Goal: Task Accomplishment & Management: Use online tool/utility

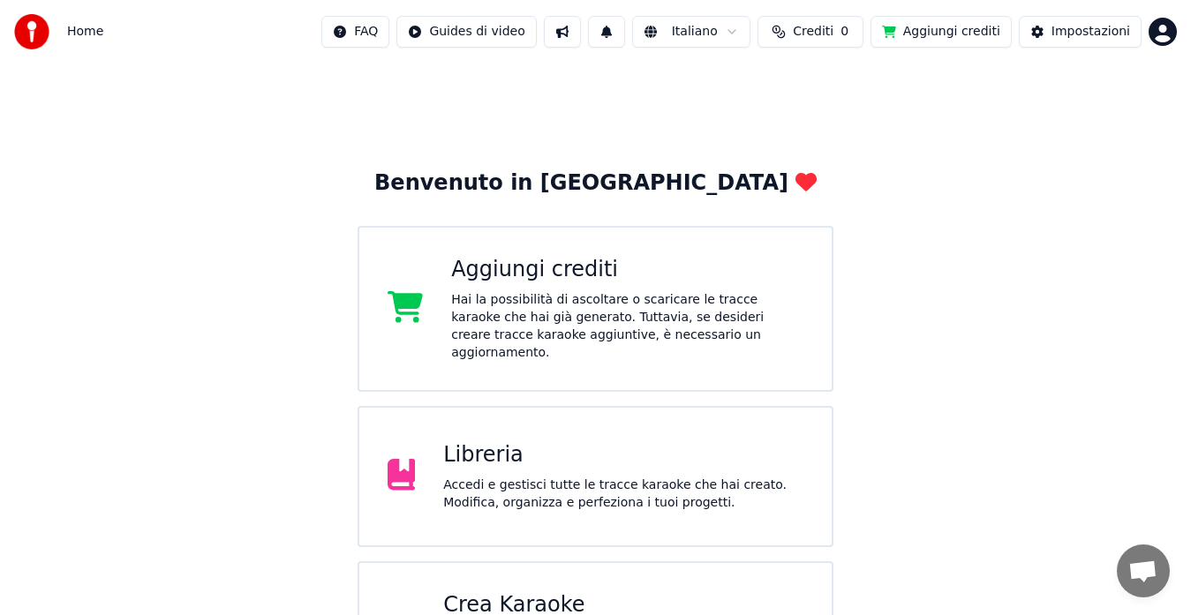
click at [726, 329] on div "Hai la possibilità di ascoltare o scaricare le tracce karaoke che hai già gener…" at bounding box center [627, 326] width 352 height 71
click at [662, 338] on div "Hai la possibilità di ascoltare o scaricare le tracce karaoke che hai già gener…" at bounding box center [627, 326] width 352 height 71
click at [800, 37] on button "Crediti 0" at bounding box center [810, 32] width 106 height 32
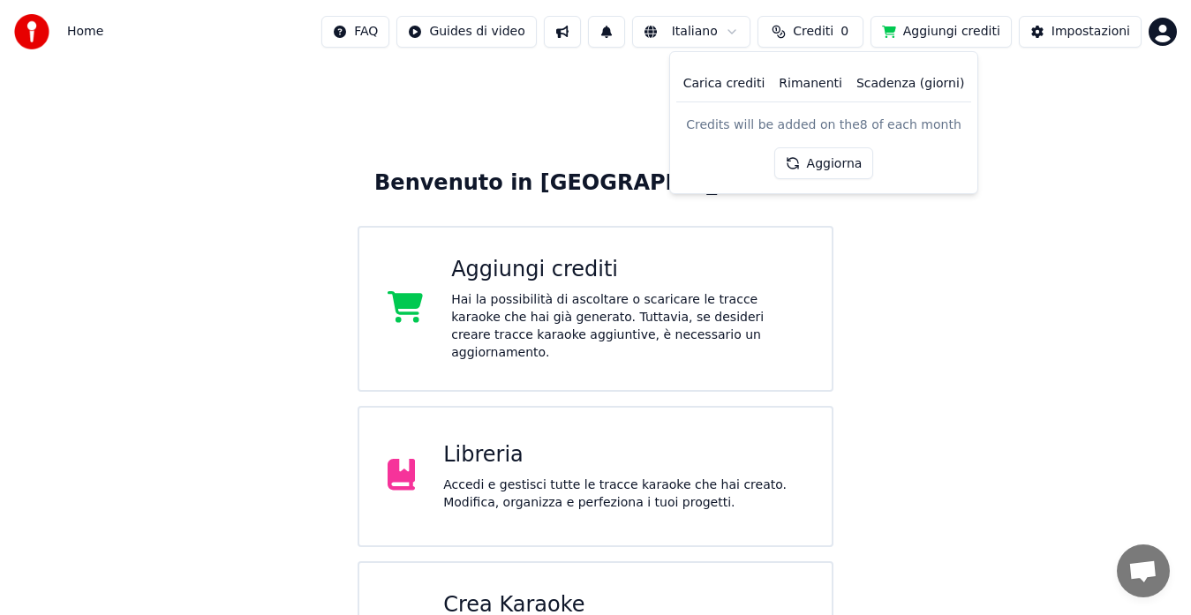
click at [800, 37] on button "Crediti 0" at bounding box center [810, 32] width 106 height 32
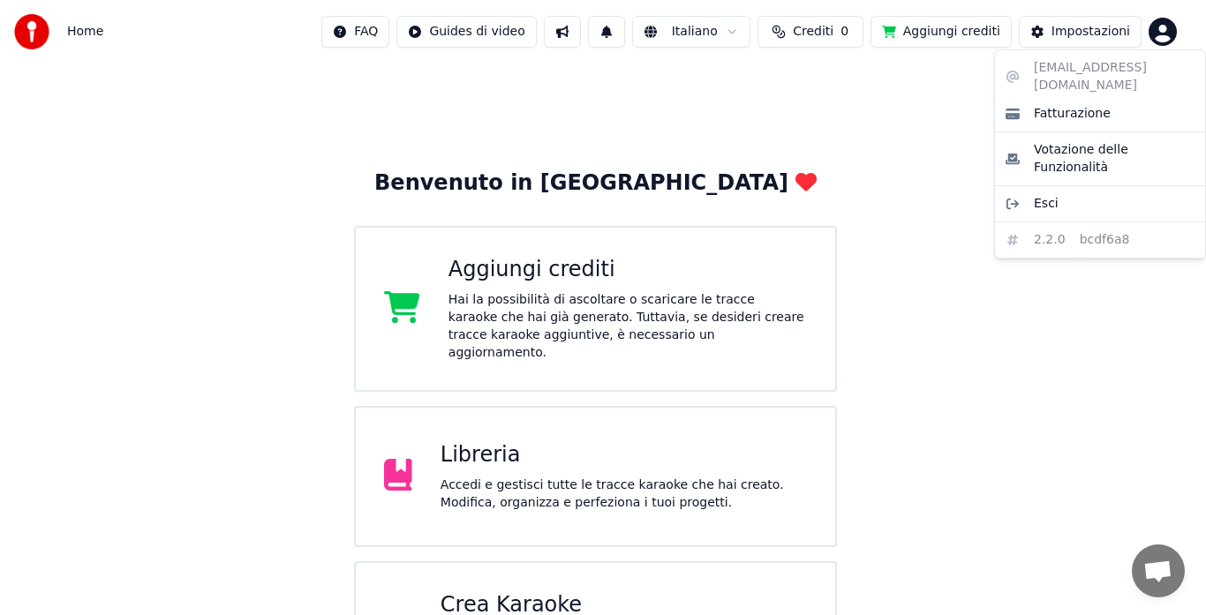
click at [1154, 20] on html "Home FAQ Guides di video Italiano Crediti 0 Aggiungi crediti Impostazioni Benve…" at bounding box center [603, 355] width 1206 height 710
click at [1144, 67] on div "campanellavincenzo@hotmail.it Fatturazione Votazione delle Funzionalità Esci 2.…" at bounding box center [1100, 153] width 212 height 209
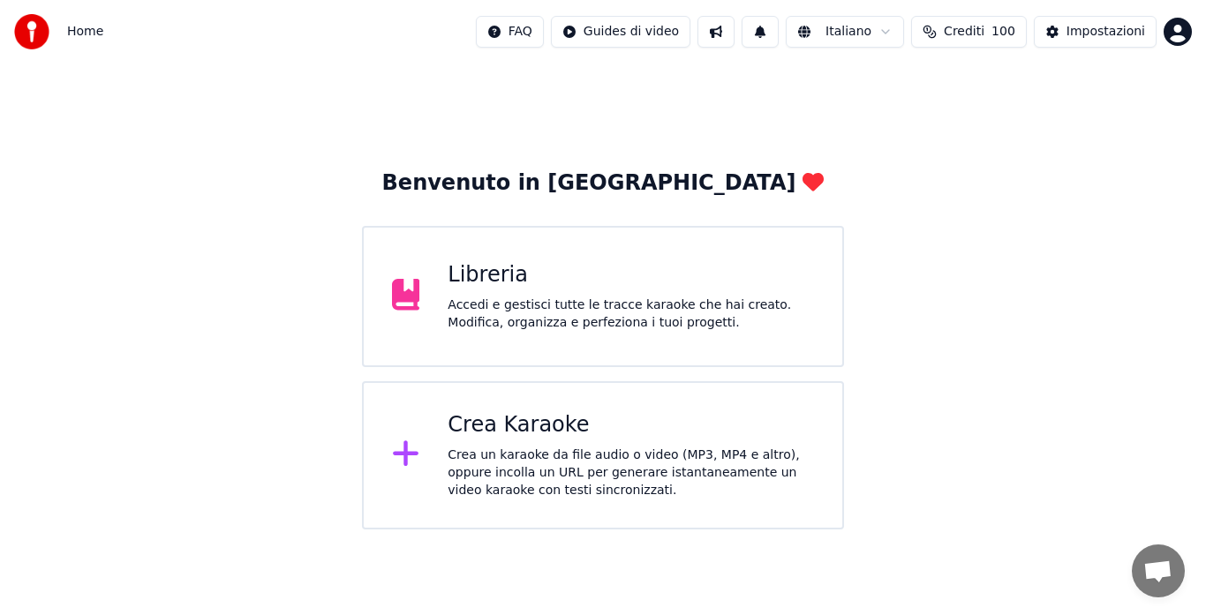
click at [507, 432] on div "Crea Karaoke" at bounding box center [630, 425] width 366 height 28
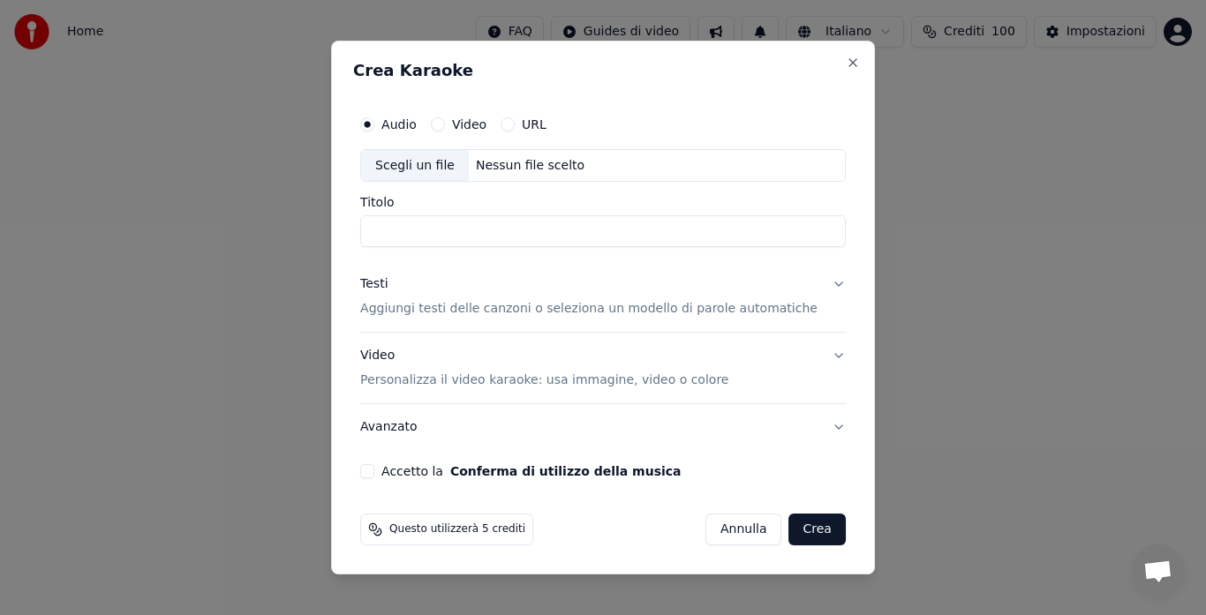
click at [496, 163] on div "Nessun file scelto" at bounding box center [530, 166] width 123 height 18
type input "**********"
click at [535, 301] on p "Aggiungi testi delle canzoni o seleziona un modello di parole automatiche" at bounding box center [588, 310] width 457 height 18
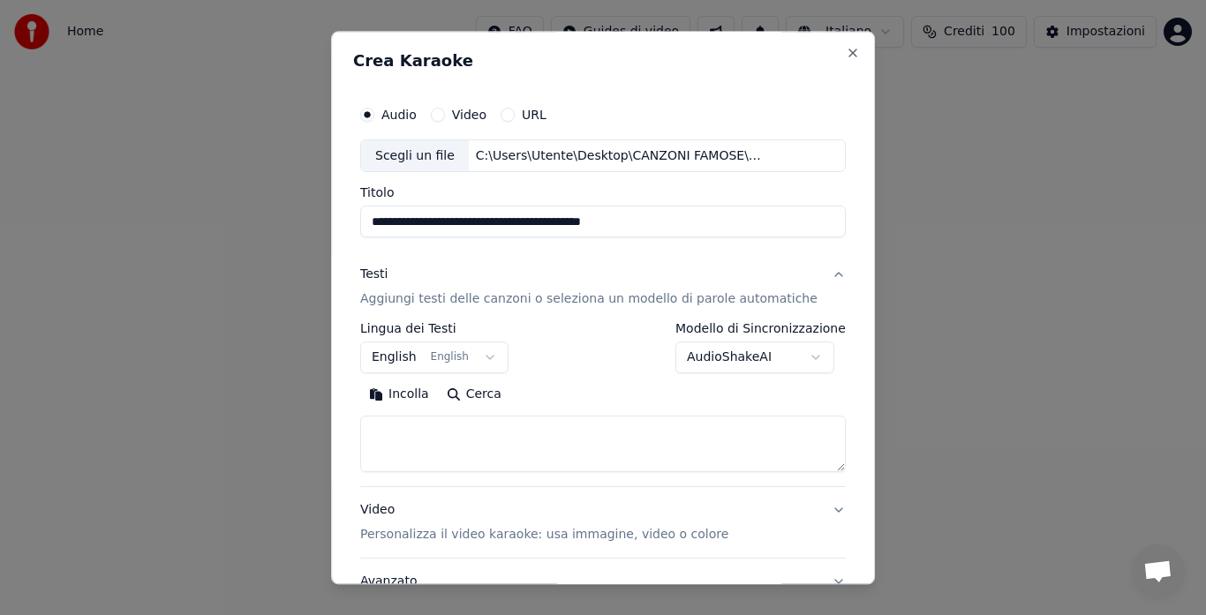
click at [418, 362] on button "English English" at bounding box center [434, 358] width 148 height 32
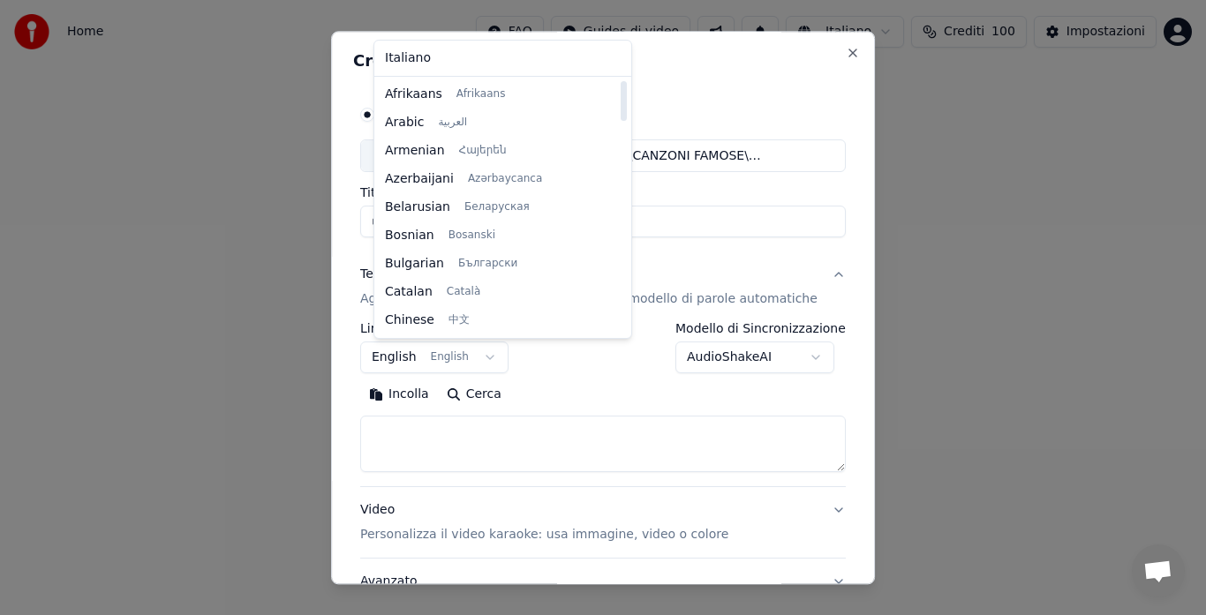
drag, startPoint x: 571, startPoint y: 130, endPoint x: 553, endPoint y: 69, distance: 63.7
click at [620, 81] on div at bounding box center [623, 101] width 6 height 40
select select "**"
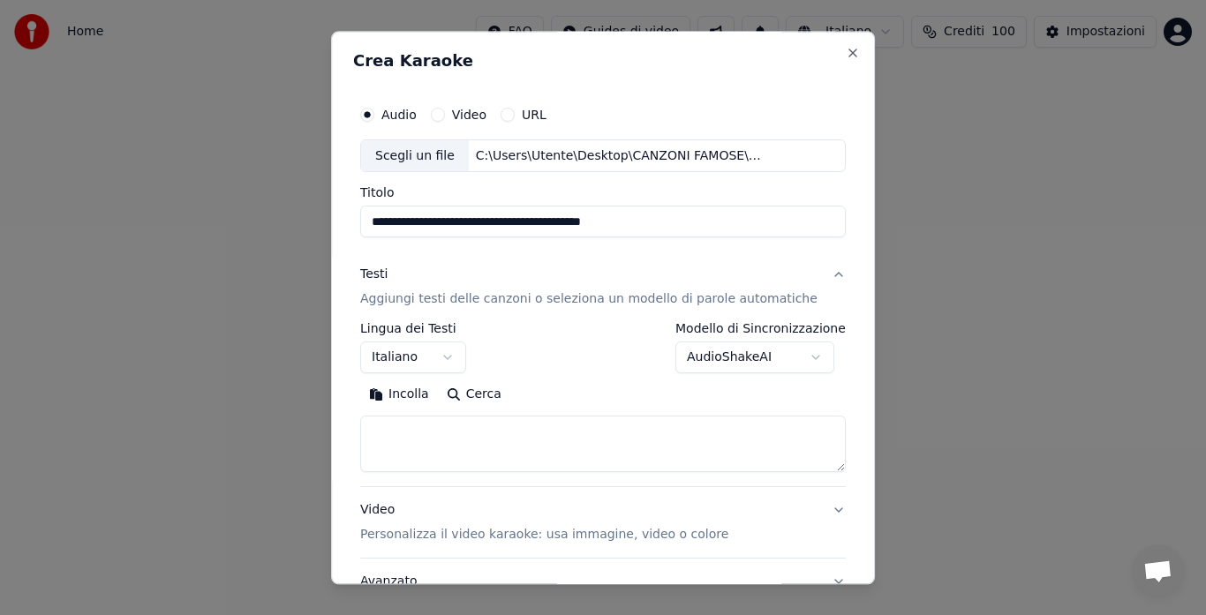
click at [392, 395] on button "Incolla" at bounding box center [399, 395] width 78 height 28
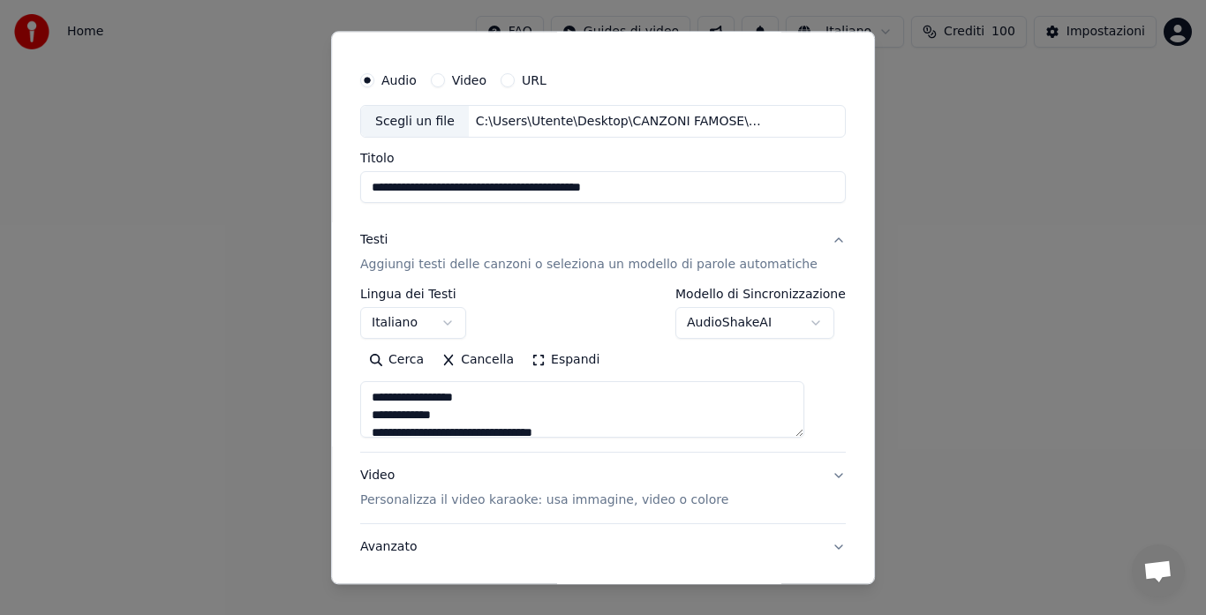
scroll to position [39, 0]
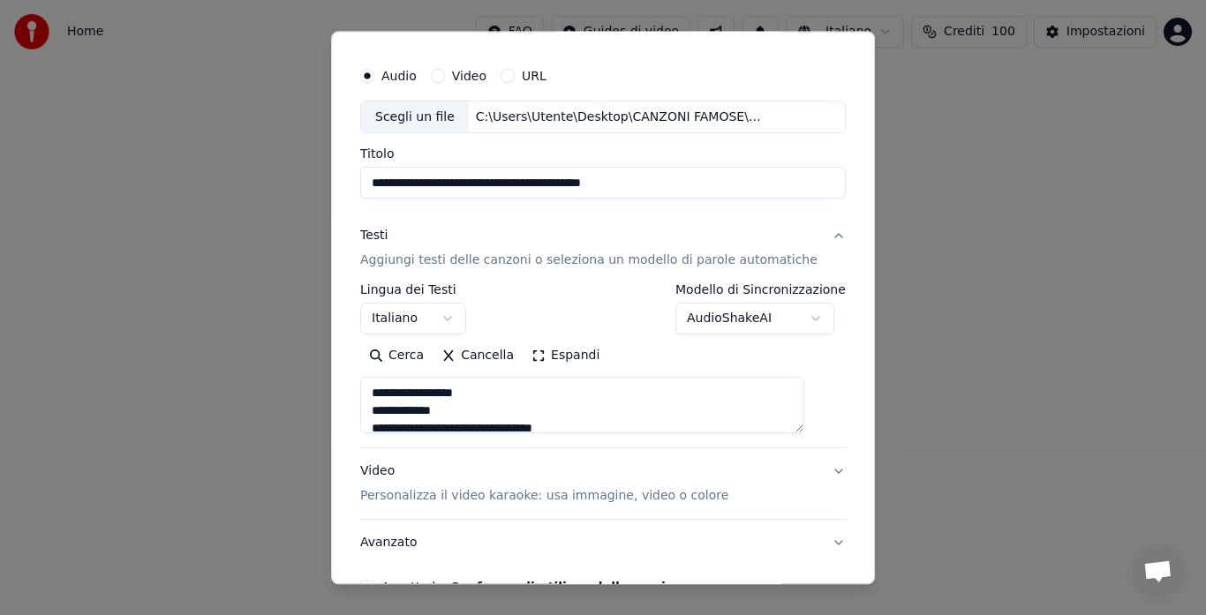
click at [811, 470] on button "Video Personalizza il video karaoke: usa immagine, video o colore" at bounding box center [602, 484] width 485 height 71
type textarea "**********"
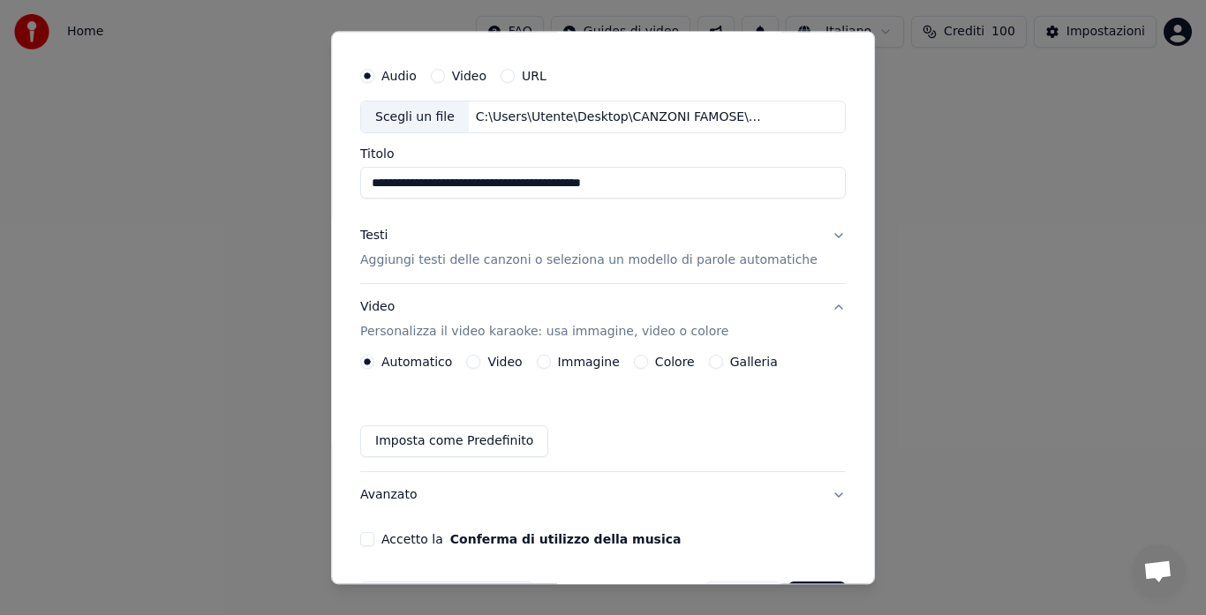
click at [718, 362] on button "Galleria" at bounding box center [716, 363] width 14 height 14
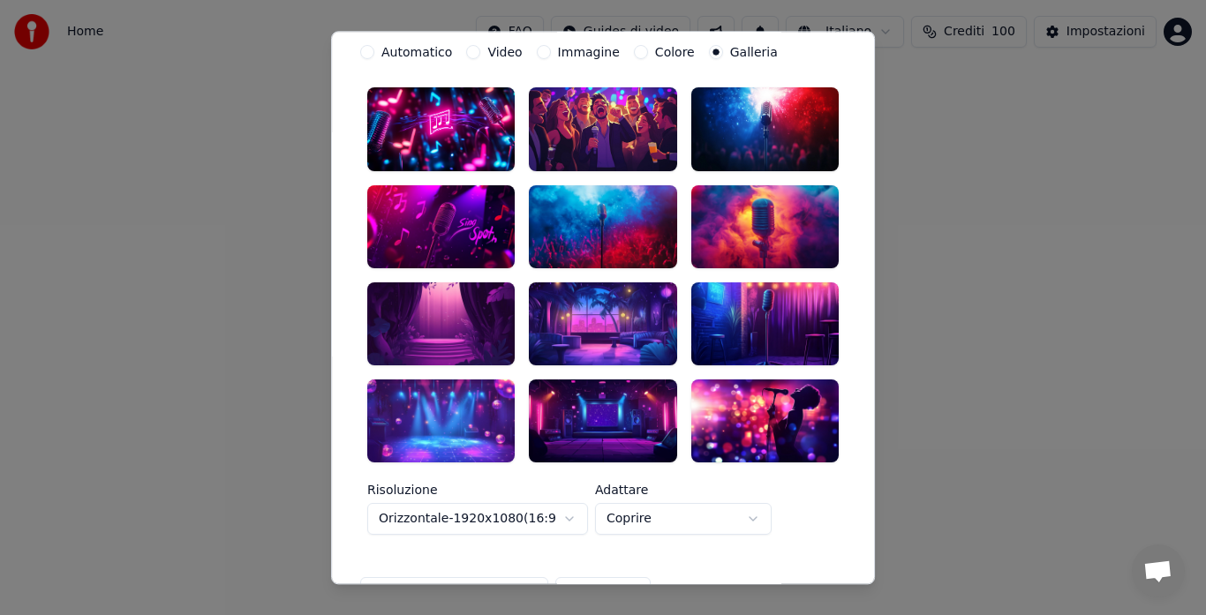
scroll to position [345, 0]
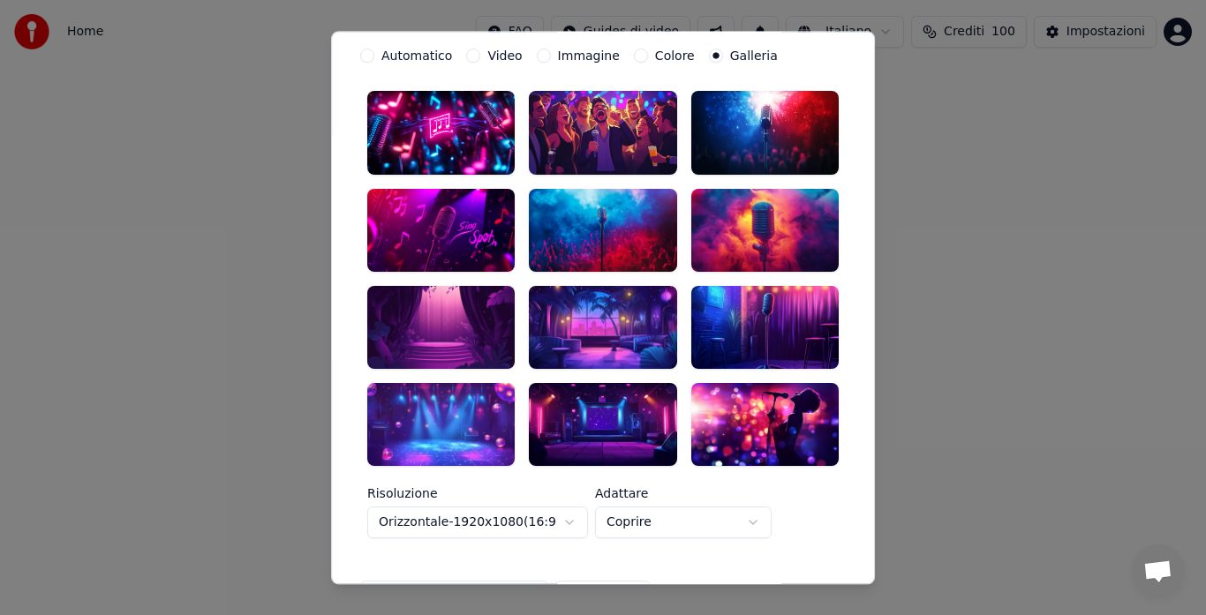
click at [757, 290] on div at bounding box center [764, 327] width 147 height 83
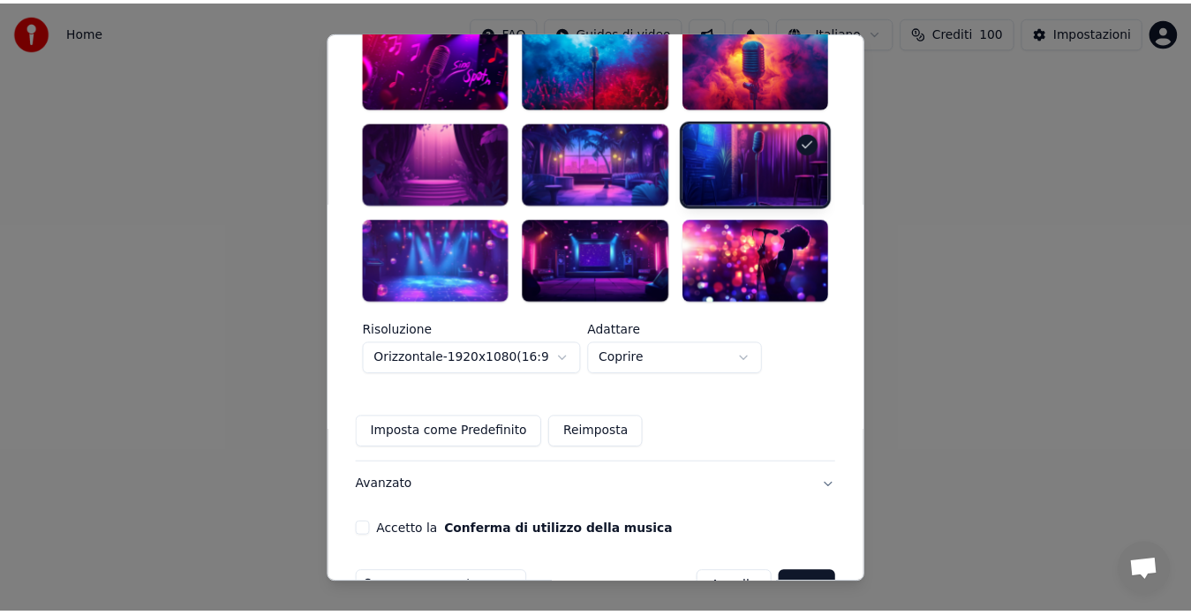
scroll to position [527, 0]
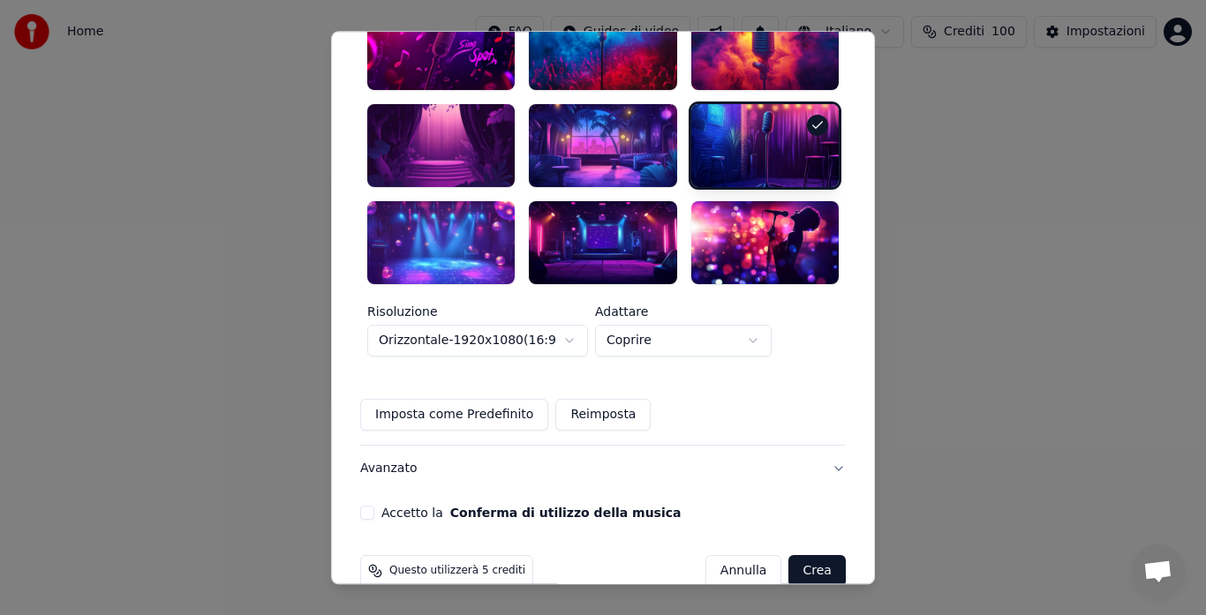
click at [374, 506] on button "Accetto la Conferma di utilizzo della musica" at bounding box center [367, 513] width 14 height 14
click at [793, 555] on button "Crea" at bounding box center [817, 571] width 56 height 32
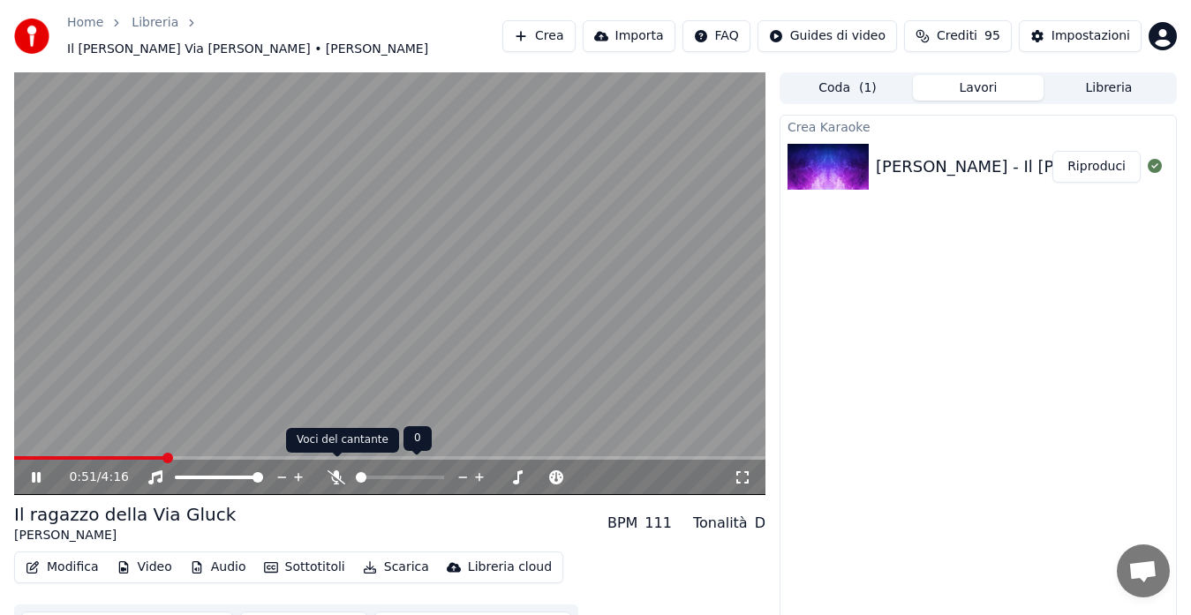
click at [335, 474] on icon at bounding box center [336, 477] width 18 height 14
click at [43, 557] on button "Modifica" at bounding box center [62, 567] width 87 height 25
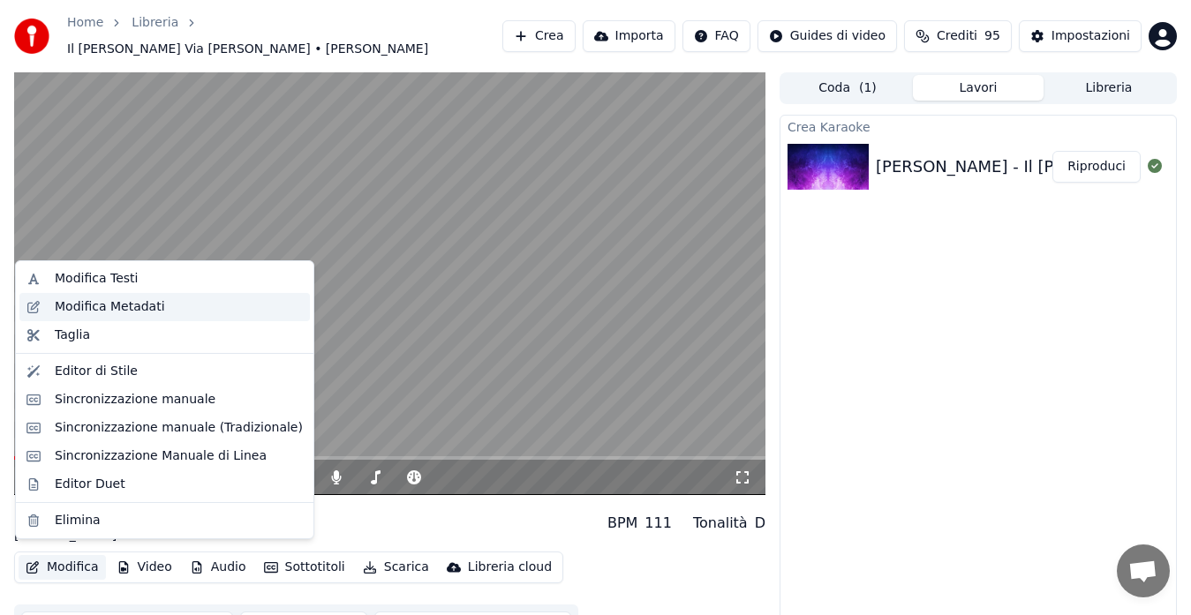
click at [117, 309] on div "Modifica Metadati" at bounding box center [110, 307] width 110 height 18
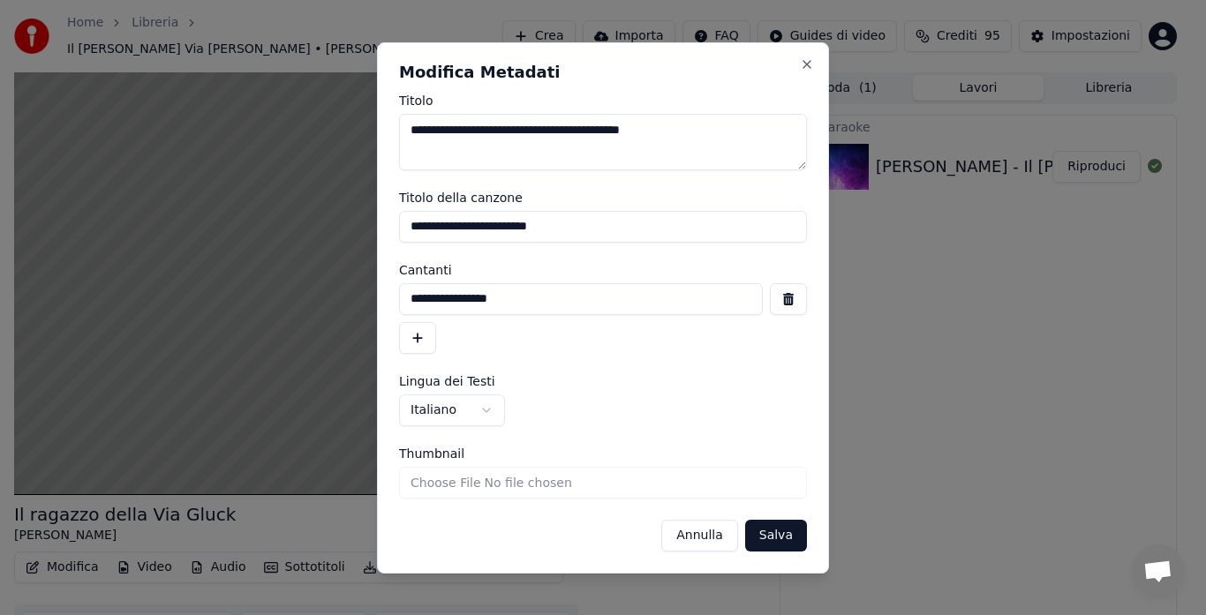
click at [475, 222] on input "**********" at bounding box center [603, 227] width 408 height 32
type input "**********"
click at [416, 347] on button "button" at bounding box center [417, 338] width 37 height 32
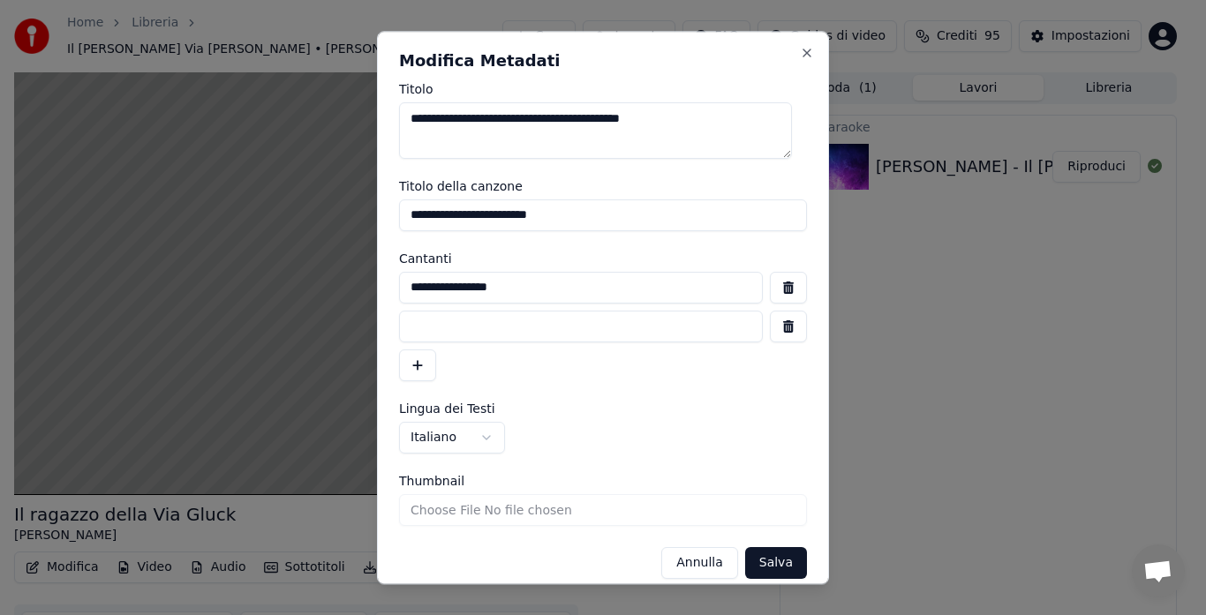
click at [418, 332] on input at bounding box center [581, 327] width 364 height 32
type input "**********"
click at [770, 547] on button "Salva" at bounding box center [776, 563] width 62 height 32
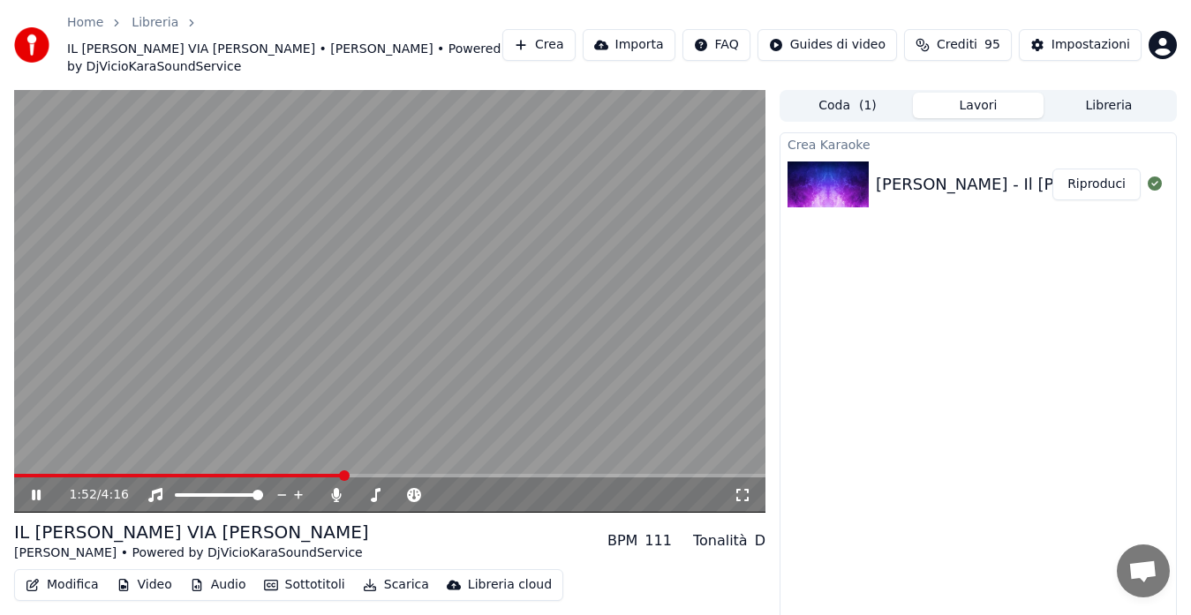
click at [747, 499] on icon at bounding box center [742, 495] width 12 height 12
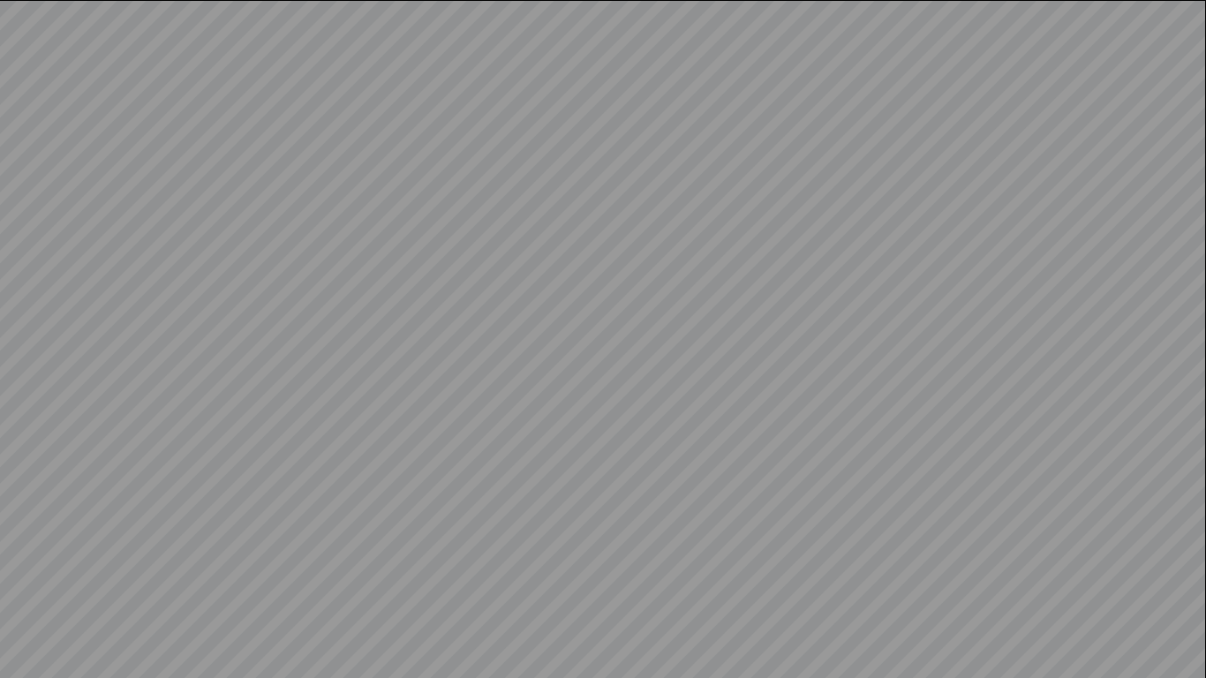
click at [747, 519] on video at bounding box center [603, 339] width 1206 height 678
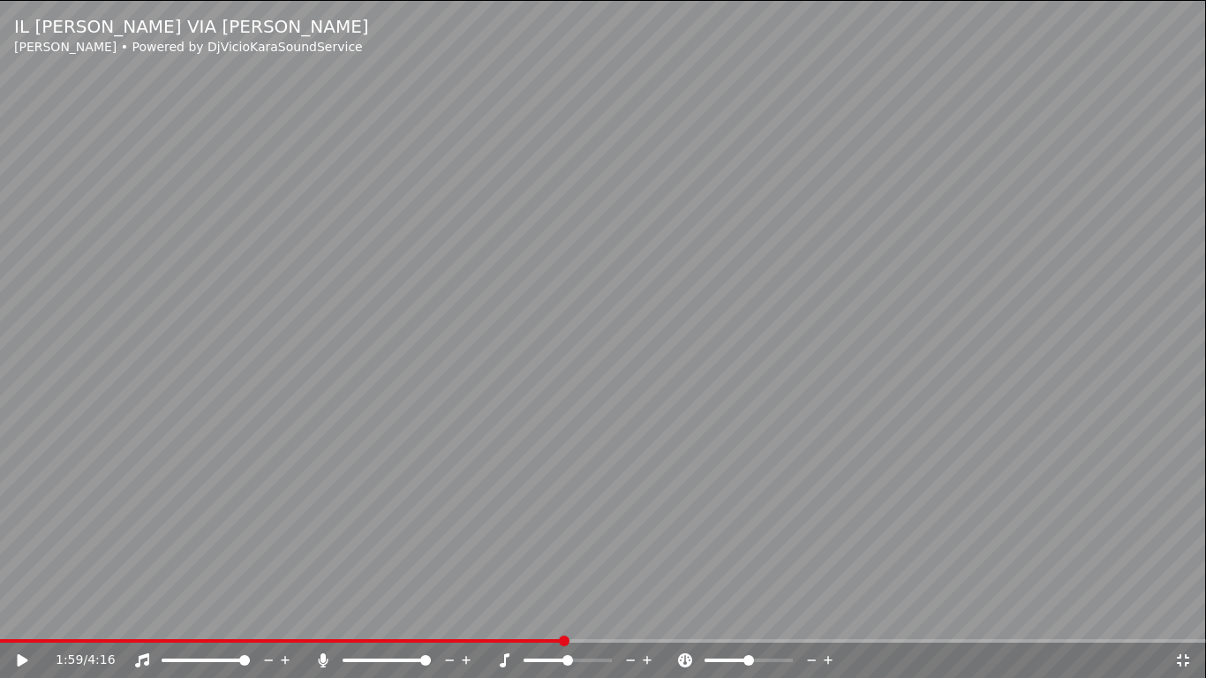
click at [747, 519] on video at bounding box center [603, 339] width 1206 height 678
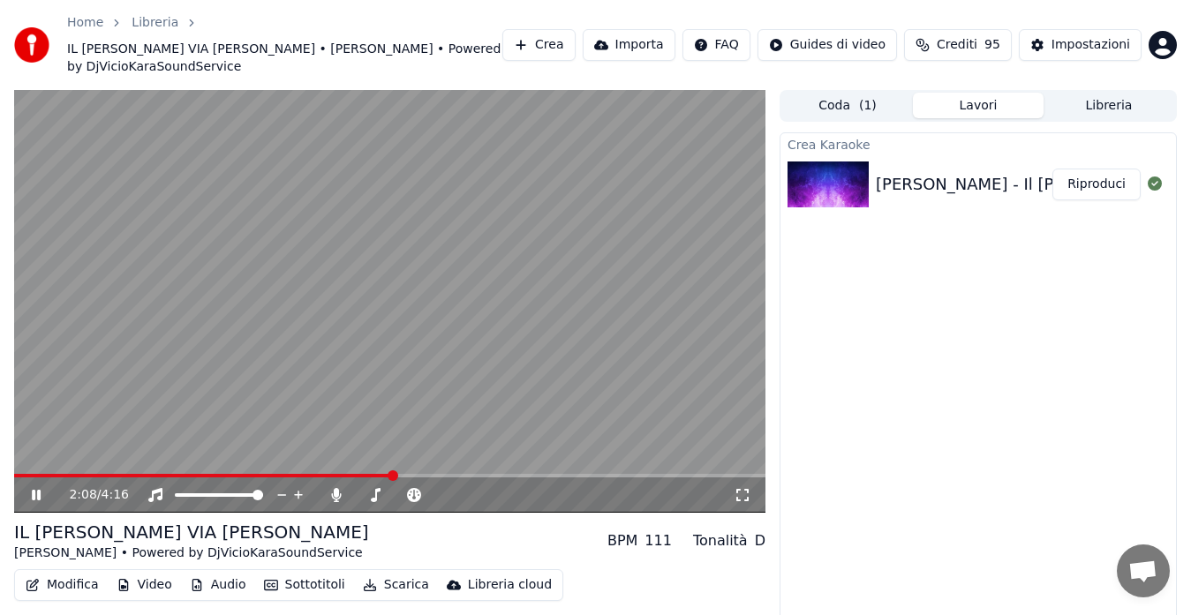
click at [524, 280] on video at bounding box center [389, 301] width 751 height 423
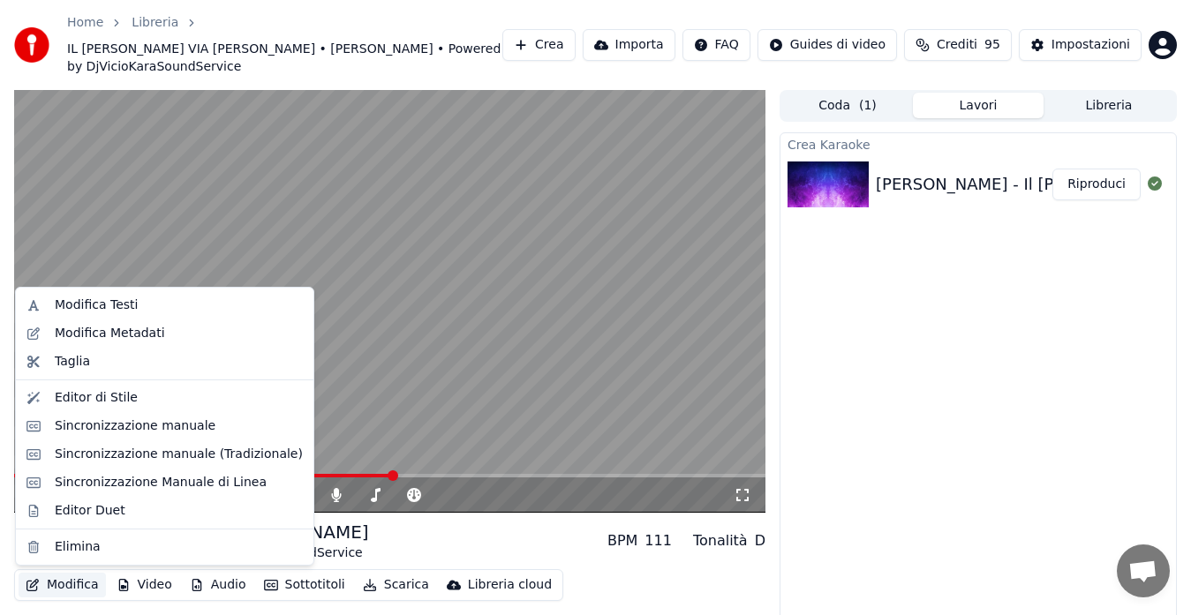
click at [50, 582] on button "Modifica" at bounding box center [62, 585] width 87 height 25
click at [109, 399] on div "Editor di Stile" at bounding box center [96, 398] width 83 height 18
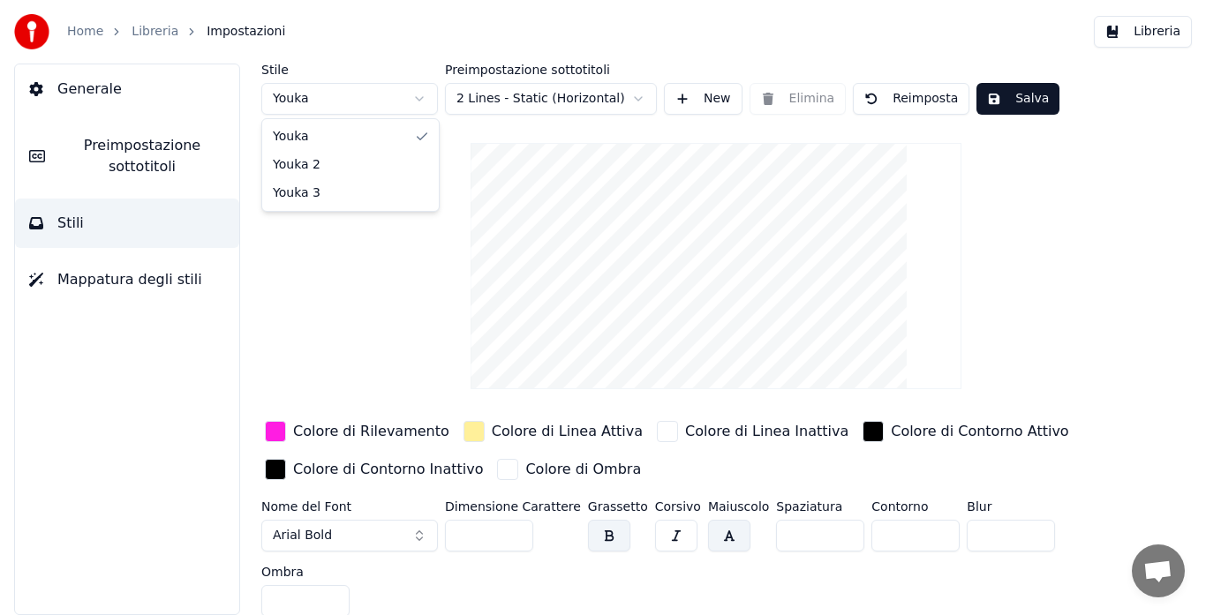
click at [315, 101] on html "Home Libreria Impostazioni Libreria Generale Preimpostazione sottotitoli Stili …" at bounding box center [603, 307] width 1206 height 615
type input "***"
type input "*"
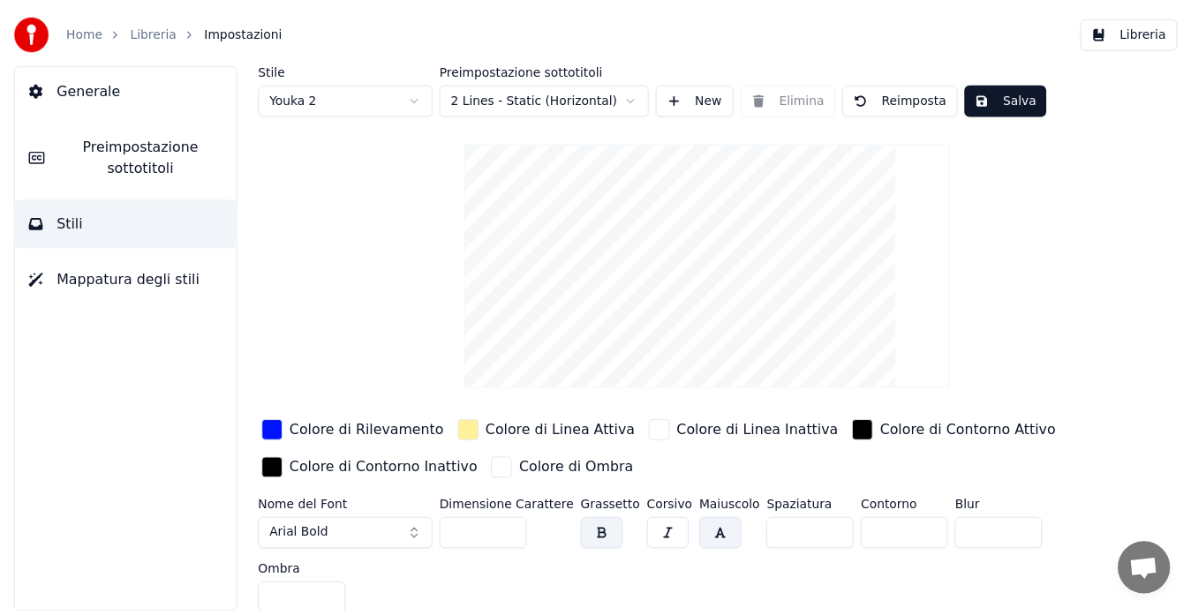
scroll to position [7, 0]
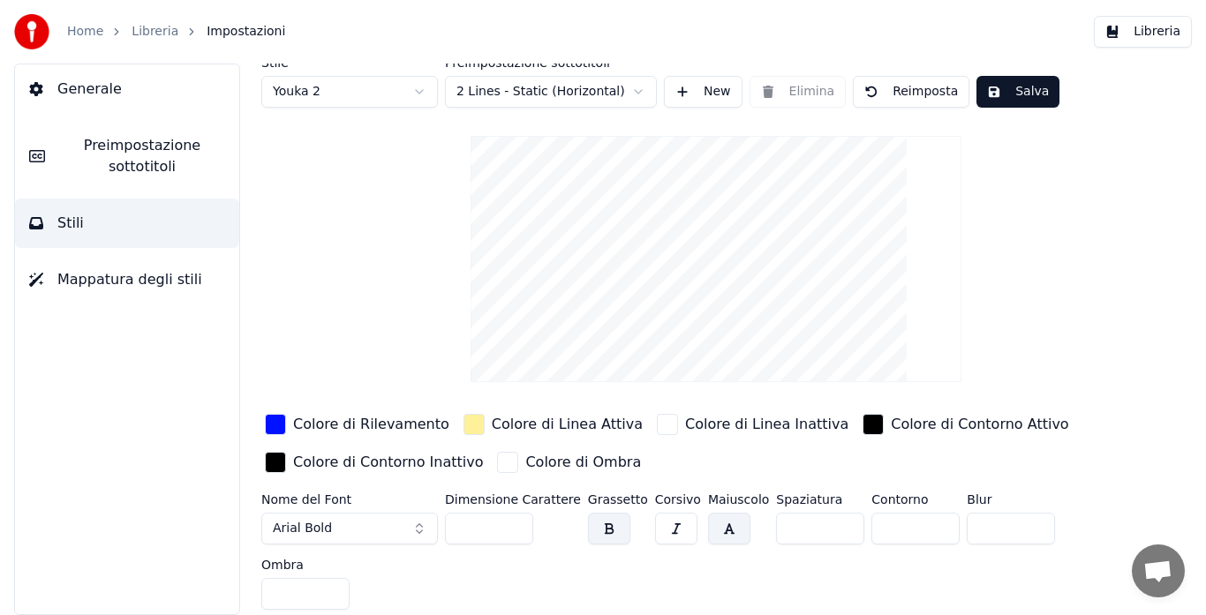
click at [515, 523] on input "***" at bounding box center [489, 529] width 88 height 32
type input "***"
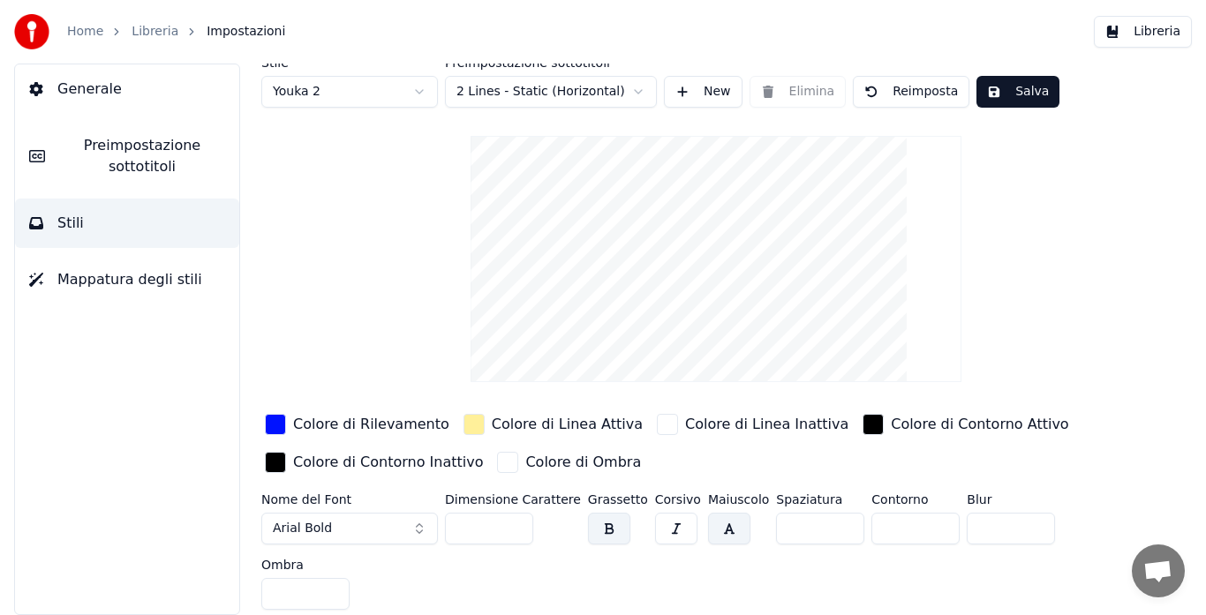
click at [515, 523] on input "***" at bounding box center [489, 529] width 88 height 32
click at [1012, 92] on button "Salva" at bounding box center [1017, 92] width 83 height 32
click at [1168, 24] on button "Libreria" at bounding box center [1143, 32] width 98 height 32
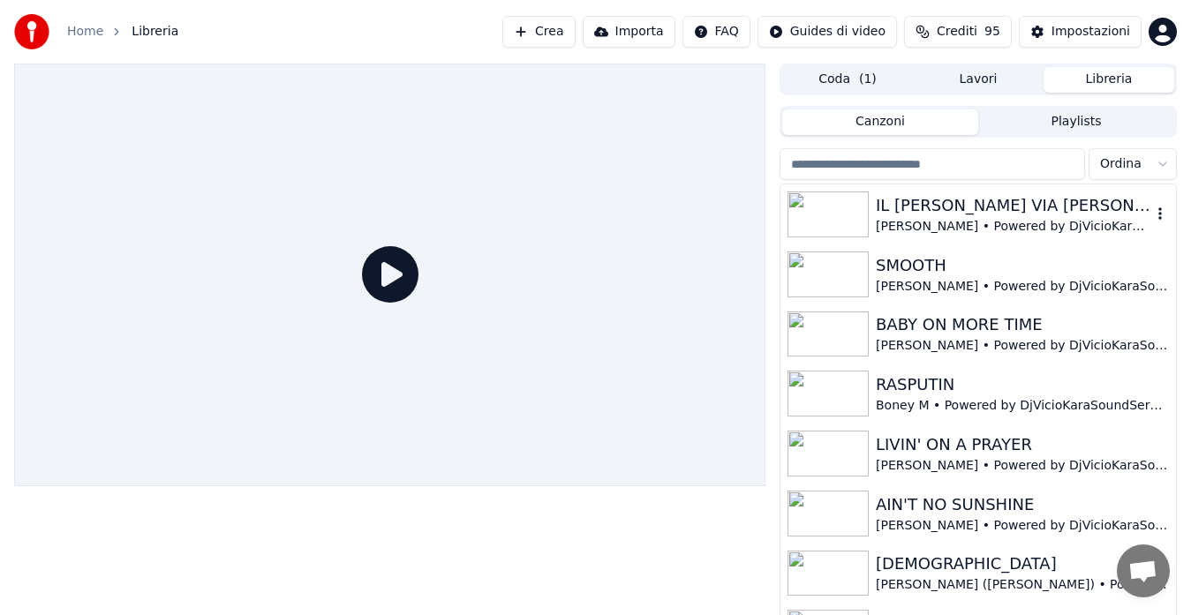
click at [992, 215] on div "IL RAGAZZO DELLA VIA GLUCK" at bounding box center [1013, 205] width 275 height 25
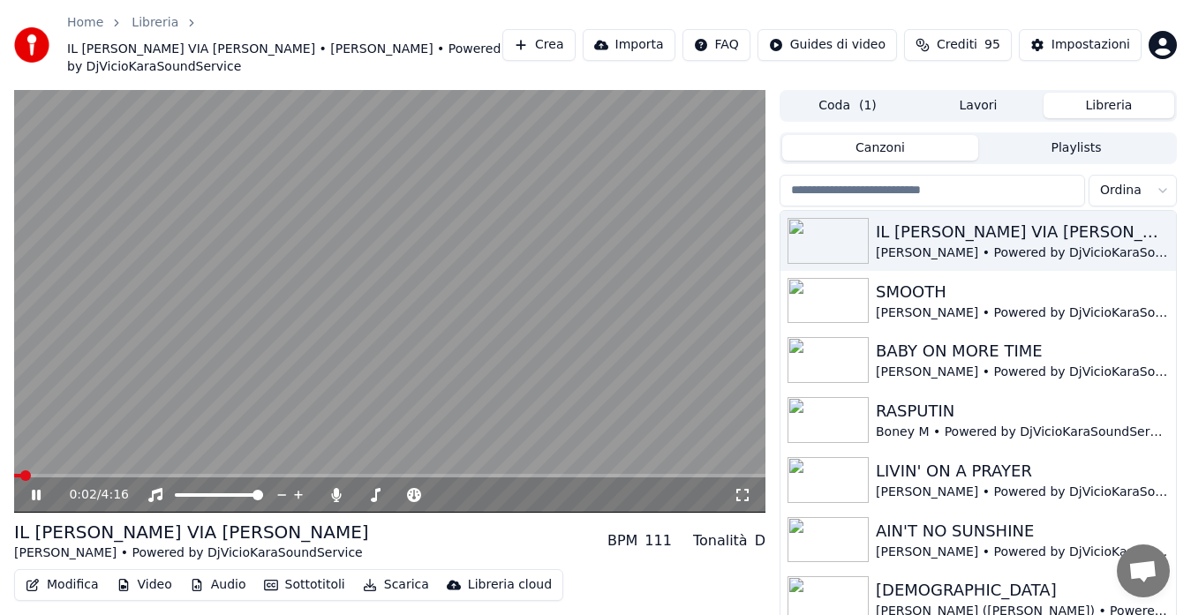
click at [738, 497] on icon at bounding box center [742, 495] width 18 height 14
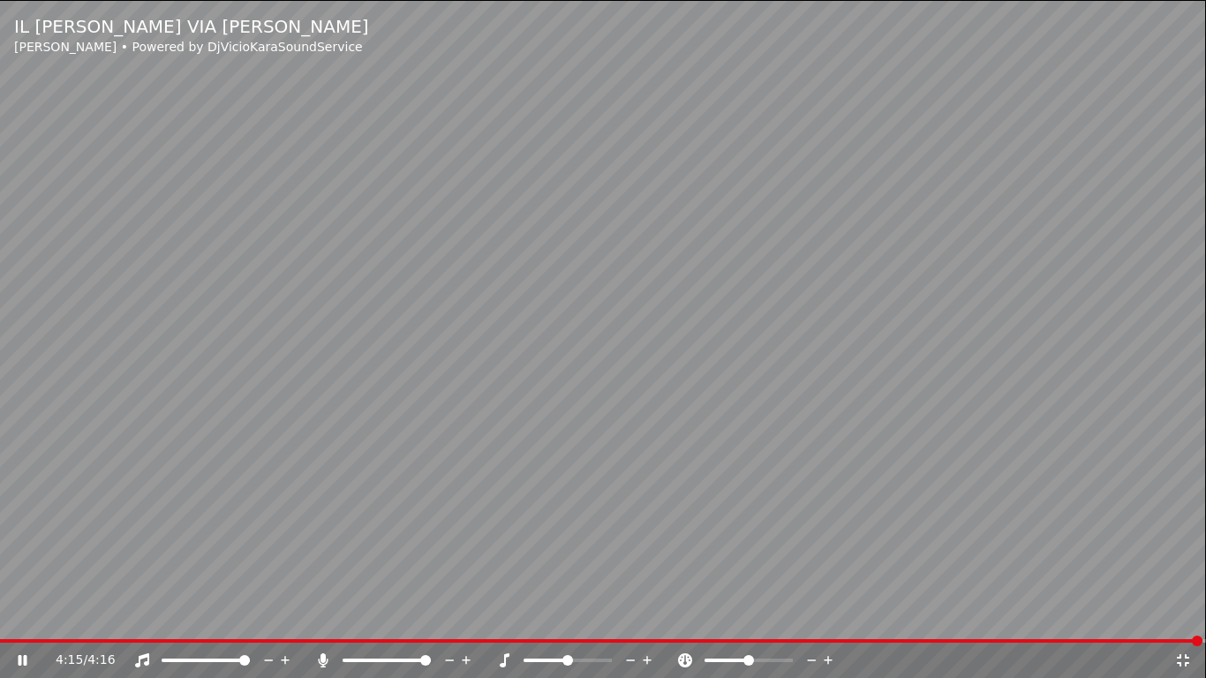
click at [1176, 614] on icon at bounding box center [1183, 660] width 18 height 14
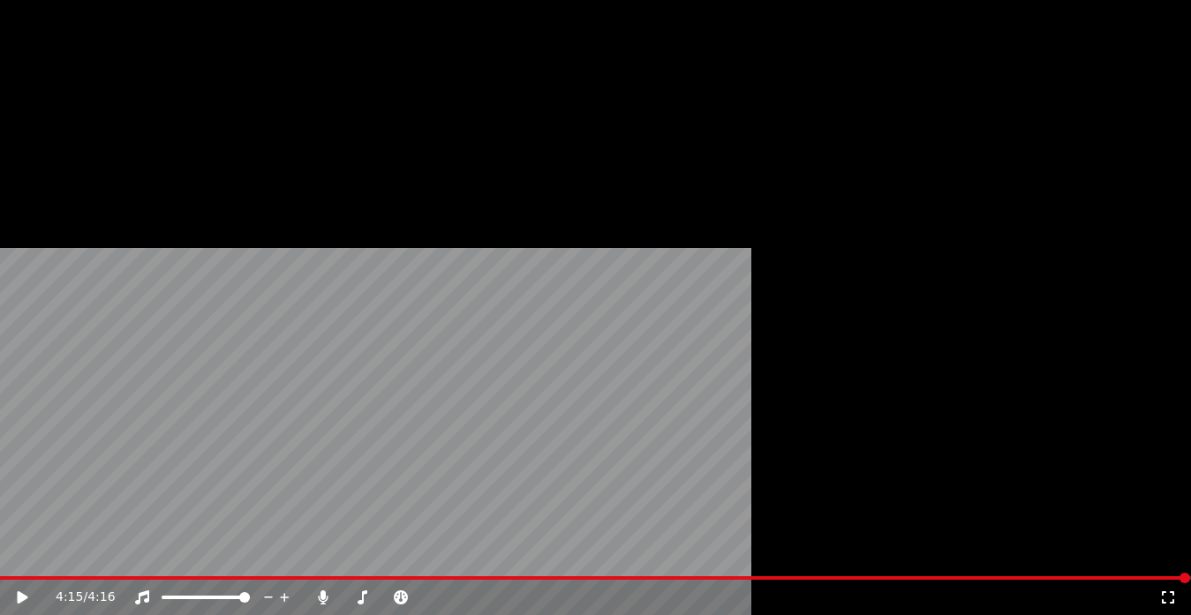
click at [380, 175] on button "Scarica" at bounding box center [396, 162] width 80 height 25
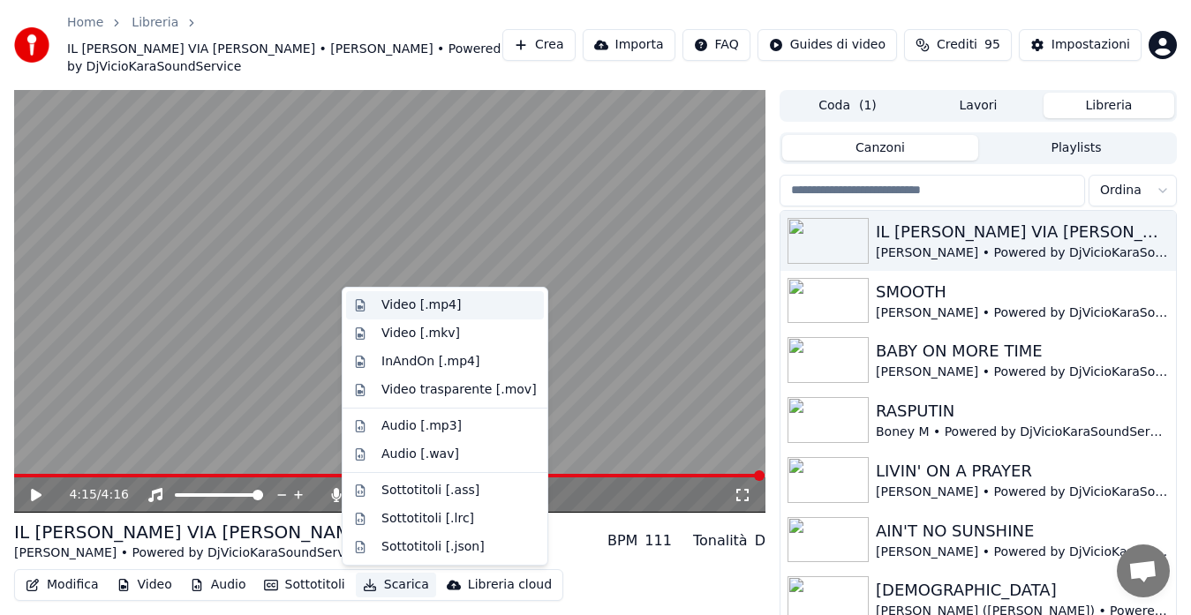
click at [419, 308] on div "Video [.mp4]" at bounding box center [420, 306] width 79 height 18
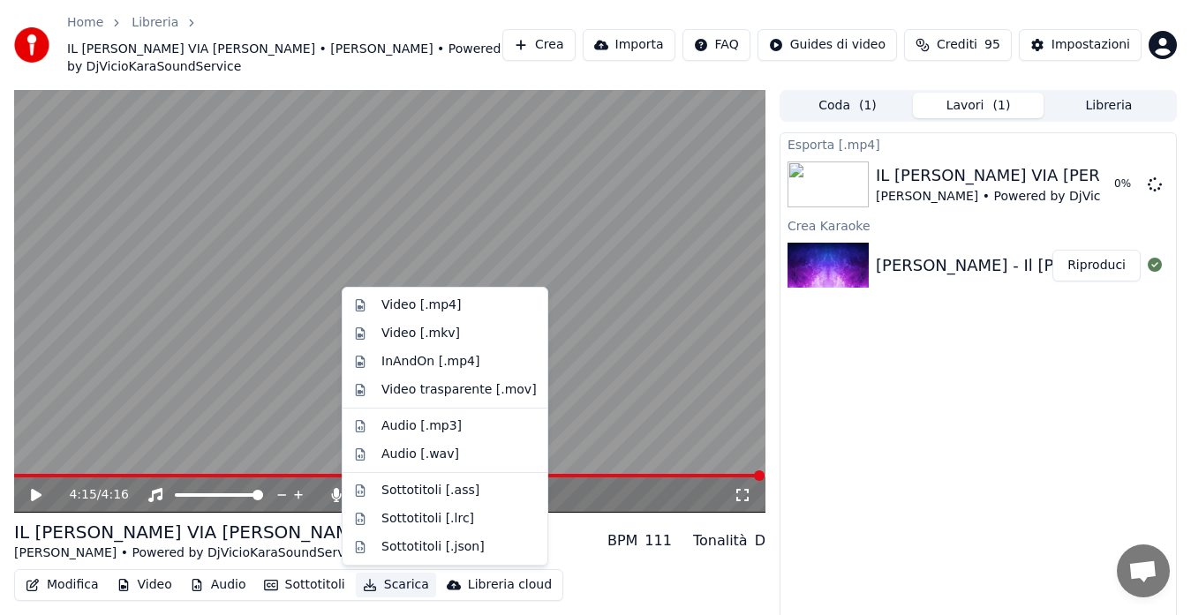
click at [397, 585] on button "Scarica" at bounding box center [396, 585] width 80 height 25
click at [407, 487] on div "Sottotitoli [.ass]" at bounding box center [430, 491] width 98 height 18
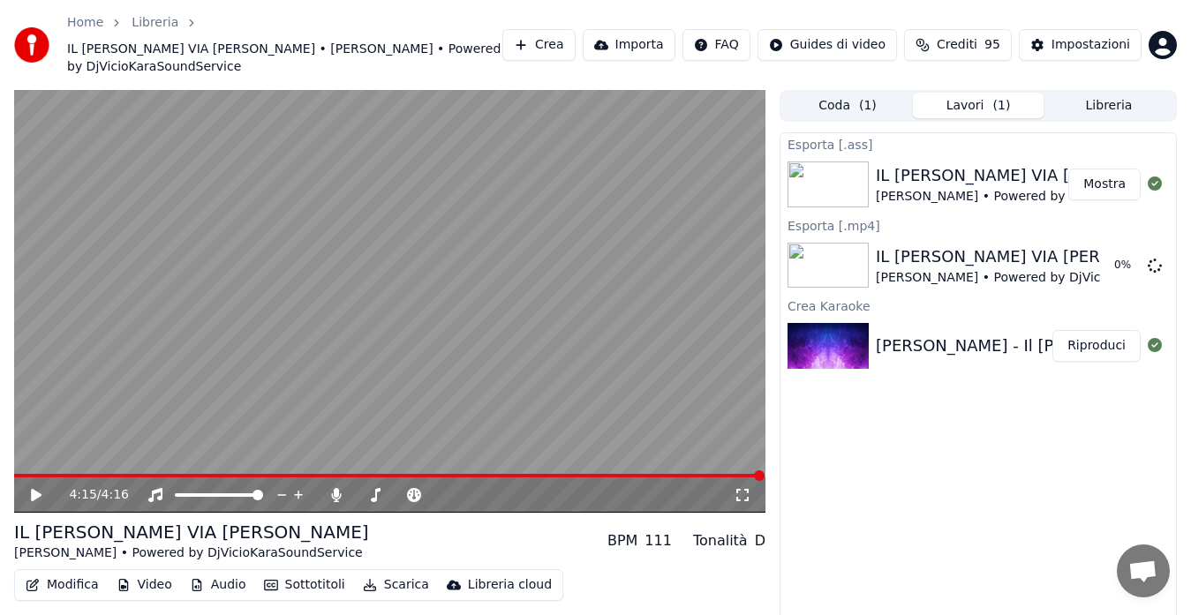
click at [1117, 190] on button "Mostra" at bounding box center [1104, 185] width 72 height 32
click at [1152, 261] on icon at bounding box center [1154, 265] width 14 height 14
click at [1156, 266] on icon at bounding box center [1154, 265] width 14 height 14
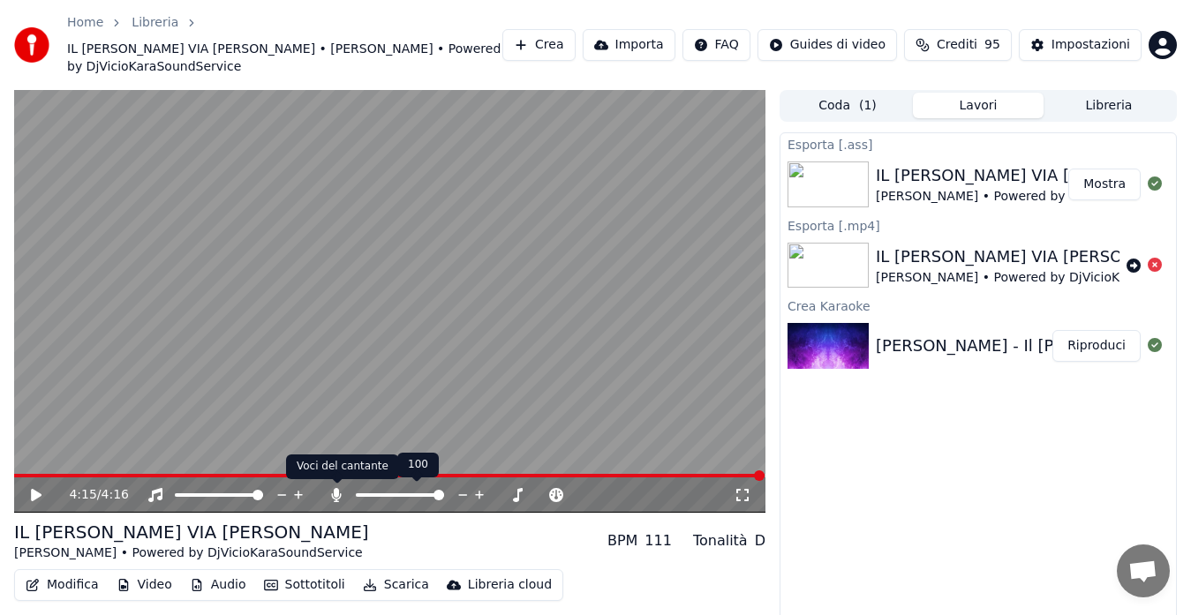
click at [330, 499] on icon at bounding box center [336, 495] width 18 height 14
click at [1130, 267] on icon at bounding box center [1133, 266] width 14 height 14
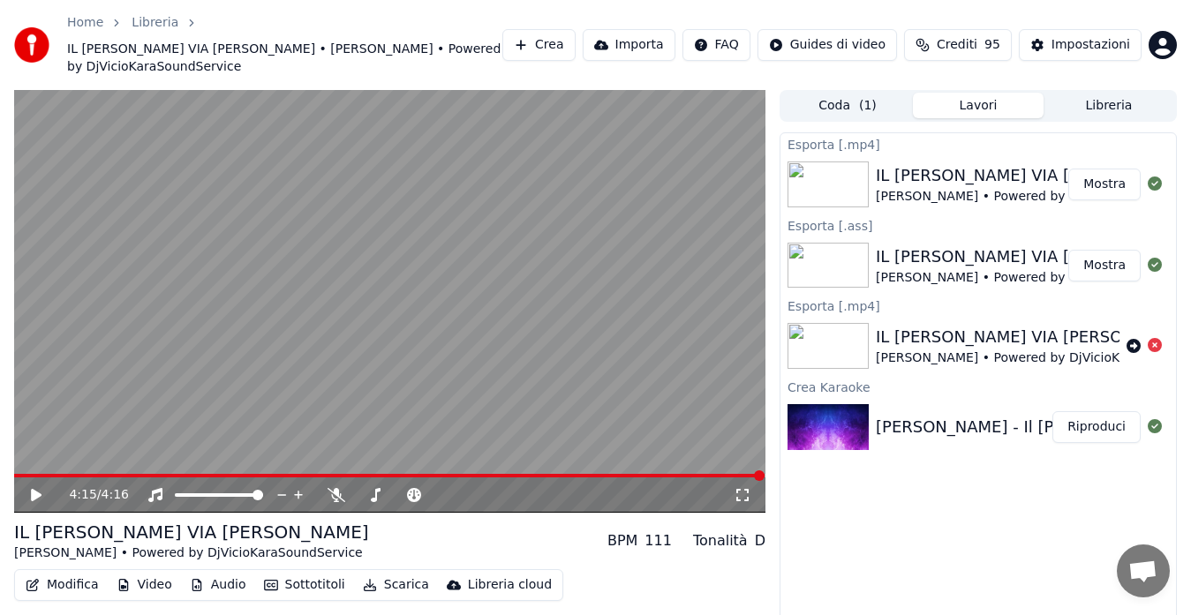
click at [1094, 260] on button "Mostra" at bounding box center [1104, 266] width 72 height 32
click at [1106, 274] on button "Mostra" at bounding box center [1104, 266] width 72 height 32
click at [1094, 265] on button "Mostra" at bounding box center [1104, 266] width 72 height 32
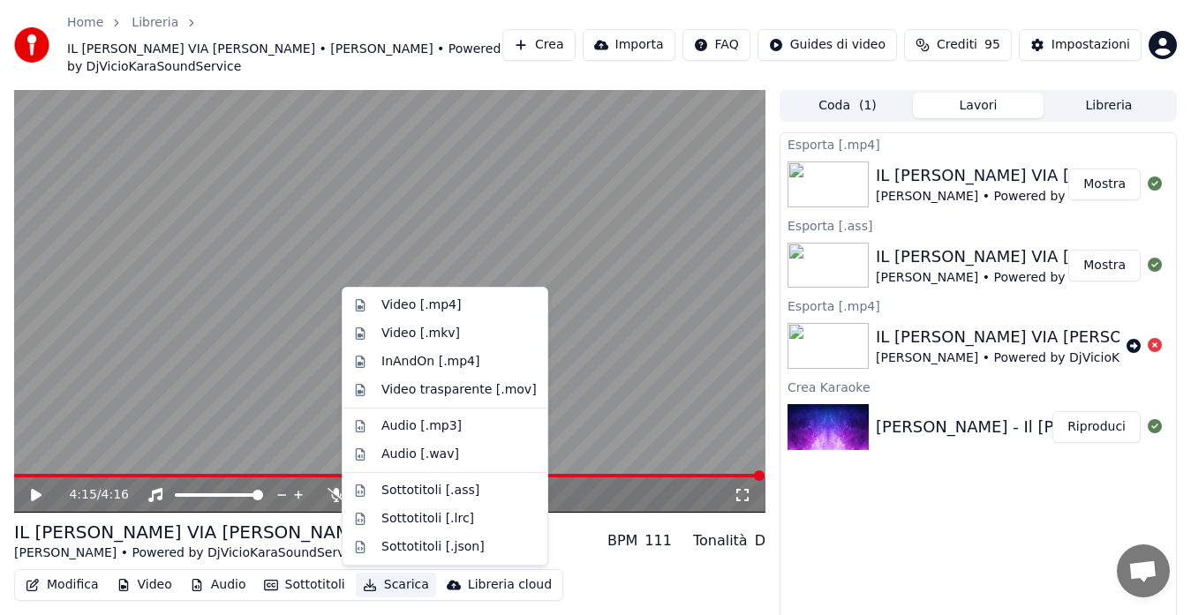
click at [365, 584] on icon "button" at bounding box center [370, 585] width 14 height 12
click at [429, 496] on div "Sottotitoli [.ass]" at bounding box center [430, 491] width 98 height 18
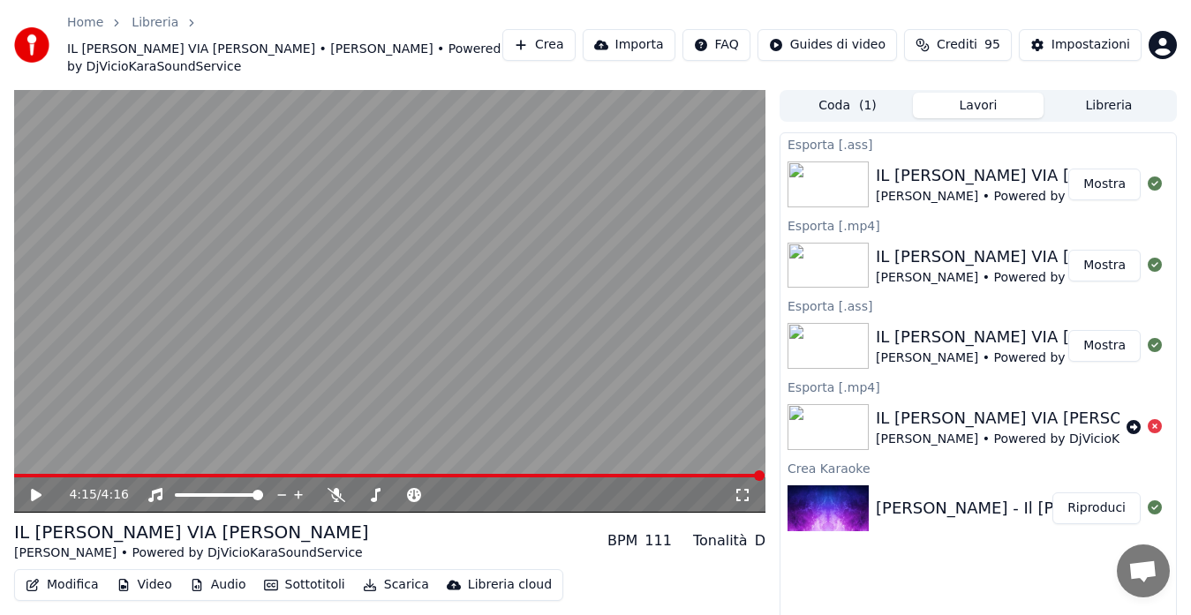
click at [1101, 181] on button "Mostra" at bounding box center [1104, 185] width 72 height 32
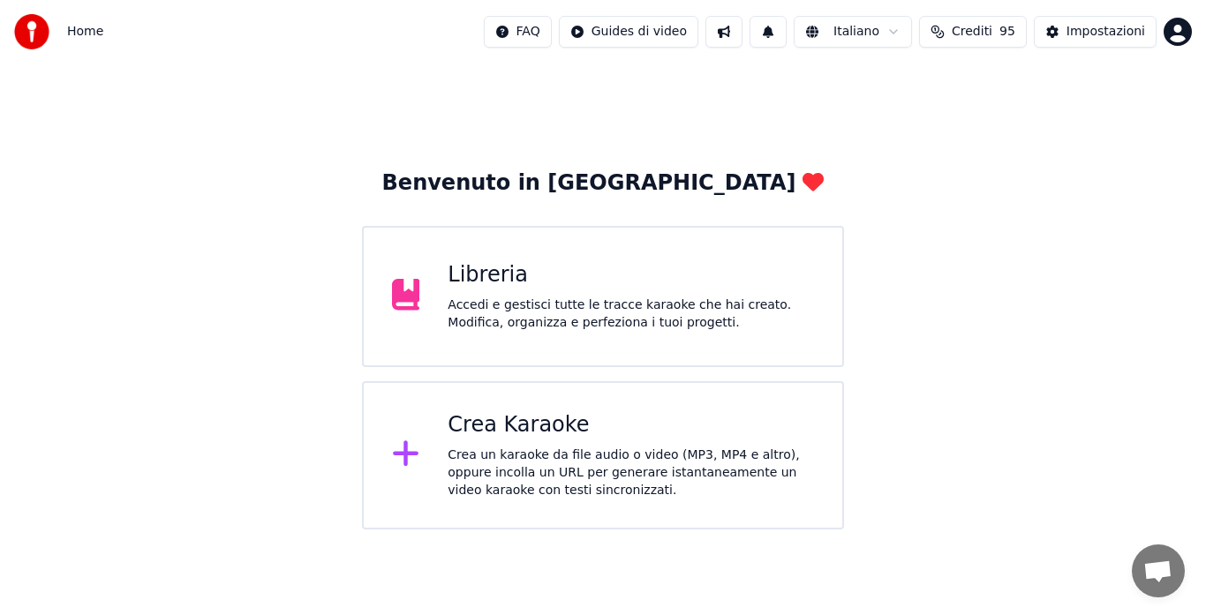
click at [563, 447] on div "Crea un karaoke da file audio o video (MP3, MP4 e altro), oppure incolla un URL…" at bounding box center [630, 473] width 366 height 53
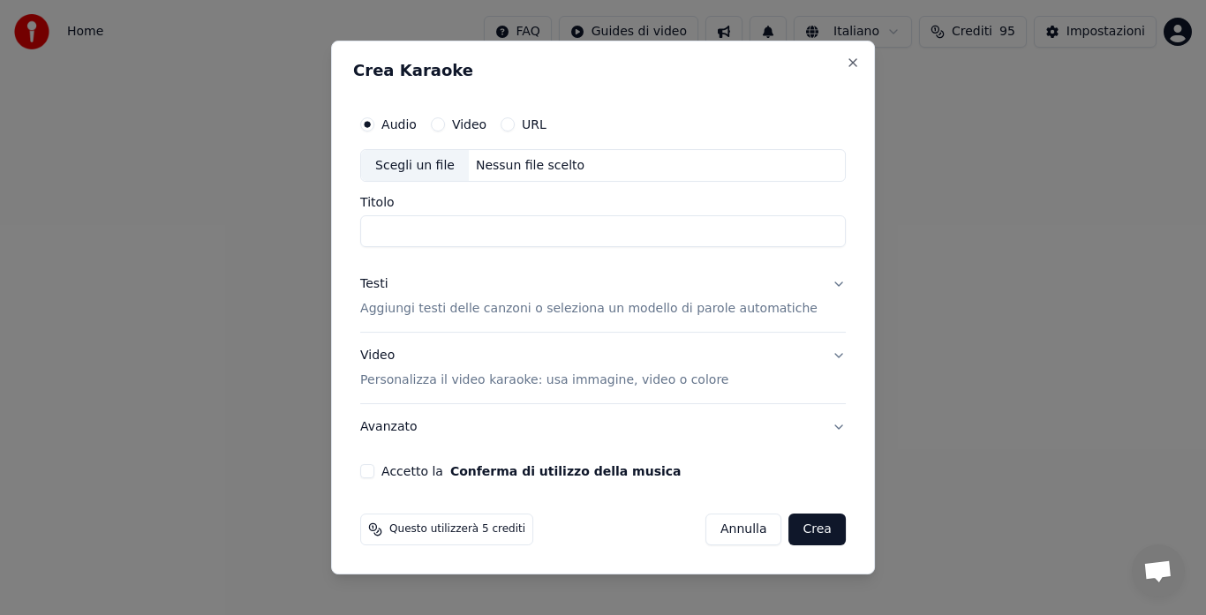
click at [523, 238] on input "Titolo" at bounding box center [602, 232] width 485 height 32
click at [445, 125] on button "Video" at bounding box center [438, 124] width 14 height 14
click at [515, 122] on button "URL" at bounding box center [507, 124] width 14 height 14
click at [374, 124] on button "Audio" at bounding box center [367, 124] width 14 height 14
click at [461, 535] on span "Questo utilizzerà 5 crediti" at bounding box center [457, 530] width 136 height 14
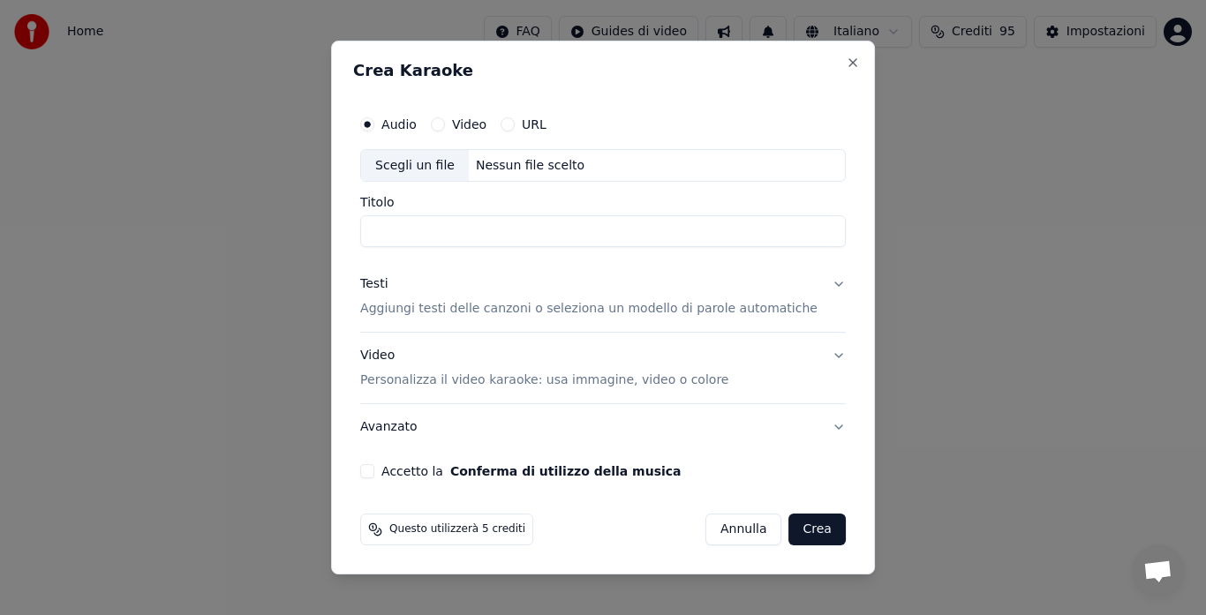
click at [500, 233] on input "Titolo" at bounding box center [602, 232] width 485 height 32
click at [530, 173] on div "Nessun file scelto" at bounding box center [530, 166] width 123 height 18
type input "**********"
click at [428, 304] on p "Aggiungi testi delle canzoni o seleziona un modello di parole automatiche" at bounding box center [588, 310] width 457 height 18
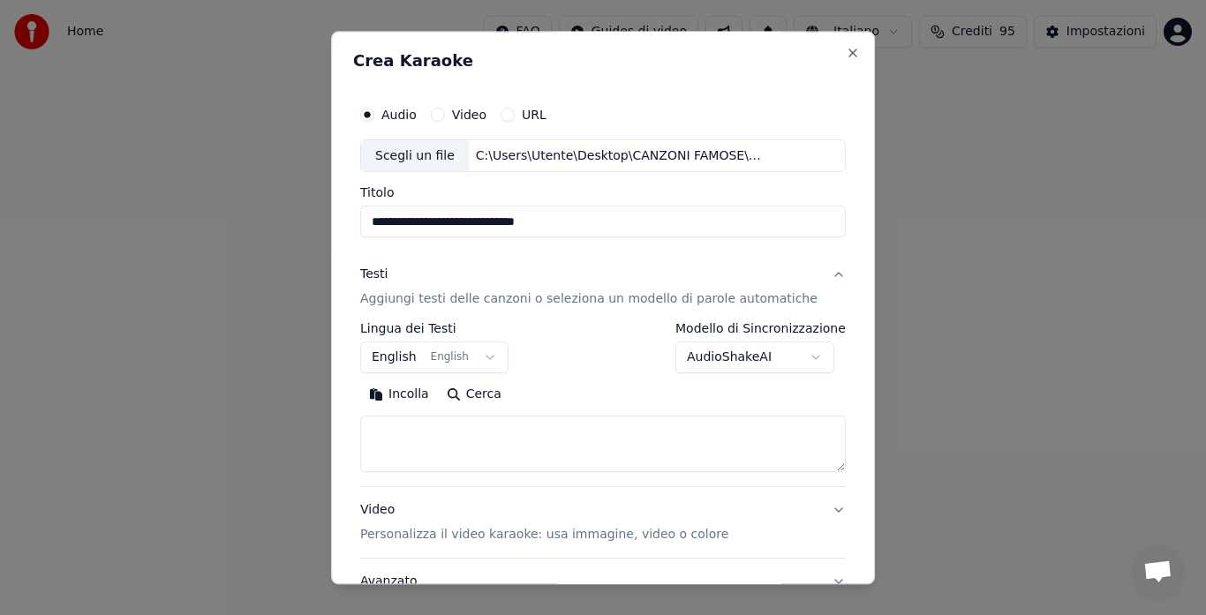
click at [426, 351] on button "English English" at bounding box center [434, 358] width 148 height 32
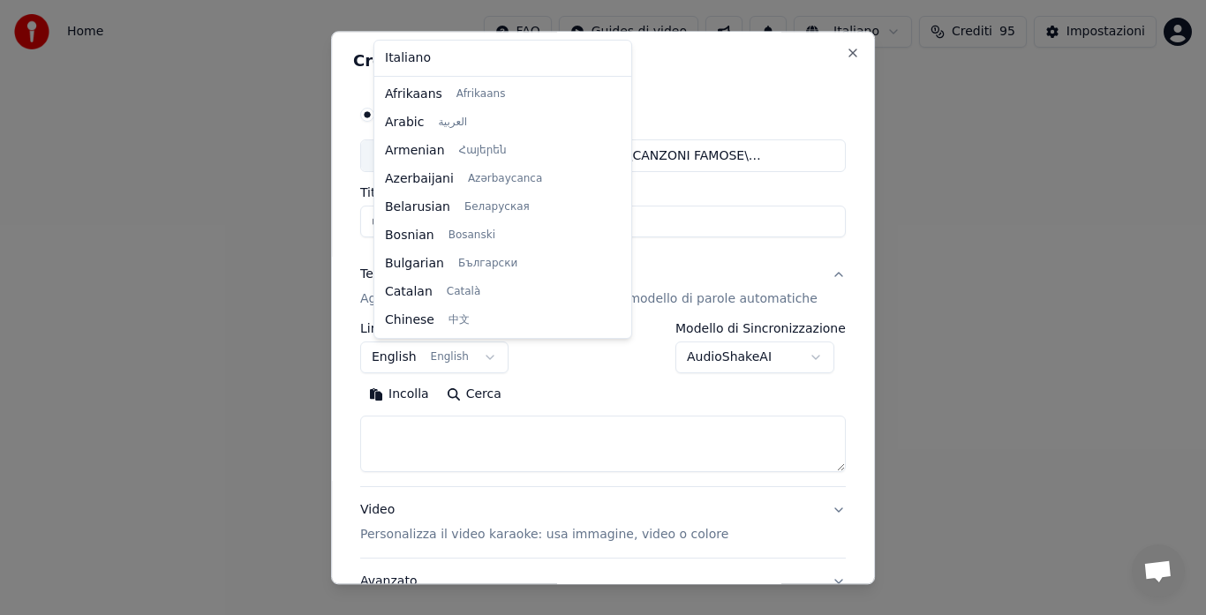
scroll to position [141, 0]
select select "**"
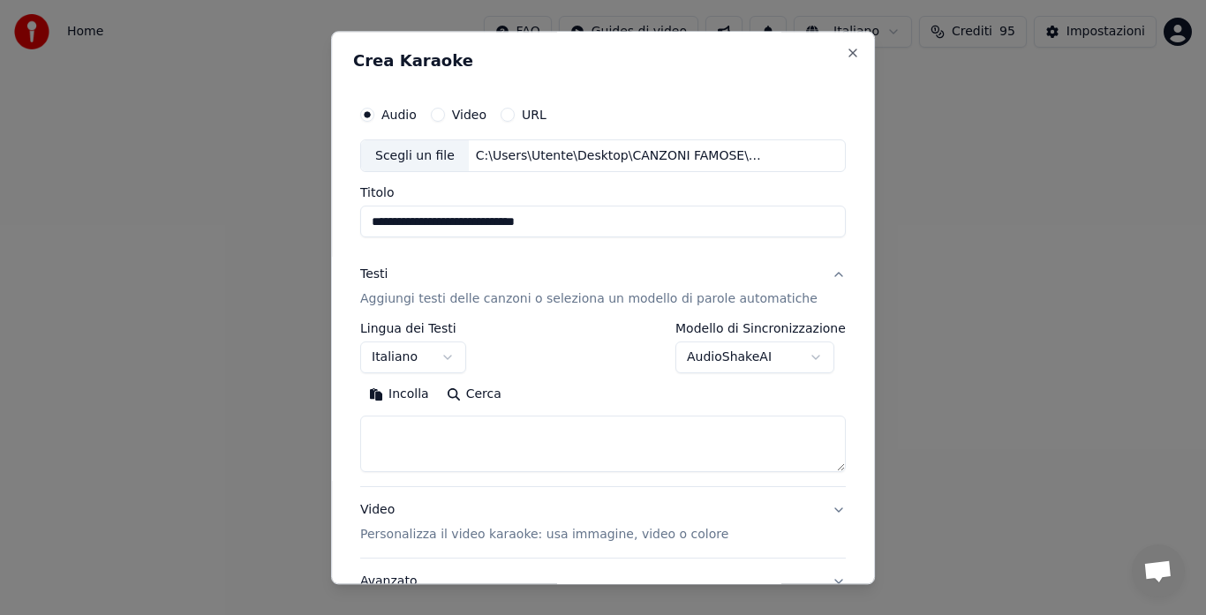
click at [407, 291] on p "Aggiungi testi delle canzoni o seleziona un modello di parole automatiche" at bounding box center [588, 300] width 457 height 18
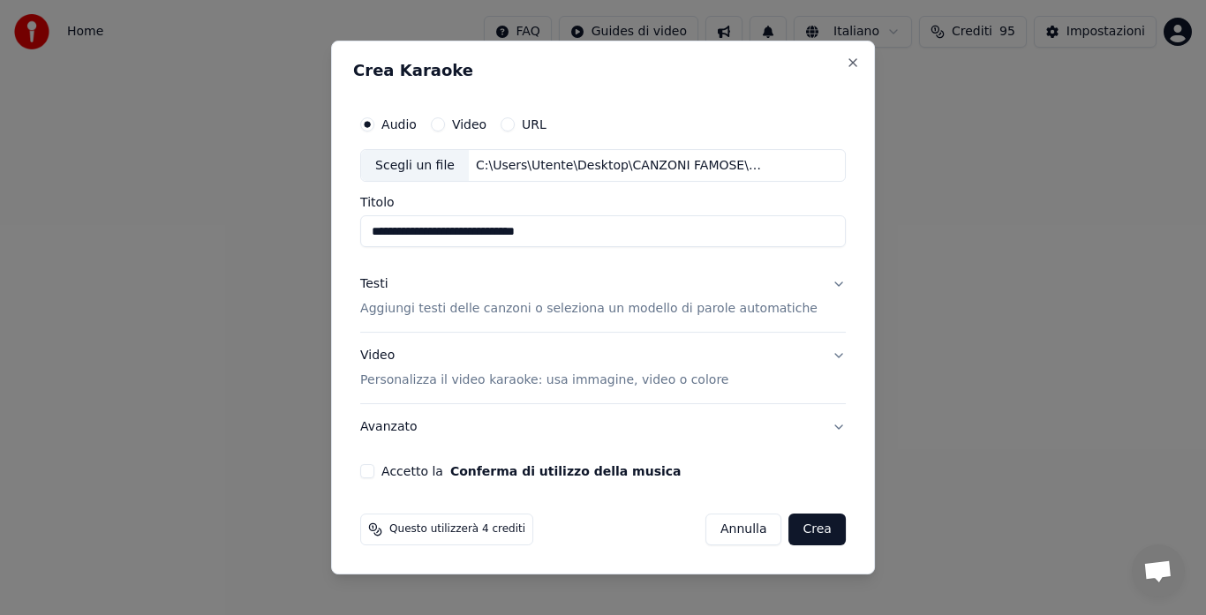
click at [416, 301] on p "Aggiungi testi delle canzoni o seleziona un modello di parole automatiche" at bounding box center [588, 310] width 457 height 18
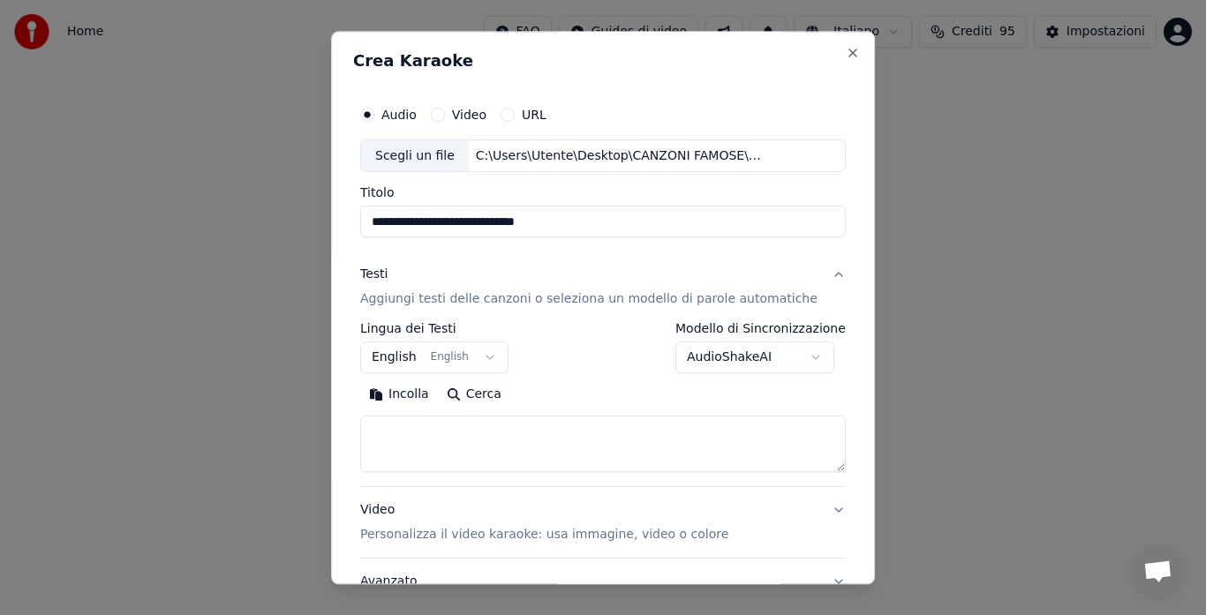
click at [410, 354] on button "English English" at bounding box center [434, 358] width 148 height 32
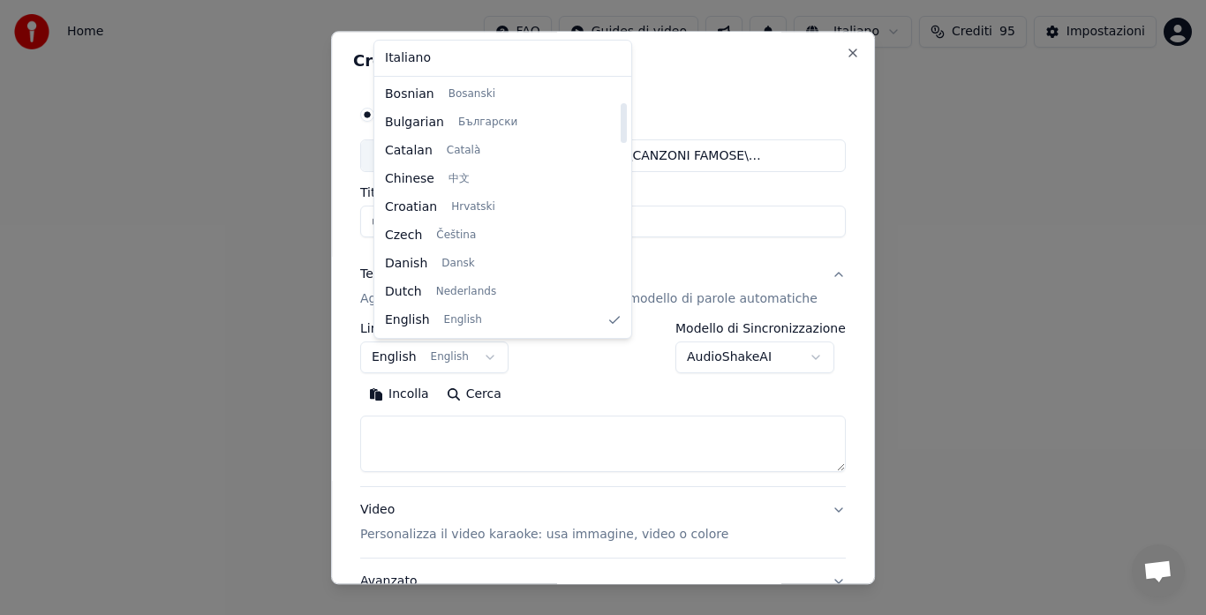
select select "**"
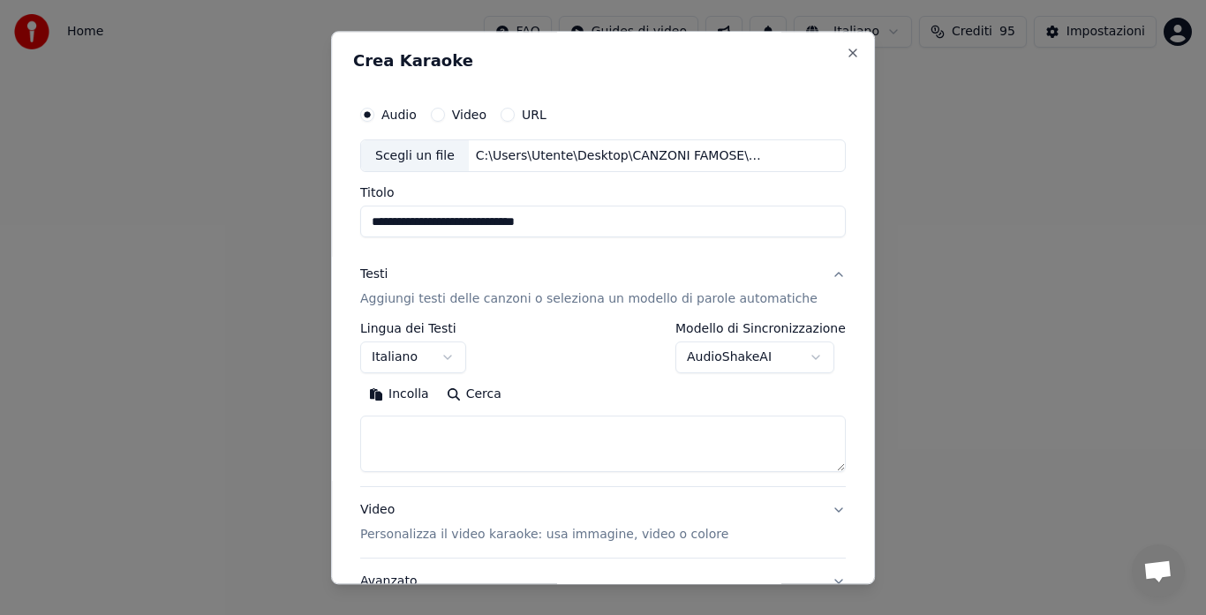
click at [398, 391] on button "Incolla" at bounding box center [399, 395] width 78 height 28
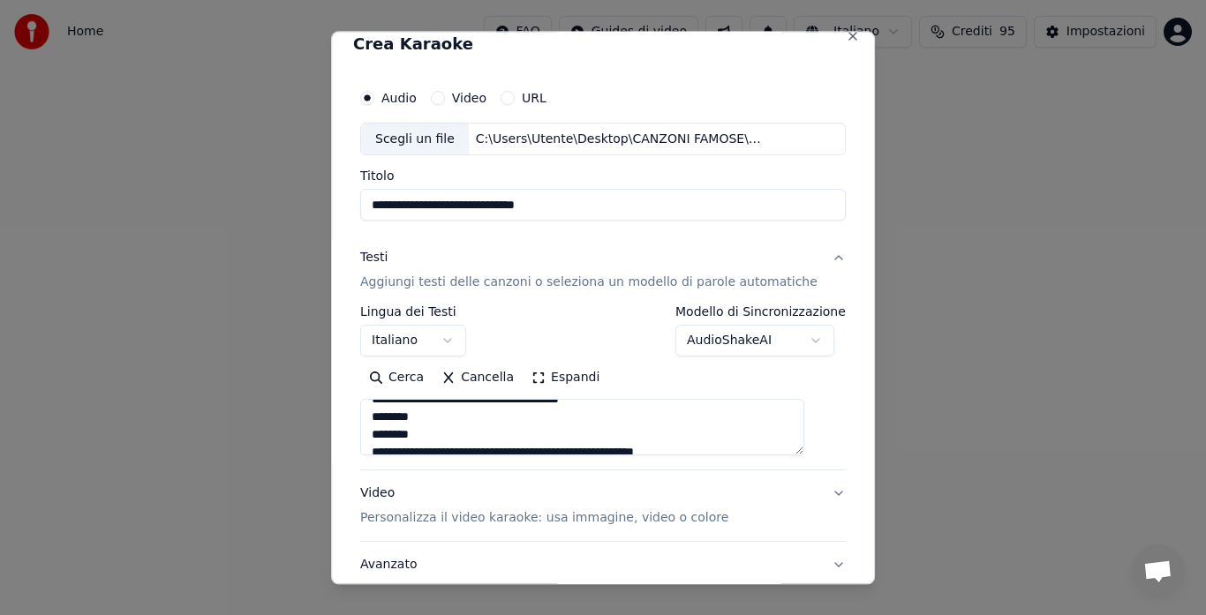
scroll to position [26, 0]
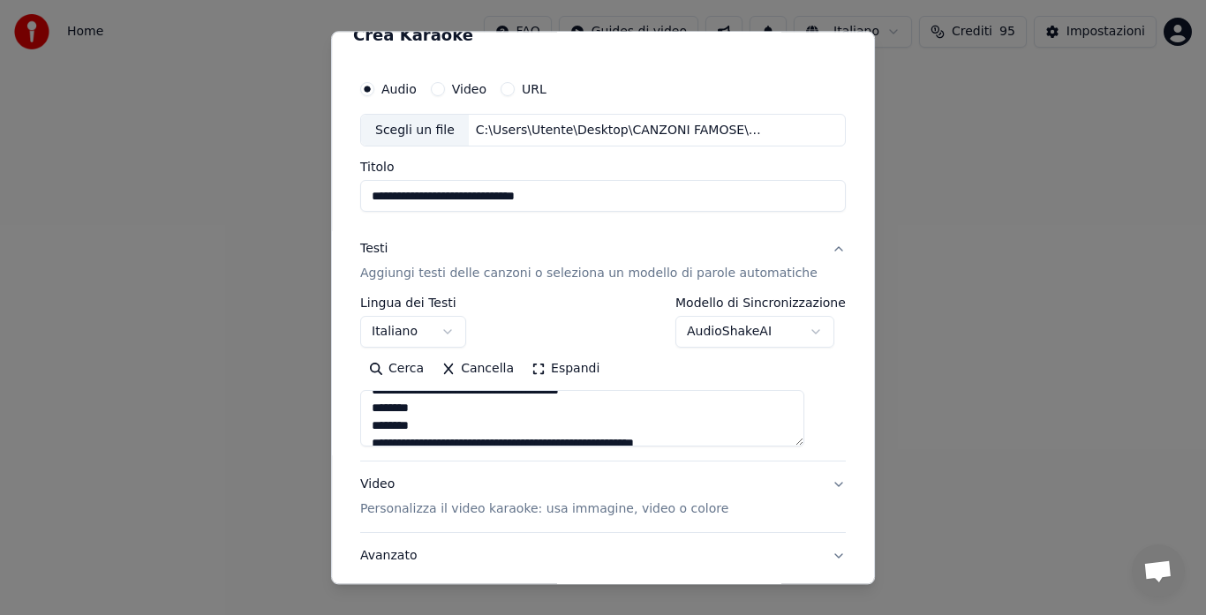
click at [811, 478] on button "Video Personalizza il video karaoke: usa immagine, video o colore" at bounding box center [602, 497] width 485 height 71
type textarea "**********"
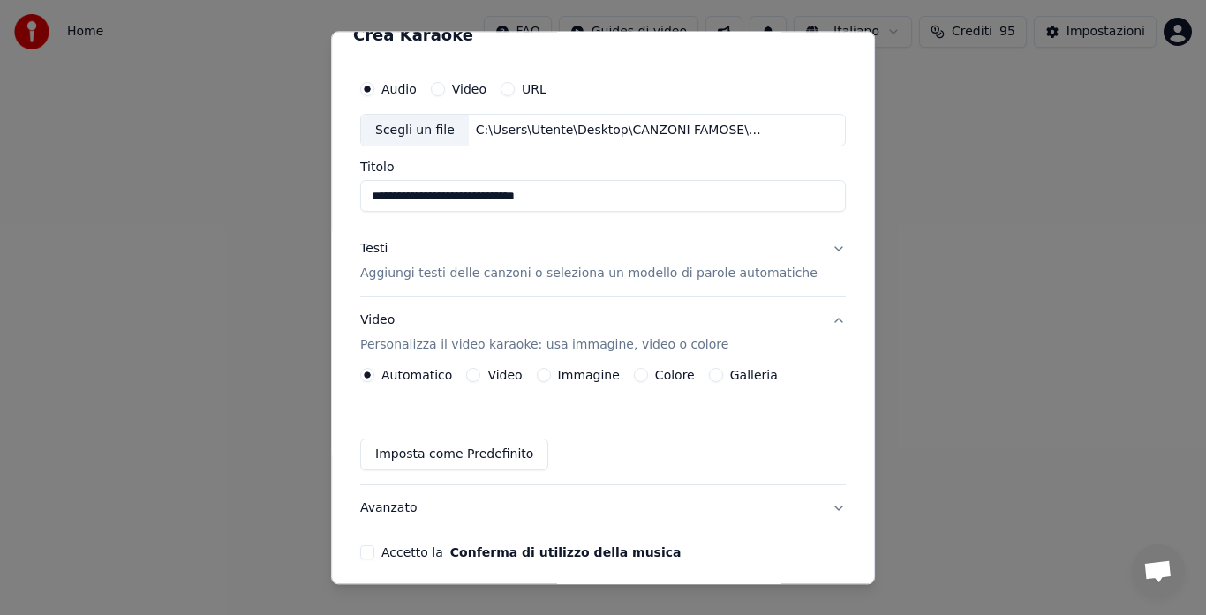
click at [712, 374] on button "Galleria" at bounding box center [716, 376] width 14 height 14
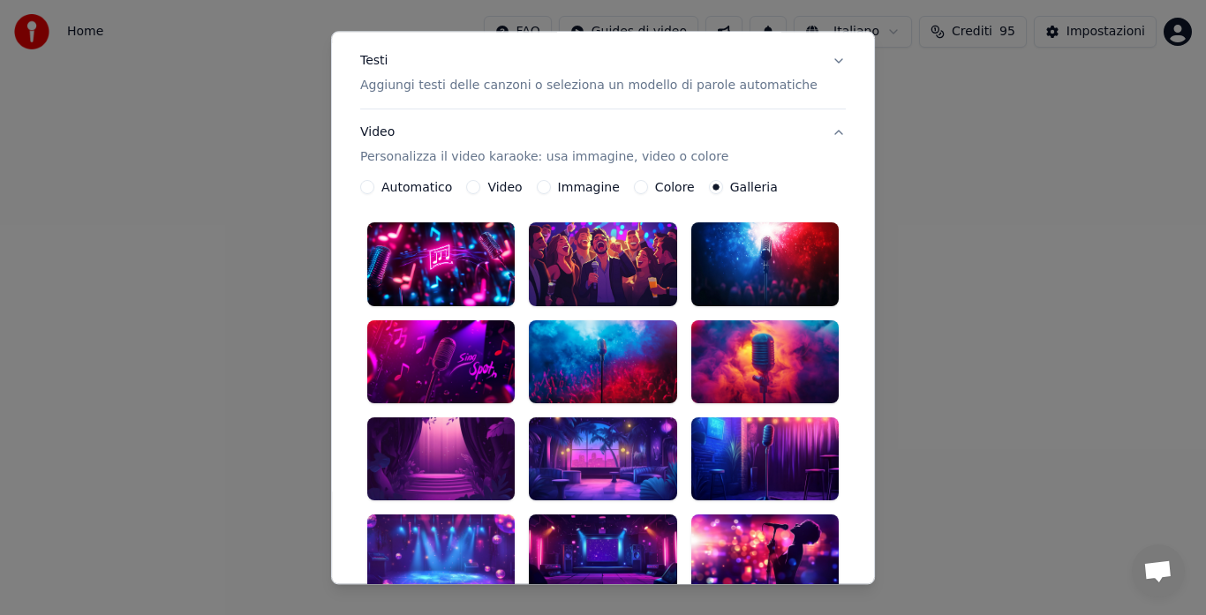
scroll to position [214, 0]
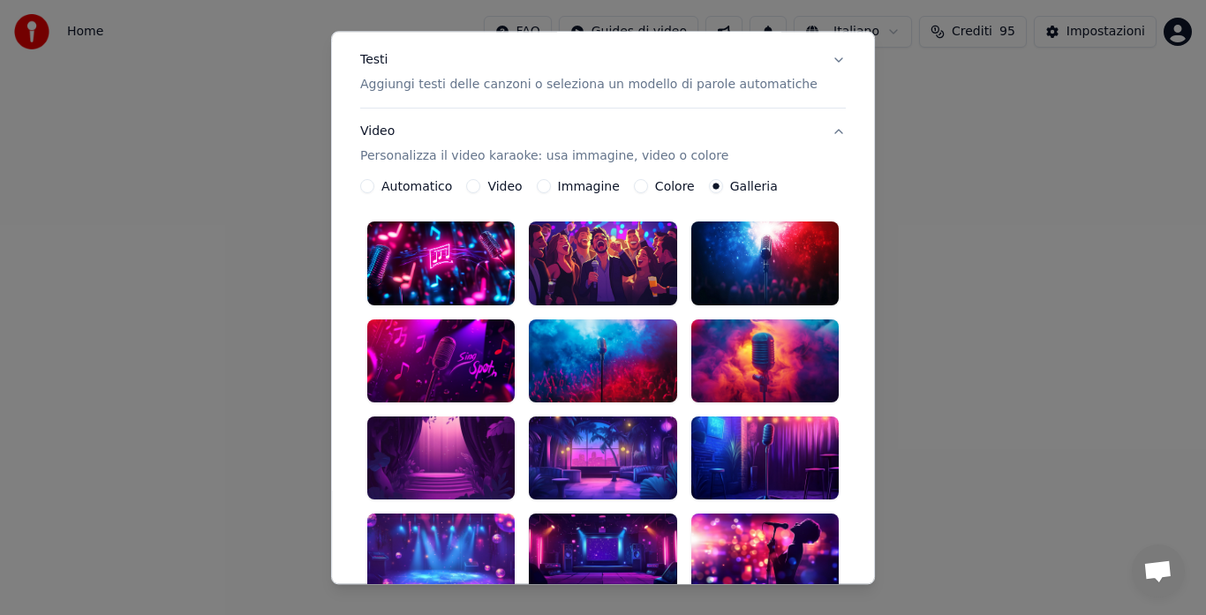
click at [463, 514] on div at bounding box center [440, 555] width 147 height 83
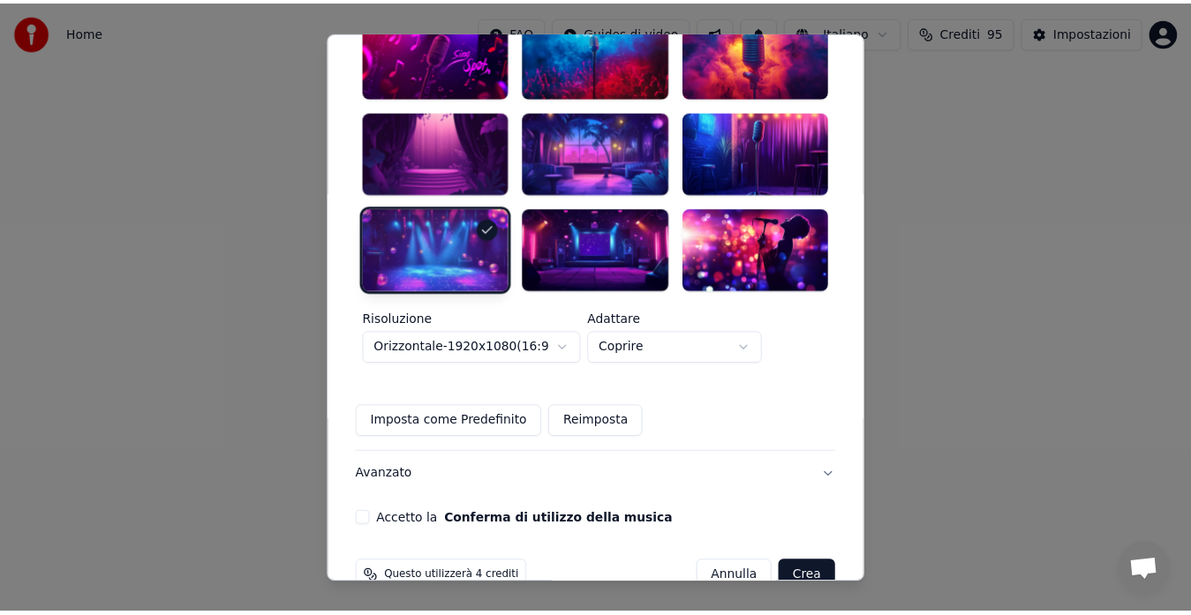
scroll to position [527, 0]
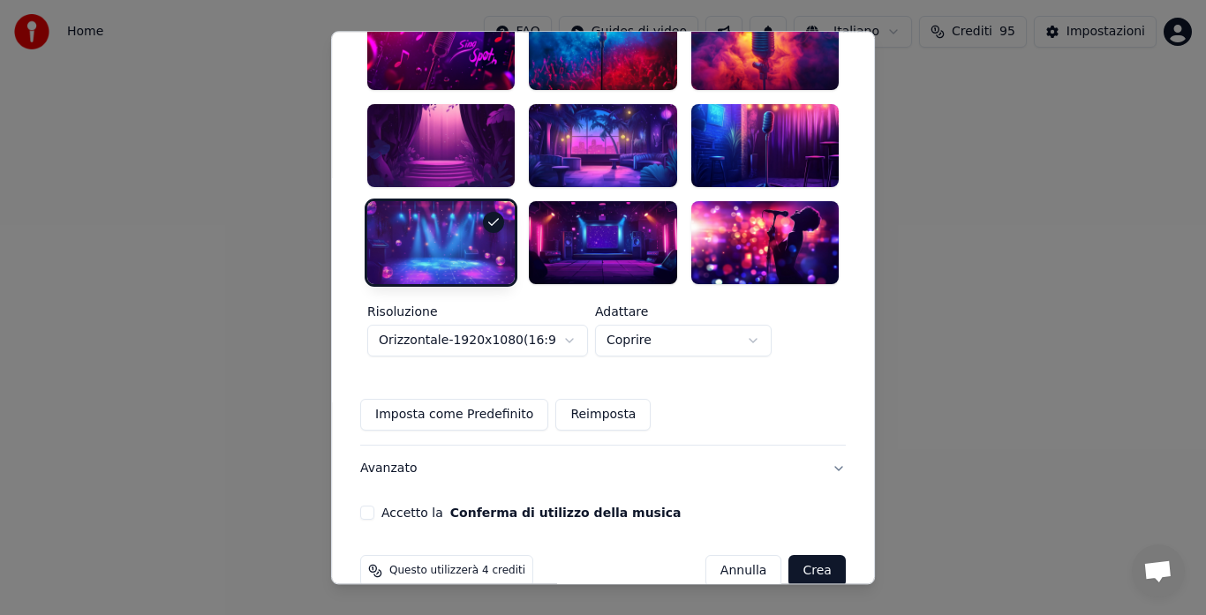
click at [374, 506] on button "Accetto la Conferma di utilizzo della musica" at bounding box center [367, 513] width 14 height 14
click at [789, 555] on button "Crea" at bounding box center [817, 571] width 56 height 32
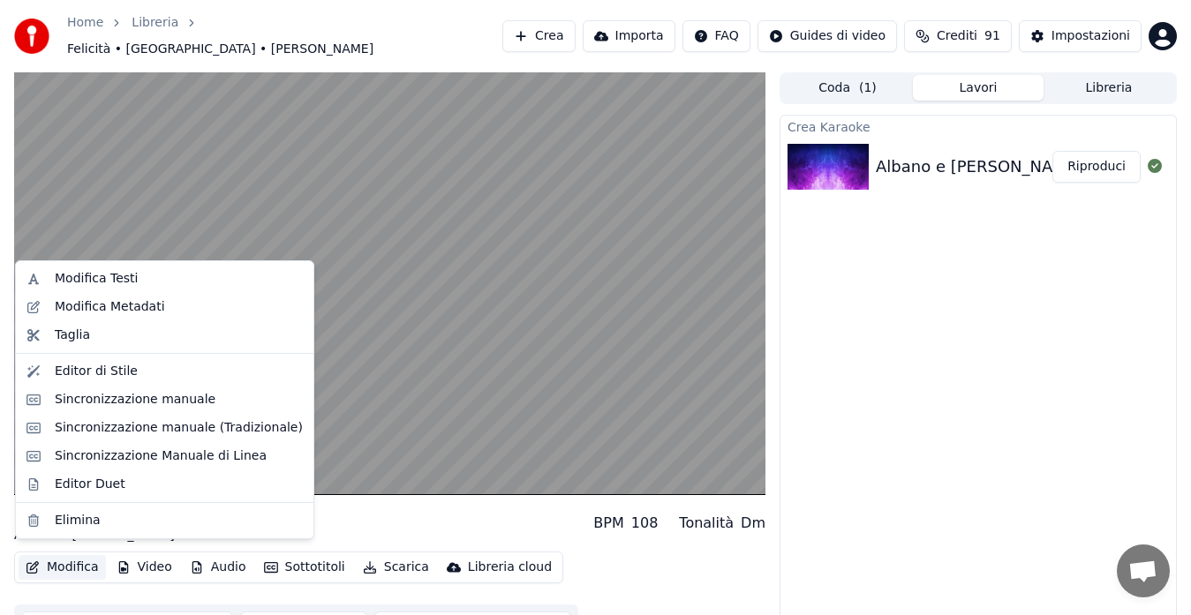
click at [37, 561] on icon "button" at bounding box center [32, 567] width 12 height 12
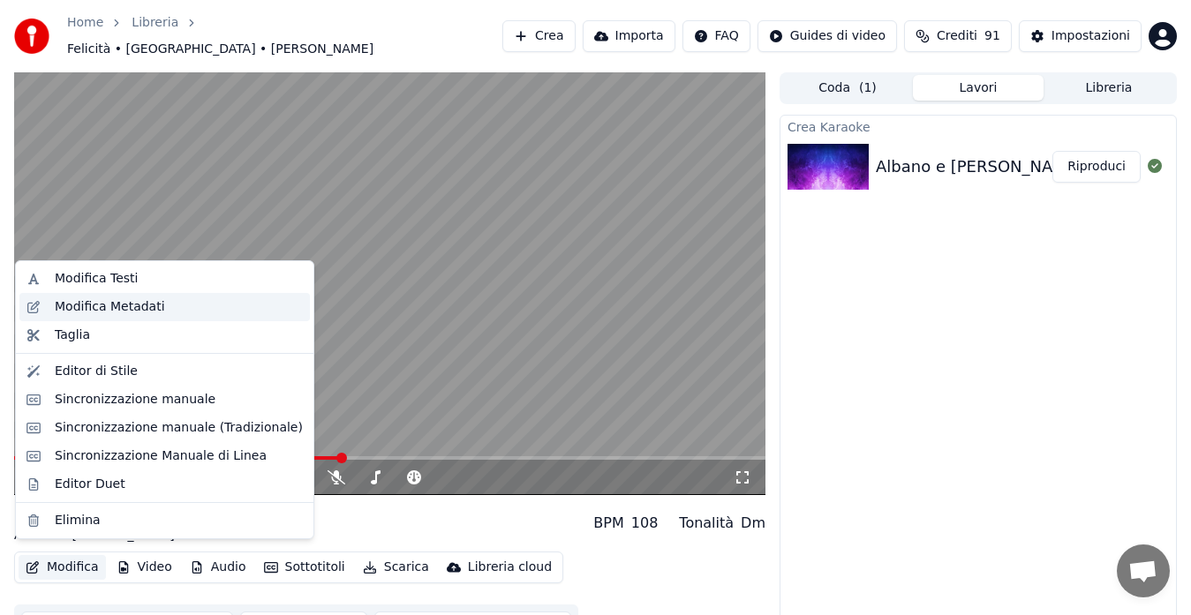
click at [64, 312] on div "Modifica Metadati" at bounding box center [110, 307] width 110 height 18
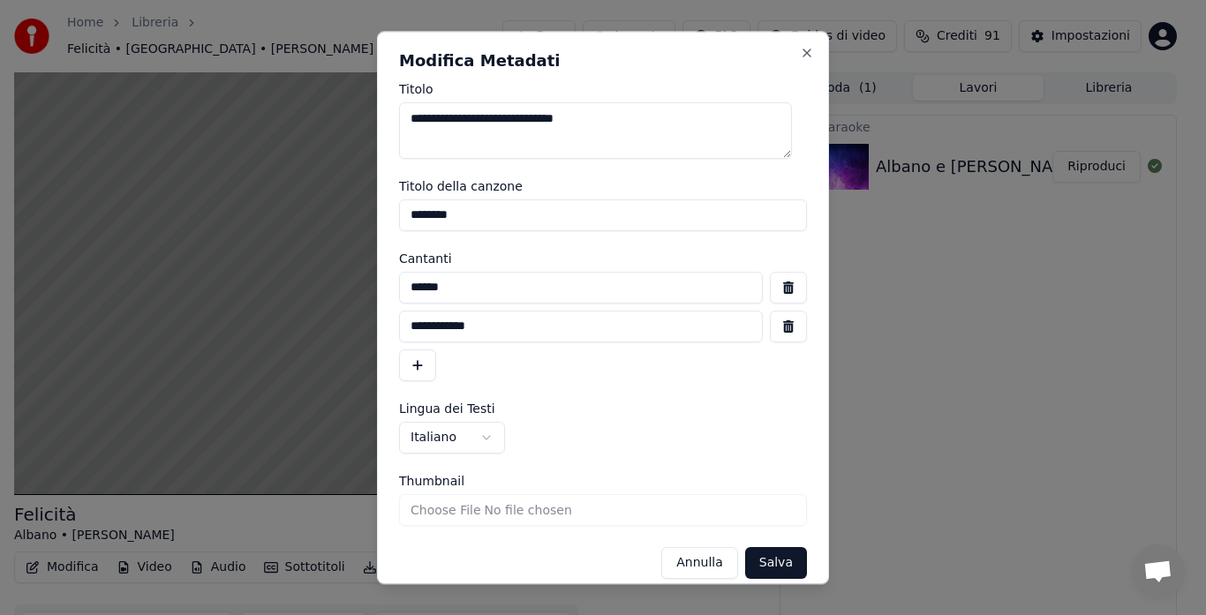
click at [420, 118] on textarea "**********" at bounding box center [595, 130] width 393 height 56
type textarea "**********"
click at [456, 286] on input "******" at bounding box center [581, 288] width 364 height 32
type input "**********"
click at [493, 331] on input "**********" at bounding box center [581, 327] width 364 height 32
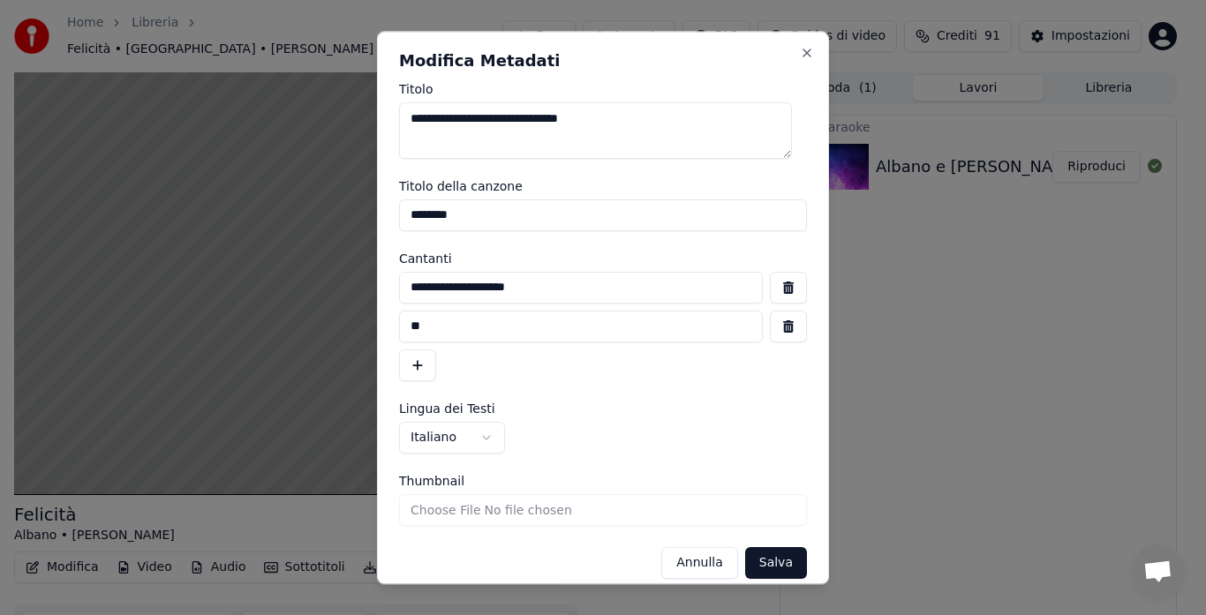
type input "*"
type input "**********"
drag, startPoint x: 536, startPoint y: 209, endPoint x: 372, endPoint y: 208, distance: 164.2
click at [372, 208] on body "**********" at bounding box center [595, 307] width 1191 height 615
type input "*********"
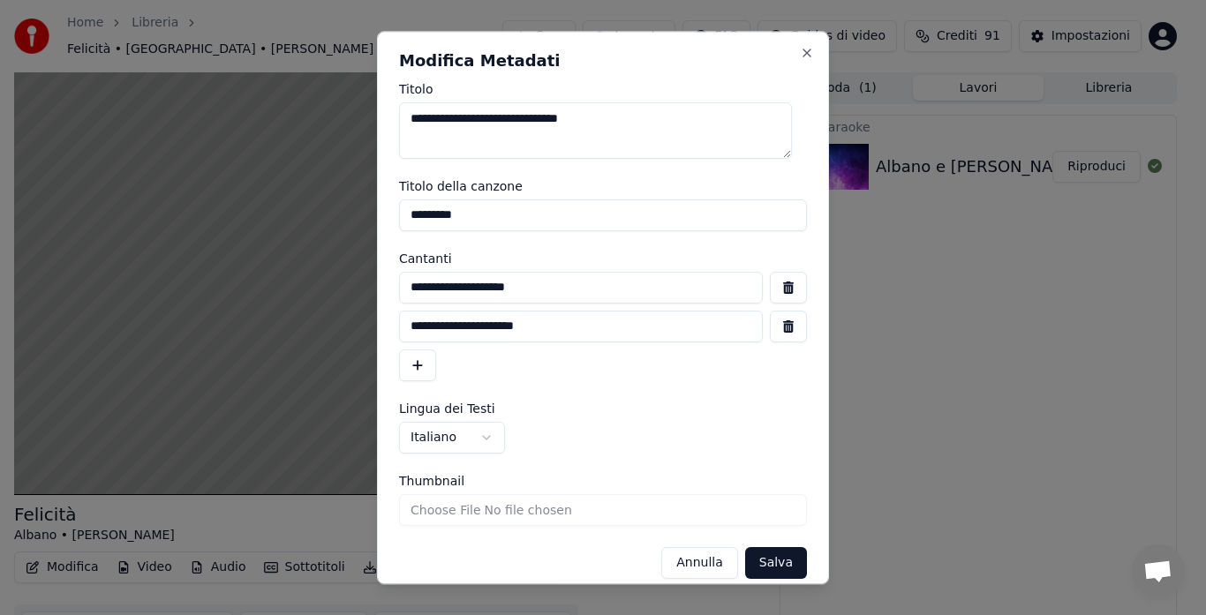
click at [757, 557] on button "Salva" at bounding box center [776, 563] width 62 height 32
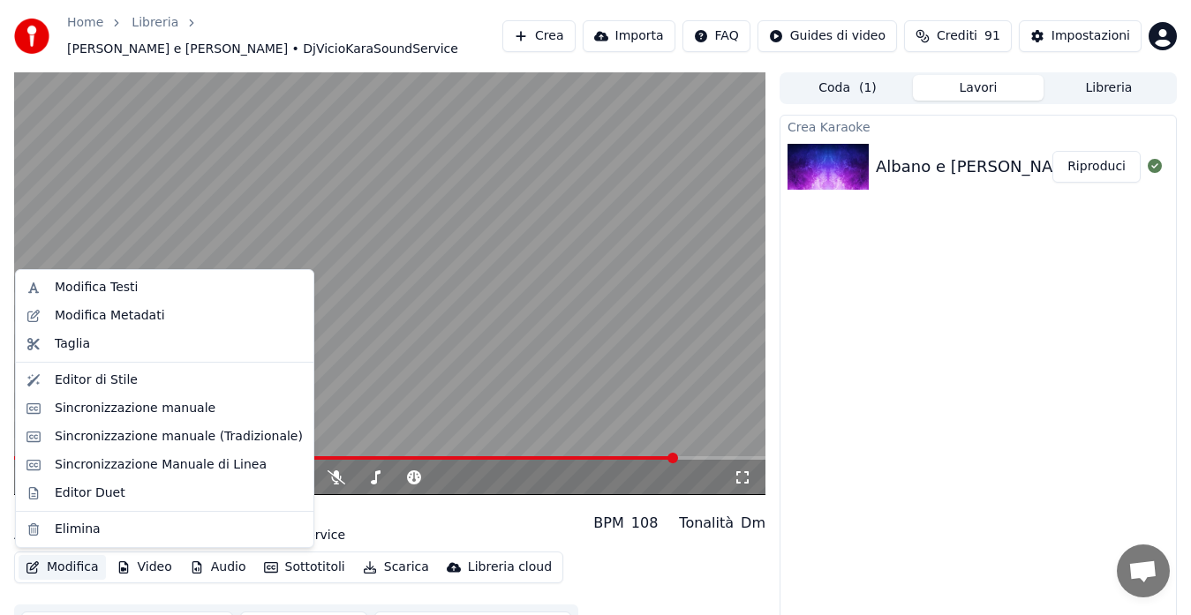
click at [70, 563] on button "Modifica" at bounding box center [62, 567] width 87 height 25
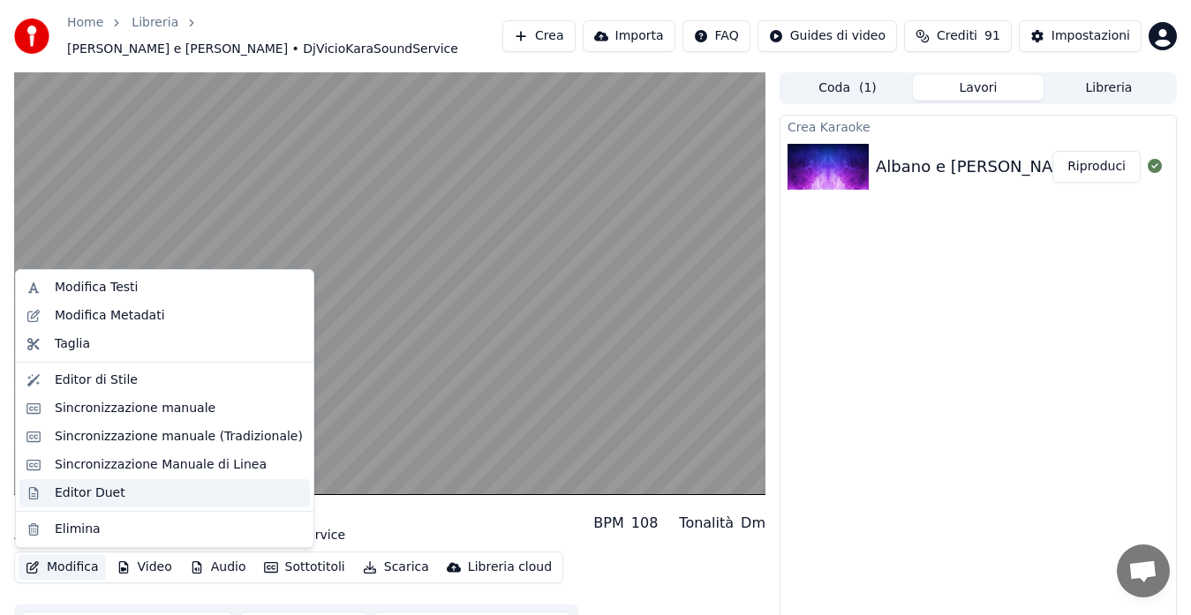
click at [90, 485] on div "Editor Duet" at bounding box center [90, 494] width 71 height 18
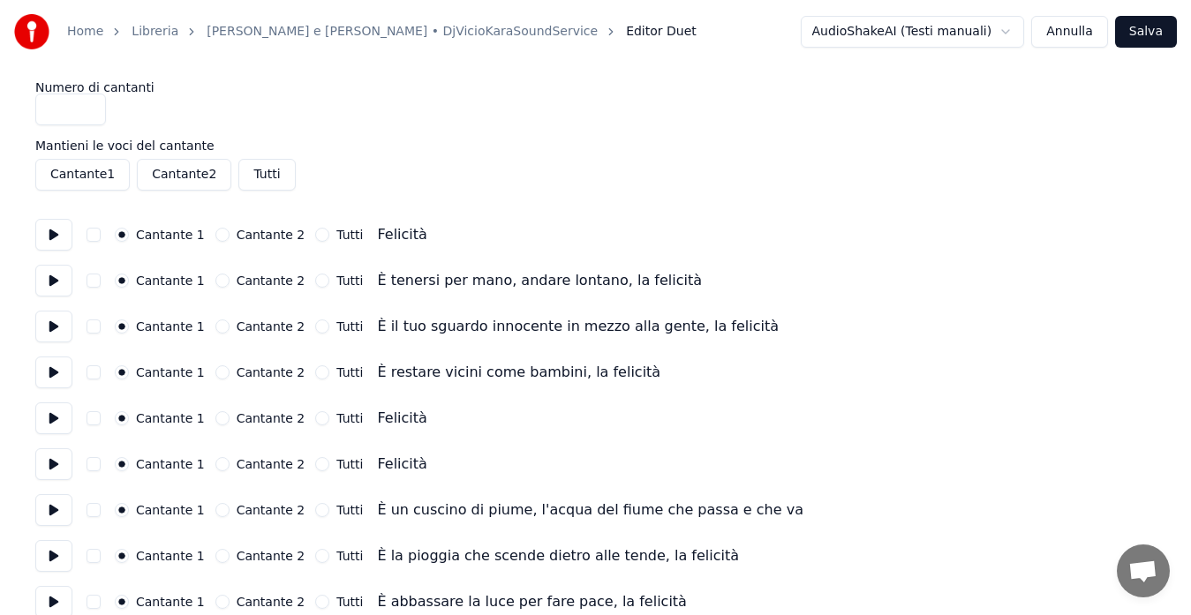
click at [62, 239] on button at bounding box center [53, 235] width 37 height 32
click at [95, 233] on button "button" at bounding box center [93, 235] width 14 height 14
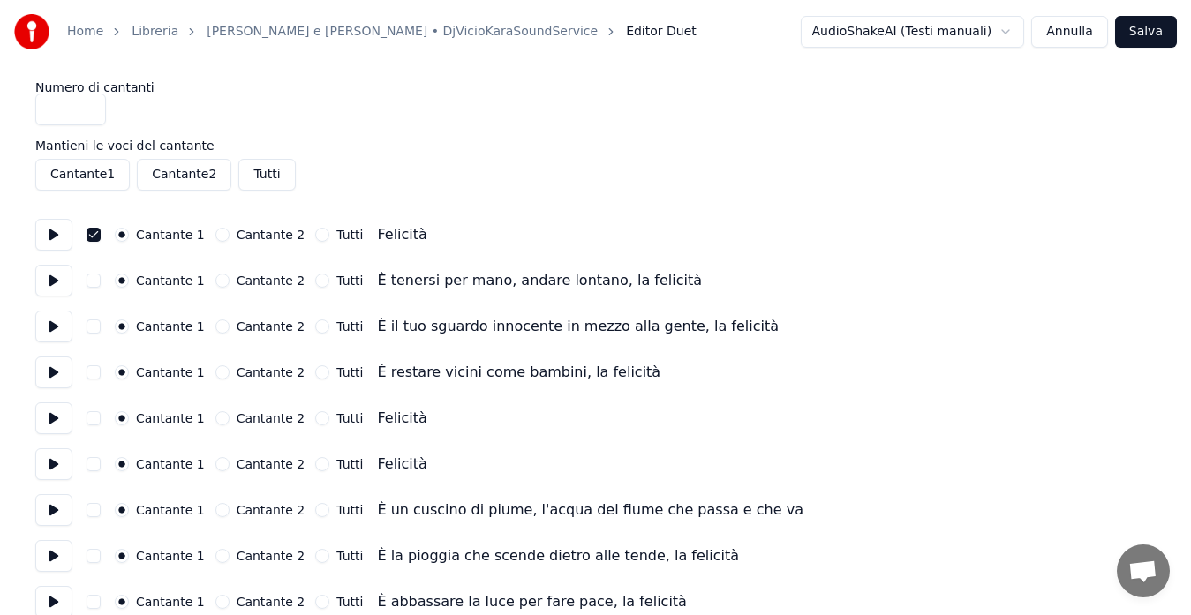
click at [58, 239] on button at bounding box center [53, 235] width 37 height 32
click at [94, 237] on button "button" at bounding box center [93, 235] width 14 height 14
click at [57, 277] on button at bounding box center [53, 281] width 37 height 32
click at [51, 339] on button at bounding box center [53, 327] width 37 height 32
click at [50, 371] on button at bounding box center [53, 373] width 37 height 32
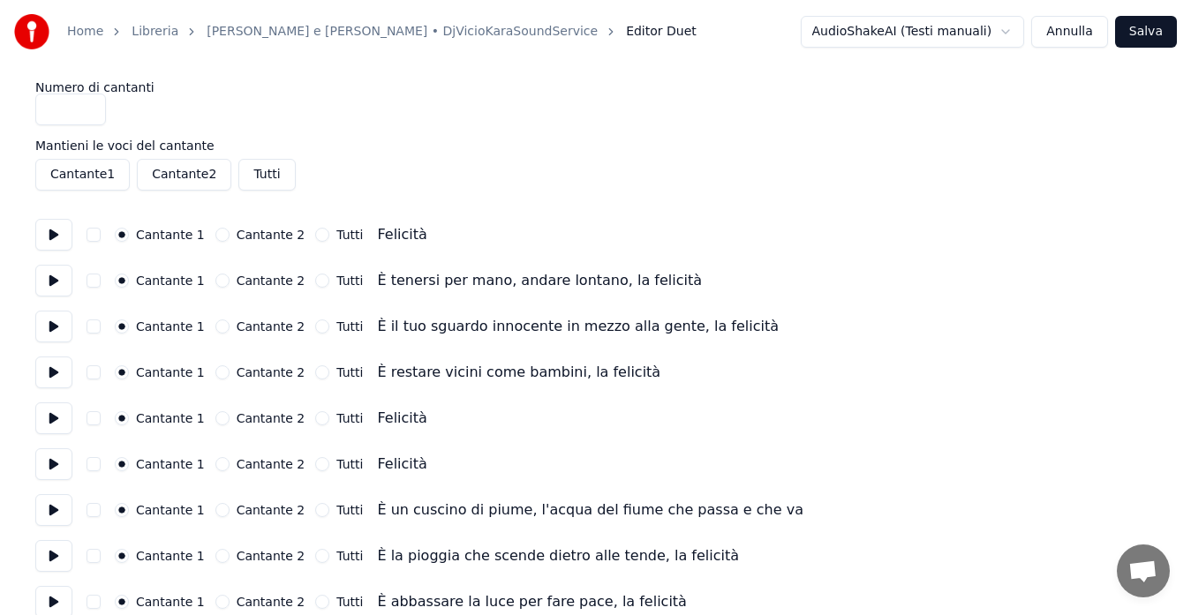
click at [58, 417] on button at bounding box center [53, 418] width 37 height 32
click at [53, 469] on button at bounding box center [53, 464] width 37 height 32
click at [315, 462] on button "Tutti" at bounding box center [322, 464] width 14 height 14
click at [215, 462] on button "Cantante 2" at bounding box center [222, 464] width 14 height 14
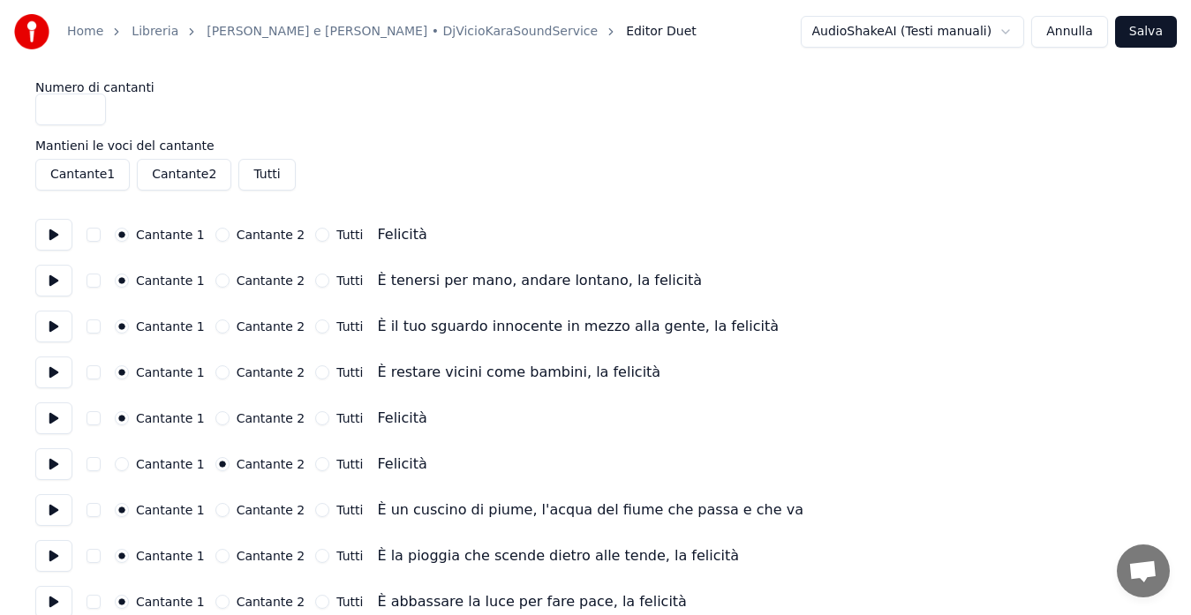
click at [57, 515] on button at bounding box center [53, 510] width 37 height 32
click at [215, 505] on button "Cantante 2" at bounding box center [222, 510] width 14 height 14
click at [56, 550] on button at bounding box center [53, 556] width 37 height 32
click at [215, 556] on button "Cantante 2" at bounding box center [222, 556] width 14 height 14
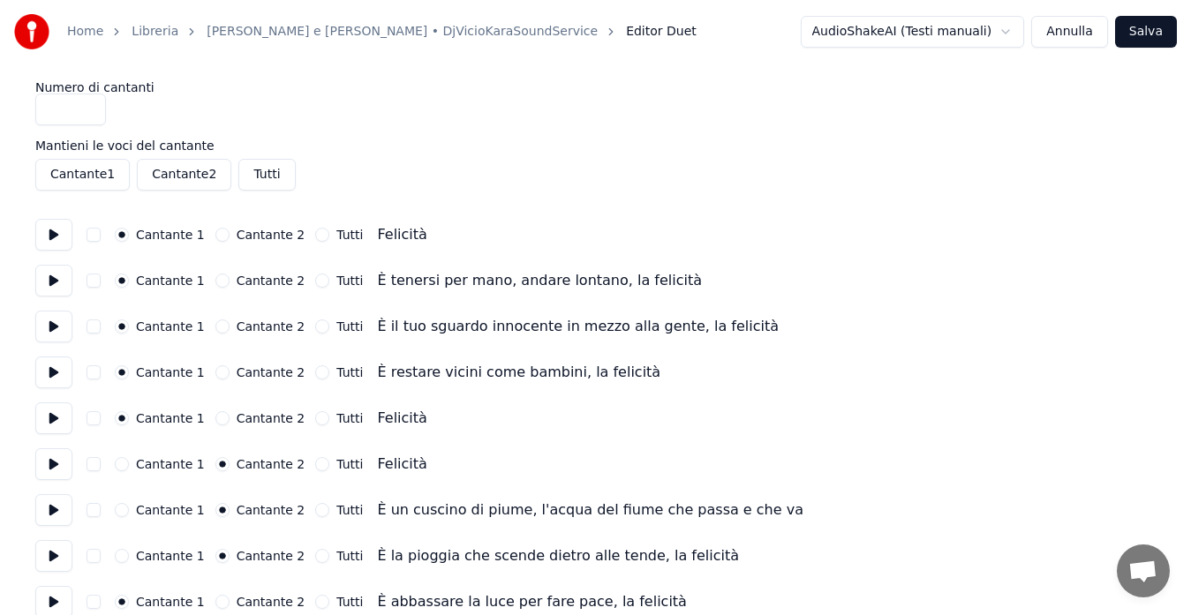
click at [215, 602] on button "Cantante 2" at bounding box center [222, 602] width 14 height 14
click at [53, 598] on button at bounding box center [53, 602] width 37 height 32
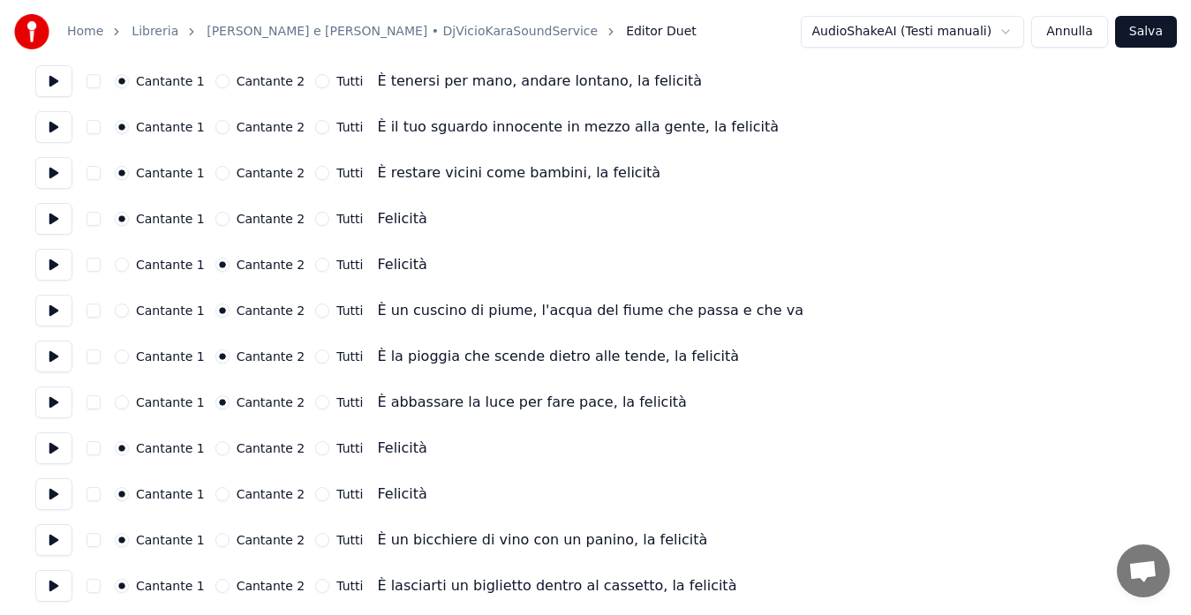
scroll to position [212, 0]
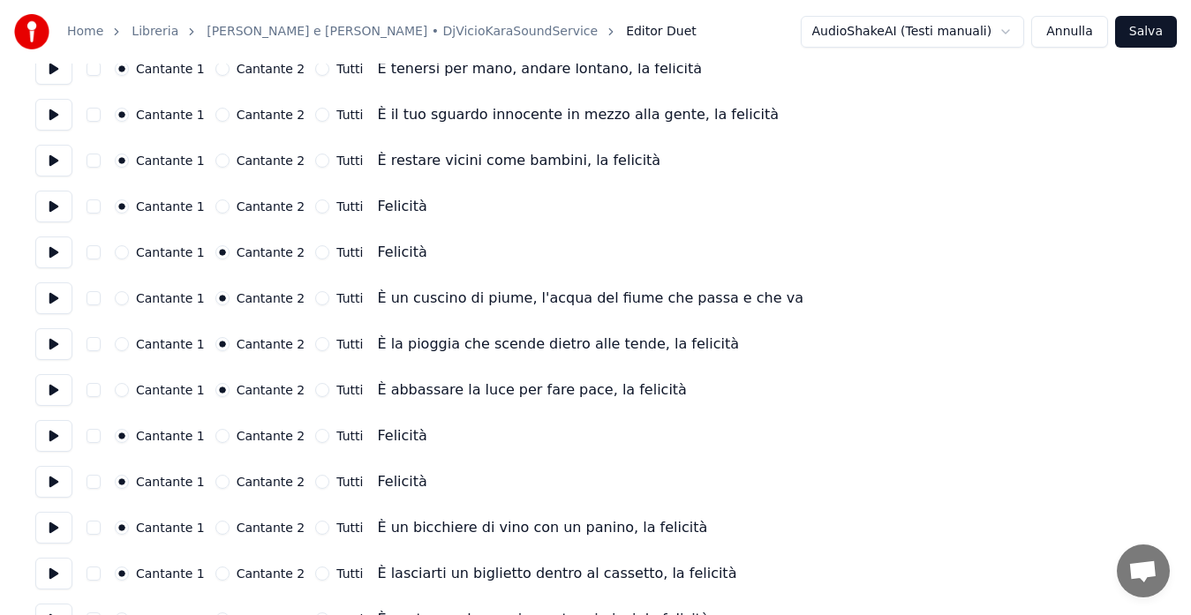
click at [50, 448] on button at bounding box center [53, 436] width 37 height 32
click at [215, 432] on button "Cantante 2" at bounding box center [222, 436] width 14 height 14
click at [215, 482] on button "Cantante 2" at bounding box center [222, 482] width 14 height 14
click at [54, 474] on button at bounding box center [53, 482] width 37 height 32
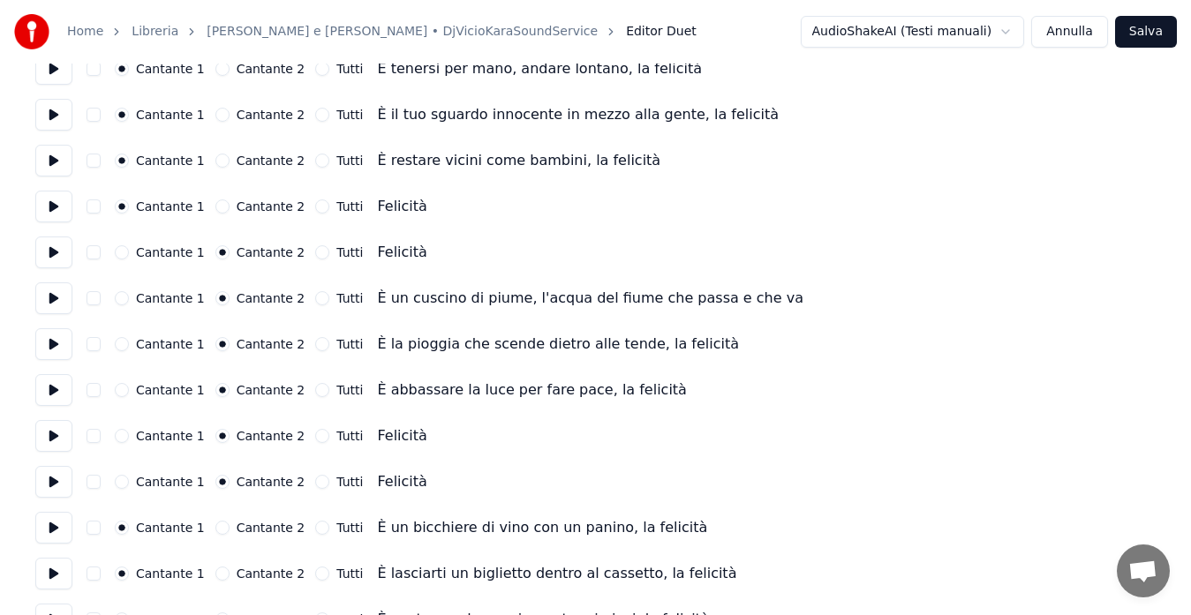
click at [54, 474] on button at bounding box center [53, 482] width 37 height 32
click at [120, 485] on button "Cantante 1" at bounding box center [122, 482] width 14 height 14
click at [57, 522] on button at bounding box center [53, 528] width 37 height 32
click at [52, 567] on button at bounding box center [53, 574] width 37 height 32
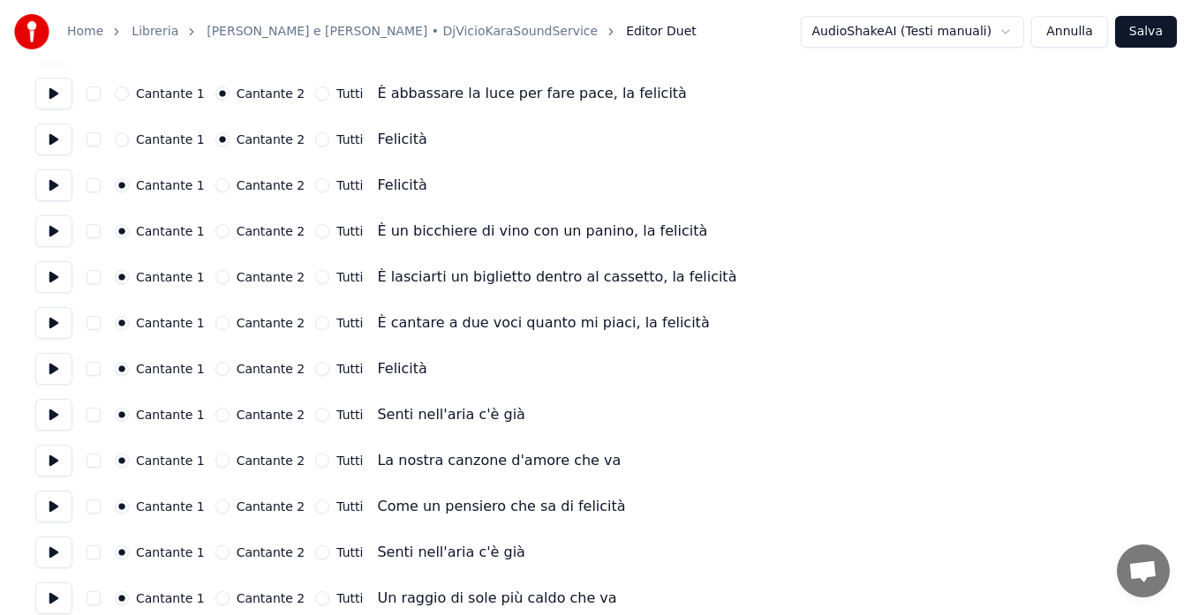
scroll to position [530, 0]
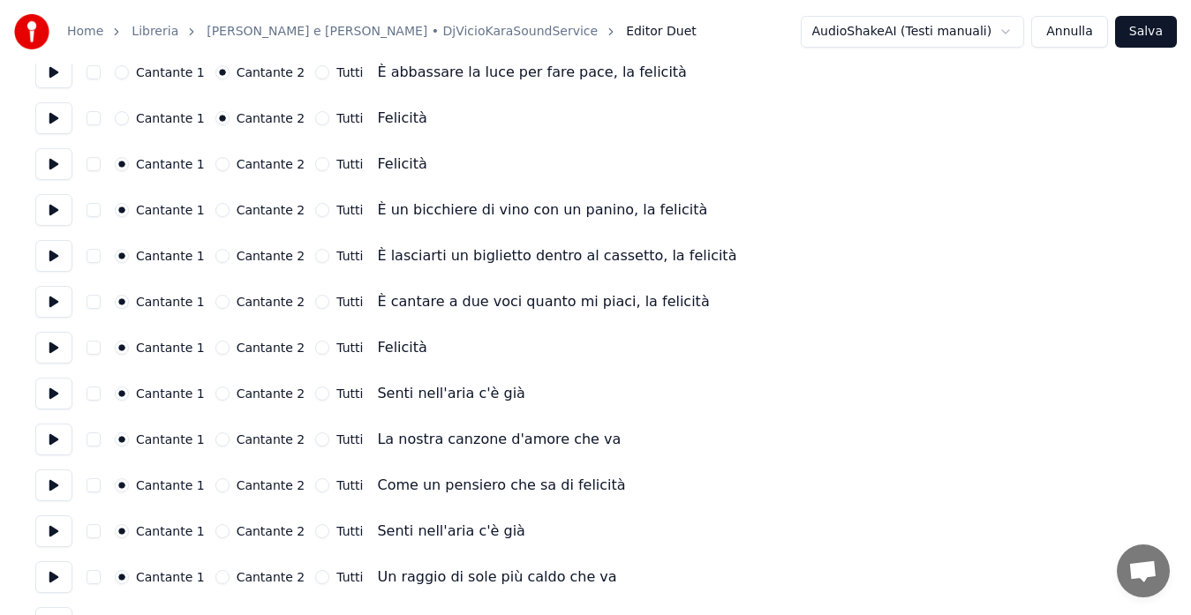
click at [60, 301] on button at bounding box center [53, 302] width 37 height 32
click at [51, 347] on button at bounding box center [53, 348] width 37 height 32
click at [51, 387] on button at bounding box center [53, 394] width 37 height 32
click at [48, 437] on button at bounding box center [53, 440] width 37 height 32
click at [315, 395] on button "Tutti" at bounding box center [322, 394] width 14 height 14
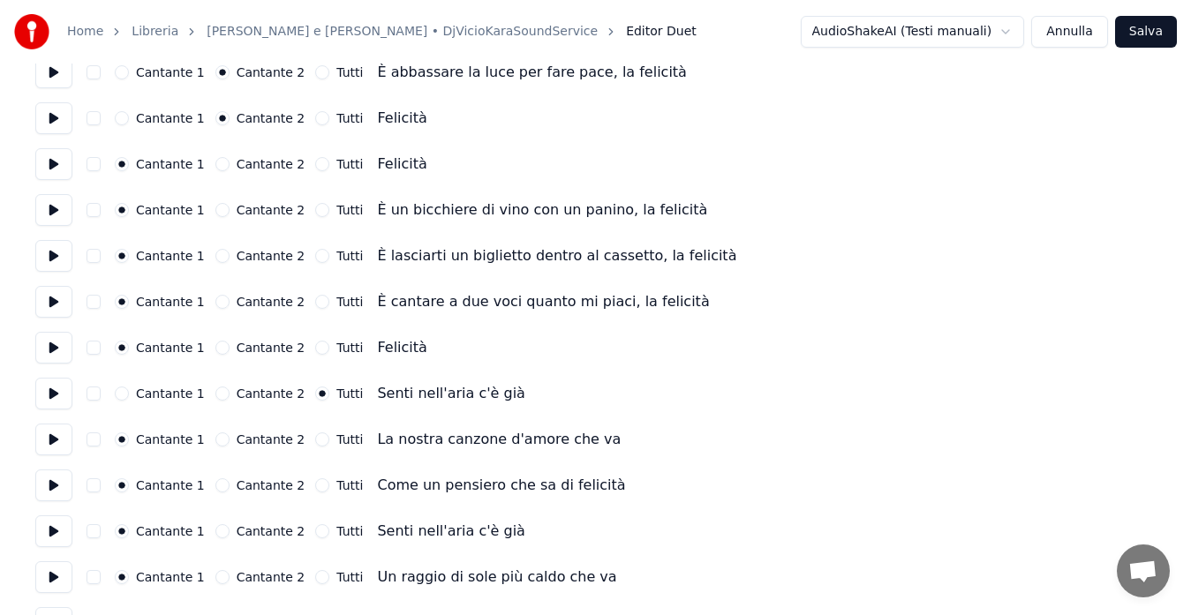
click at [315, 446] on button "Tutti" at bounding box center [322, 439] width 14 height 14
click at [55, 489] on button at bounding box center [53, 486] width 37 height 32
click at [315, 487] on button "Tutti" at bounding box center [322, 485] width 14 height 14
click at [53, 531] on button at bounding box center [53, 531] width 37 height 32
click at [315, 530] on button "Tutti" at bounding box center [322, 531] width 14 height 14
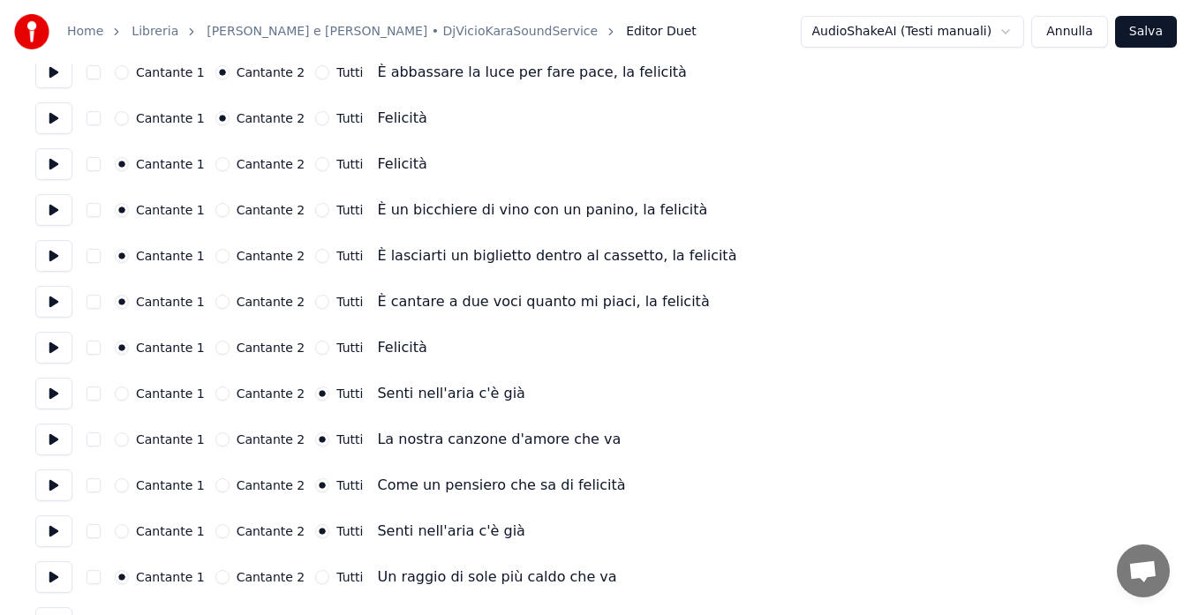
click at [57, 570] on button at bounding box center [53, 577] width 37 height 32
click at [315, 577] on button "Tutti" at bounding box center [322, 577] width 14 height 14
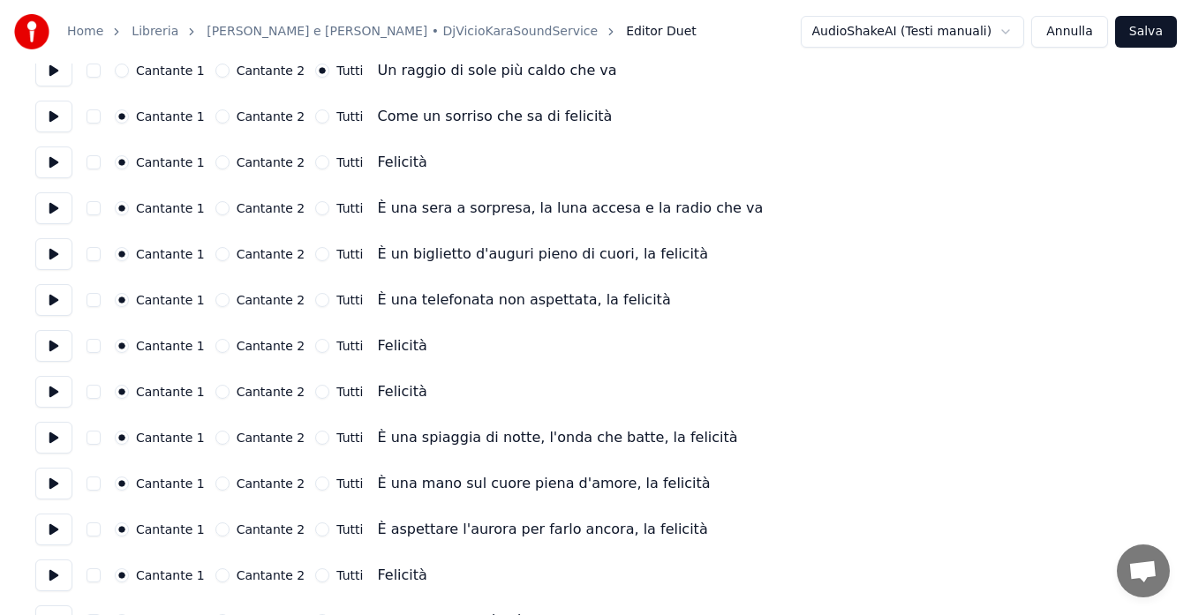
scroll to position [1024, 0]
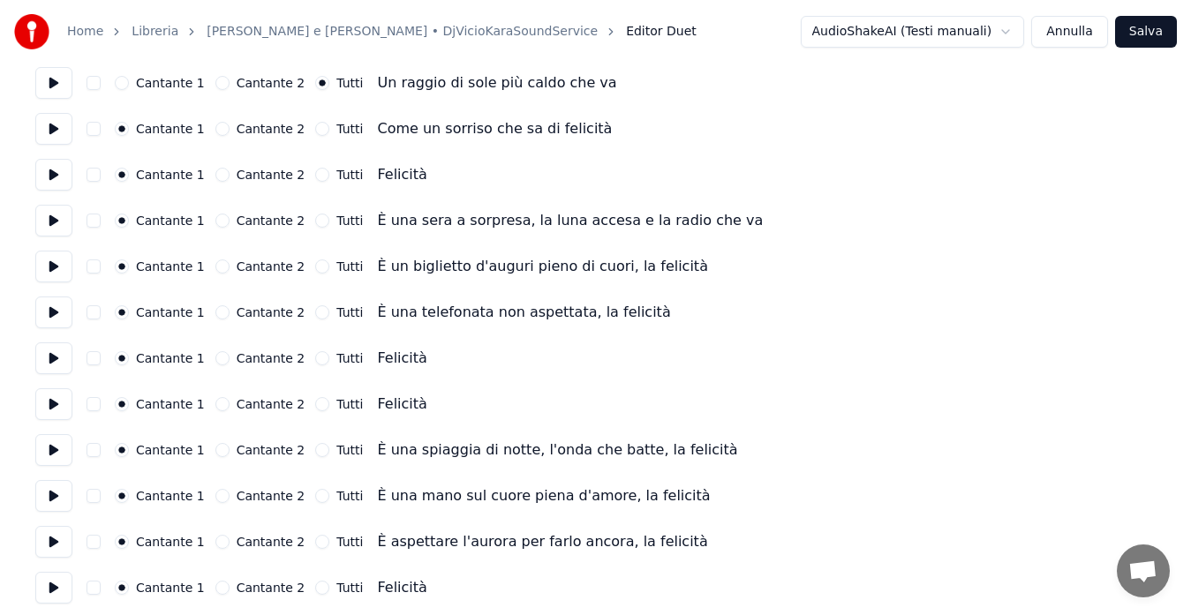
click at [59, 124] on button at bounding box center [53, 129] width 37 height 32
click at [315, 126] on button "Tutti" at bounding box center [322, 129] width 14 height 14
click at [50, 180] on button at bounding box center [53, 175] width 37 height 32
click at [215, 171] on button "Cantante 2" at bounding box center [222, 175] width 14 height 14
click at [40, 216] on button at bounding box center [53, 221] width 37 height 32
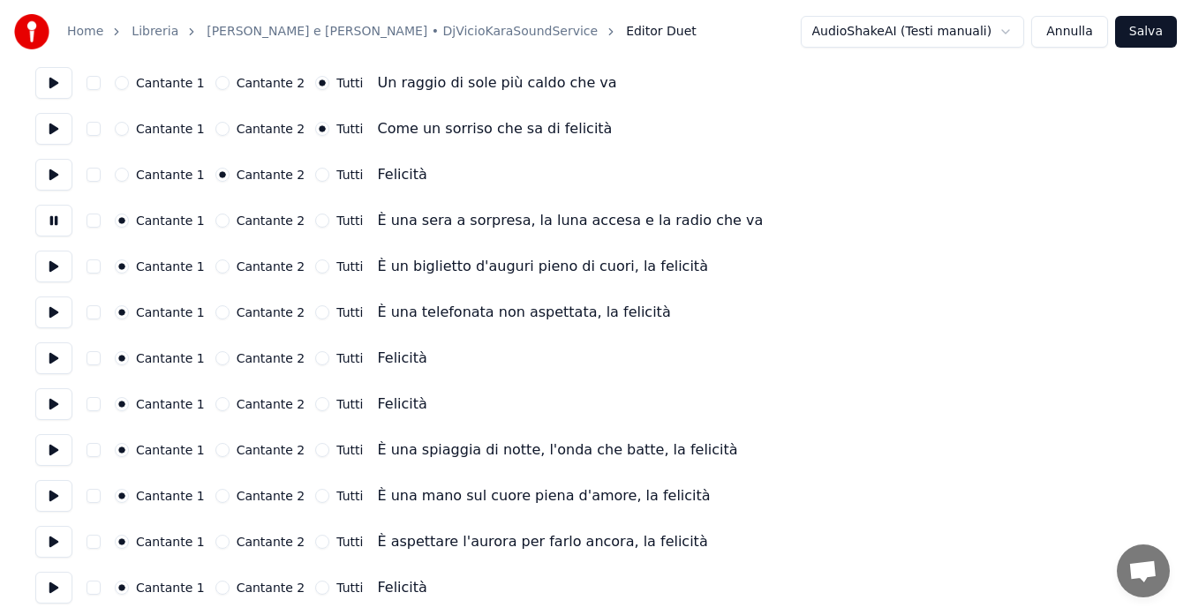
click at [215, 221] on button "Cantante 2" at bounding box center [222, 221] width 14 height 14
click at [53, 262] on button at bounding box center [53, 267] width 37 height 32
click at [215, 267] on button "Cantante 2" at bounding box center [222, 266] width 14 height 14
click at [41, 307] on button at bounding box center [53, 313] width 37 height 32
click at [215, 314] on button "Cantante 2" at bounding box center [222, 312] width 14 height 14
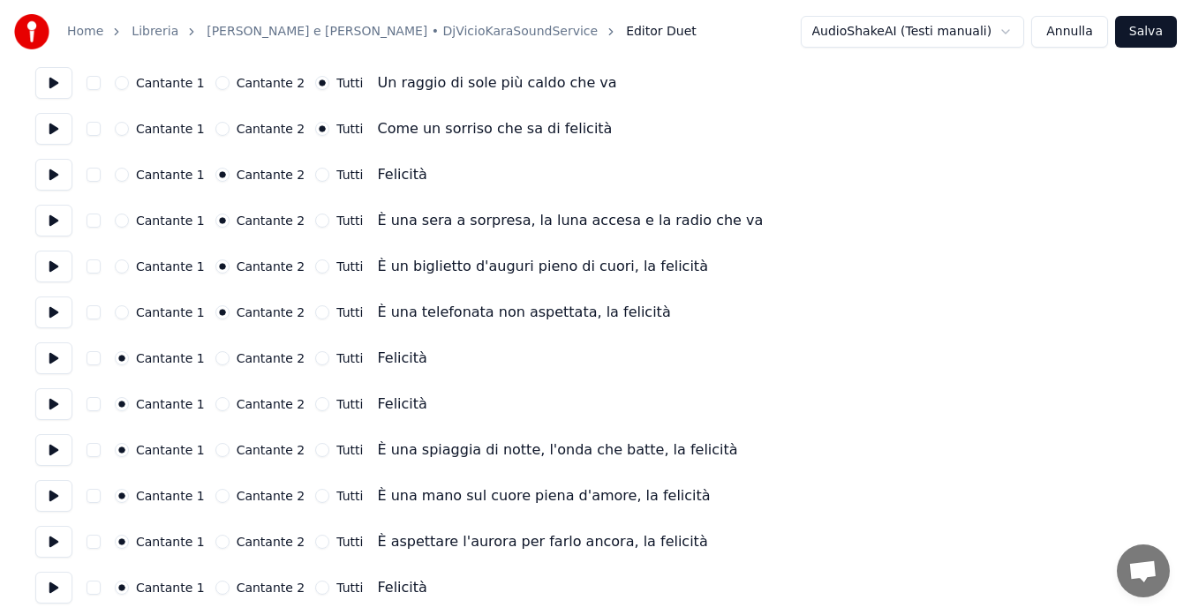
click at [56, 357] on button at bounding box center [53, 358] width 37 height 32
click at [215, 359] on button "Cantante 2" at bounding box center [222, 358] width 14 height 14
click at [48, 405] on button at bounding box center [53, 404] width 37 height 32
click at [47, 440] on button at bounding box center [53, 450] width 37 height 32
click at [46, 490] on button at bounding box center [53, 496] width 37 height 32
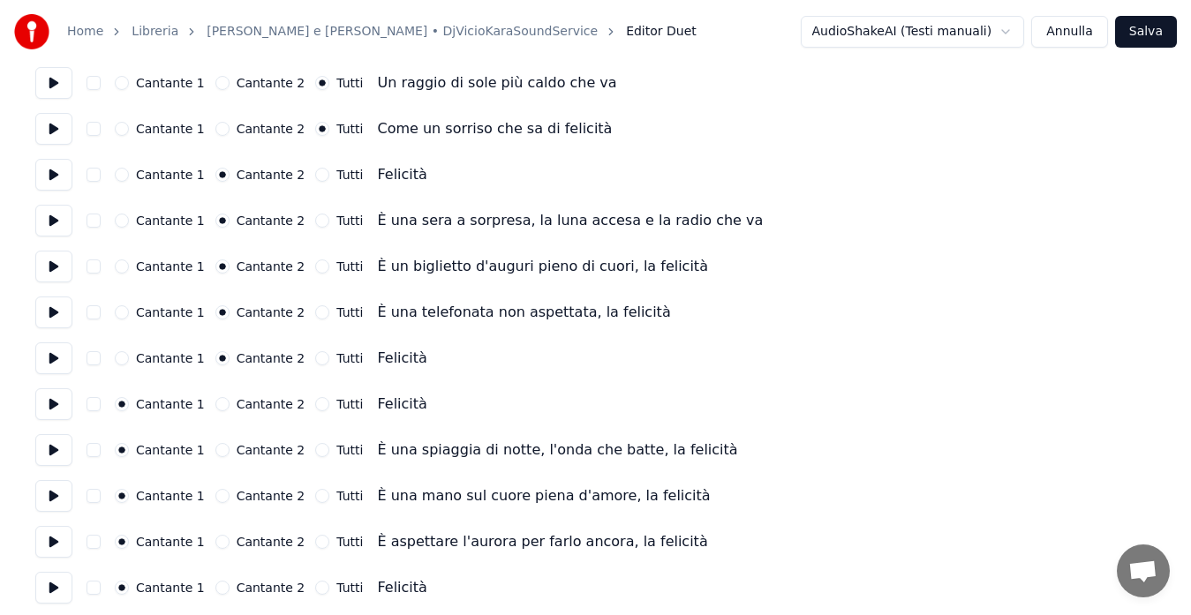
click at [47, 545] on button at bounding box center [53, 542] width 37 height 32
click at [46, 597] on button at bounding box center [53, 588] width 37 height 32
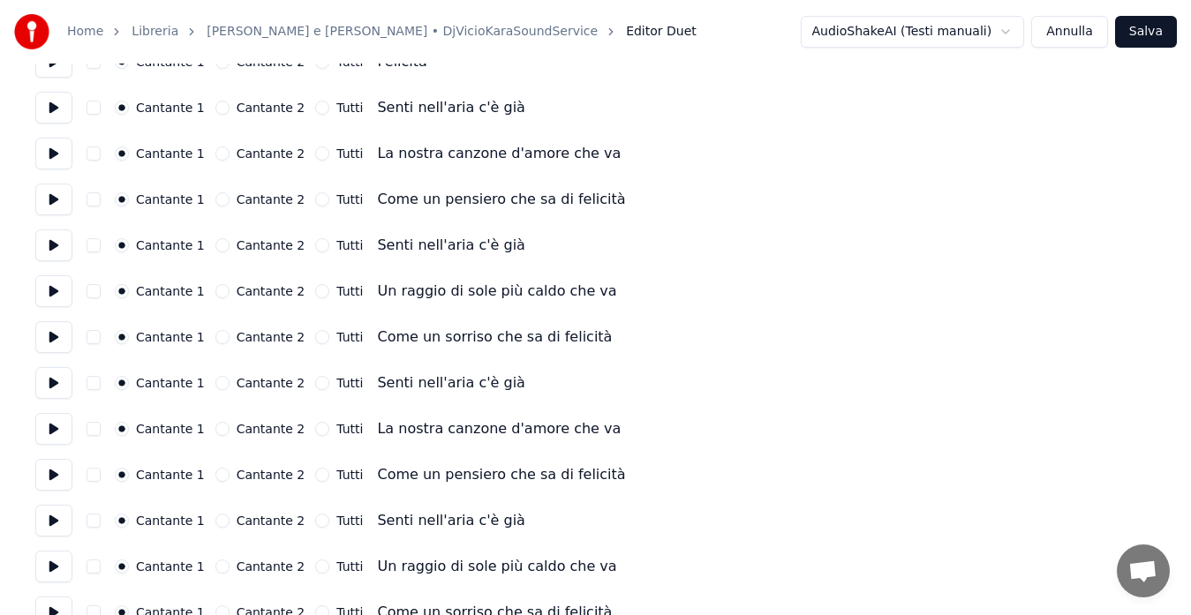
scroll to position [1553, 0]
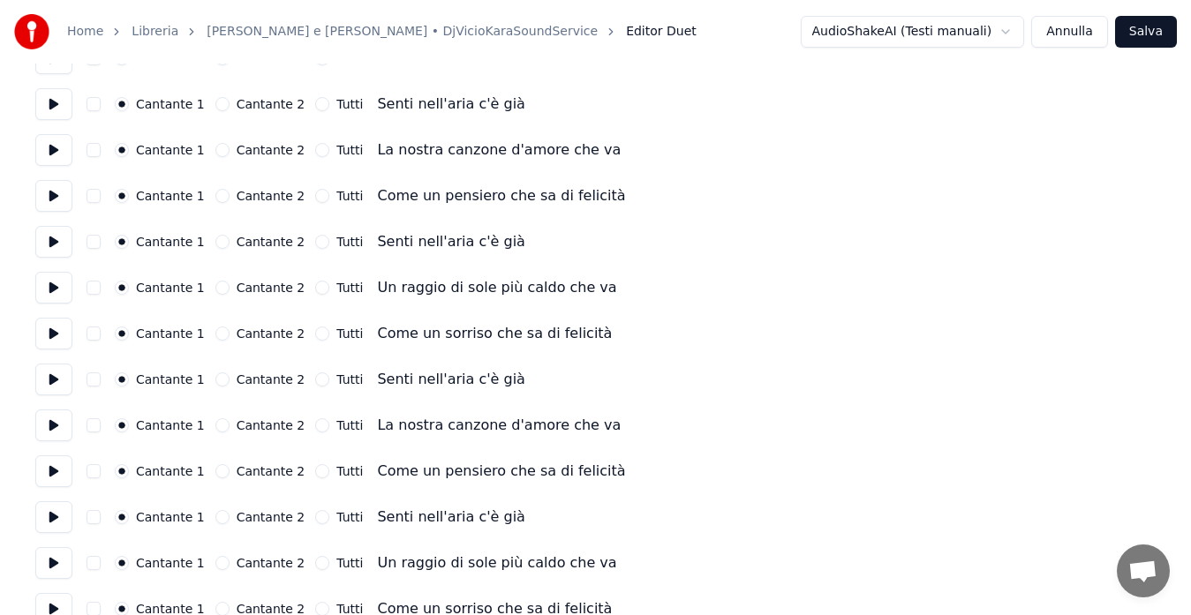
click at [44, 95] on button at bounding box center [53, 104] width 37 height 32
click at [315, 102] on button "Tutti" at bounding box center [322, 104] width 14 height 14
click at [56, 146] on button at bounding box center [53, 150] width 37 height 32
click at [315, 149] on button "Tutti" at bounding box center [322, 150] width 14 height 14
click at [49, 200] on button at bounding box center [53, 196] width 37 height 32
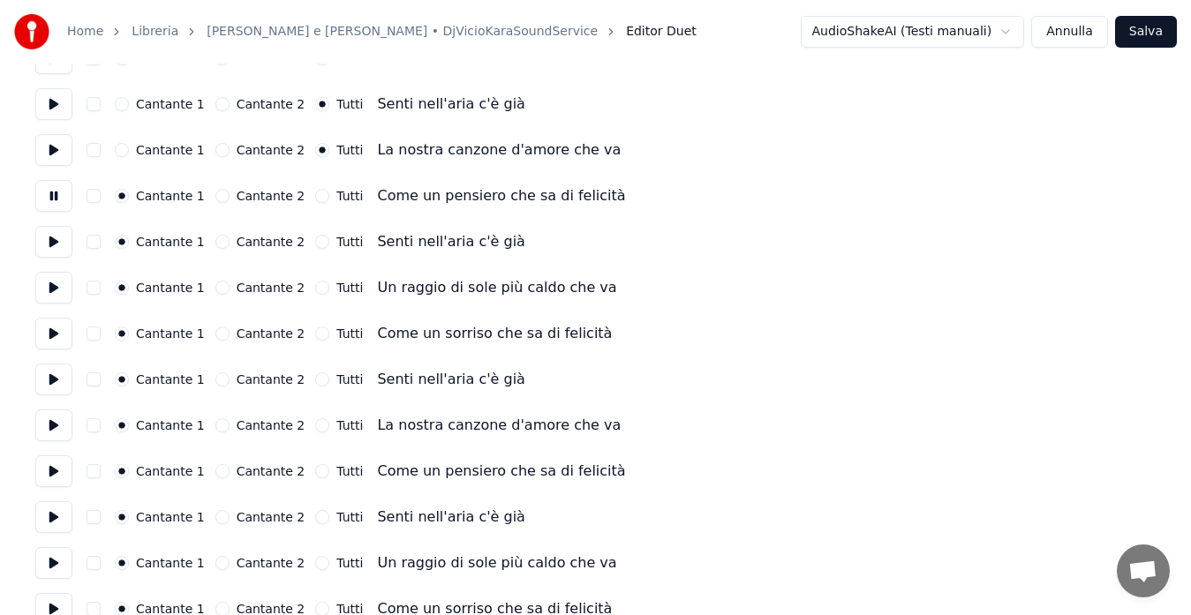
click at [315, 200] on button "Tutti" at bounding box center [322, 196] width 14 height 14
click at [38, 236] on button at bounding box center [53, 242] width 37 height 32
click at [315, 245] on button "Tutti" at bounding box center [322, 242] width 14 height 14
click at [58, 290] on button at bounding box center [53, 288] width 37 height 32
click at [315, 289] on button "Tutti" at bounding box center [322, 288] width 14 height 14
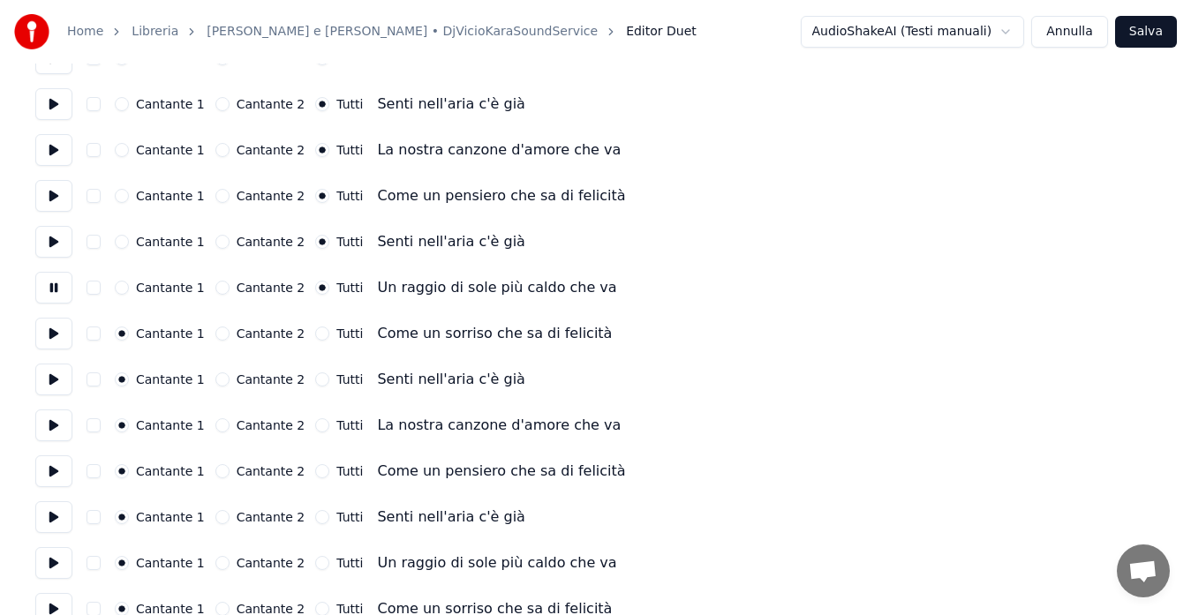
click at [41, 334] on button at bounding box center [53, 334] width 37 height 32
click at [315, 335] on button "Tutti" at bounding box center [322, 334] width 14 height 14
click at [60, 380] on button at bounding box center [53, 380] width 37 height 32
click at [315, 383] on button "Tutti" at bounding box center [322, 379] width 14 height 14
click at [52, 430] on button at bounding box center [53, 426] width 37 height 32
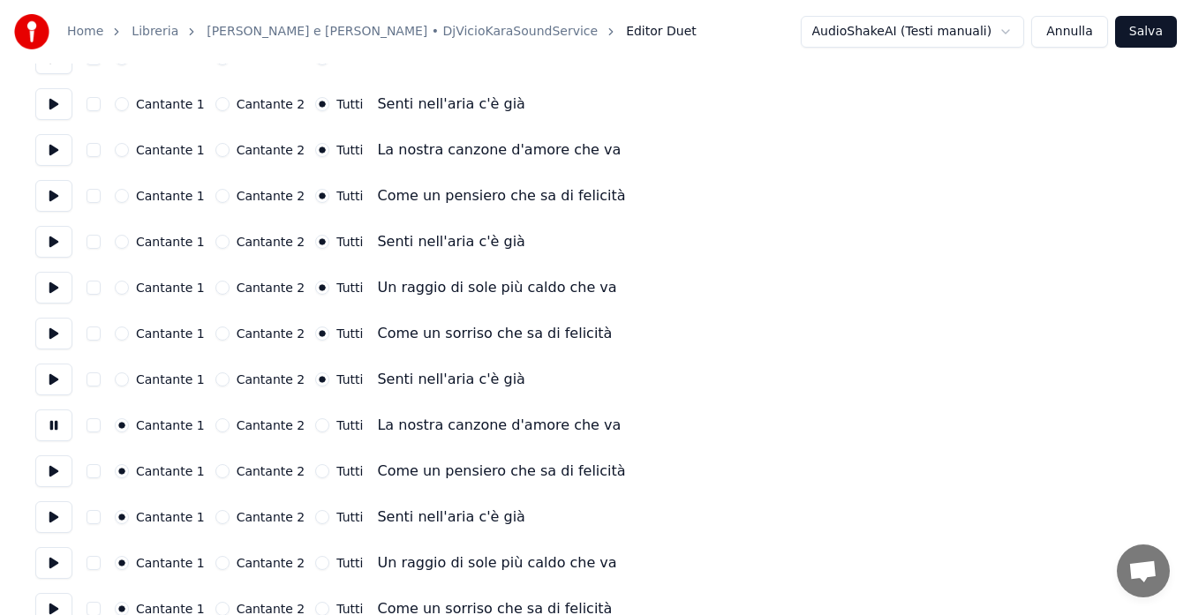
click at [315, 427] on button "Tutti" at bounding box center [322, 425] width 14 height 14
click at [52, 466] on button at bounding box center [53, 471] width 37 height 32
click at [315, 470] on button "Tutti" at bounding box center [322, 471] width 14 height 14
click at [48, 508] on button at bounding box center [53, 517] width 37 height 32
click at [51, 510] on button at bounding box center [53, 517] width 37 height 32
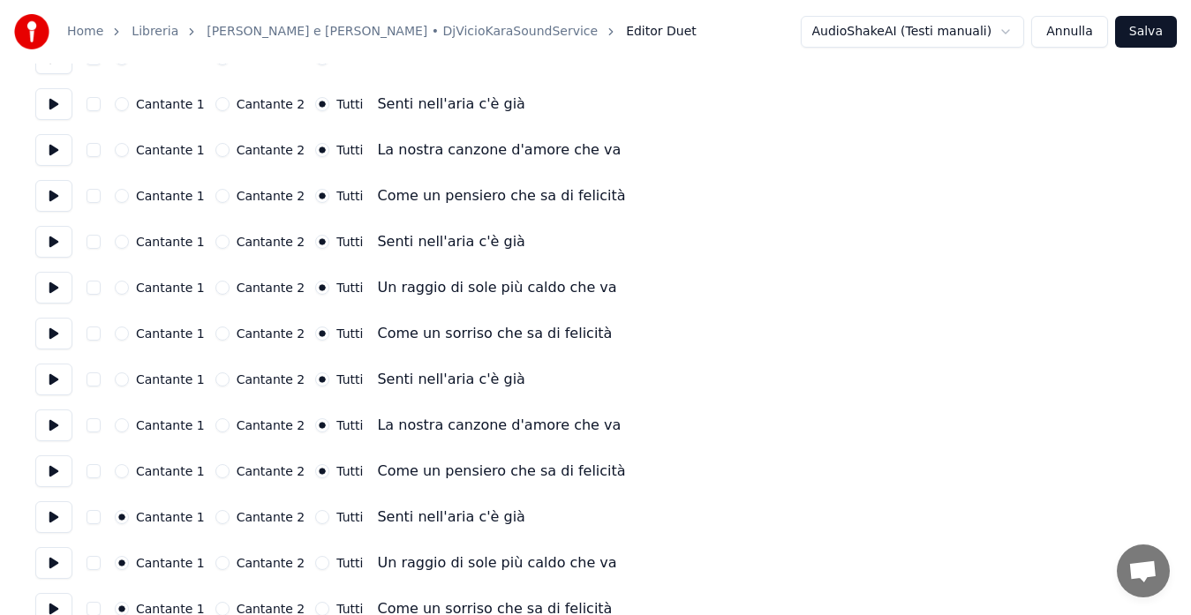
click at [51, 510] on button at bounding box center [53, 517] width 37 height 32
click at [51, 473] on button at bounding box center [53, 471] width 37 height 32
click at [58, 424] on button at bounding box center [53, 426] width 37 height 32
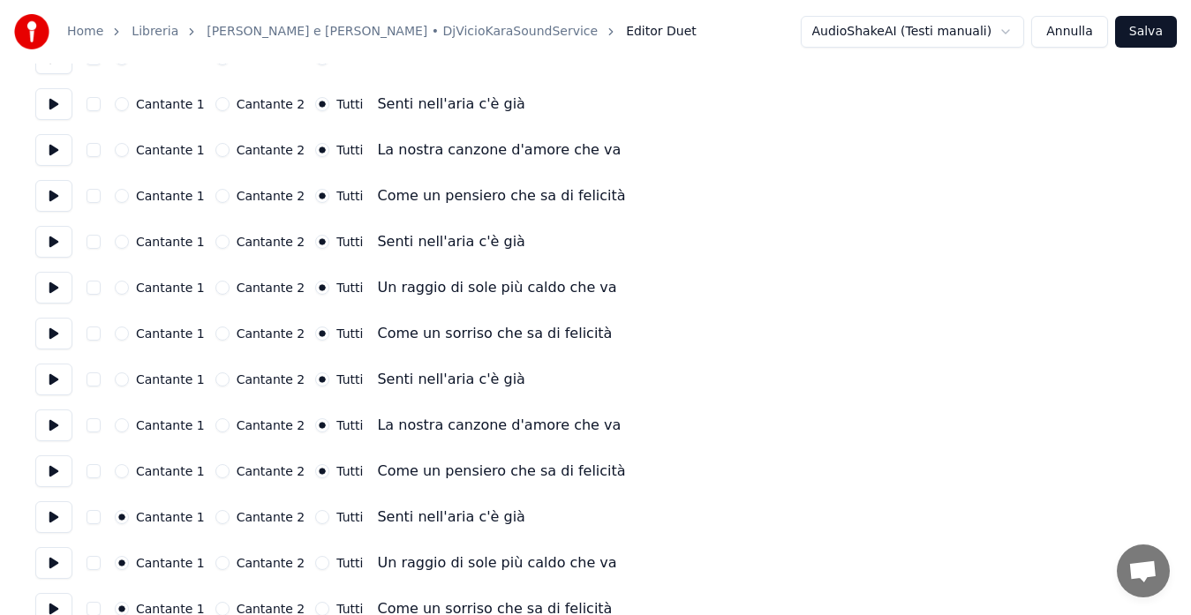
click at [49, 466] on button at bounding box center [53, 471] width 37 height 32
click at [43, 519] on button at bounding box center [53, 517] width 37 height 32
click at [49, 562] on button at bounding box center [53, 563] width 37 height 32
click at [315, 519] on button "Tutti" at bounding box center [322, 517] width 14 height 14
click at [56, 562] on button at bounding box center [53, 563] width 37 height 32
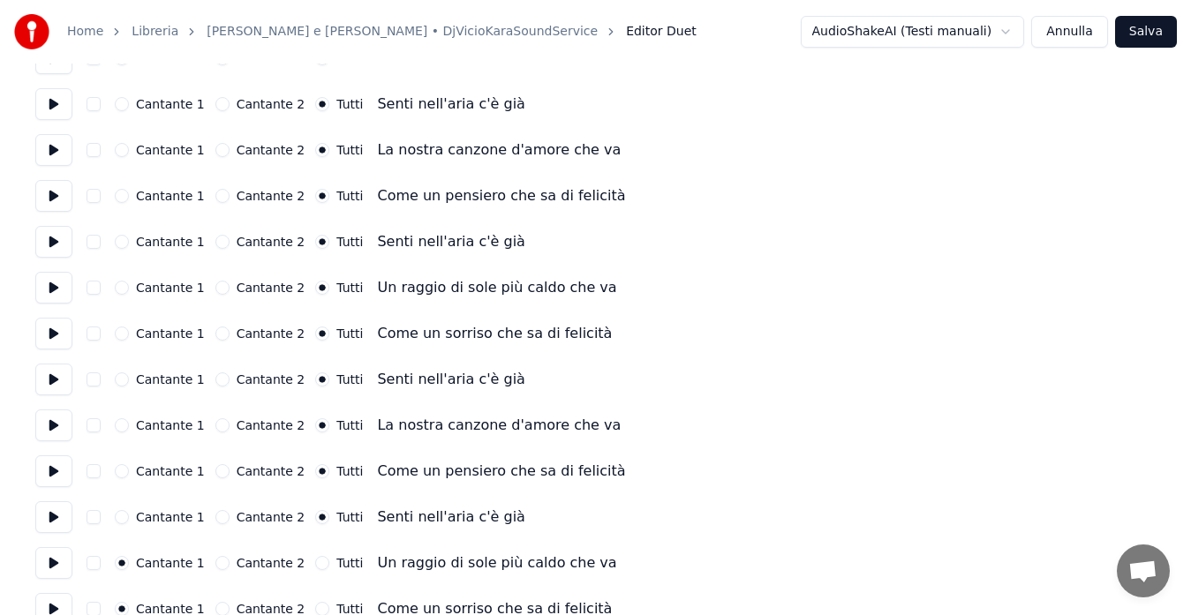
click at [315, 558] on button "Tutti" at bounding box center [322, 563] width 14 height 14
click at [56, 605] on button at bounding box center [53, 609] width 37 height 32
click at [315, 609] on button "Tutti" at bounding box center [322, 609] width 14 height 14
click at [1136, 41] on button "Salva" at bounding box center [1146, 32] width 62 height 32
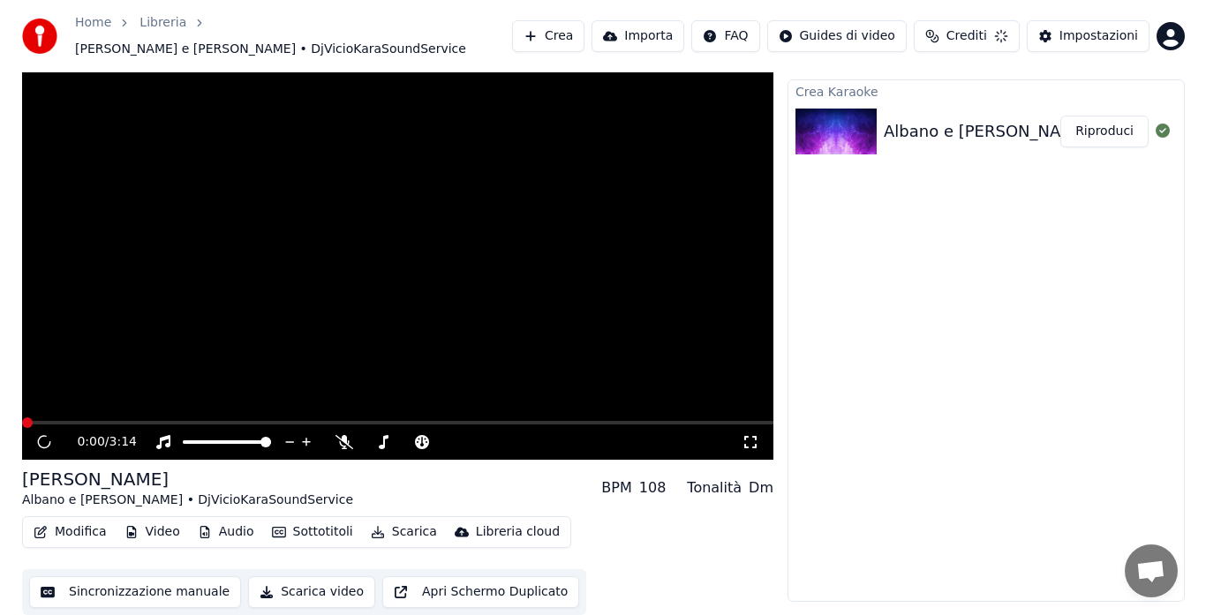
scroll to position [35, 0]
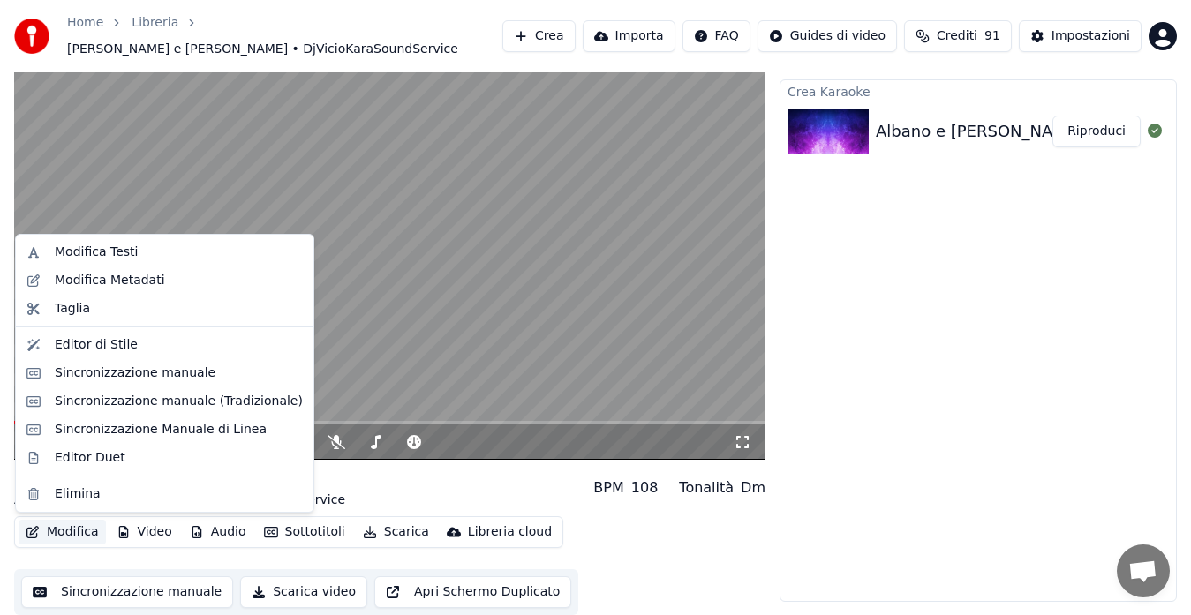
click at [83, 537] on button "Modifica" at bounding box center [62, 532] width 87 height 25
click at [131, 279] on div "Modifica Metadati" at bounding box center [110, 281] width 110 height 18
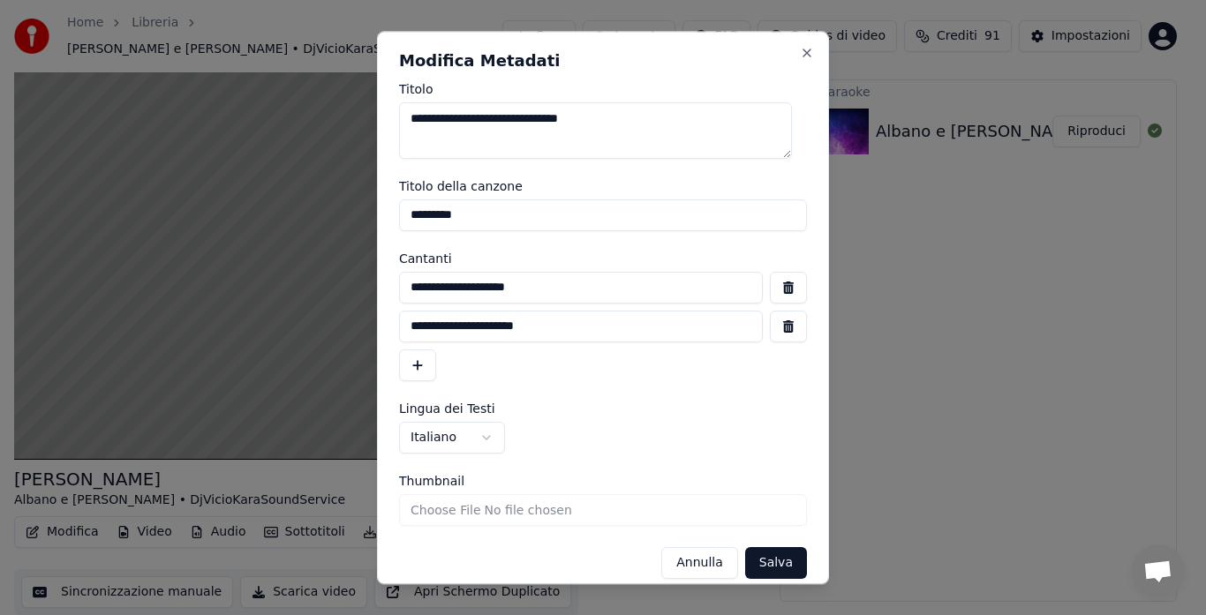
click at [422, 286] on input "**********" at bounding box center [581, 288] width 364 height 32
click at [433, 286] on input "**********" at bounding box center [581, 288] width 364 height 32
type input "**********"
click at [750, 568] on button "Salva" at bounding box center [776, 563] width 62 height 32
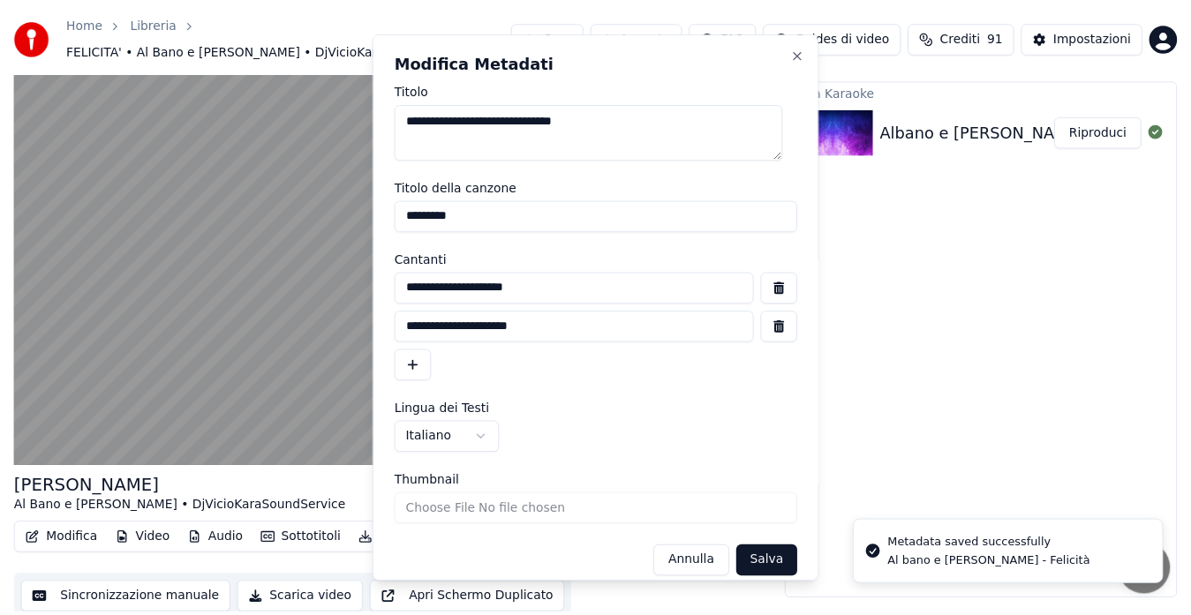
scroll to position [34, 0]
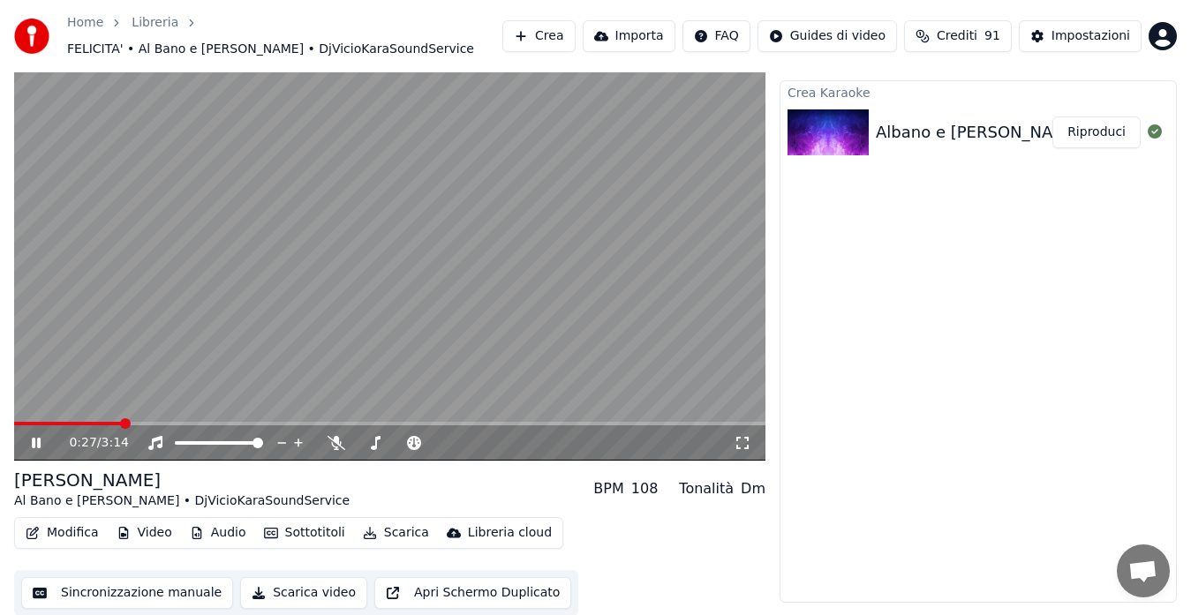
click at [19, 420] on video at bounding box center [389, 249] width 751 height 423
click at [18, 422] on span at bounding box center [16, 424] width 4 height 4
click at [19, 422] on span at bounding box center [23, 423] width 11 height 11
click at [14, 425] on span at bounding box center [19, 423] width 11 height 11
click at [34, 449] on icon at bounding box center [48, 443] width 41 height 14
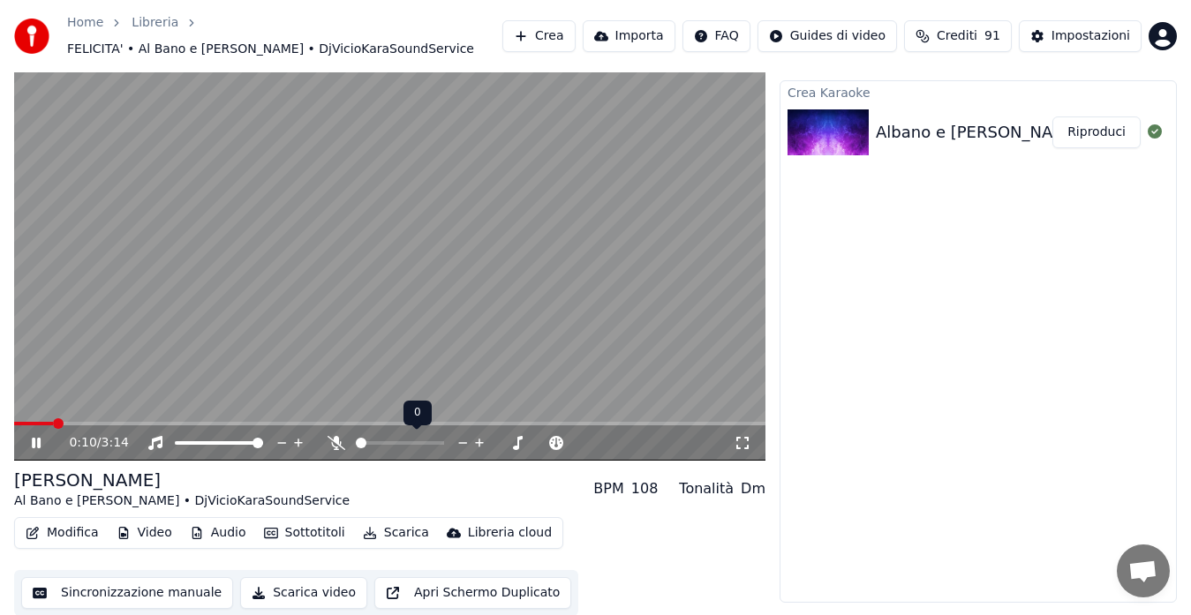
click at [338, 440] on icon at bounding box center [336, 443] width 18 height 14
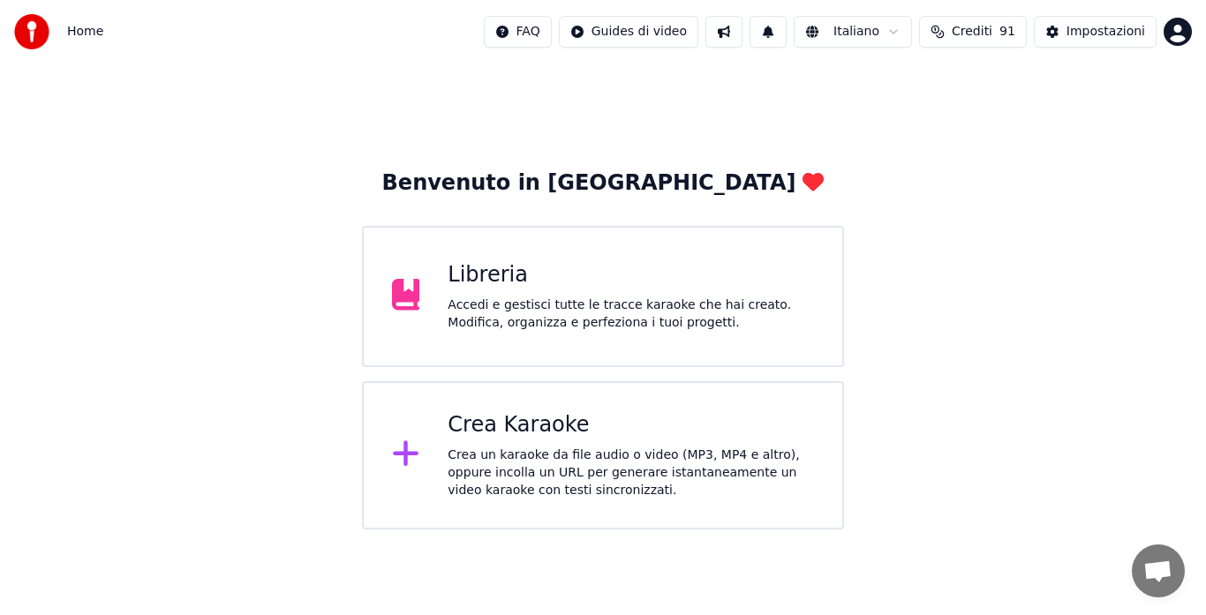
click at [498, 236] on div "Libreria Accedi e gestisci tutte le tracce karaoke che hai creato. Modifica, or…" at bounding box center [603, 296] width 482 height 141
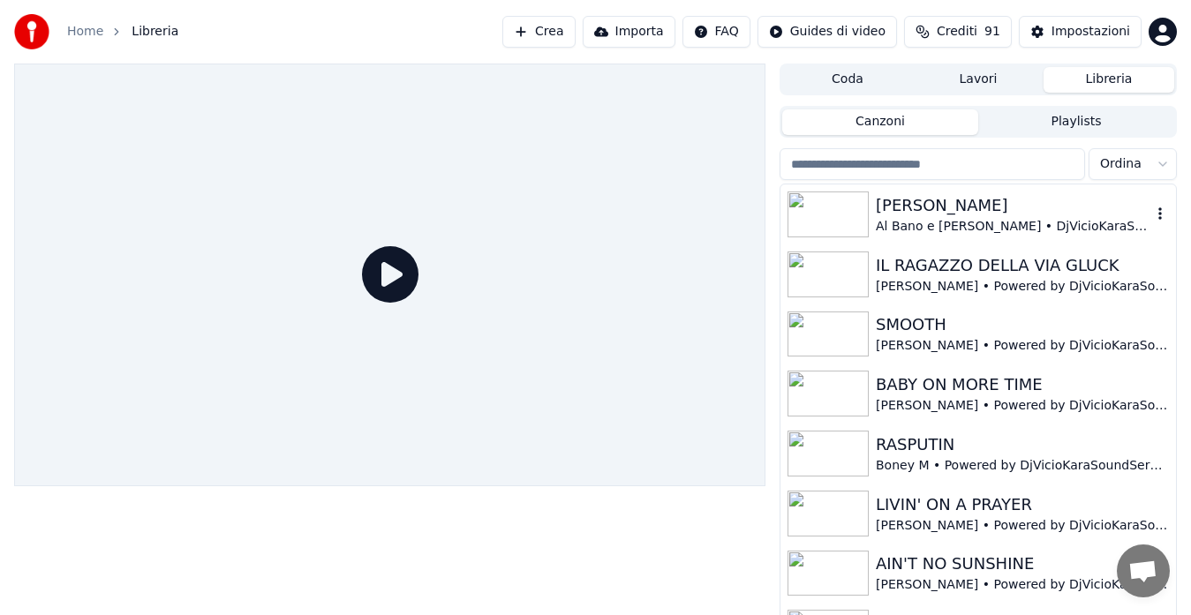
click at [891, 205] on div "[PERSON_NAME]" at bounding box center [1013, 205] width 275 height 25
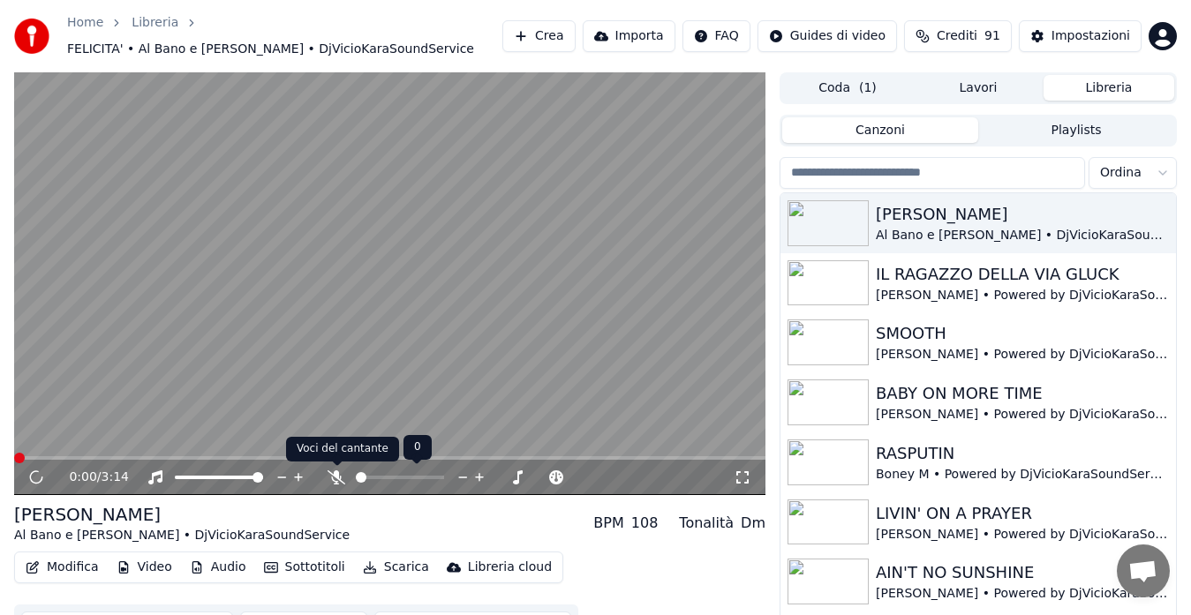
click at [329, 483] on icon at bounding box center [336, 477] width 18 height 14
click at [741, 477] on icon at bounding box center [742, 477] width 18 height 14
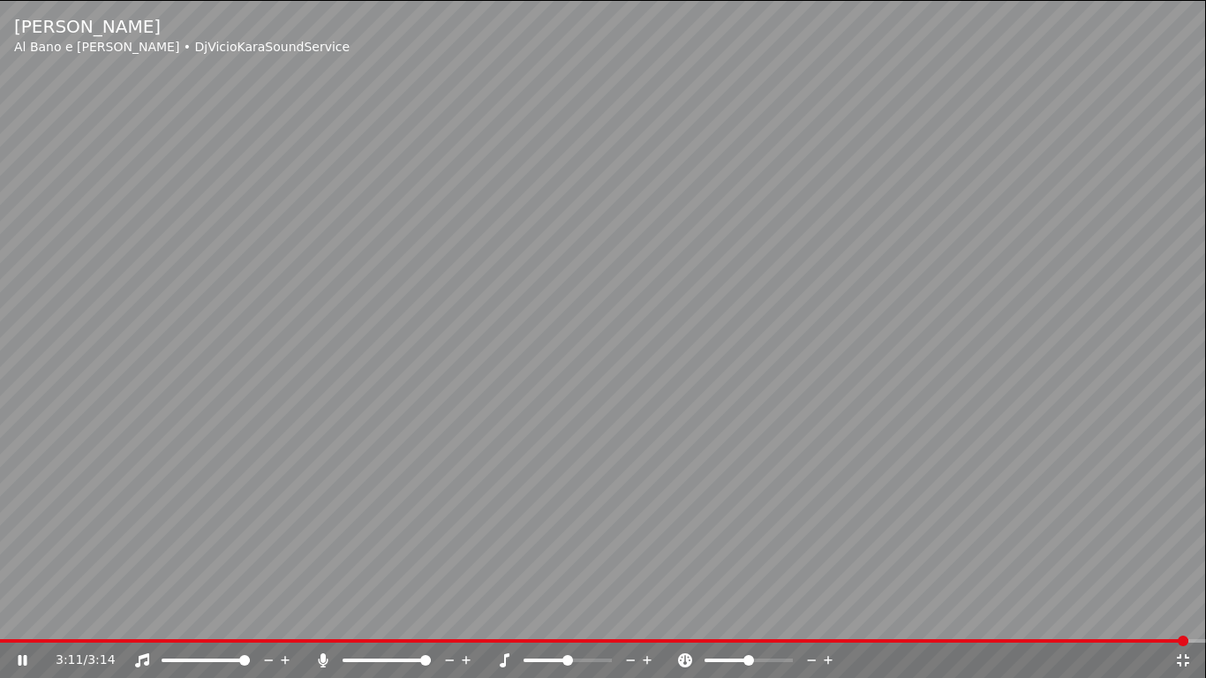
click at [1183, 614] on div "3:11 / 3:14" at bounding box center [603, 660] width 1192 height 18
click at [1181, 614] on icon at bounding box center [1183, 660] width 18 height 14
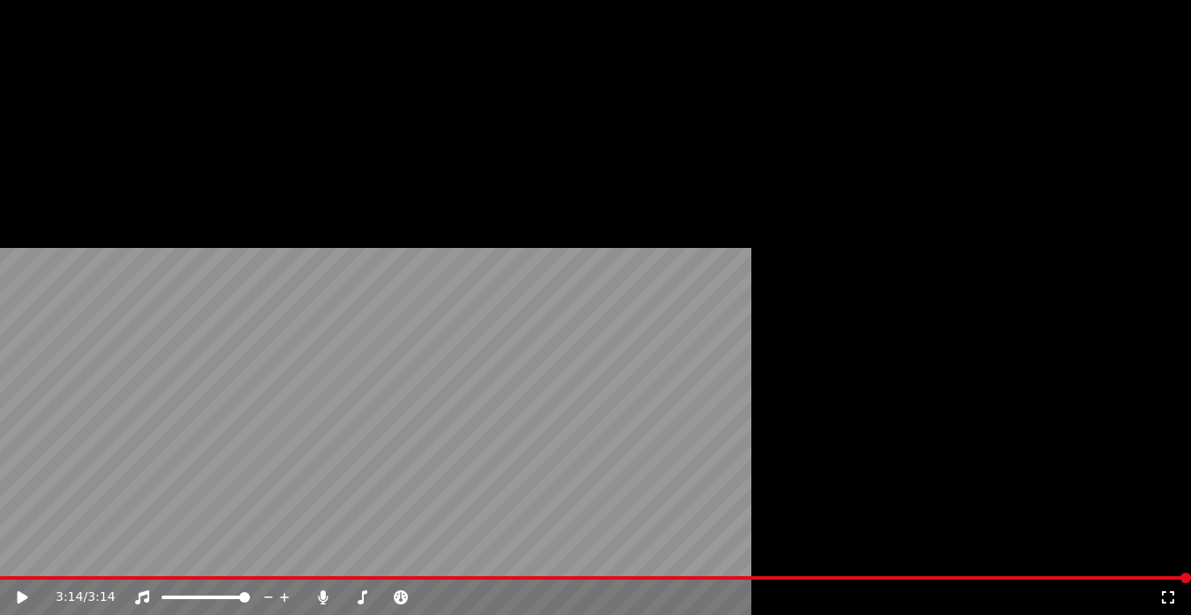
click at [19, 157] on button "Modifica" at bounding box center [62, 144] width 87 height 25
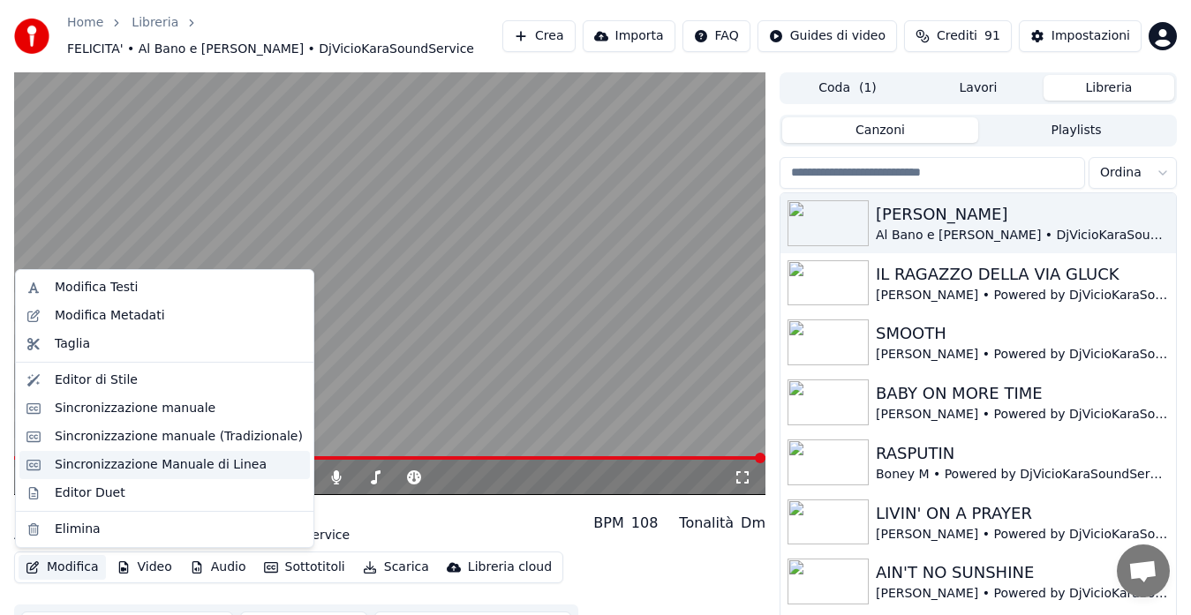
click at [103, 460] on div "Sincronizzazione Manuale di Linea" at bounding box center [161, 465] width 212 height 18
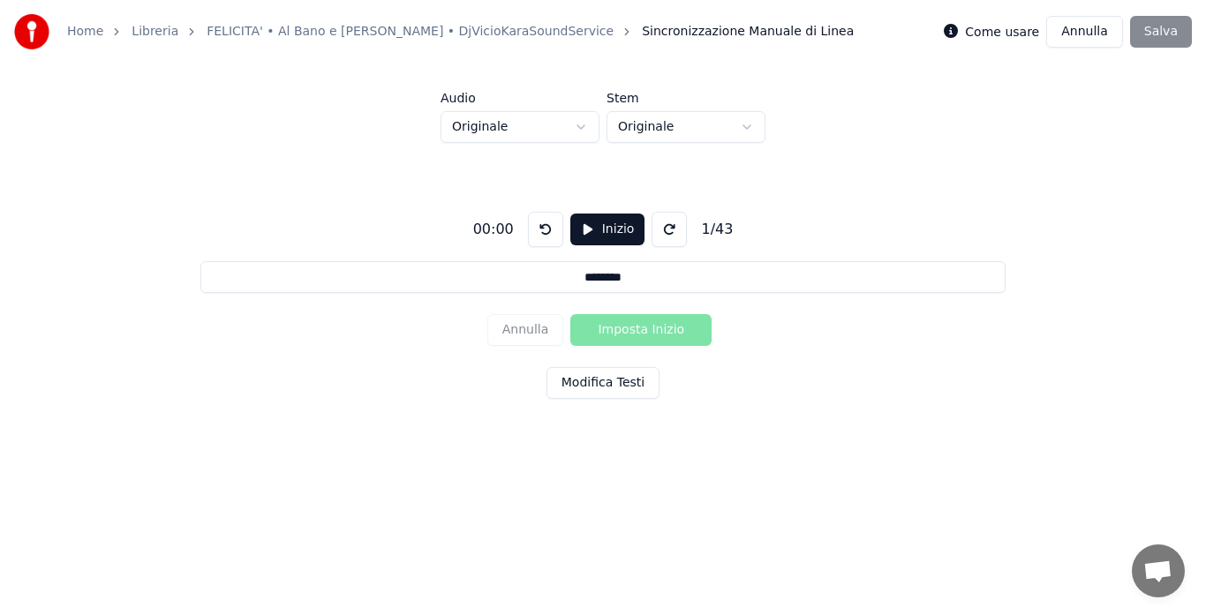
click at [1079, 29] on button "Annulla" at bounding box center [1084, 32] width 77 height 32
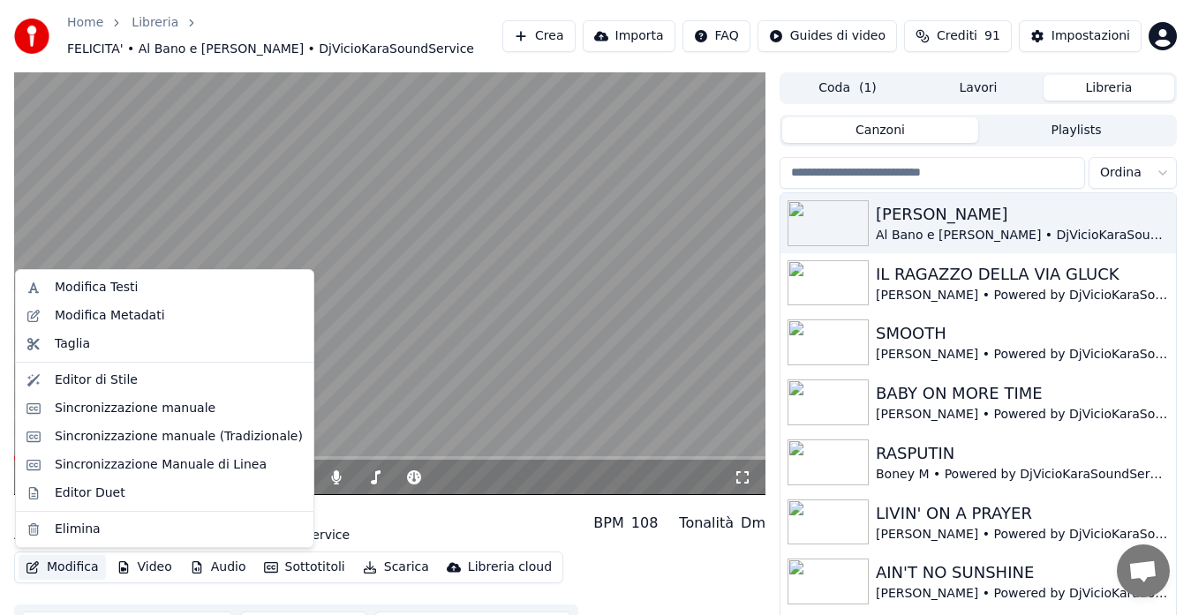
click at [37, 566] on icon "button" at bounding box center [33, 567] width 14 height 12
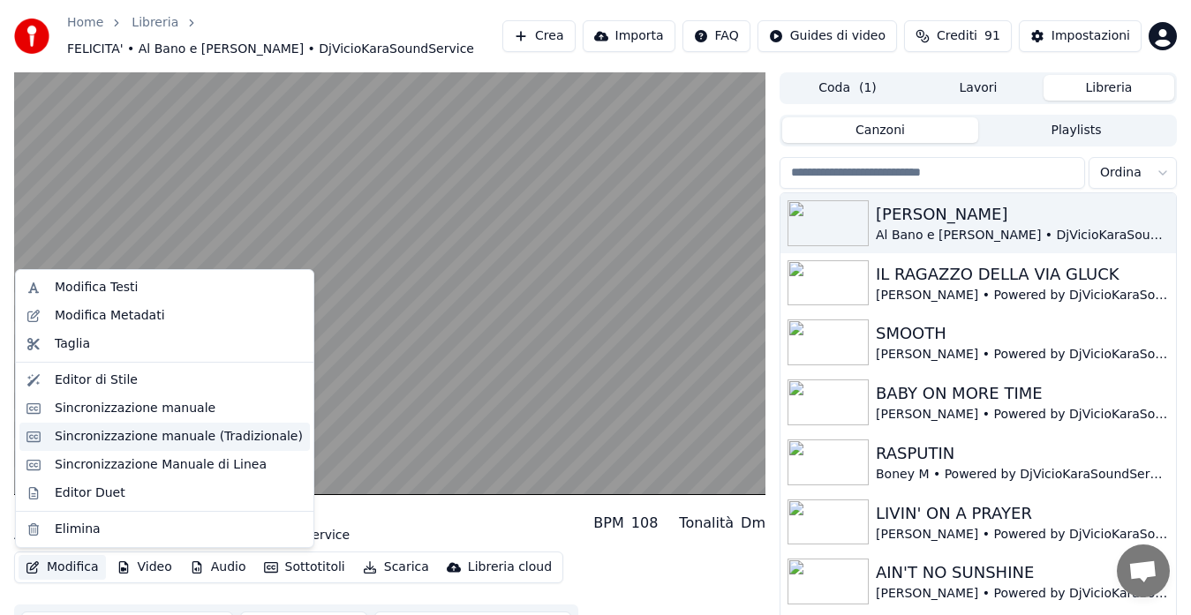
click at [93, 432] on div "Sincronizzazione manuale (Tradizionale)" at bounding box center [179, 437] width 248 height 18
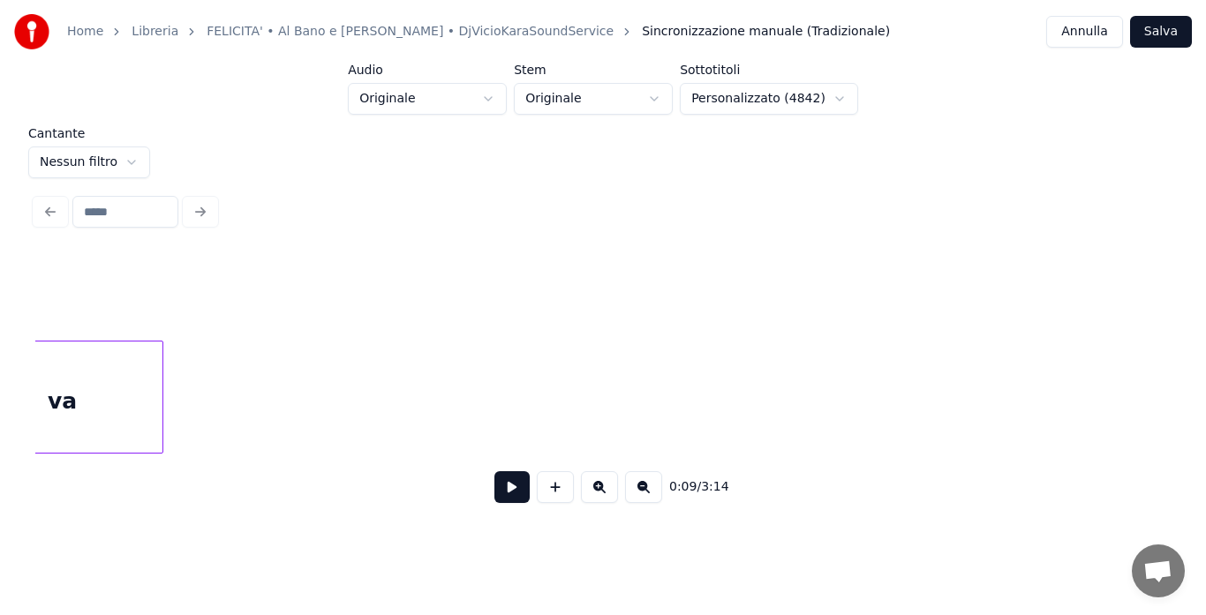
scroll to position [0, 29532]
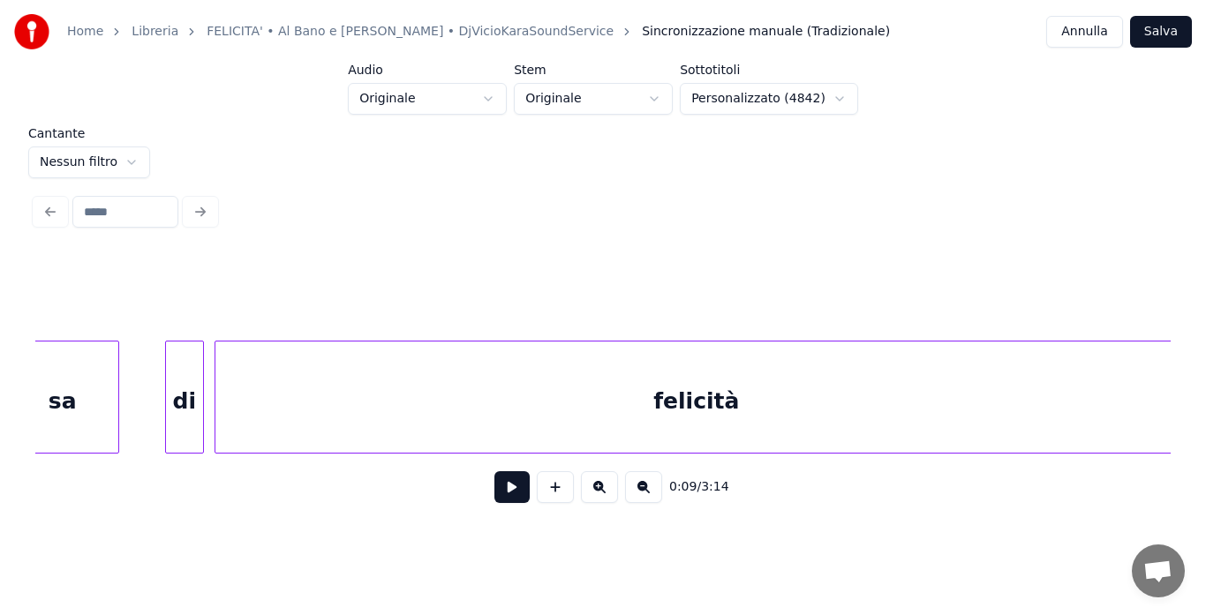
click at [946, 409] on div "felicità" at bounding box center [696, 402] width 962 height 120
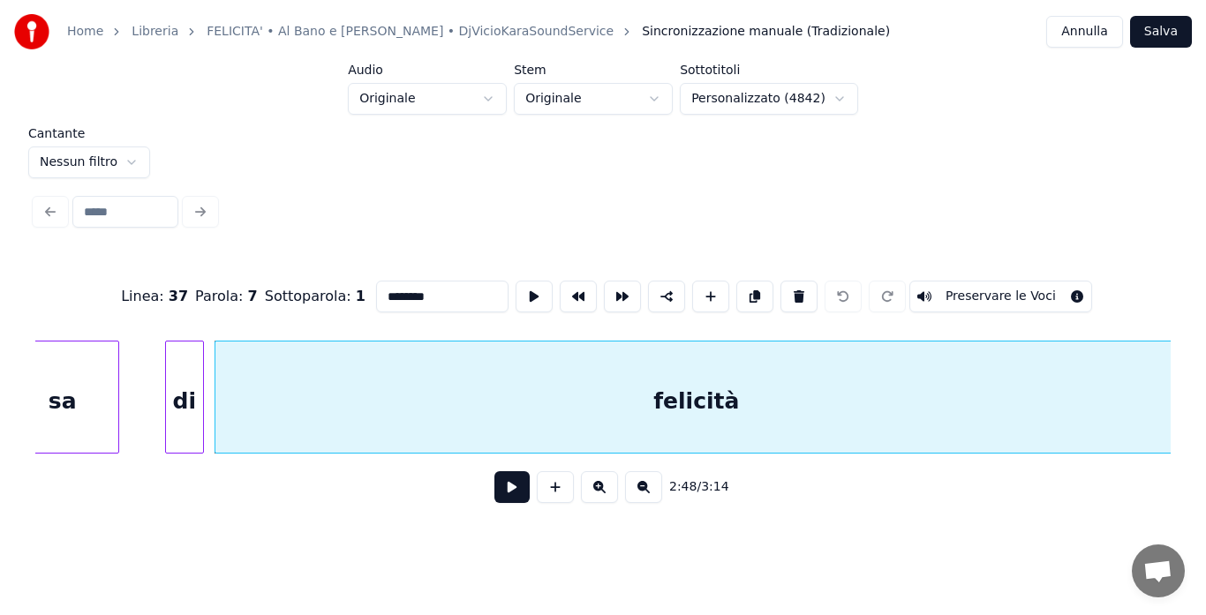
click at [501, 485] on button at bounding box center [511, 487] width 35 height 32
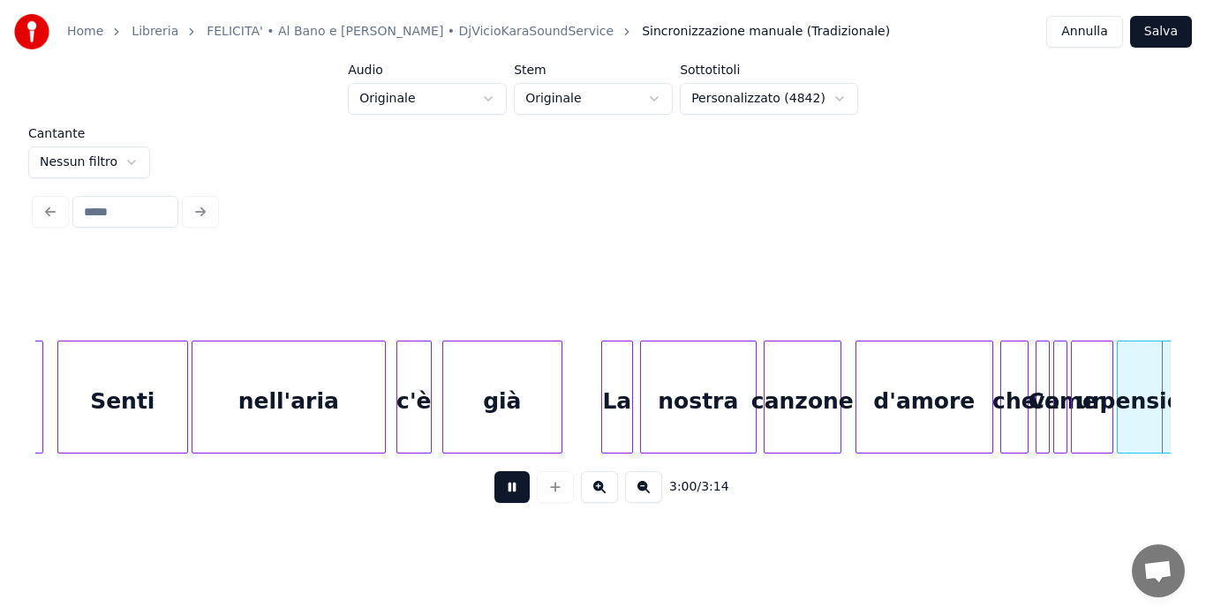
scroll to position [0, 31803]
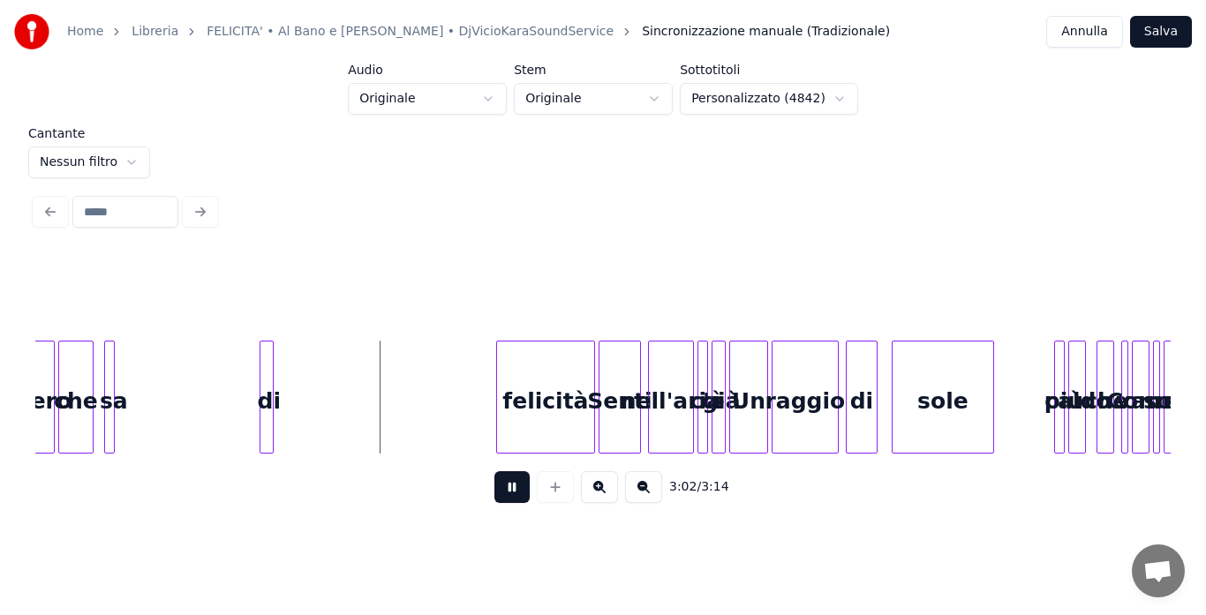
click at [501, 485] on button at bounding box center [511, 487] width 35 height 32
click at [79, 391] on div "che" at bounding box center [76, 402] width 34 height 120
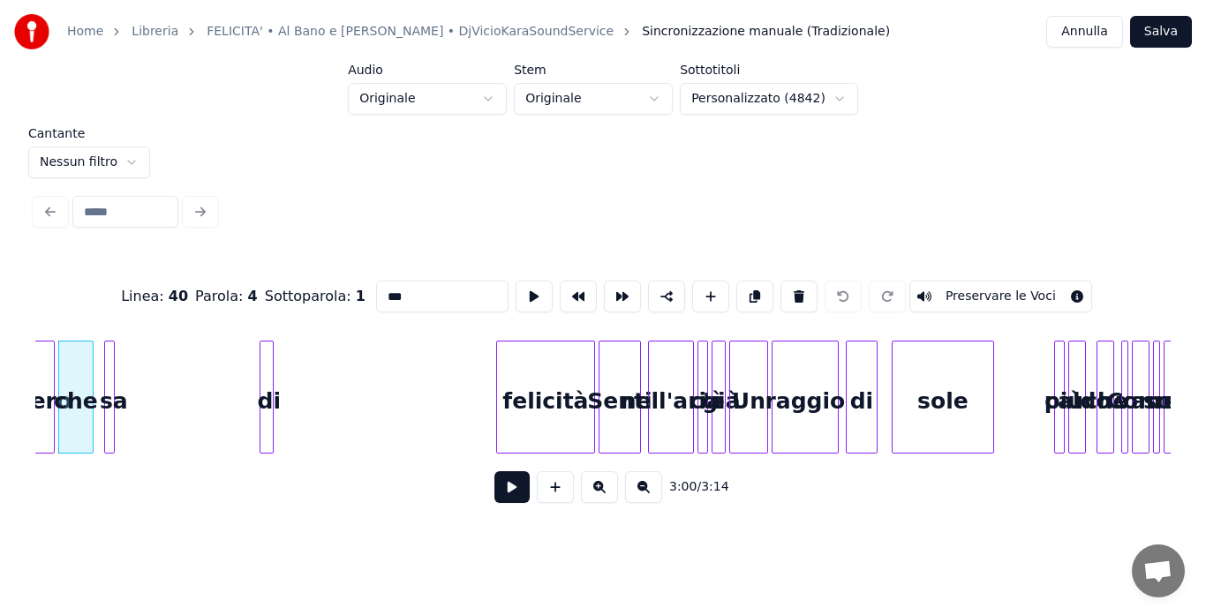
click at [109, 397] on div at bounding box center [111, 397] width 5 height 111
type input "**"
click at [503, 494] on button at bounding box center [511, 487] width 35 height 32
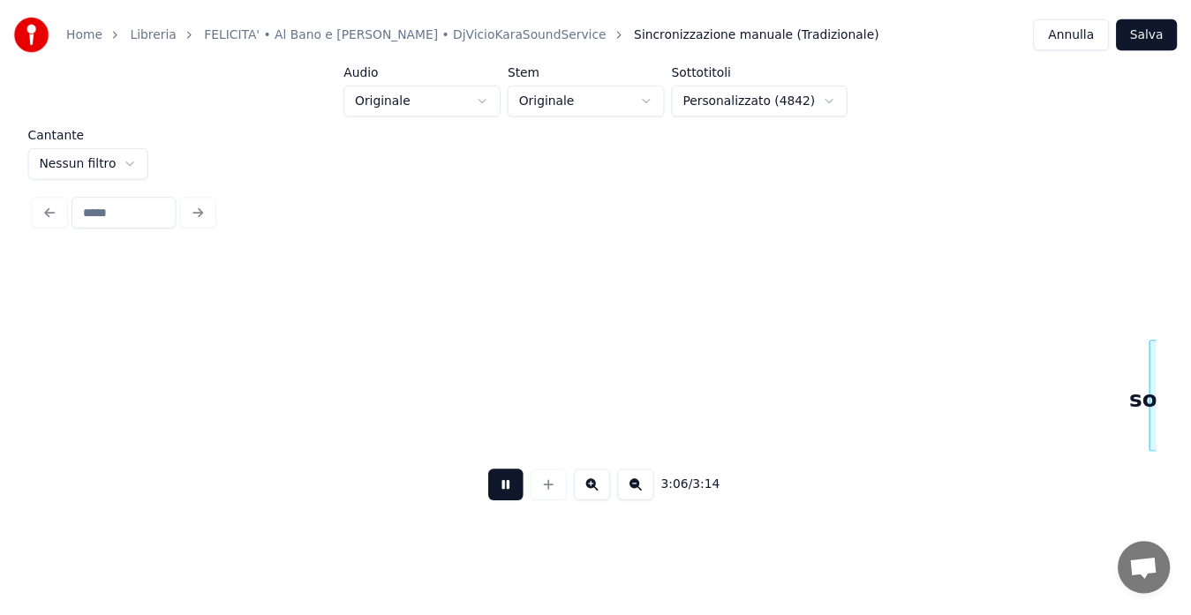
scroll to position [0, 32938]
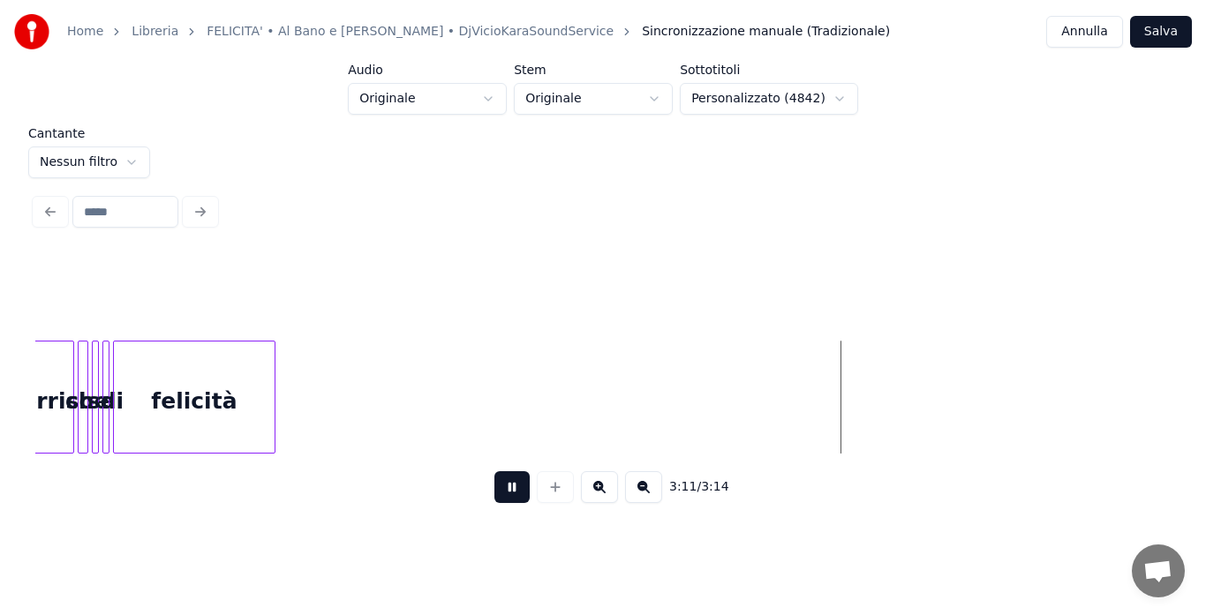
click at [1083, 32] on button "Annulla" at bounding box center [1084, 32] width 77 height 32
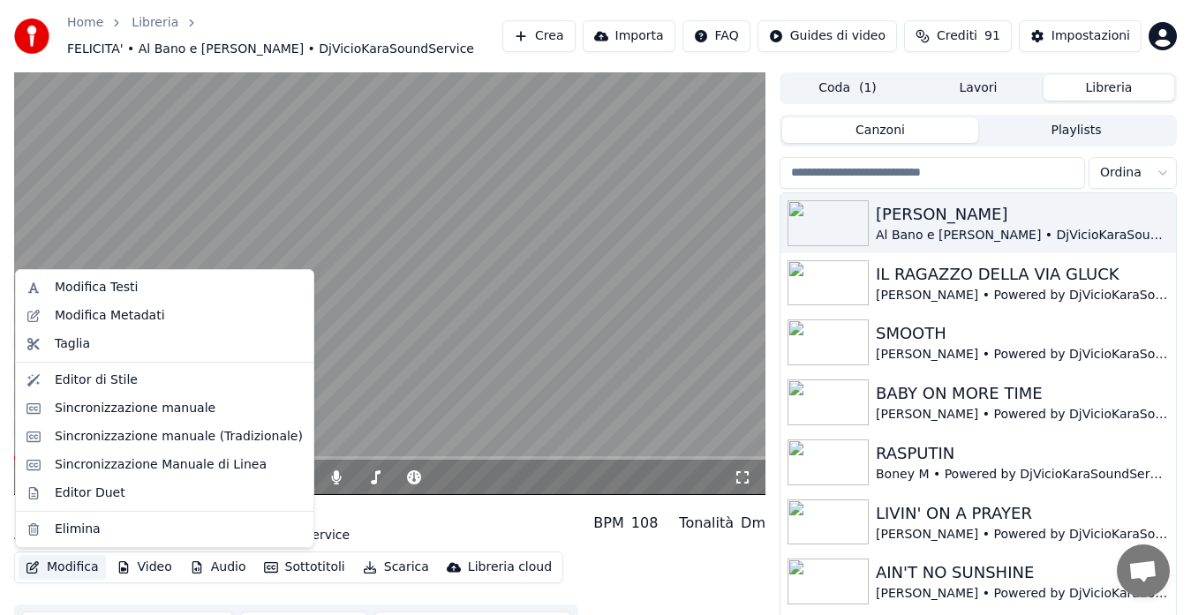
click at [73, 572] on button "Modifica" at bounding box center [62, 567] width 87 height 25
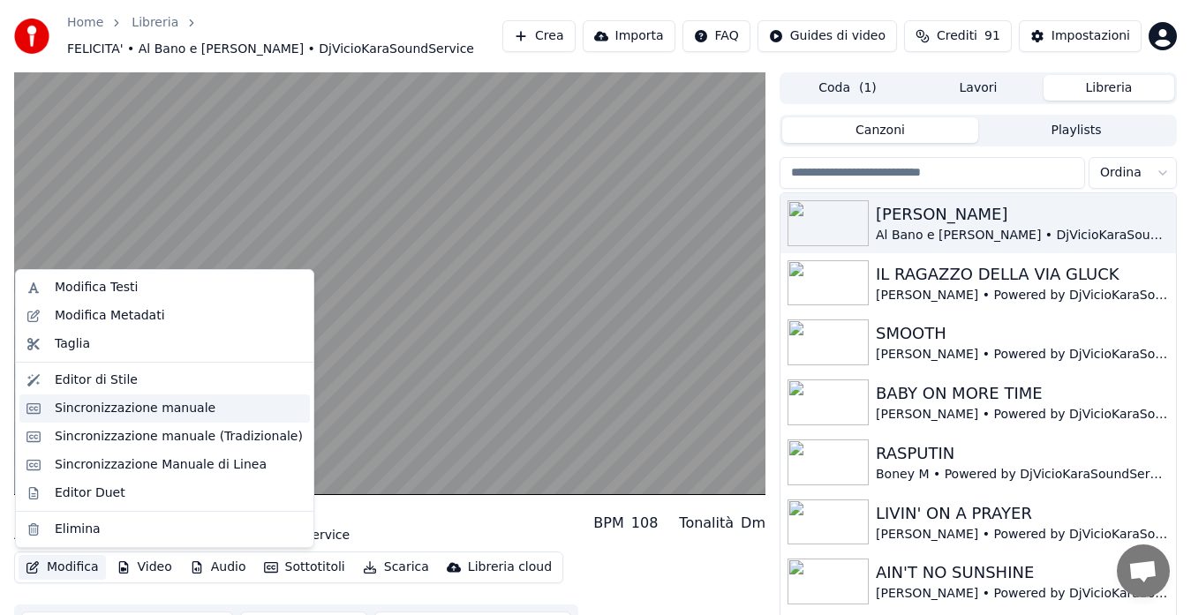
click at [98, 417] on div "Sincronizzazione manuale" at bounding box center [135, 409] width 161 height 18
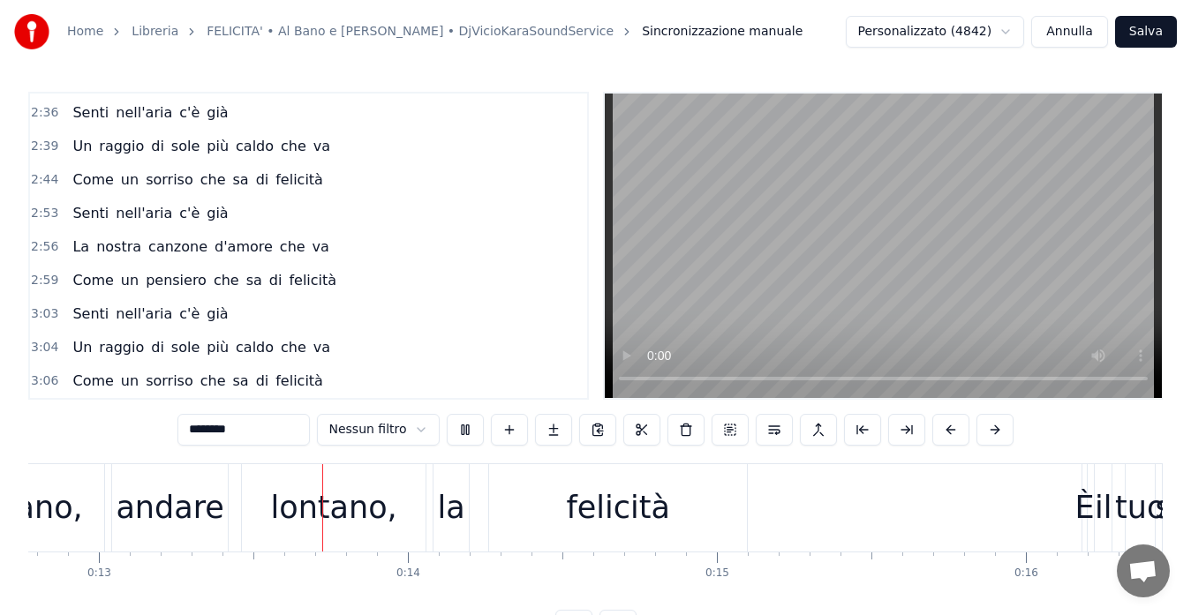
scroll to position [0, 3963]
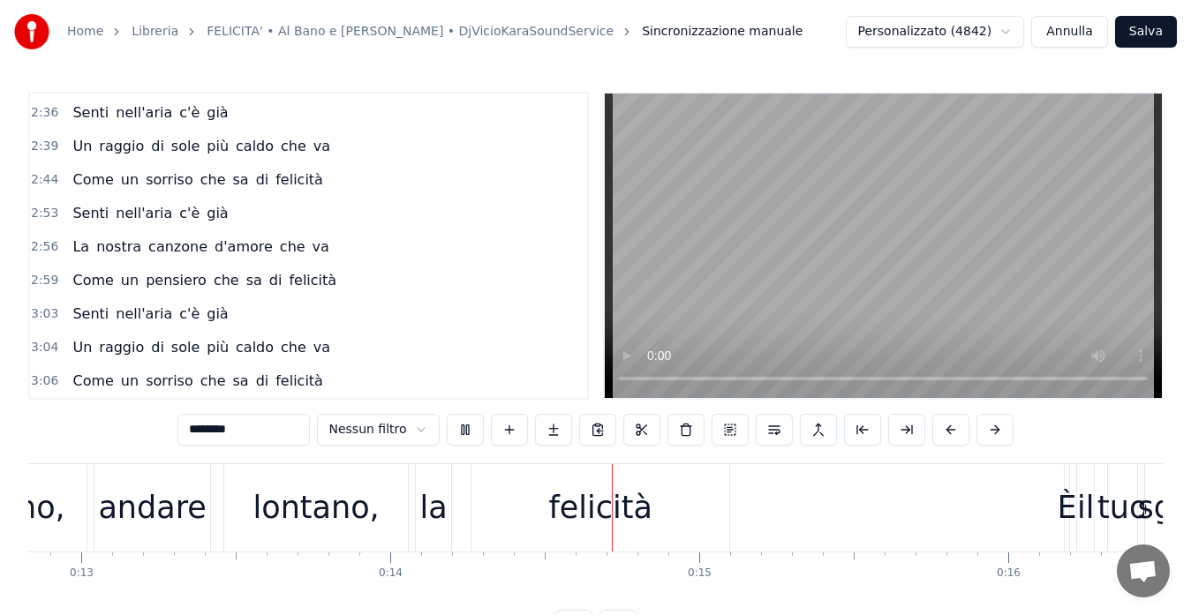
click at [240, 212] on div "2:53 Senti nell'aria c'è già" at bounding box center [308, 214] width 557 height 34
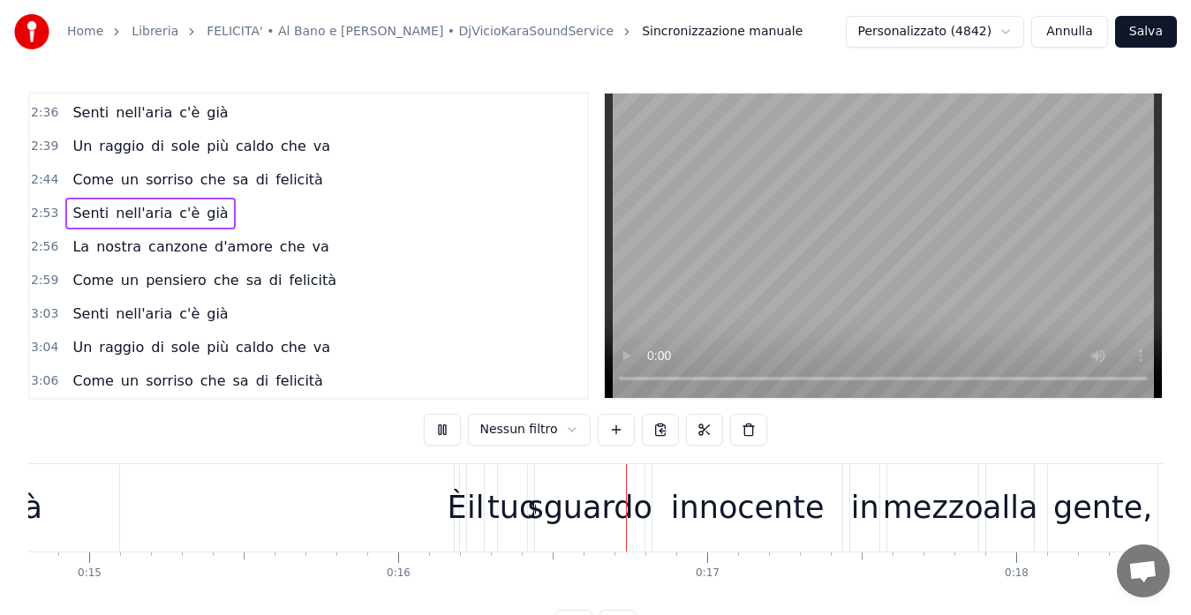
scroll to position [0, 4958]
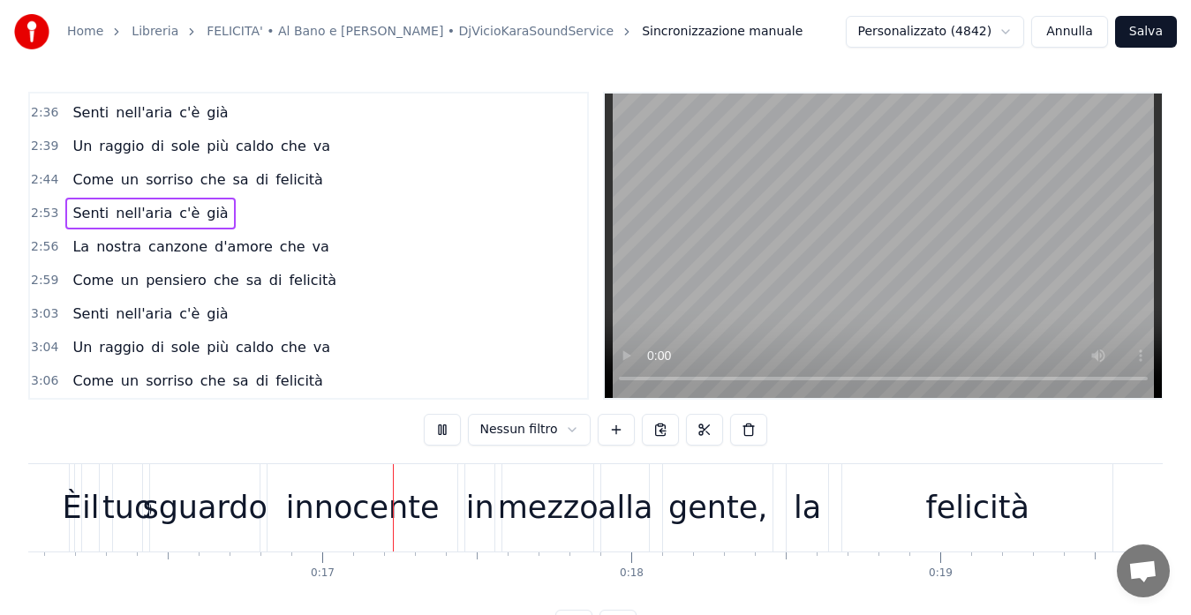
click at [258, 211] on div "2:53 Senti nell'aria c'è già" at bounding box center [308, 214] width 557 height 34
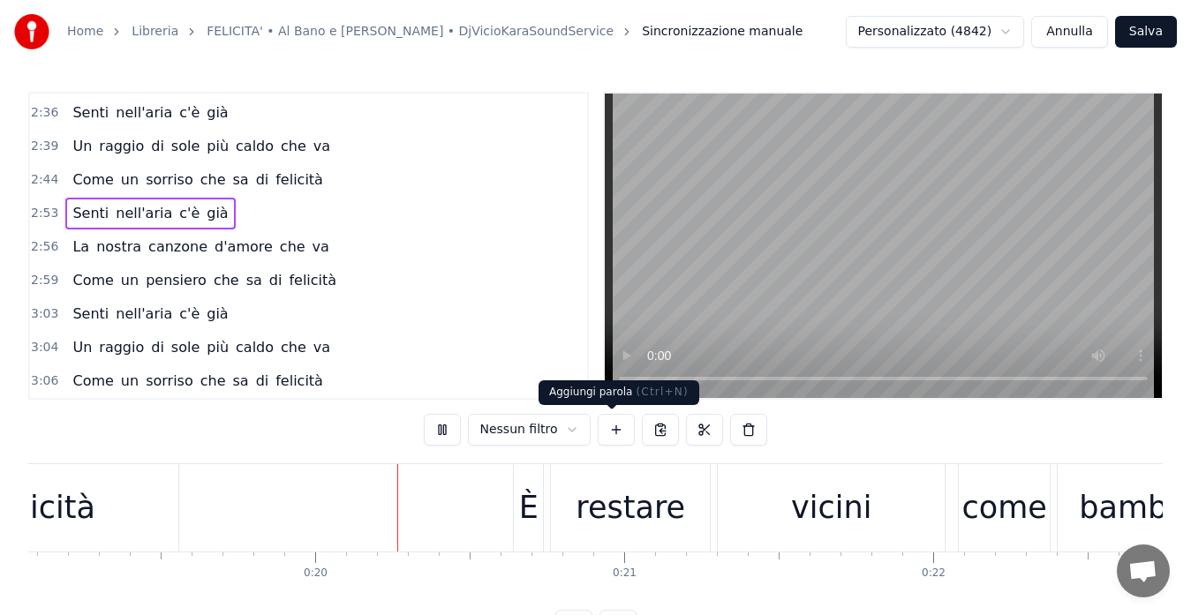
scroll to position [0, 5982]
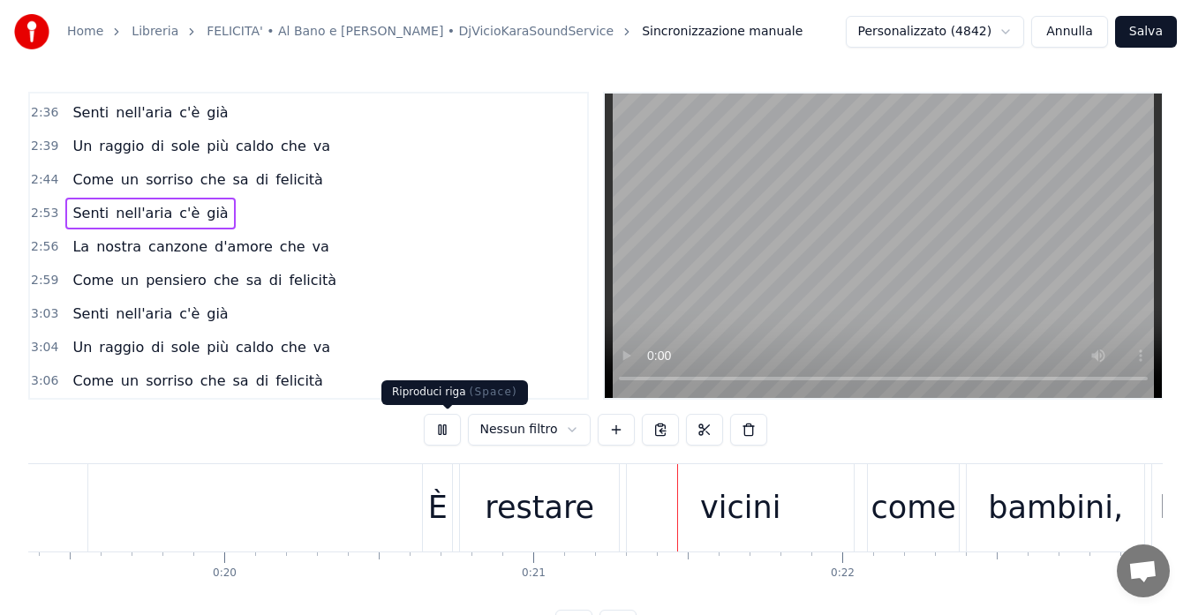
click at [443, 432] on button at bounding box center [442, 430] width 37 height 32
click at [41, 214] on span "2:53" at bounding box center [44, 214] width 27 height 18
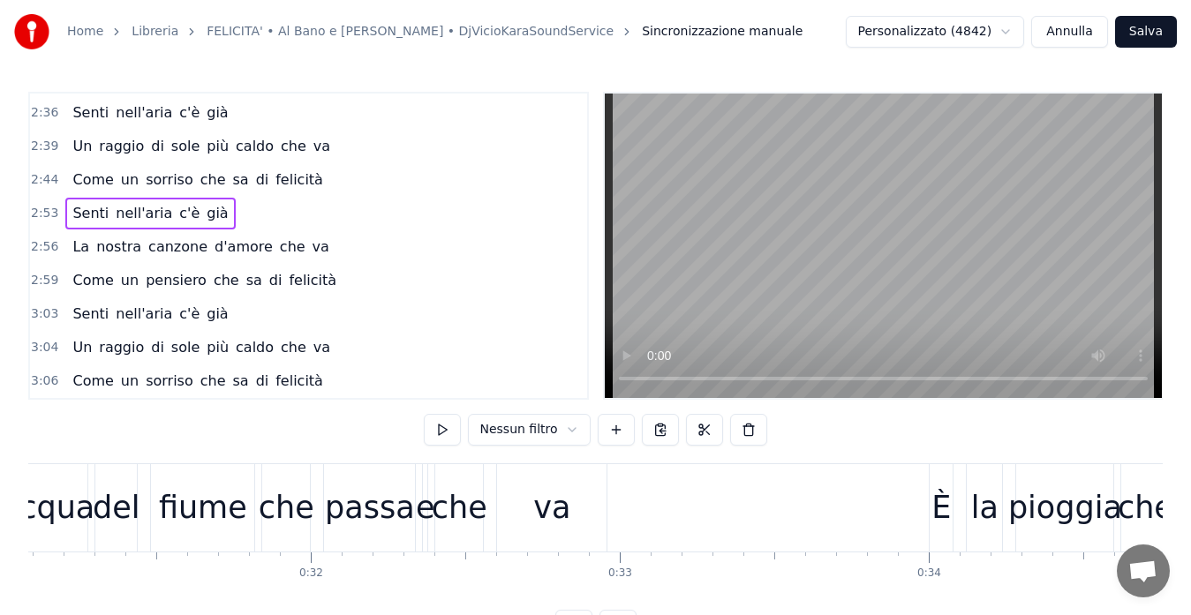
click at [41, 214] on span "2:53" at bounding box center [44, 214] width 27 height 18
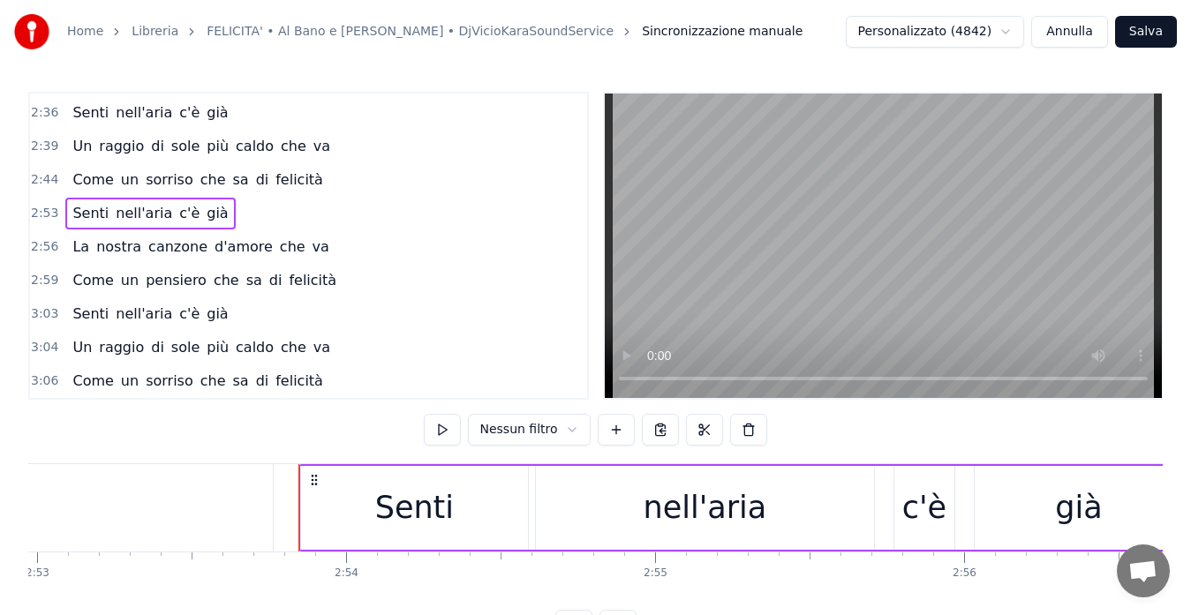
scroll to position [0, 53615]
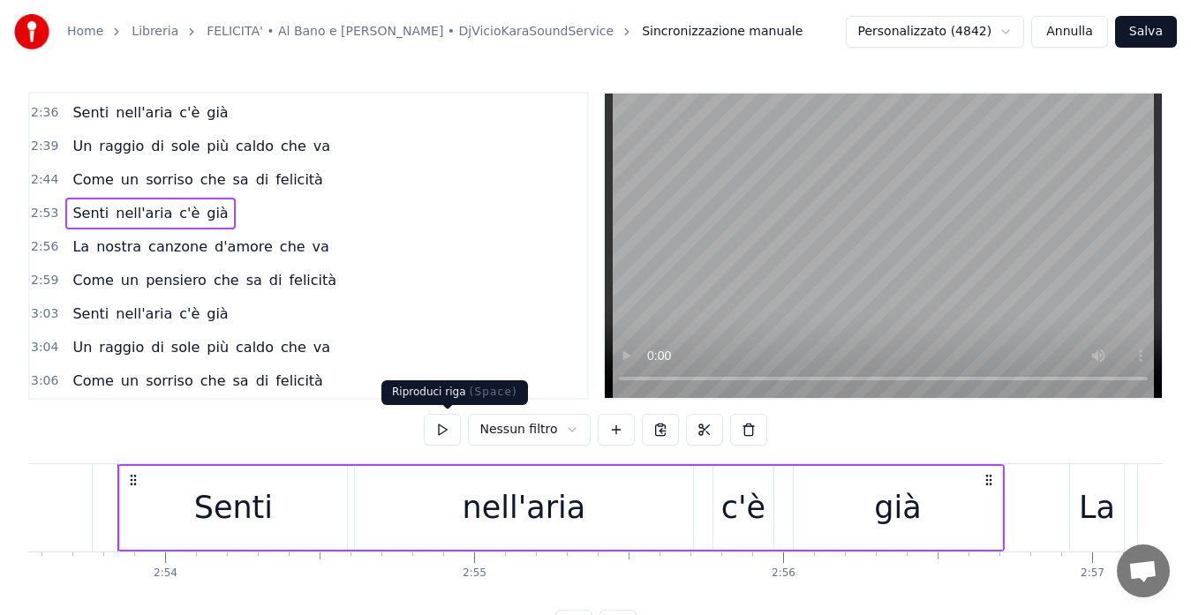
click at [450, 432] on button at bounding box center [442, 430] width 37 height 32
click at [41, 247] on span "2:56" at bounding box center [44, 247] width 27 height 18
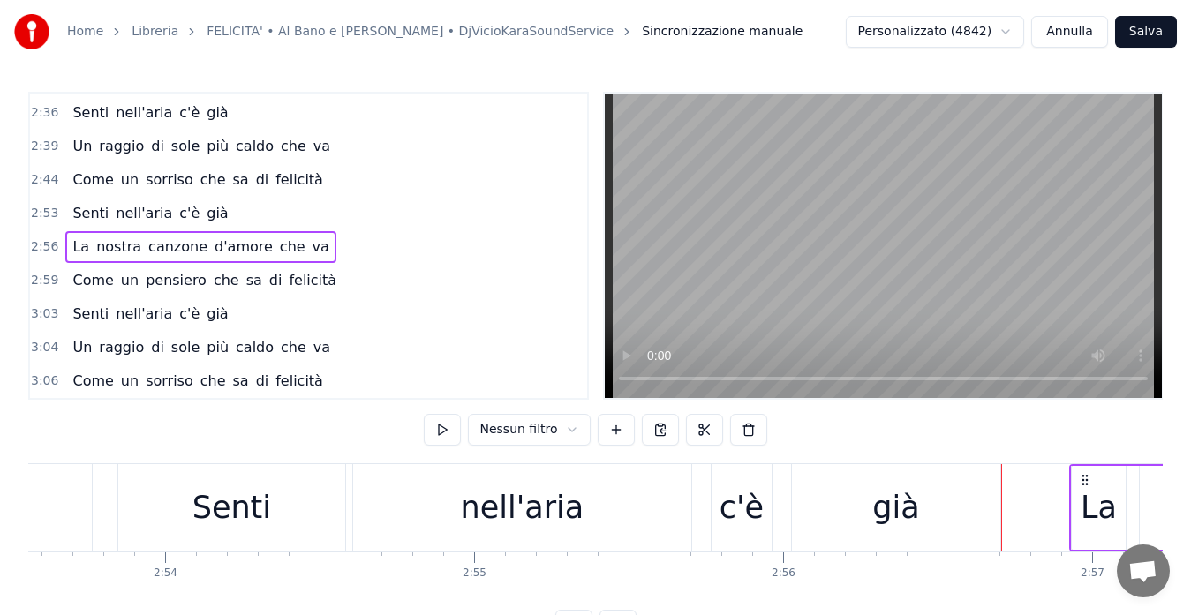
click at [41, 247] on span "2:56" at bounding box center [44, 247] width 27 height 18
click at [435, 424] on button at bounding box center [442, 430] width 37 height 32
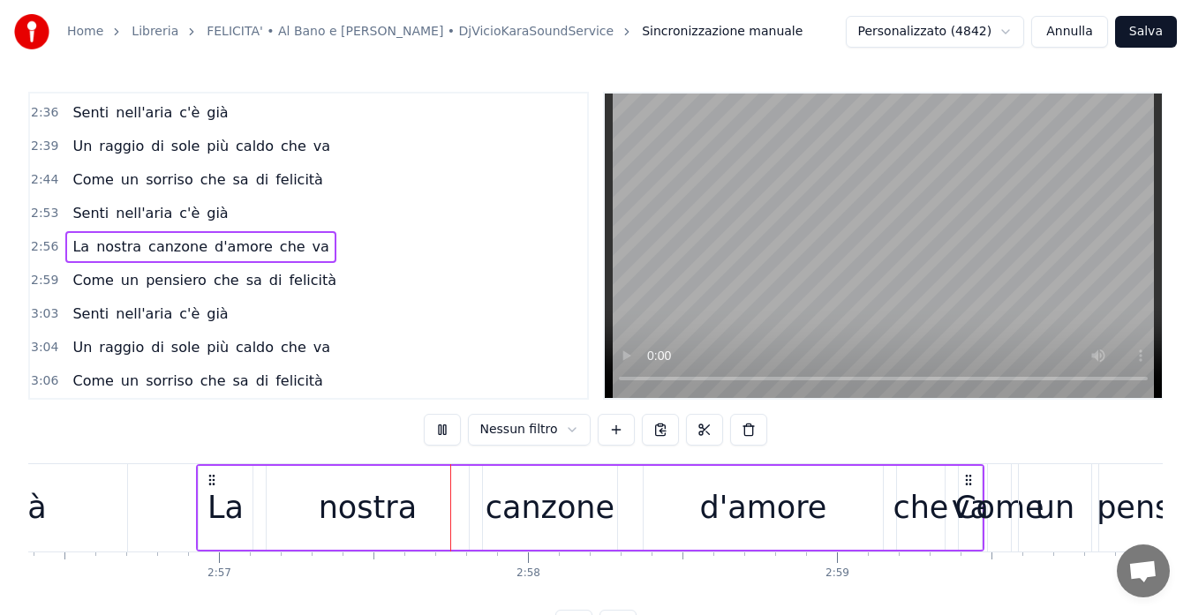
scroll to position [0, 54638]
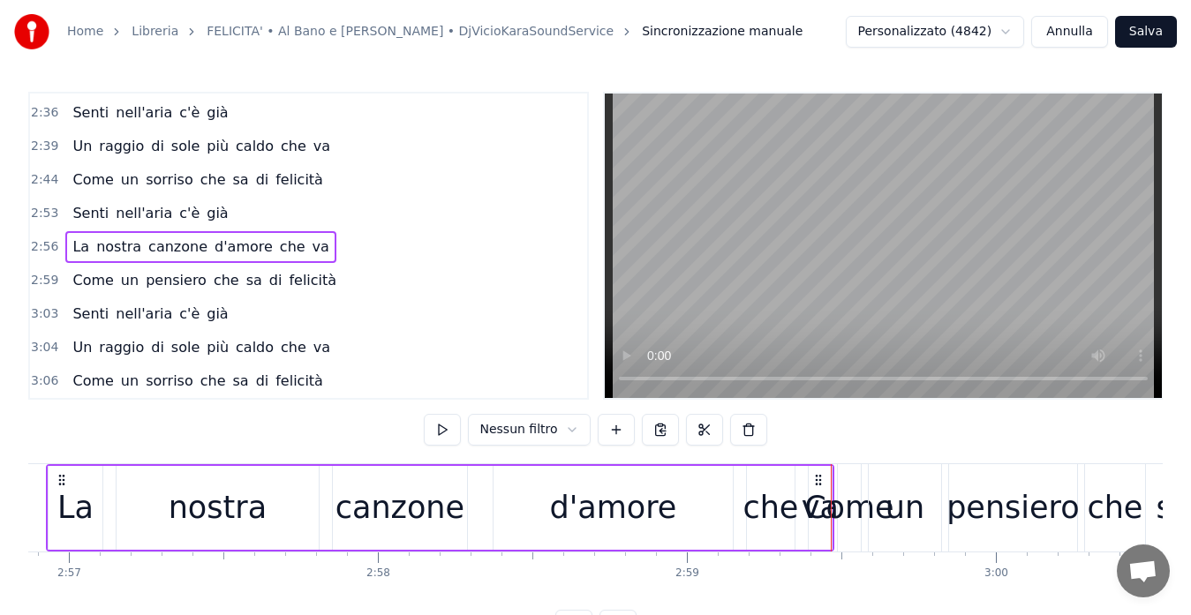
click at [41, 275] on span "2:59" at bounding box center [44, 281] width 27 height 18
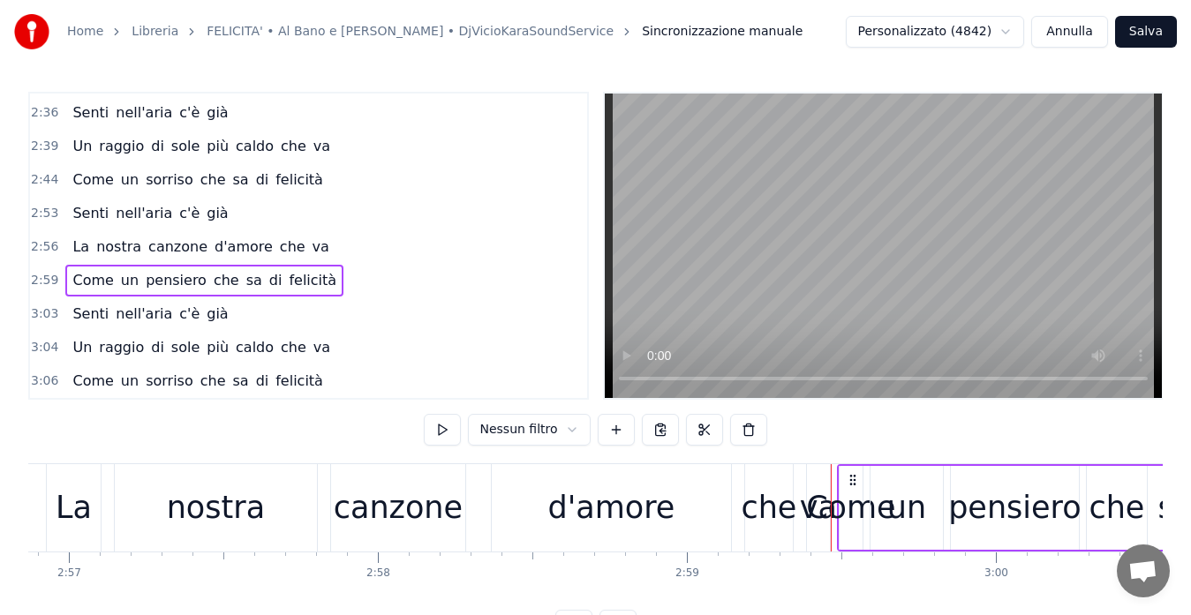
click at [41, 275] on span "2:59" at bounding box center [44, 281] width 27 height 18
click at [440, 434] on button at bounding box center [442, 430] width 37 height 32
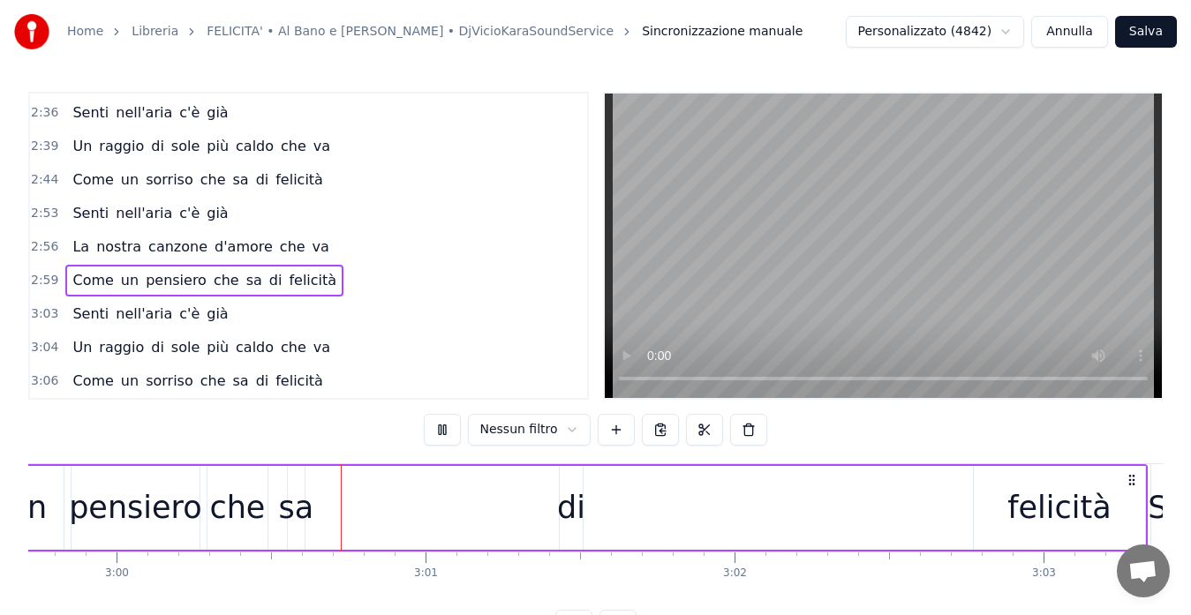
scroll to position [0, 55613]
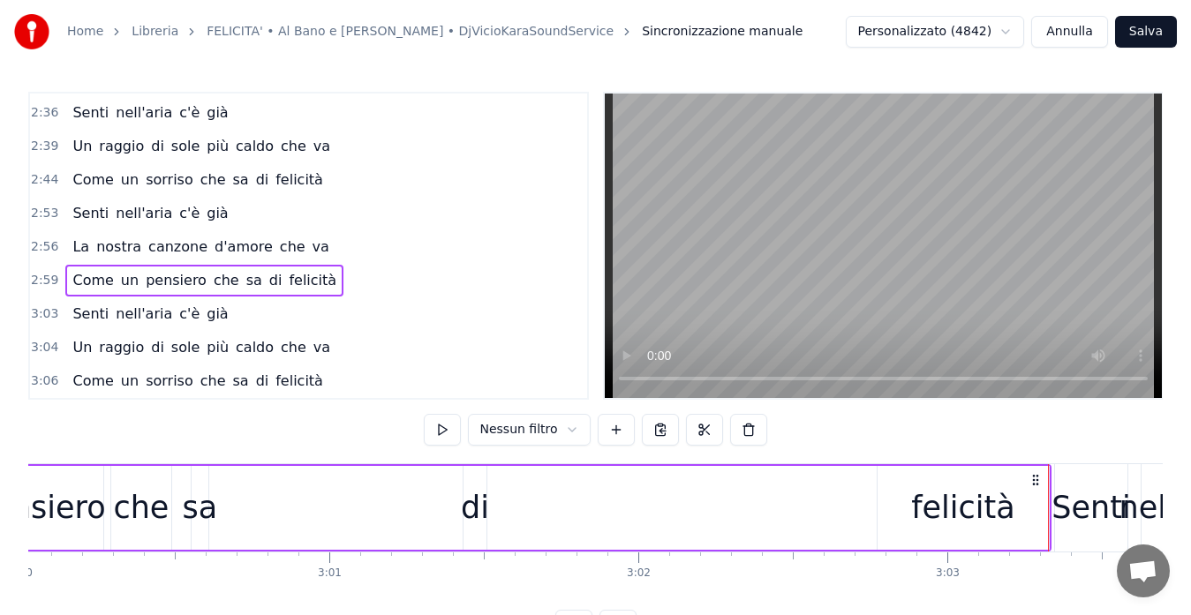
click at [34, 249] on span "2:56" at bounding box center [44, 247] width 27 height 18
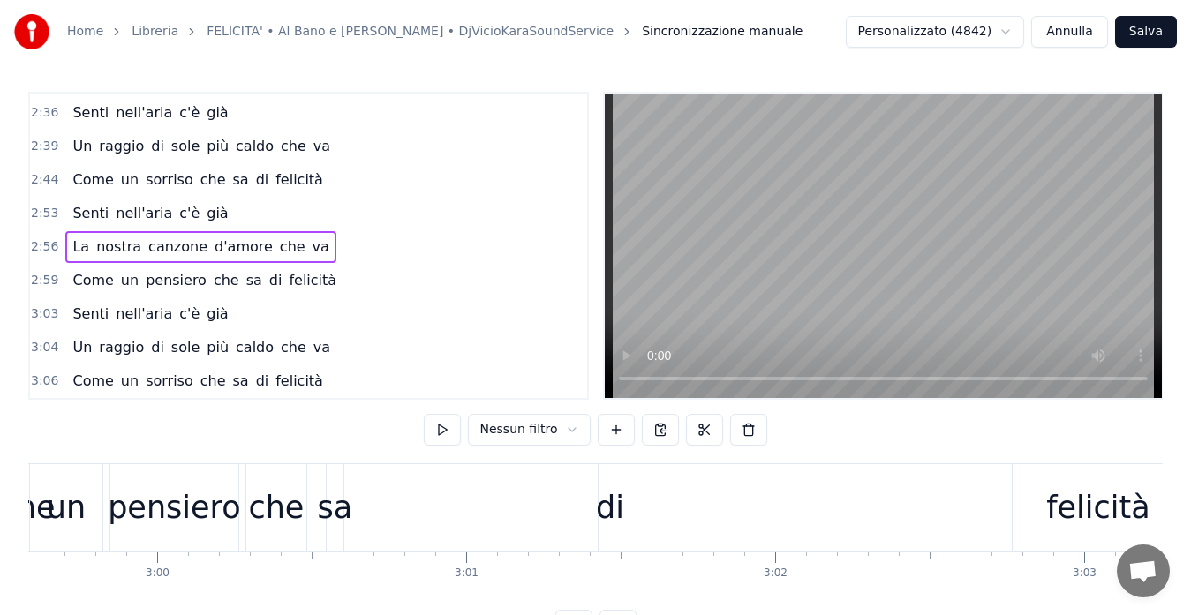
click at [34, 249] on span "2:56" at bounding box center [44, 247] width 27 height 18
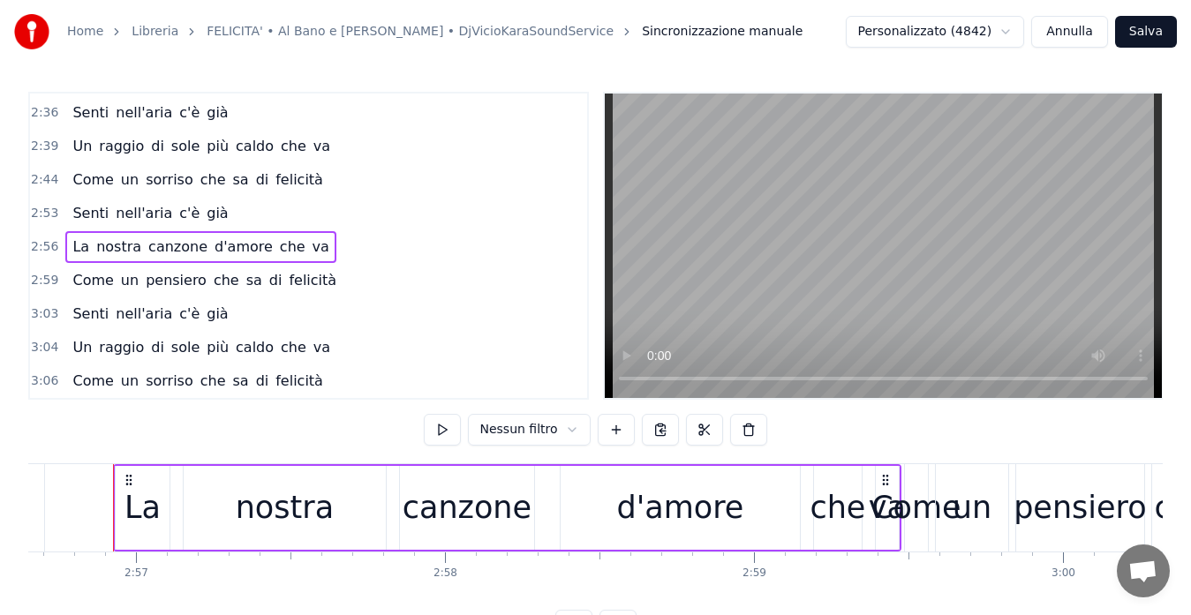
scroll to position [0, 54566]
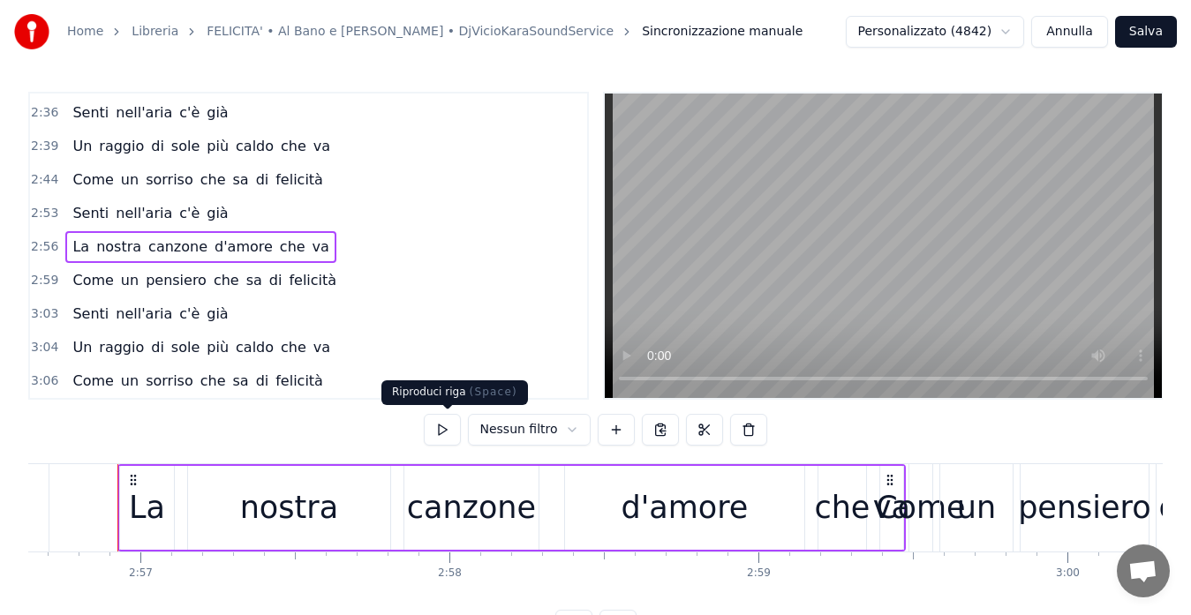
click at [447, 436] on button at bounding box center [442, 430] width 37 height 32
click at [635, 515] on div "d'amore" at bounding box center [683, 508] width 127 height 47
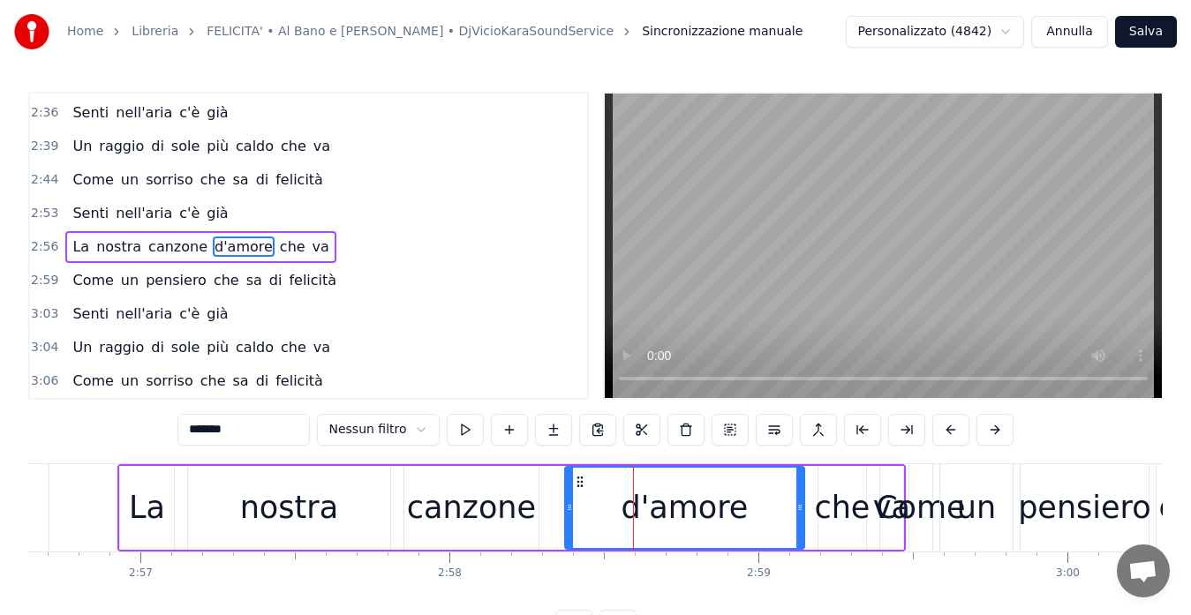
click at [811, 527] on div "La nostra canzone d'amore che va" at bounding box center [511, 507] width 788 height 87
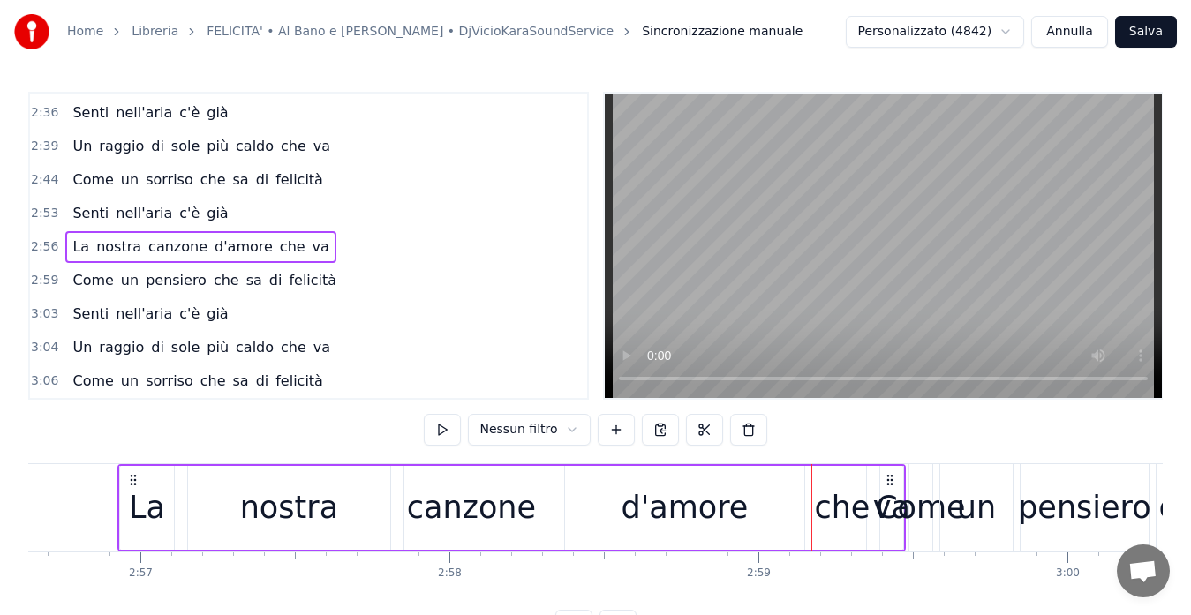
click at [832, 527] on div "che" at bounding box center [842, 508] width 56 height 47
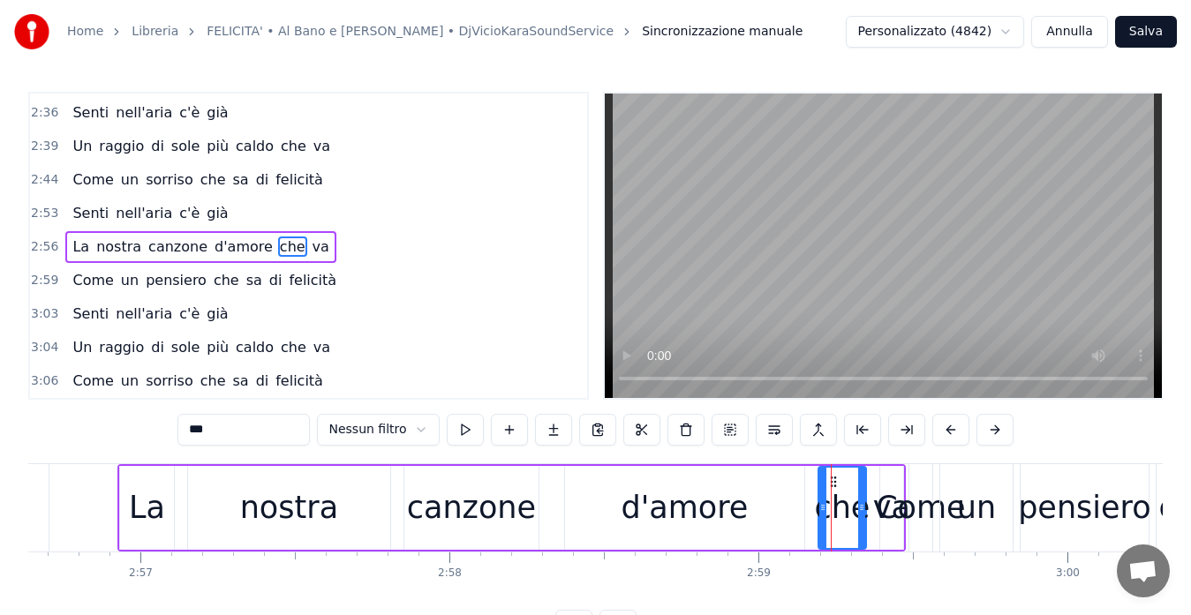
click at [871, 523] on div "La nostra canzone d'amore che va" at bounding box center [511, 507] width 788 height 87
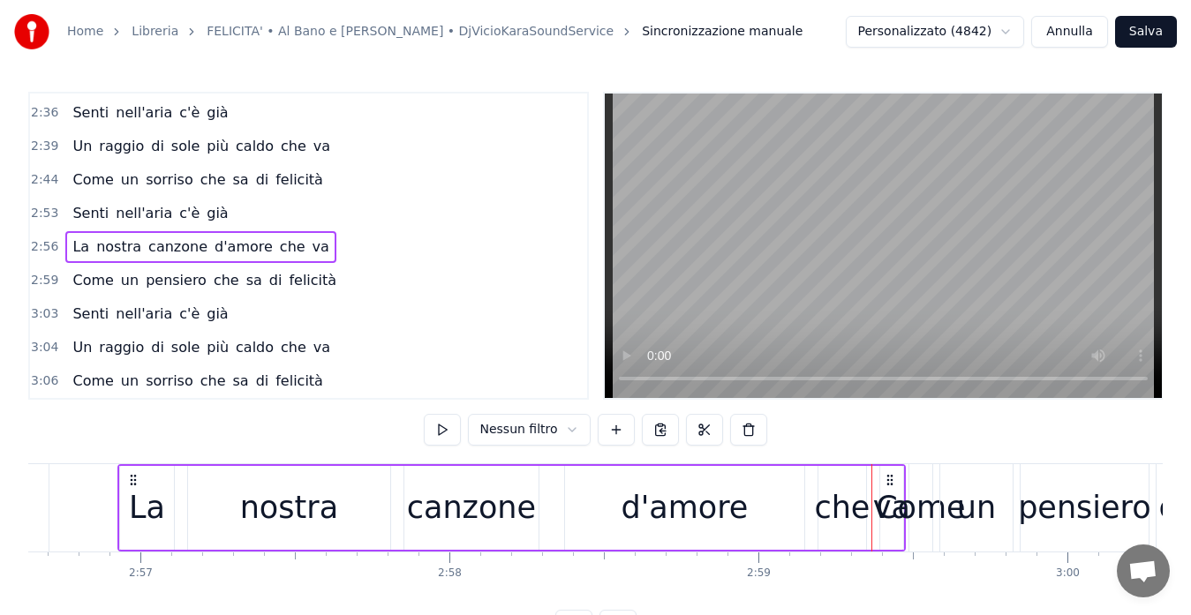
click at [887, 526] on div "Come" at bounding box center [920, 508] width 89 height 47
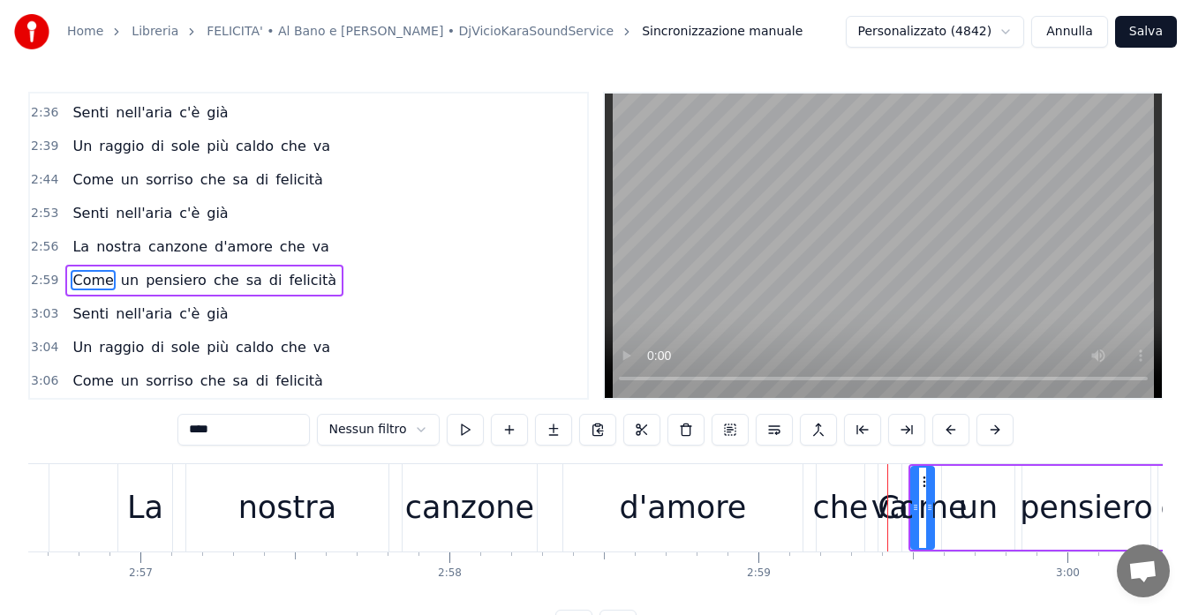
click at [862, 525] on div "che" at bounding box center [840, 508] width 56 height 47
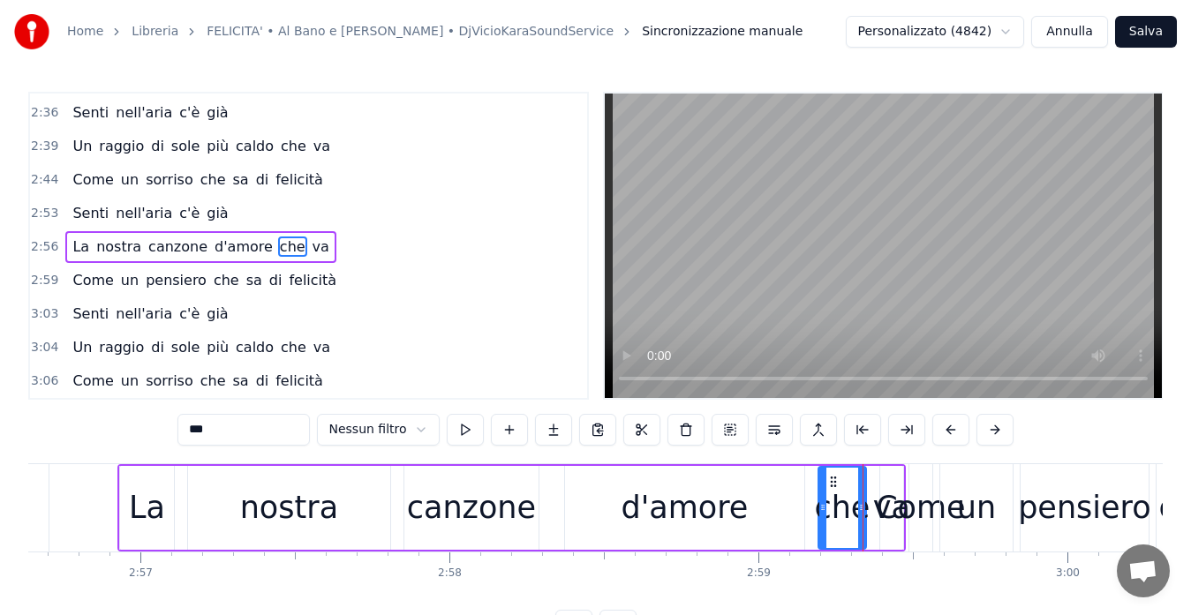
click at [880, 518] on div "Come" at bounding box center [920, 508] width 89 height 47
type input "****"
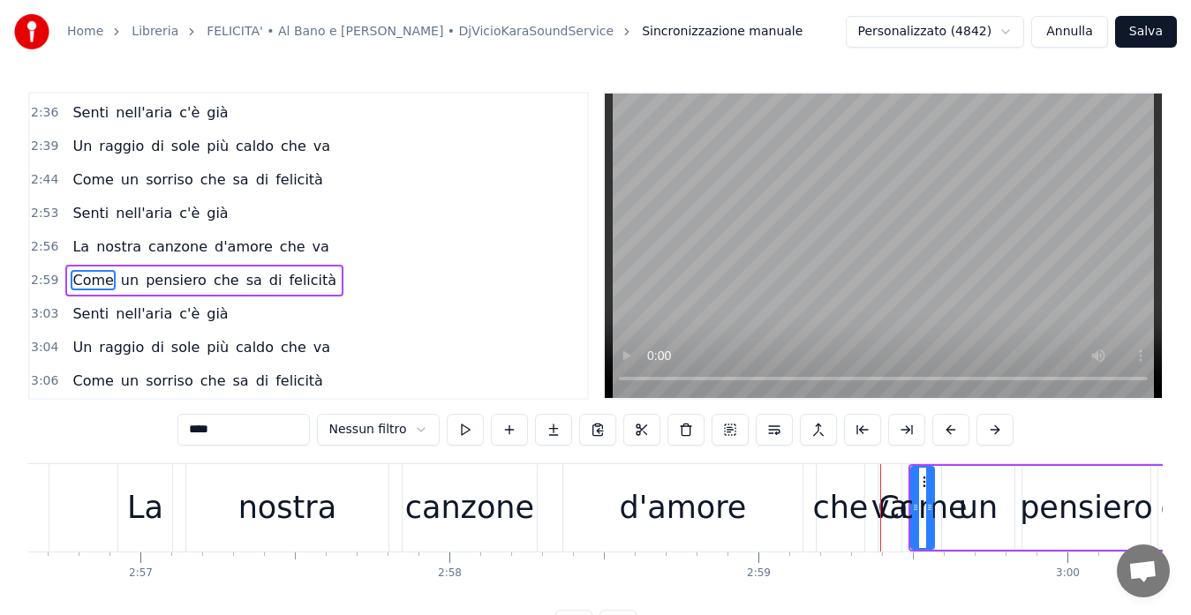
click at [899, 510] on div "Come" at bounding box center [921, 508] width 89 height 47
click at [914, 512] on icon at bounding box center [915, 507] width 7 height 14
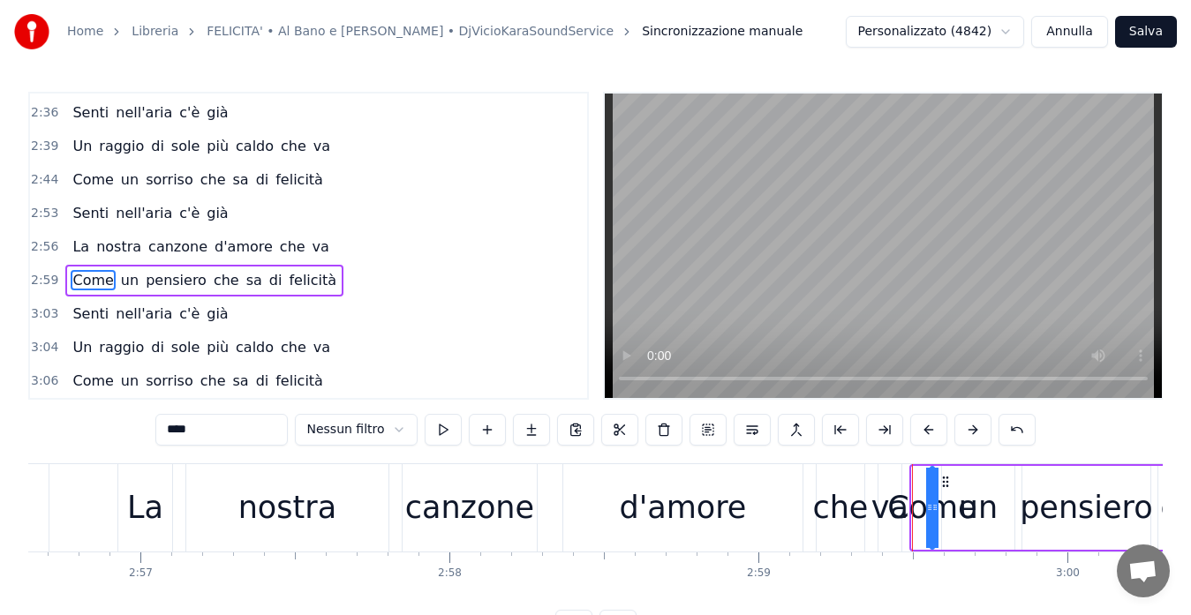
drag, startPoint x: 914, startPoint y: 512, endPoint x: 933, endPoint y: 512, distance: 18.5
click at [933, 512] on icon at bounding box center [934, 507] width 7 height 14
click at [914, 513] on div "Come" at bounding box center [931, 508] width 89 height 47
click at [43, 277] on span "2:59" at bounding box center [44, 281] width 27 height 18
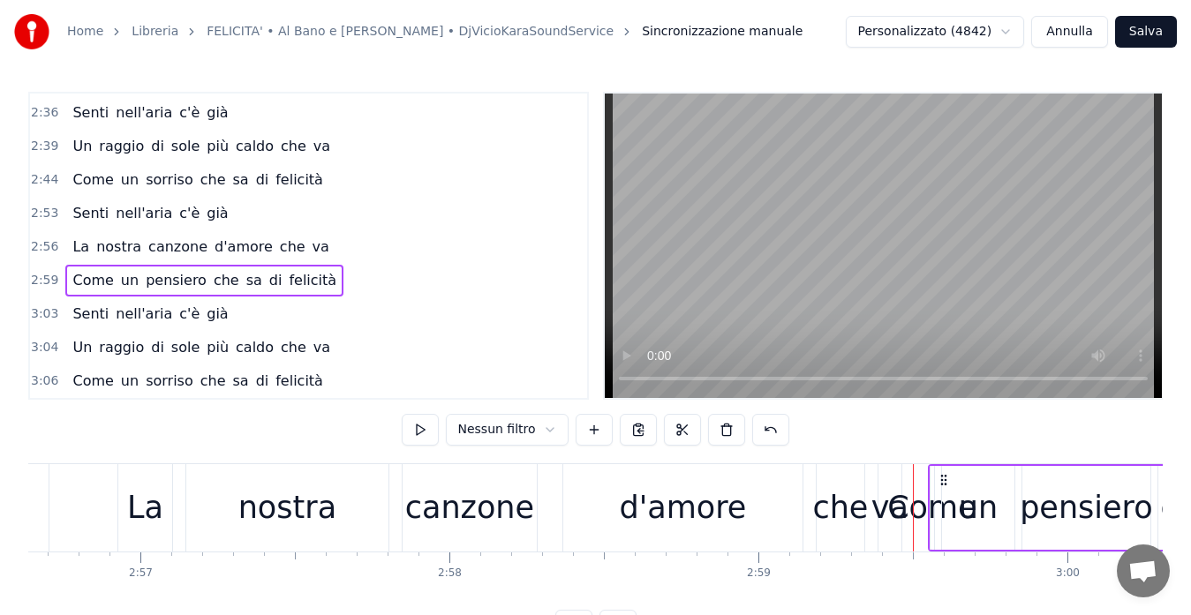
click at [43, 277] on span "2:59" at bounding box center [44, 281] width 27 height 18
click at [43, 275] on span "2:59" at bounding box center [44, 281] width 27 height 18
click at [34, 251] on span "2:56" at bounding box center [44, 247] width 27 height 18
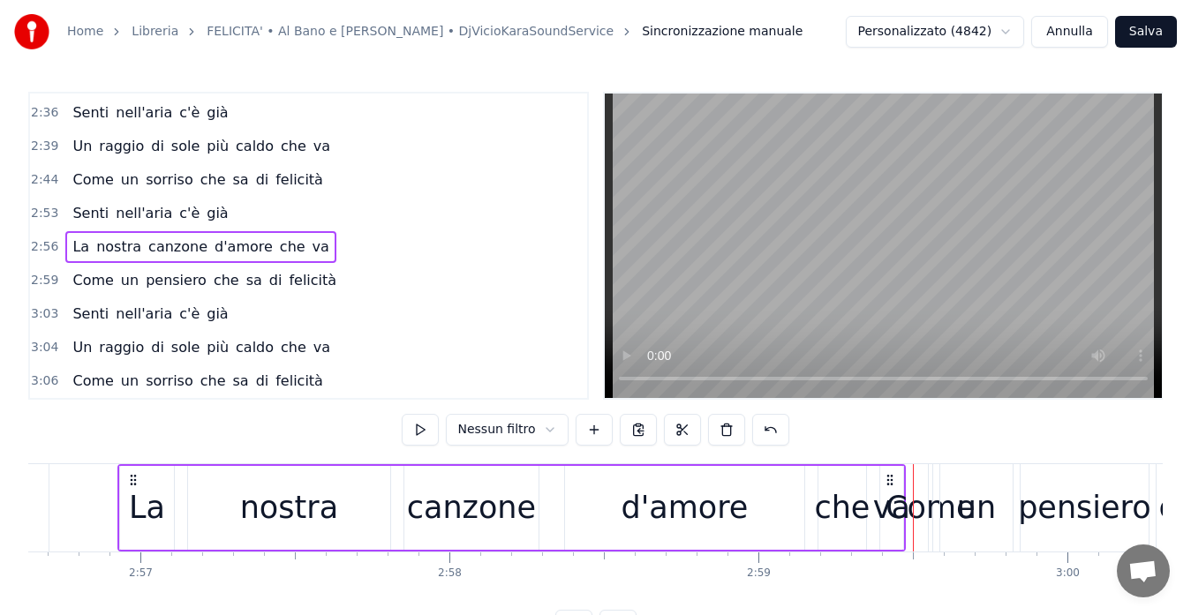
click at [34, 251] on span "2:56" at bounding box center [44, 247] width 27 height 18
click at [437, 428] on button at bounding box center [420, 430] width 37 height 32
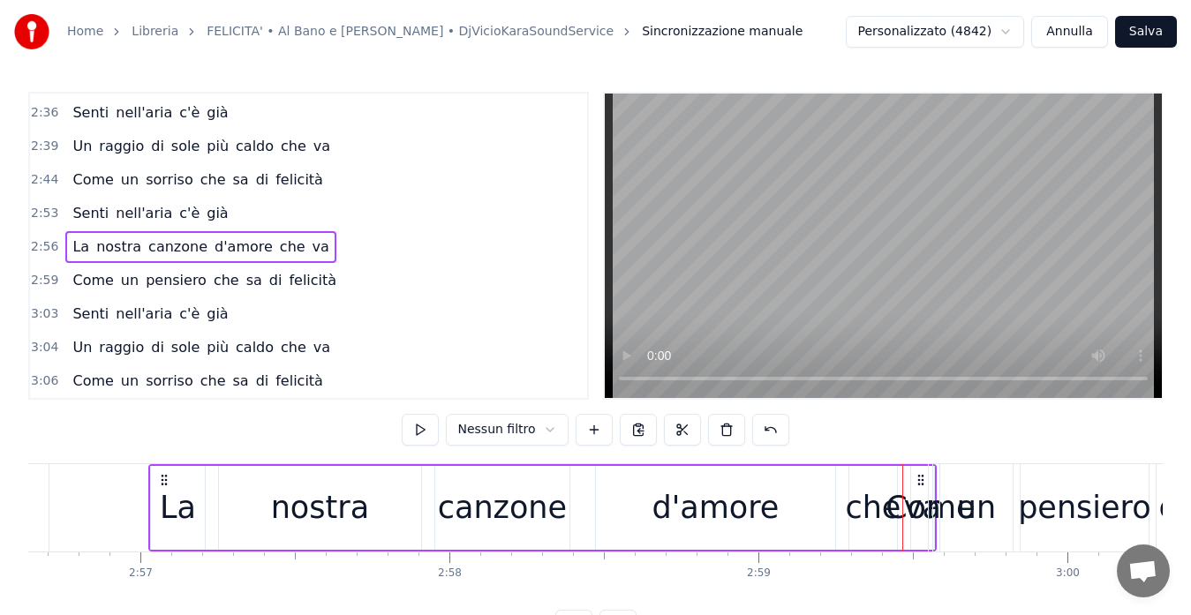
drag, startPoint x: 889, startPoint y: 480, endPoint x: 920, endPoint y: 483, distance: 31.0
click at [920, 483] on icon at bounding box center [921, 480] width 14 height 14
click at [410, 432] on button at bounding box center [420, 430] width 37 height 32
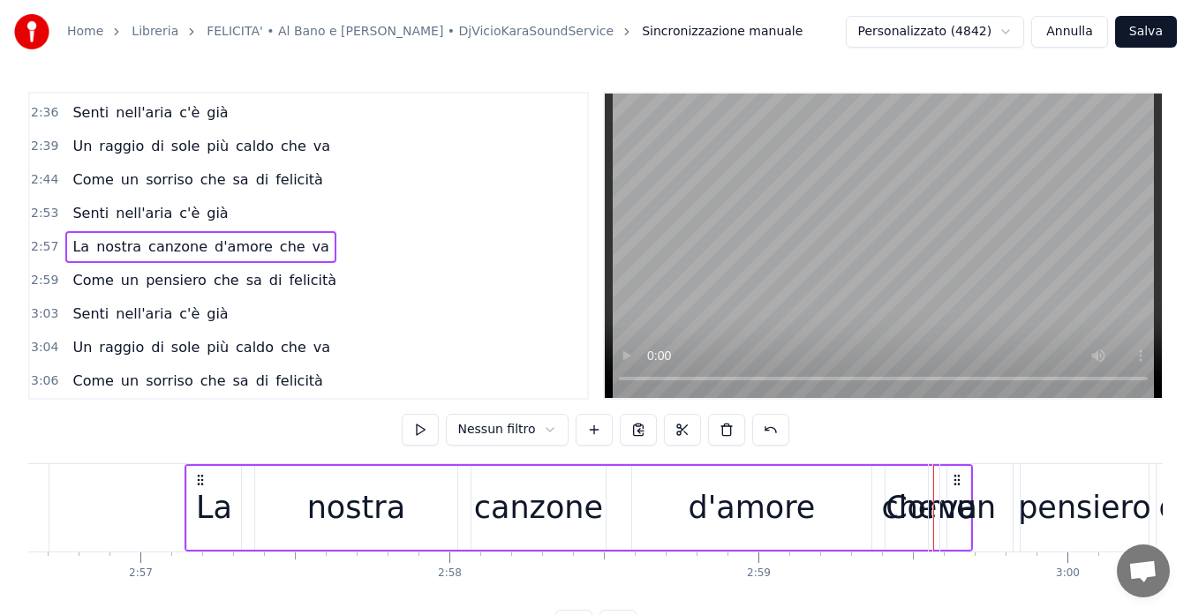
drag, startPoint x: 921, startPoint y: 483, endPoint x: 958, endPoint y: 480, distance: 37.2
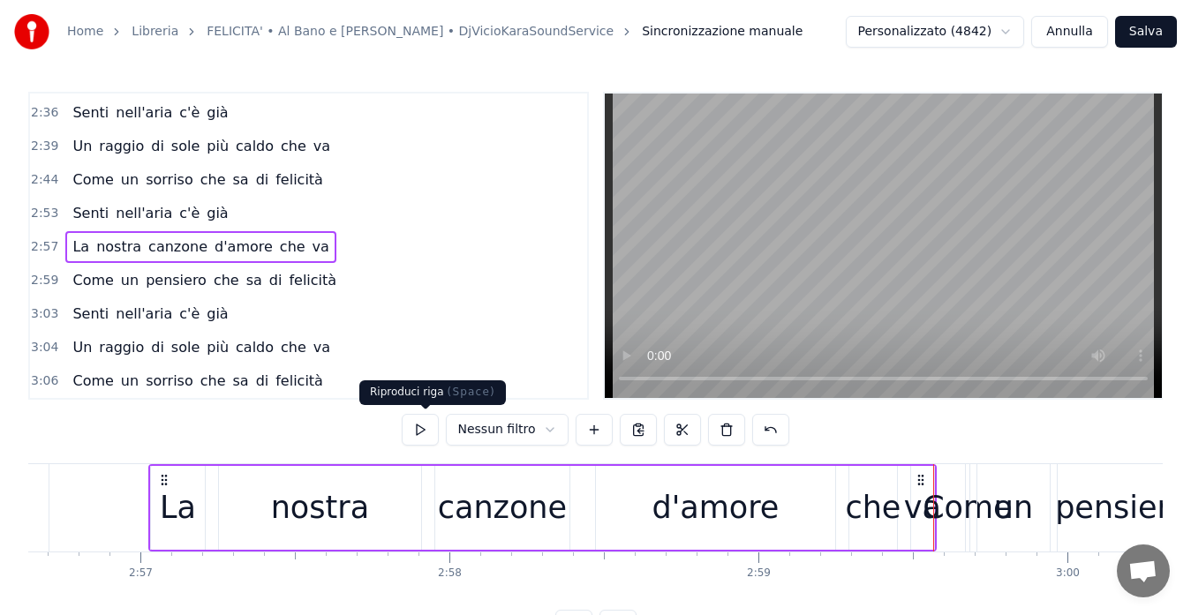
click at [422, 438] on button at bounding box center [420, 430] width 37 height 32
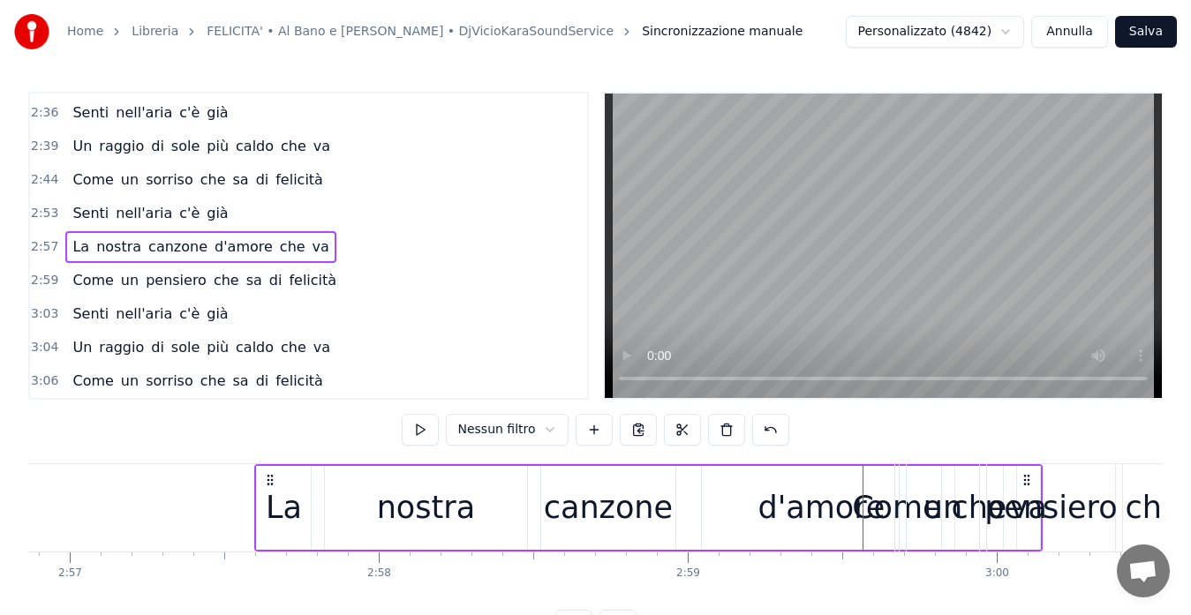
drag, startPoint x: 920, startPoint y: 477, endPoint x: 1026, endPoint y: 478, distance: 105.9
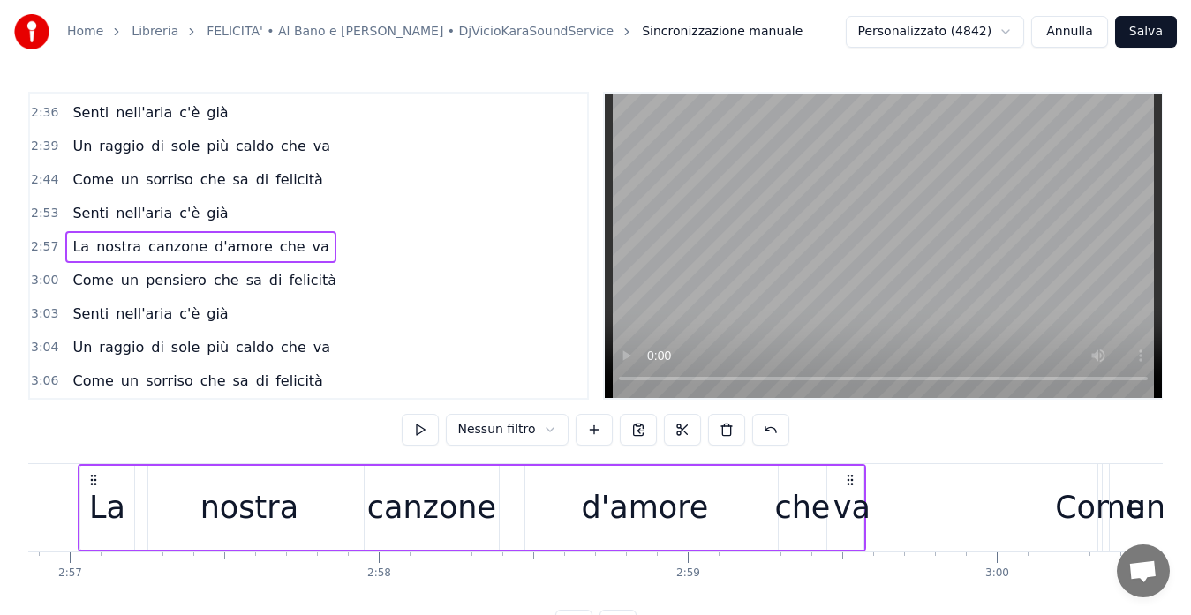
scroll to position [0, 54664]
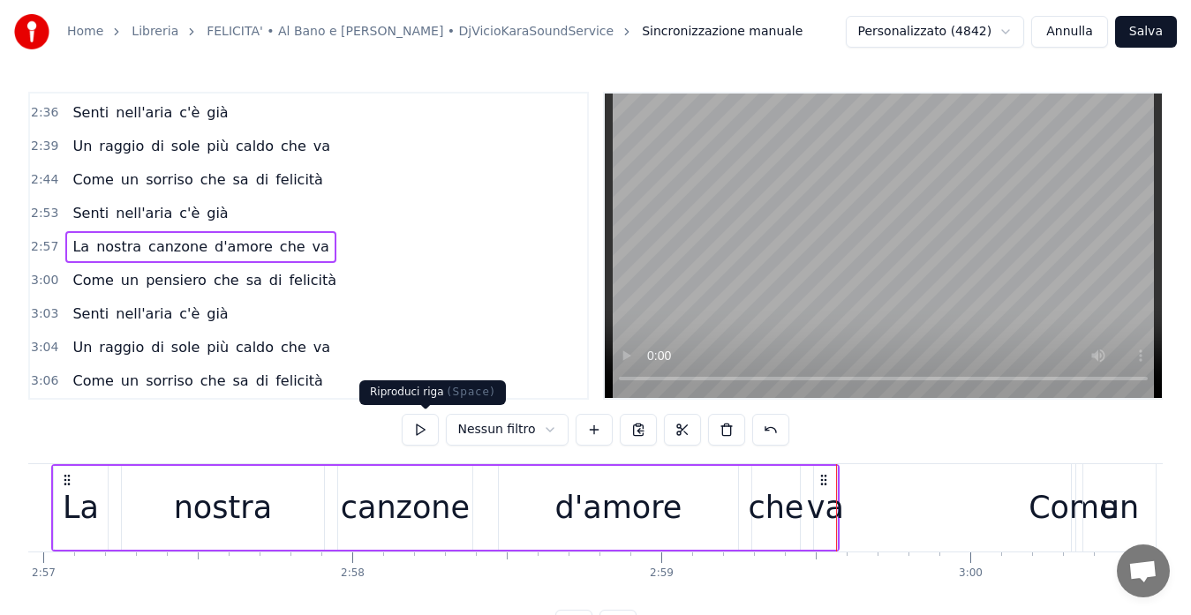
click at [423, 439] on button at bounding box center [420, 430] width 37 height 32
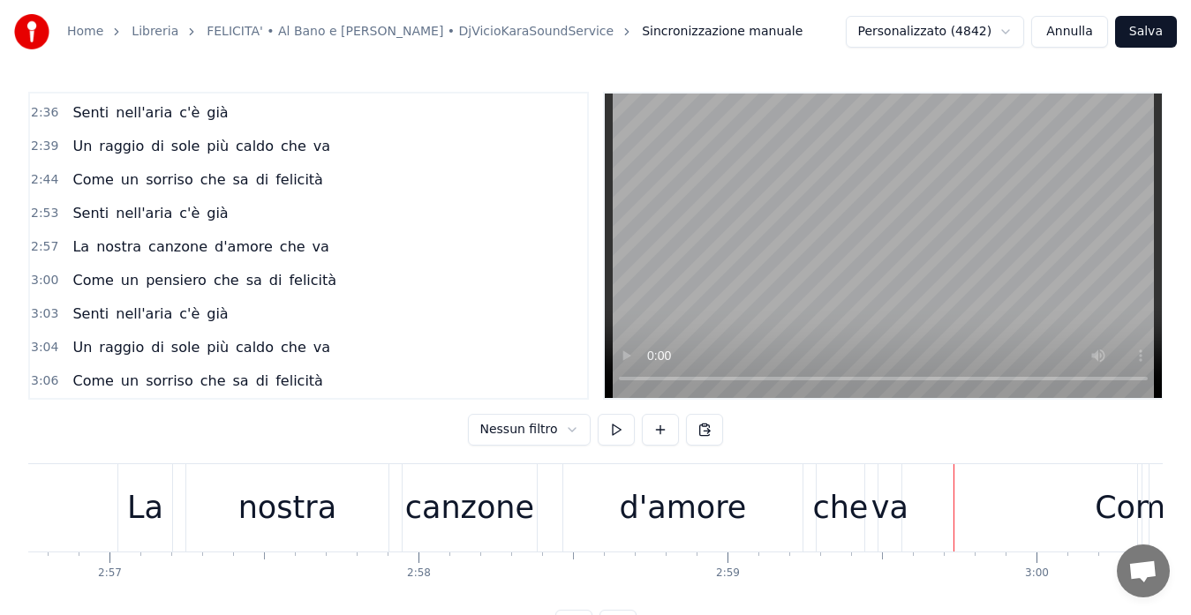
click at [832, 504] on div "che" at bounding box center [840, 508] width 56 height 47
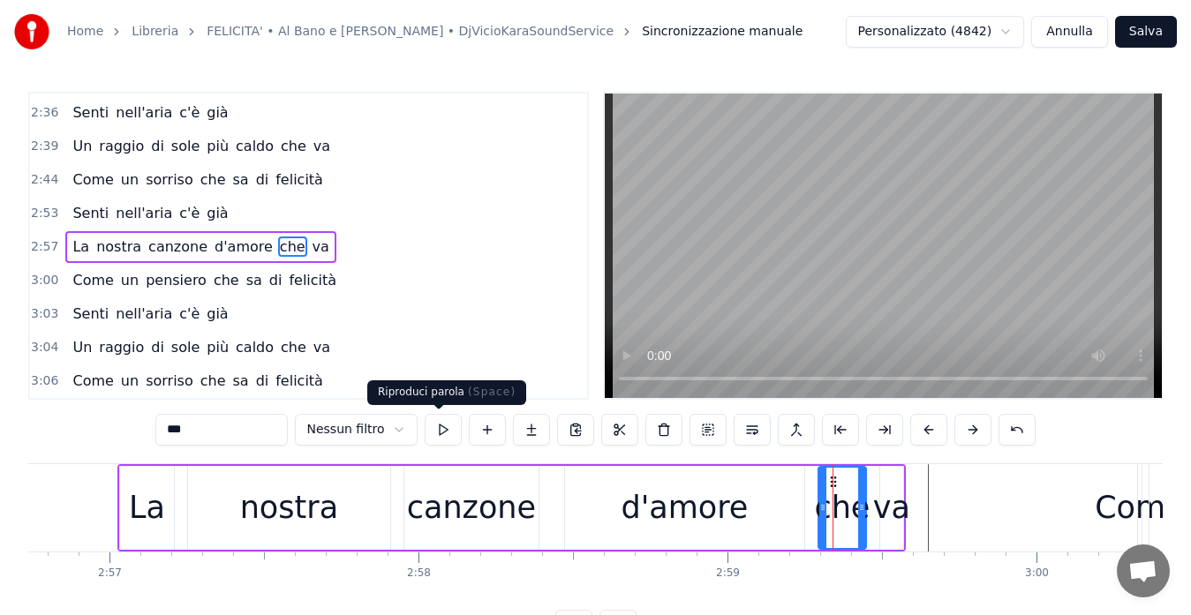
click at [442, 430] on button at bounding box center [443, 430] width 37 height 32
click at [885, 515] on div "va" at bounding box center [891, 508] width 37 height 47
type input "**"
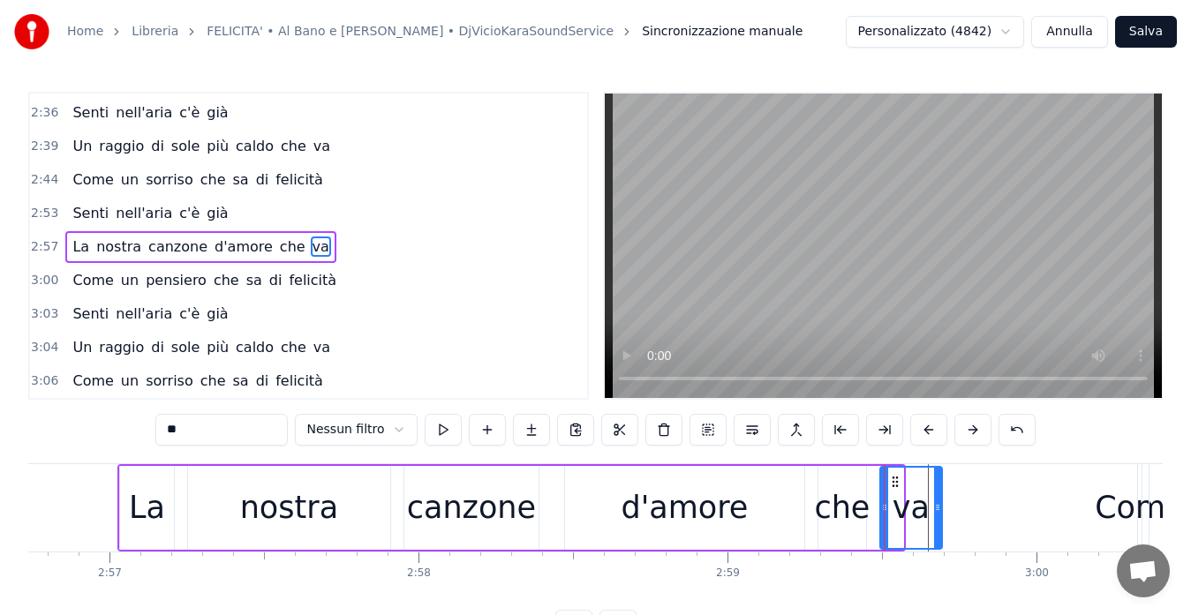
drag, startPoint x: 901, startPoint y: 484, endPoint x: 942, endPoint y: 484, distance: 40.6
click at [941, 484] on div at bounding box center [937, 508] width 7 height 80
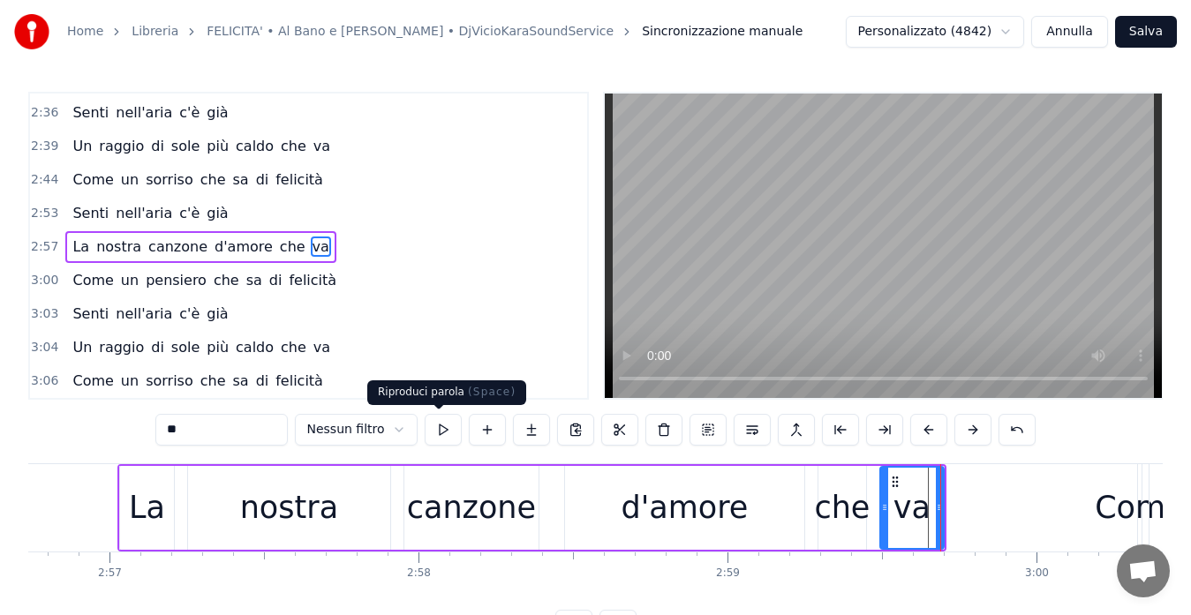
click at [438, 431] on button at bounding box center [443, 430] width 37 height 32
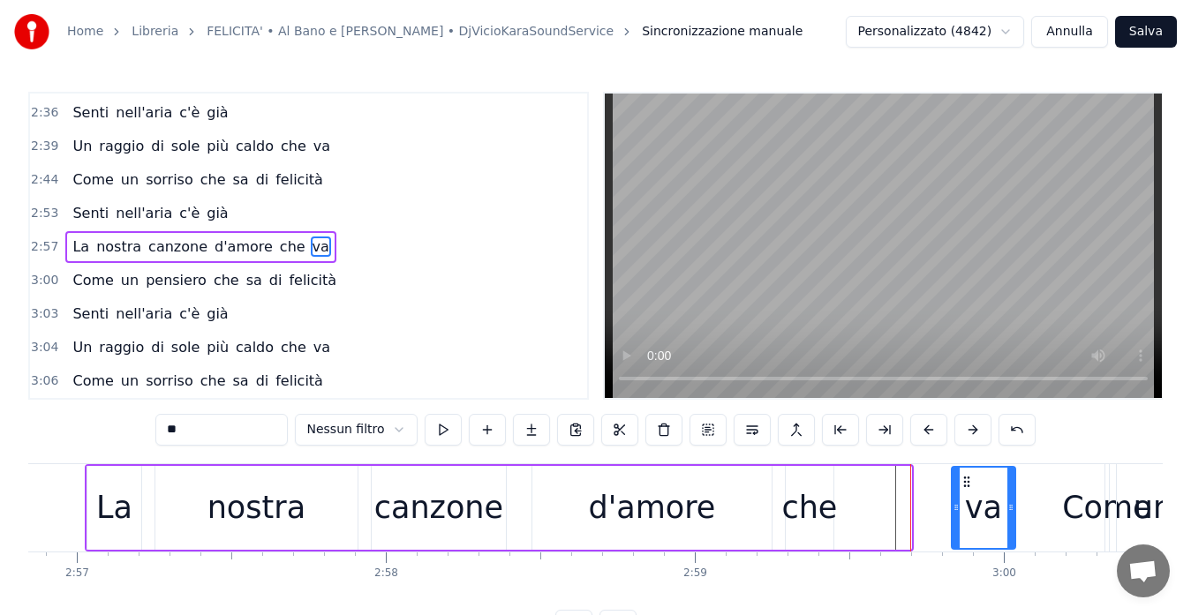
scroll to position [0, 54646]
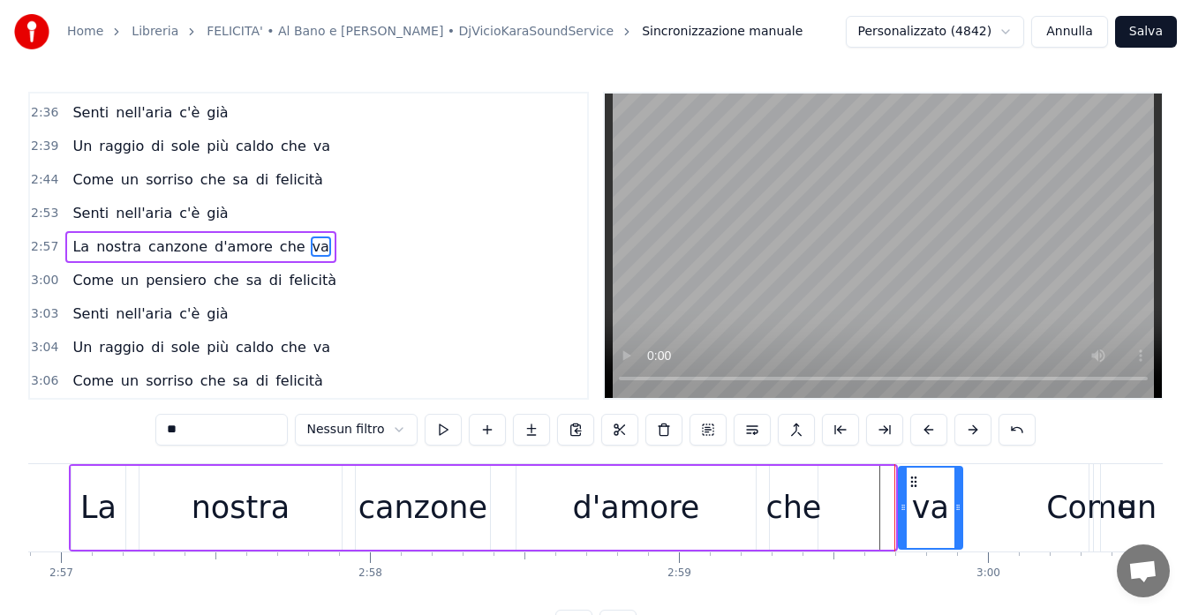
drag, startPoint x: 895, startPoint y: 480, endPoint x: 914, endPoint y: 486, distance: 19.5
click at [914, 486] on icon at bounding box center [913, 482] width 14 height 14
click at [34, 240] on span "2:57" at bounding box center [44, 247] width 27 height 18
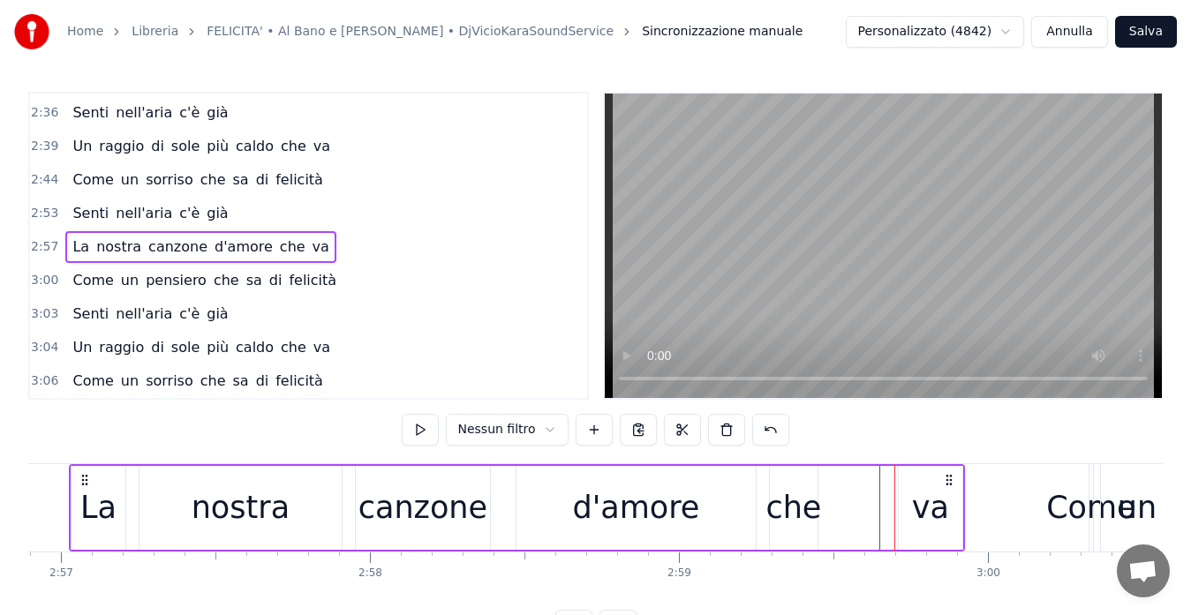
scroll to position [0, 54597]
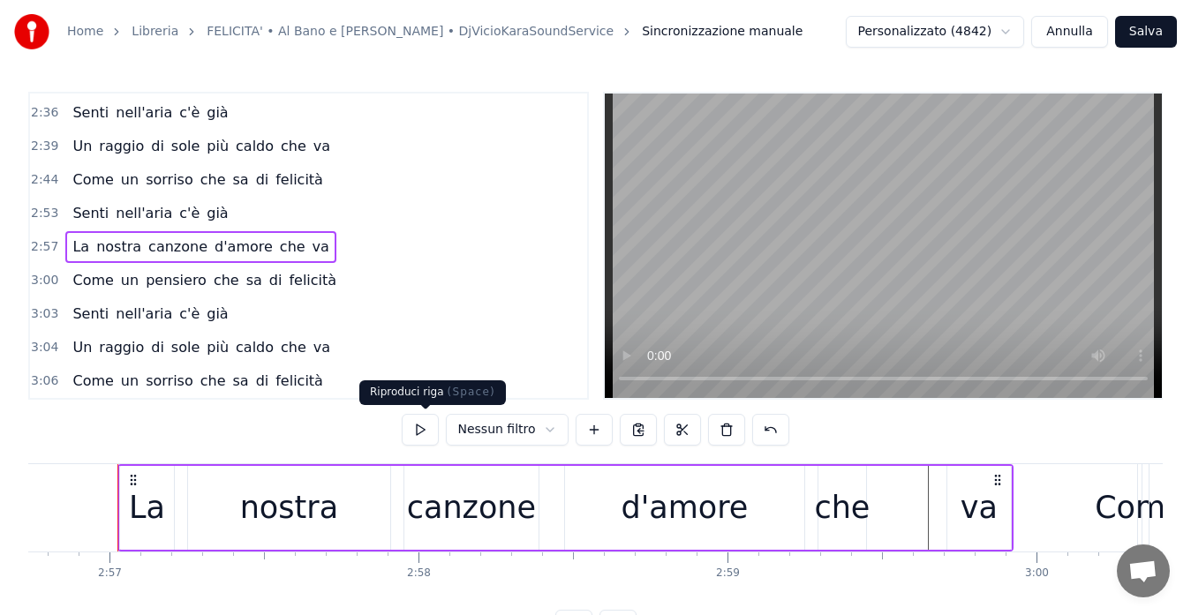
click at [434, 427] on button at bounding box center [420, 430] width 37 height 32
click at [837, 492] on div "che" at bounding box center [842, 508] width 56 height 47
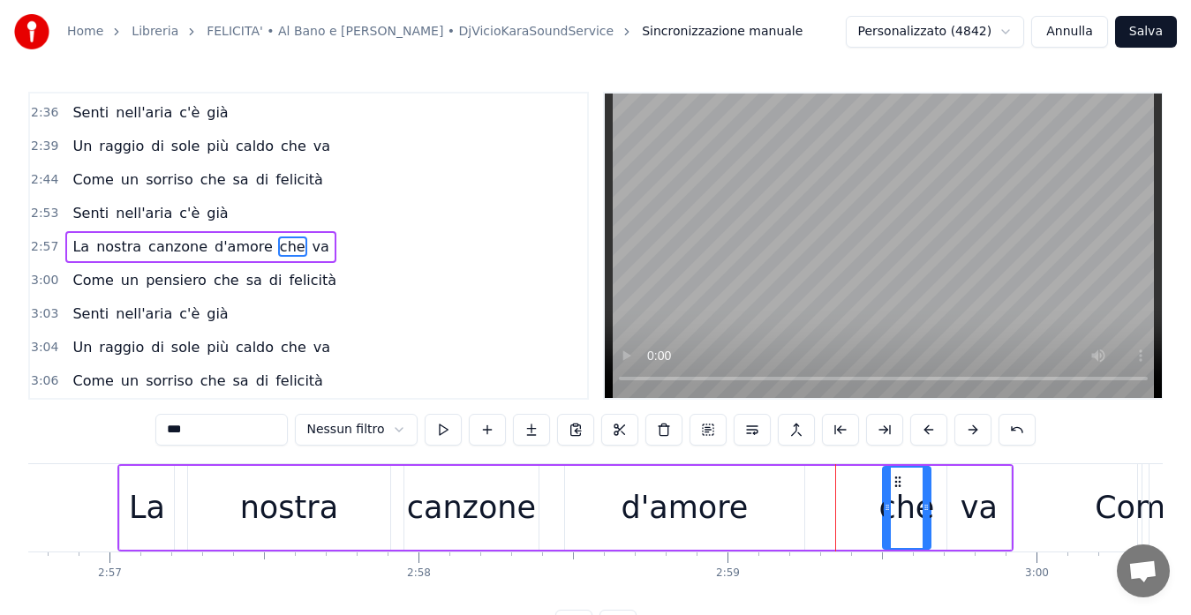
drag, startPoint x: 833, startPoint y: 477, endPoint x: 898, endPoint y: 478, distance: 64.4
click at [898, 478] on icon at bounding box center [898, 482] width 14 height 14
click at [964, 493] on div "va" at bounding box center [978, 508] width 37 height 47
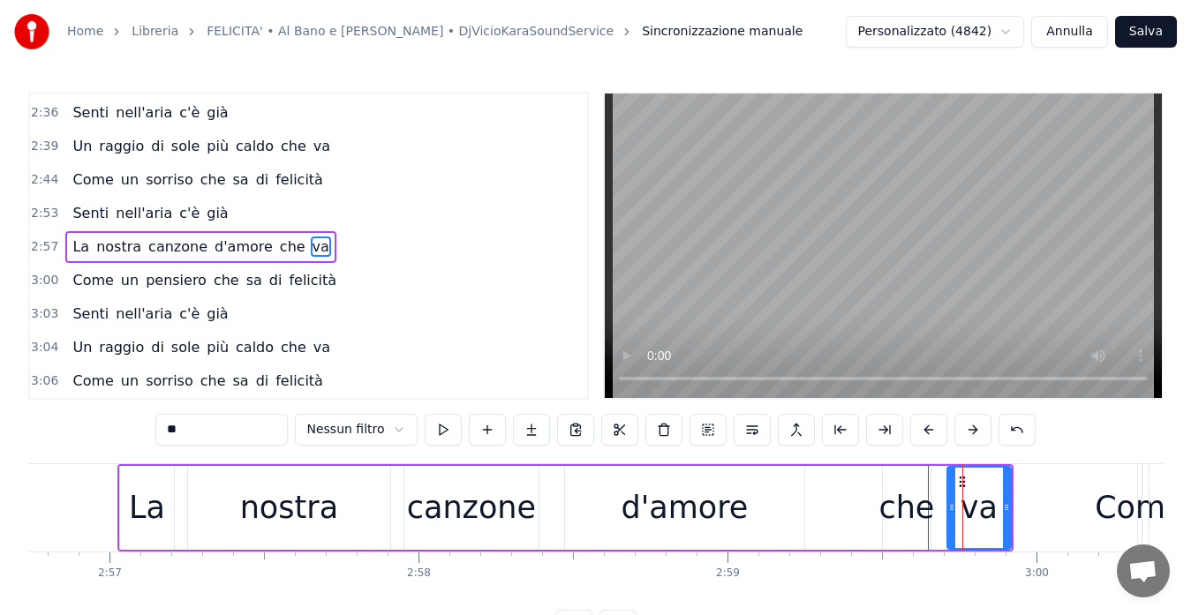
type input "**"
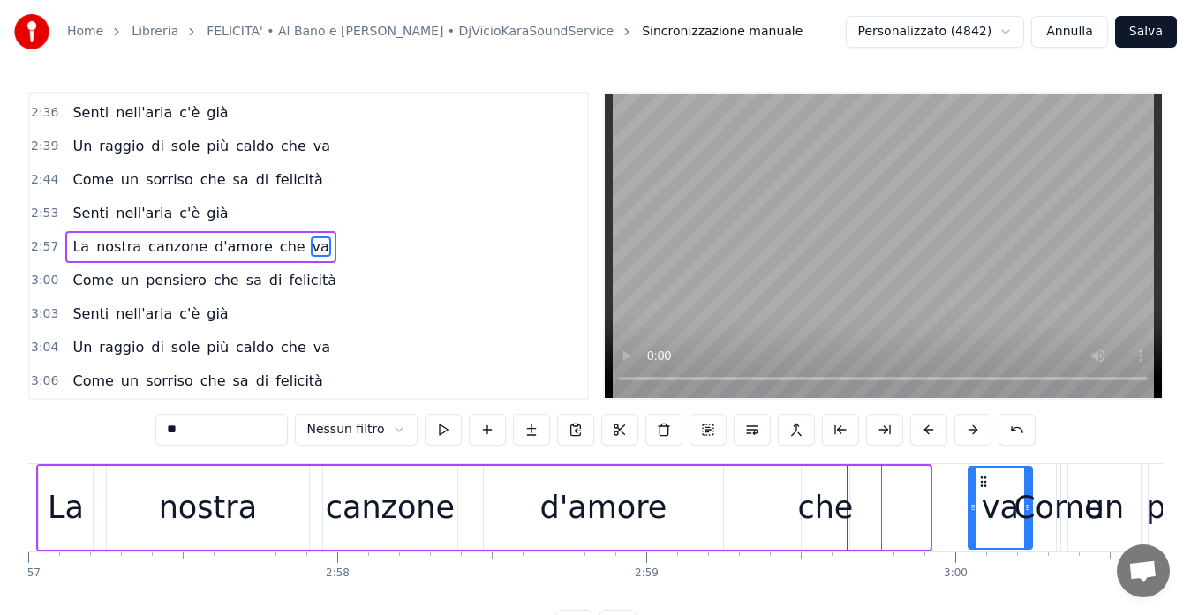
drag, startPoint x: 961, startPoint y: 477, endPoint x: 993, endPoint y: 475, distance: 31.8
click at [990, 475] on icon at bounding box center [983, 482] width 14 height 14
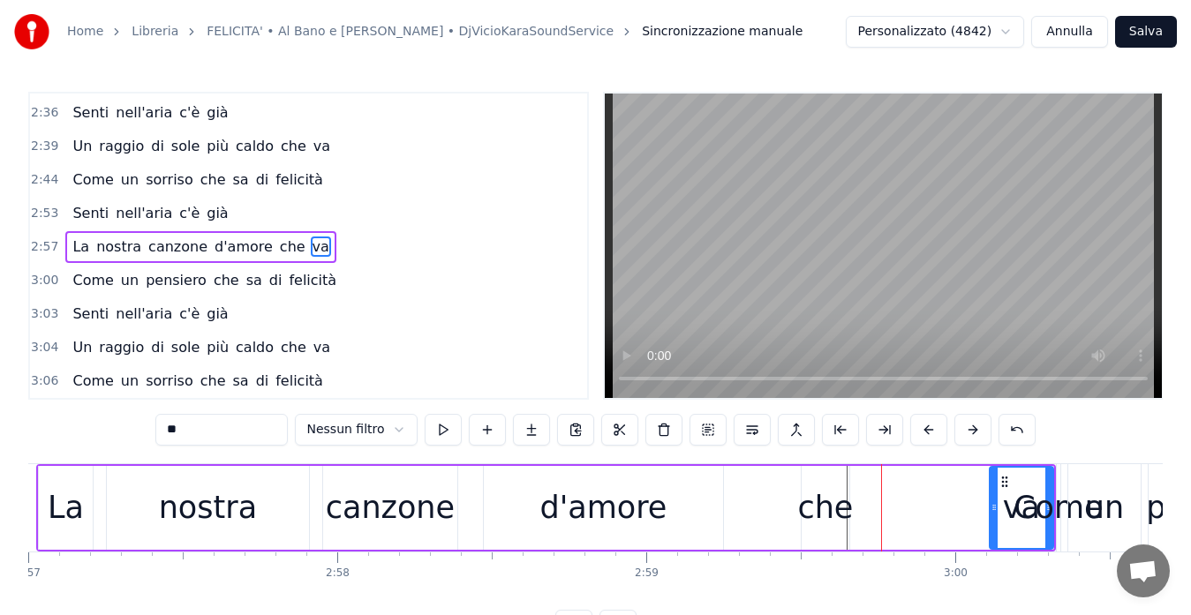
scroll to position [0, 54689]
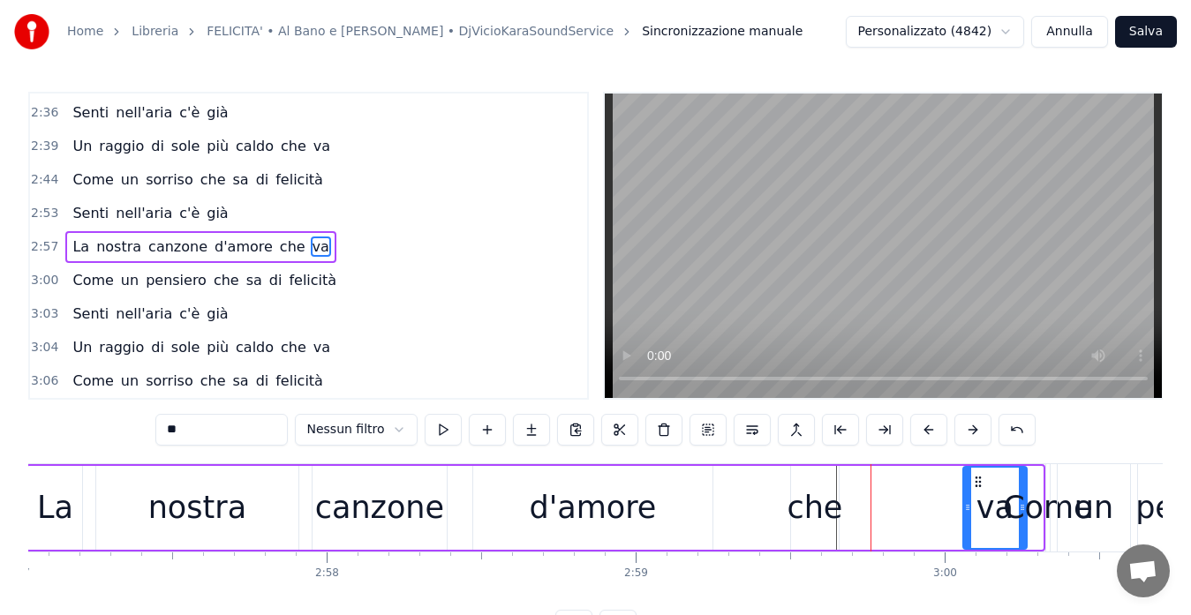
drag, startPoint x: 993, startPoint y: 478, endPoint x: 977, endPoint y: 482, distance: 16.3
click at [977, 482] on icon at bounding box center [978, 482] width 14 height 14
click at [40, 246] on span "2:57" at bounding box center [44, 247] width 27 height 18
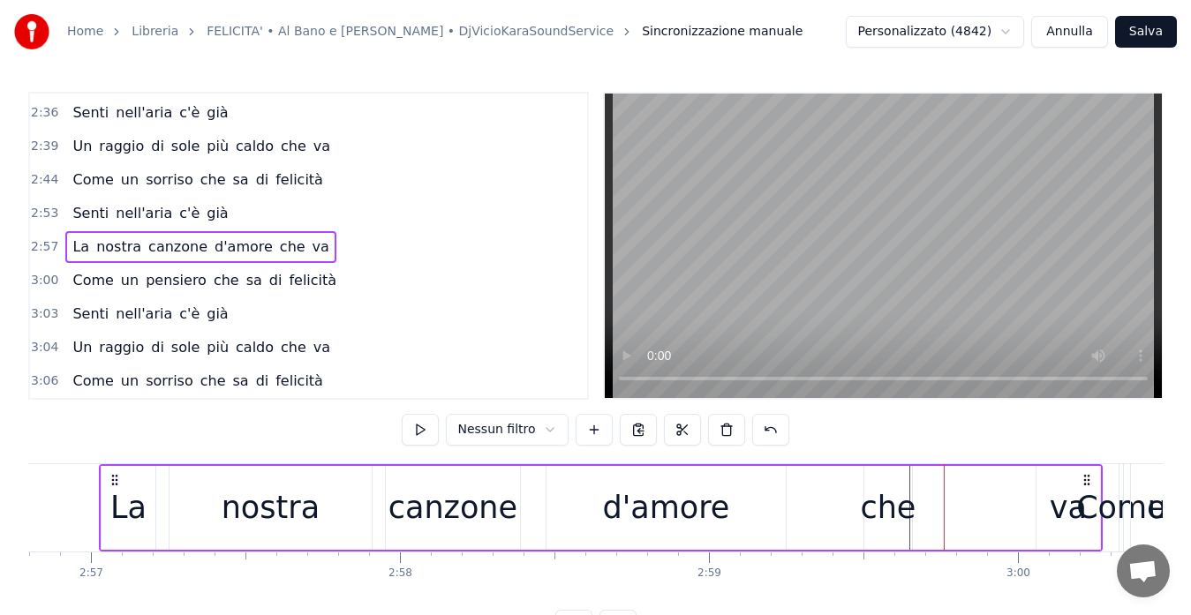
scroll to position [0, 54597]
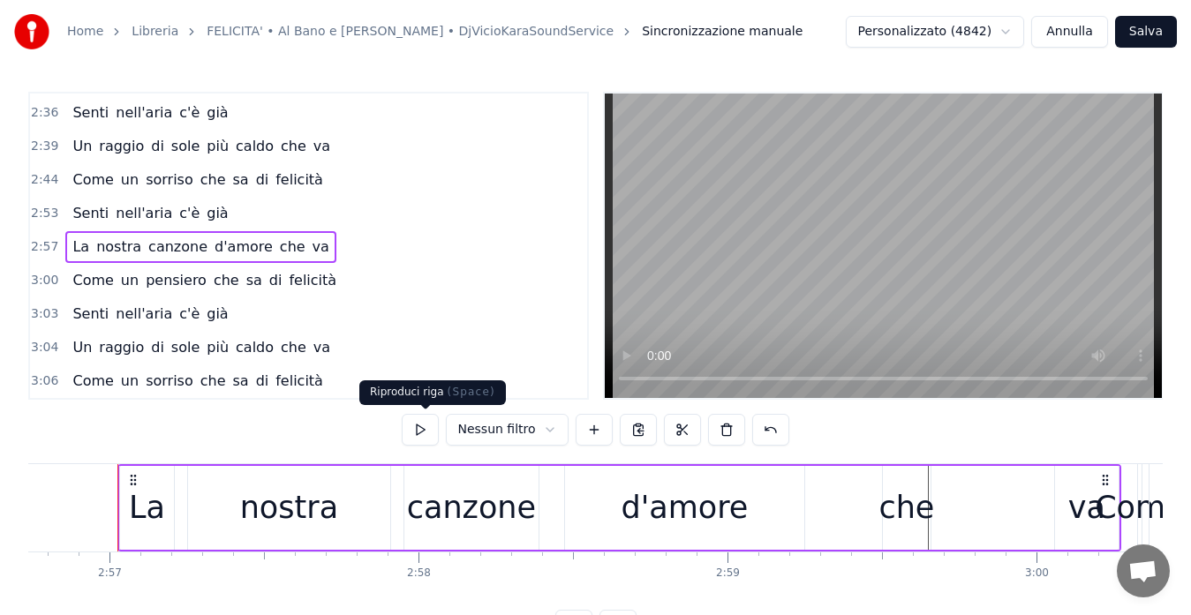
click at [417, 432] on button at bounding box center [420, 430] width 37 height 32
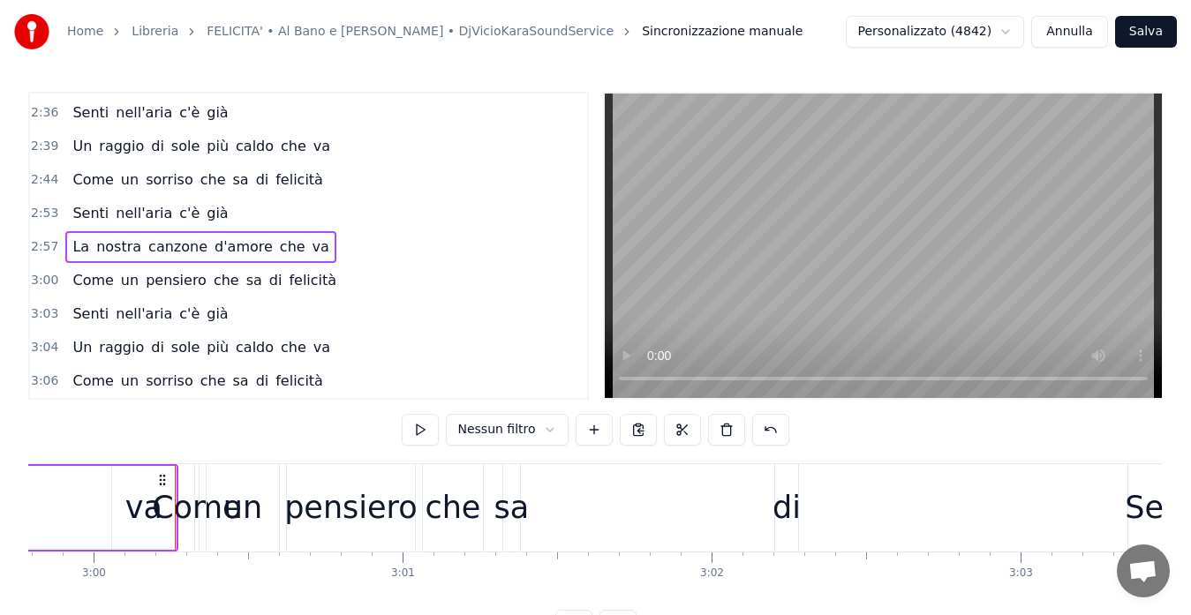
scroll to position [0, 55597]
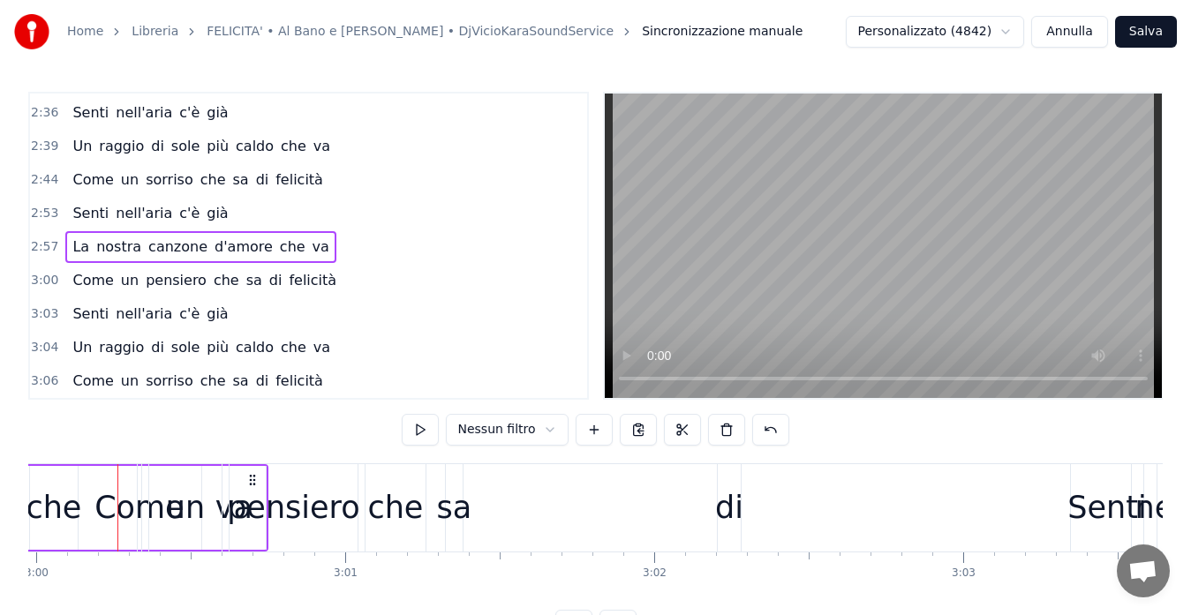
drag, startPoint x: 107, startPoint y: 479, endPoint x: 254, endPoint y: 488, distance: 147.7
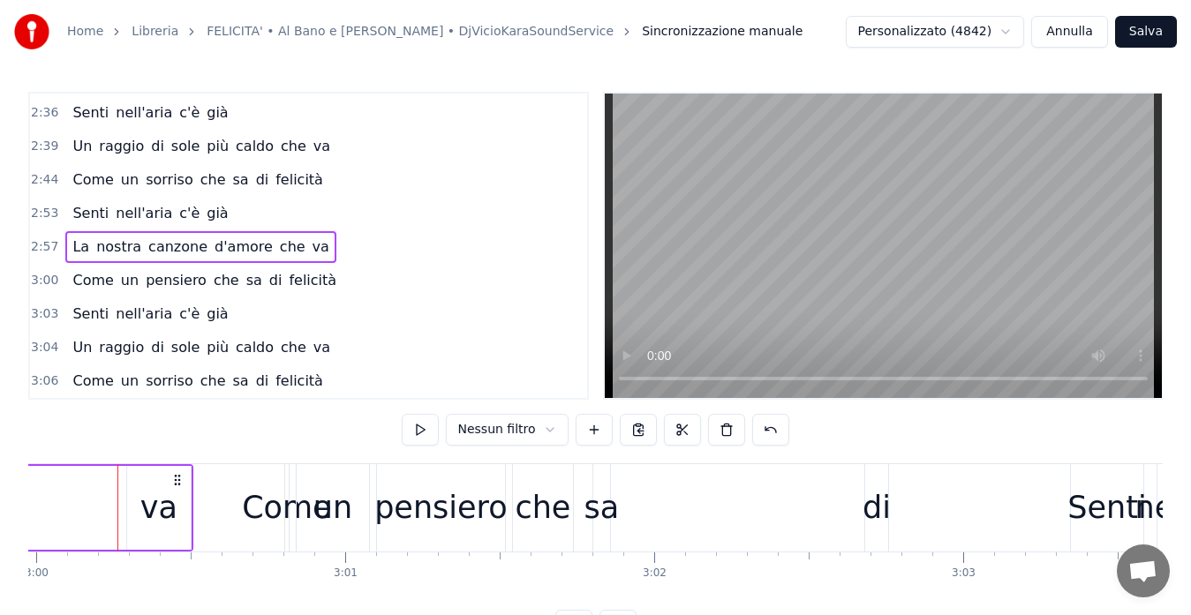
drag, startPoint x: 104, startPoint y: 477, endPoint x: 177, endPoint y: 486, distance: 72.9
click at [177, 486] on icon at bounding box center [177, 480] width 14 height 14
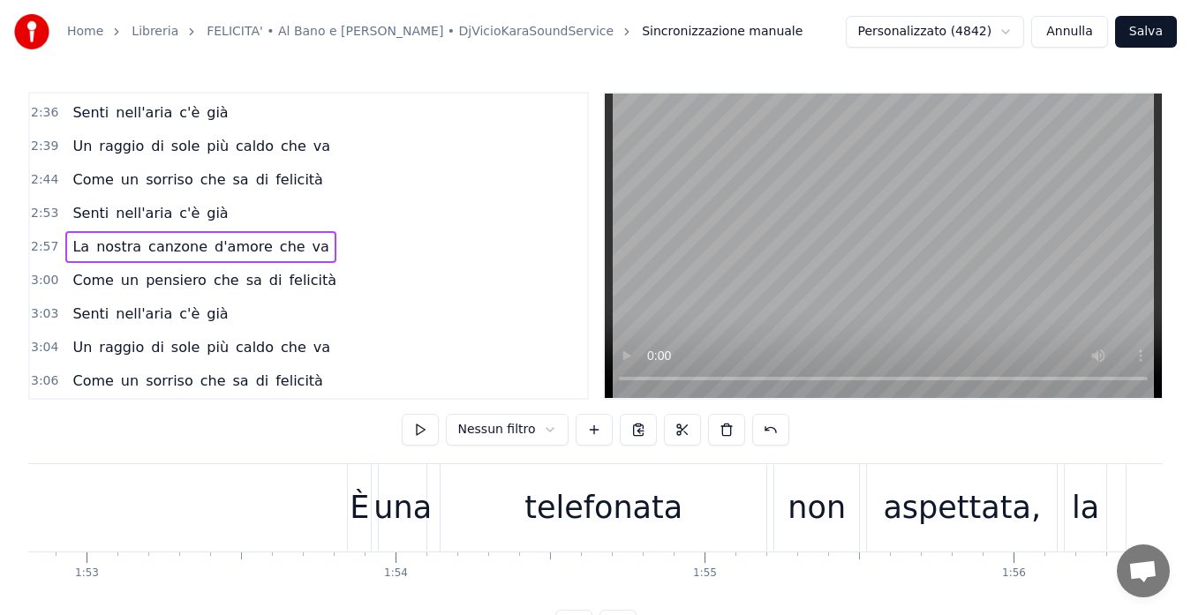
scroll to position [0, 34757]
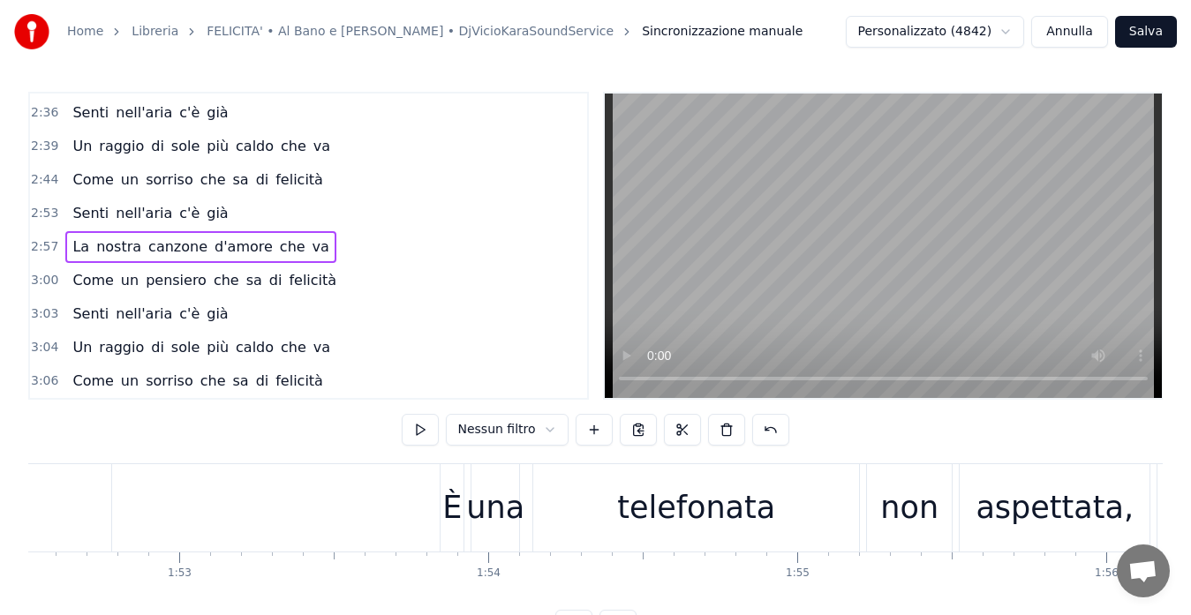
click at [41, 250] on span "2:57" at bounding box center [44, 247] width 27 height 18
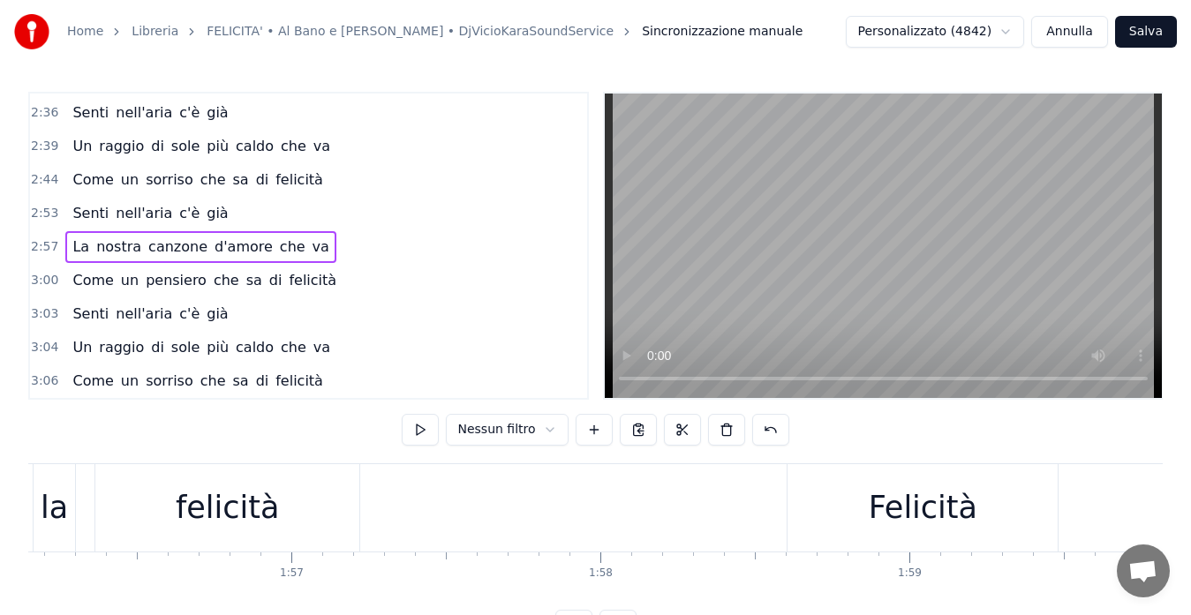
click at [41, 250] on span "2:57" at bounding box center [44, 247] width 27 height 18
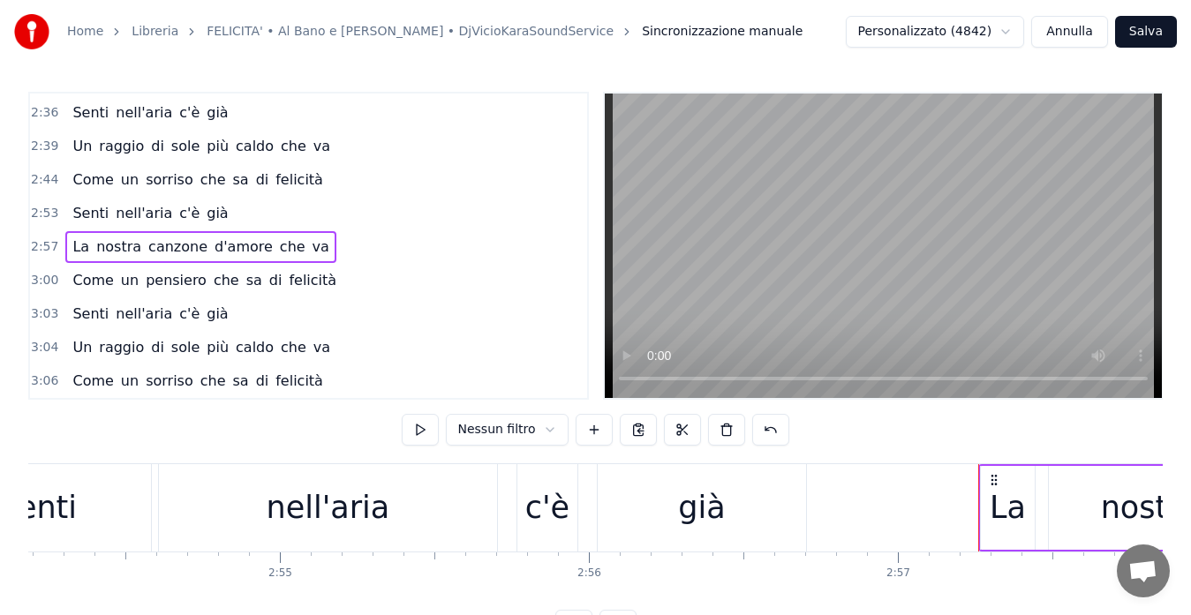
scroll to position [0, 54670]
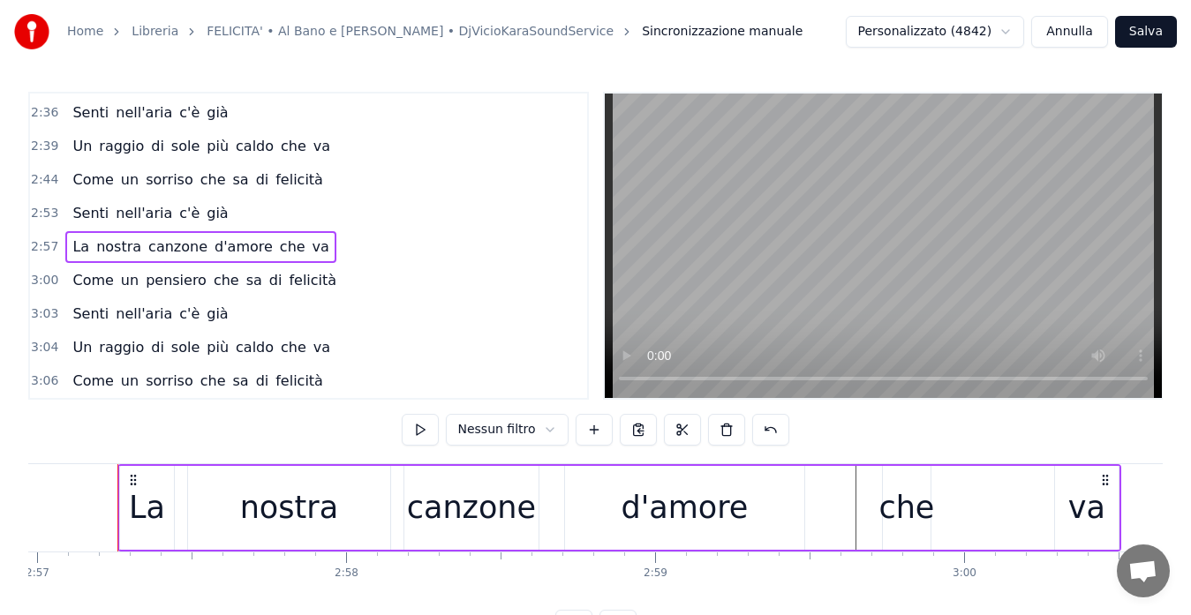
click at [887, 519] on div "che" at bounding box center [906, 508] width 56 height 47
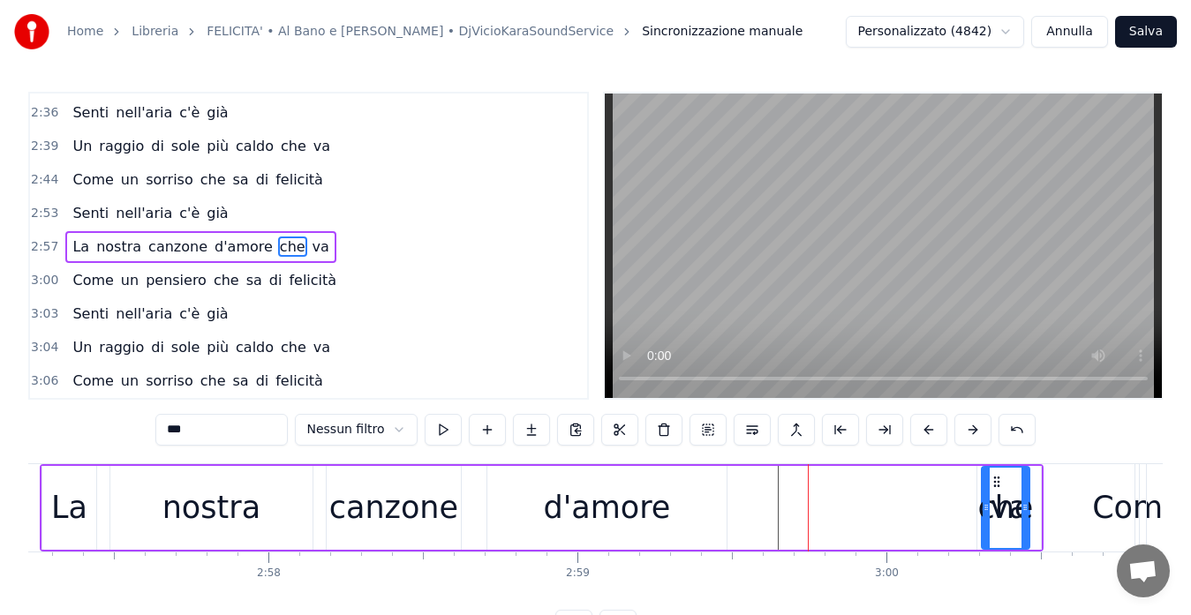
scroll to position [0, 54756]
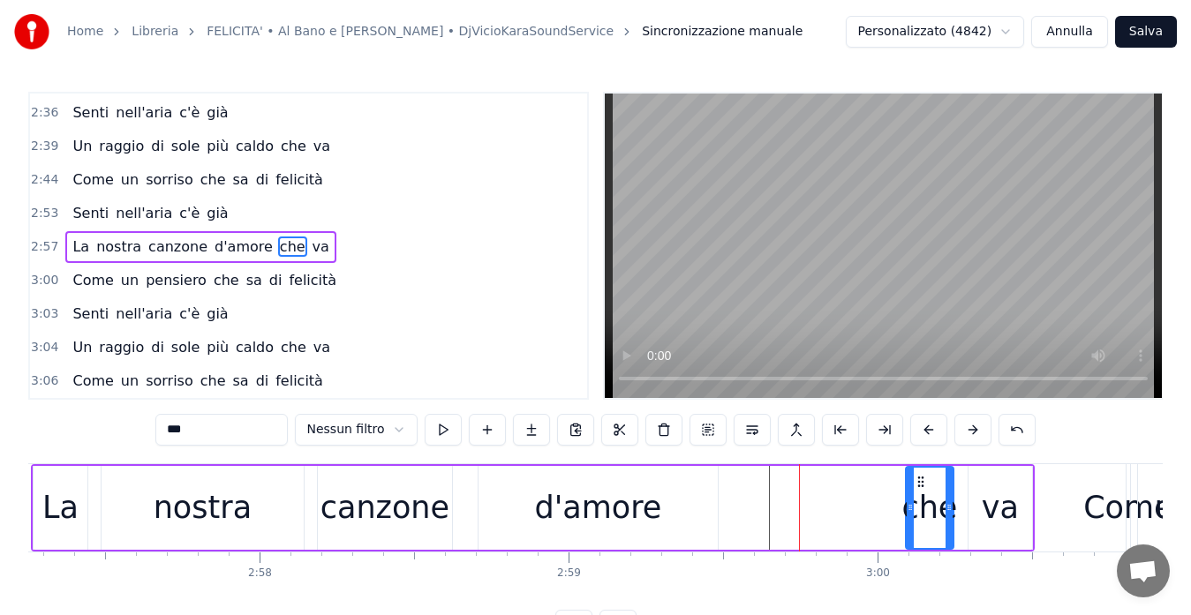
drag, startPoint x: 898, startPoint y: 480, endPoint x: 920, endPoint y: 502, distance: 31.2
click at [920, 502] on div "che" at bounding box center [929, 508] width 46 height 80
click at [439, 424] on button at bounding box center [443, 430] width 37 height 32
click at [41, 246] on span "2:57" at bounding box center [44, 247] width 27 height 18
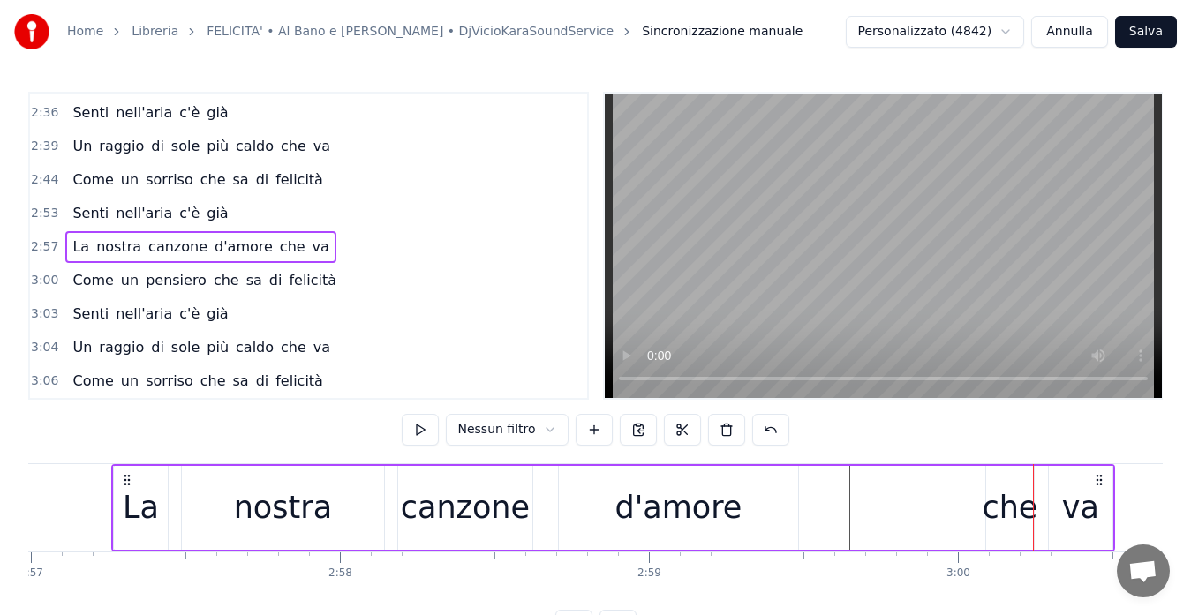
scroll to position [0, 54670]
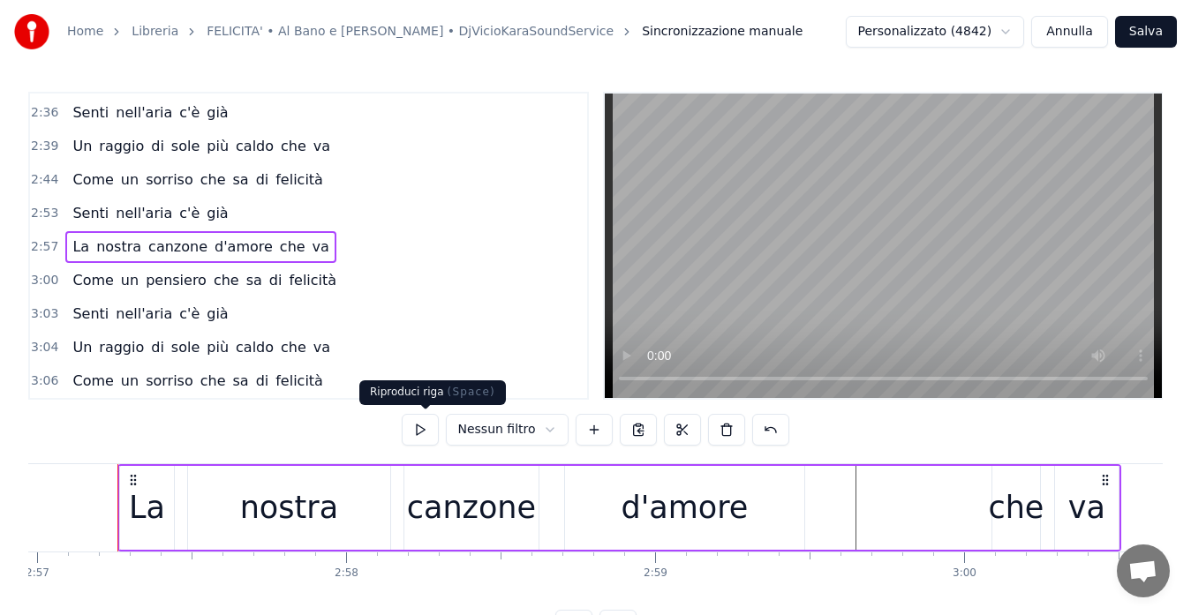
click at [423, 426] on button at bounding box center [420, 430] width 37 height 32
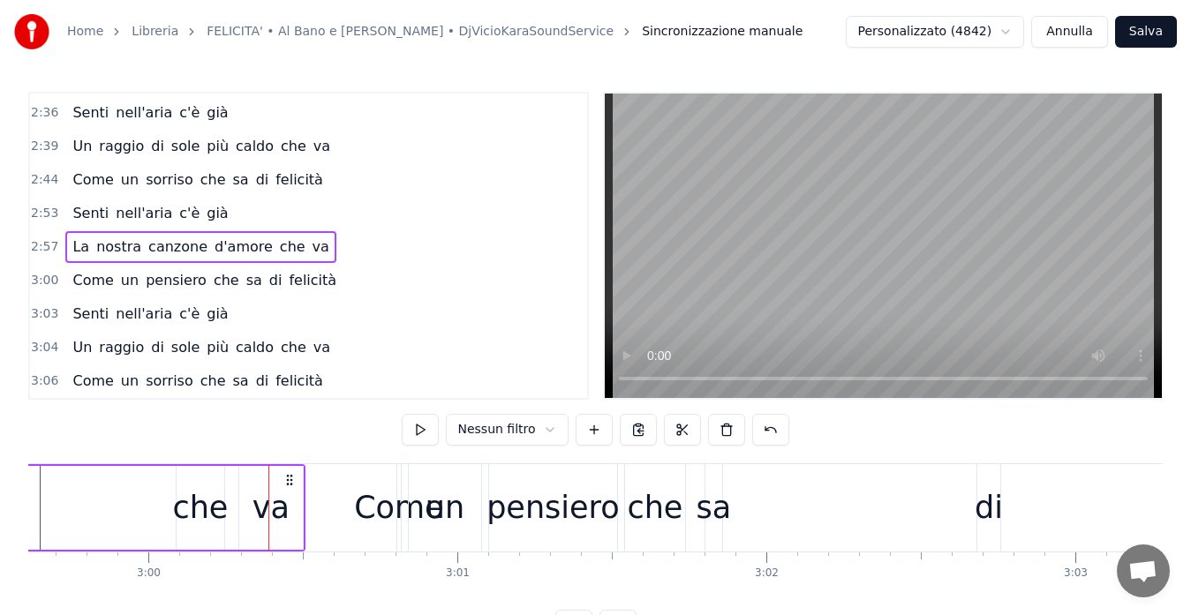
scroll to position [0, 55637]
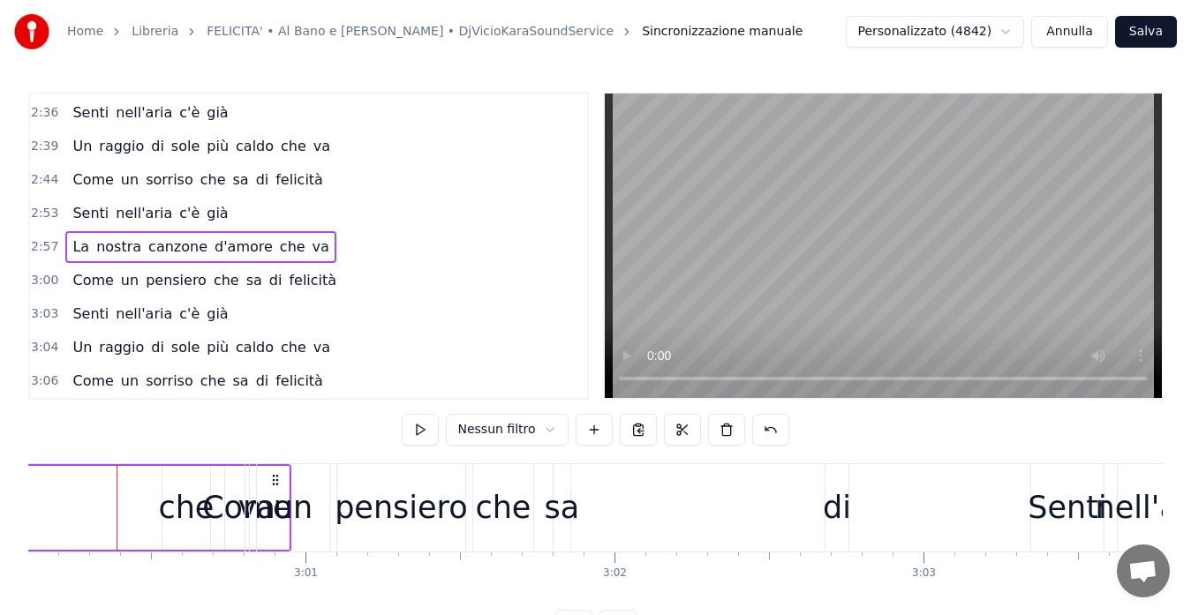
drag, startPoint x: 138, startPoint y: 477, endPoint x: 278, endPoint y: 489, distance: 140.8
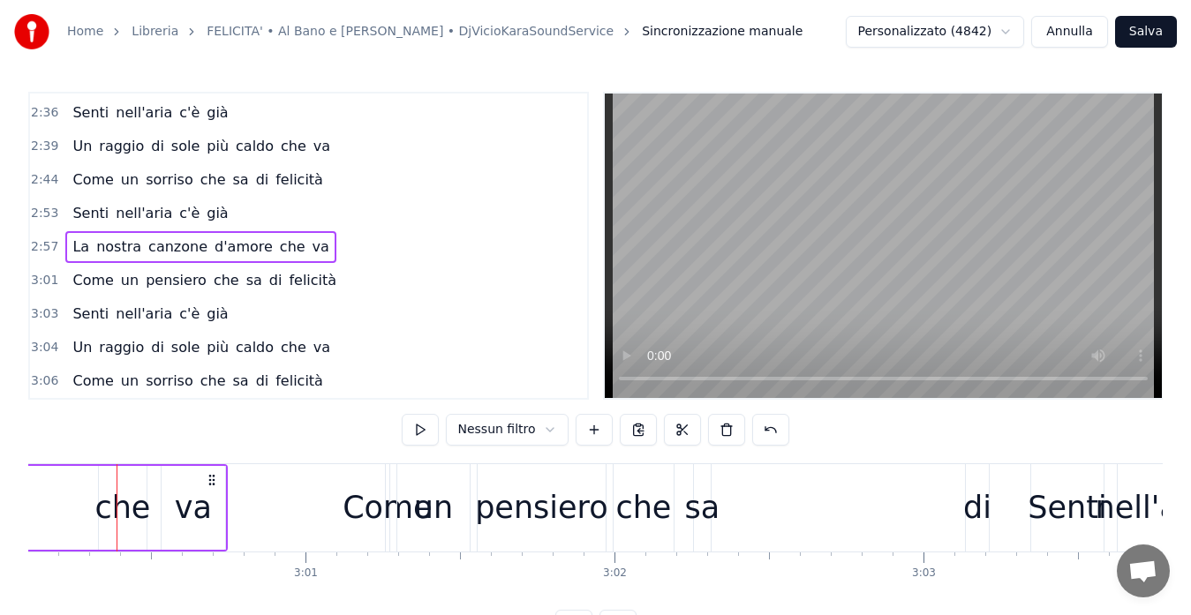
drag, startPoint x: 139, startPoint y: 477, endPoint x: 219, endPoint y: 480, distance: 79.5
click at [219, 480] on icon at bounding box center [212, 480] width 14 height 14
click at [44, 247] on span "2:57" at bounding box center [44, 247] width 27 height 18
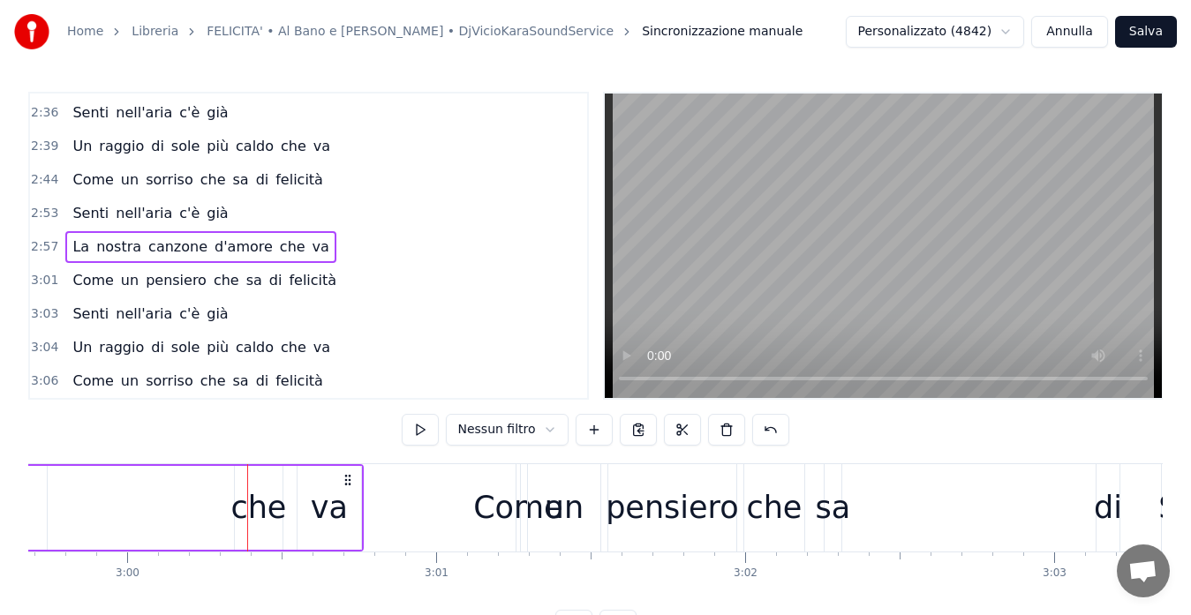
click at [44, 247] on span "2:57" at bounding box center [44, 247] width 27 height 18
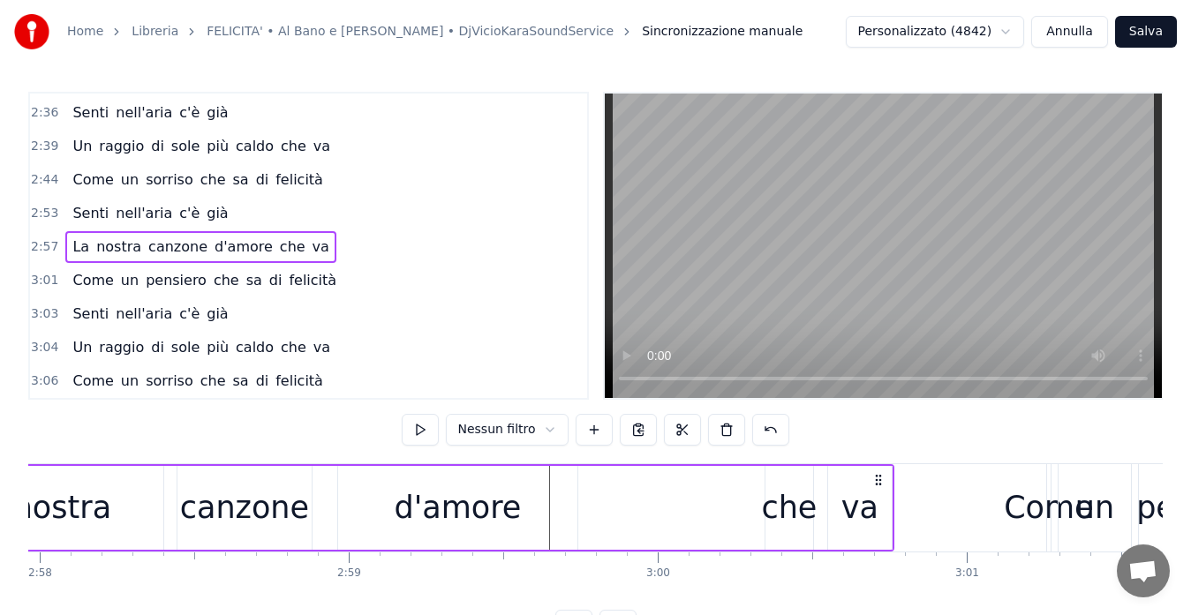
scroll to position [0, 54749]
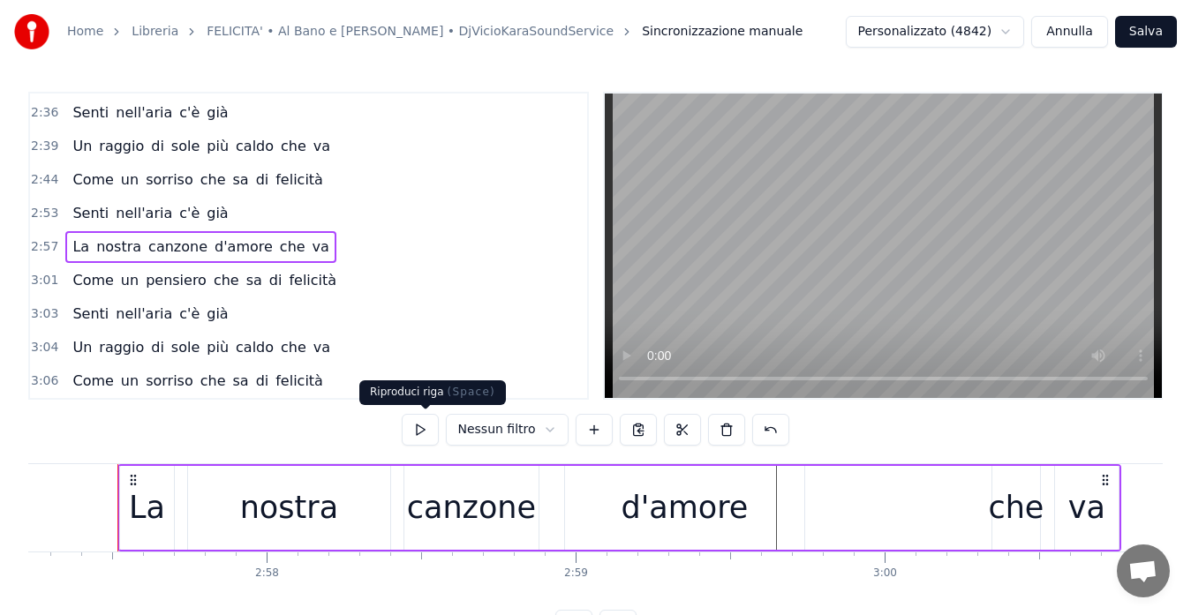
click at [433, 425] on button at bounding box center [420, 430] width 37 height 32
click at [1020, 485] on div "che" at bounding box center [1016, 508] width 56 height 47
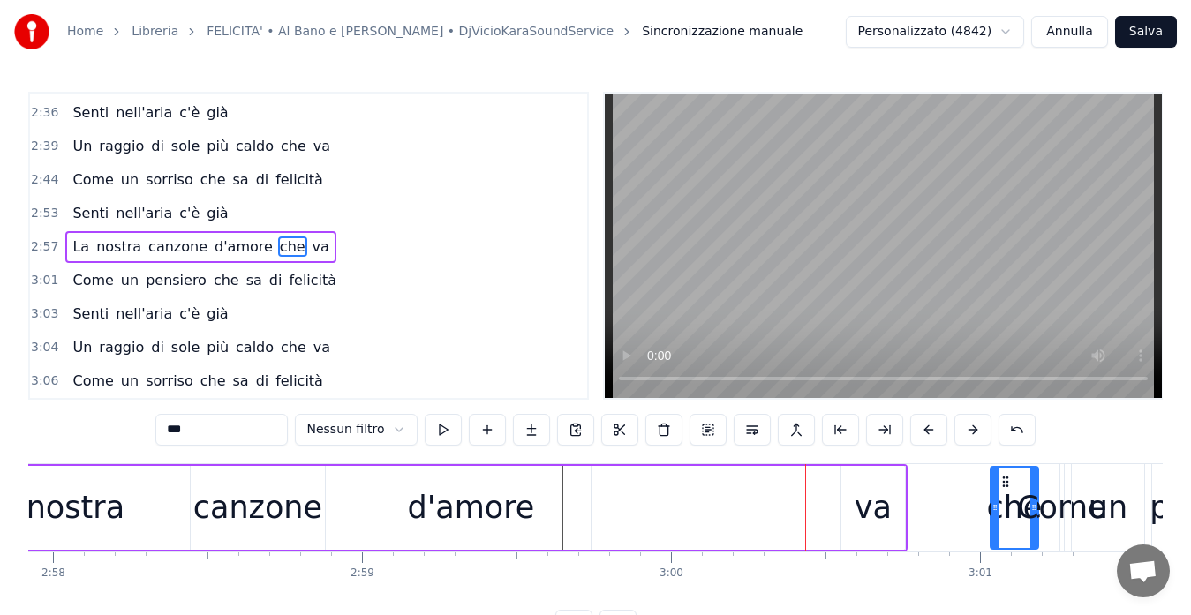
drag, startPoint x: 1006, startPoint y: 478, endPoint x: 1029, endPoint y: 478, distance: 22.9
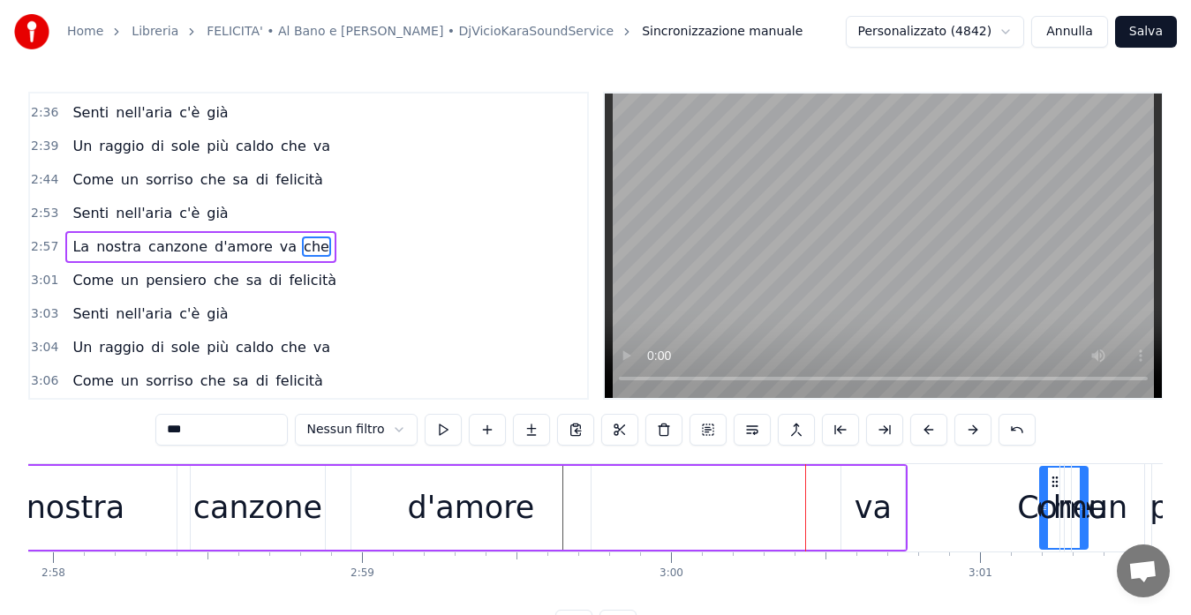
scroll to position [0, 54987]
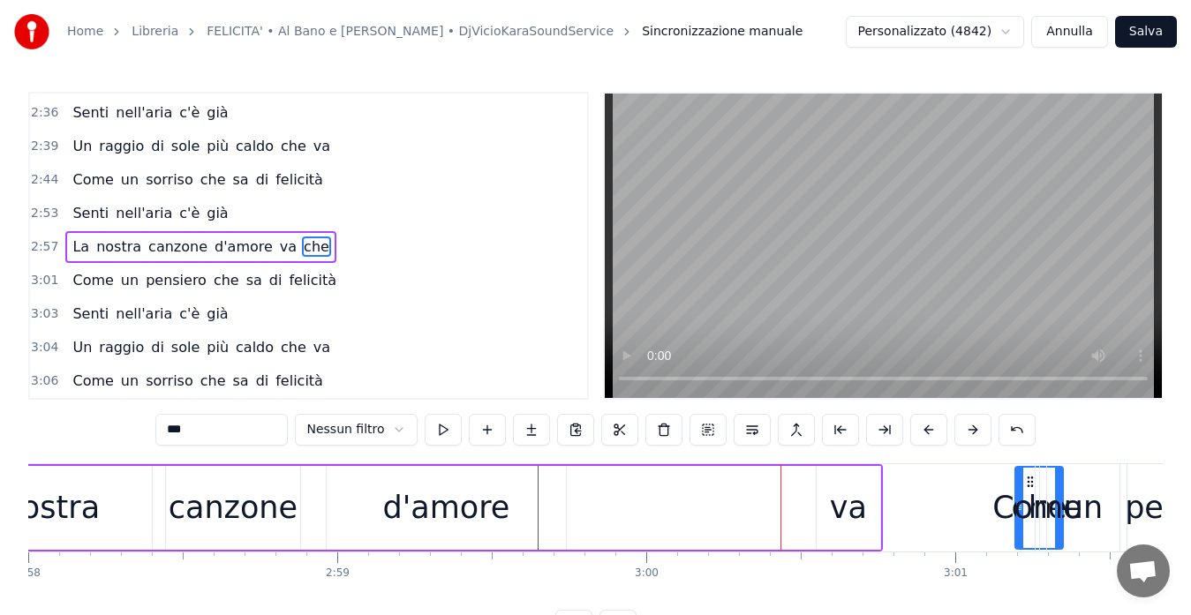
click at [838, 495] on div "va" at bounding box center [848, 508] width 37 height 47
type input "**"
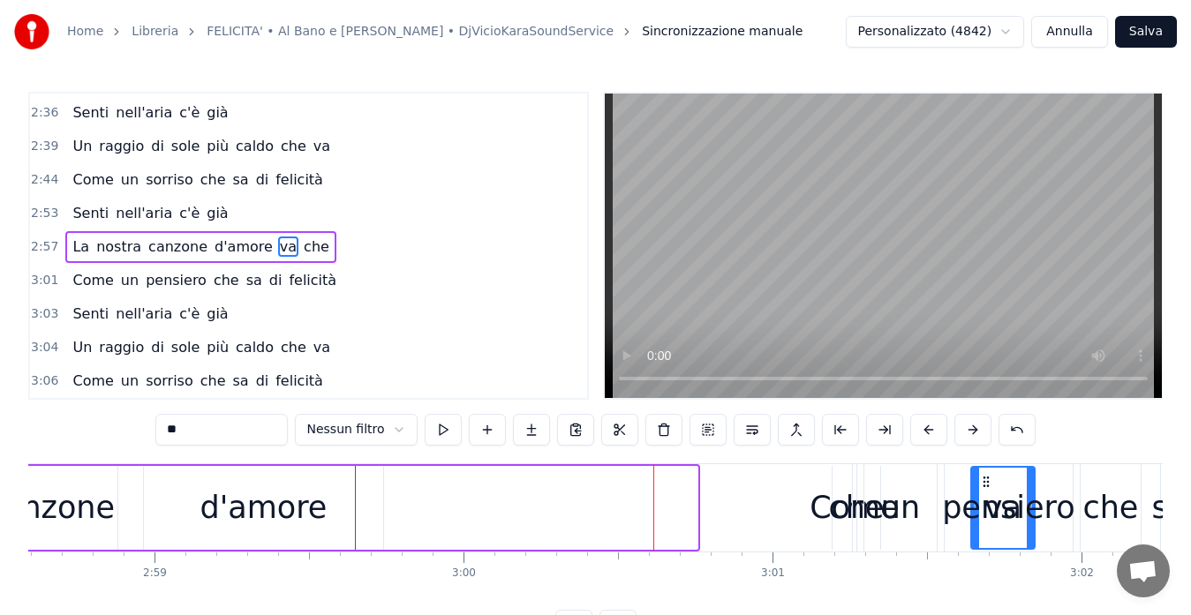
scroll to position [0, 55184]
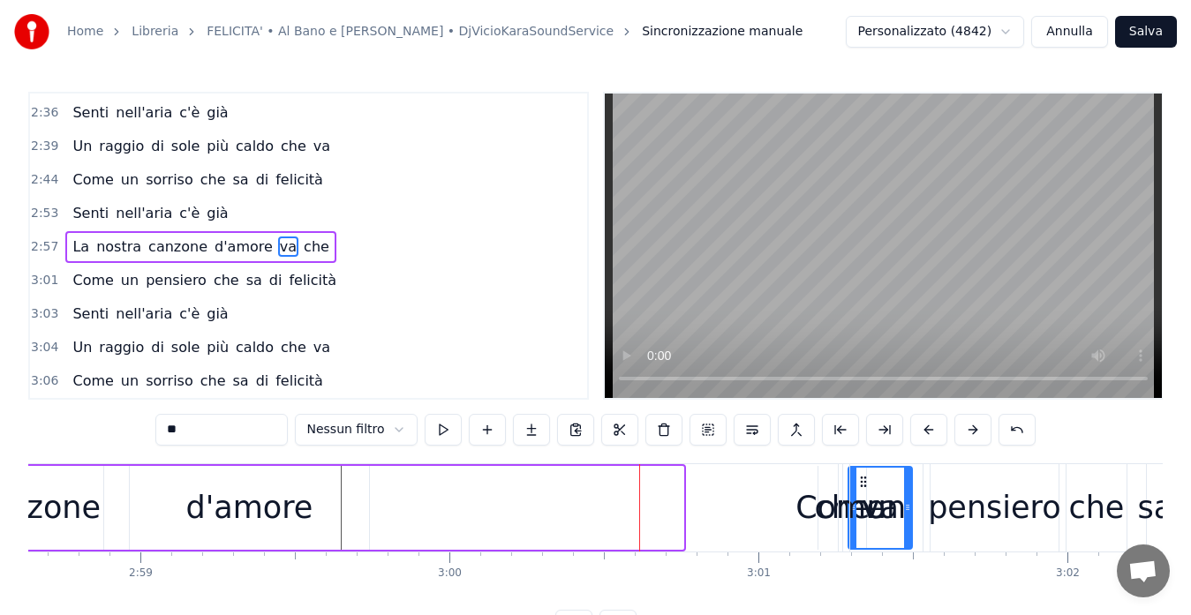
drag, startPoint x: 835, startPoint y: 476, endPoint x: 858, endPoint y: 499, distance: 32.5
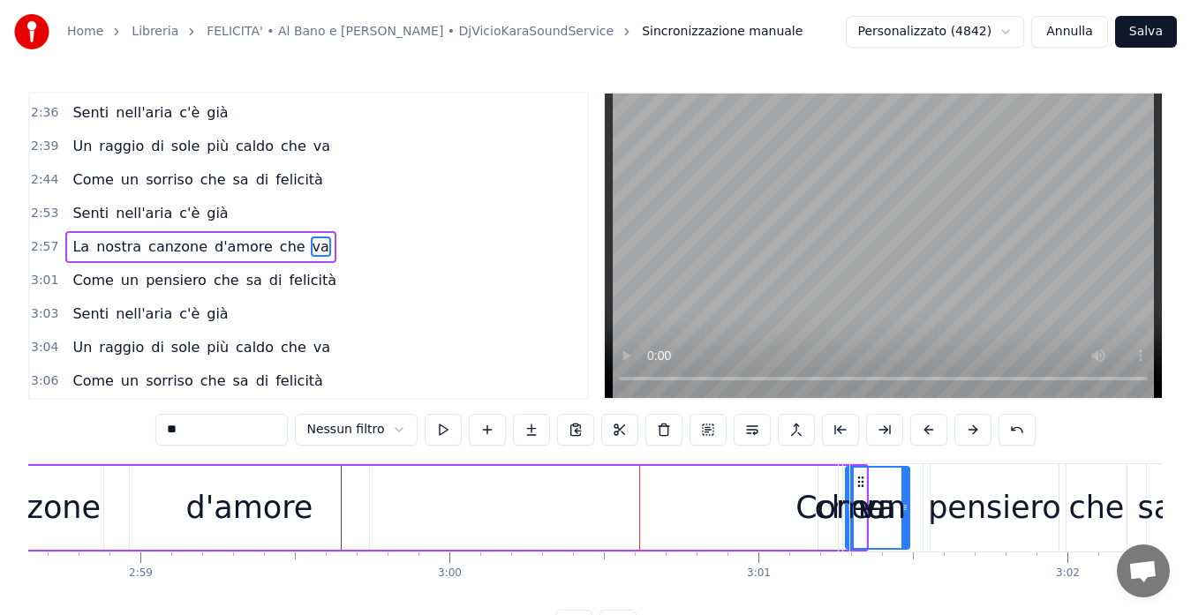
click at [791, 506] on div "La nostra canzone d'amore che va" at bounding box center [275, 507] width 1186 height 87
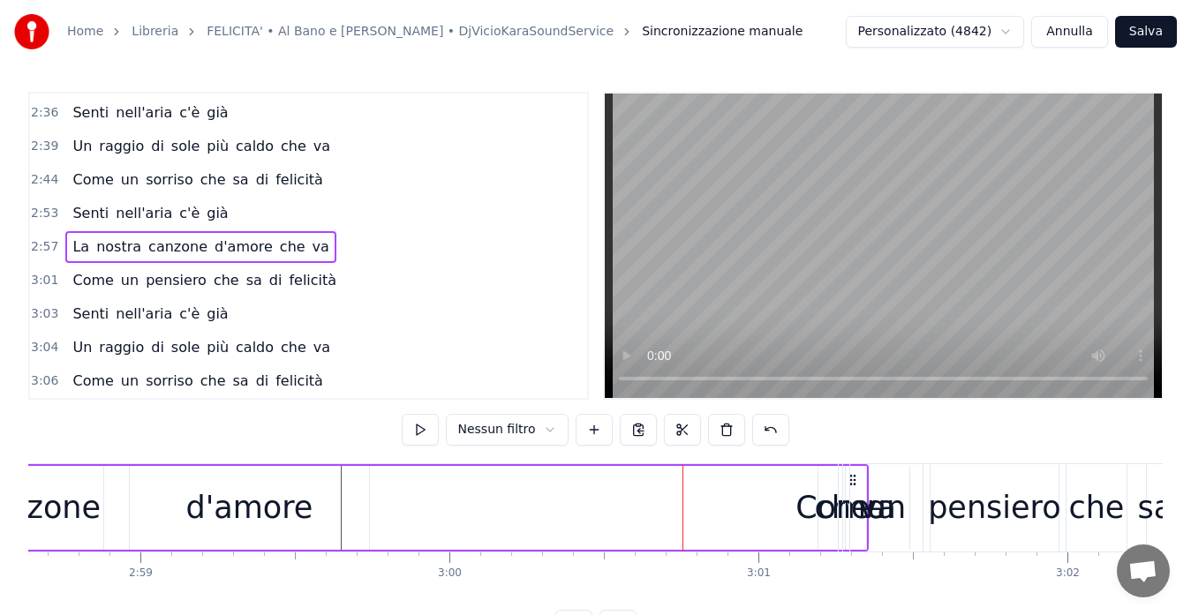
click at [41, 243] on span "2:57" at bounding box center [44, 247] width 27 height 18
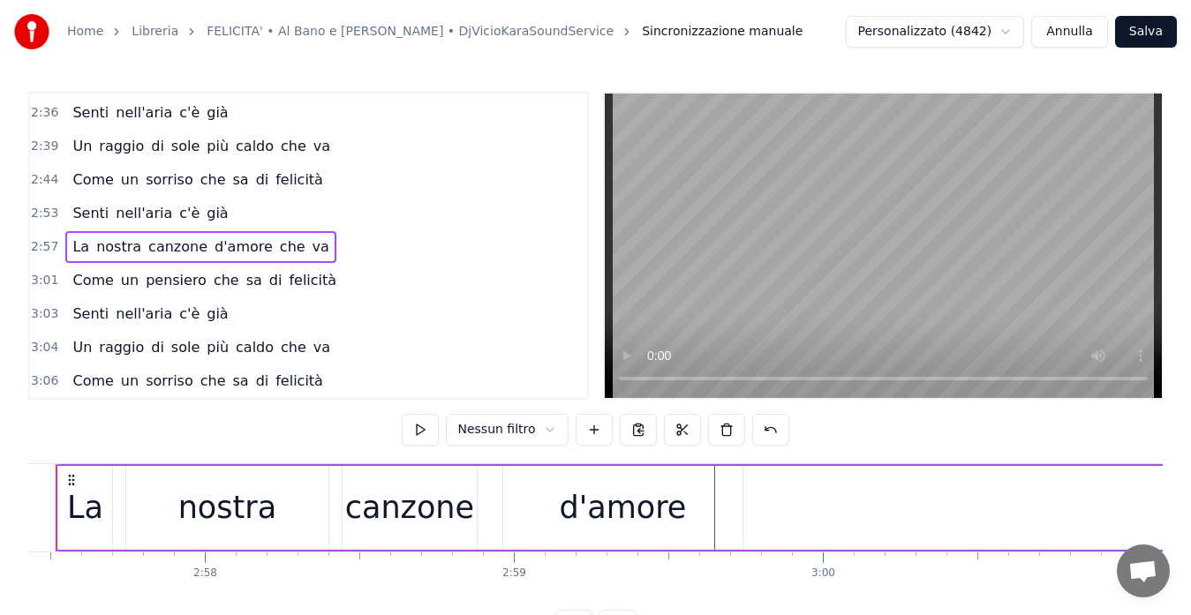
scroll to position [0, 54749]
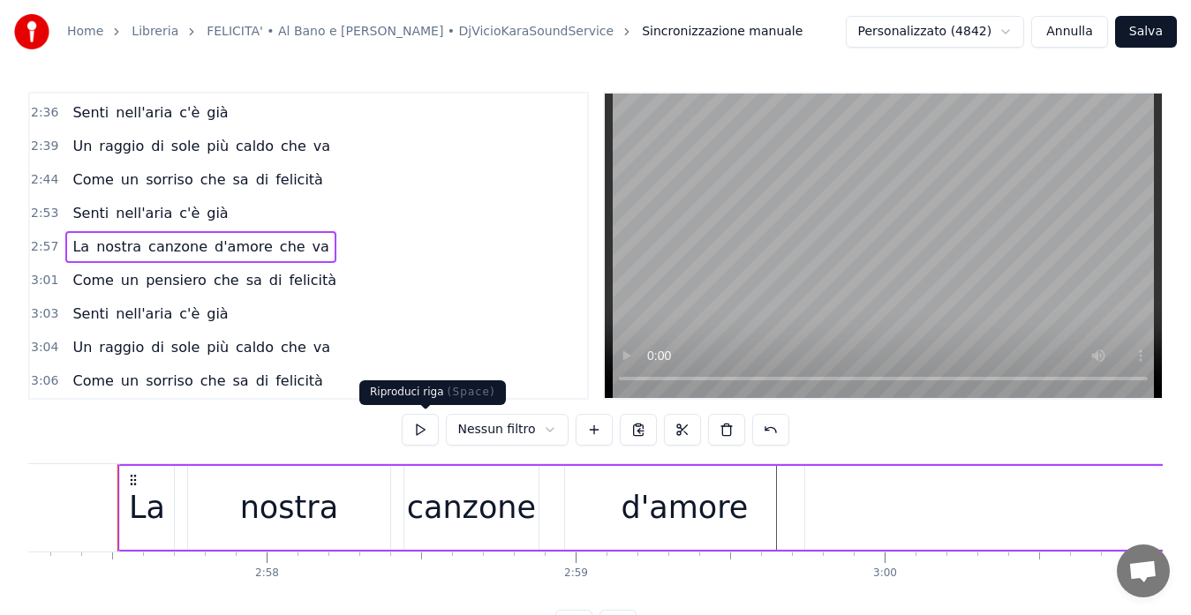
click at [422, 432] on button at bounding box center [420, 430] width 37 height 32
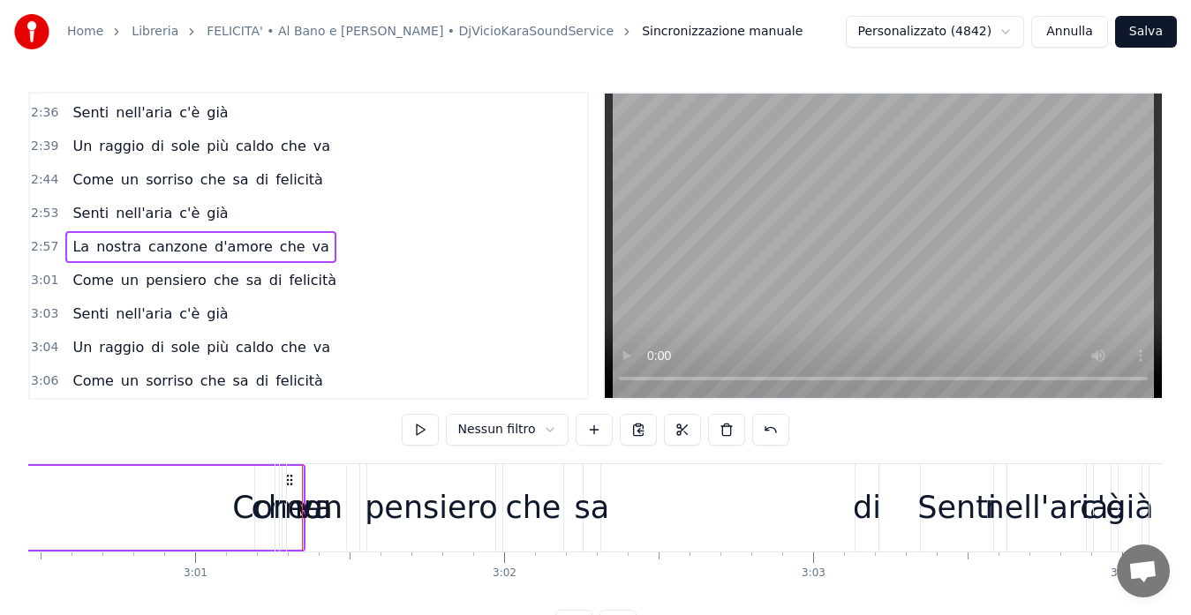
scroll to position [0, 55777]
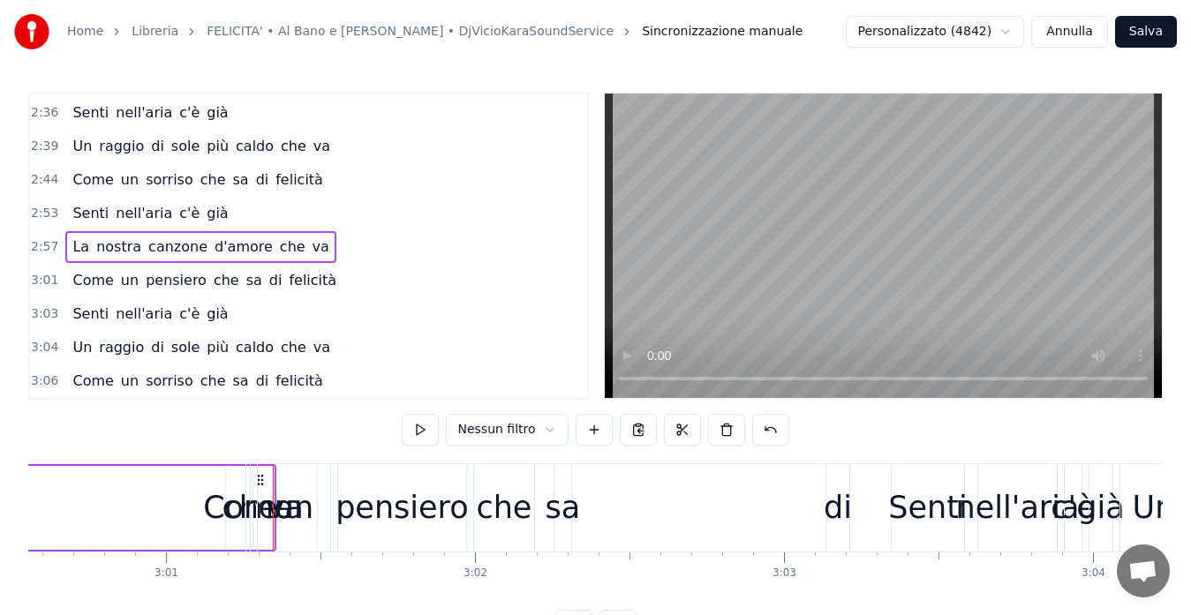
click at [38, 276] on span "3:01" at bounding box center [44, 281] width 27 height 18
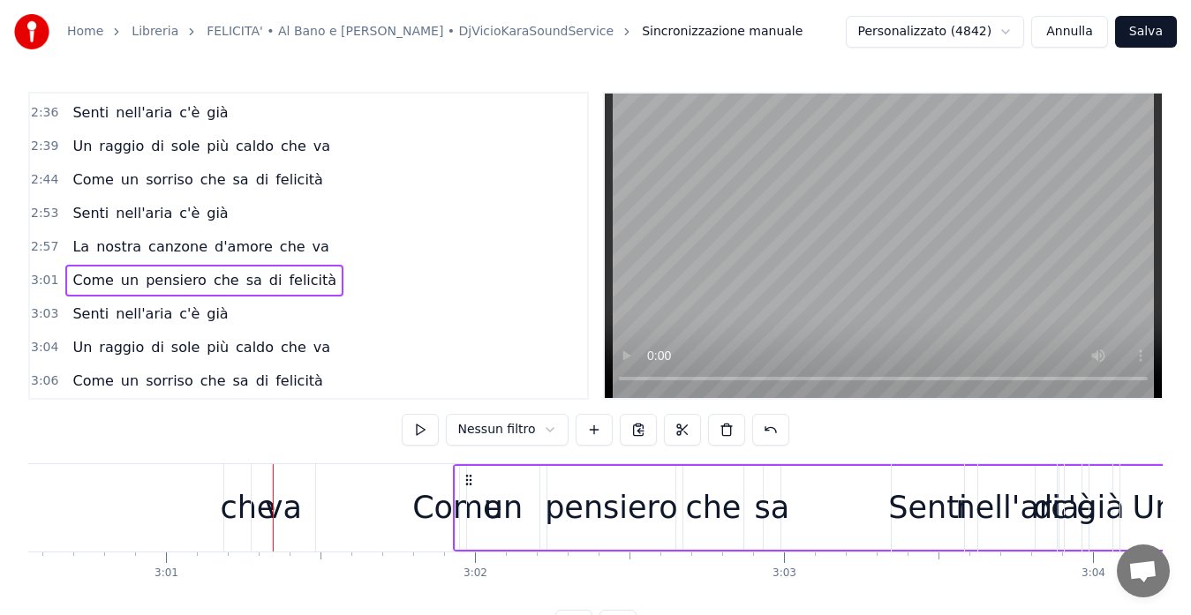
drag, startPoint x: 257, startPoint y: 472, endPoint x: 464, endPoint y: 492, distance: 208.3
click at [464, 492] on div "Come un pensiero che sa di felicità" at bounding box center [1038, 507] width 1170 height 87
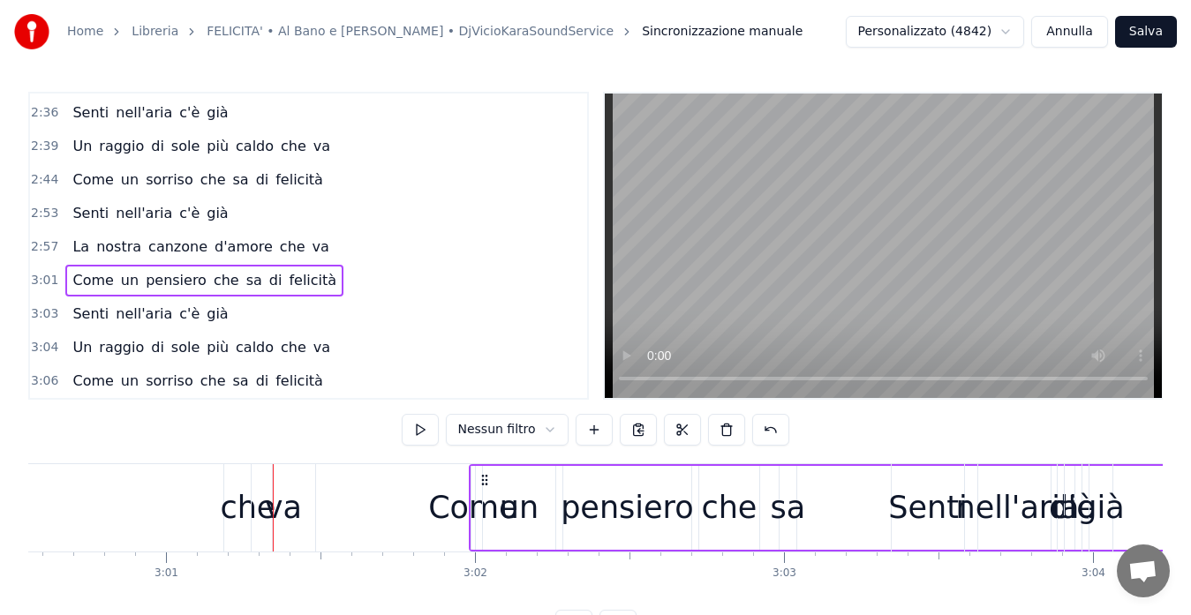
drag, startPoint x: 261, startPoint y: 473, endPoint x: 485, endPoint y: 499, distance: 225.6
click at [485, 499] on div "Come un pensiero che sa di felicità" at bounding box center [1054, 507] width 1170 height 87
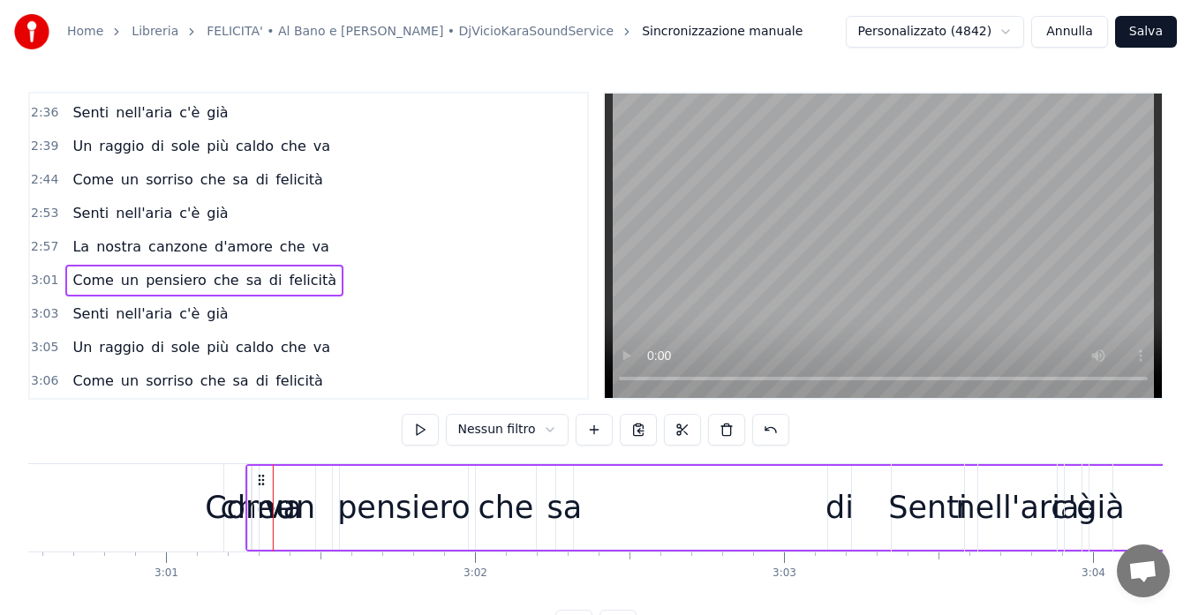
click at [252, 488] on div "Come" at bounding box center [249, 508] width 89 height 47
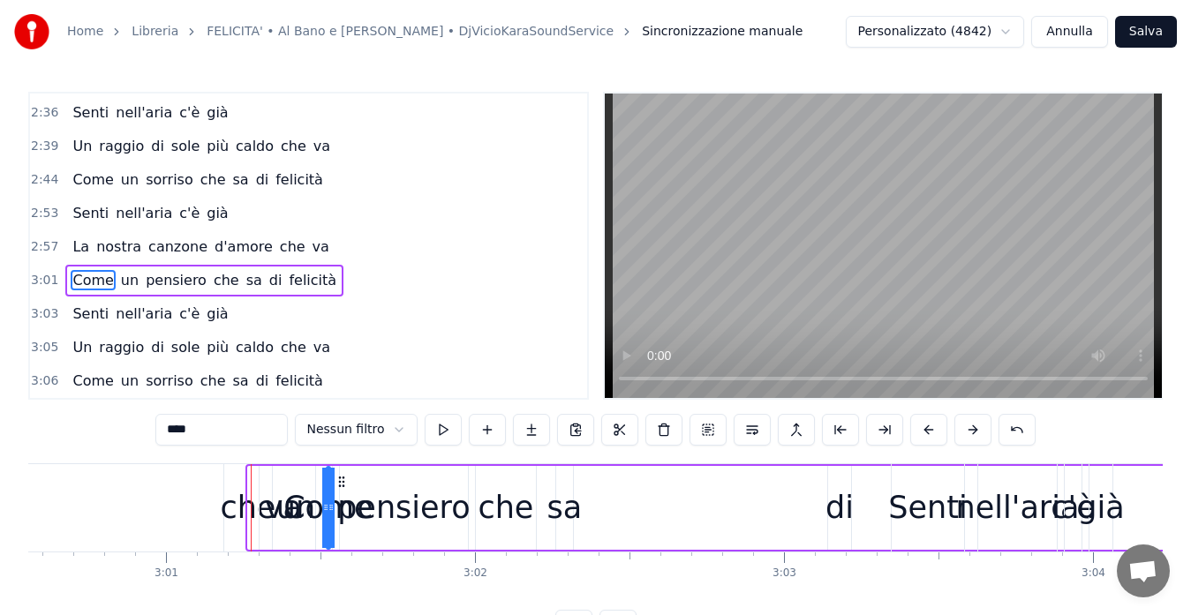
drag, startPoint x: 267, startPoint y: 480, endPoint x: 355, endPoint y: 475, distance: 88.4
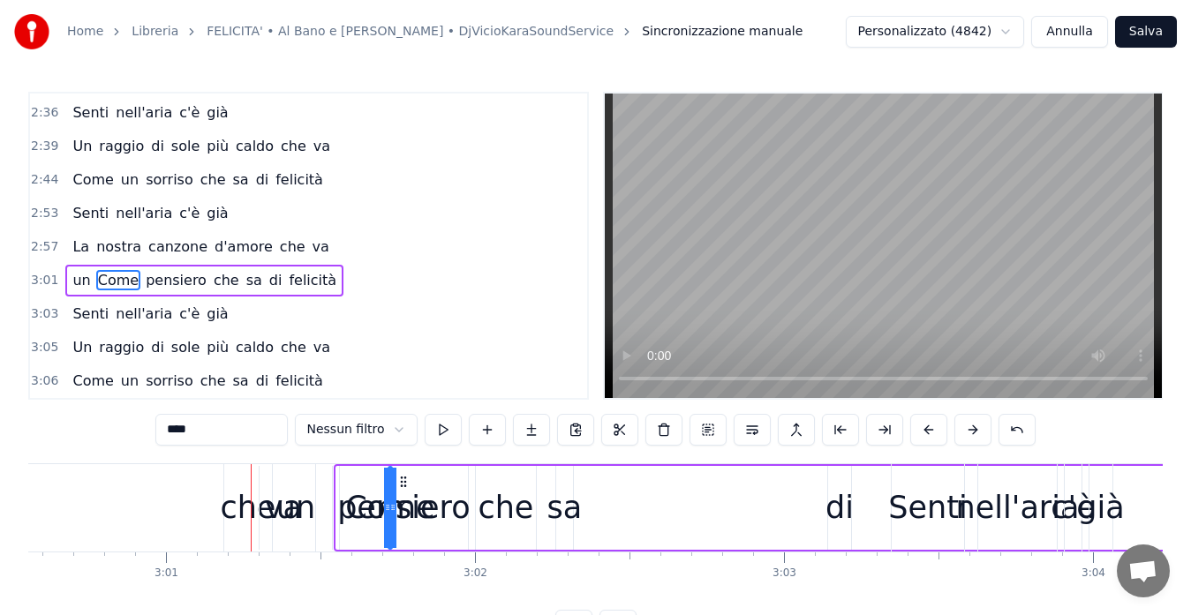
drag, startPoint x: 353, startPoint y: 481, endPoint x: 406, endPoint y: 485, distance: 53.1
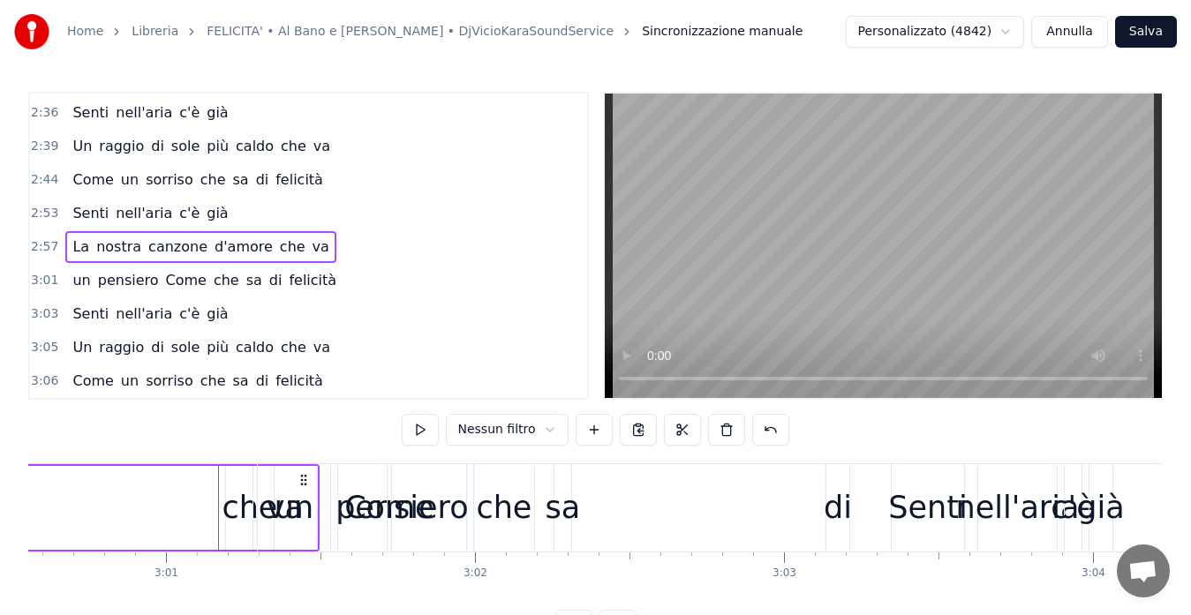
click at [231, 511] on div "che" at bounding box center [250, 508] width 56 height 47
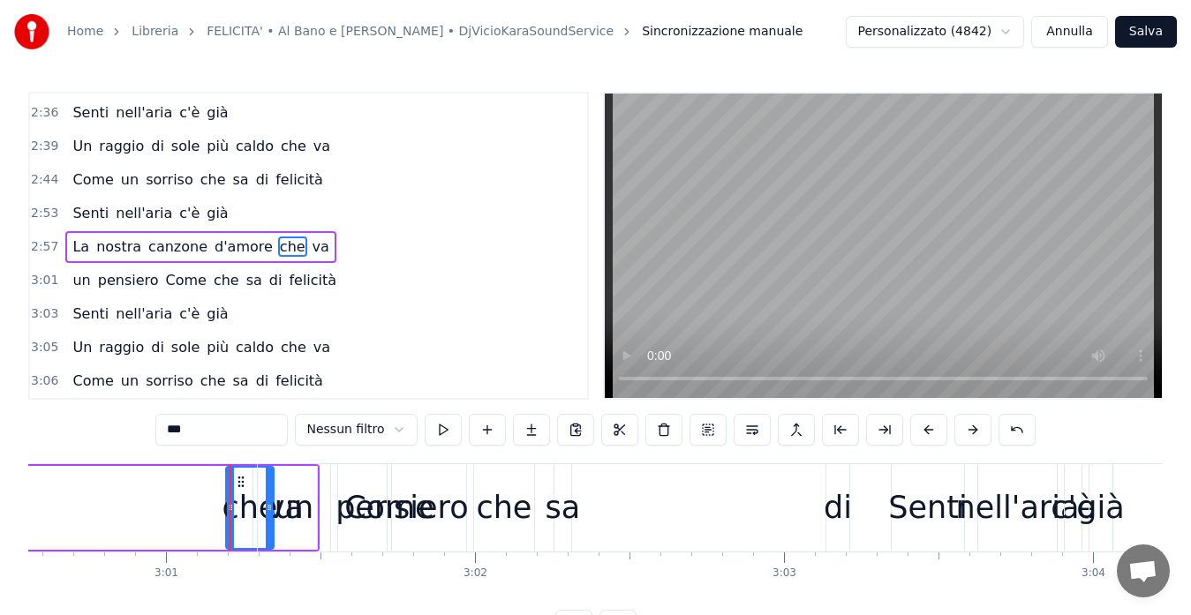
click at [267, 504] on div "un" at bounding box center [294, 507] width 72 height 87
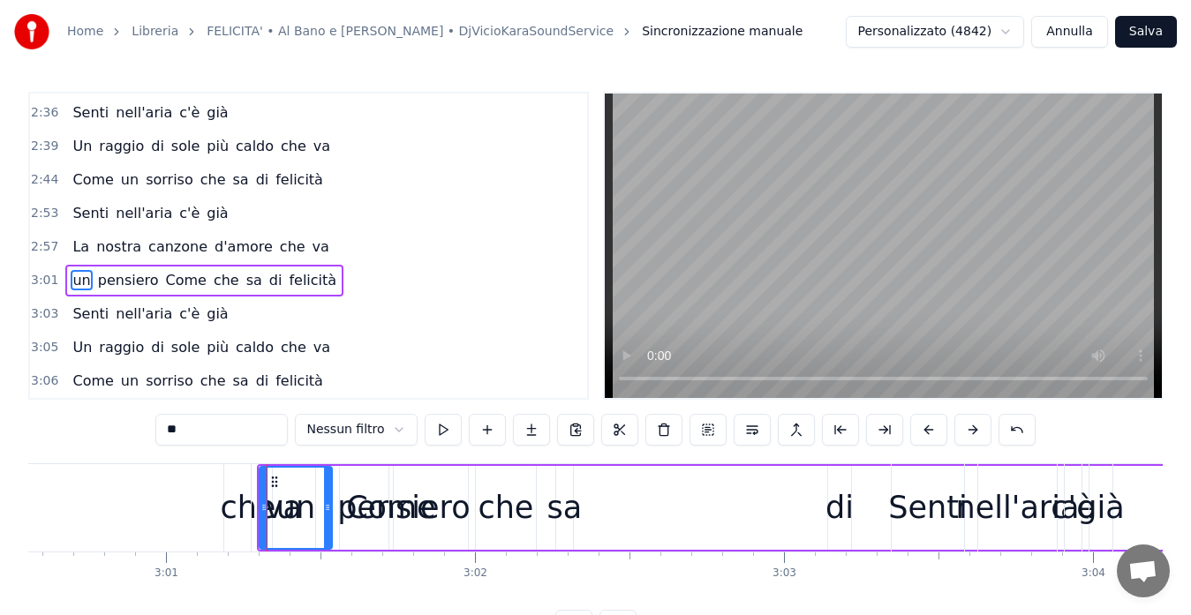
click at [311, 249] on span "va" at bounding box center [321, 247] width 20 height 20
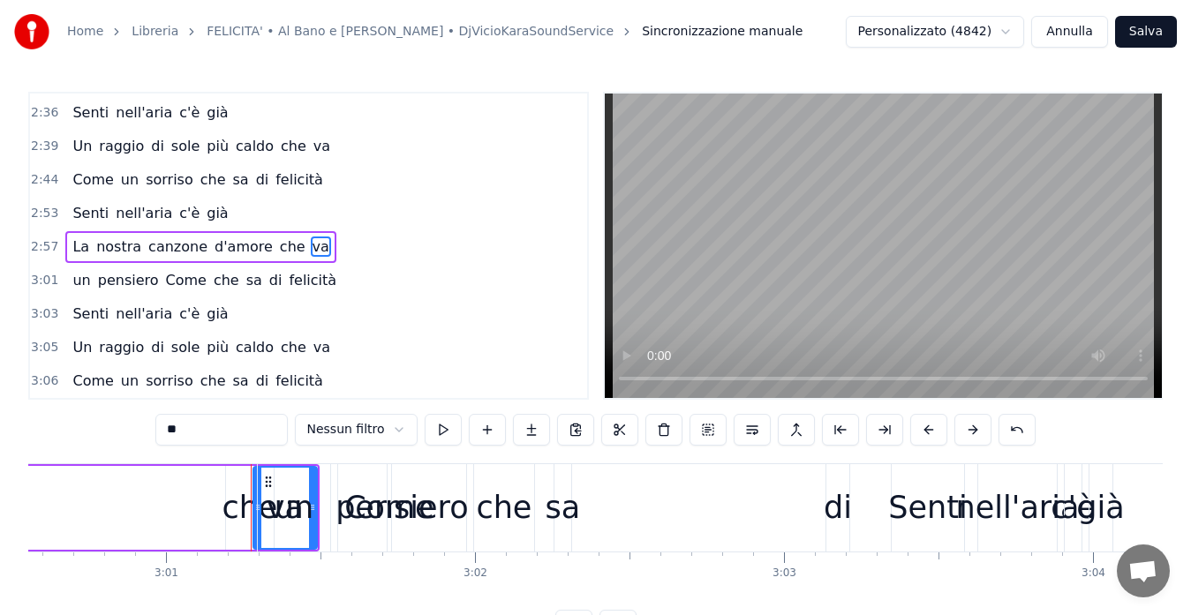
drag, startPoint x: 267, startPoint y: 479, endPoint x: 308, endPoint y: 475, distance: 40.8
click at [308, 475] on div "un" at bounding box center [294, 507] width 72 height 87
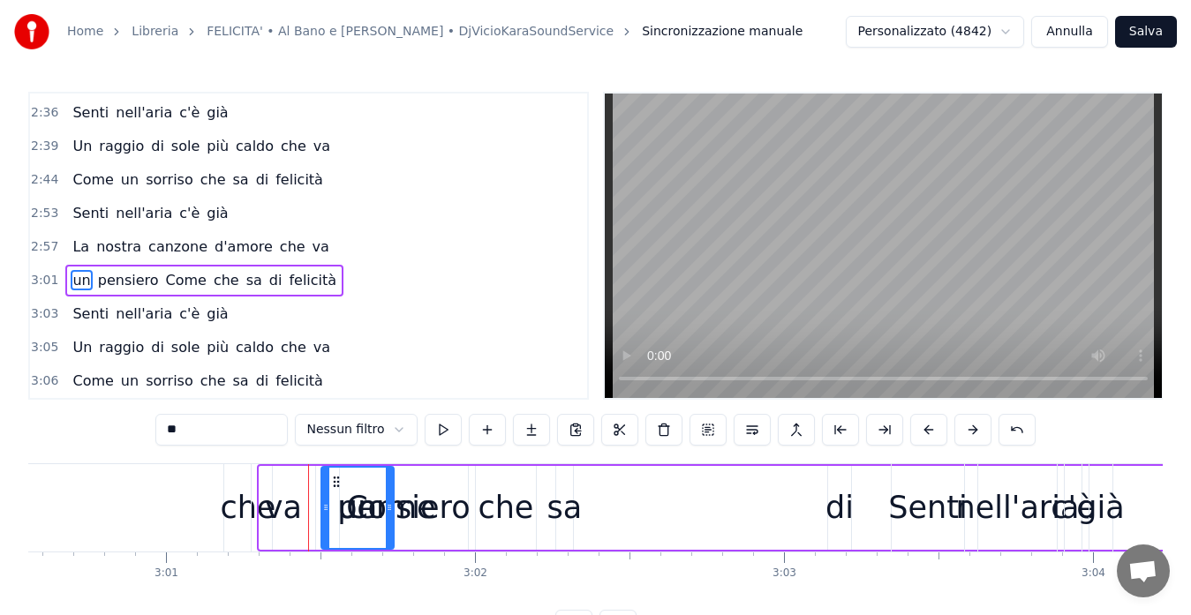
drag, startPoint x: 274, startPoint y: 479, endPoint x: 336, endPoint y: 474, distance: 62.0
click at [336, 475] on icon at bounding box center [336, 482] width 14 height 14
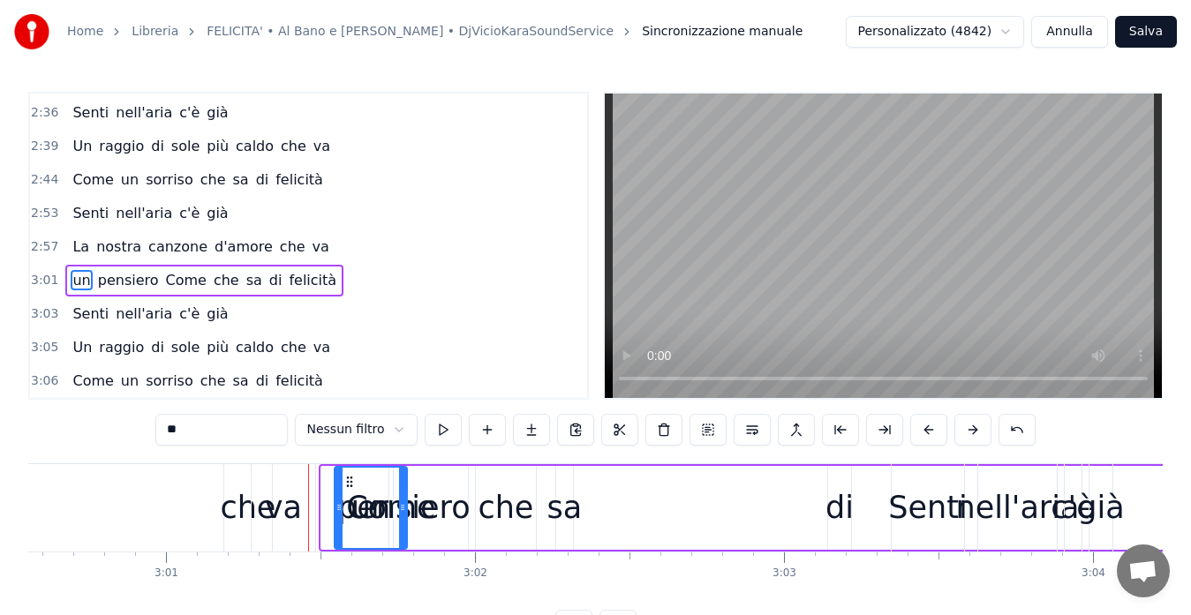
drag, startPoint x: 336, startPoint y: 479, endPoint x: 350, endPoint y: 477, distance: 13.4
click at [350, 477] on icon at bounding box center [349, 482] width 14 height 14
click at [287, 511] on div "va" at bounding box center [283, 508] width 37 height 47
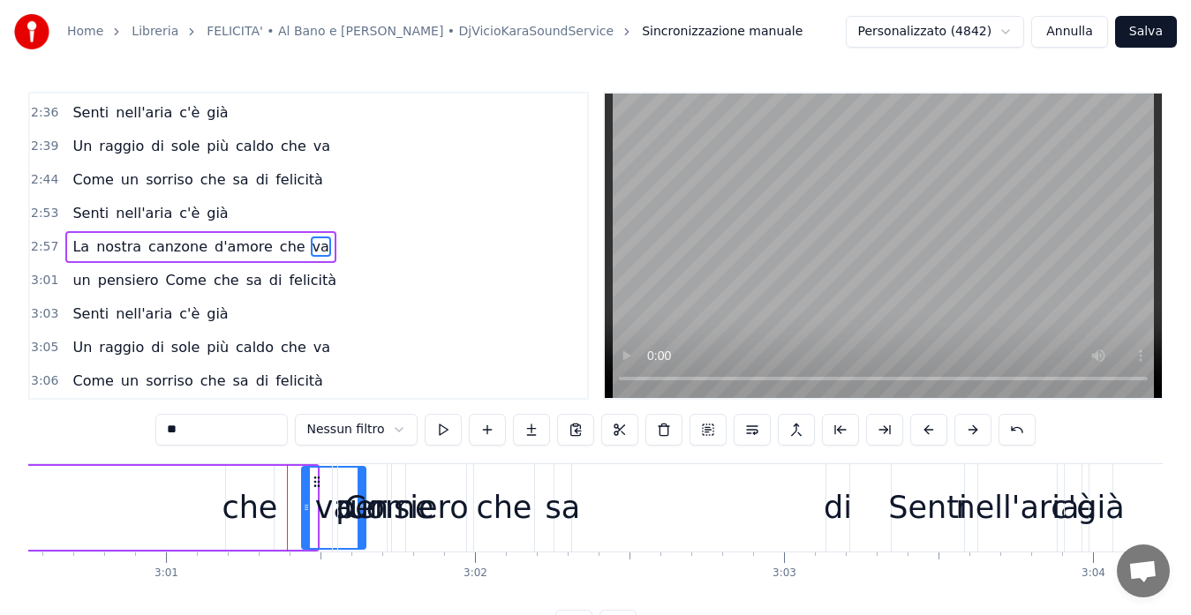
drag, startPoint x: 267, startPoint y: 481, endPoint x: 316, endPoint y: 477, distance: 48.7
click at [316, 477] on icon at bounding box center [317, 482] width 14 height 14
click at [252, 495] on div "che" at bounding box center [250, 508] width 56 height 47
type input "***"
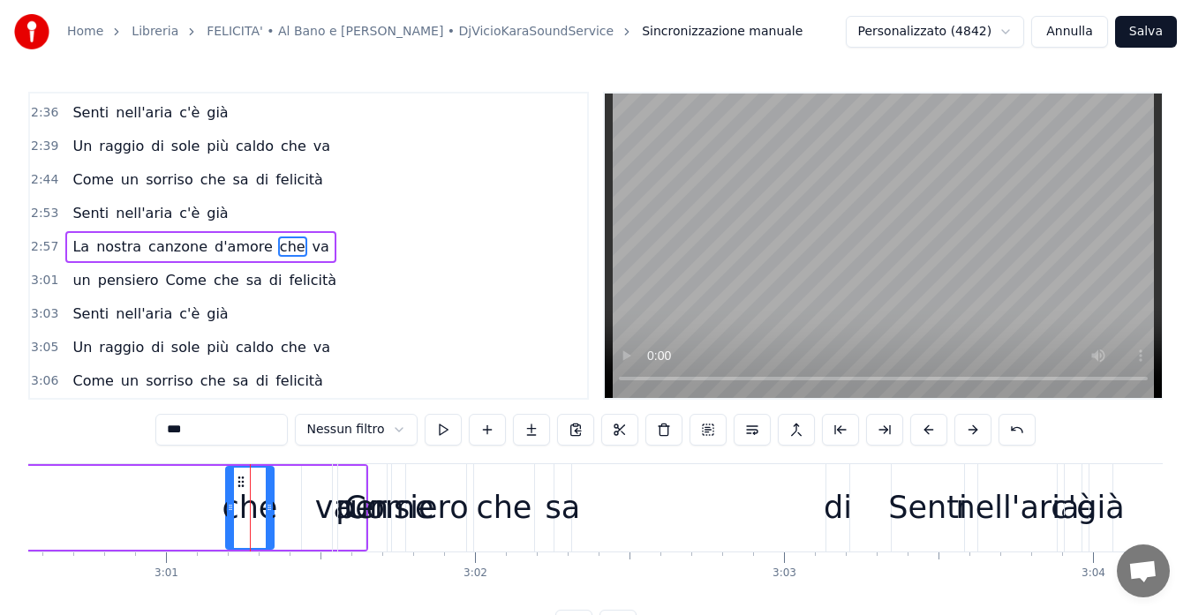
click at [29, 240] on div "0:09 Felicità 0:11 È tenersi per mano, andare lontano, la felicità 0:16 È il tu…" at bounding box center [308, 246] width 560 height 308
click at [36, 246] on span "2:57" at bounding box center [44, 247] width 27 height 18
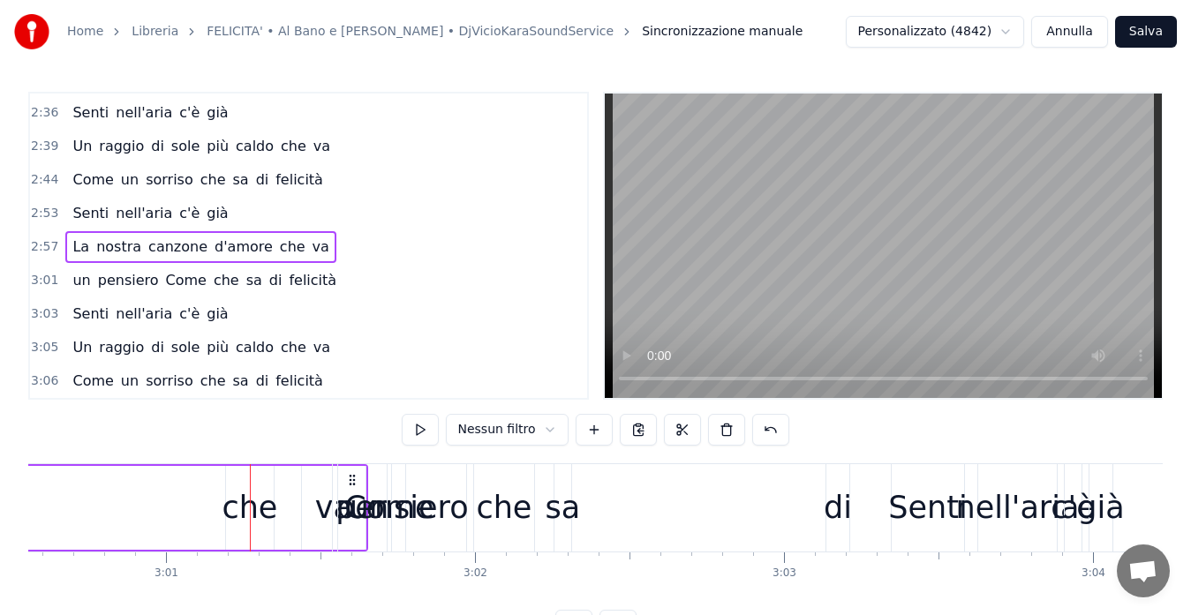
click at [36, 246] on span "2:57" at bounding box center [44, 247] width 27 height 18
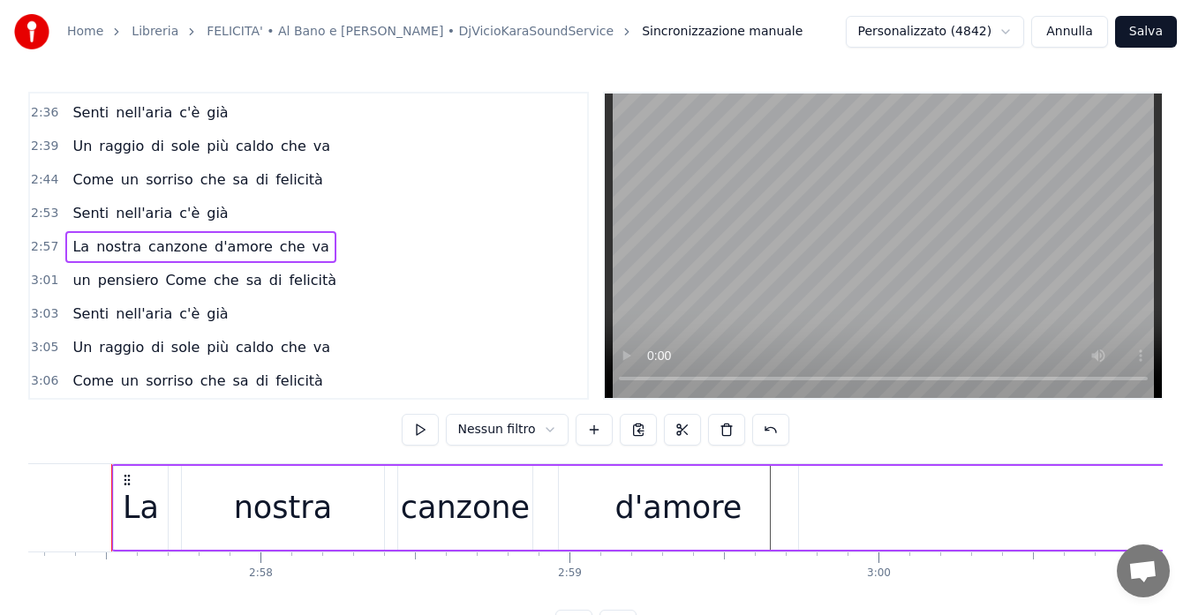
scroll to position [0, 54749]
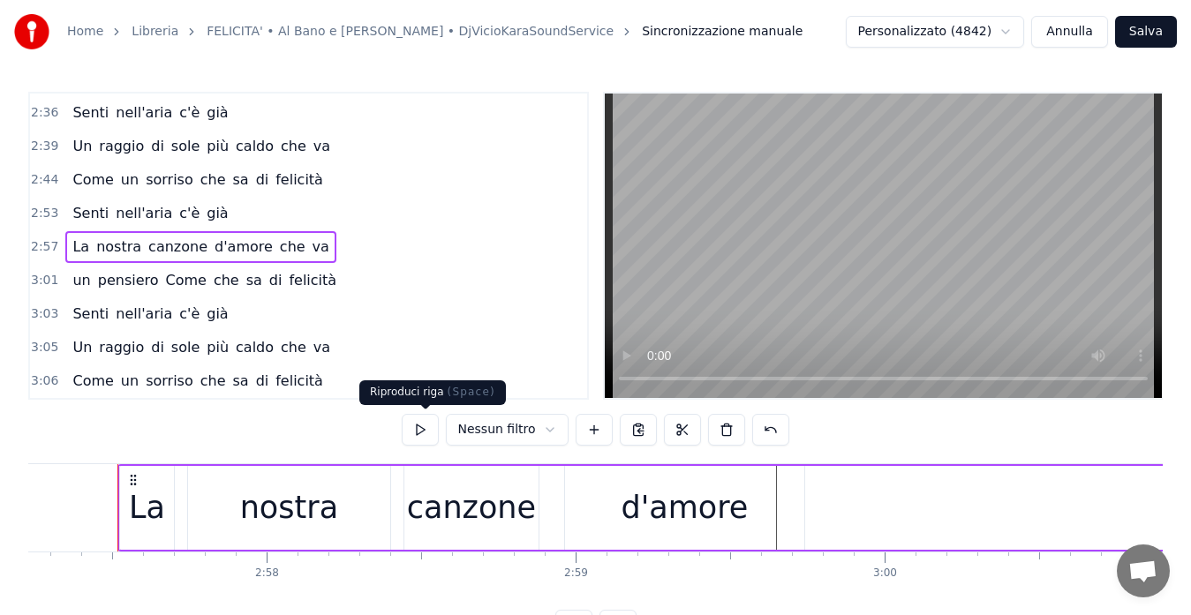
click at [416, 425] on button at bounding box center [420, 430] width 37 height 32
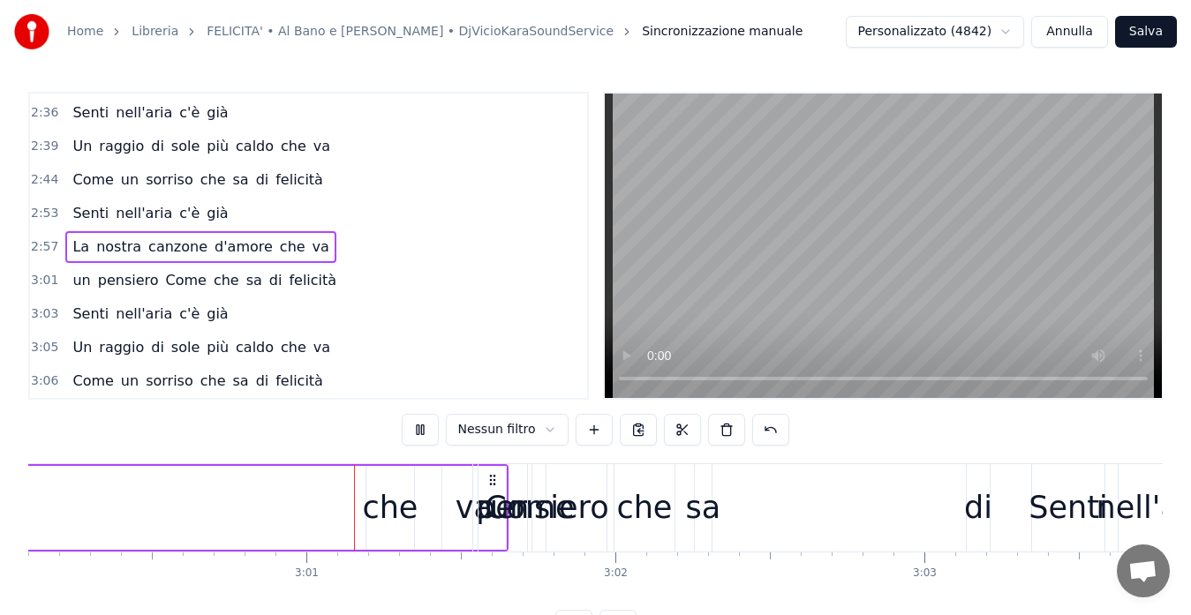
scroll to position [0, 55739]
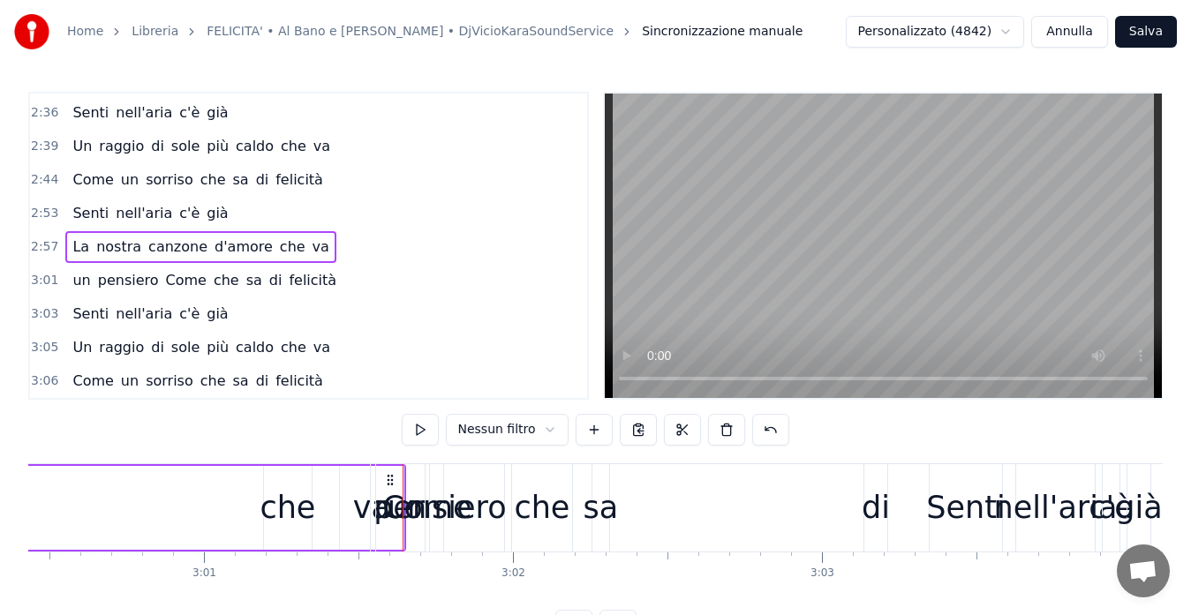
click at [37, 277] on span "3:01" at bounding box center [44, 281] width 27 height 18
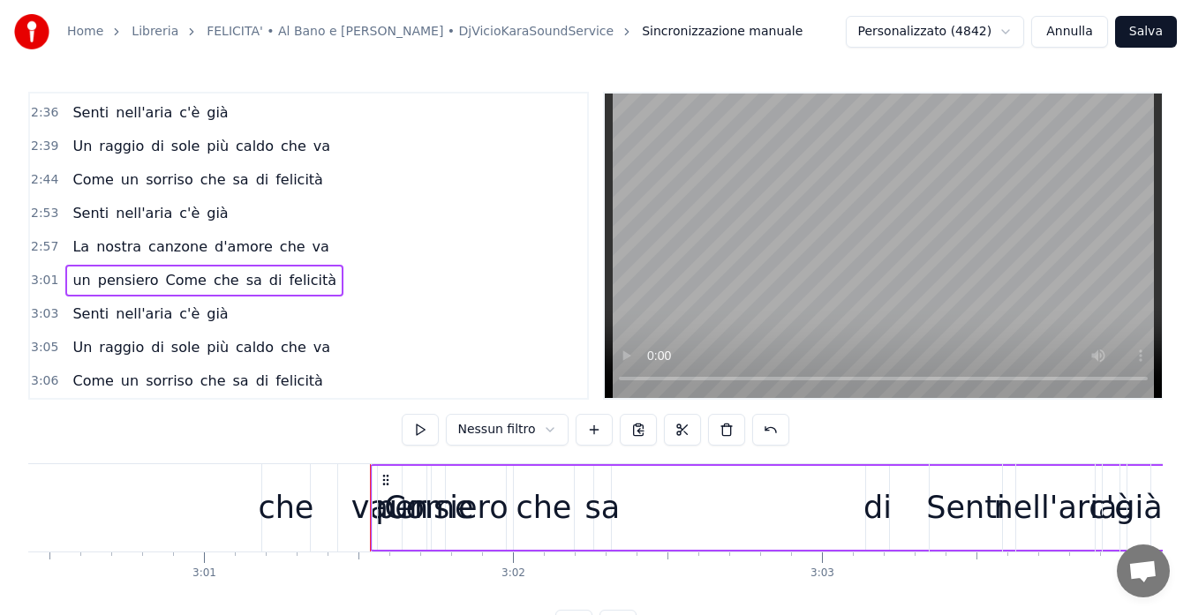
click at [387, 480] on circle at bounding box center [387, 479] width 1 height 1
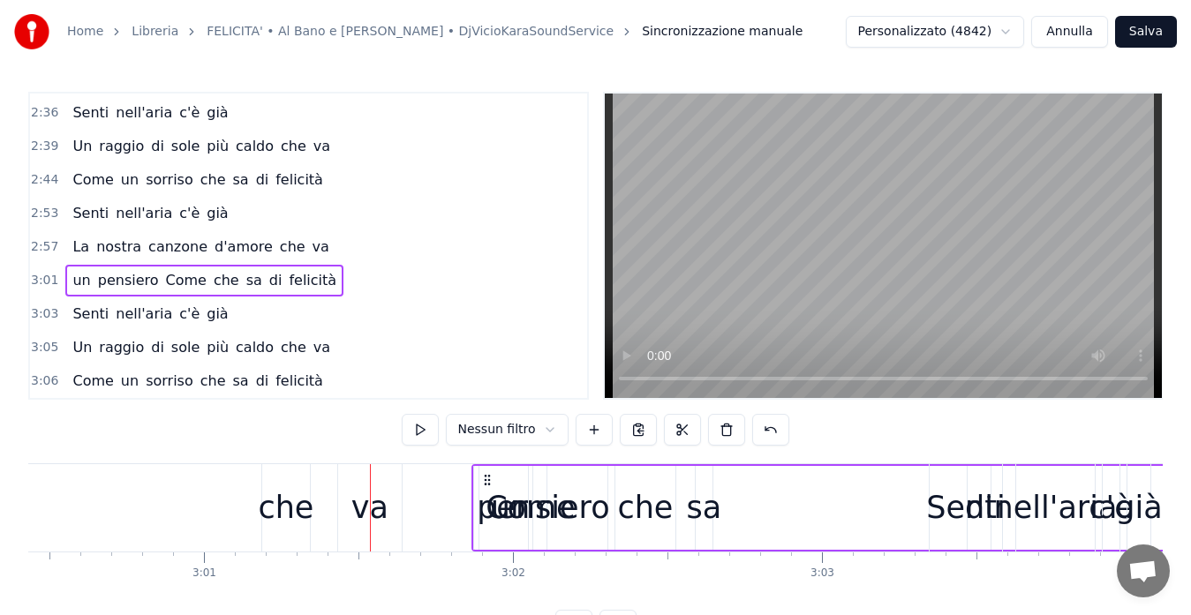
drag, startPoint x: 387, startPoint y: 480, endPoint x: 506, endPoint y: 495, distance: 120.1
click at [502, 493] on div "un pensiero Come che sa di felicità" at bounding box center [1013, 507] width 1084 height 87
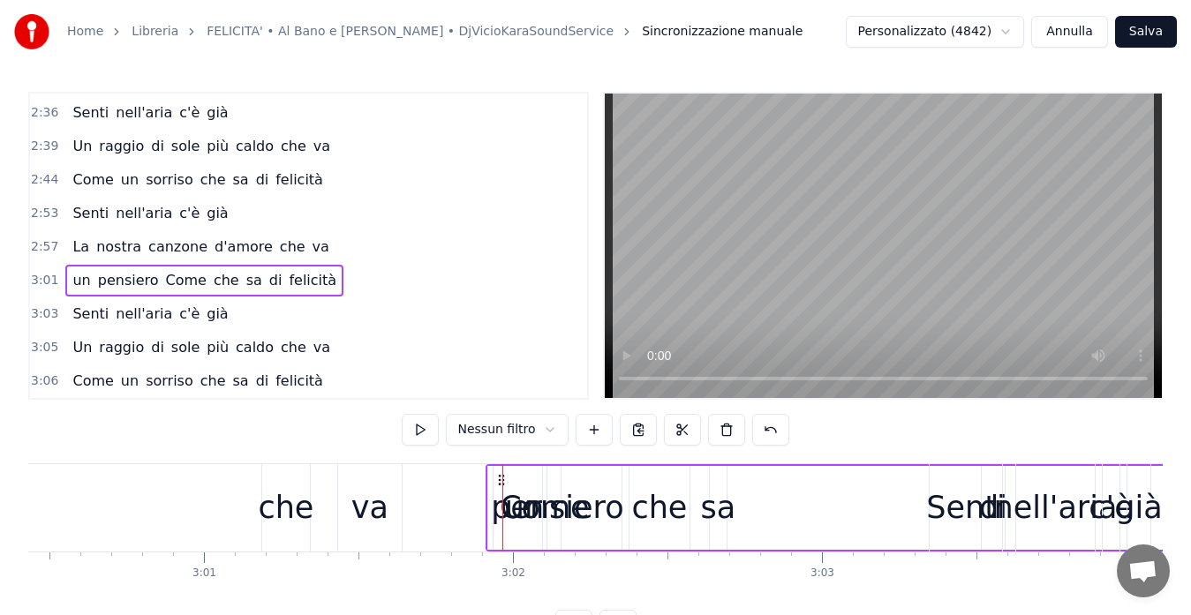
click at [284, 474] on div "che" at bounding box center [286, 507] width 48 height 87
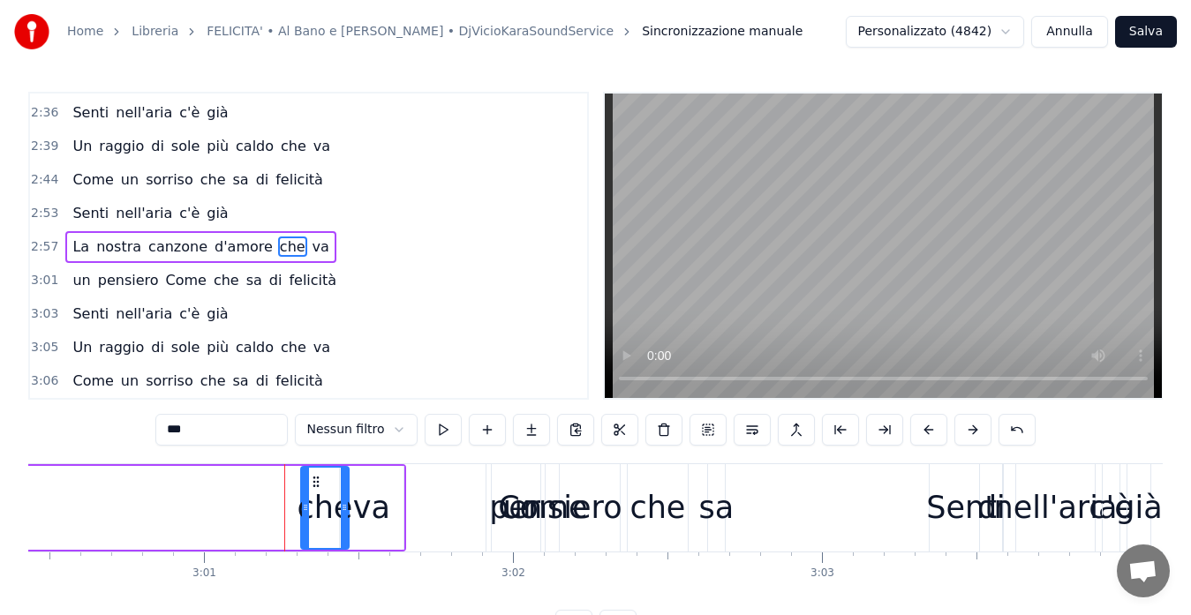
drag, startPoint x: 280, startPoint y: 482, endPoint x: 317, endPoint y: 485, distance: 37.2
click at [317, 485] on icon at bounding box center [316, 482] width 14 height 14
click at [362, 489] on div "va" at bounding box center [371, 508] width 37 height 47
type input "**"
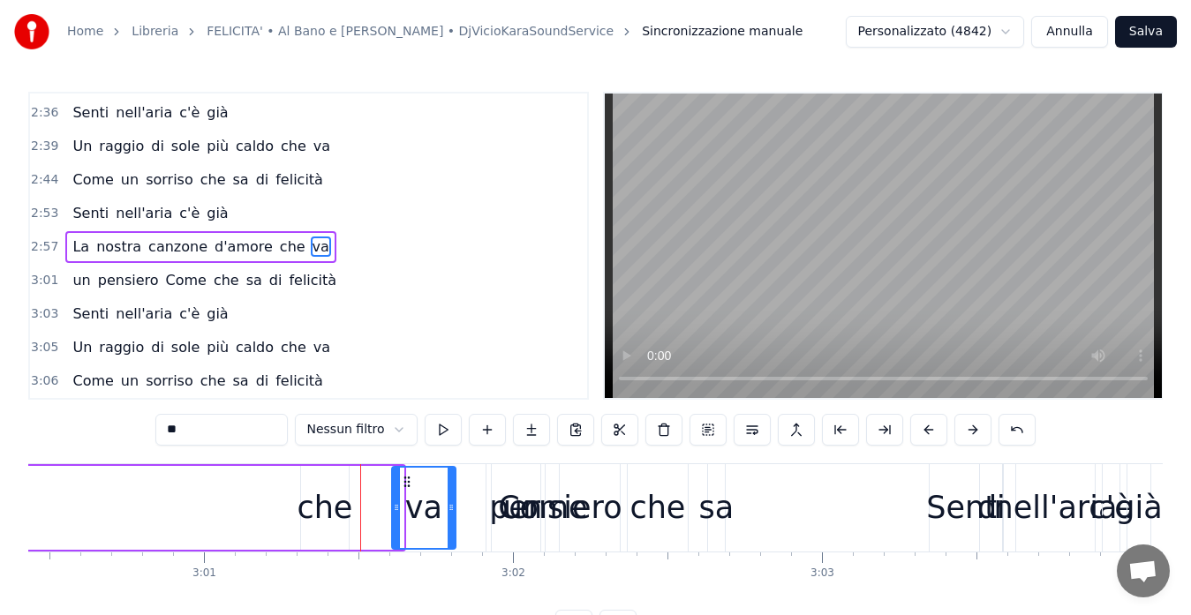
drag, startPoint x: 356, startPoint y: 481, endPoint x: 408, endPoint y: 487, distance: 52.4
click at [408, 487] on icon at bounding box center [407, 482] width 14 height 14
click at [37, 249] on span "2:57" at bounding box center [44, 247] width 27 height 18
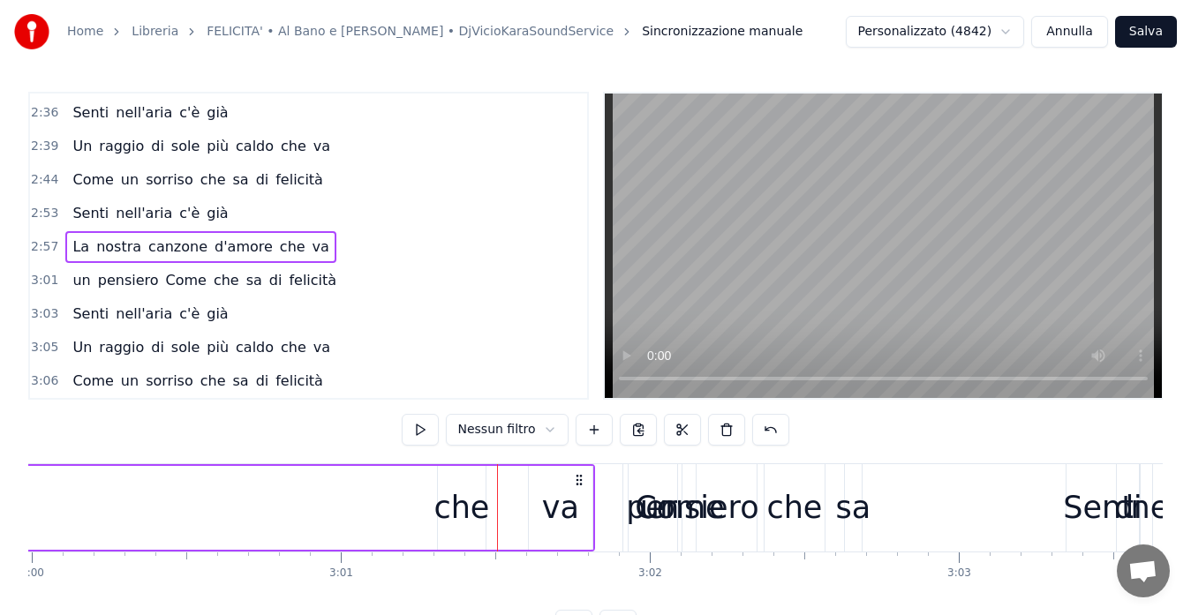
click at [37, 249] on span "2:57" at bounding box center [44, 247] width 27 height 18
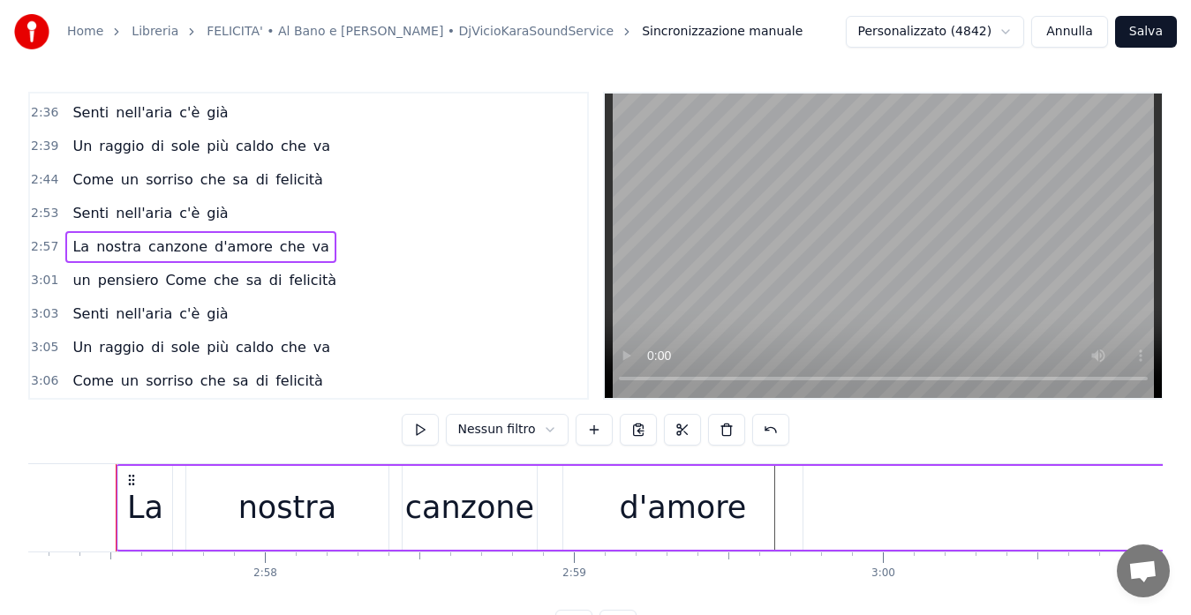
scroll to position [0, 54749]
click at [420, 431] on button at bounding box center [420, 430] width 37 height 32
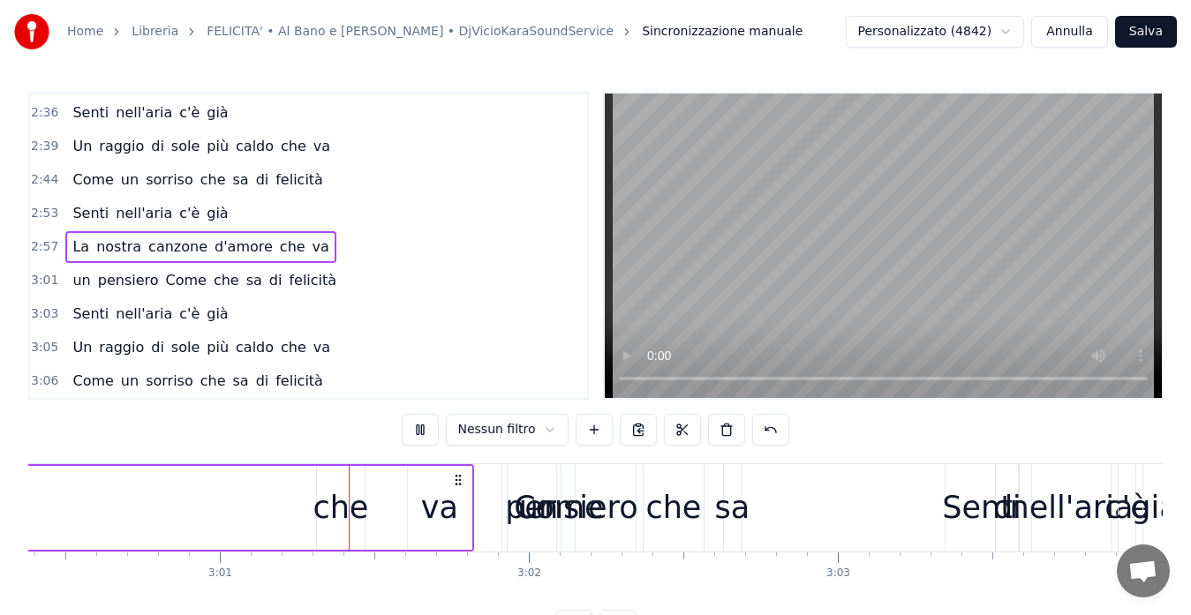
scroll to position [0, 55766]
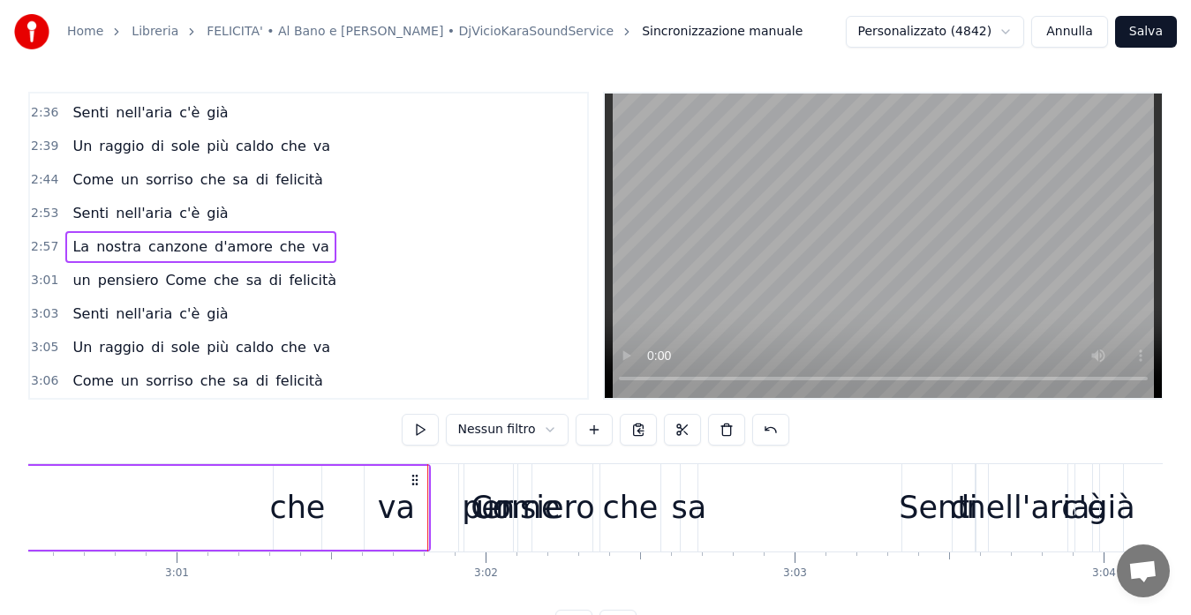
click at [31, 278] on span "3:01" at bounding box center [44, 281] width 27 height 18
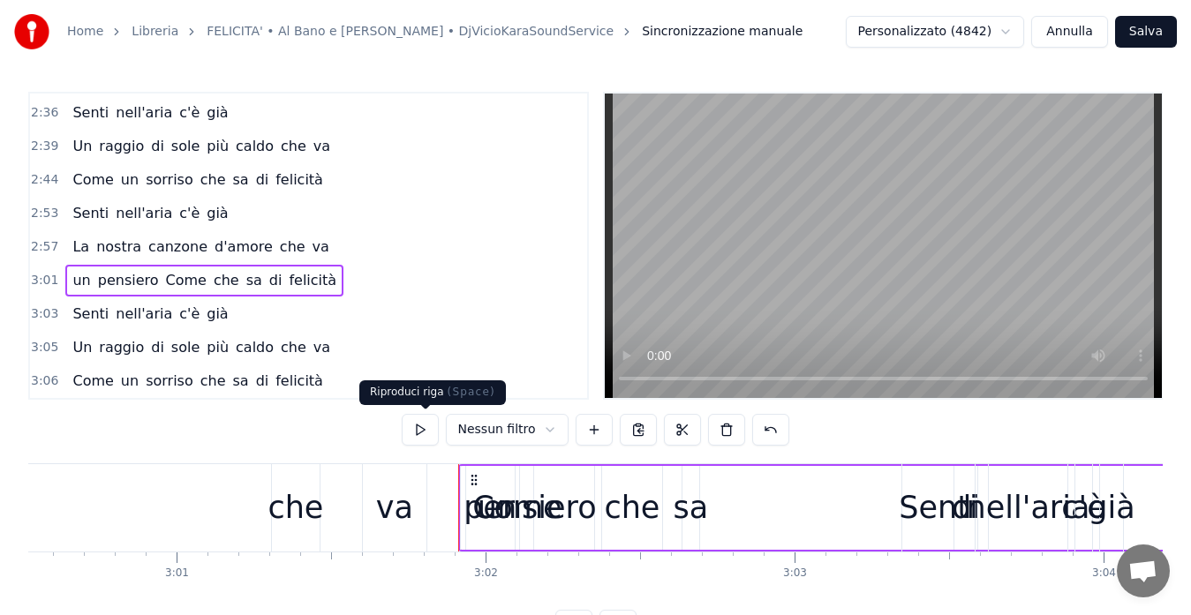
click at [425, 430] on button at bounding box center [420, 430] width 37 height 32
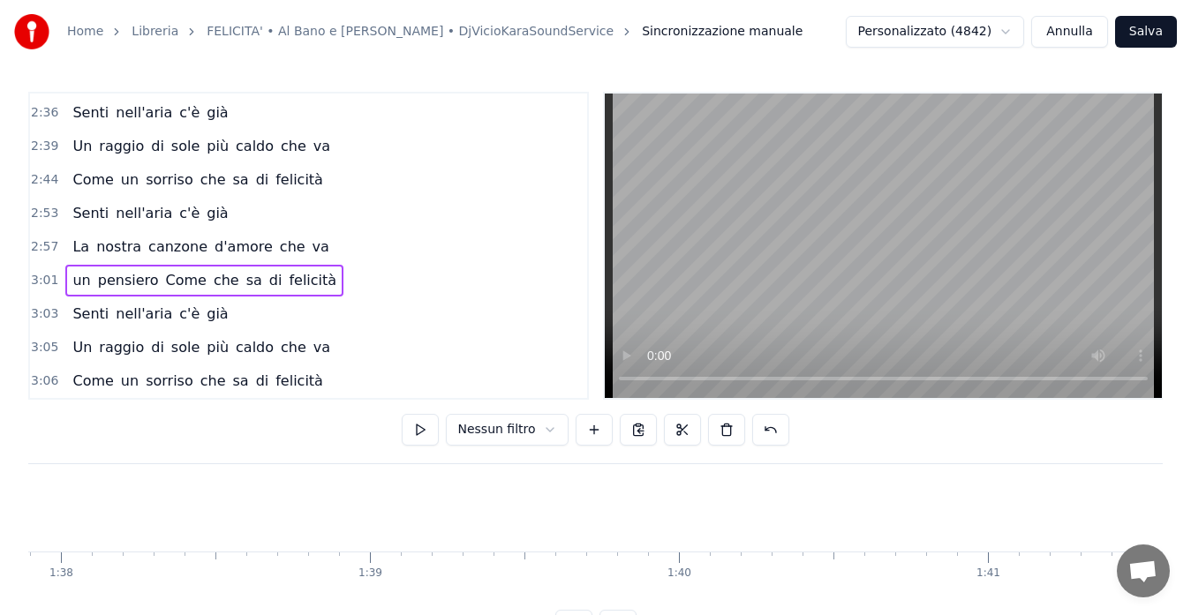
scroll to position [0, 30245]
click at [41, 280] on span "3:01" at bounding box center [44, 281] width 27 height 18
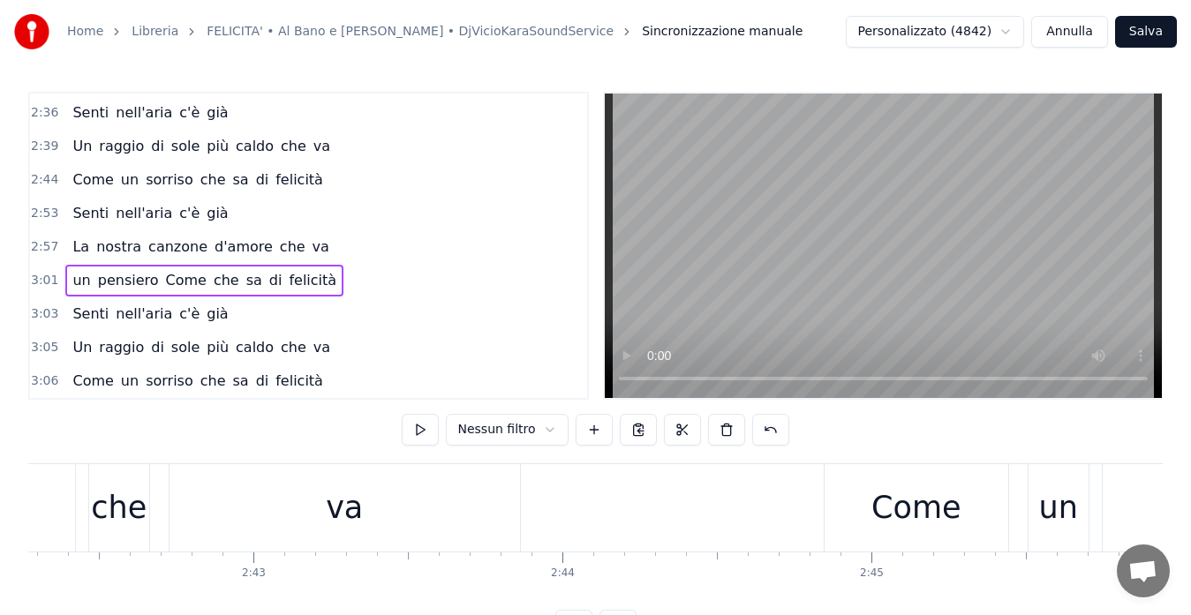
scroll to position [0, 56107]
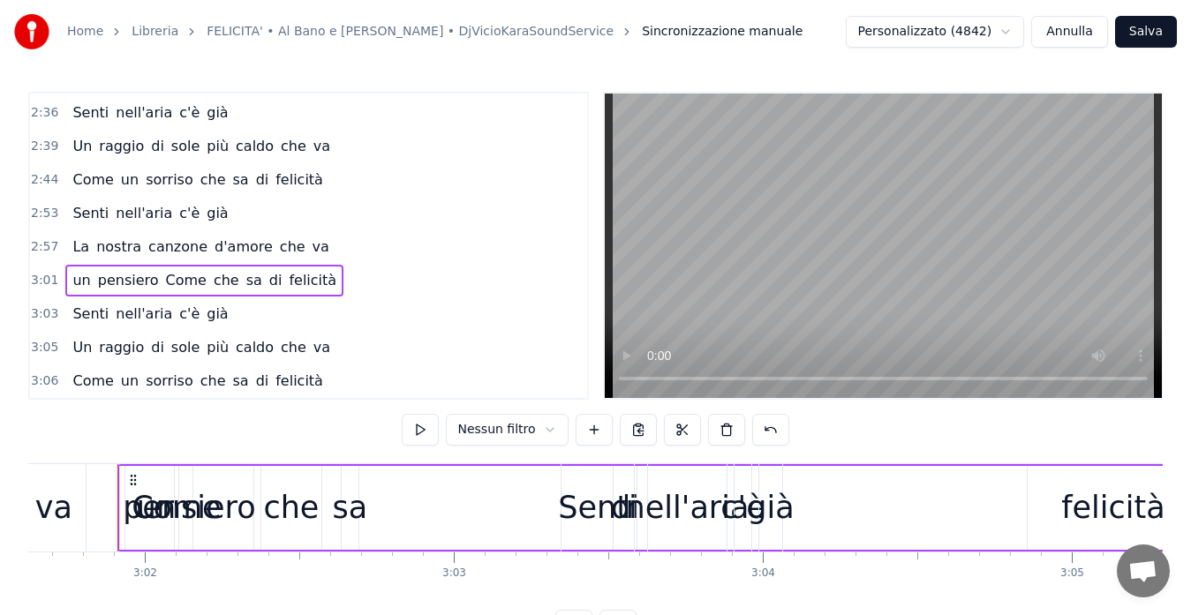
click at [71, 282] on span "un" at bounding box center [81, 280] width 21 height 20
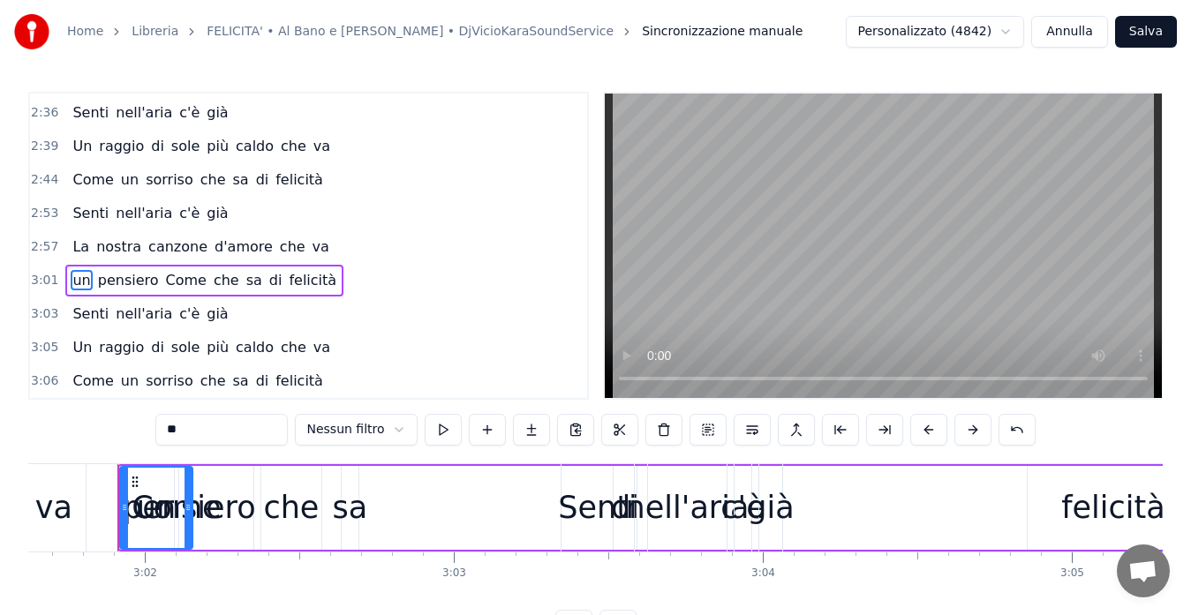
click at [71, 282] on span "un" at bounding box center [81, 280] width 21 height 20
click at [200, 428] on input "**" at bounding box center [221, 430] width 132 height 32
type input "*"
type input "****"
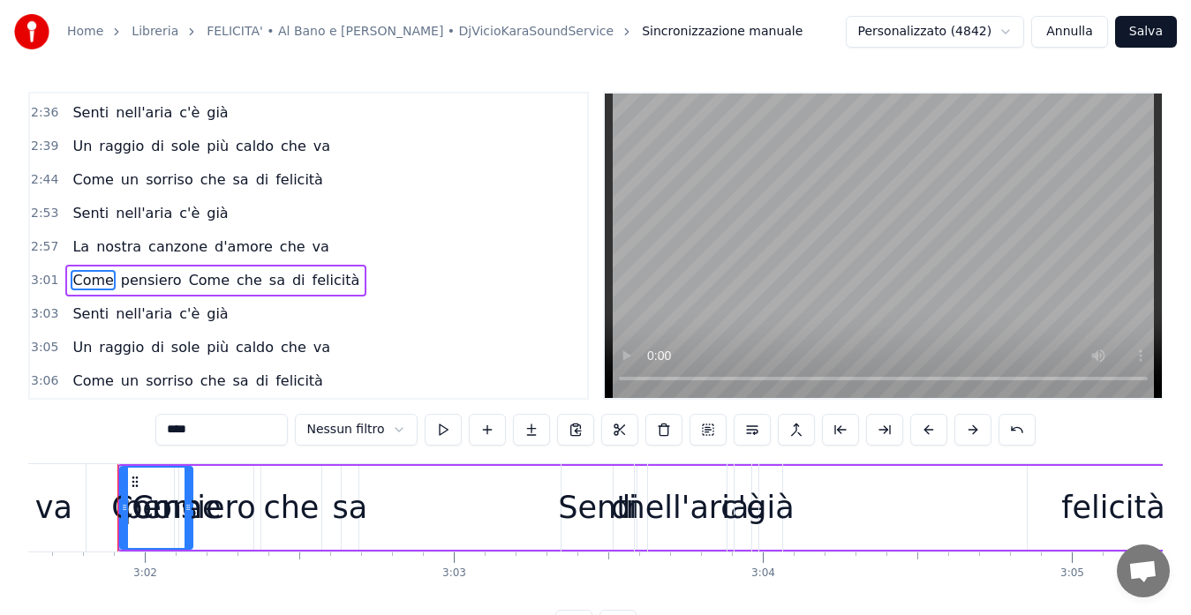
click at [132, 282] on span "pensiero" at bounding box center [151, 280] width 64 height 20
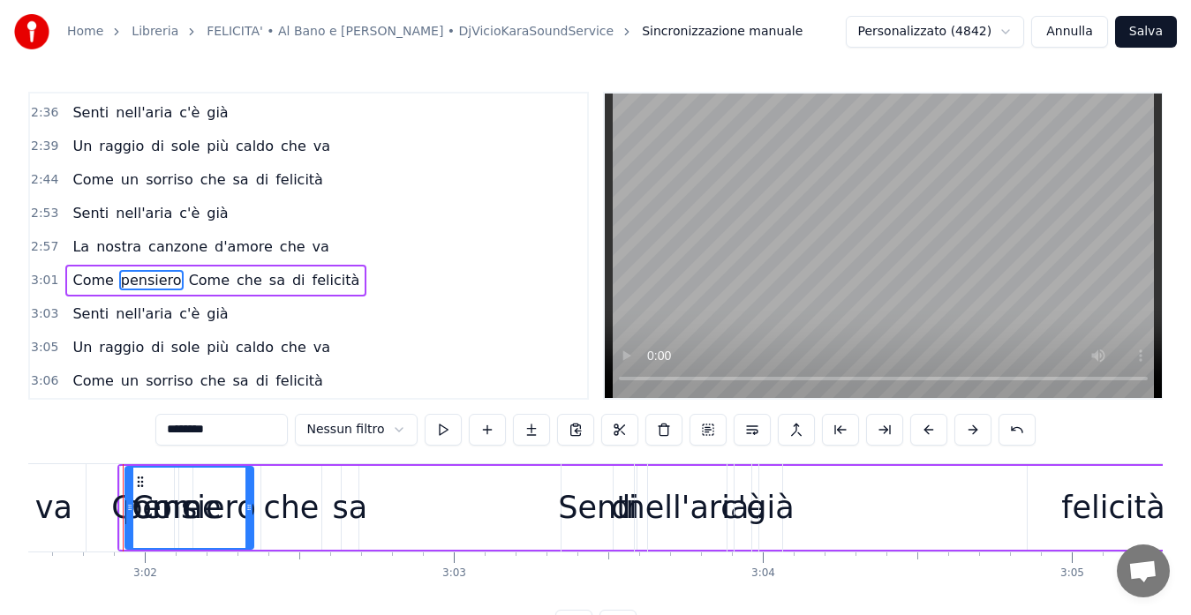
click at [243, 429] on input "********" at bounding box center [221, 430] width 132 height 32
click at [148, 281] on span "Come" at bounding box center [166, 280] width 44 height 20
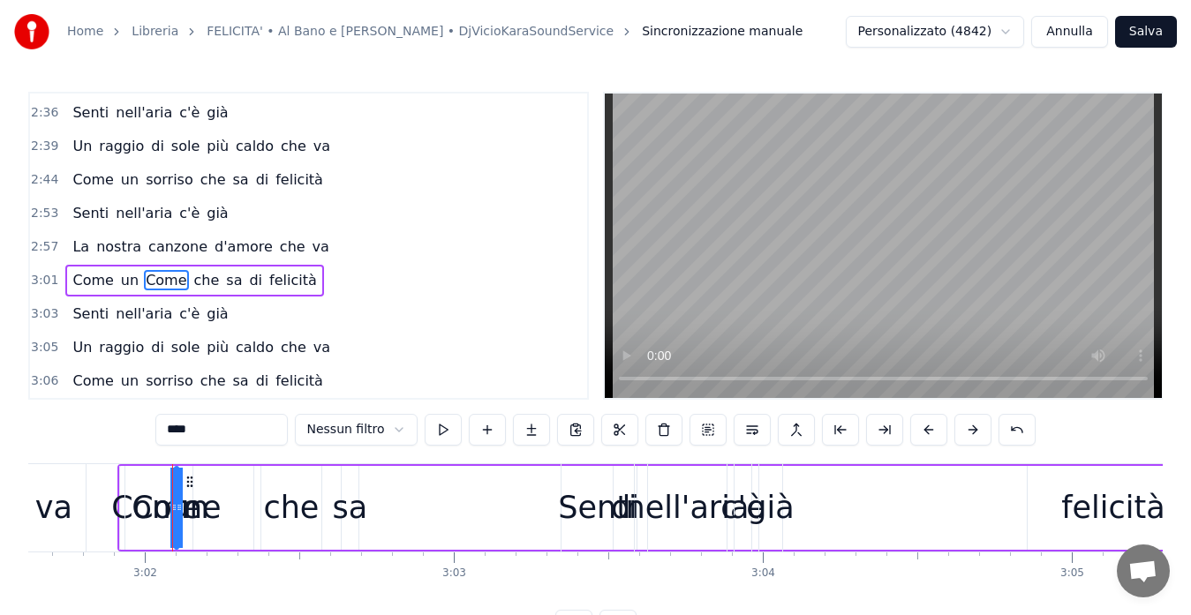
click at [199, 433] on input "****" at bounding box center [221, 430] width 132 height 32
type input "********"
click at [42, 276] on span "3:01" at bounding box center [44, 281] width 27 height 18
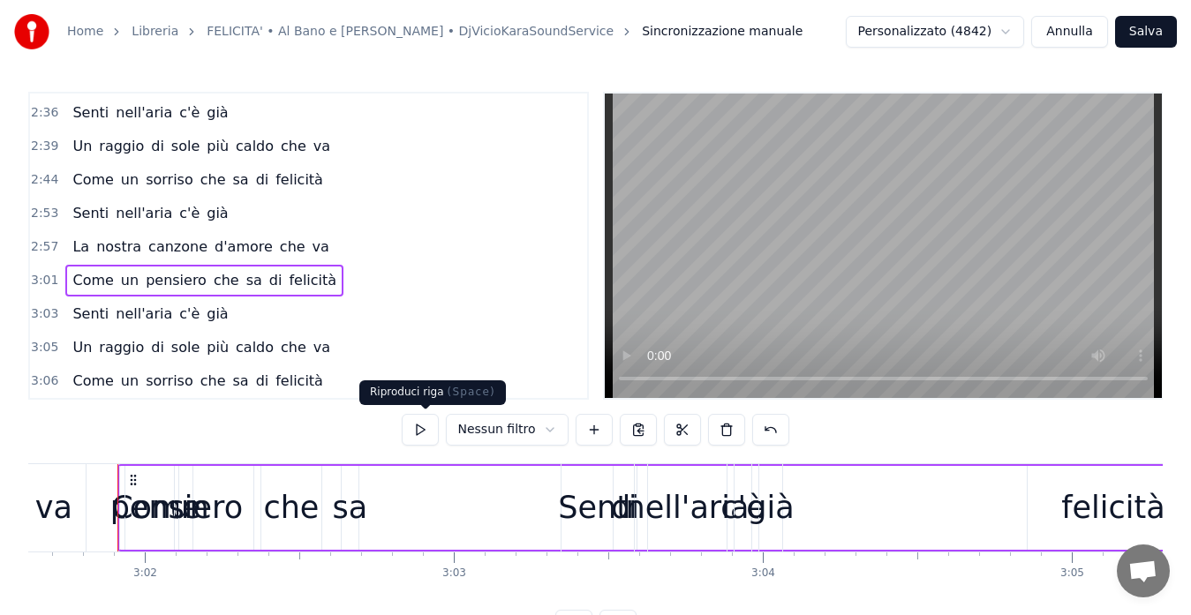
click at [418, 425] on button at bounding box center [420, 430] width 37 height 32
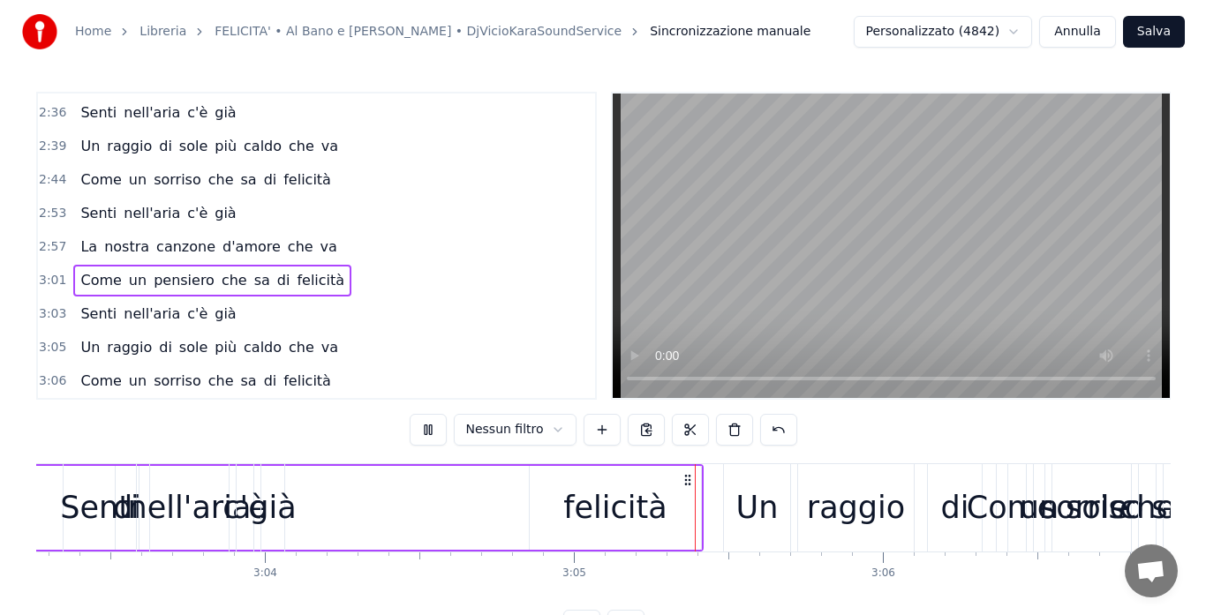
scroll to position [0, 57072]
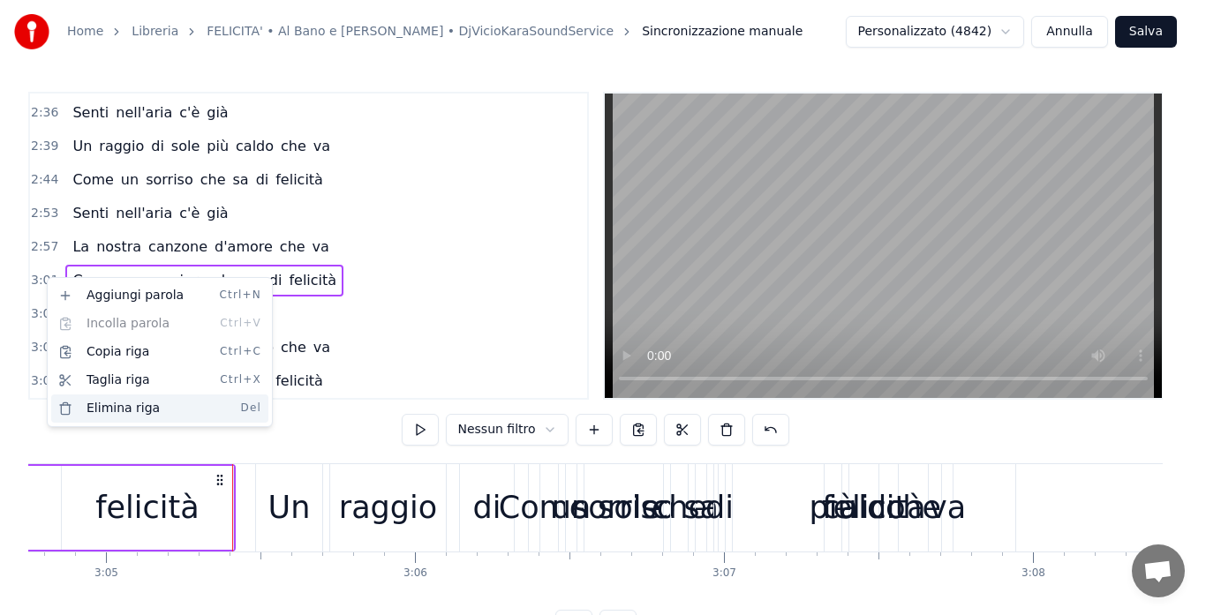
click at [124, 405] on div "Elimina riga Del" at bounding box center [159, 409] width 217 height 28
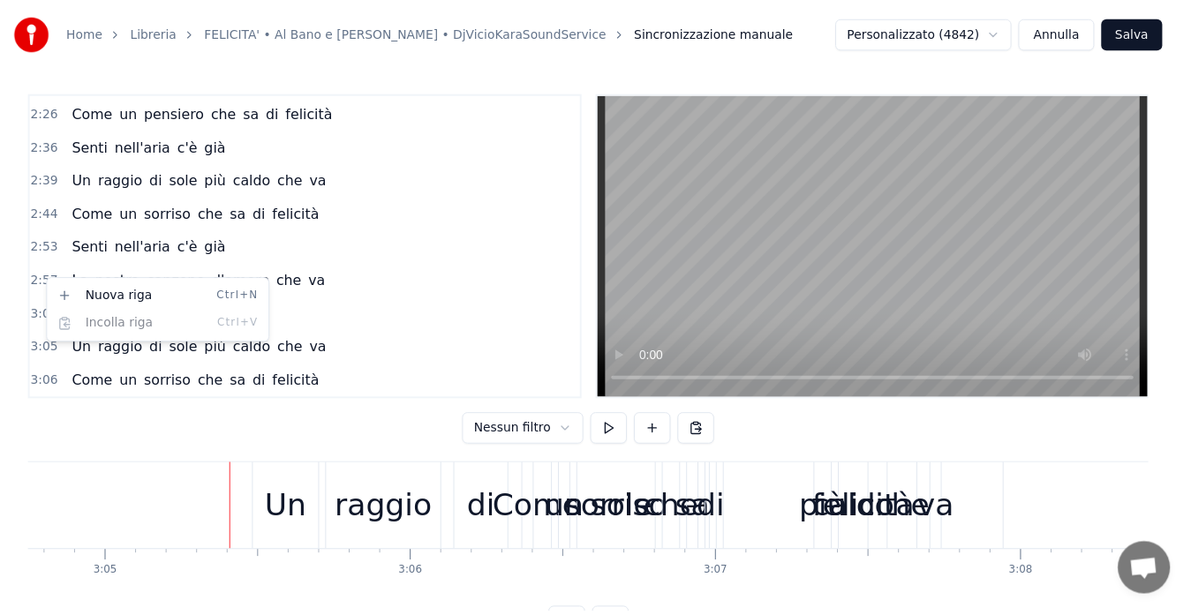
scroll to position [1104, 0]
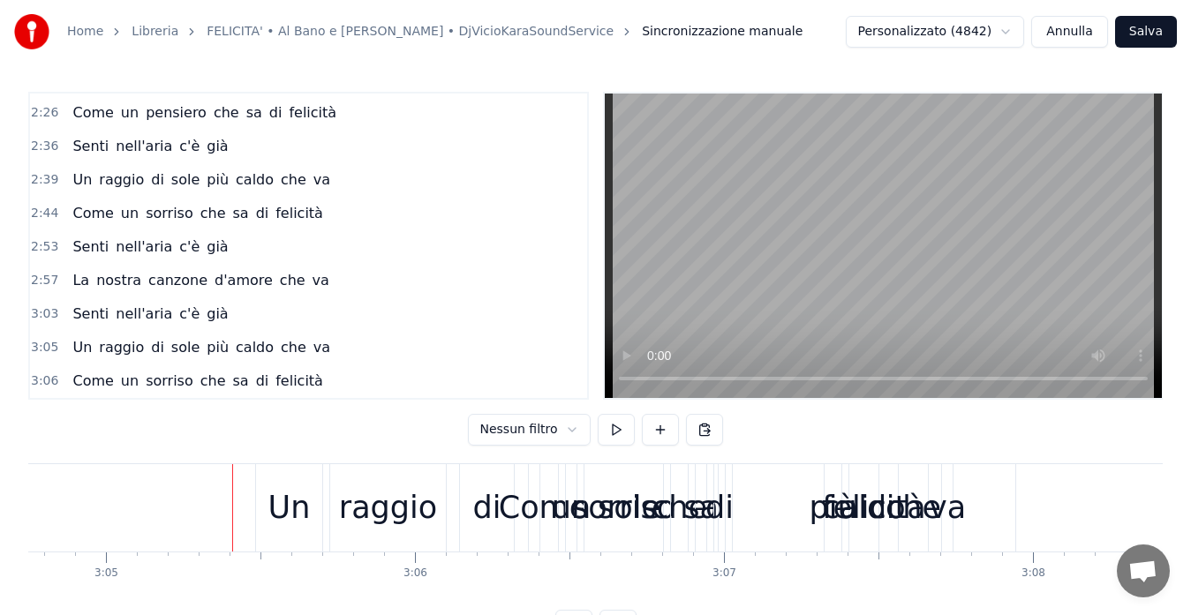
click at [40, 281] on span "2:57" at bounding box center [44, 281] width 27 height 18
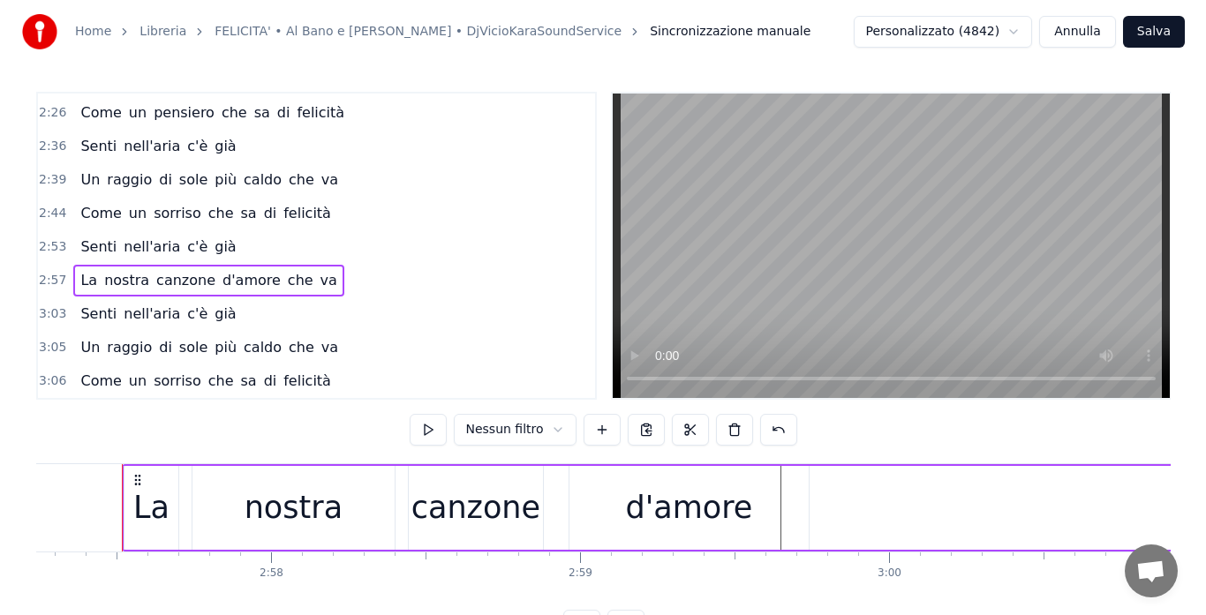
scroll to position [0, 54749]
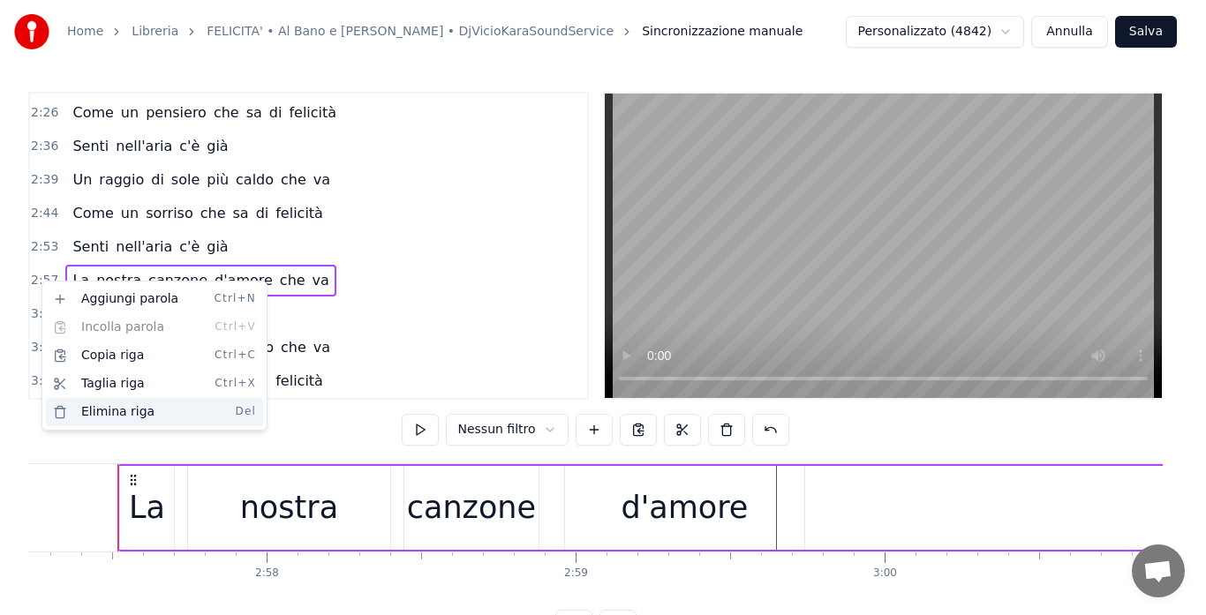
click at [119, 417] on div "Elimina riga Del" at bounding box center [154, 412] width 217 height 28
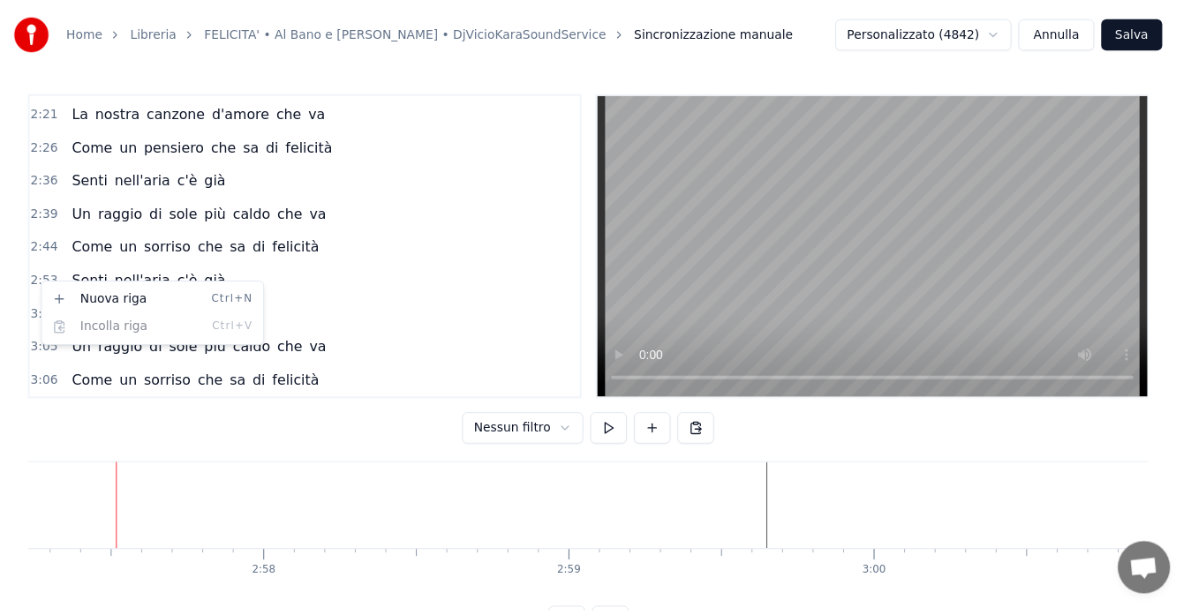
scroll to position [1071, 0]
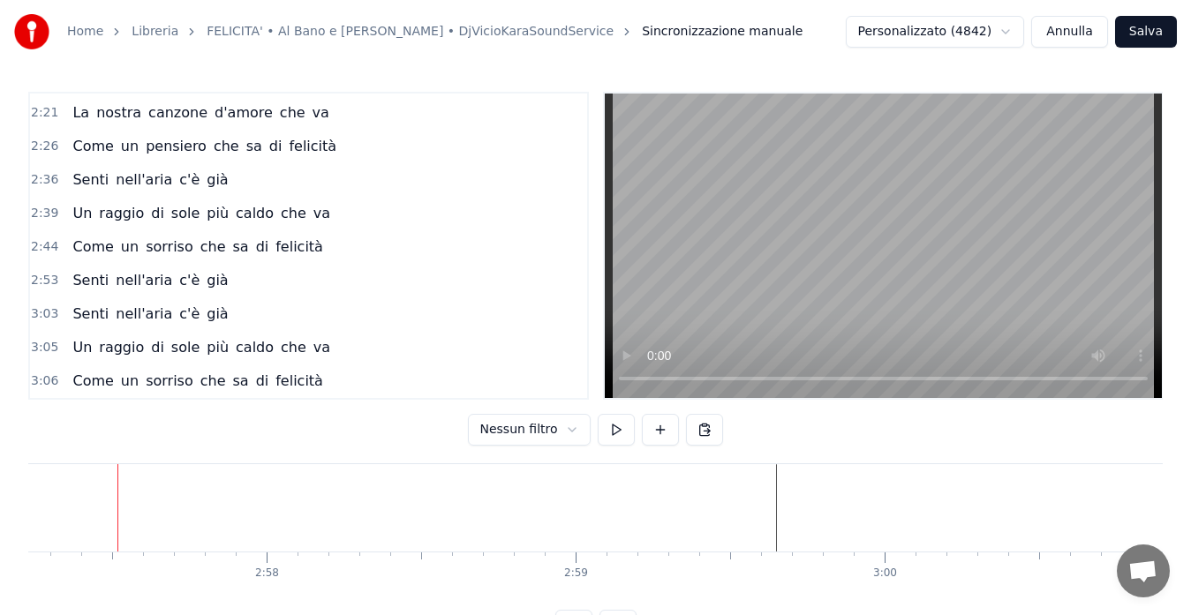
click at [26, 380] on div "Home Libreria FELICITA' • Al Bano e [PERSON_NAME] • DjVicioKaraSoundService Sin…" at bounding box center [595, 321] width 1191 height 642
click at [40, 382] on span "3:06" at bounding box center [44, 381] width 27 height 18
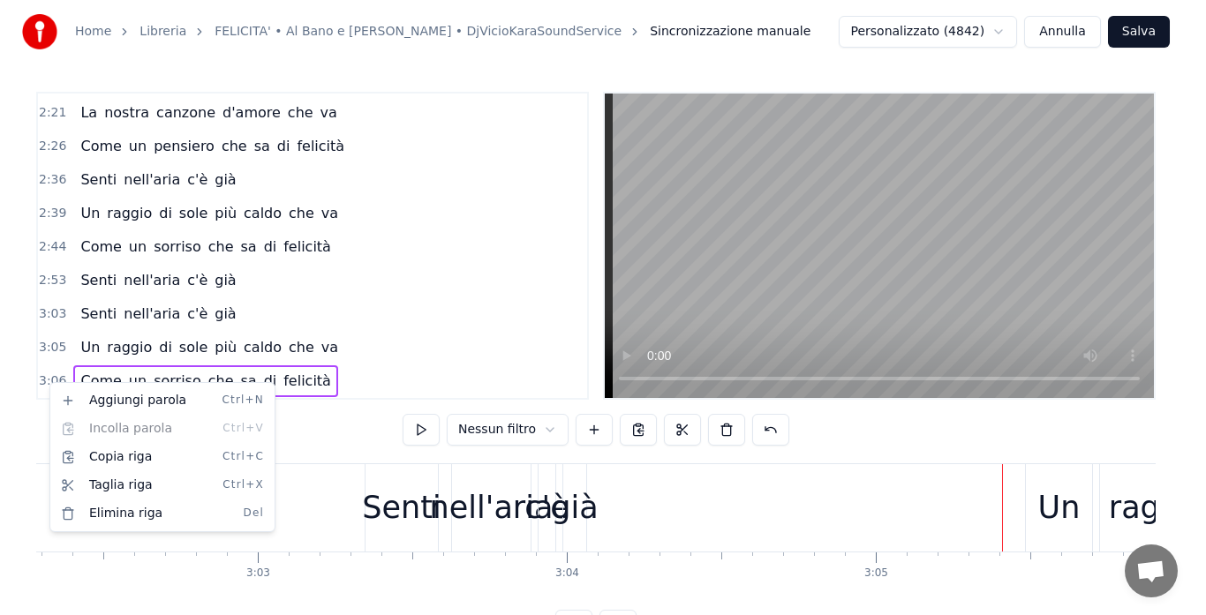
scroll to position [0, 57187]
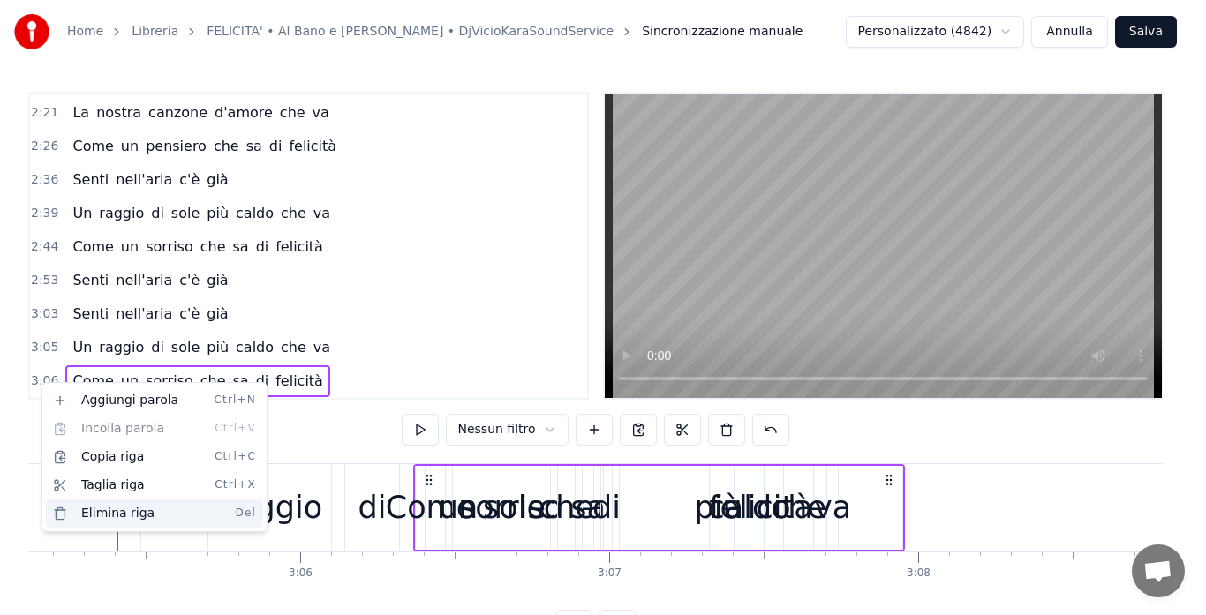
click at [107, 509] on div "Elimina riga Del" at bounding box center [154, 514] width 217 height 28
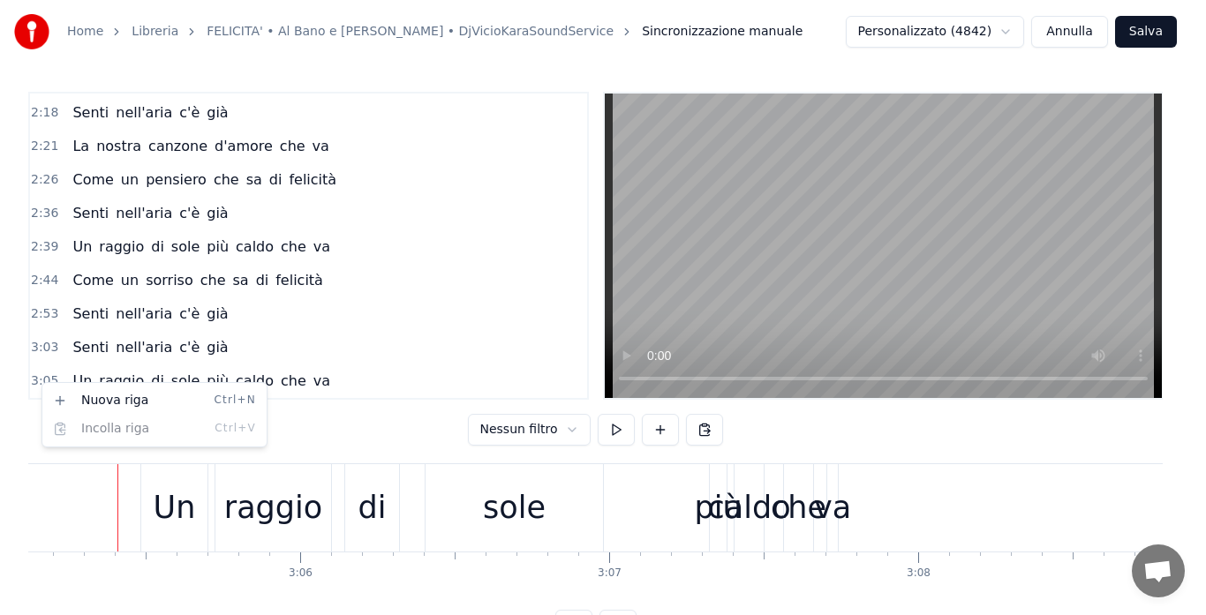
scroll to position [1037, 0]
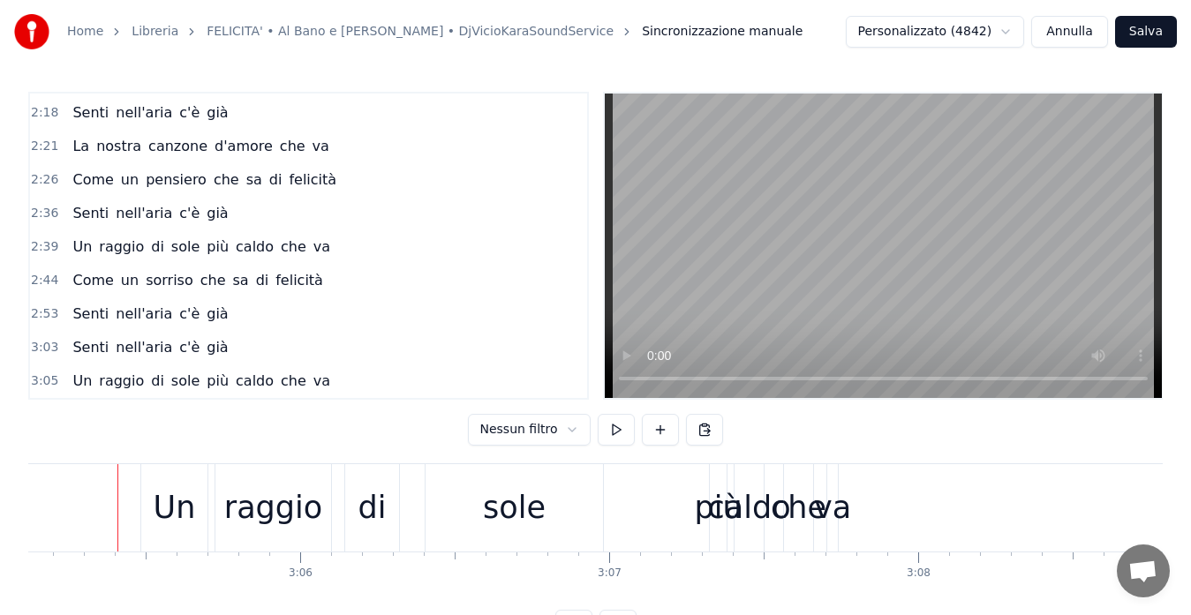
click at [48, 388] on span "3:05" at bounding box center [44, 381] width 27 height 18
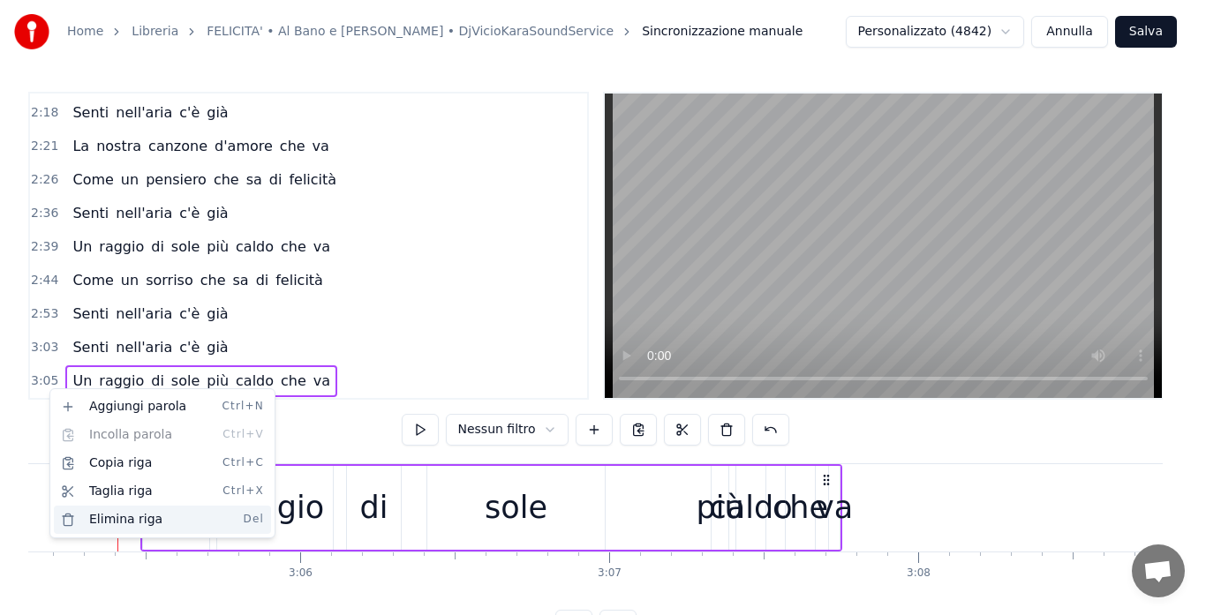
click at [109, 514] on div "Elimina riga Del" at bounding box center [162, 520] width 217 height 28
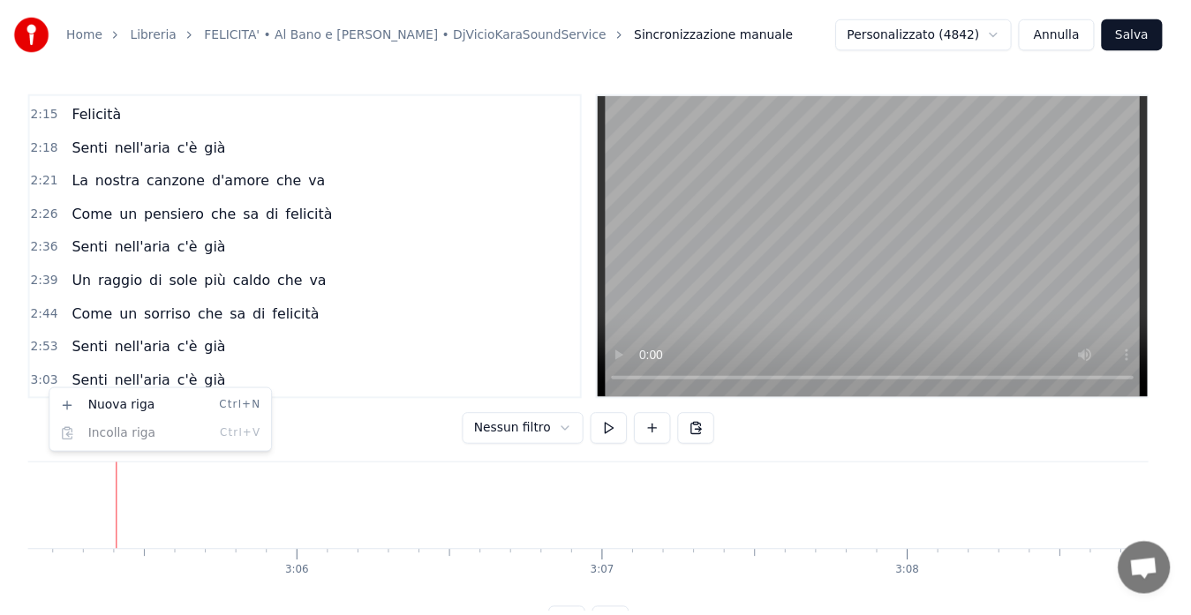
scroll to position [1004, 0]
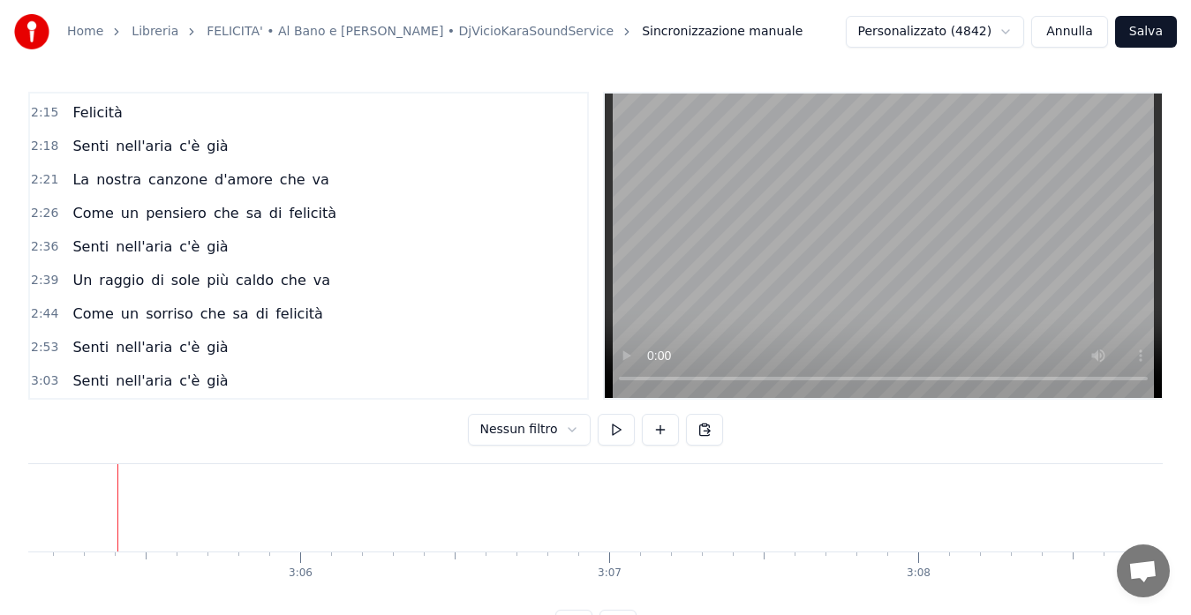
click at [37, 147] on span "2:18" at bounding box center [44, 147] width 27 height 18
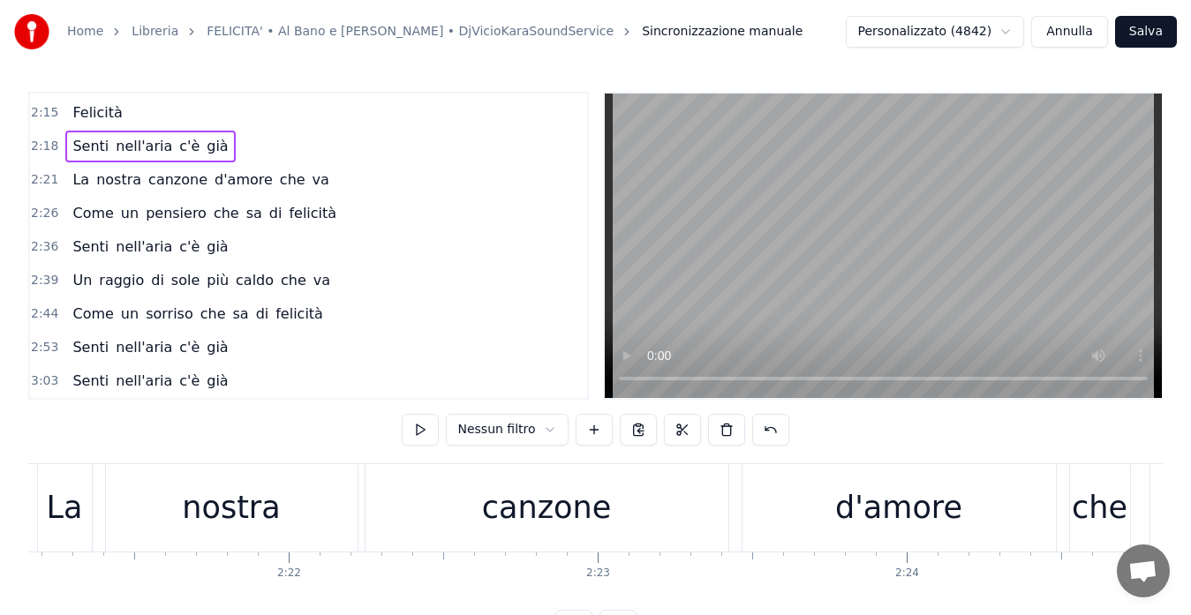
scroll to position [0, 42568]
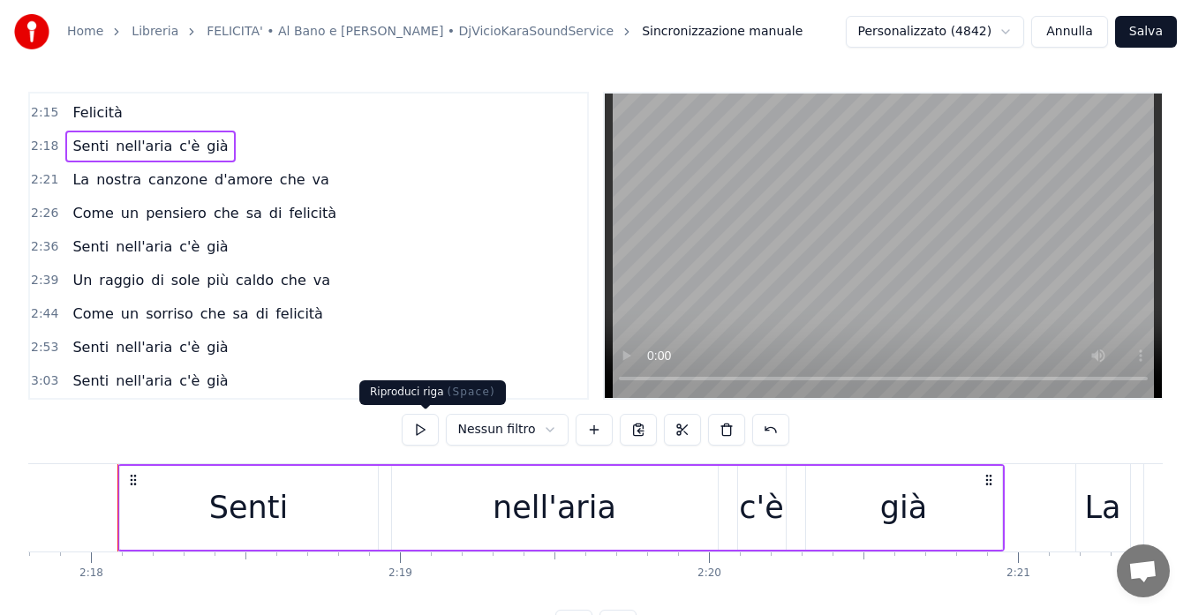
click at [414, 430] on button at bounding box center [420, 430] width 37 height 32
click at [38, 183] on span "2:21" at bounding box center [44, 180] width 27 height 18
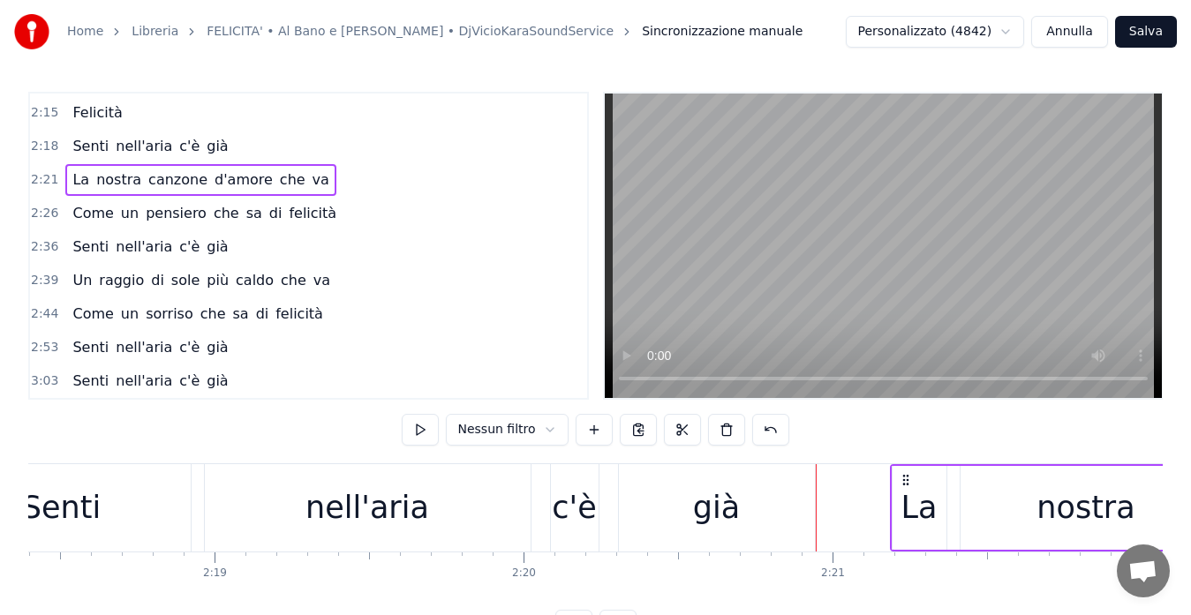
click at [38, 183] on span "2:21" at bounding box center [44, 180] width 27 height 18
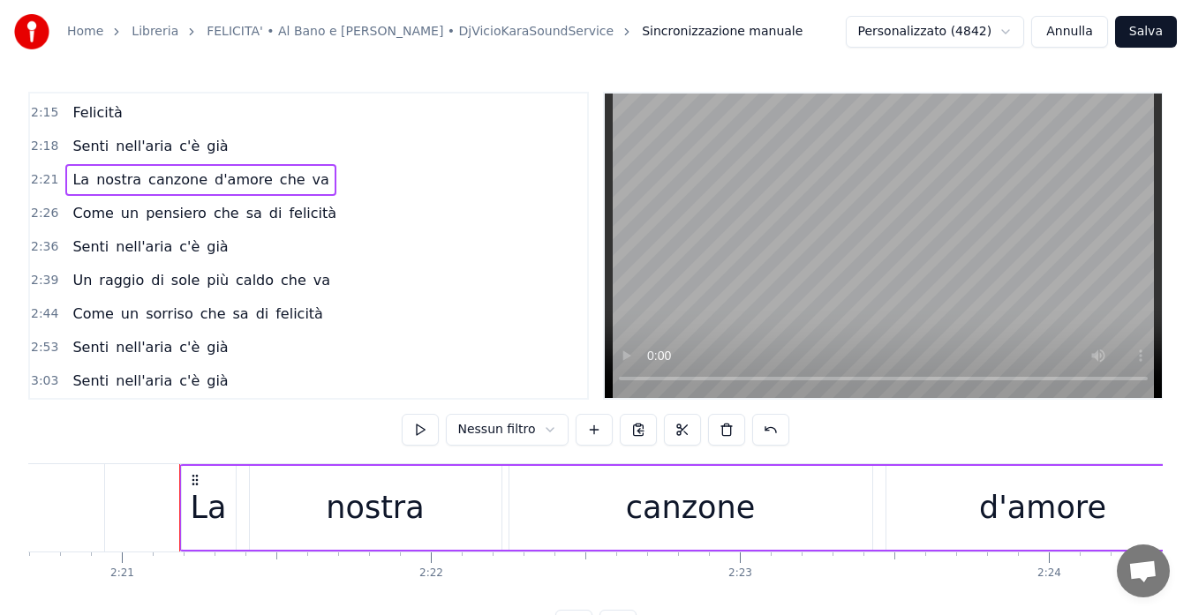
scroll to position [0, 43526]
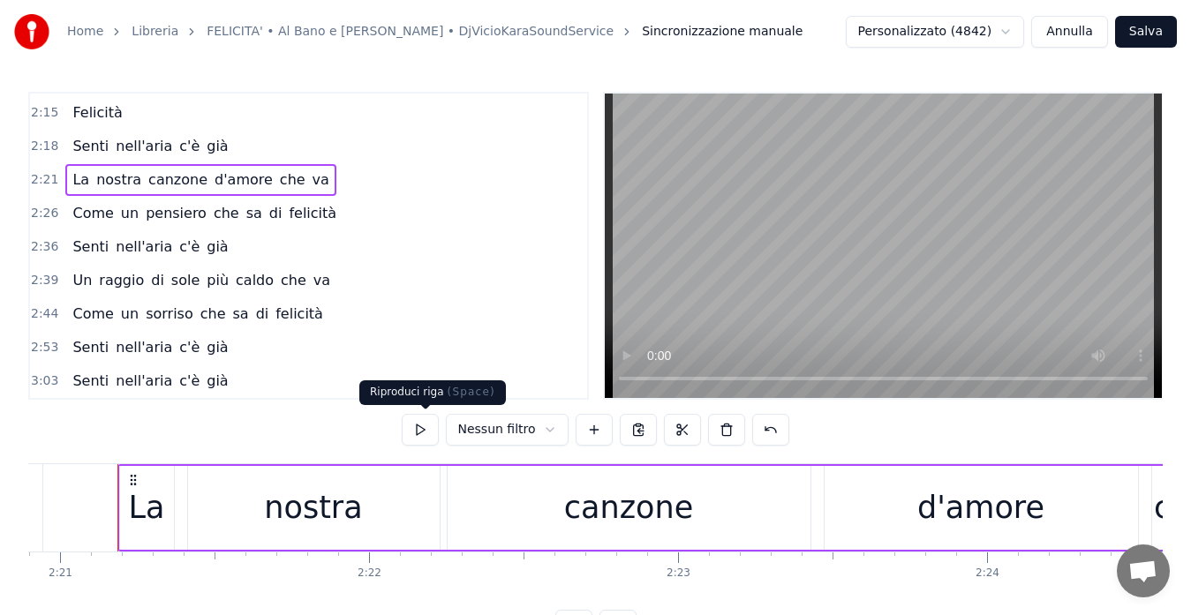
click at [422, 432] on button at bounding box center [420, 430] width 37 height 32
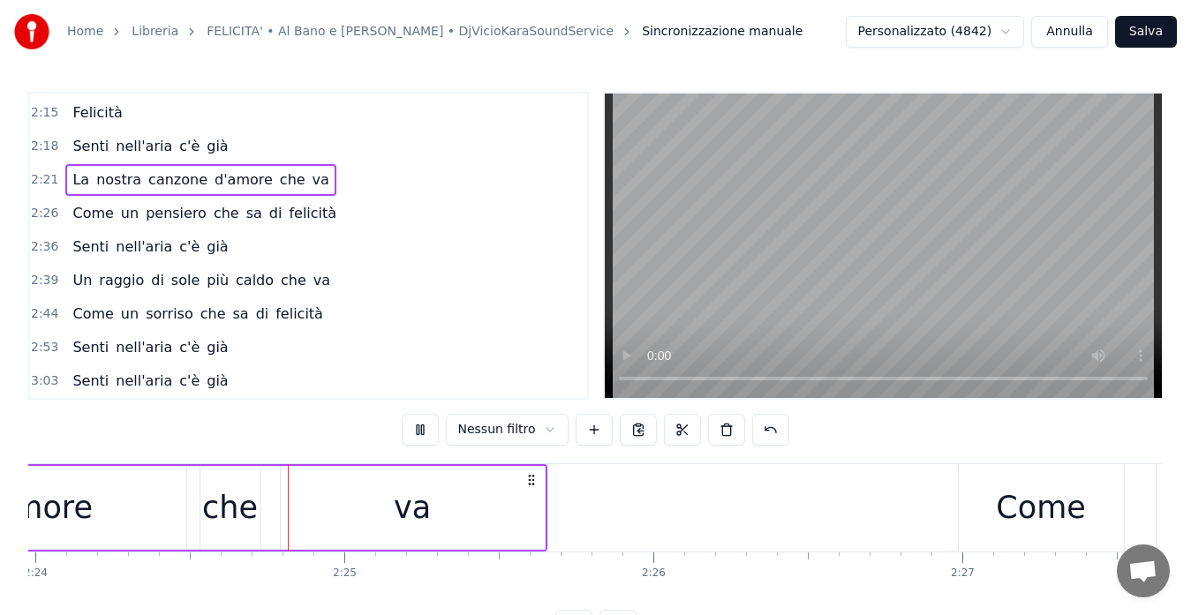
scroll to position [0, 44495]
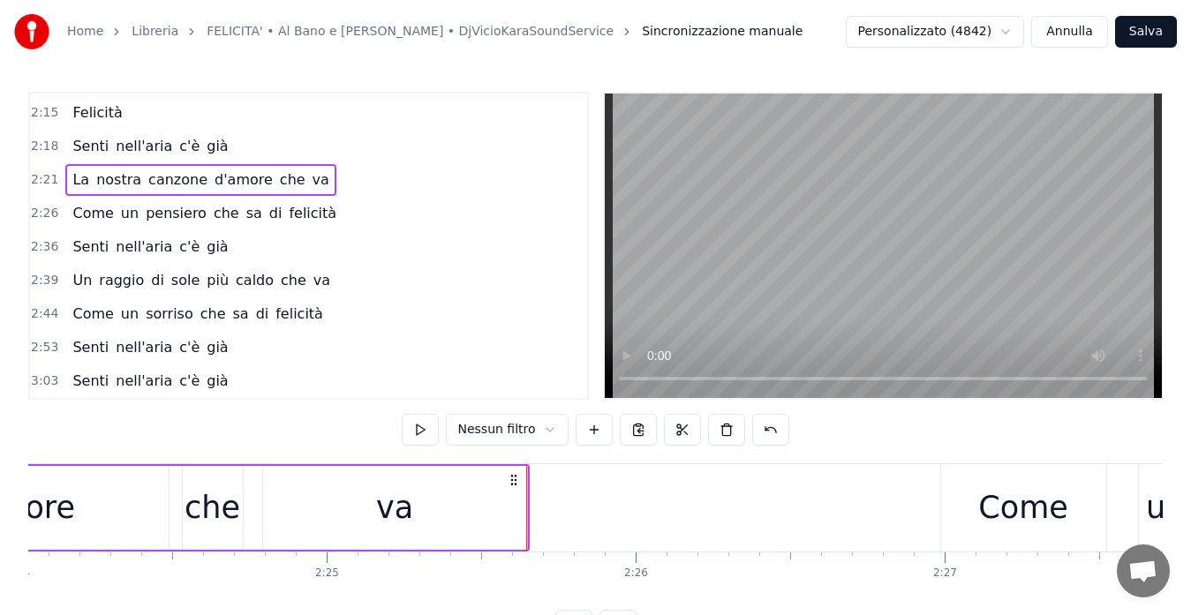
click at [38, 218] on span "2:26" at bounding box center [44, 214] width 27 height 18
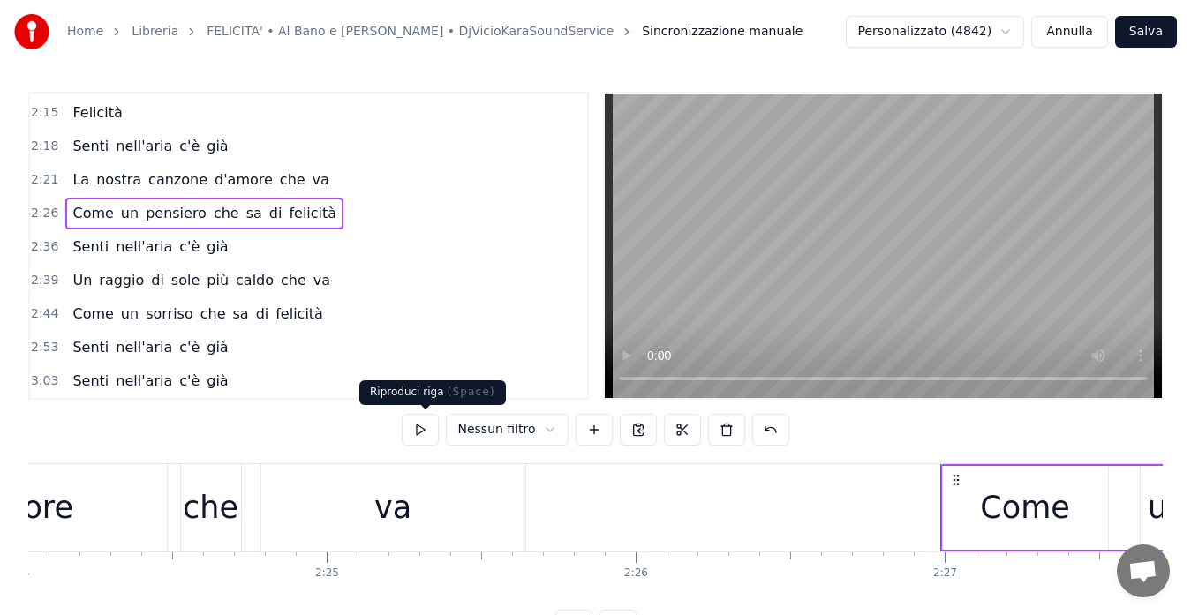
click at [417, 433] on button at bounding box center [420, 430] width 37 height 32
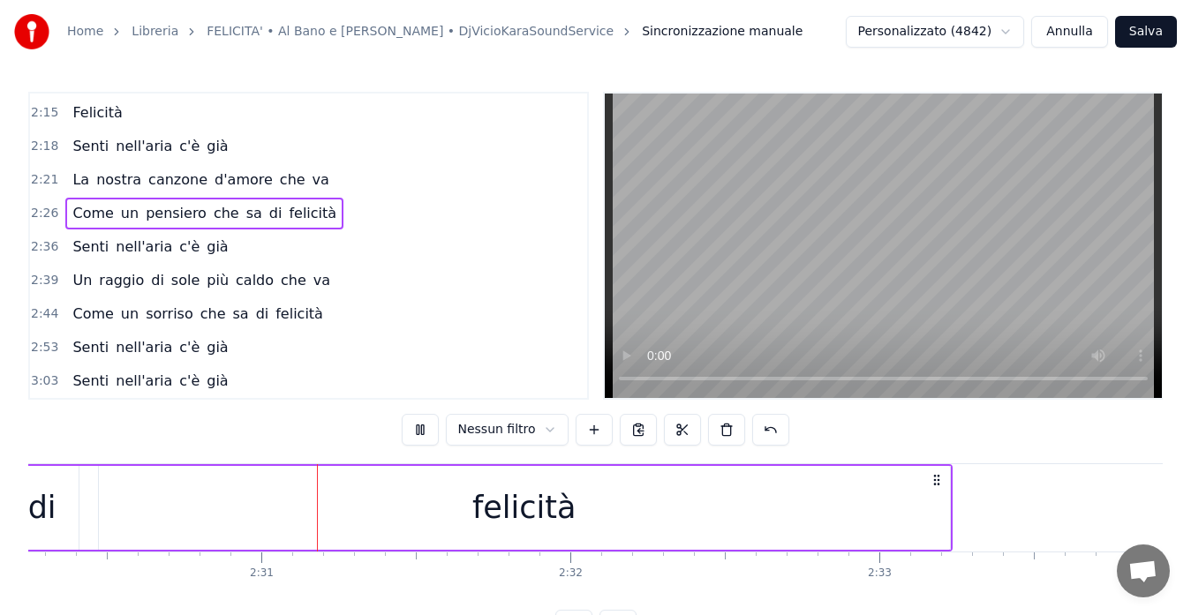
scroll to position [0, 46469]
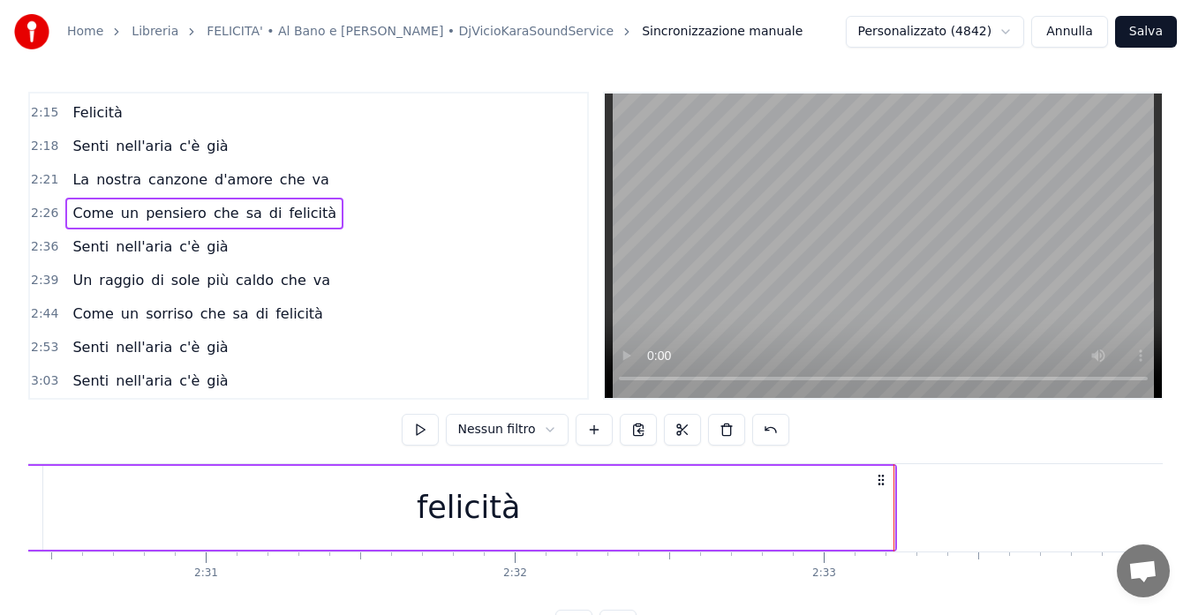
click at [34, 251] on span "2:36" at bounding box center [44, 247] width 27 height 18
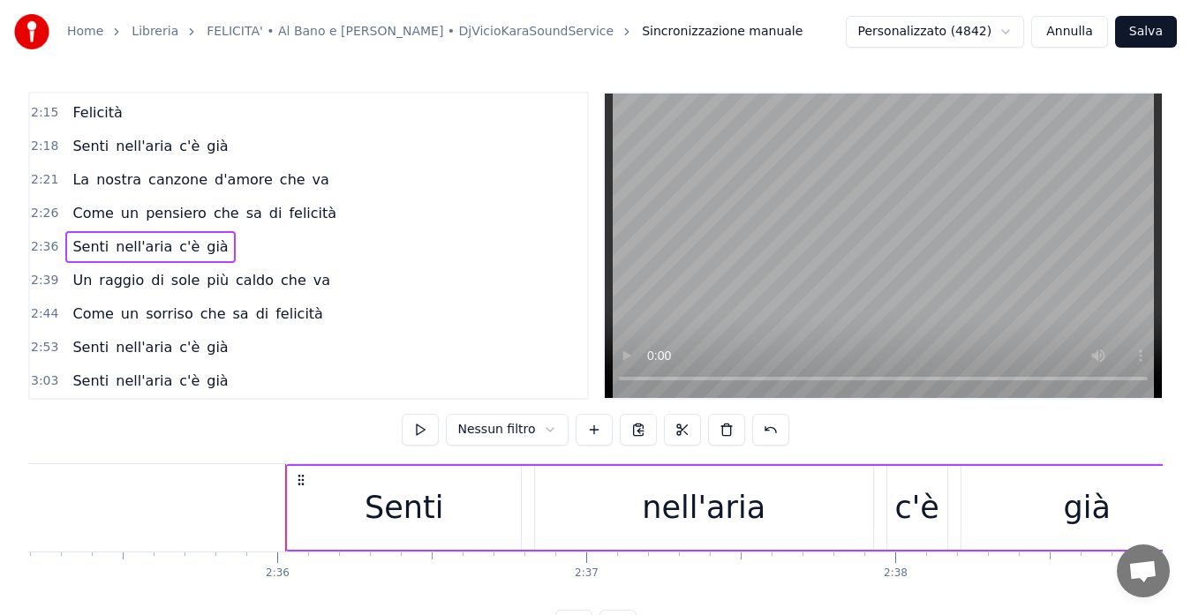
scroll to position [0, 48110]
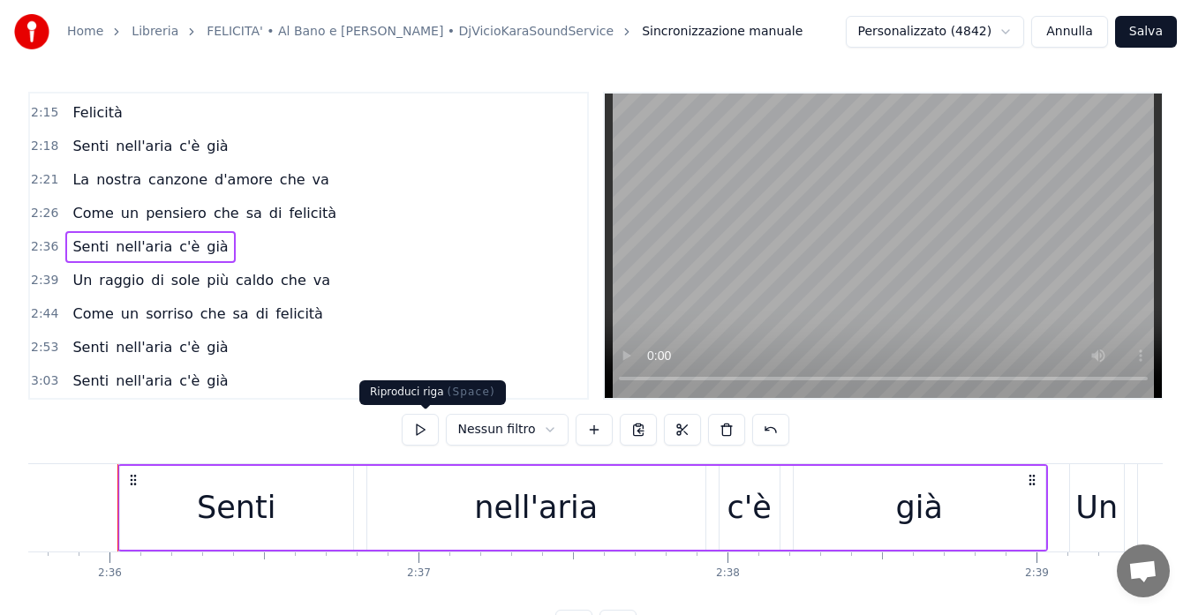
click at [417, 433] on button at bounding box center [420, 430] width 37 height 32
click at [46, 281] on span "2:39" at bounding box center [44, 281] width 27 height 18
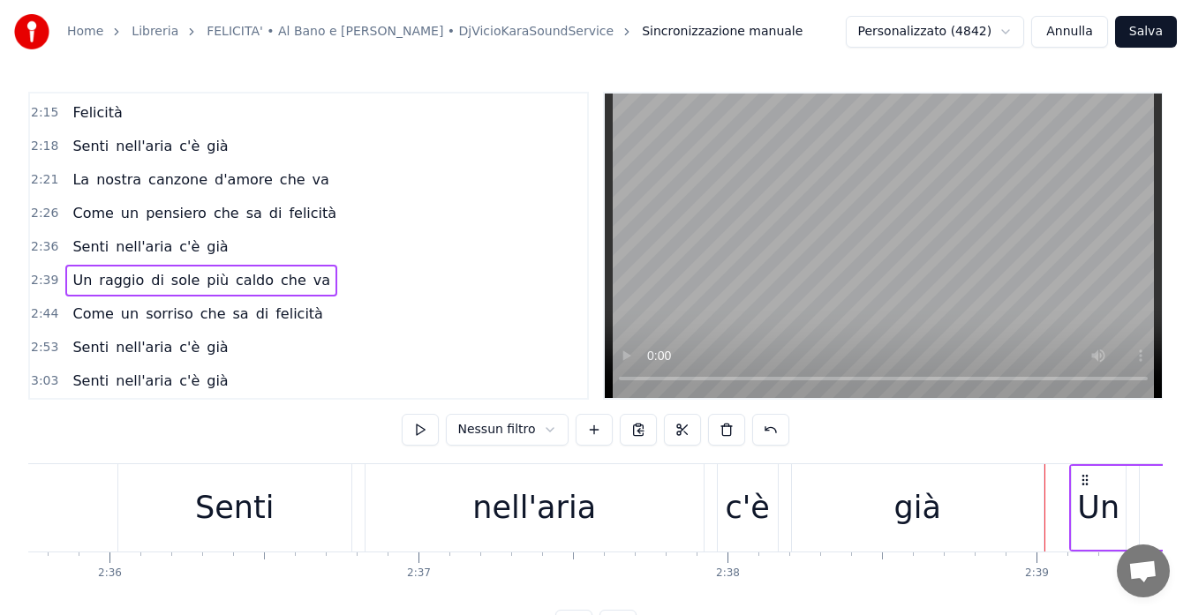
click at [422, 432] on button at bounding box center [420, 430] width 37 height 32
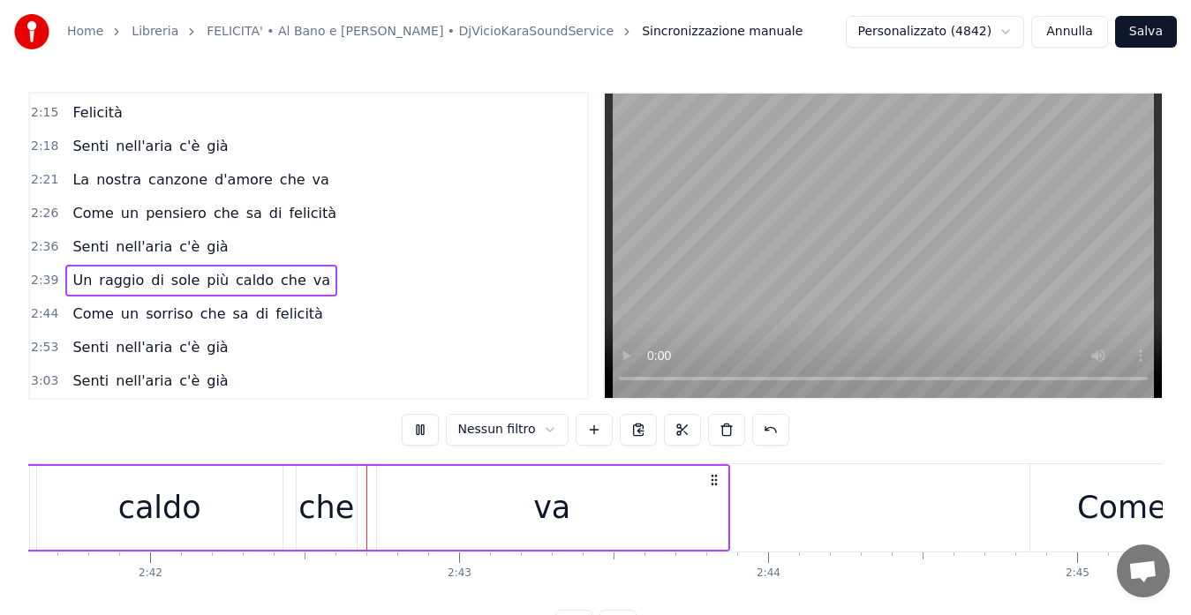
scroll to position [0, 50050]
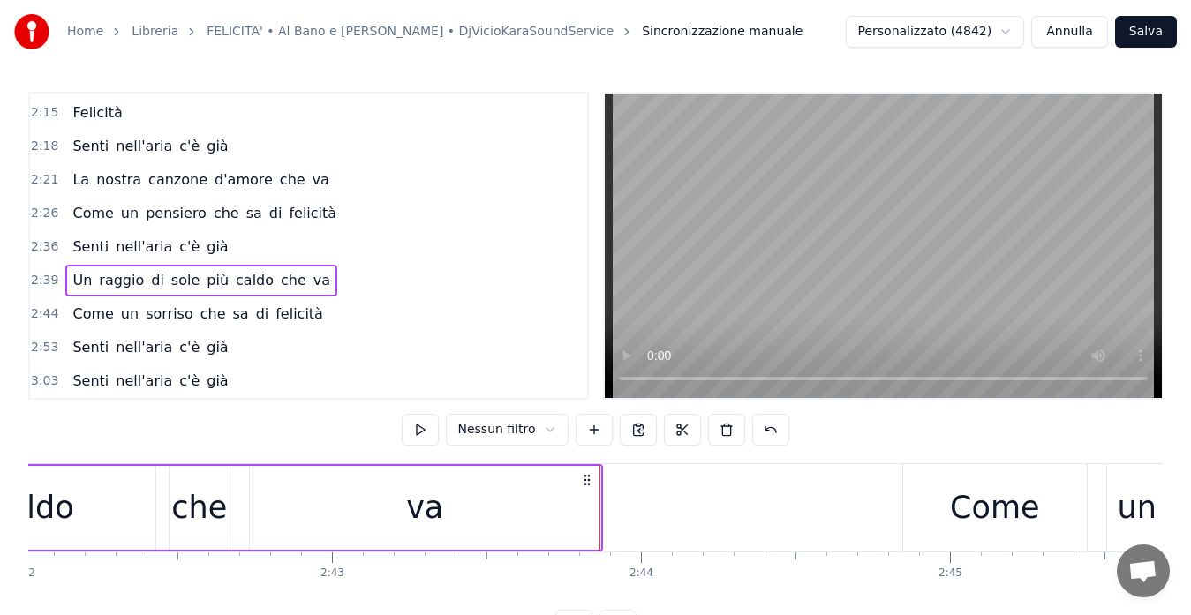
click at [41, 312] on span "2:44" at bounding box center [44, 314] width 27 height 18
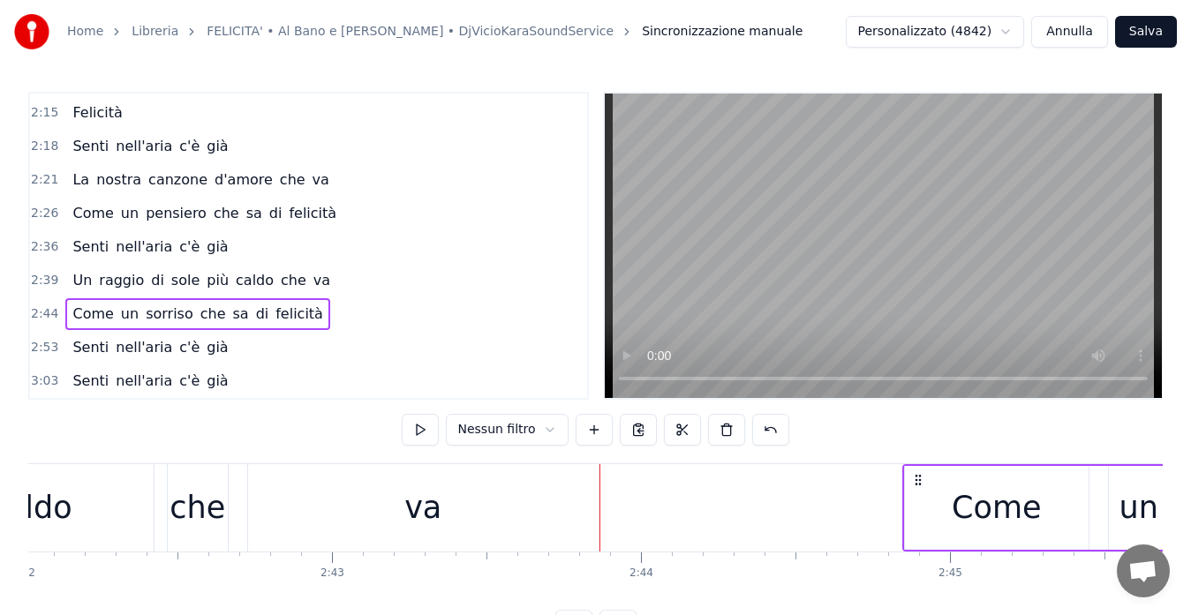
click at [41, 312] on span "2:44" at bounding box center [44, 314] width 27 height 18
click at [425, 437] on button at bounding box center [420, 430] width 37 height 32
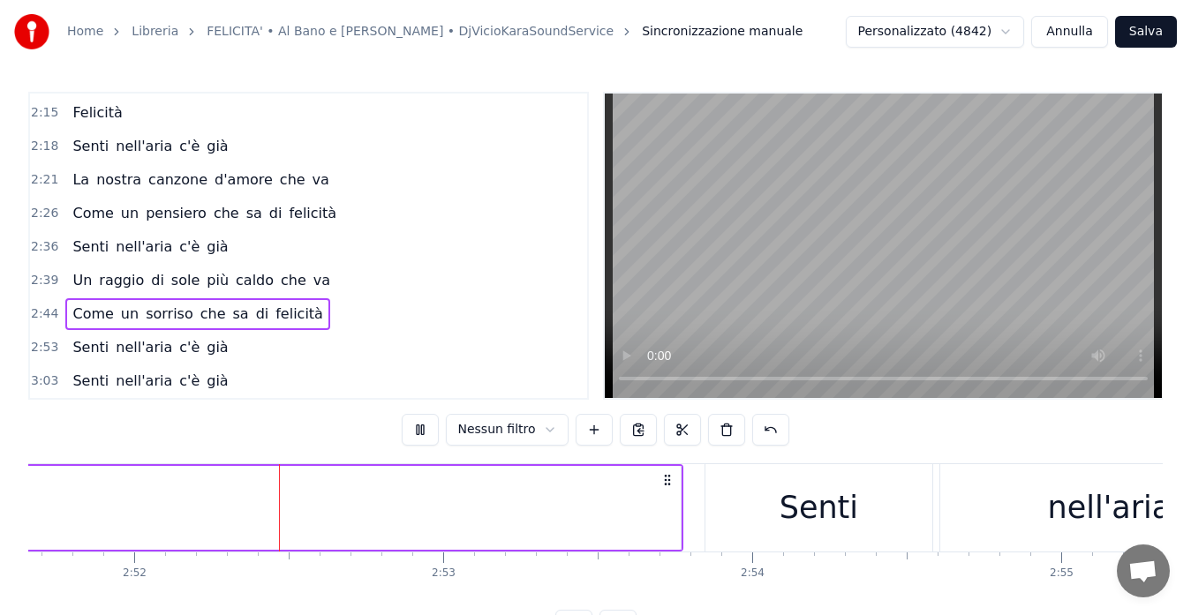
scroll to position [0, 53049]
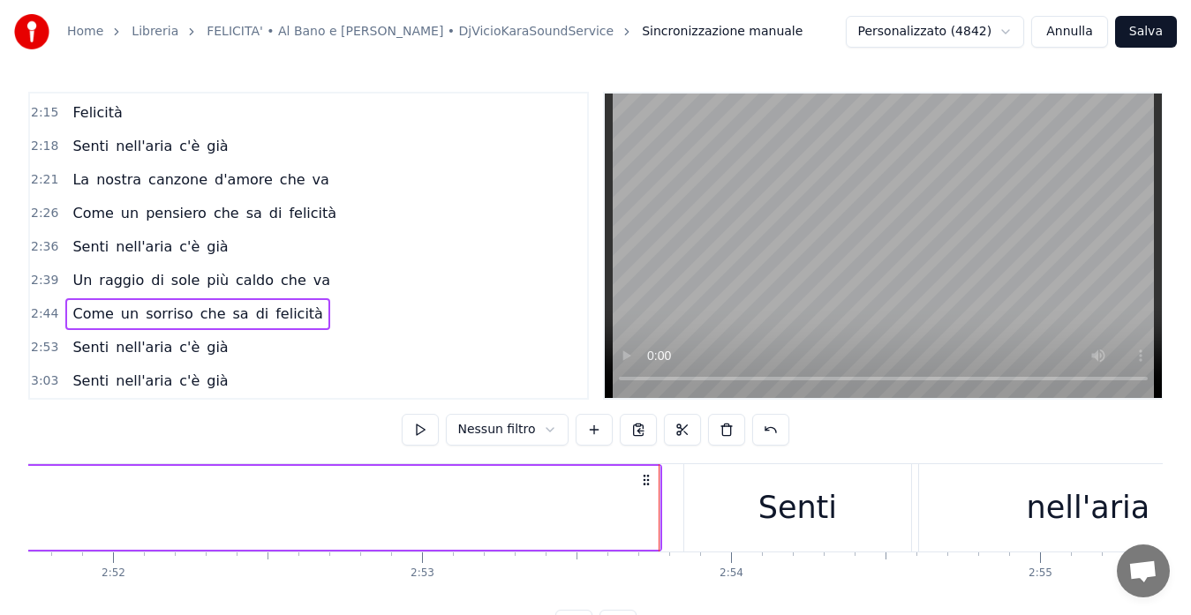
click at [48, 344] on span "2:53" at bounding box center [44, 348] width 27 height 18
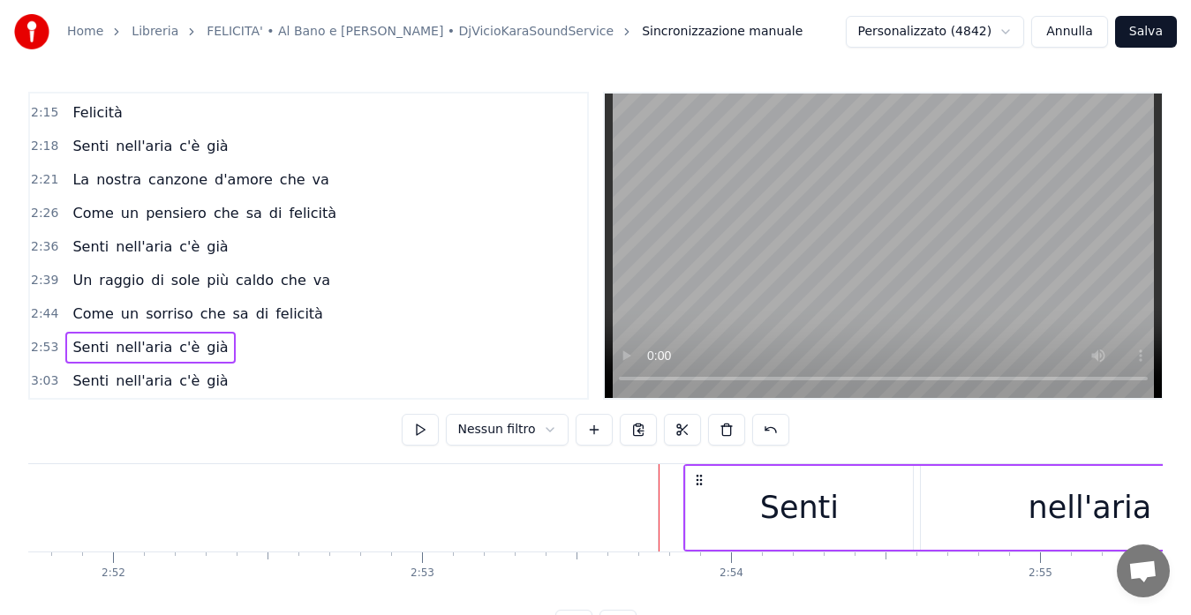
click at [48, 344] on span "2:53" at bounding box center [44, 348] width 27 height 18
click at [425, 433] on button at bounding box center [420, 430] width 37 height 32
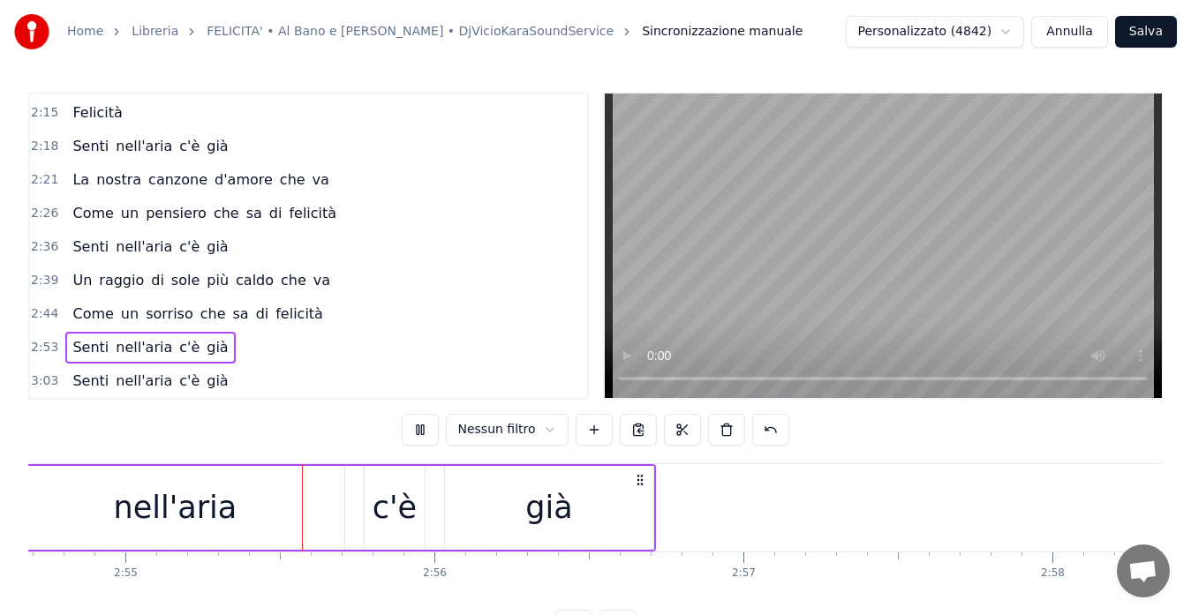
scroll to position [0, 54007]
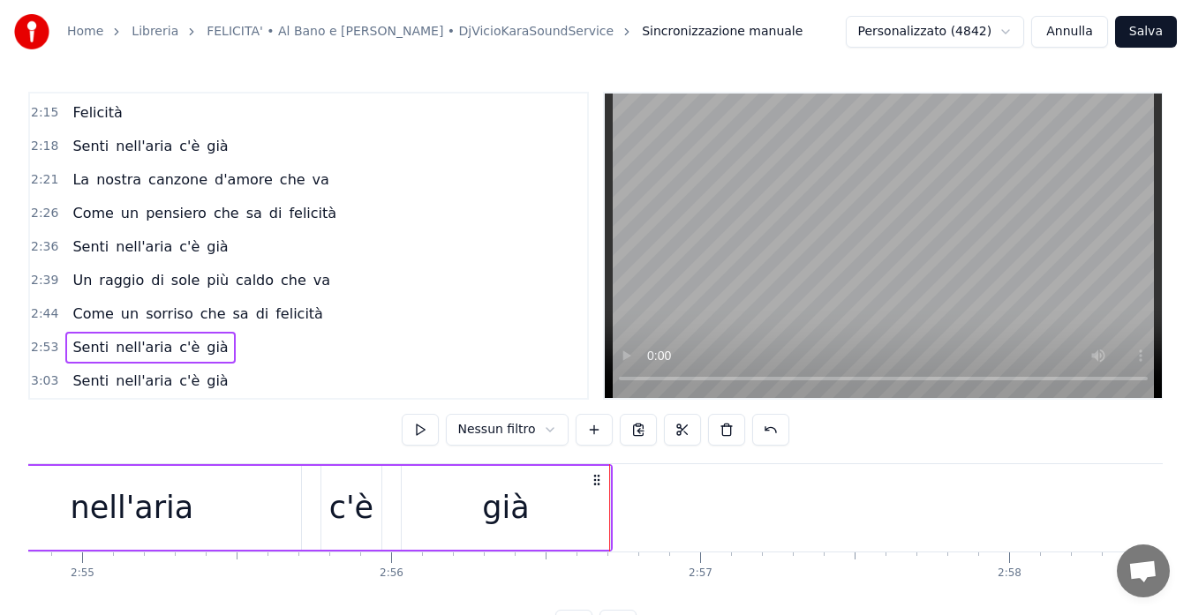
click at [49, 381] on span "3:03" at bounding box center [44, 381] width 27 height 18
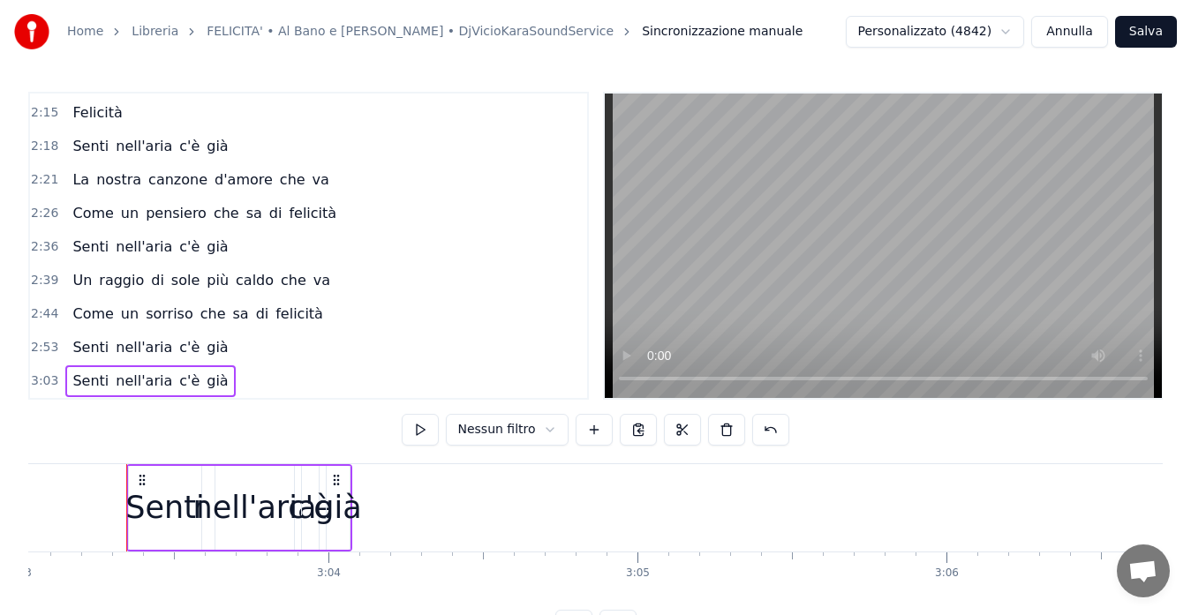
scroll to position [0, 56550]
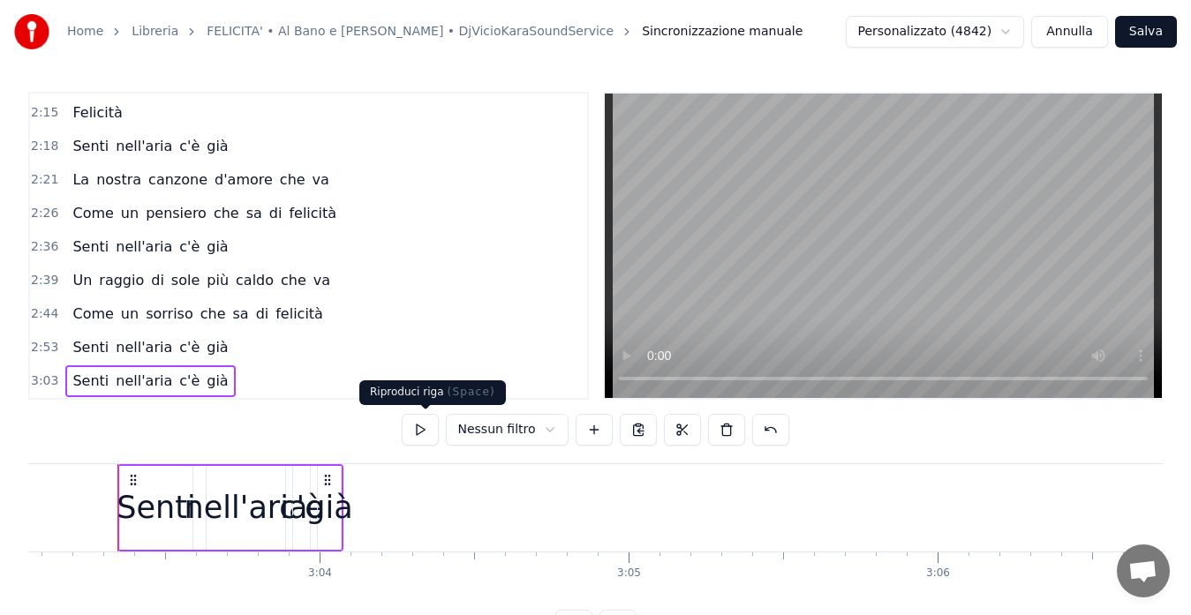
click at [421, 428] on button at bounding box center [420, 430] width 37 height 32
click at [40, 348] on span "2:53" at bounding box center [44, 348] width 27 height 18
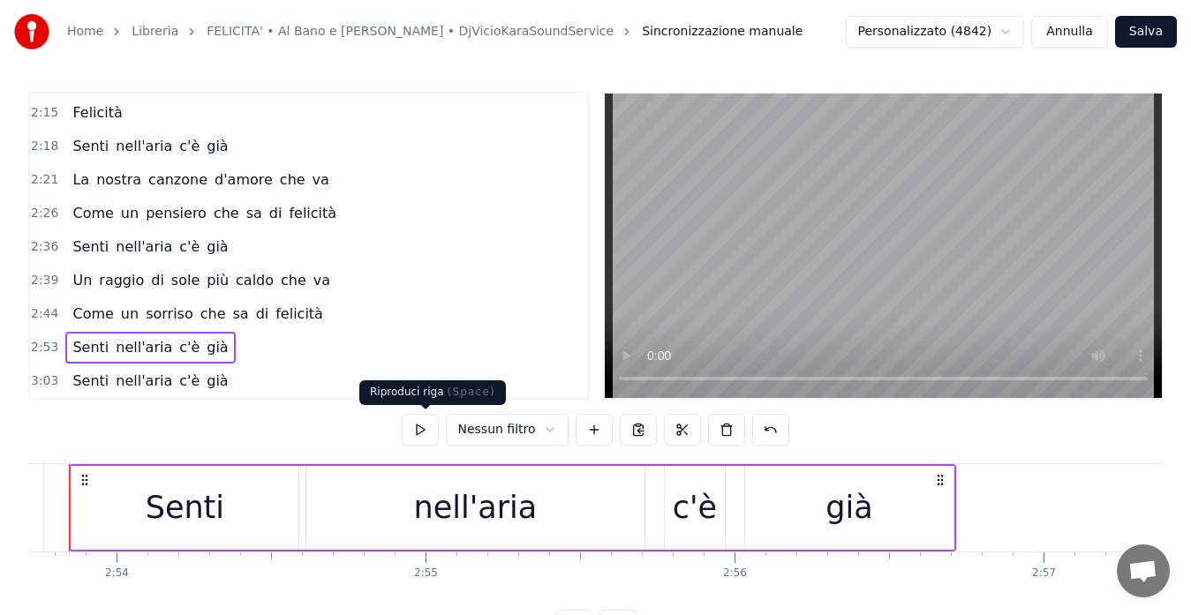
scroll to position [0, 53615]
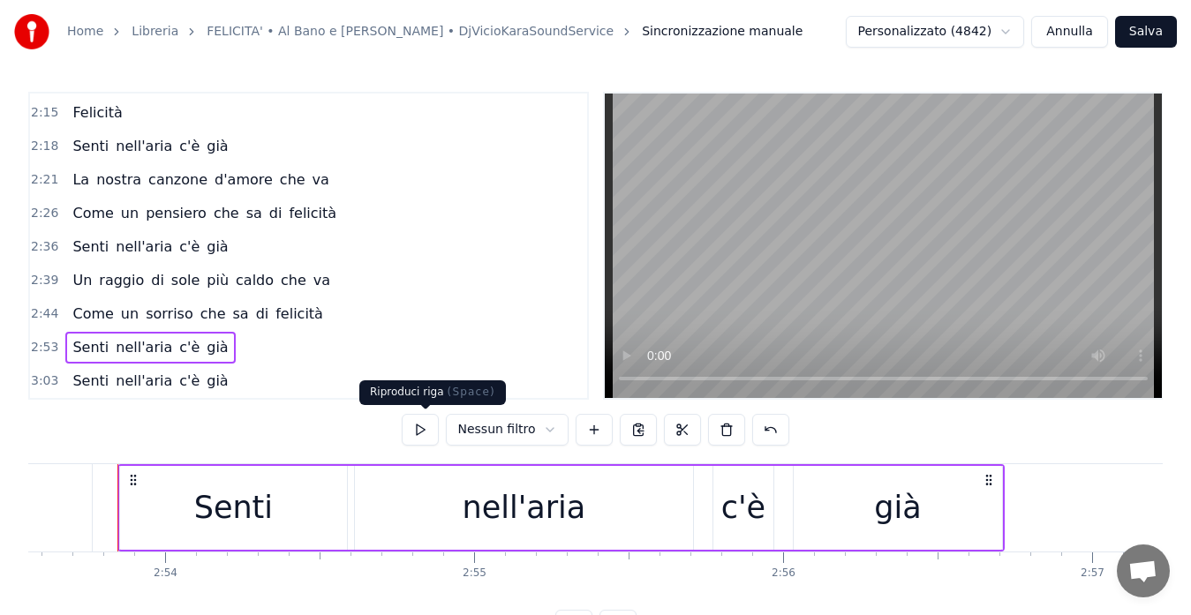
click at [426, 432] on button at bounding box center [420, 430] width 37 height 32
click at [40, 379] on span "3:03" at bounding box center [44, 381] width 27 height 18
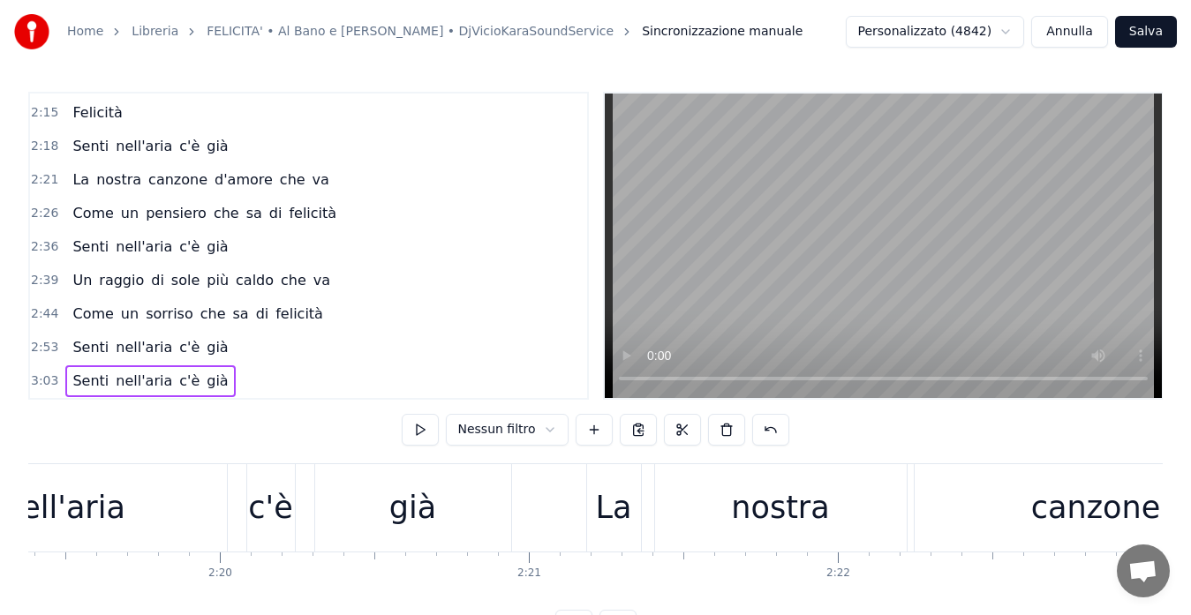
scroll to position [0, 42655]
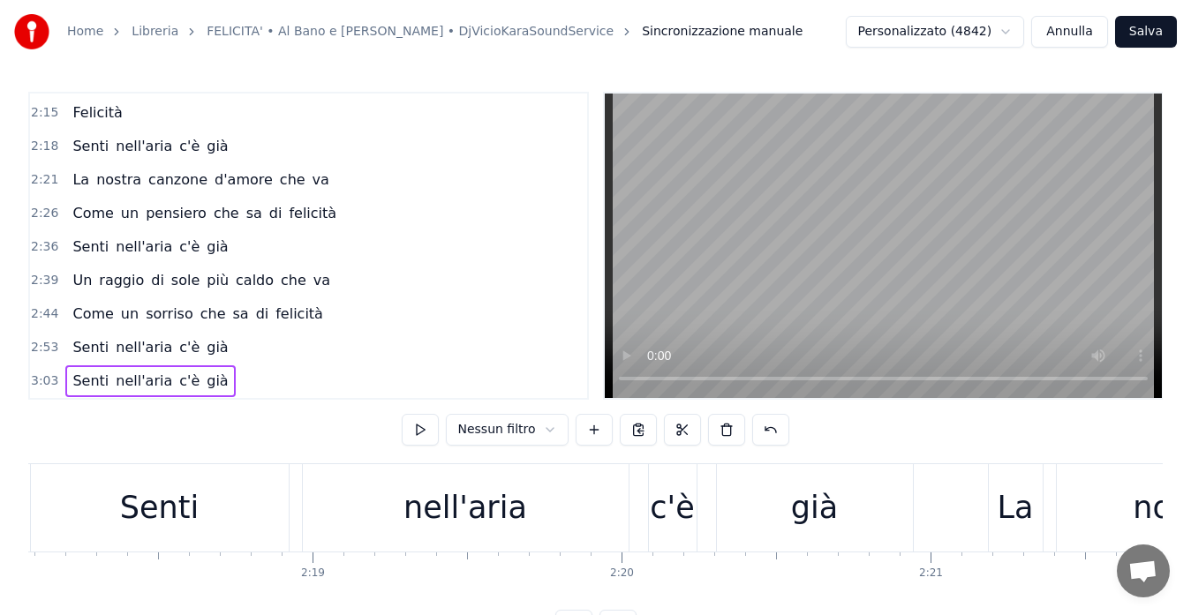
click at [33, 342] on span "2:53" at bounding box center [44, 348] width 27 height 18
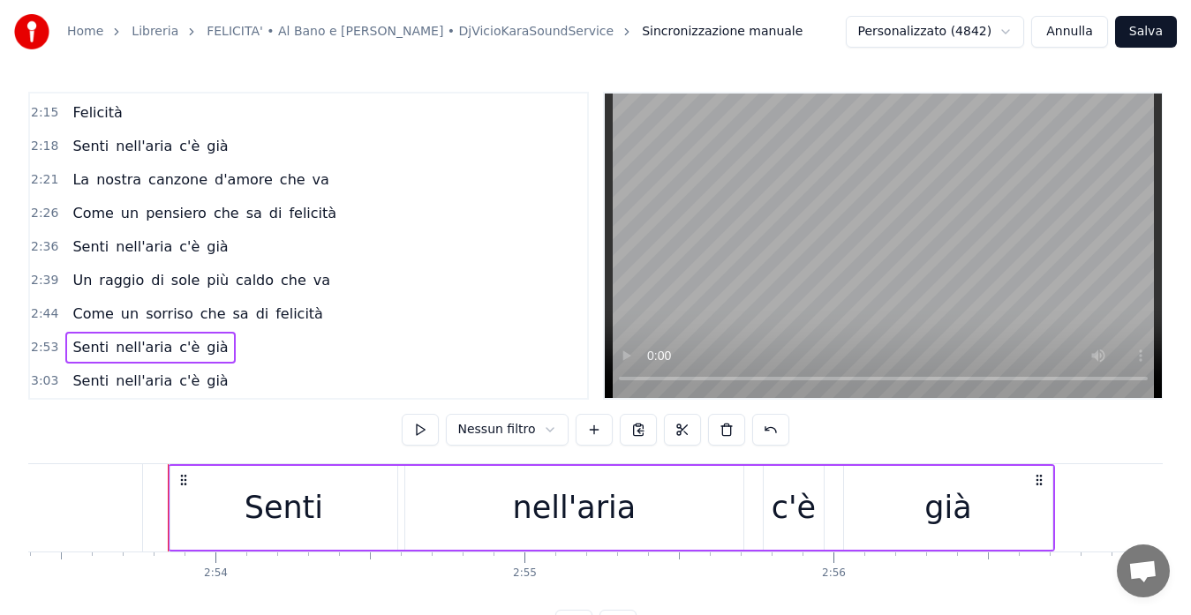
scroll to position [0, 53615]
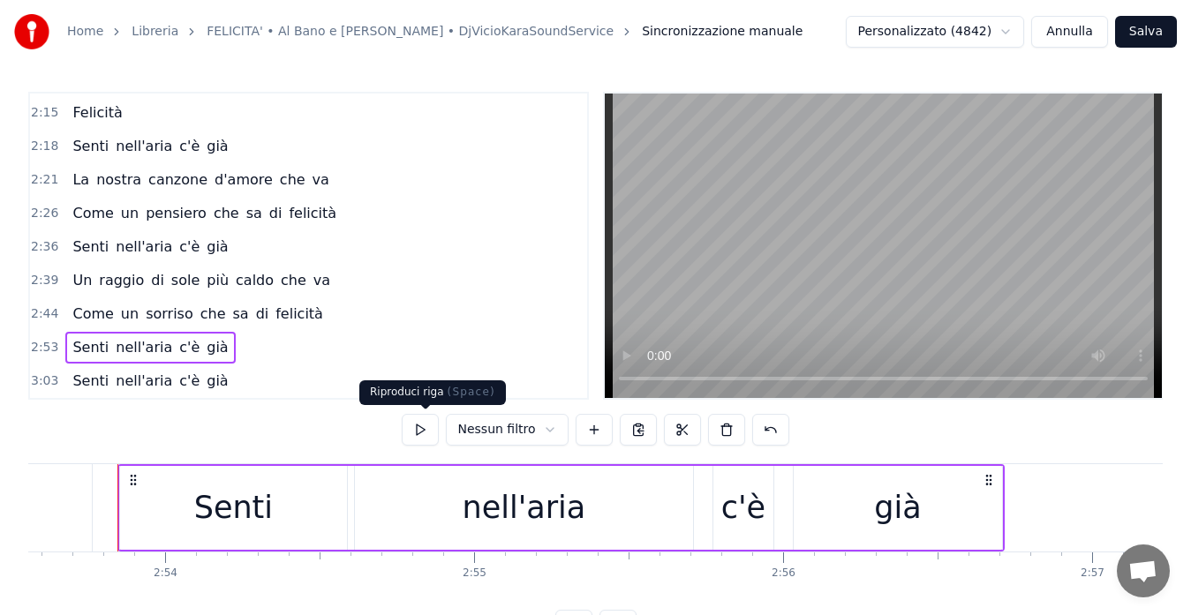
click at [425, 435] on button at bounding box center [420, 430] width 37 height 32
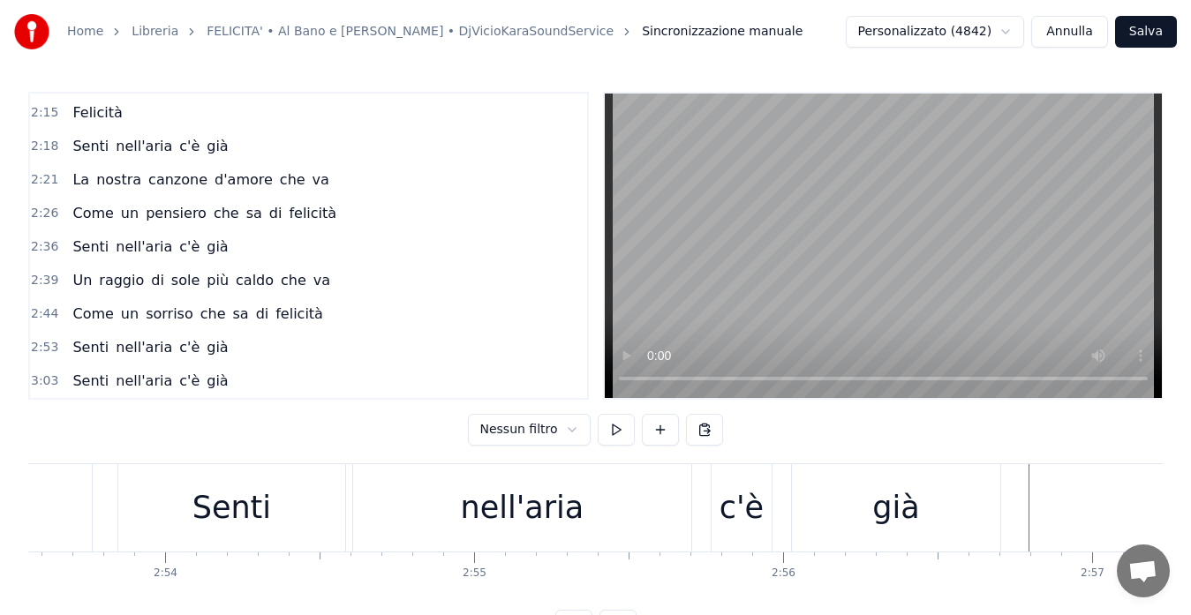
click at [1001, 508] on div "Senti nell'aria c'è già" at bounding box center [560, 507] width 887 height 87
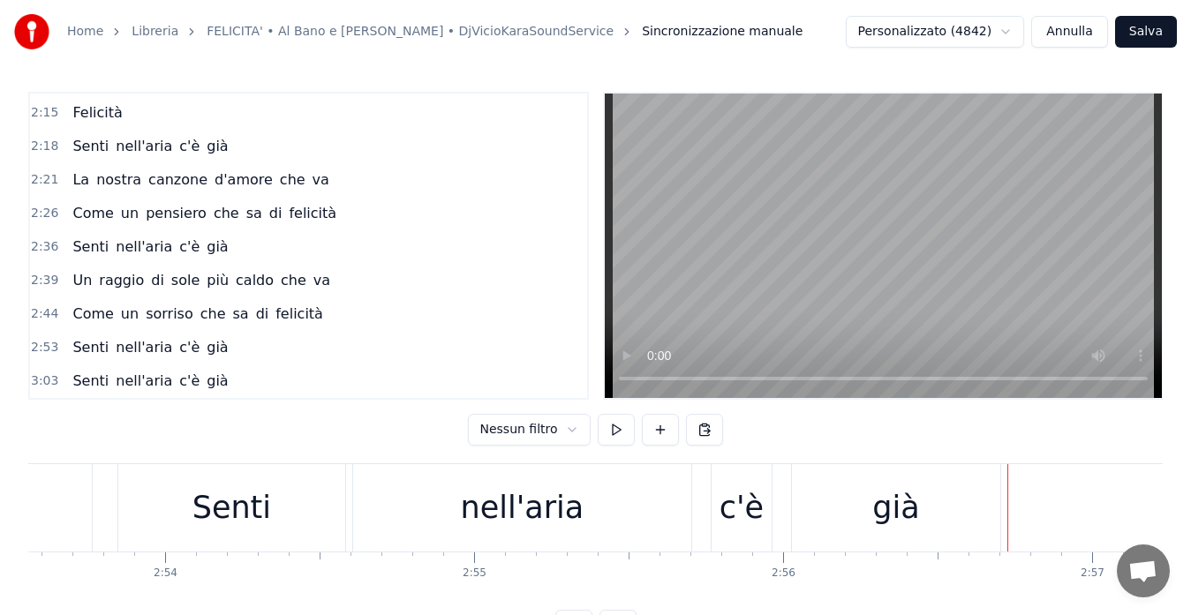
click at [1003, 512] on div "Senti nell'aria c'è già" at bounding box center [560, 507] width 887 height 87
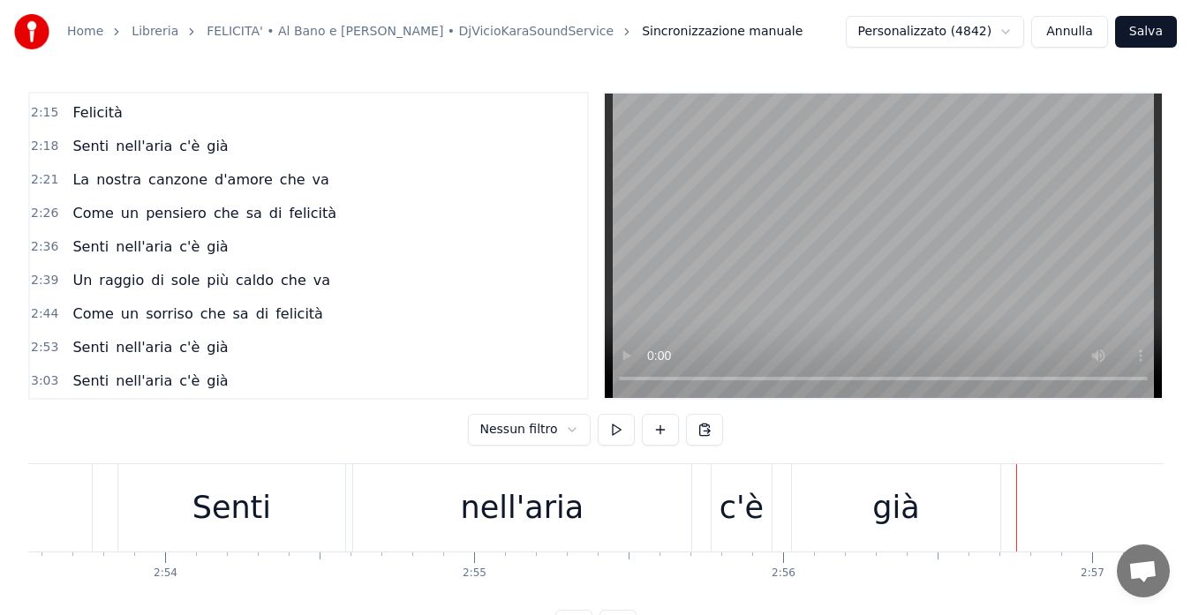
drag, startPoint x: 1016, startPoint y: 511, endPoint x: 1006, endPoint y: 512, distance: 9.7
click at [604, 427] on button at bounding box center [616, 430] width 37 height 32
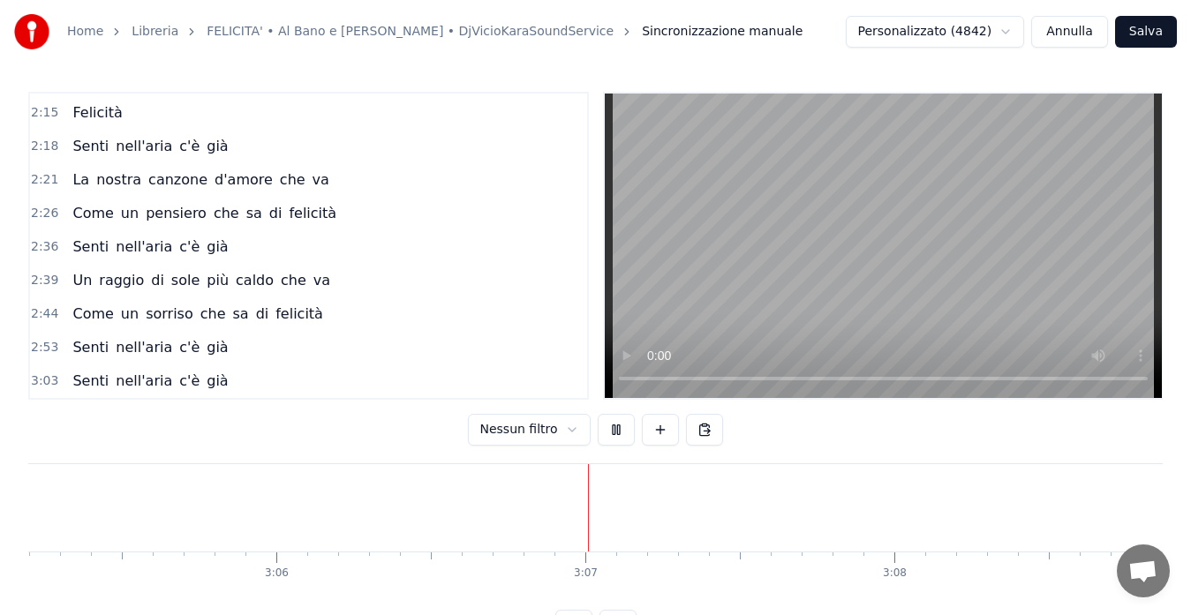
scroll to position [0, 57539]
click at [120, 383] on span "nell'aria" at bounding box center [144, 381] width 60 height 20
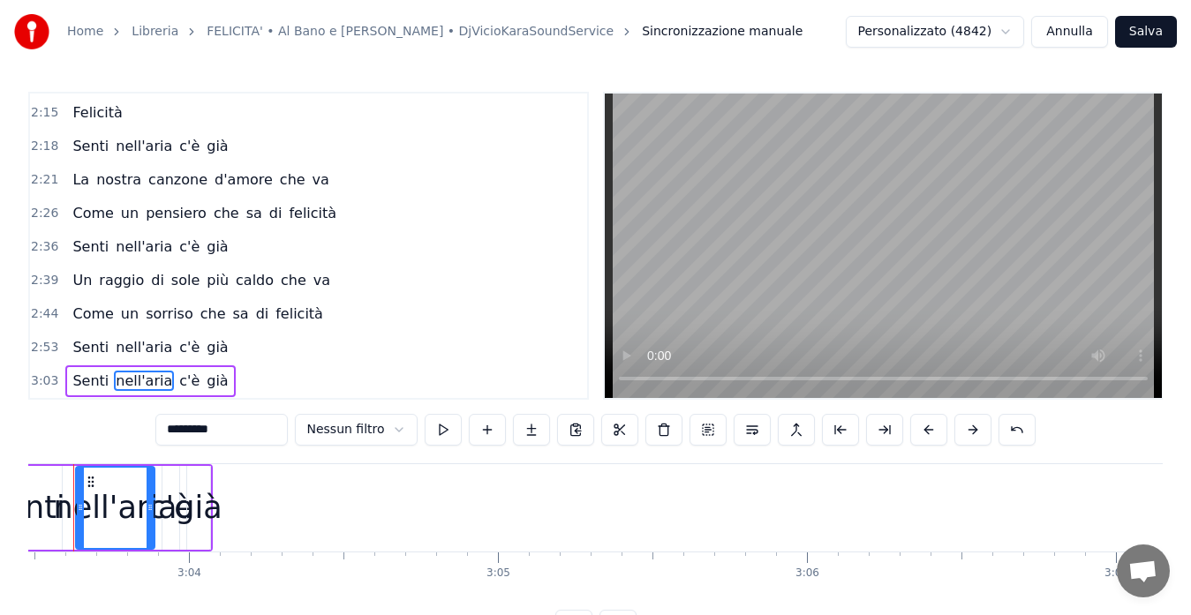
scroll to position [0, 56636]
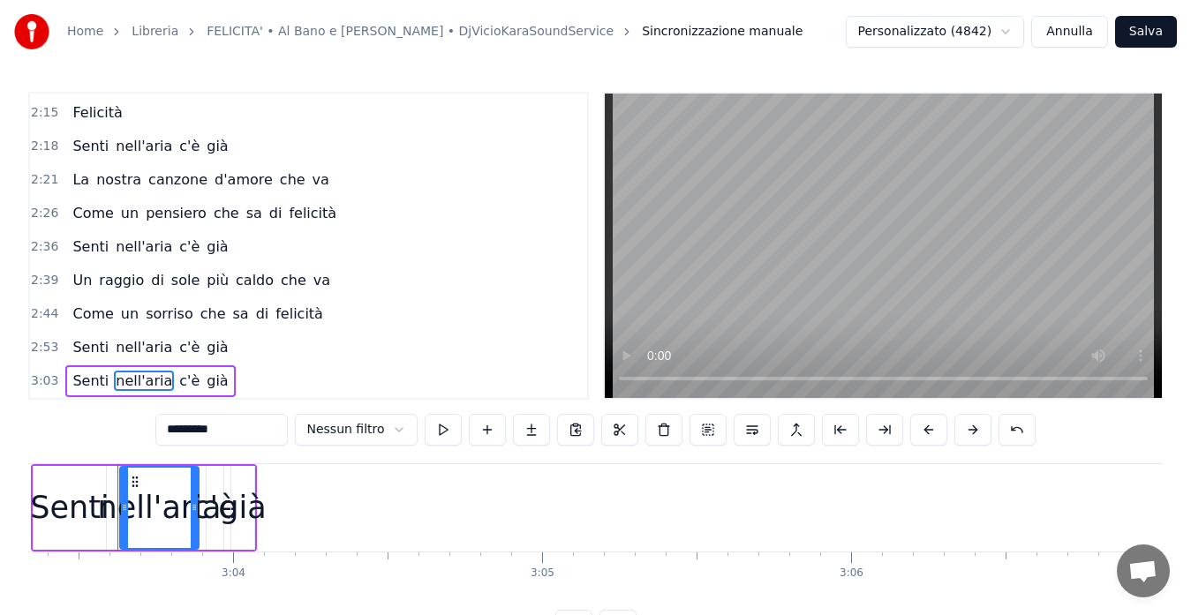
click at [38, 377] on span "3:03" at bounding box center [44, 381] width 27 height 18
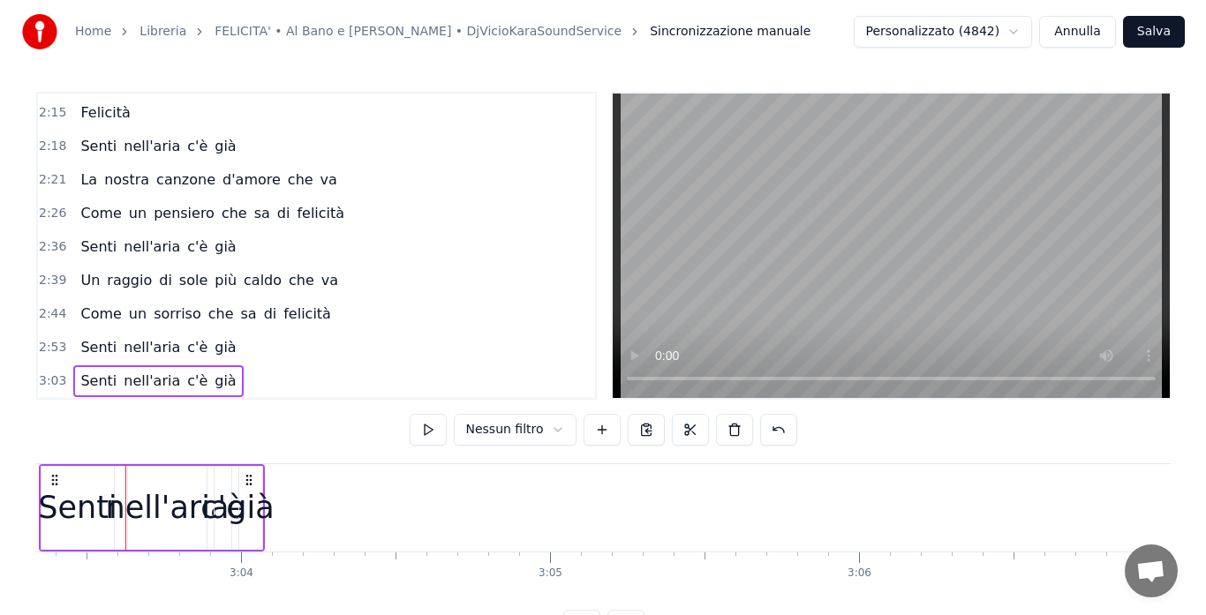
scroll to position [0, 56550]
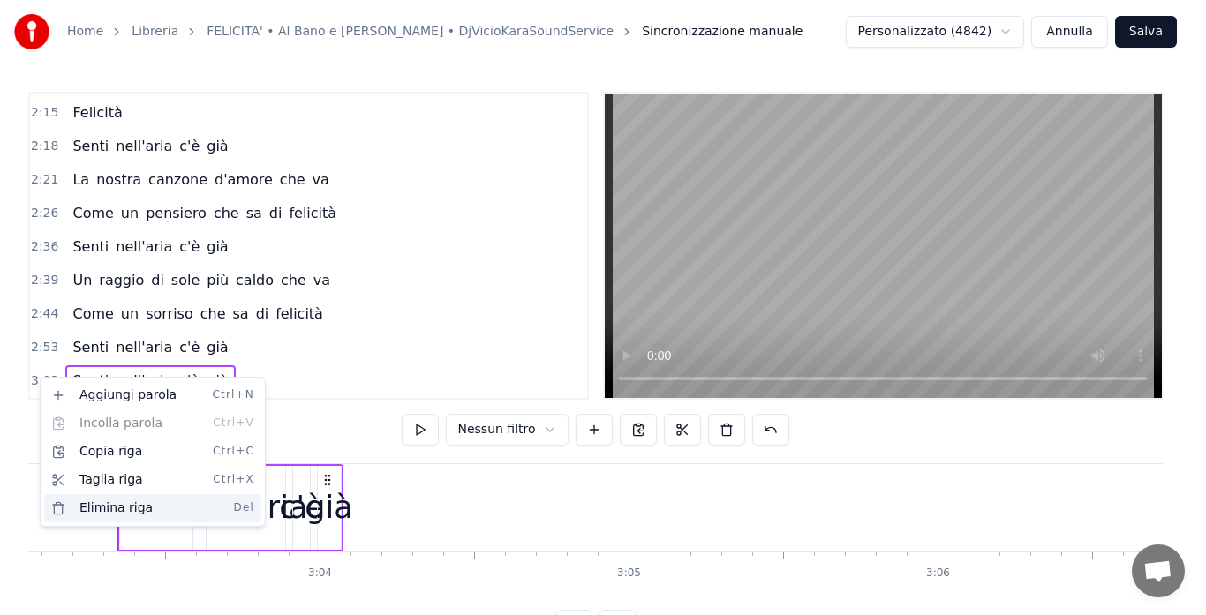
click at [104, 507] on div "Elimina riga Del" at bounding box center [152, 508] width 217 height 28
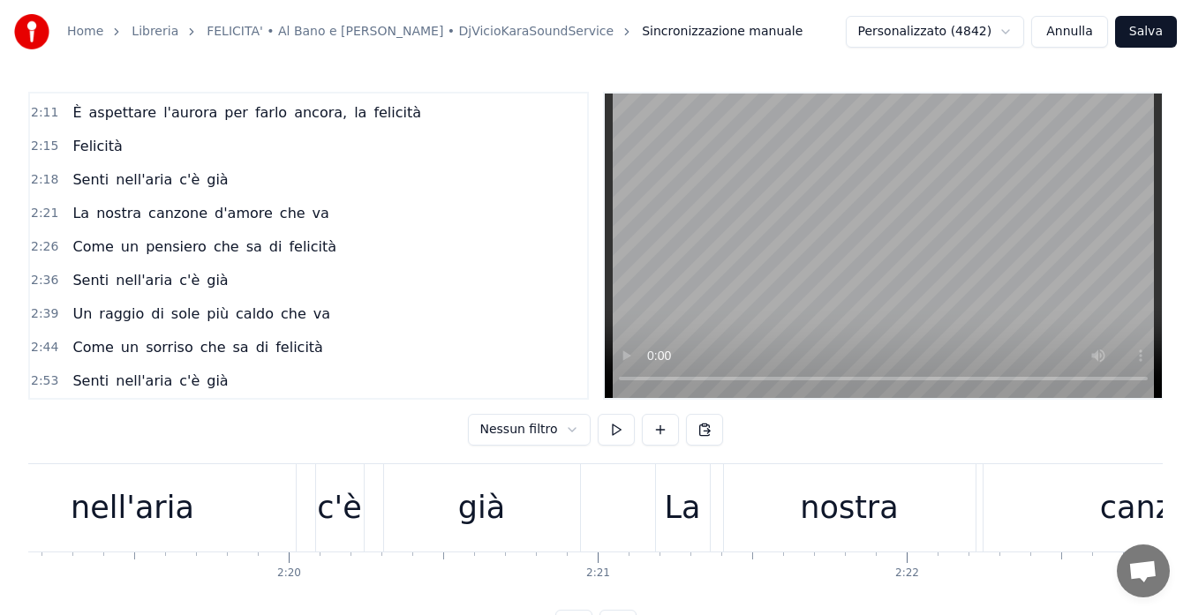
scroll to position [0, 40671]
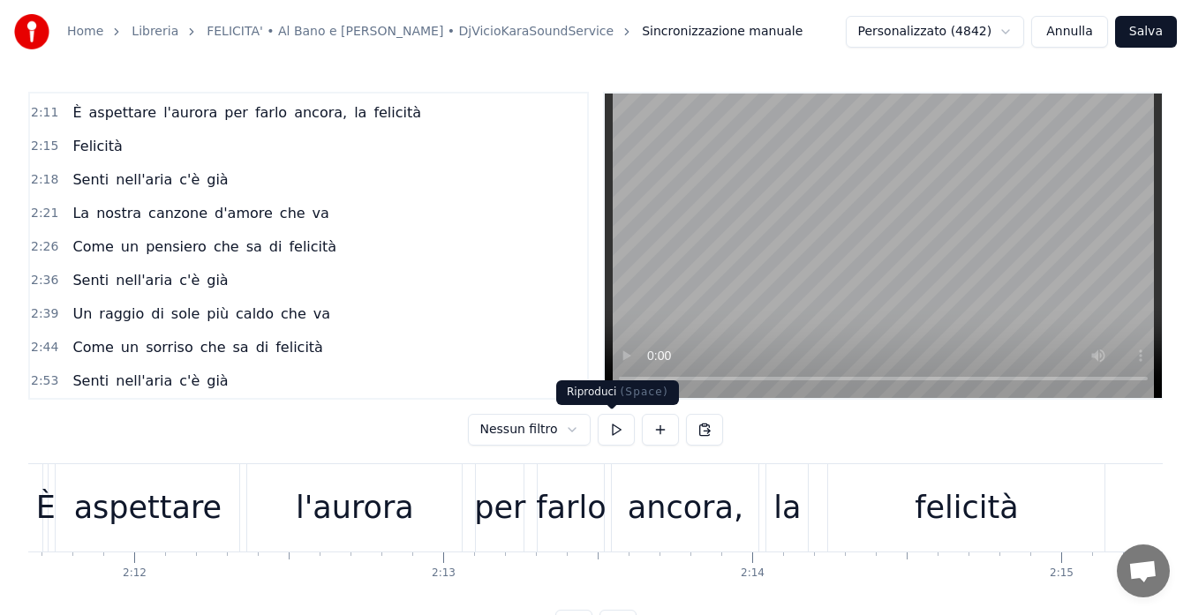
click at [617, 432] on button at bounding box center [616, 430] width 37 height 32
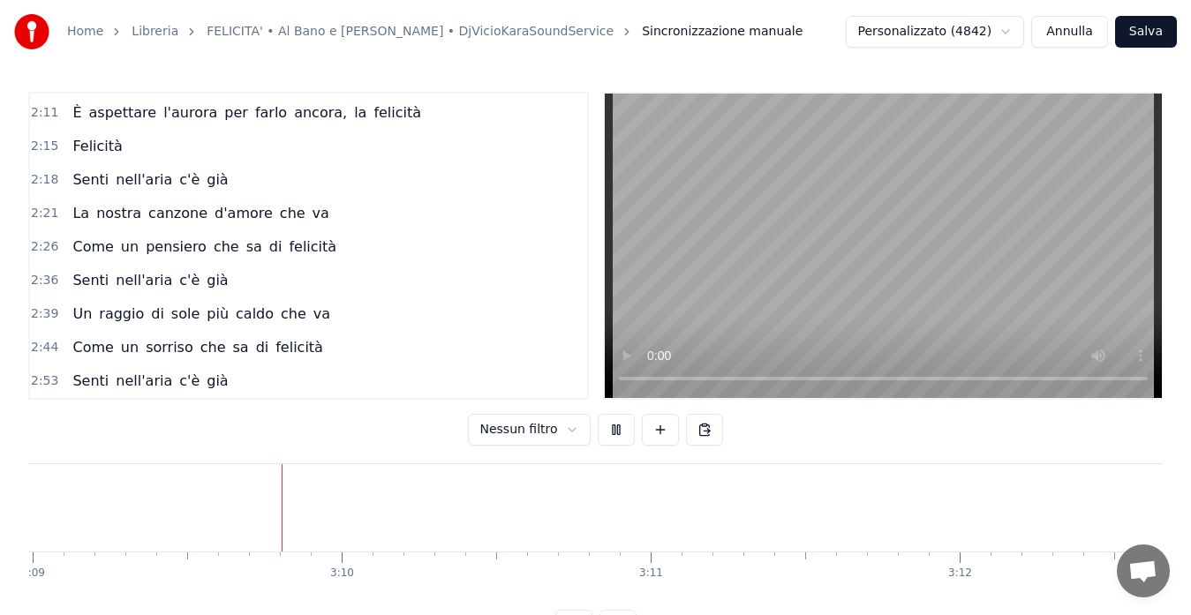
scroll to position [0, 58382]
click at [31, 349] on span "2:44" at bounding box center [44, 348] width 27 height 18
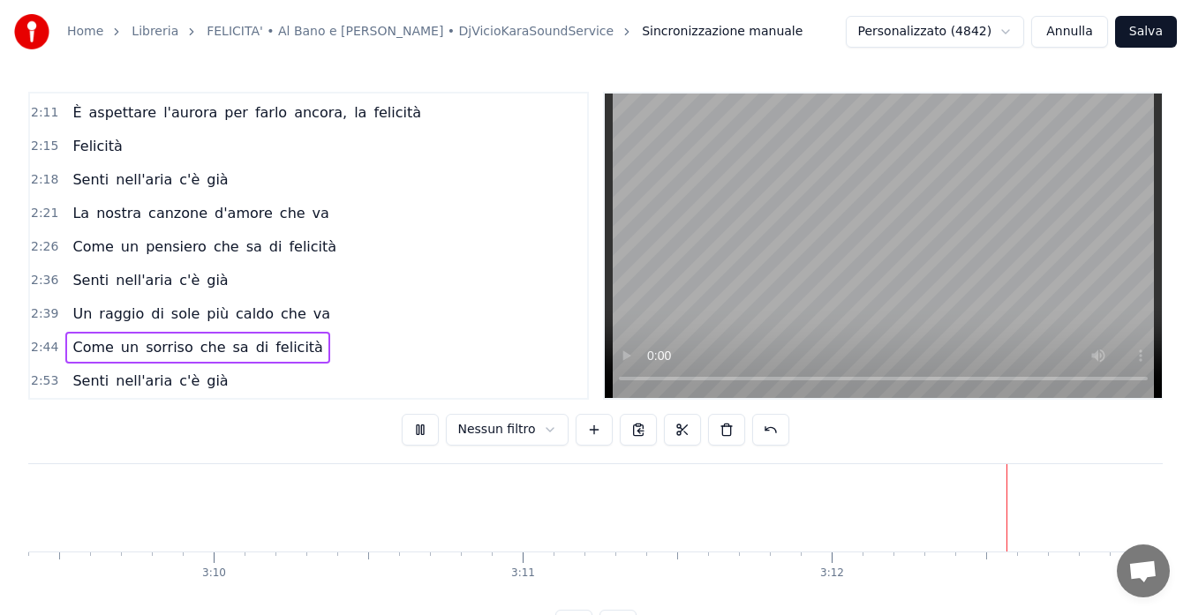
click at [40, 344] on span "2:44" at bounding box center [44, 348] width 27 height 18
click at [504, 310] on div "2:39 Un raggio di sole più caldo che va" at bounding box center [308, 314] width 557 height 34
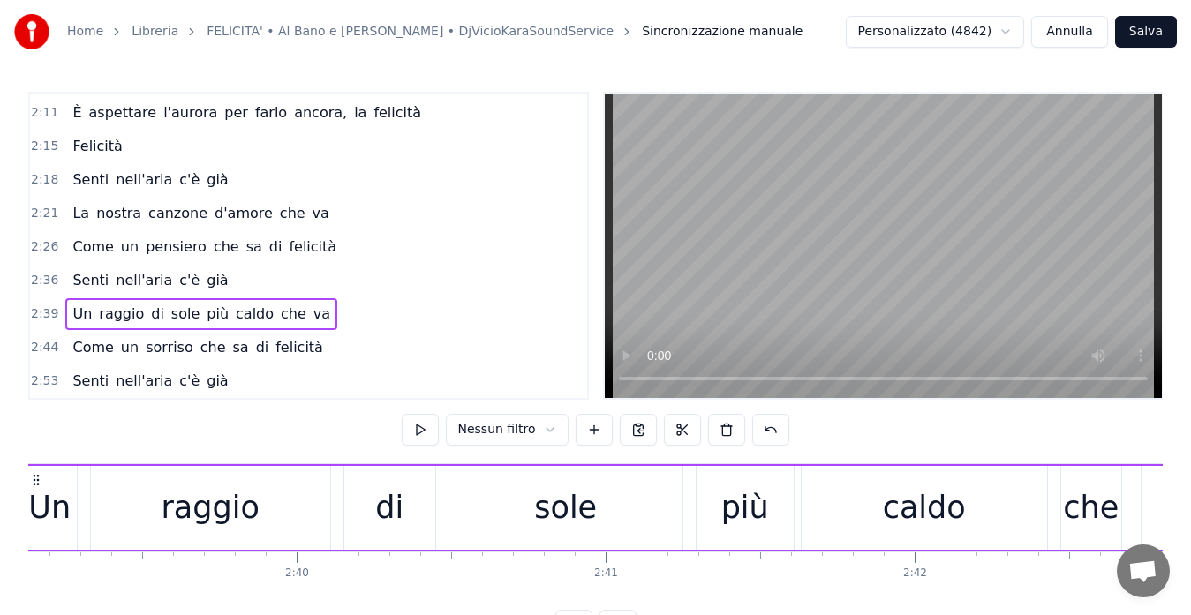
scroll to position [0, 49062]
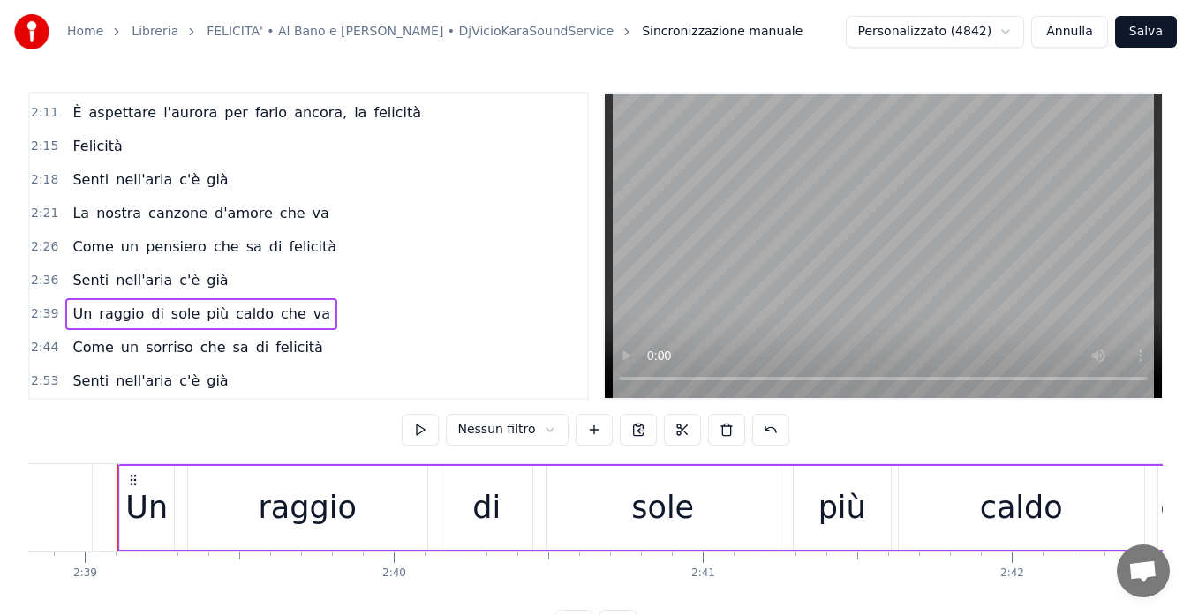
click at [44, 319] on span "2:39" at bounding box center [44, 314] width 27 height 18
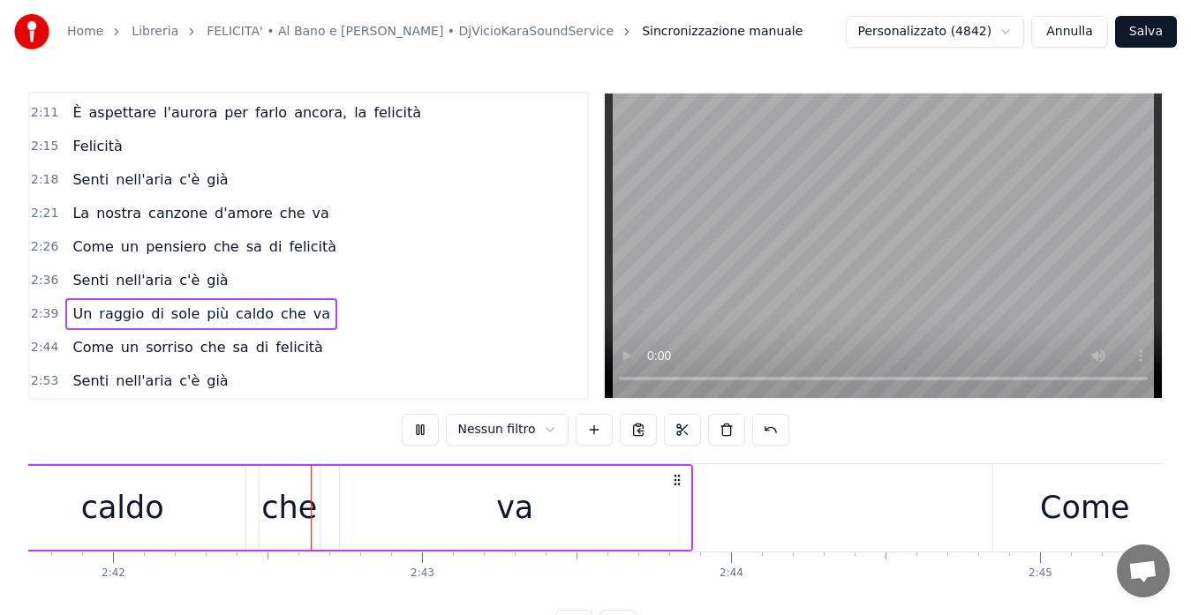
scroll to position [0, 50025]
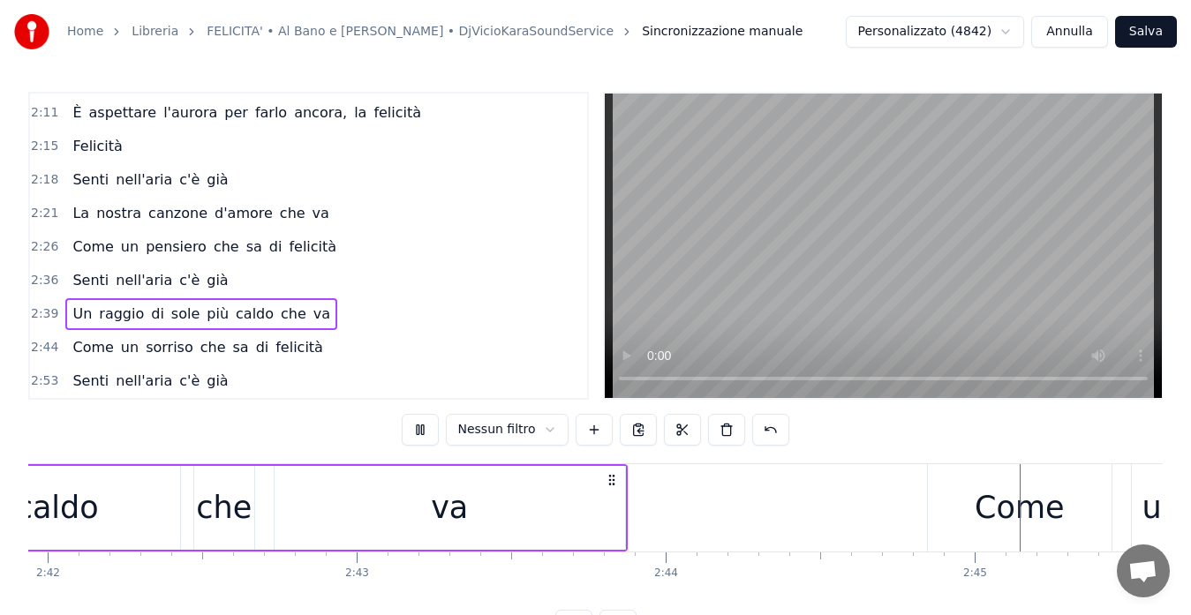
click at [37, 342] on span "2:44" at bounding box center [44, 348] width 27 height 18
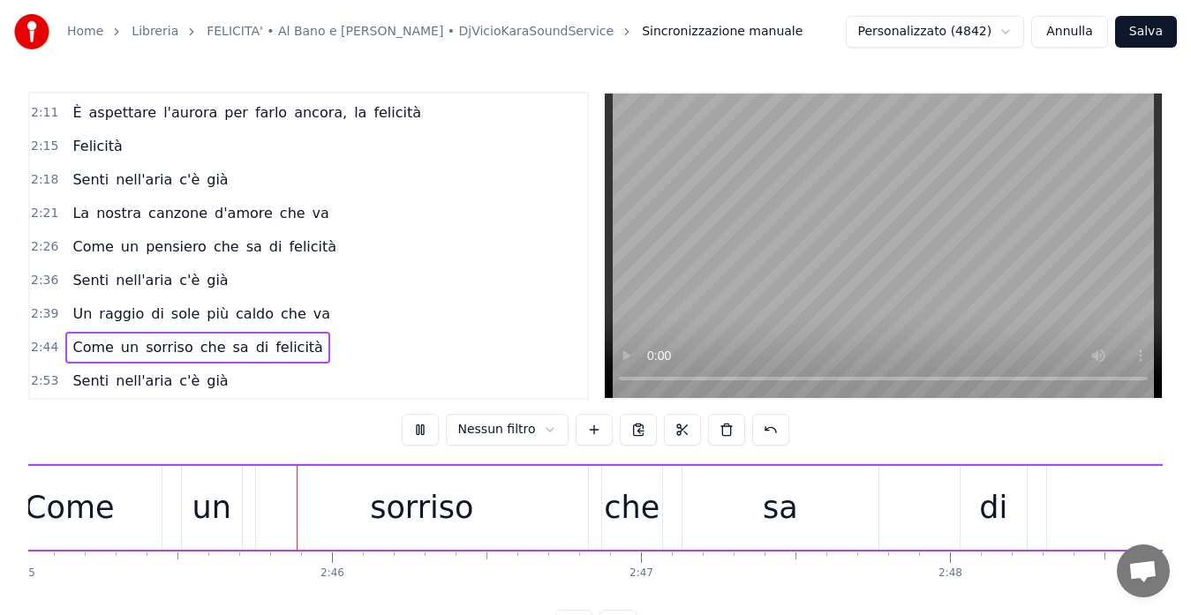
scroll to position [0, 51011]
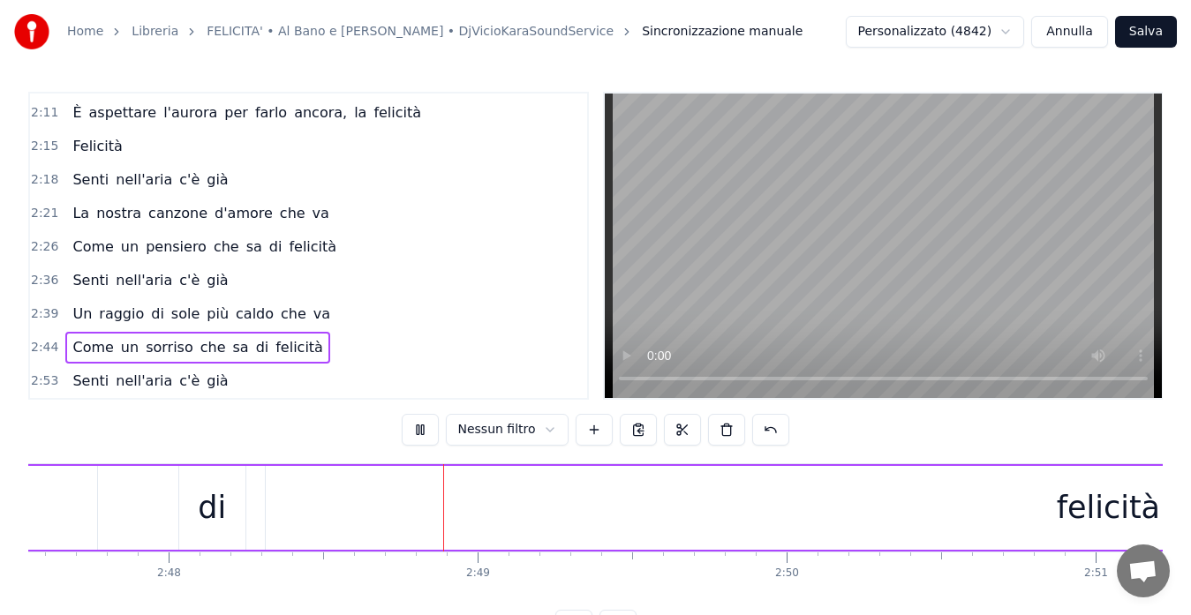
click at [40, 374] on span "2:53" at bounding box center [44, 381] width 27 height 18
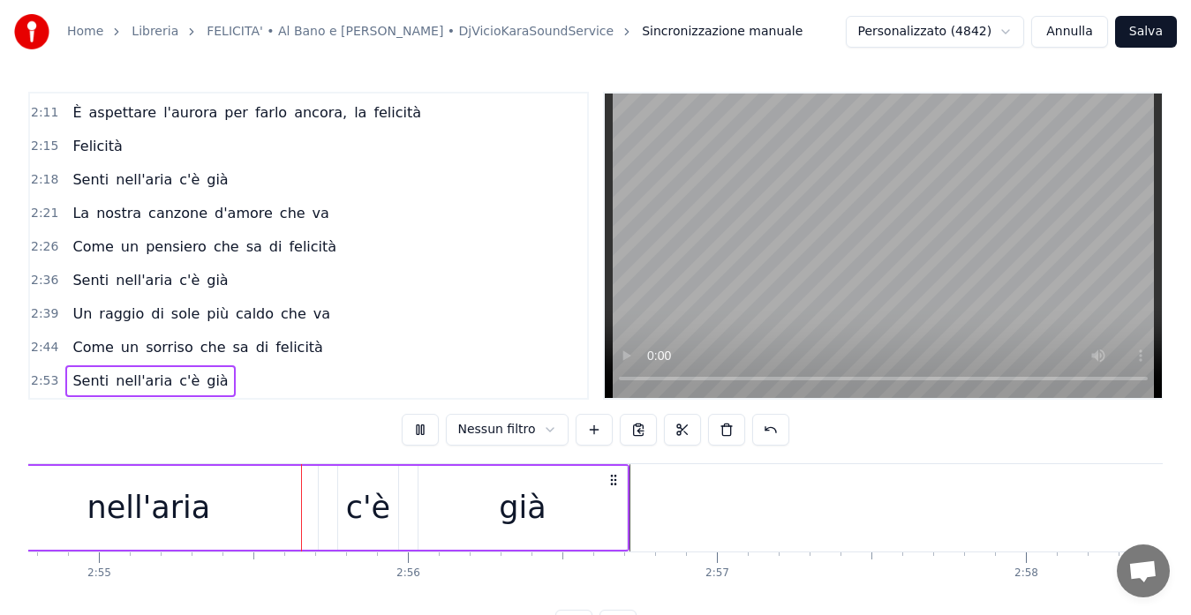
scroll to position [0, 54012]
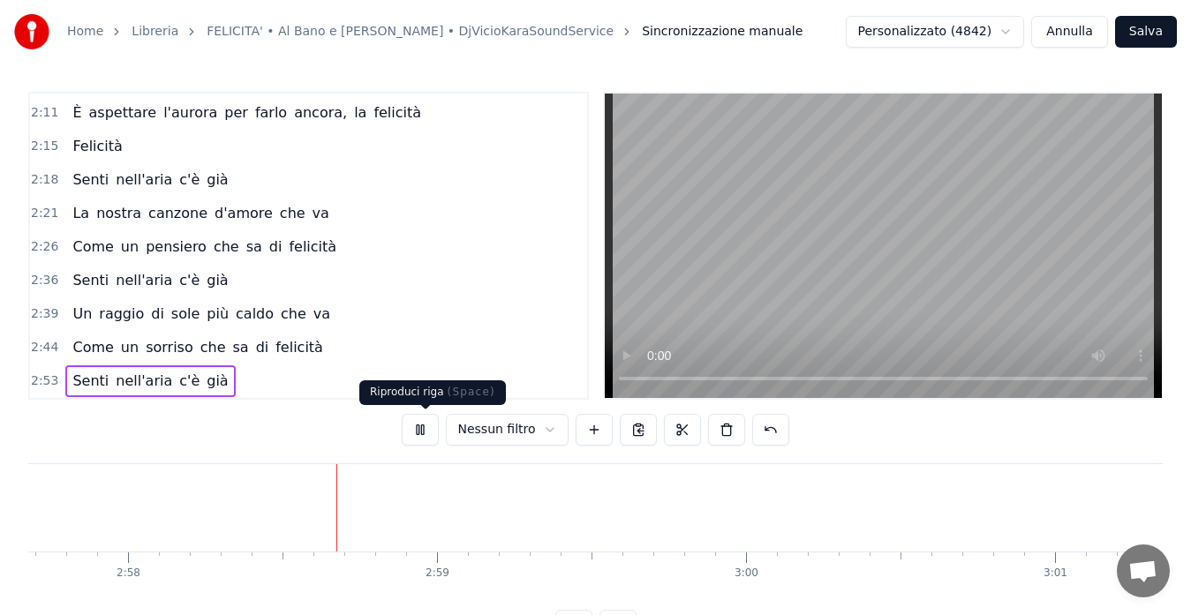
click at [426, 425] on button at bounding box center [420, 430] width 37 height 32
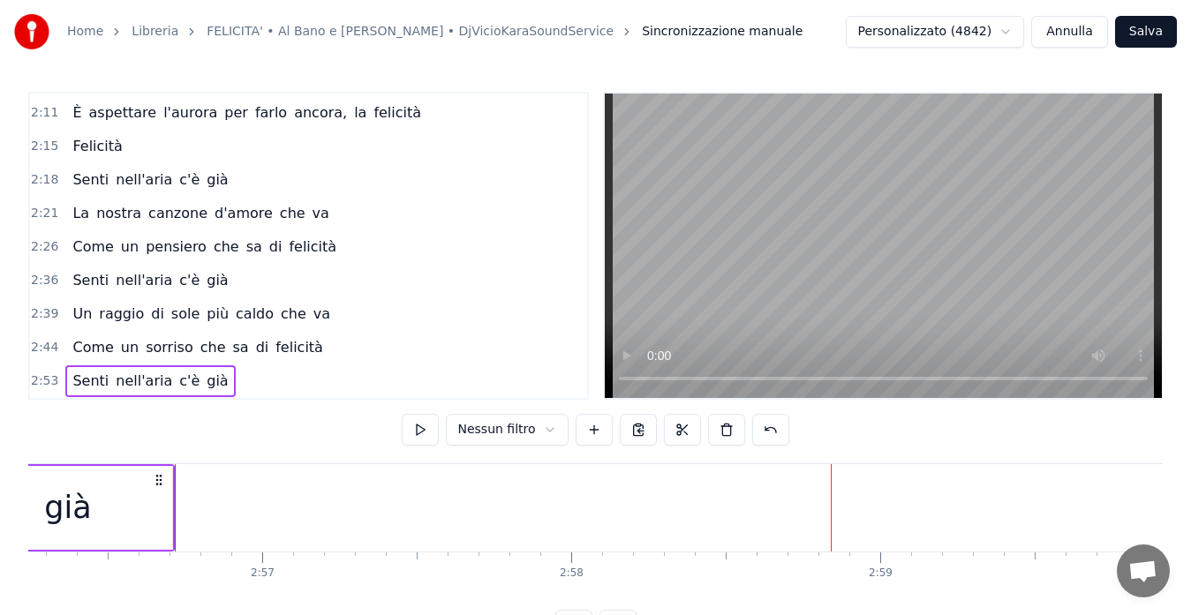
scroll to position [0, 54438]
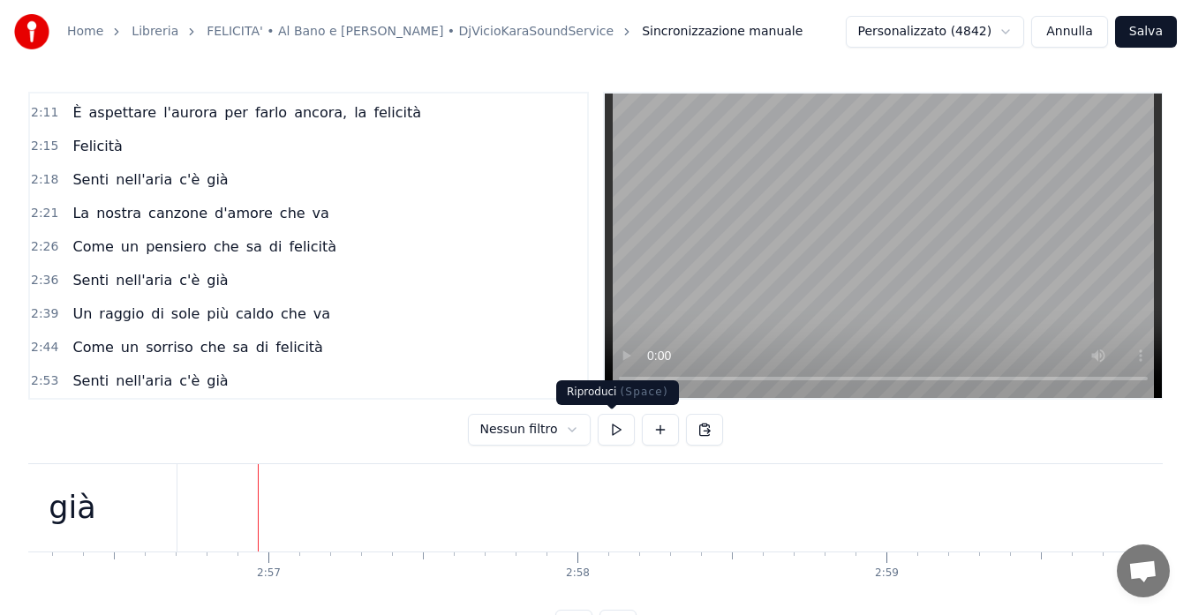
click at [613, 432] on button at bounding box center [616, 430] width 37 height 32
click at [659, 432] on button at bounding box center [660, 430] width 37 height 32
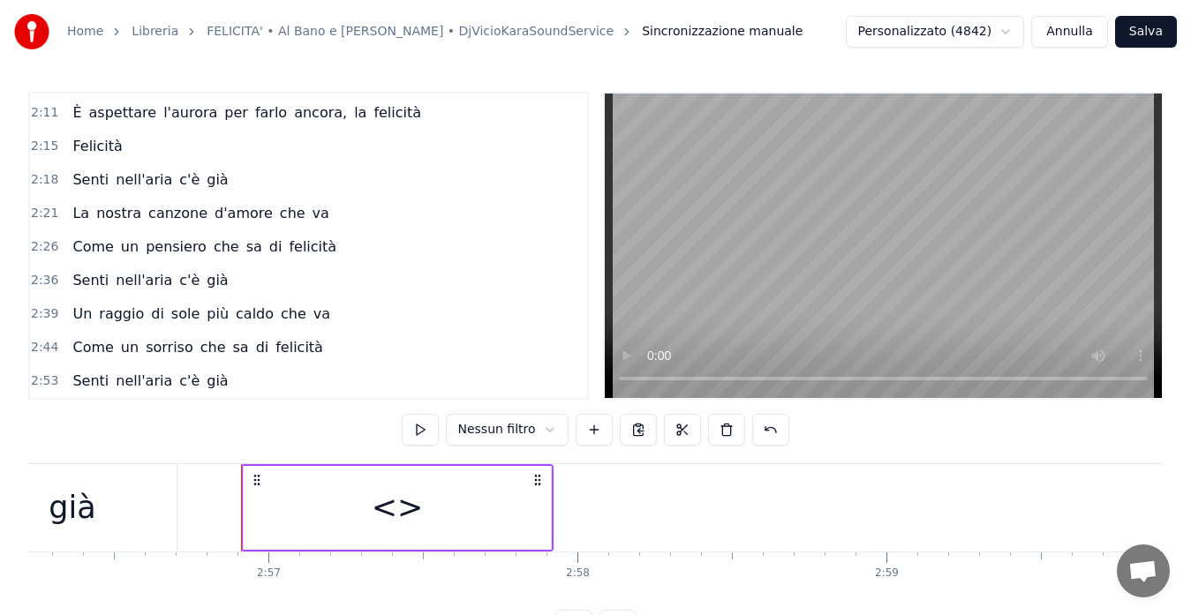
scroll to position [1004, 0]
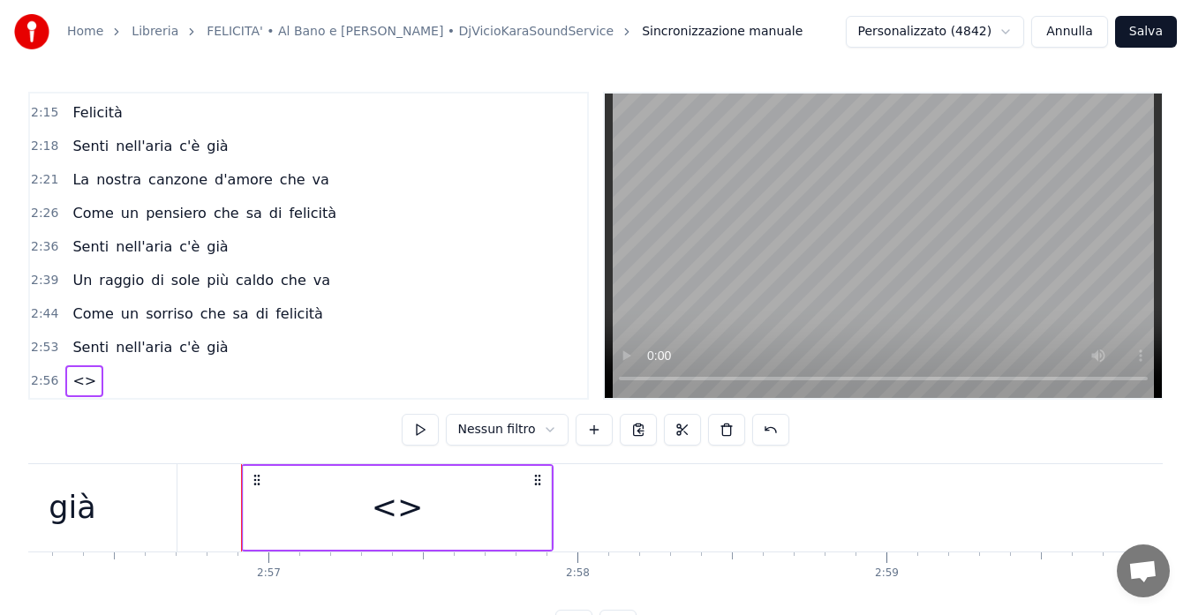
click at [73, 388] on span "<>" at bounding box center [84, 381] width 27 height 20
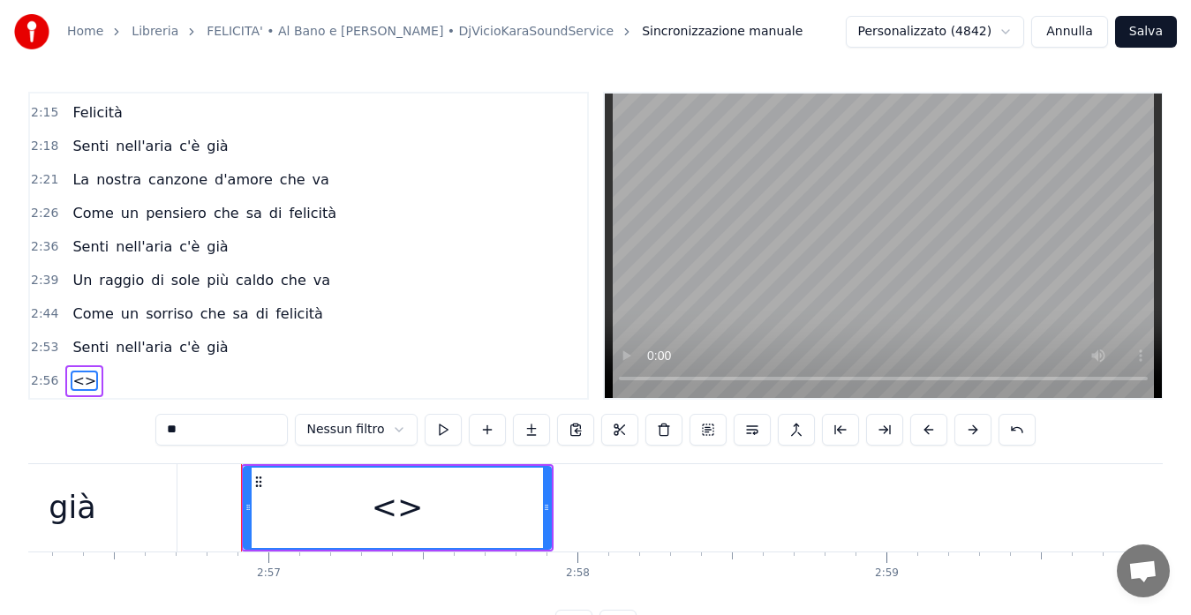
scroll to position [70, 0]
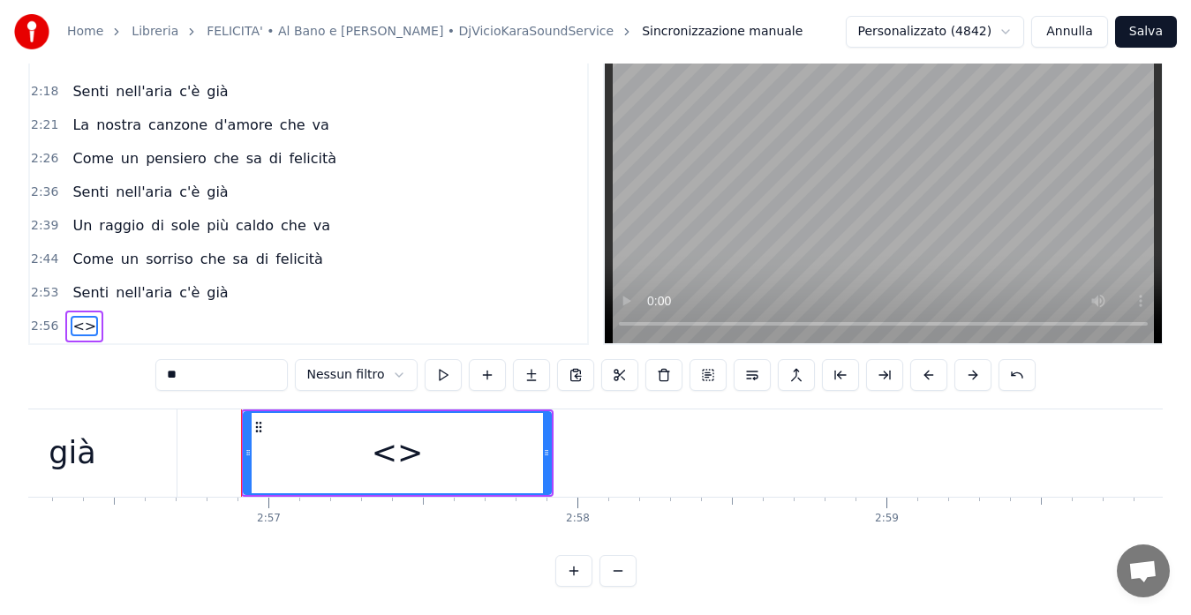
click at [184, 359] on input "**" at bounding box center [221, 375] width 132 height 32
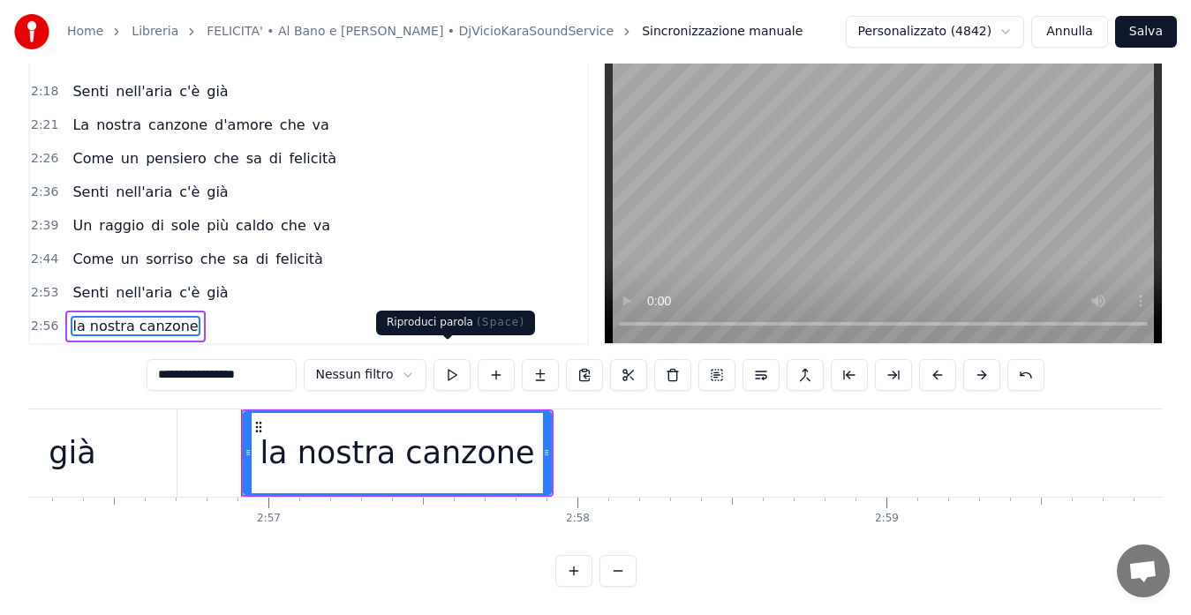
type input "**********"
click at [440, 359] on button at bounding box center [451, 375] width 37 height 32
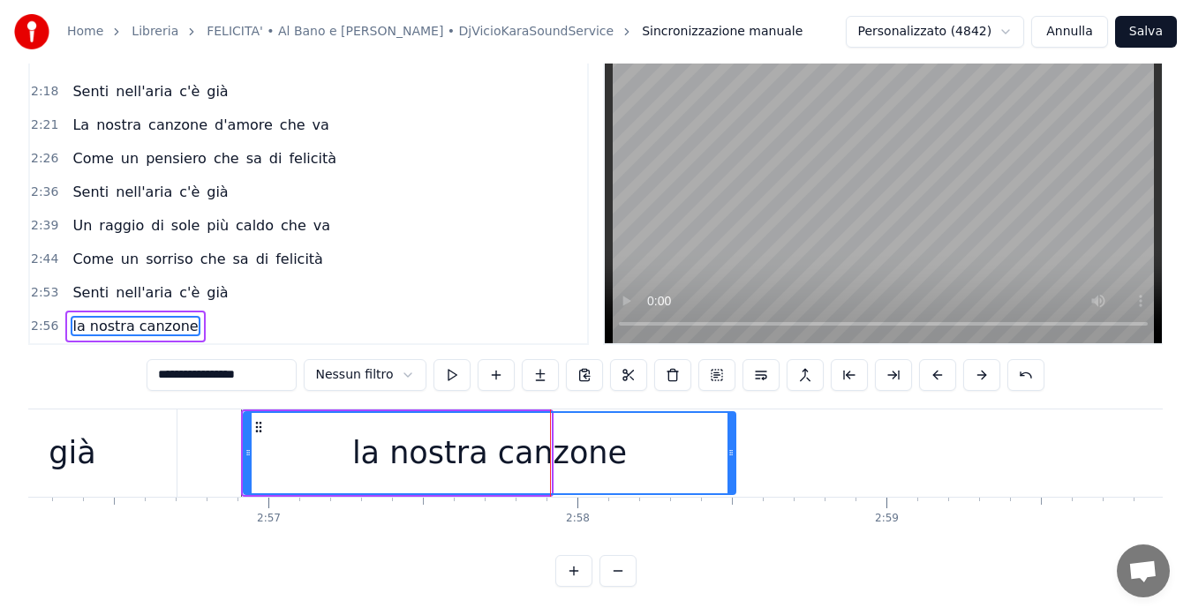
drag, startPoint x: 548, startPoint y: 447, endPoint x: 741, endPoint y: 456, distance: 192.7
click at [734, 456] on div at bounding box center [730, 453] width 7 height 80
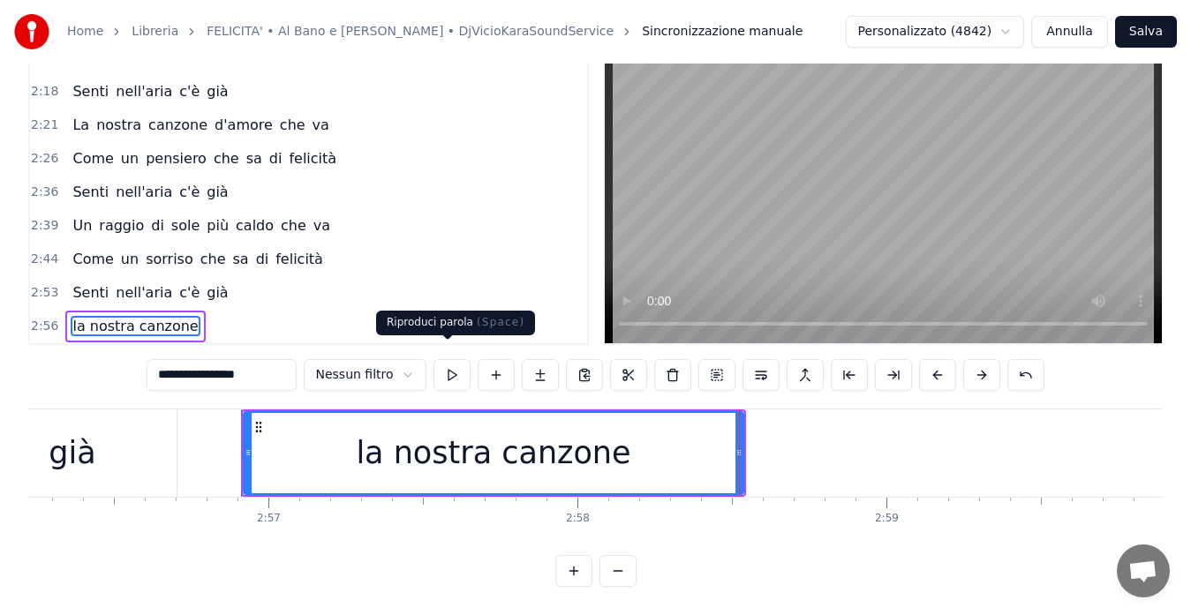
click at [441, 359] on button at bounding box center [451, 375] width 37 height 32
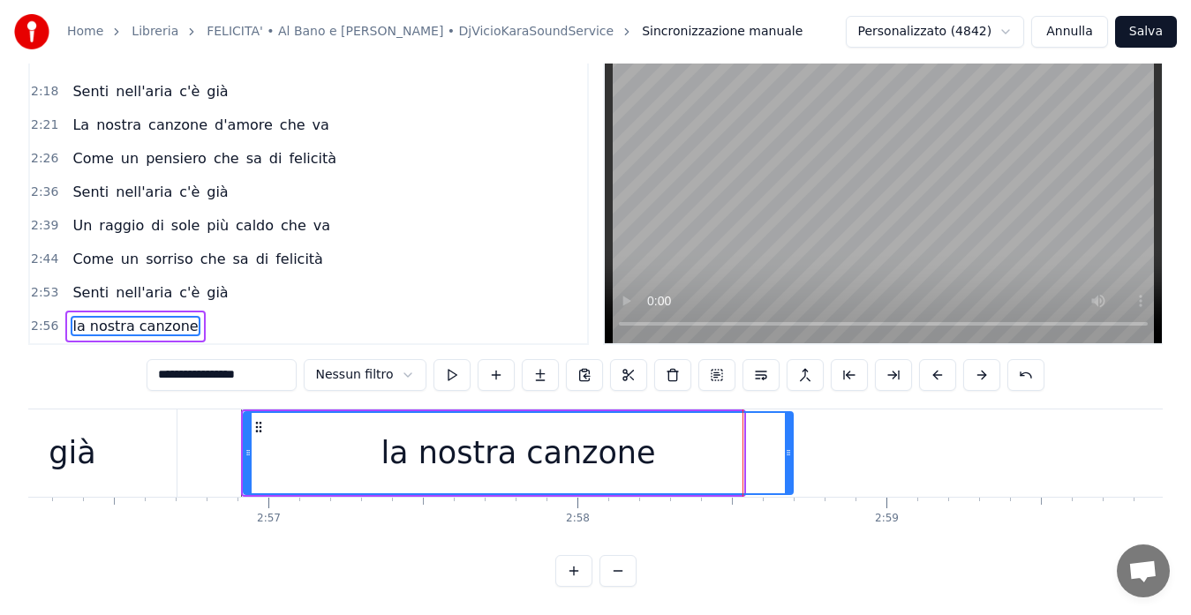
drag, startPoint x: 736, startPoint y: 424, endPoint x: 787, endPoint y: 425, distance: 51.2
click at [787, 425] on div at bounding box center [788, 453] width 7 height 80
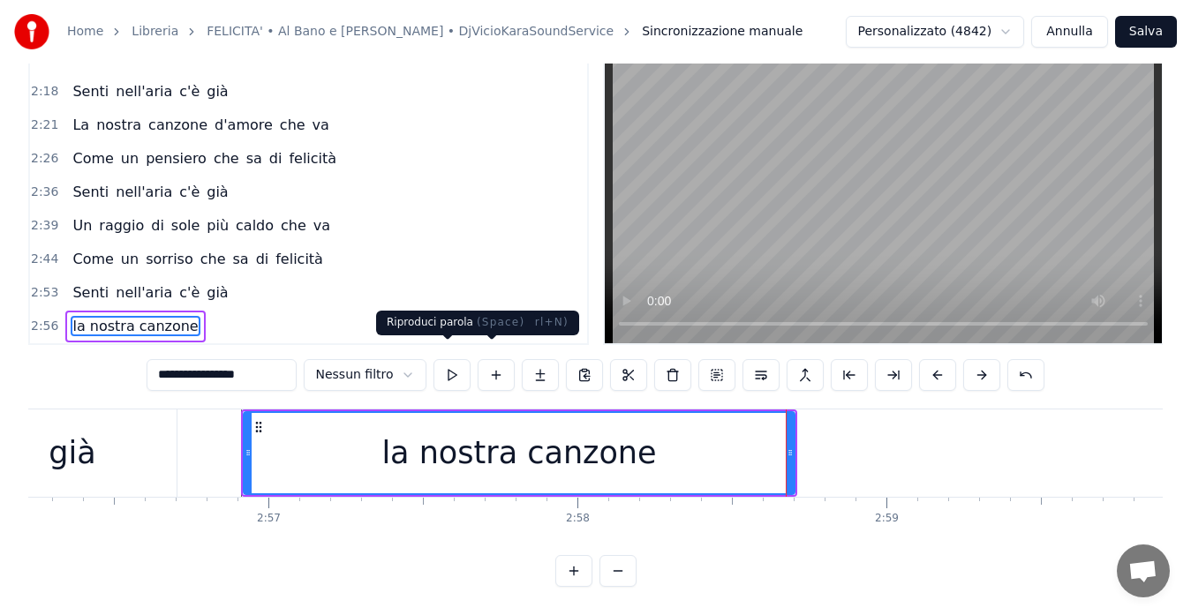
click at [453, 359] on button at bounding box center [451, 375] width 37 height 32
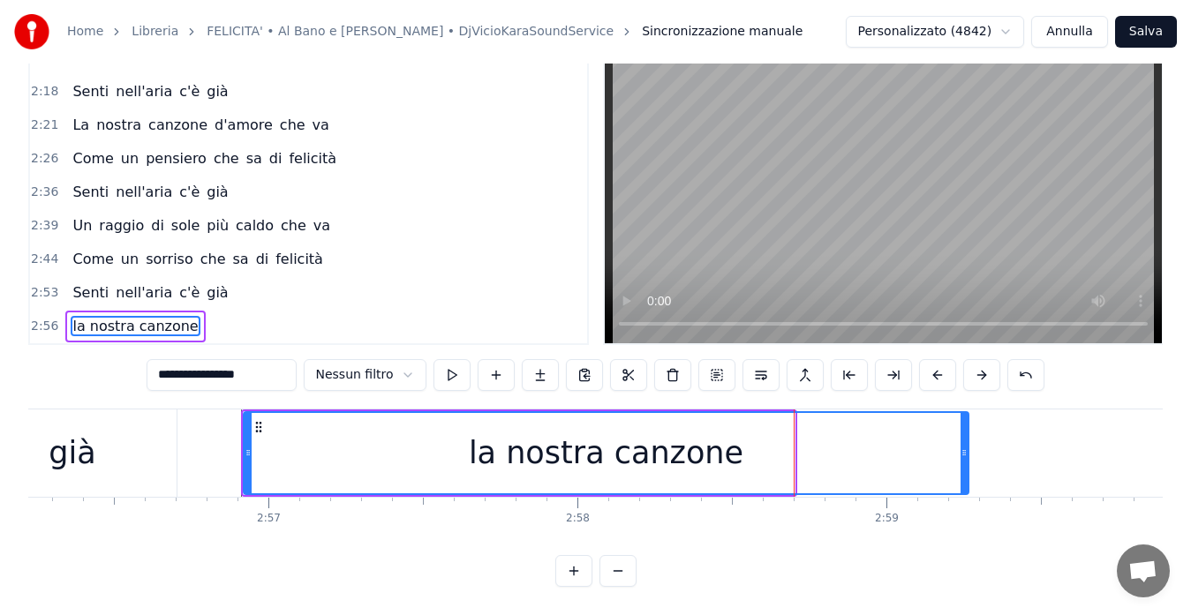
drag, startPoint x: 790, startPoint y: 447, endPoint x: 964, endPoint y: 453, distance: 174.0
click at [964, 453] on div at bounding box center [963, 453] width 7 height 80
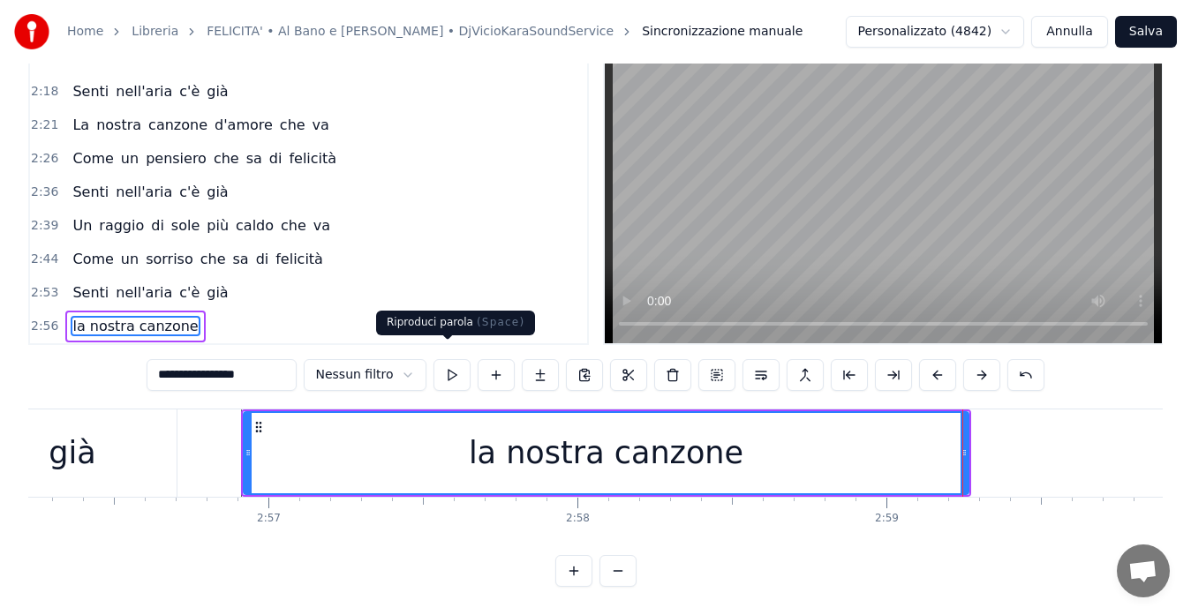
click at [447, 359] on button at bounding box center [451, 375] width 37 height 32
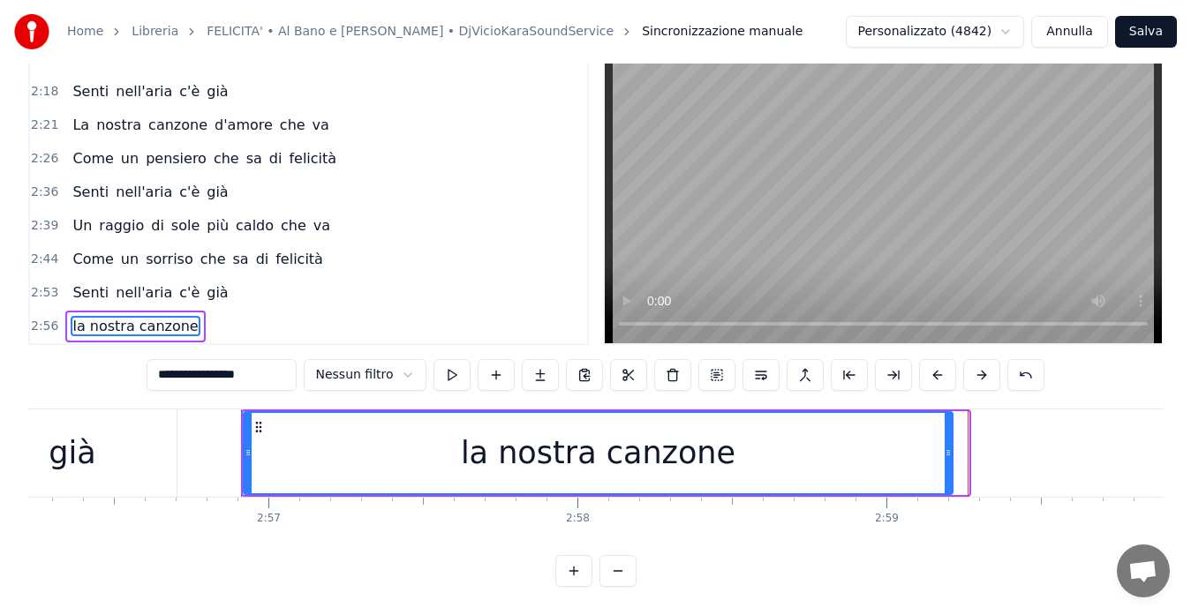
drag, startPoint x: 963, startPoint y: 432, endPoint x: 947, endPoint y: 438, distance: 17.0
click at [947, 446] on icon at bounding box center [947, 453] width 7 height 14
click at [954, 439] on div "la nostra canzone" at bounding box center [598, 453] width 714 height 87
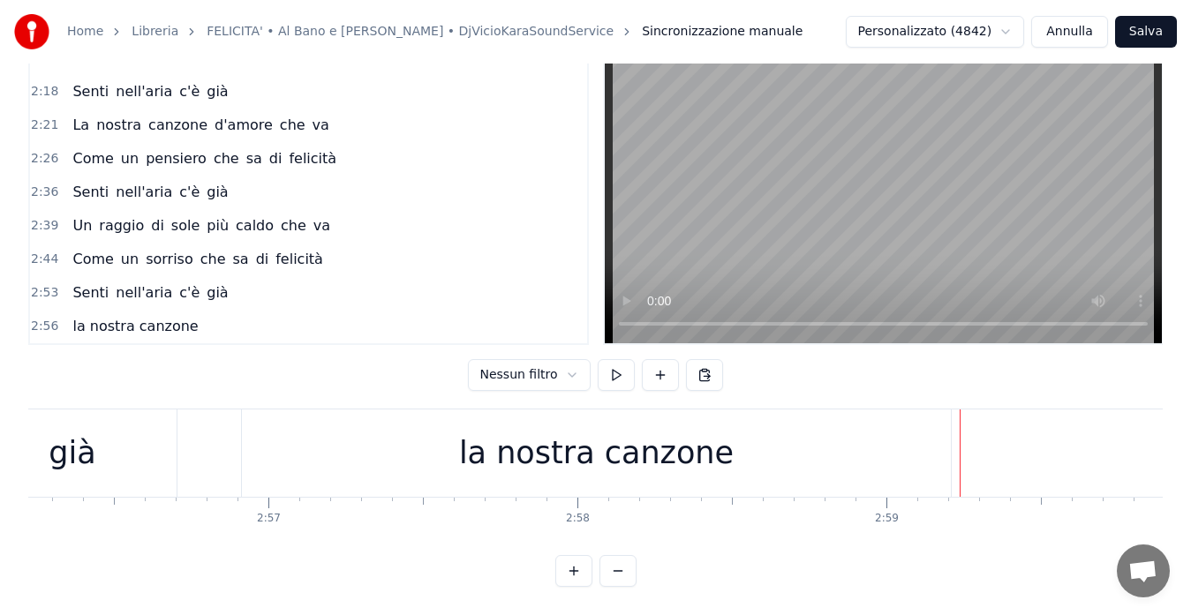
click at [952, 440] on div "la nostra canzone" at bounding box center [598, 453] width 714 height 87
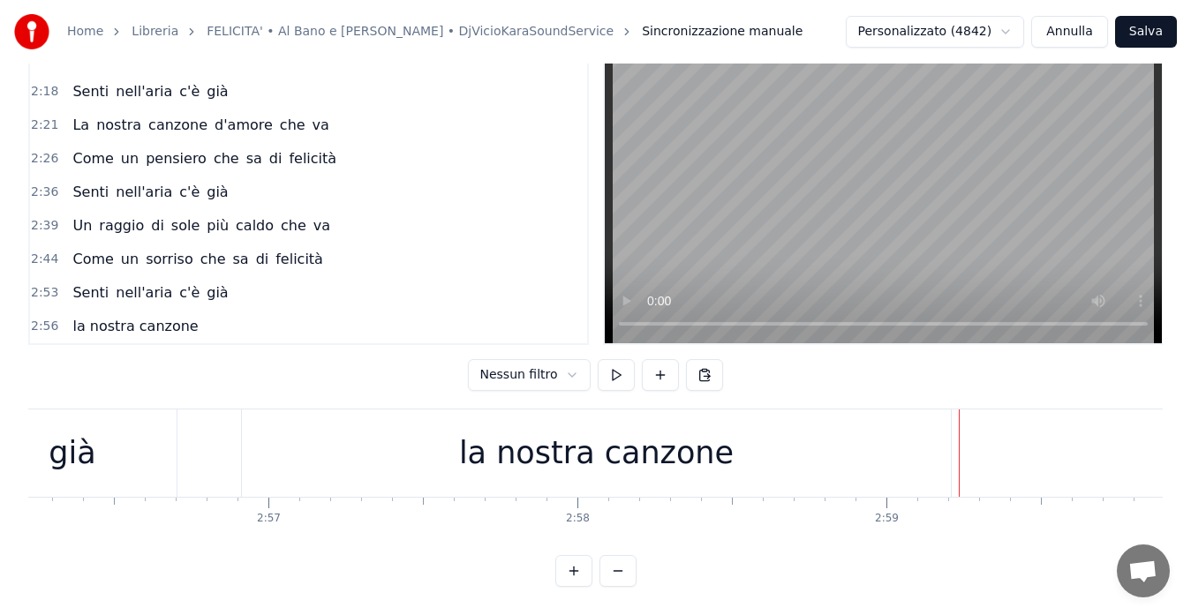
click at [952, 438] on div "la nostra canzone" at bounding box center [598, 453] width 714 height 87
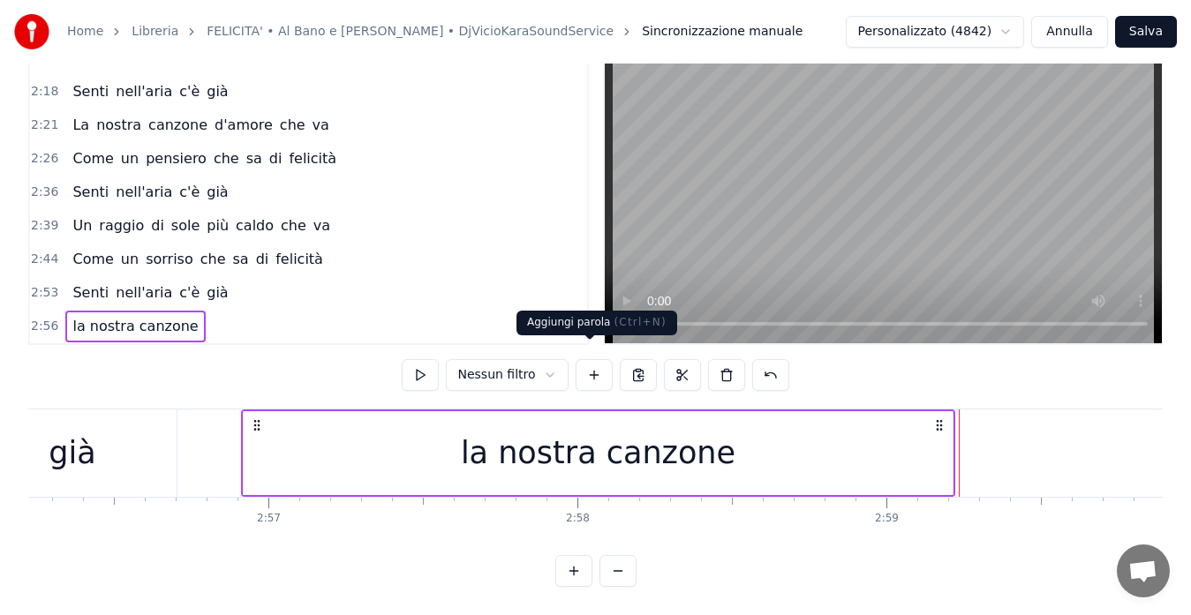
click at [586, 359] on button at bounding box center [593, 375] width 37 height 32
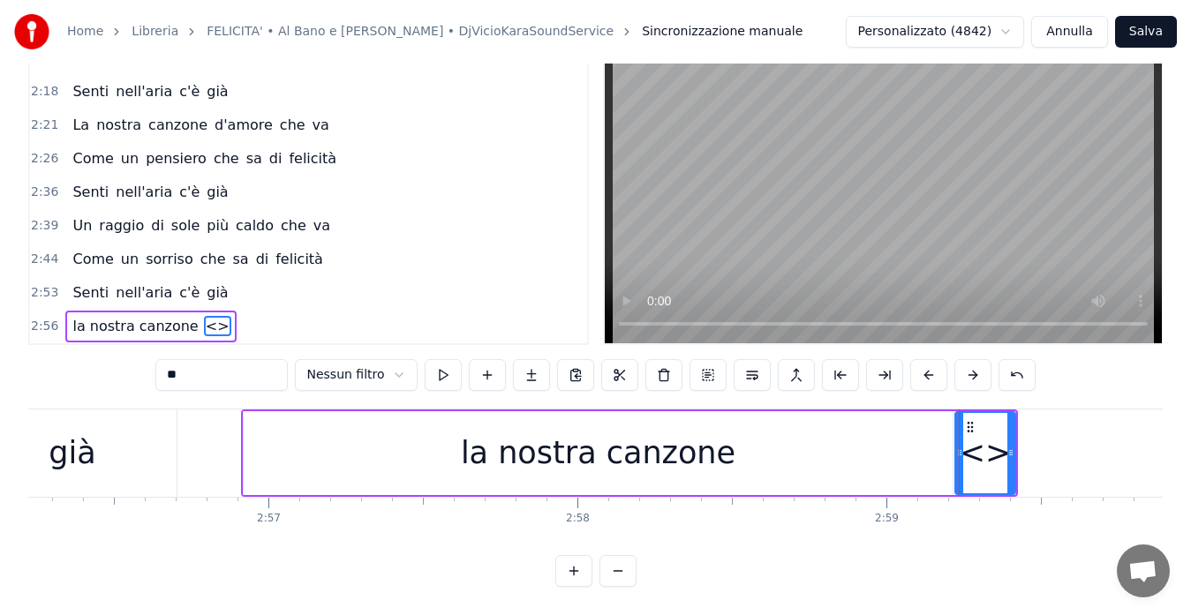
click at [211, 366] on input "**" at bounding box center [221, 375] width 132 height 32
click at [445, 361] on button at bounding box center [443, 375] width 37 height 32
drag, startPoint x: 1013, startPoint y: 426, endPoint x: 1205, endPoint y: 428, distance: 191.5
click at [1191, 428] on html "Home Libreria FELICITA' • Al Bano e [PERSON_NAME] • DjVicioKaraSoundService Sin…" at bounding box center [595, 280] width 1191 height 670
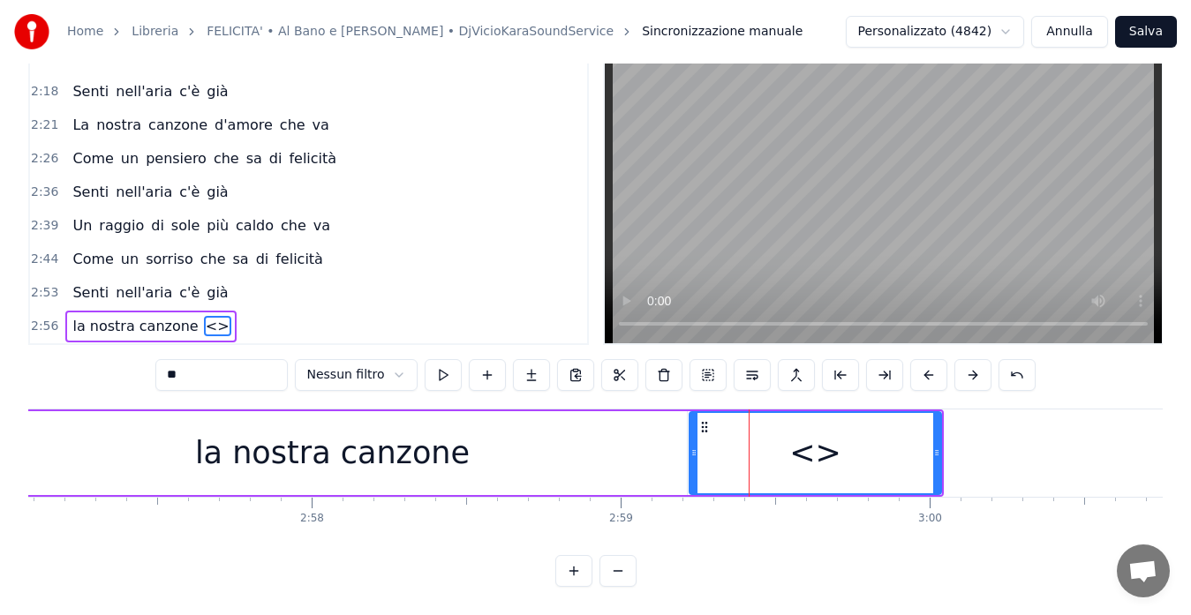
scroll to position [0, 54721]
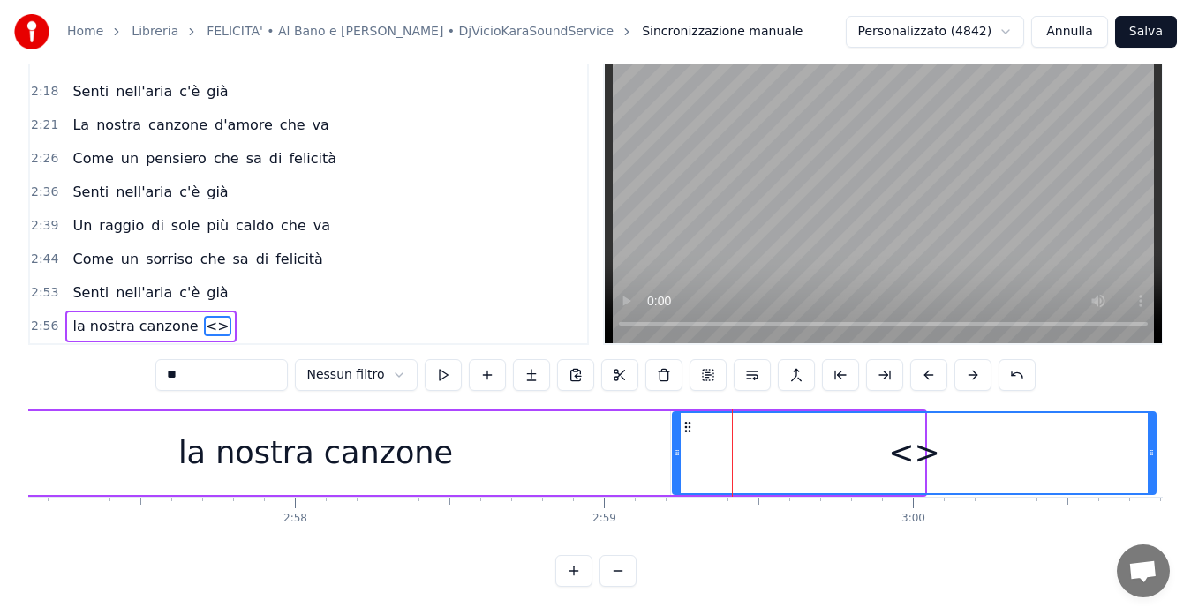
drag, startPoint x: 922, startPoint y: 437, endPoint x: 1169, endPoint y: 428, distance: 246.4
click at [1168, 428] on div "Home Libreria FELICITA' • Al Bano e [PERSON_NAME] • DjVicioKaraSoundService Sin…" at bounding box center [595, 266] width 1191 height 642
click at [681, 439] on div "<>" at bounding box center [920, 453] width 495 height 80
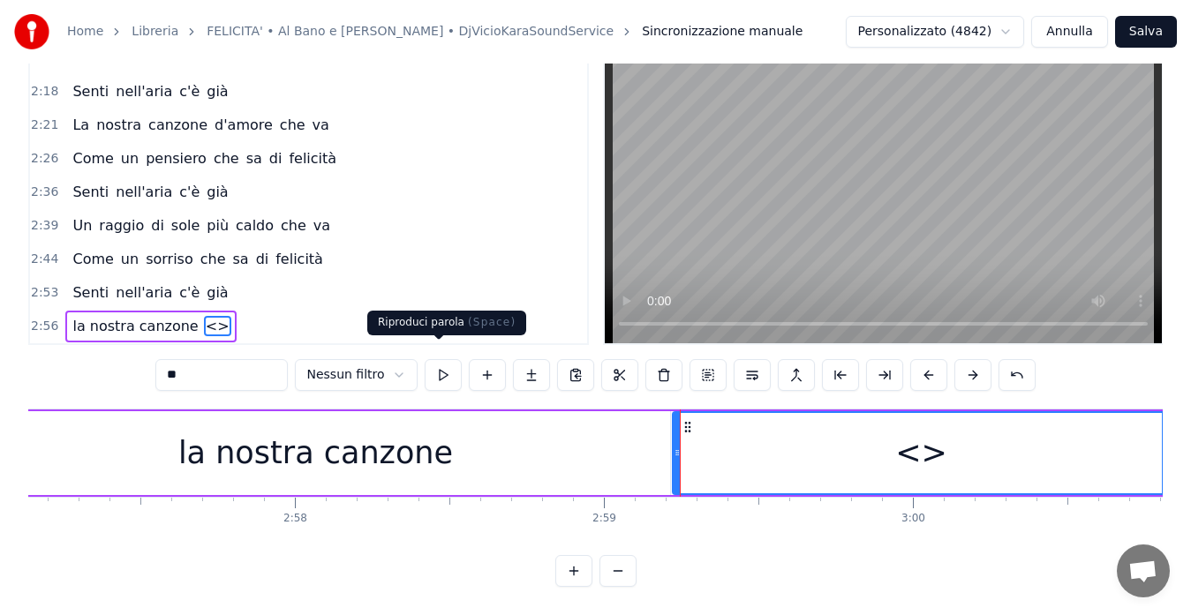
click at [432, 365] on button at bounding box center [443, 375] width 37 height 32
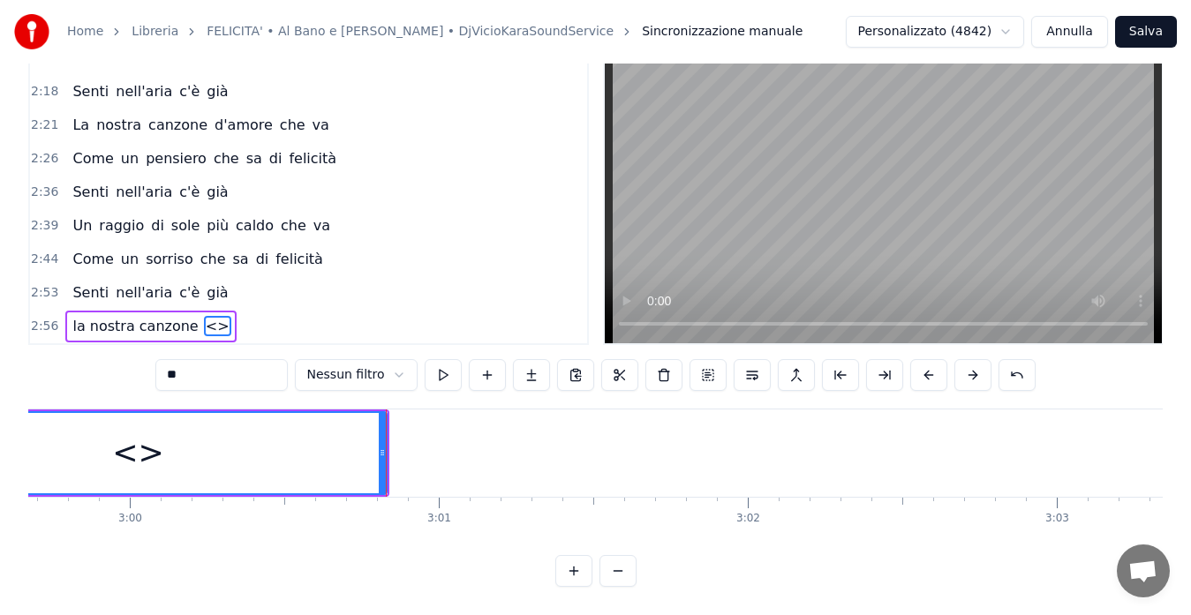
scroll to position [0, 55773]
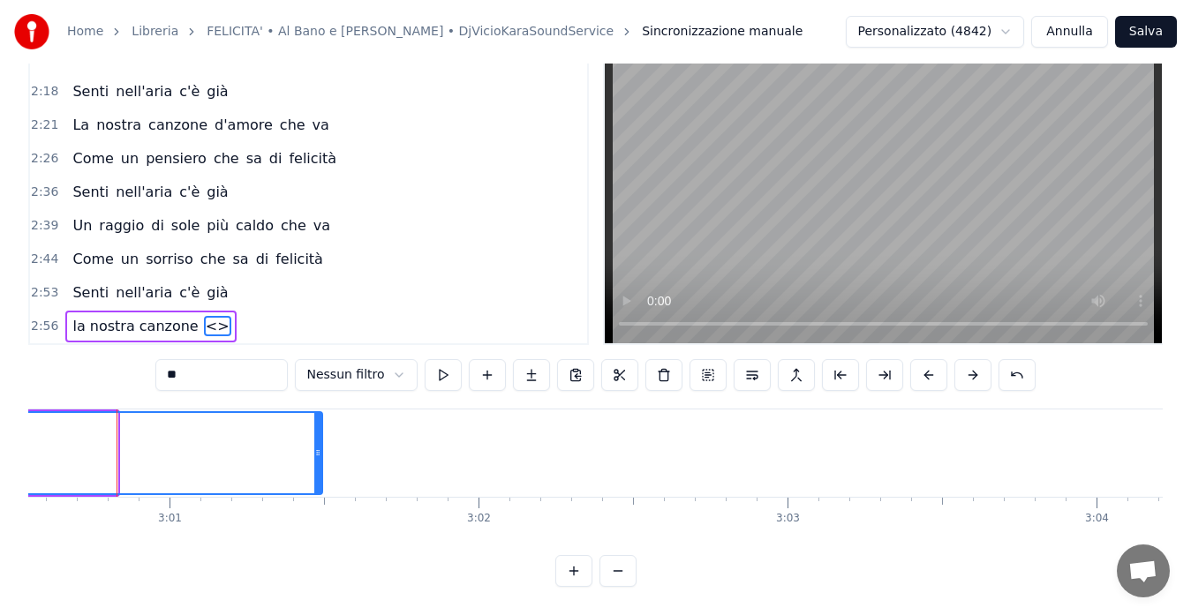
drag, startPoint x: 111, startPoint y: 437, endPoint x: 317, endPoint y: 447, distance: 205.9
click at [317, 447] on div at bounding box center [317, 453] width 7 height 80
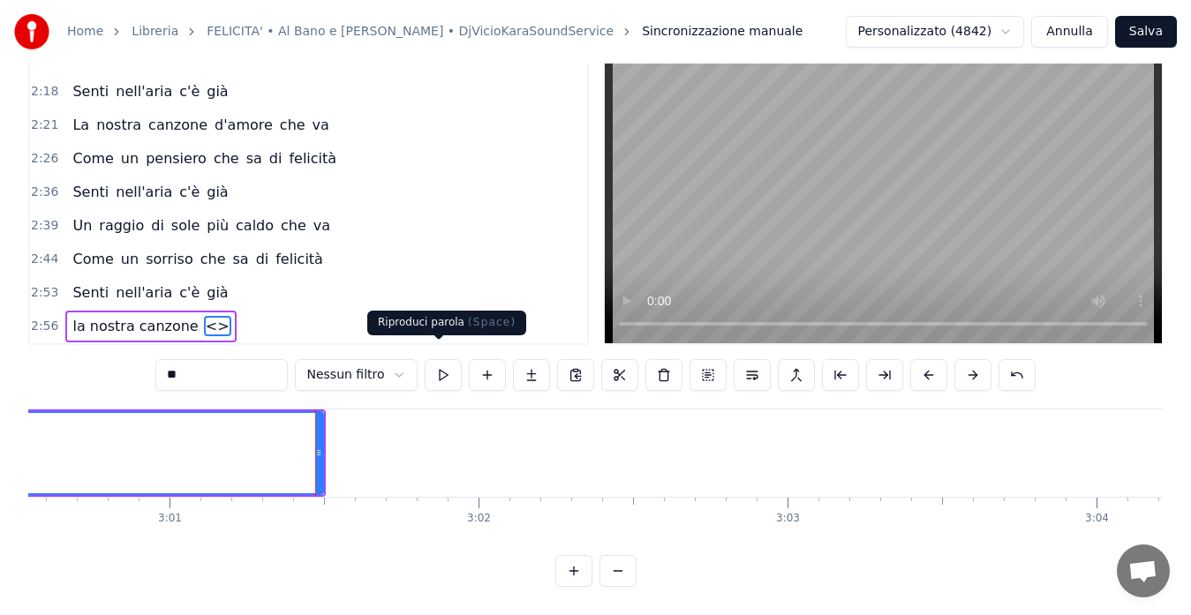
click at [440, 366] on button at bounding box center [443, 375] width 37 height 32
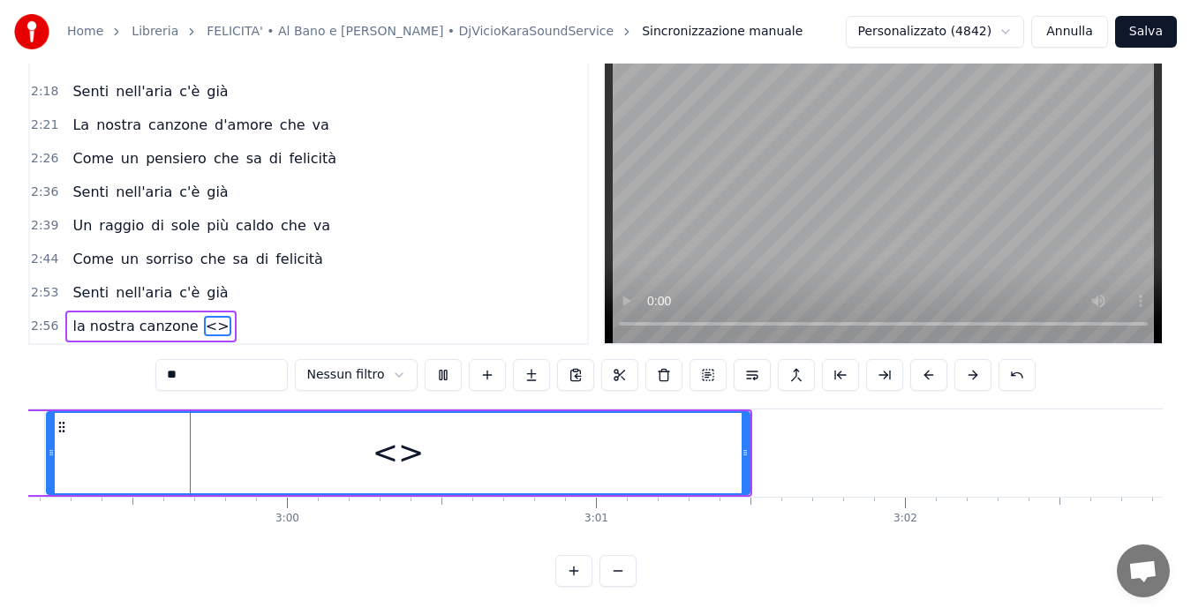
scroll to position [0, 55338]
click at [143, 316] on span "la nostra canzone" at bounding box center [135, 326] width 129 height 20
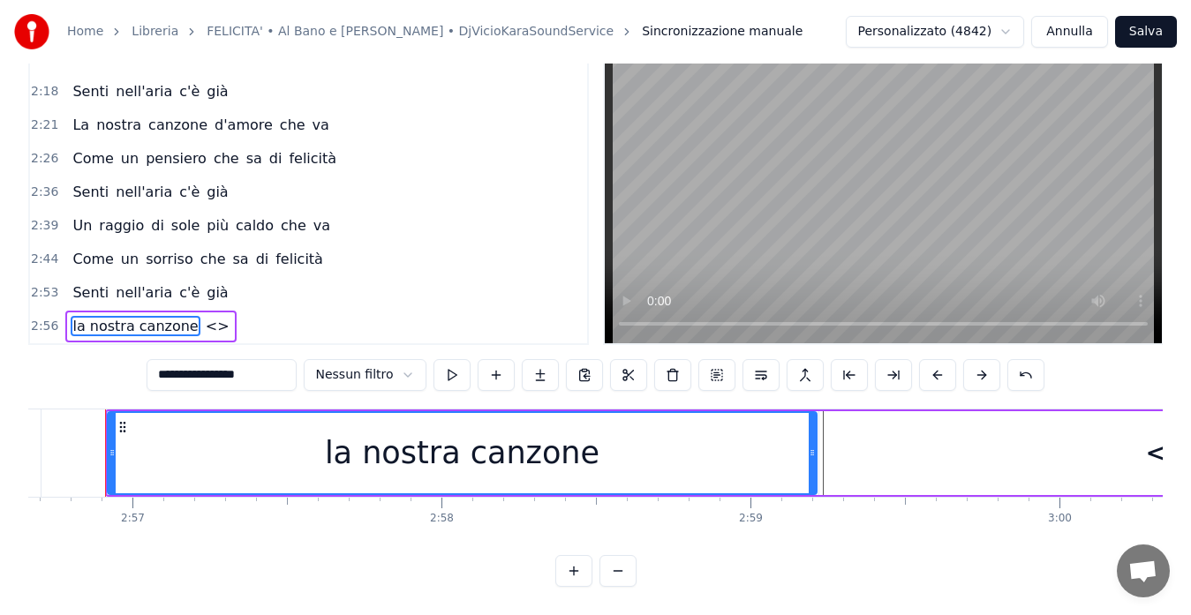
scroll to position [0, 54563]
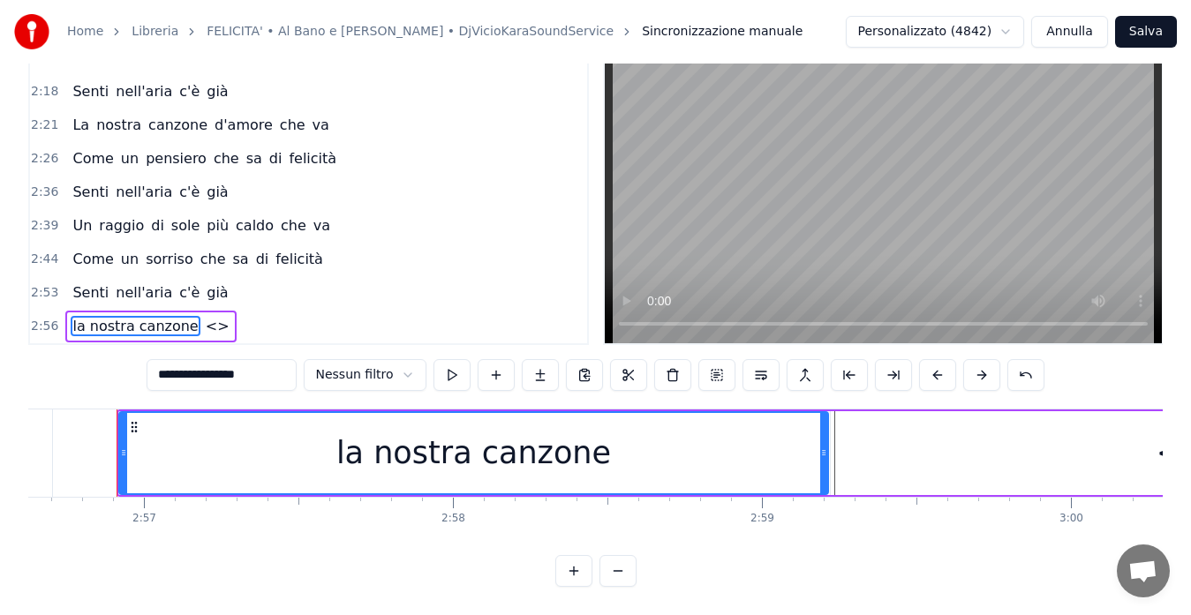
click at [204, 316] on span "<>" at bounding box center [217, 326] width 27 height 20
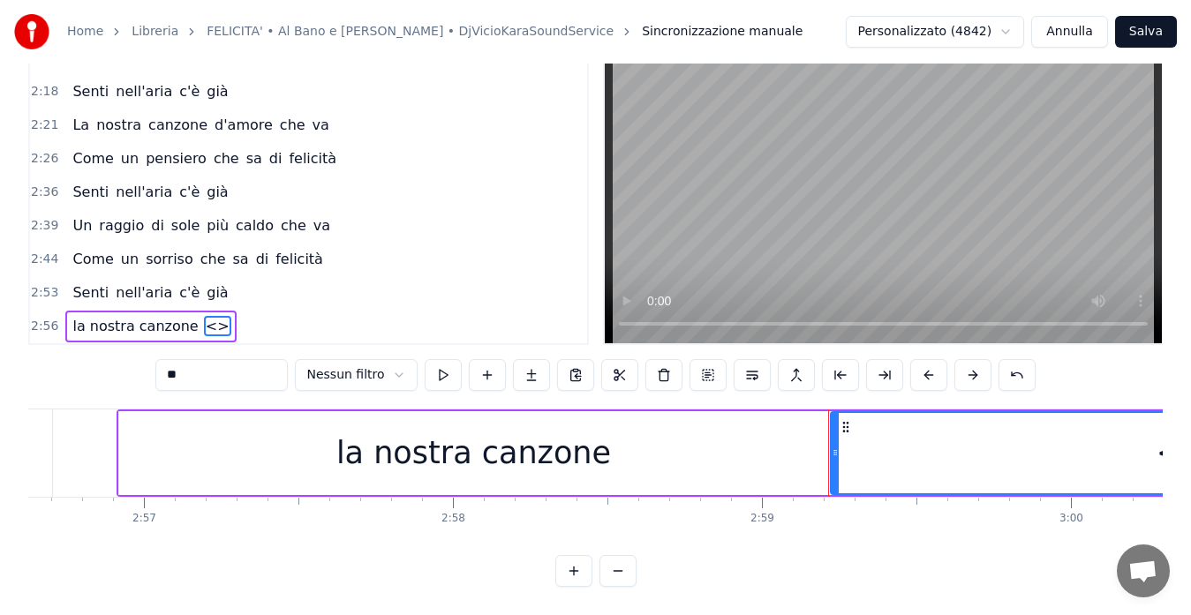
click at [184, 361] on input "**" at bounding box center [221, 375] width 132 height 32
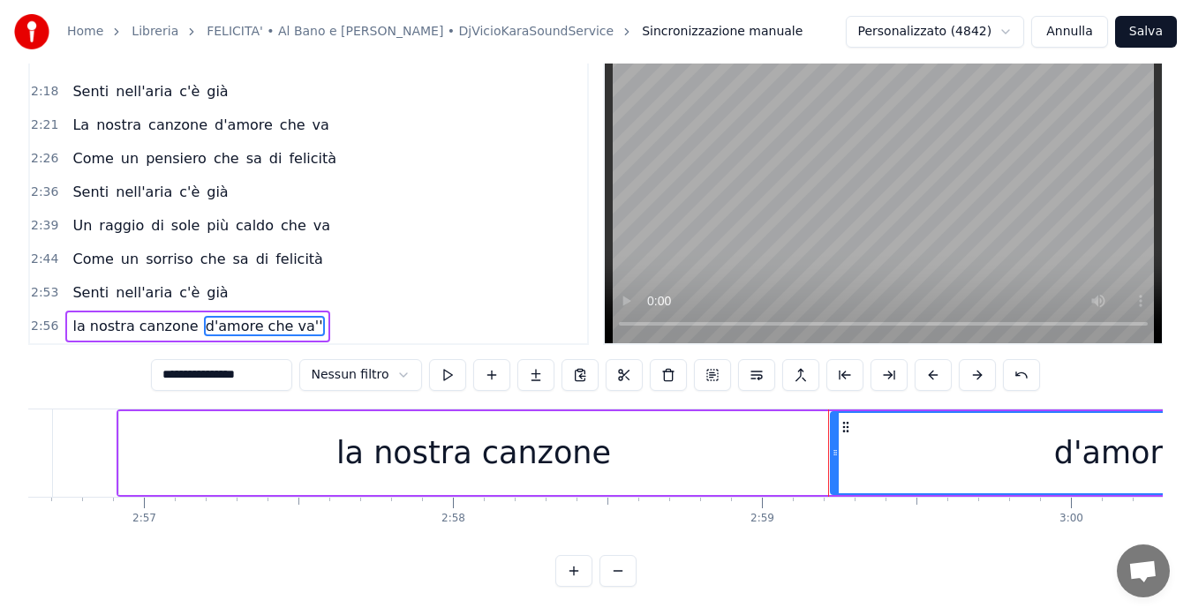
type input "**********"
click at [39, 217] on span "2:39" at bounding box center [44, 226] width 27 height 18
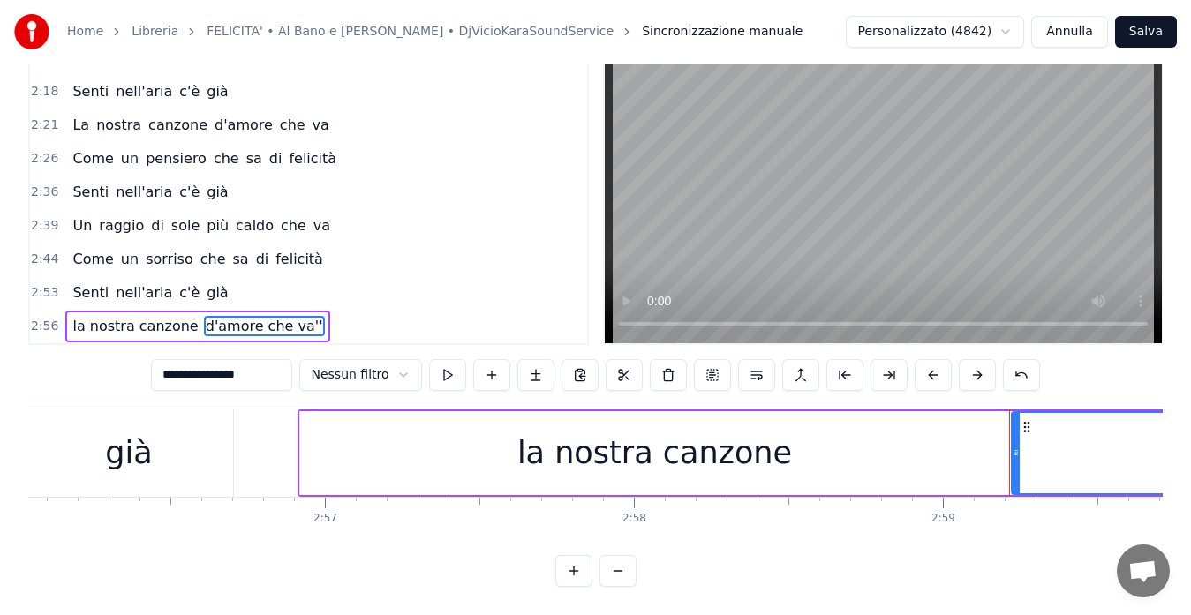
click at [39, 217] on span "2:39" at bounding box center [44, 226] width 27 height 18
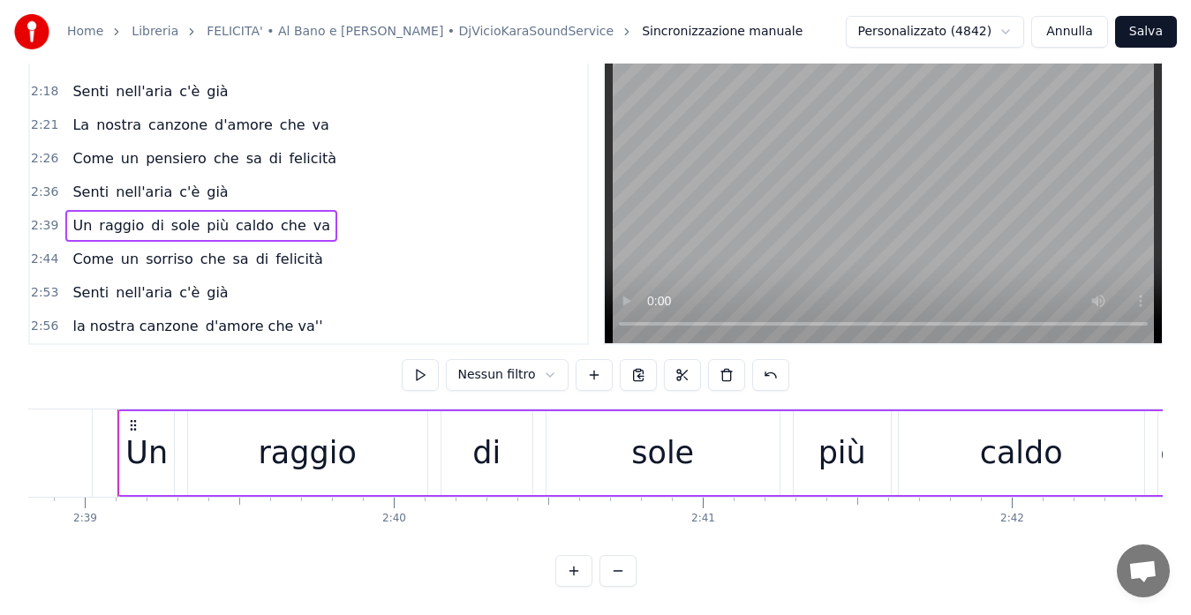
click at [39, 184] on span "2:36" at bounding box center [44, 193] width 27 height 18
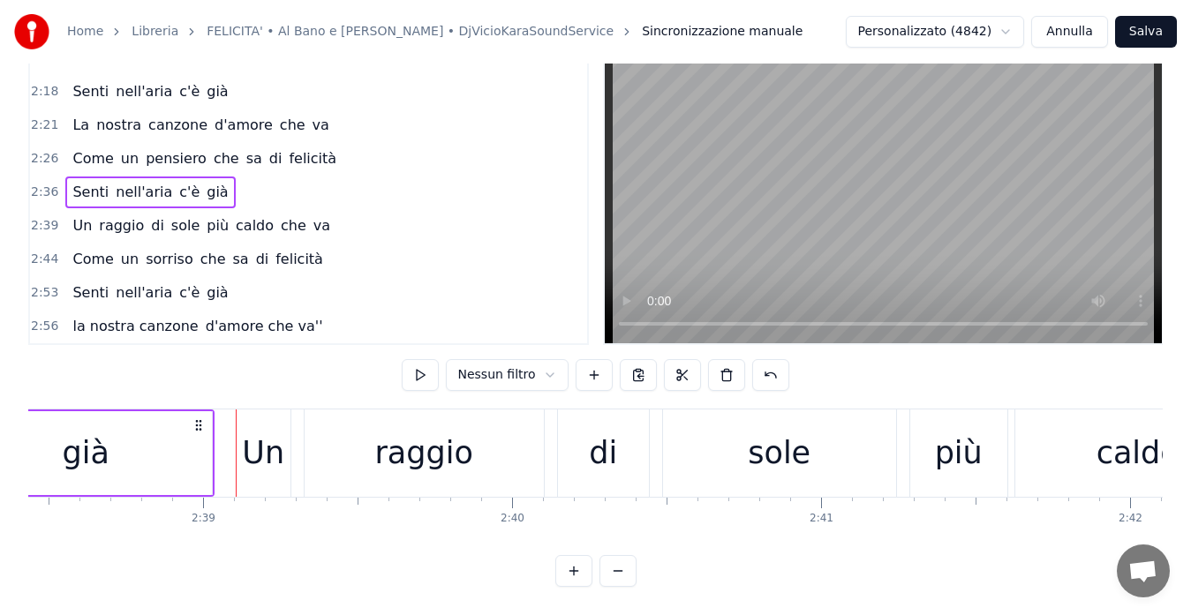
click at [39, 184] on span "2:36" at bounding box center [44, 193] width 27 height 18
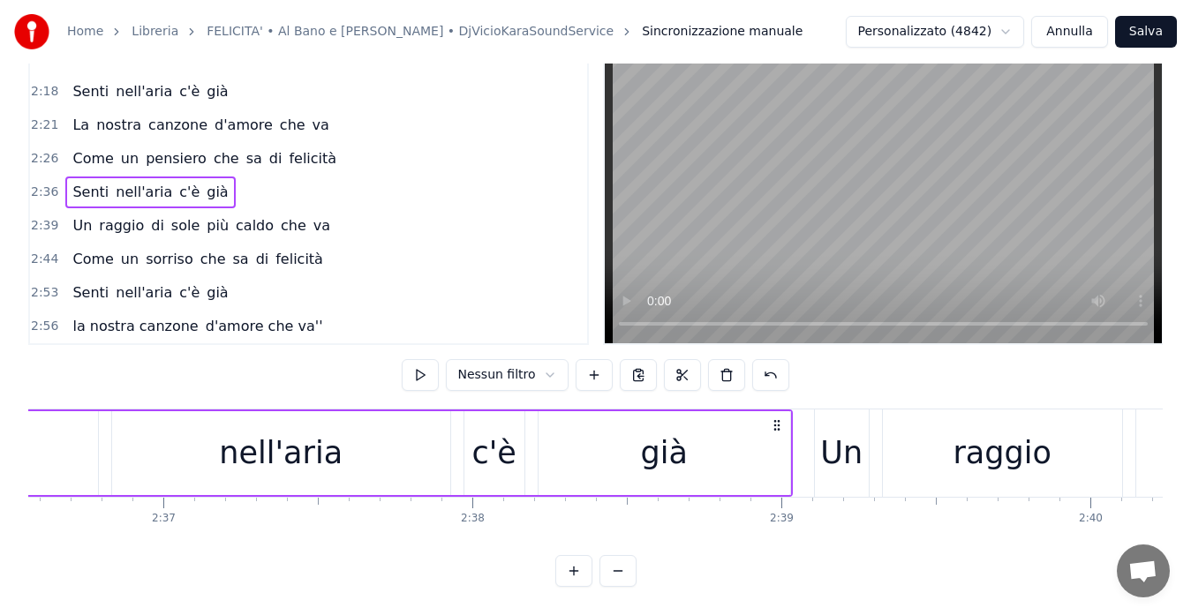
scroll to position [0, 48110]
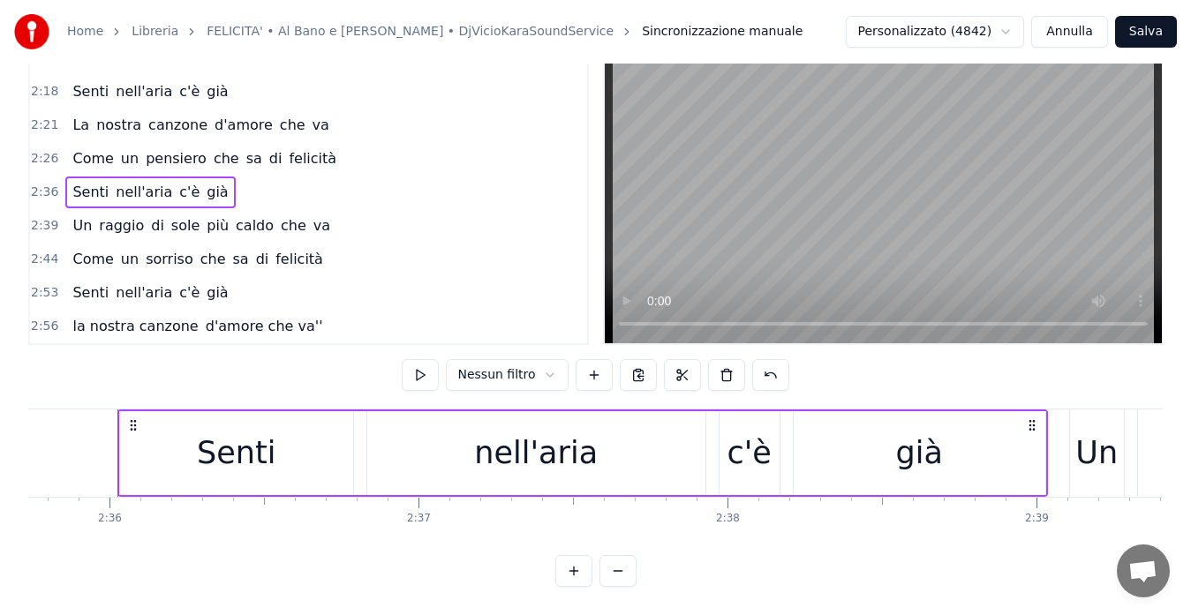
click at [412, 359] on button at bounding box center [420, 375] width 37 height 32
click at [44, 217] on span "2:39" at bounding box center [44, 226] width 27 height 18
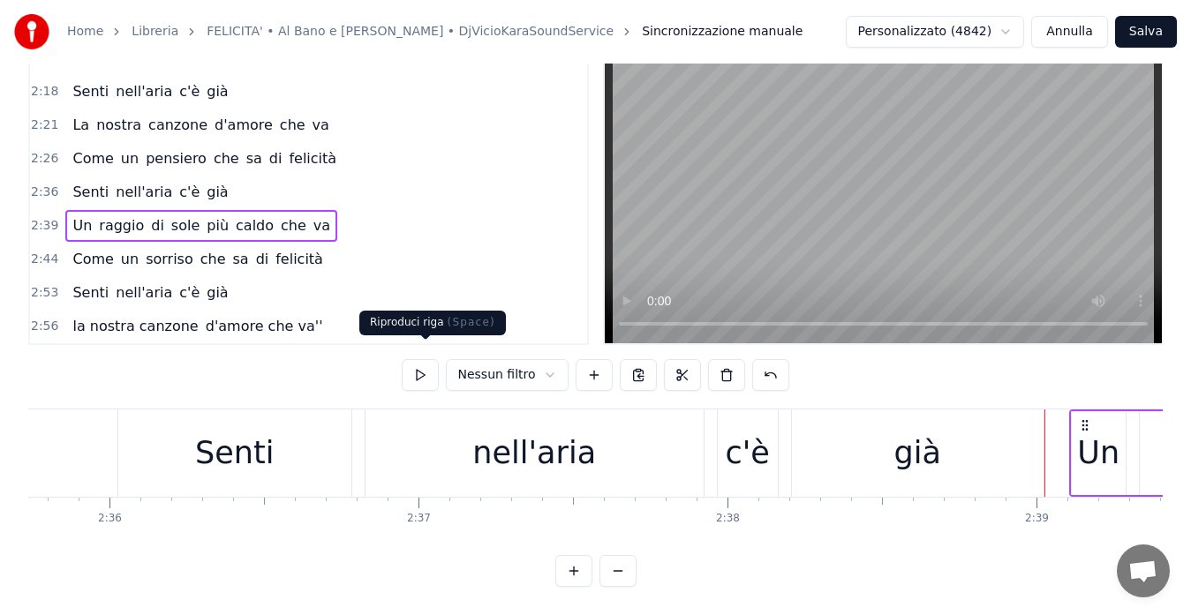
click at [417, 365] on button at bounding box center [420, 375] width 37 height 32
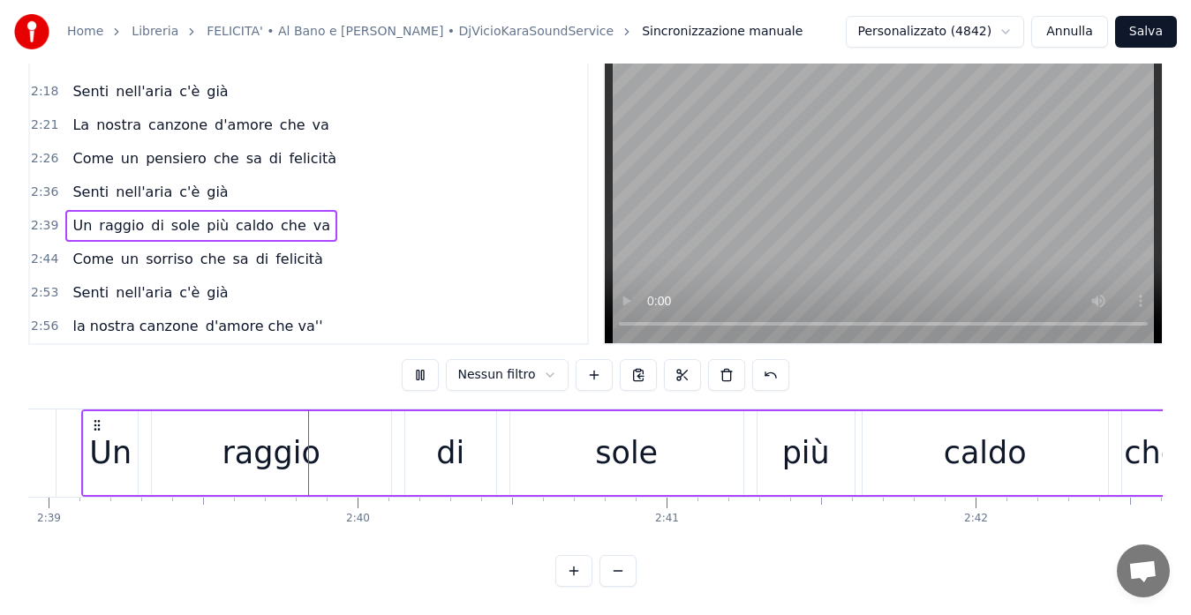
scroll to position [0, 49124]
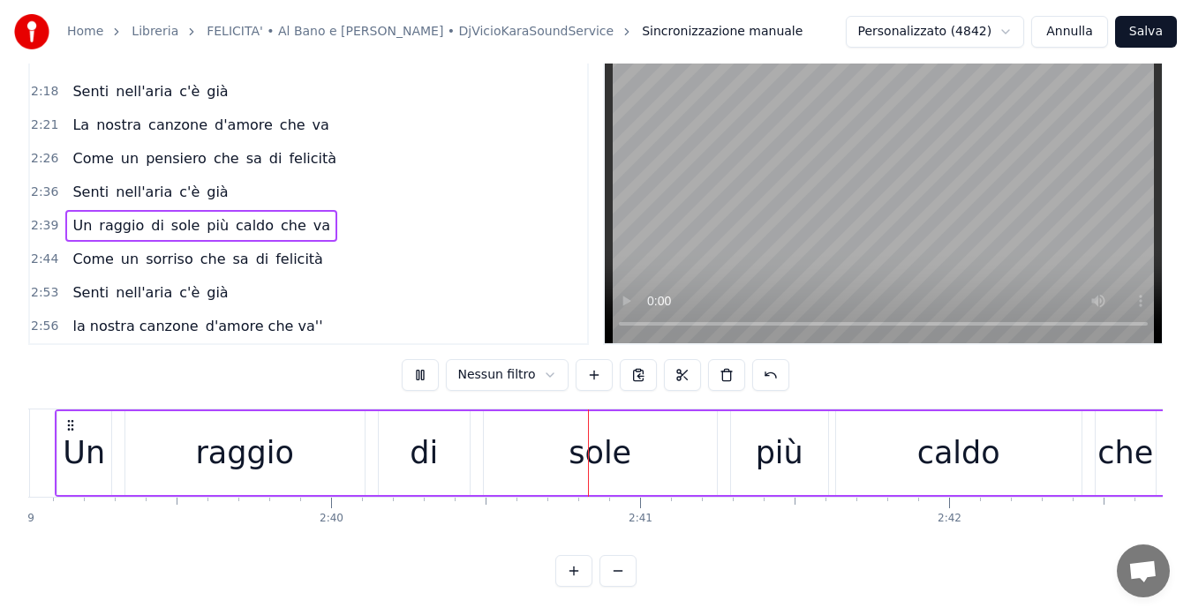
click at [44, 251] on span "2:44" at bounding box center [44, 260] width 27 height 18
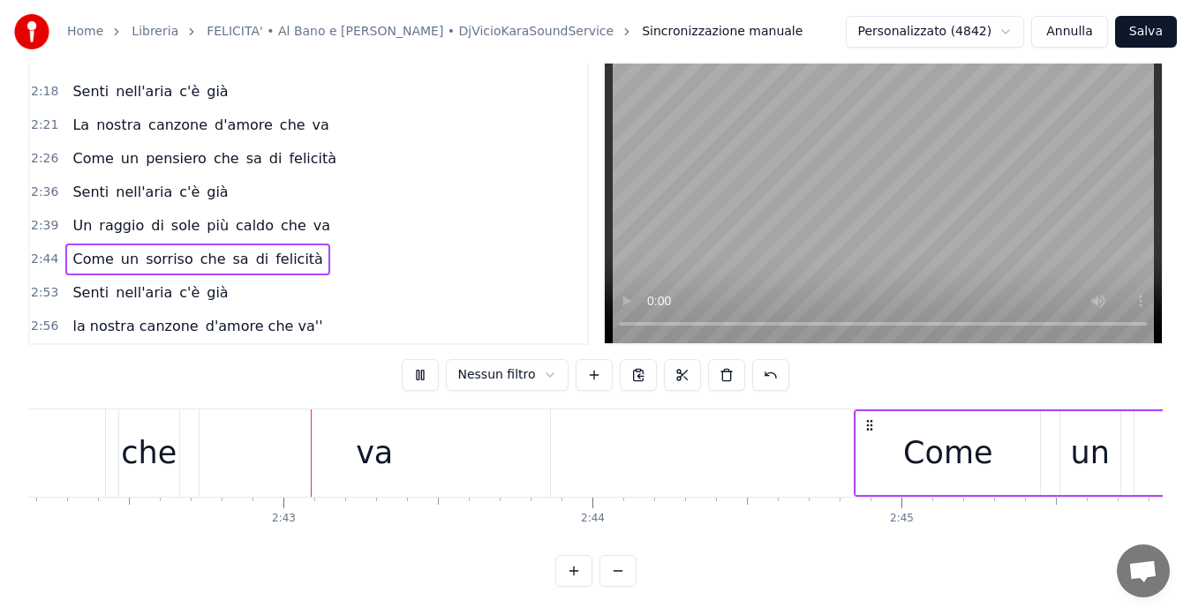
scroll to position [0, 50142]
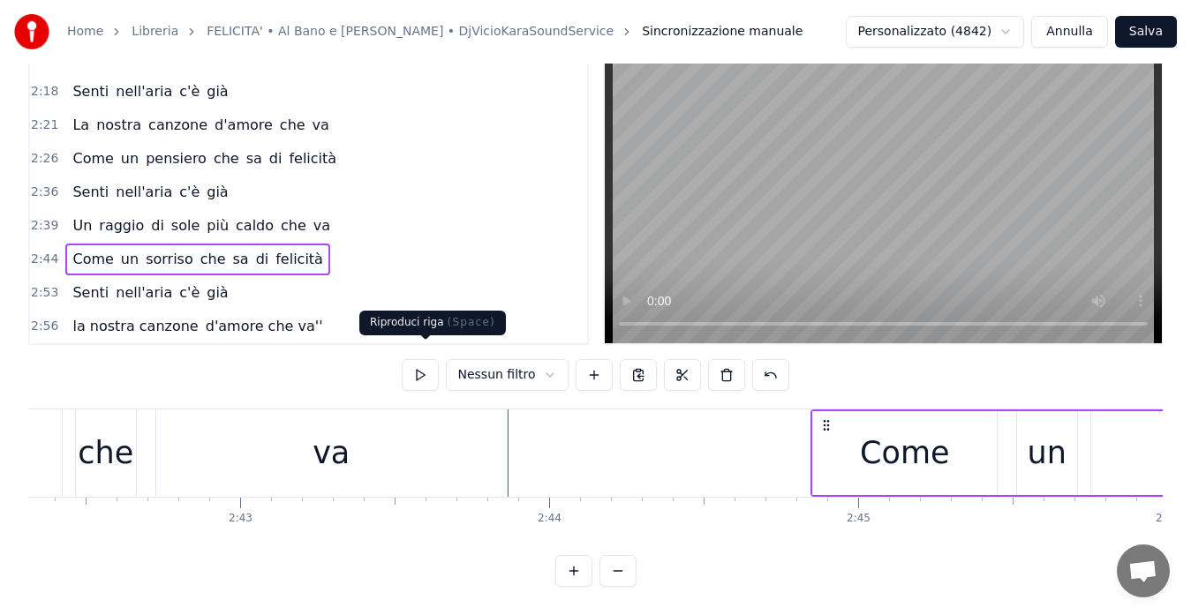
click at [430, 368] on button at bounding box center [420, 375] width 37 height 32
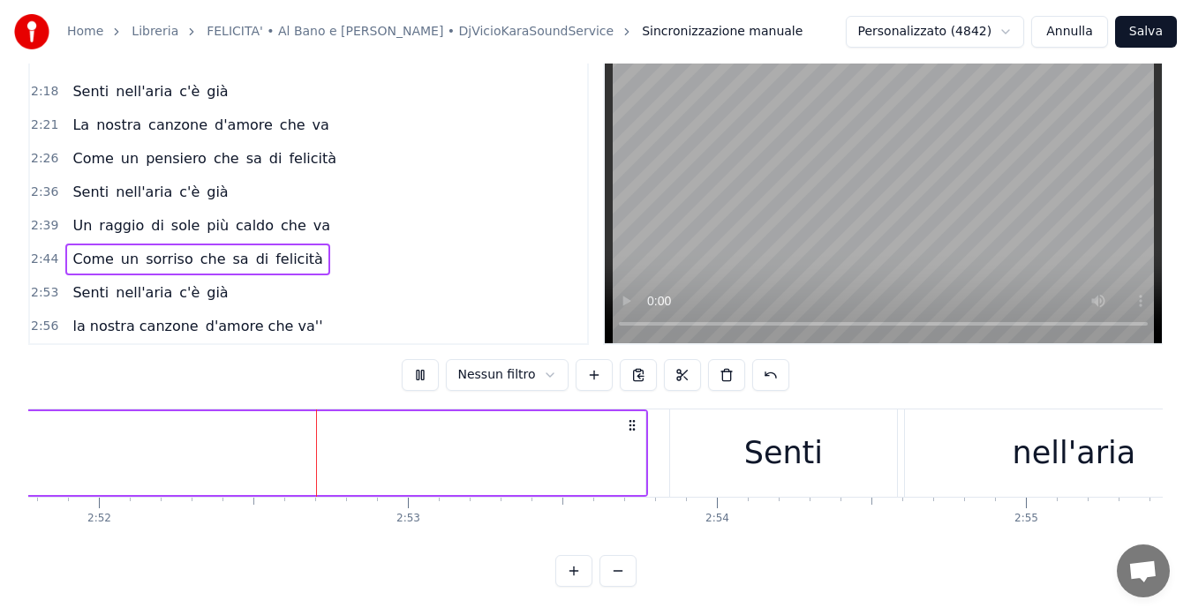
scroll to position [0, 53142]
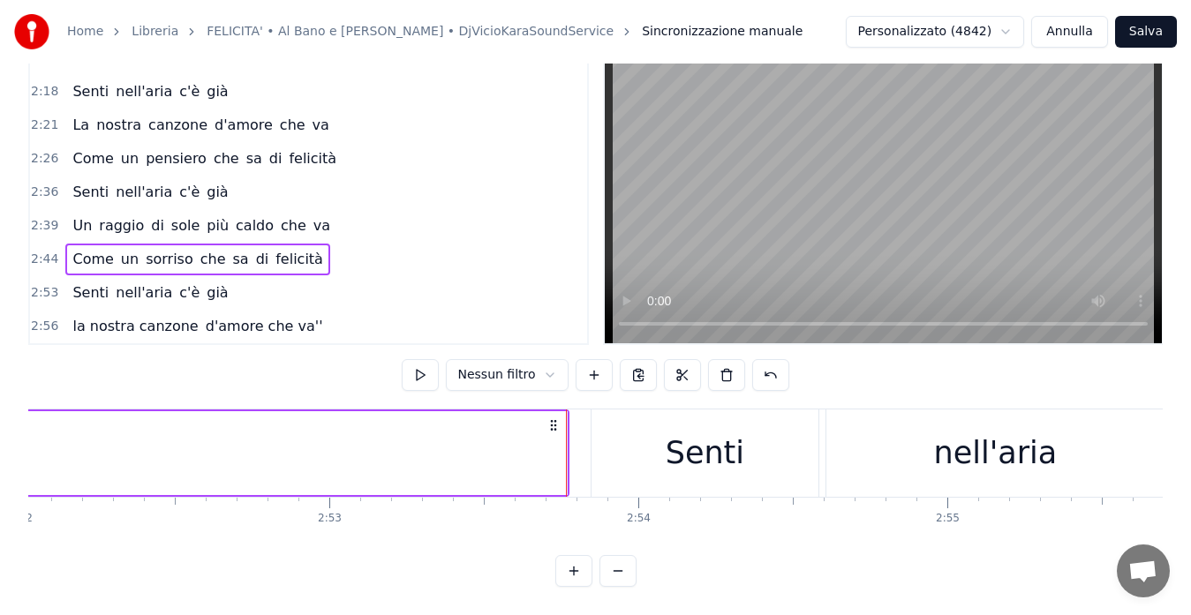
click at [39, 284] on span "2:53" at bounding box center [44, 293] width 27 height 18
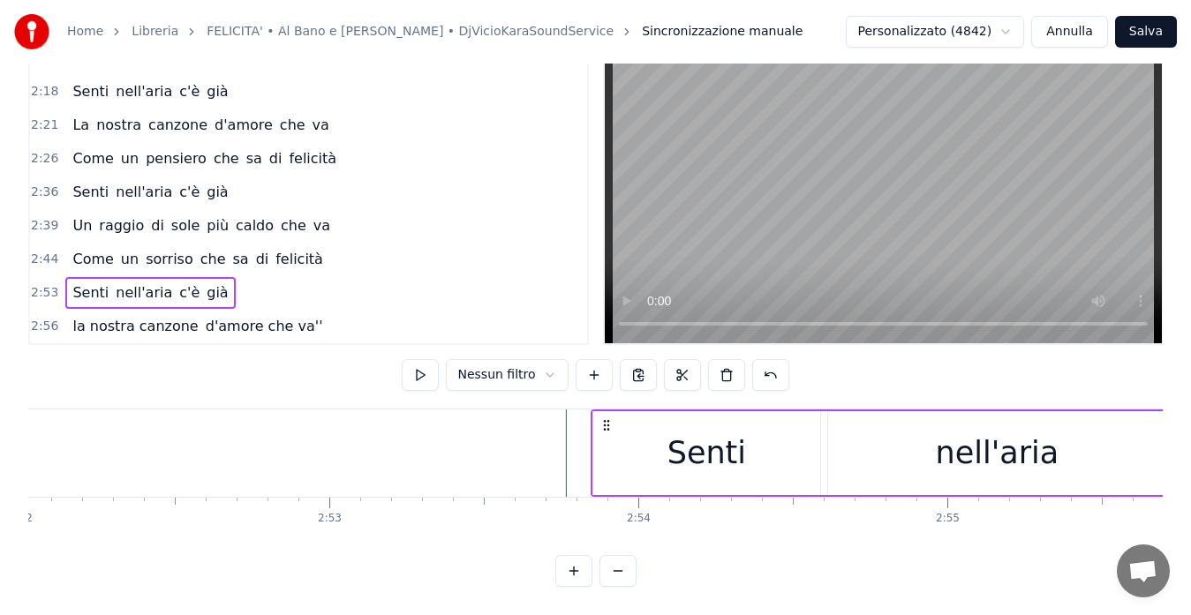
click at [433, 359] on button at bounding box center [420, 375] width 37 height 32
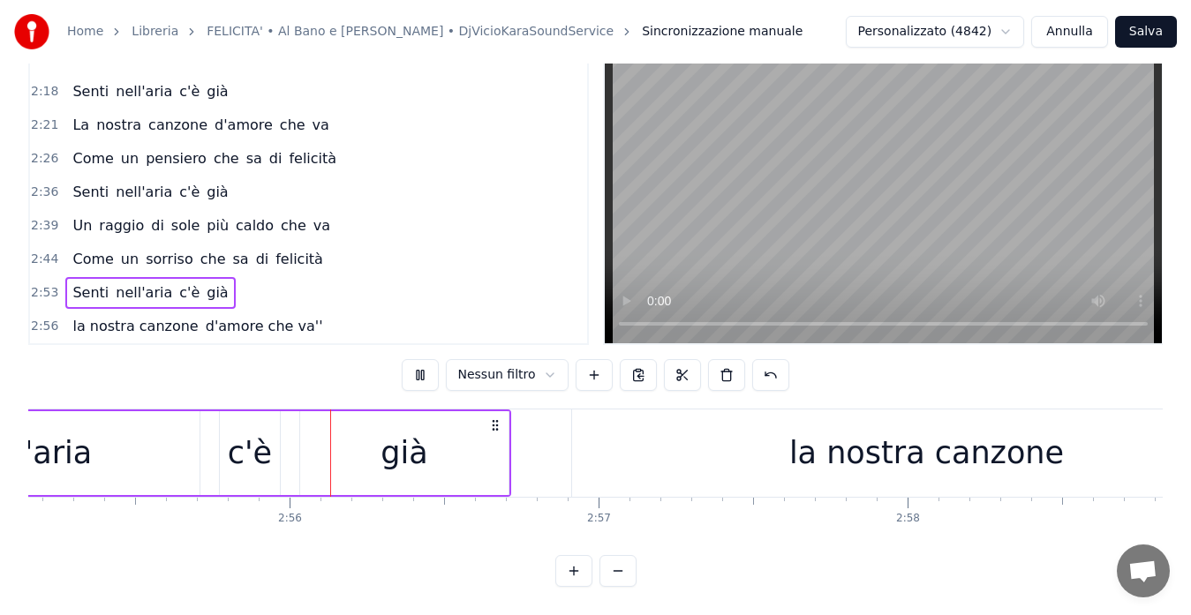
scroll to position [0, 54179]
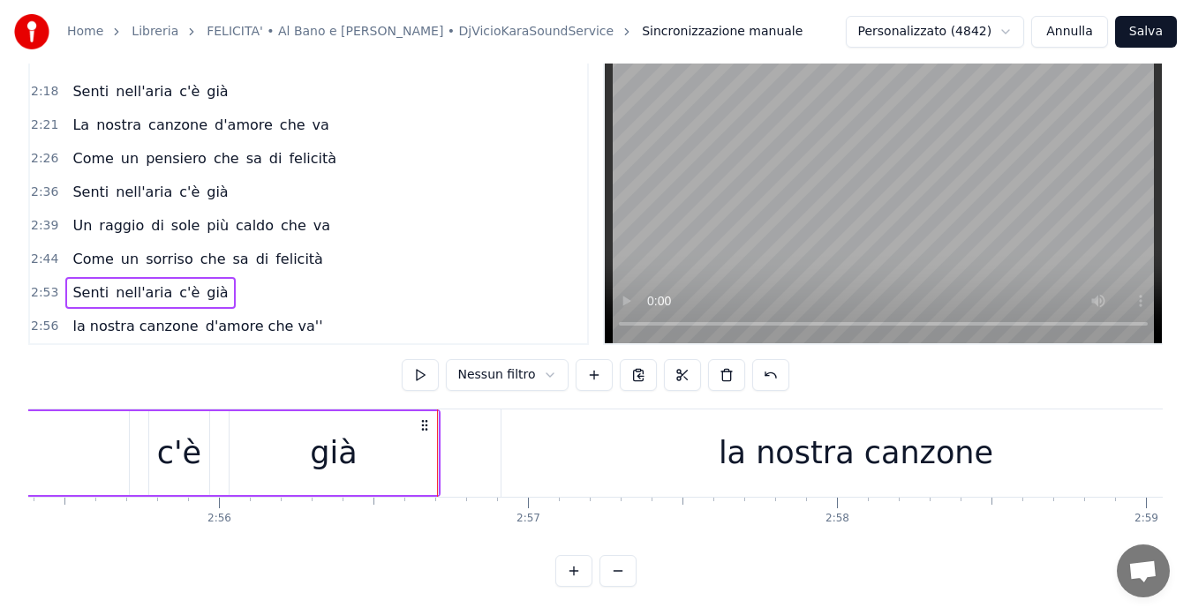
click at [47, 318] on span "2:56" at bounding box center [44, 327] width 27 height 18
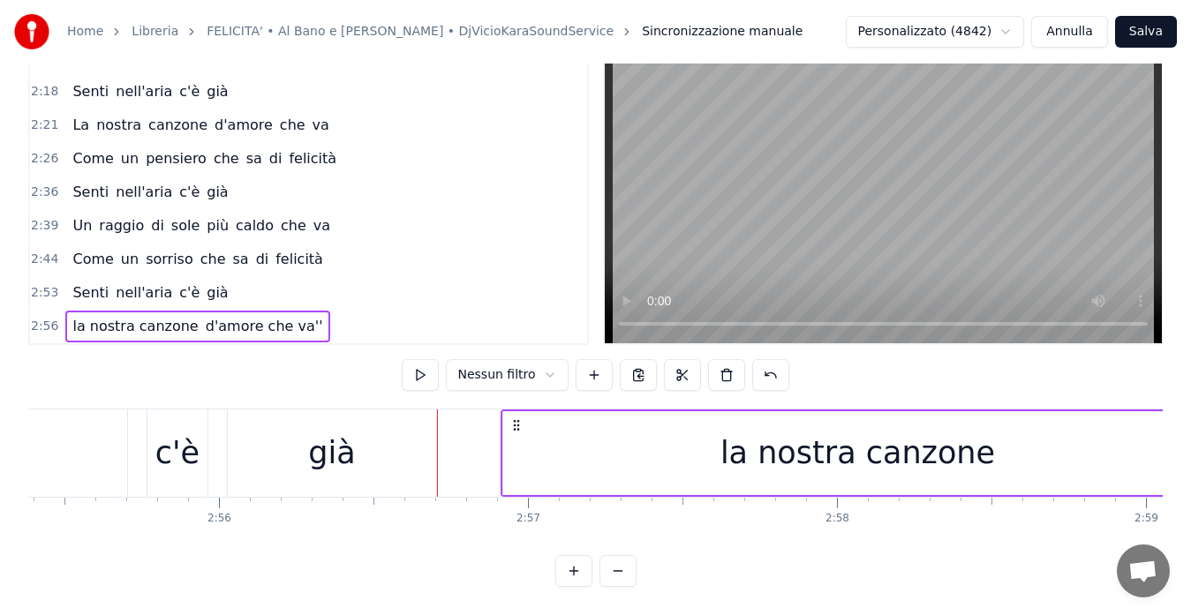
click at [421, 362] on button at bounding box center [420, 375] width 37 height 32
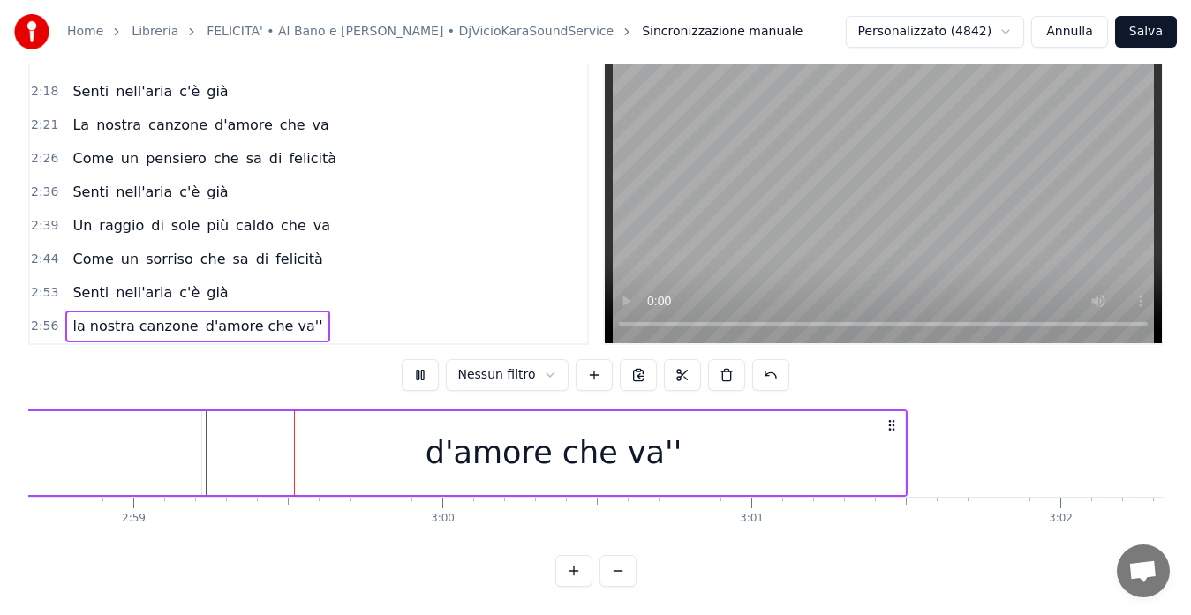
scroll to position [0, 55209]
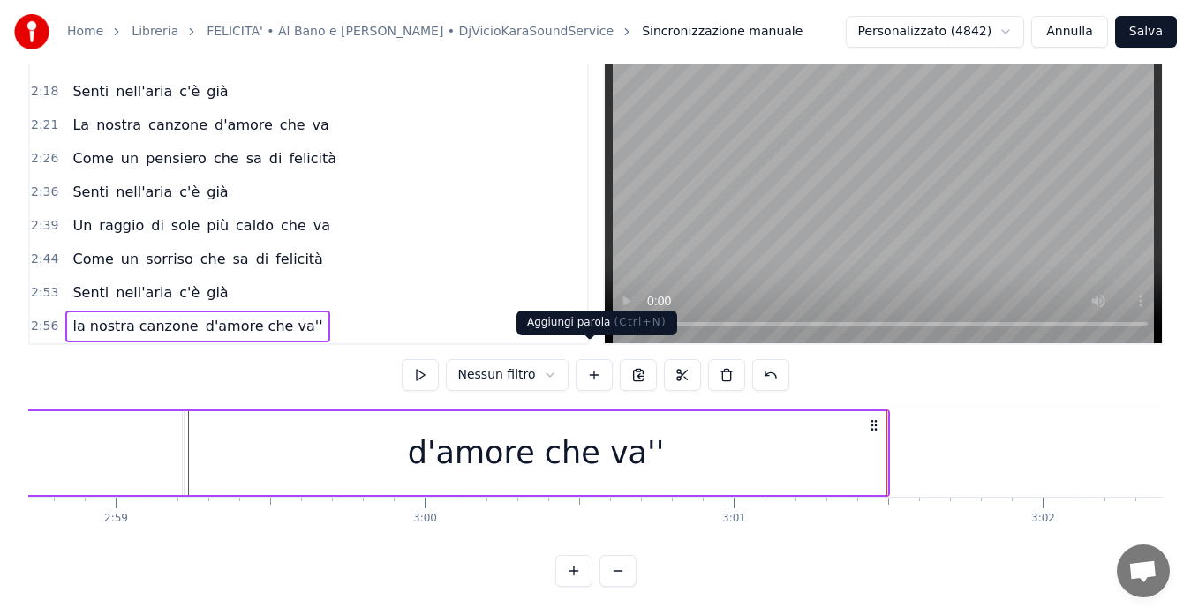
click at [584, 361] on button at bounding box center [593, 375] width 37 height 32
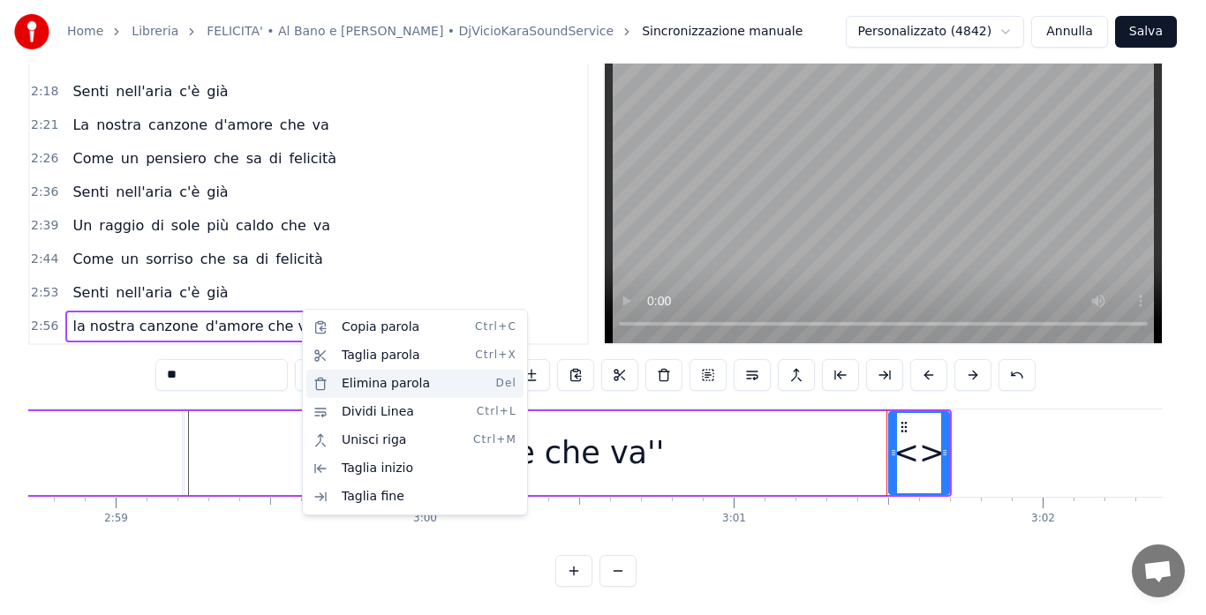
click at [342, 378] on div "Elimina parola Del" at bounding box center [414, 384] width 217 height 28
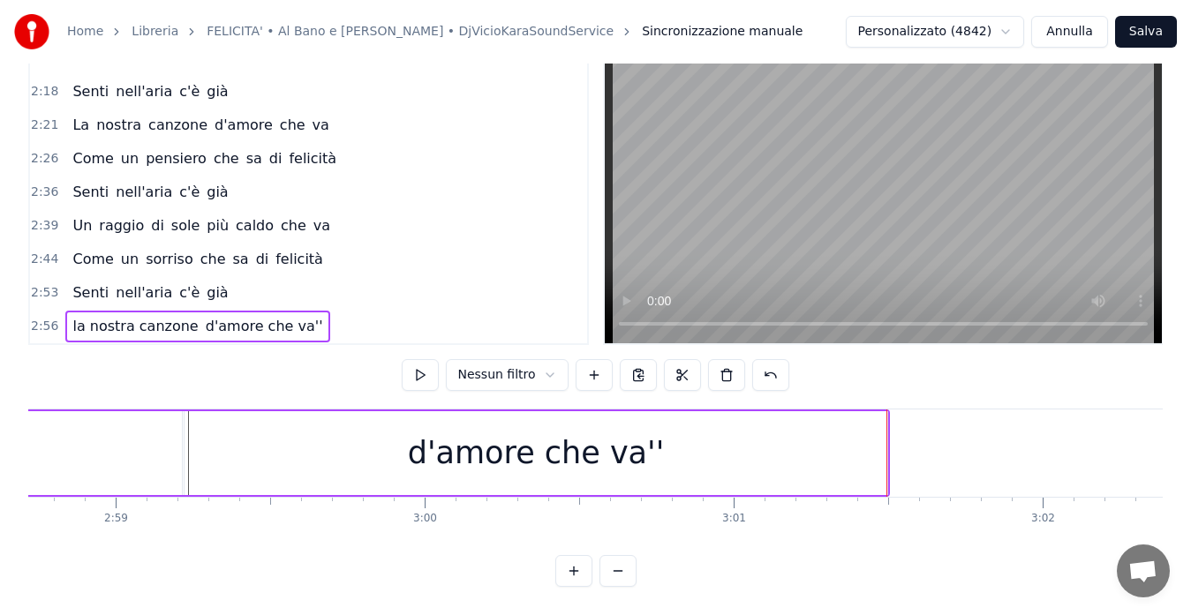
click at [327, 310] on div "2:56 la nostra canzone d'amore che va''" at bounding box center [308, 327] width 557 height 34
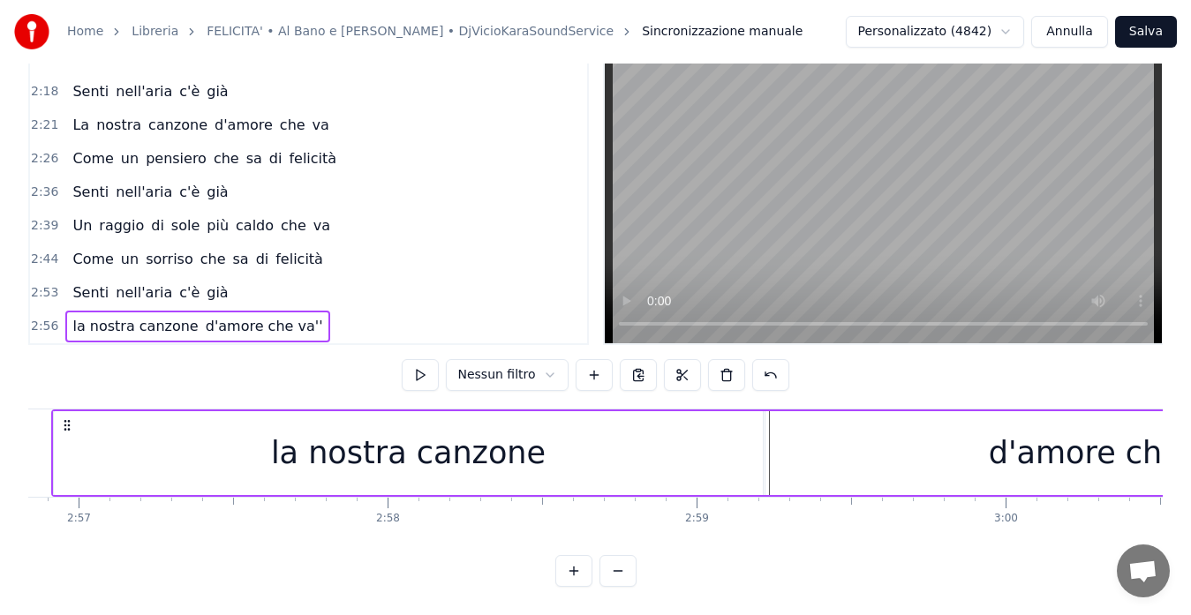
scroll to position [0, 54563]
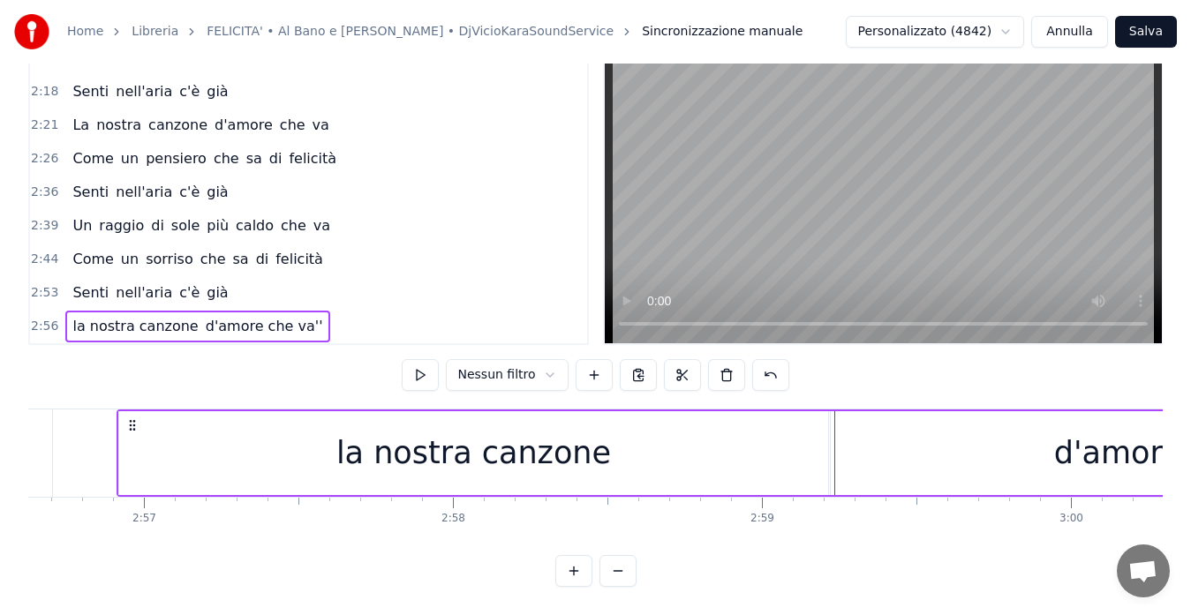
click at [39, 318] on span "2:56" at bounding box center [44, 327] width 27 height 18
click at [309, 314] on div "2:56 la nostra canzone d'amore che va''" at bounding box center [308, 327] width 557 height 34
click at [423, 366] on button at bounding box center [420, 375] width 37 height 32
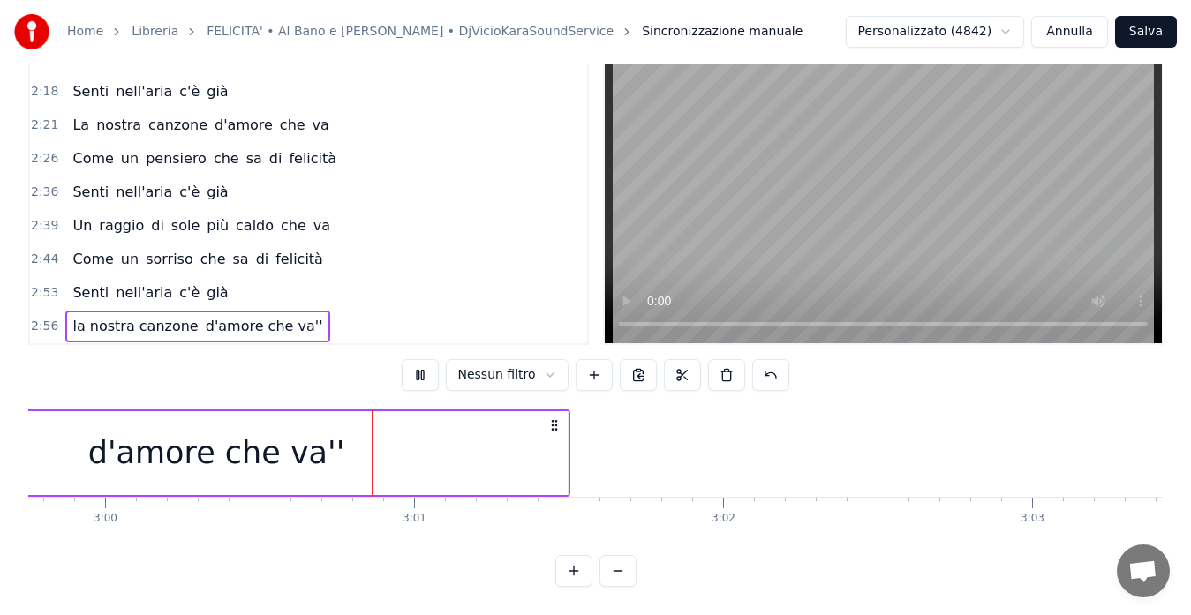
scroll to position [0, 55599]
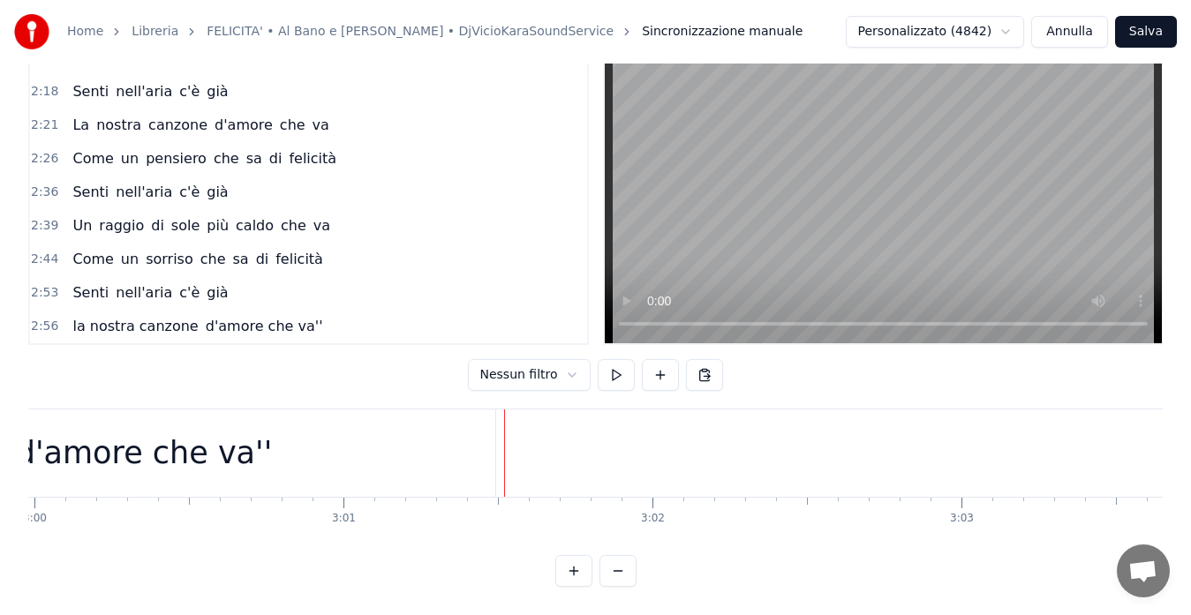
click at [569, 563] on button at bounding box center [573, 571] width 37 height 32
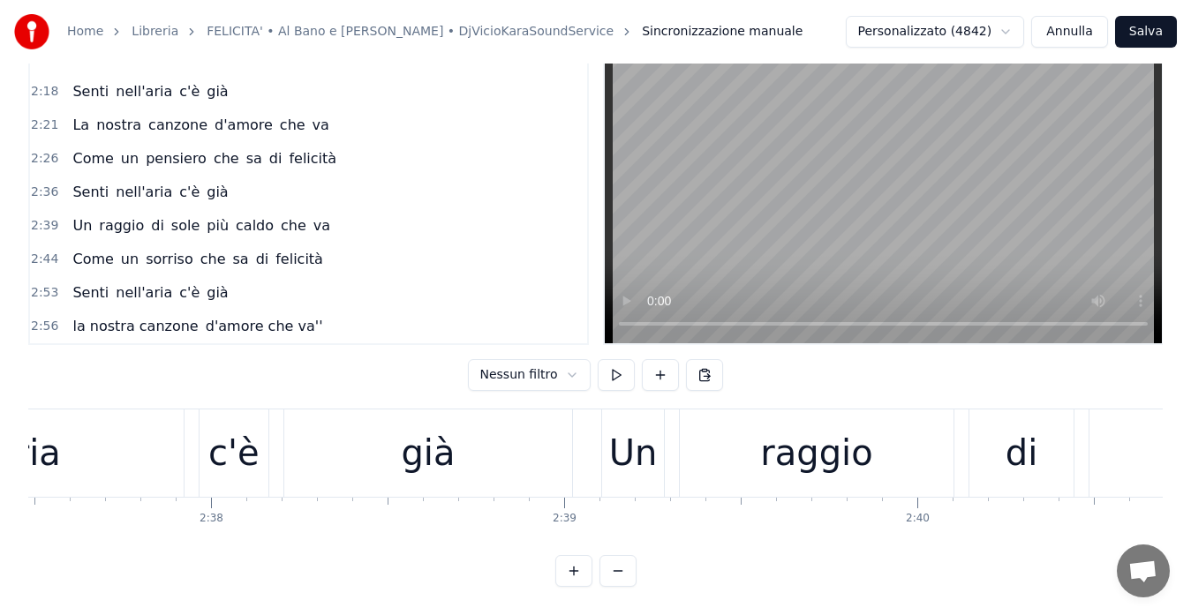
scroll to position [0, 63992]
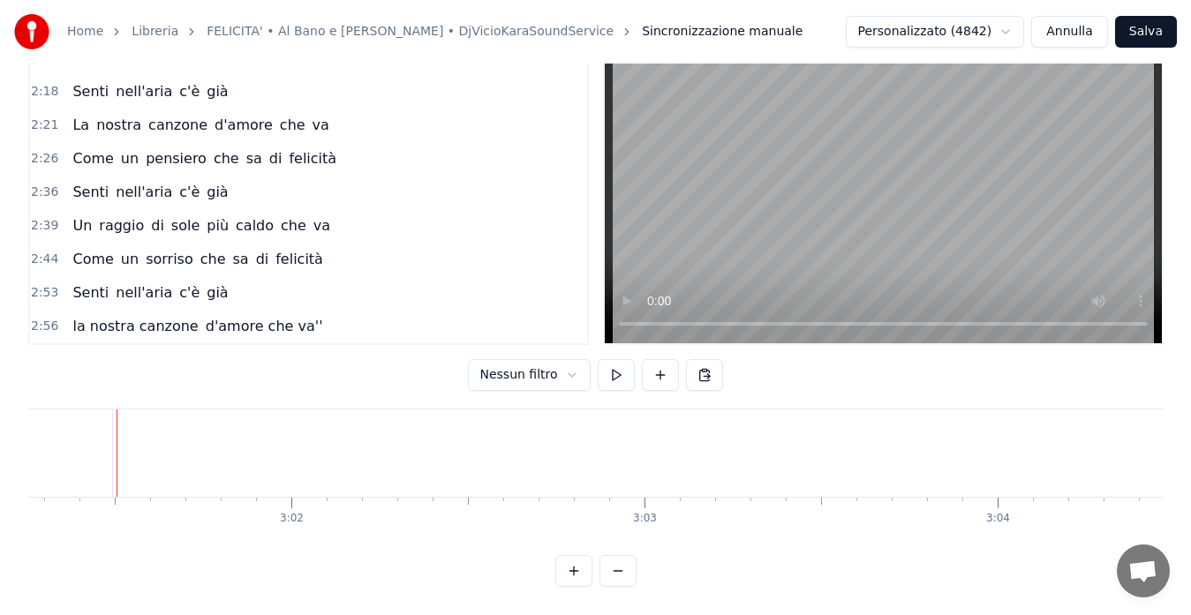
click at [569, 563] on button at bounding box center [573, 571] width 37 height 32
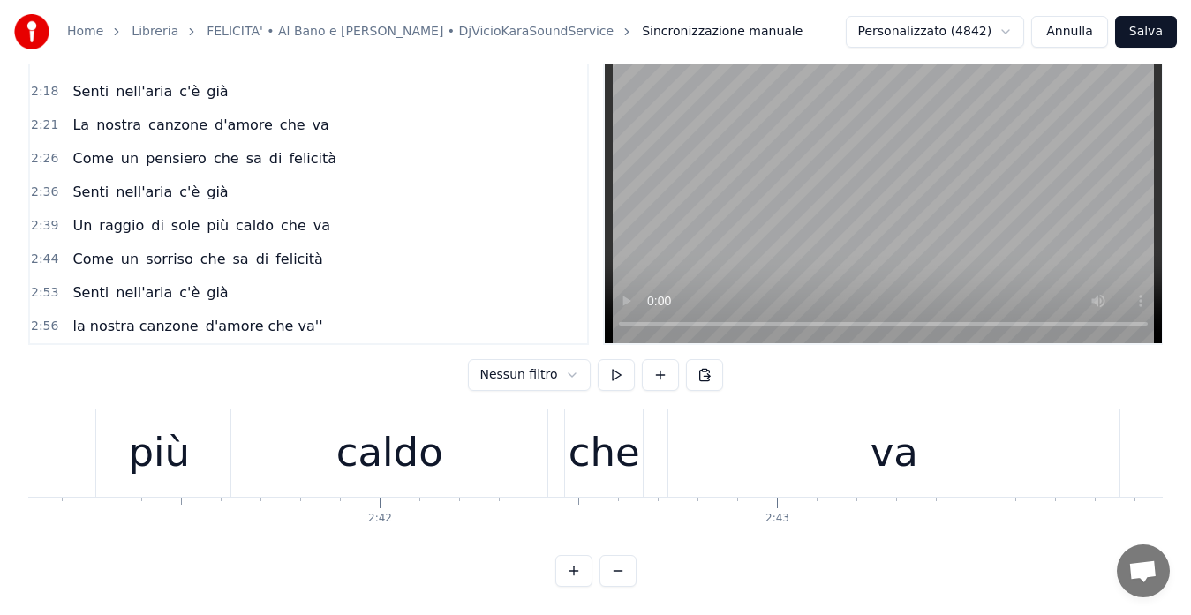
scroll to position [0, 72002]
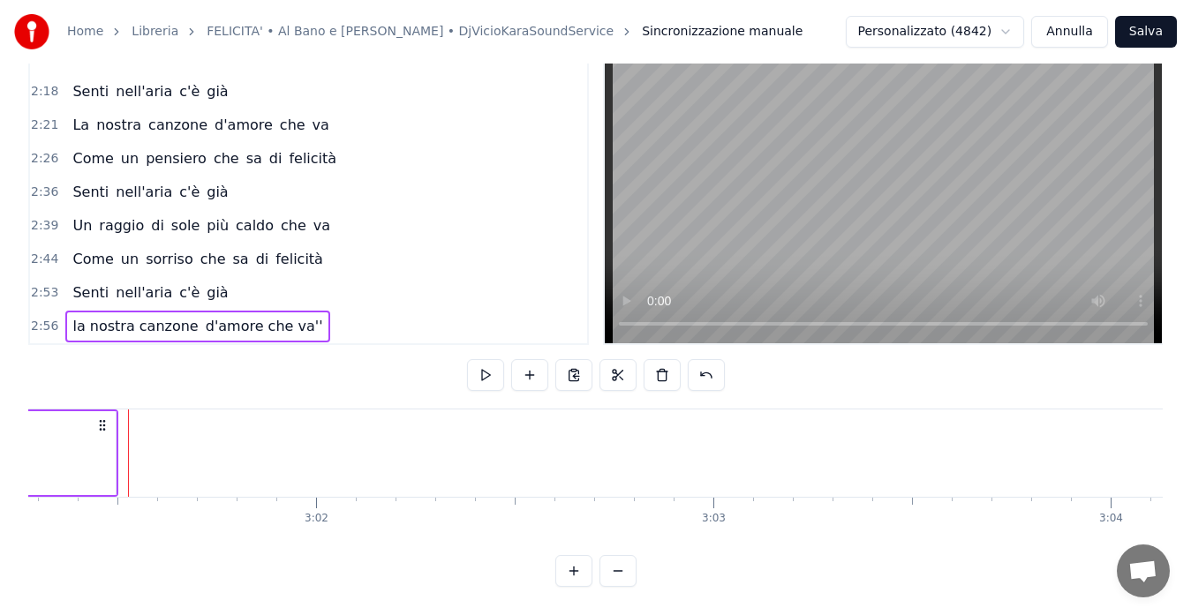
scroll to position [0, 71998]
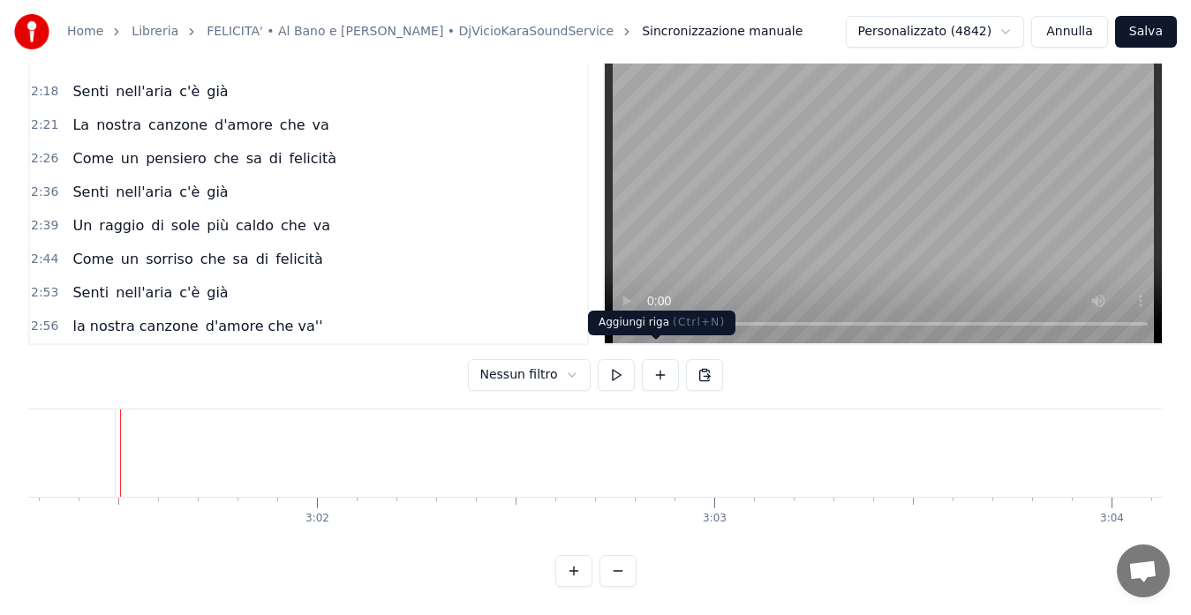
click at [653, 365] on button at bounding box center [660, 375] width 37 height 32
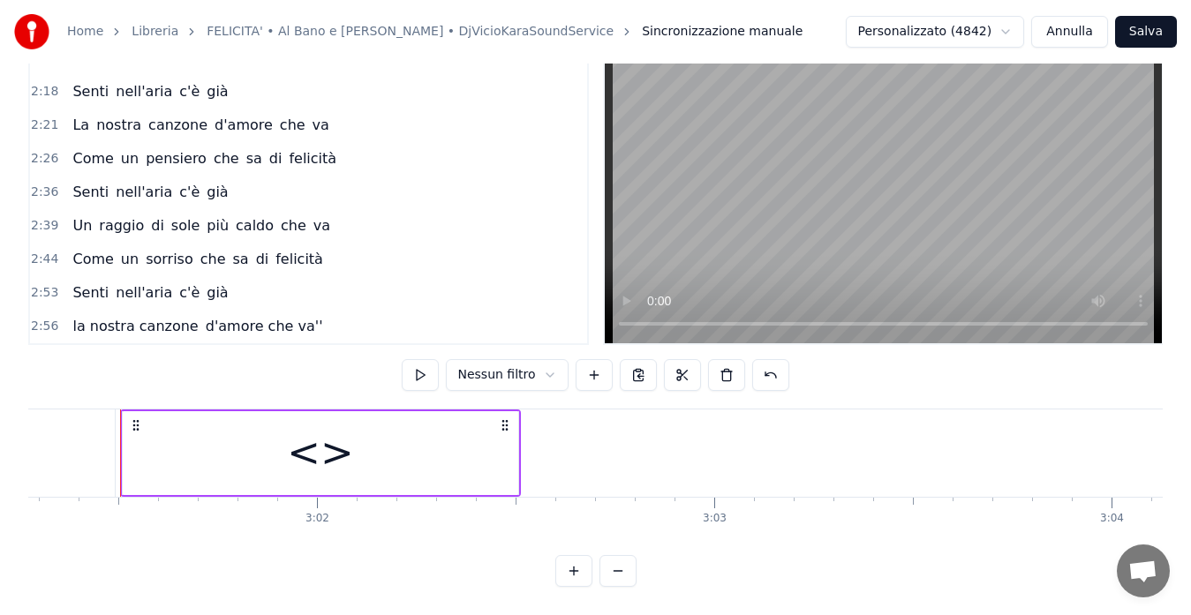
scroll to position [1037, 0]
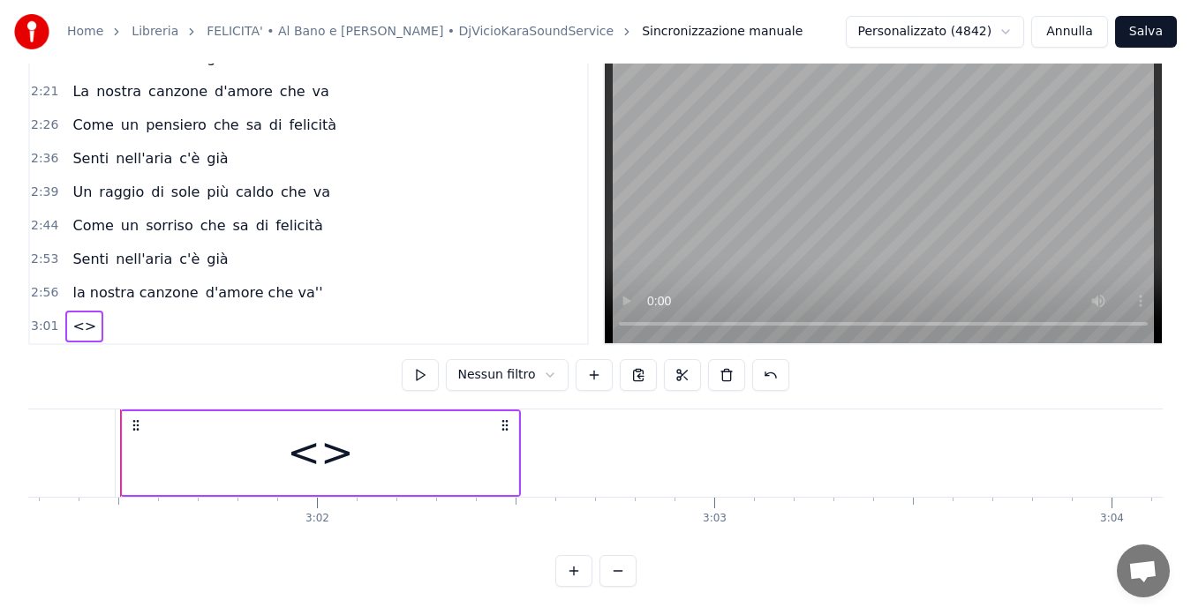
click at [73, 316] on span "<>" at bounding box center [84, 326] width 27 height 20
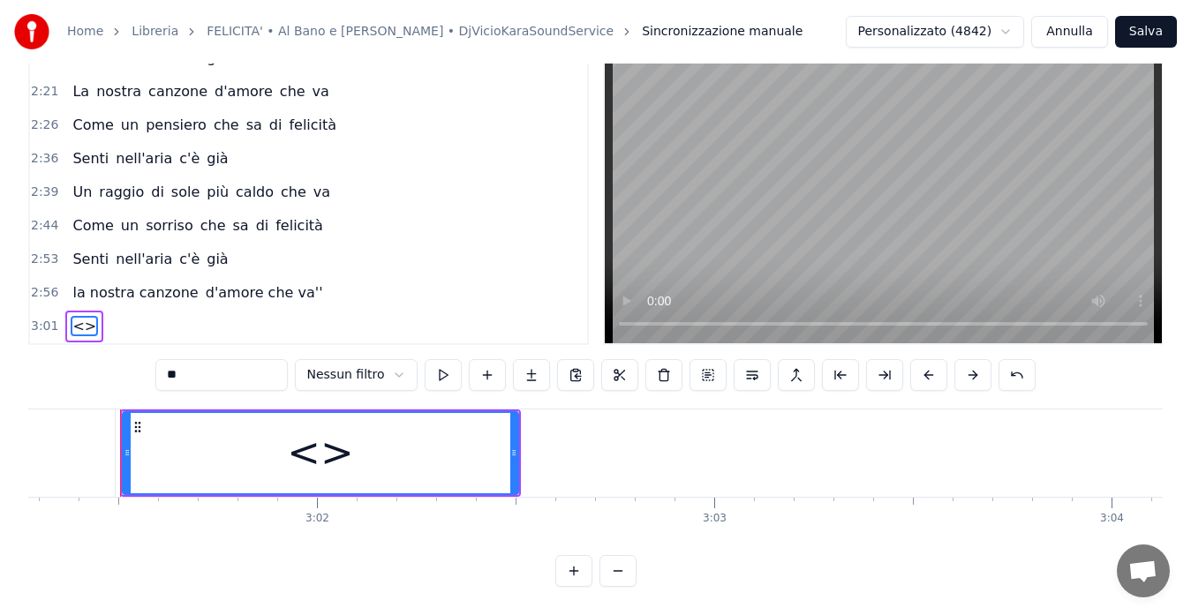
click at [204, 360] on input "**" at bounding box center [221, 375] width 132 height 32
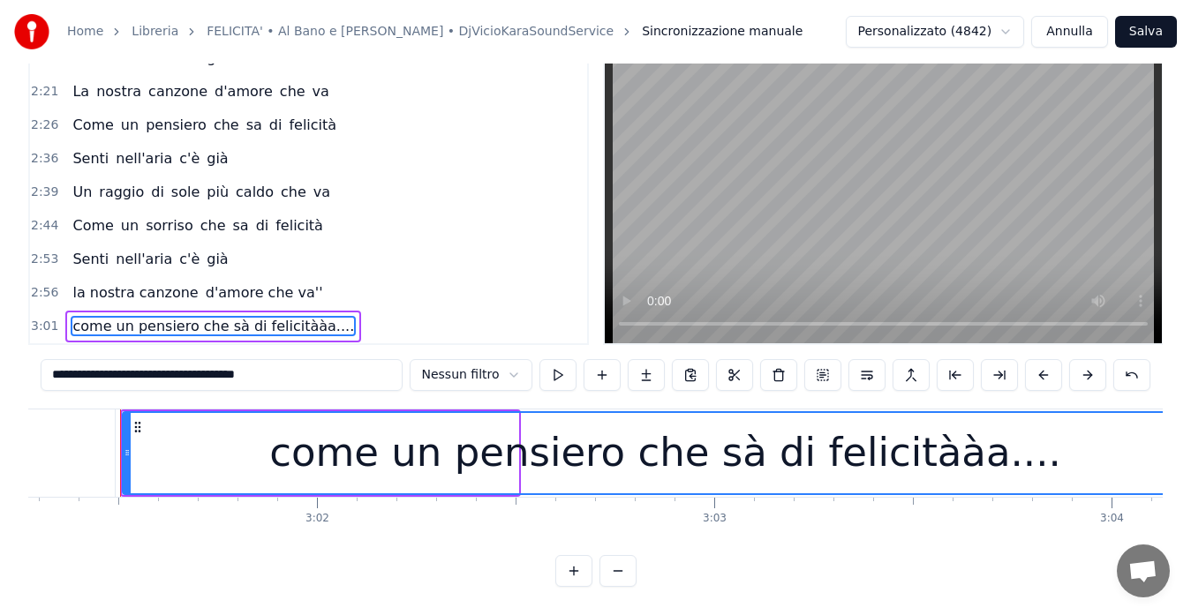
drag, startPoint x: 515, startPoint y: 444, endPoint x: 1205, endPoint y: 406, distance: 690.4
click at [1191, 406] on html "Home Libreria FELICITA' • Al Bano e [PERSON_NAME] • DjVicioKaraSoundService Sin…" at bounding box center [595, 280] width 1191 height 670
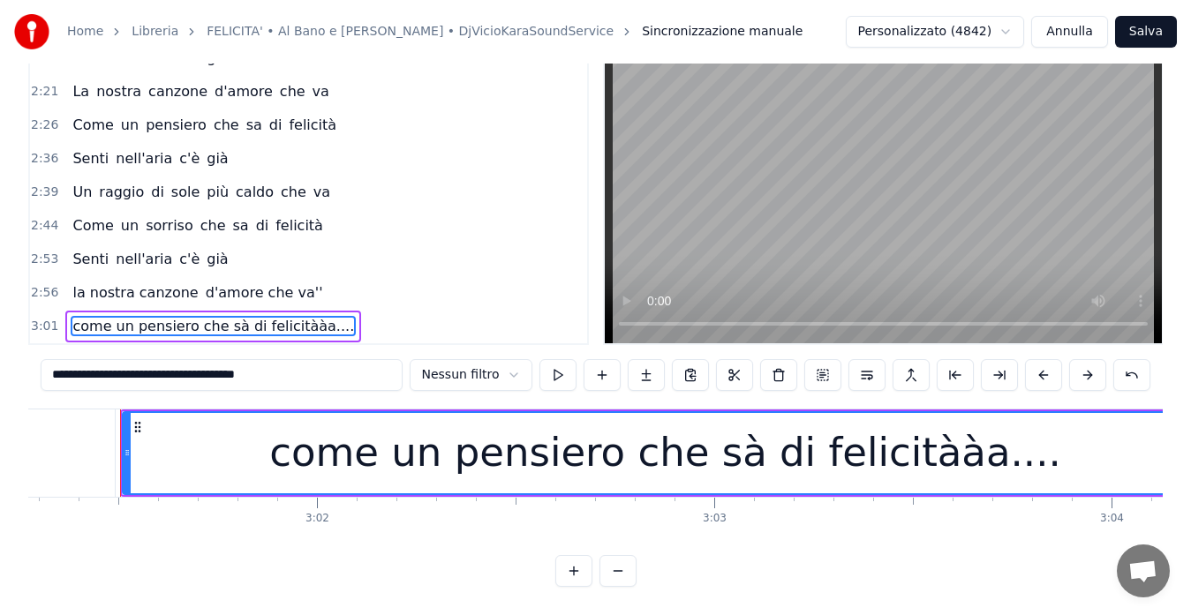
type input "**********"
click at [618, 576] on button at bounding box center [617, 571] width 37 height 32
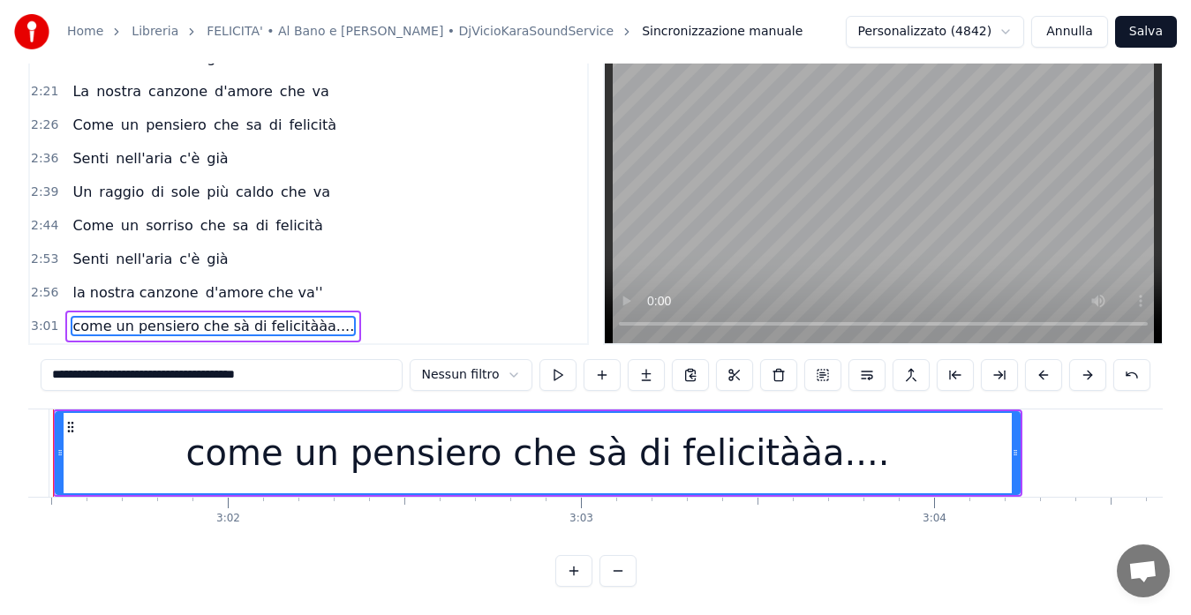
scroll to position [0, 63991]
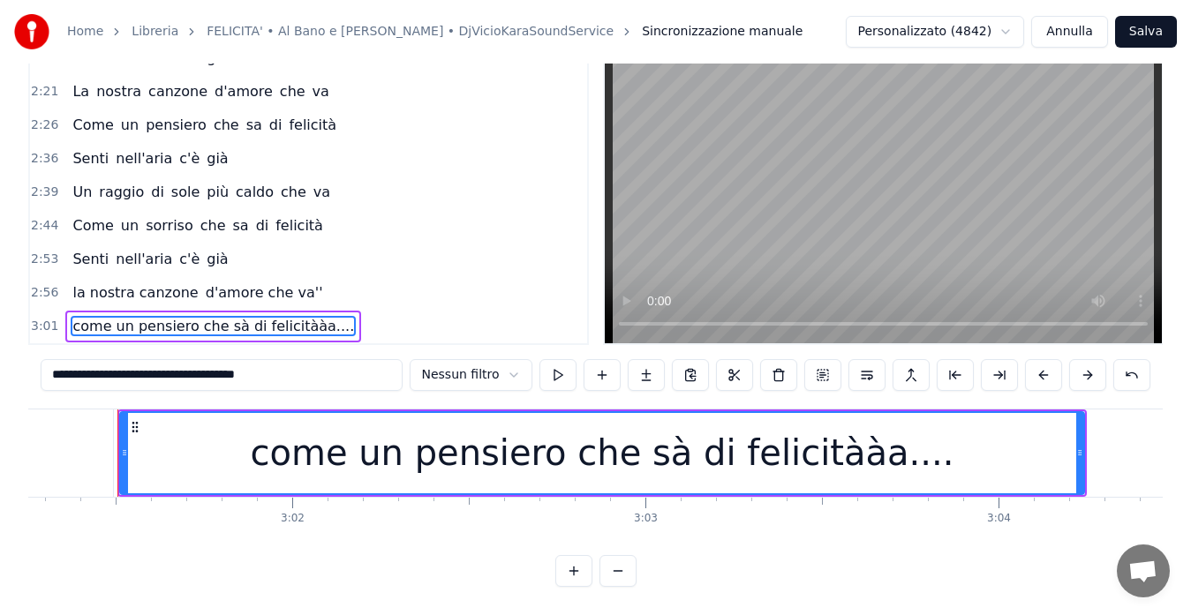
click at [605, 560] on button at bounding box center [617, 571] width 37 height 32
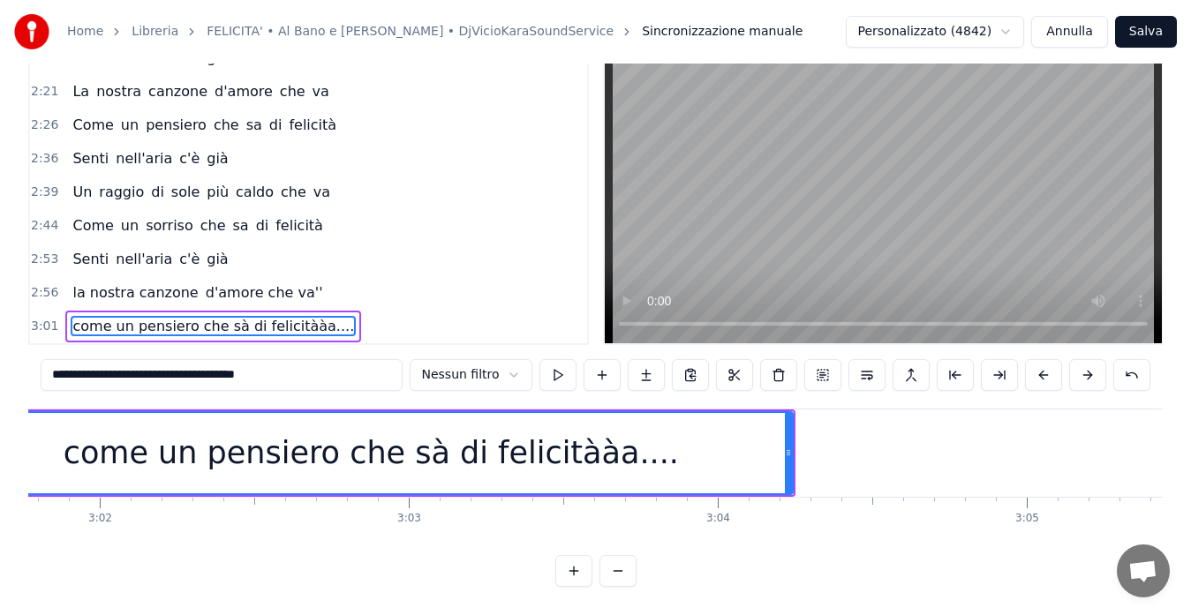
scroll to position [0, 55981]
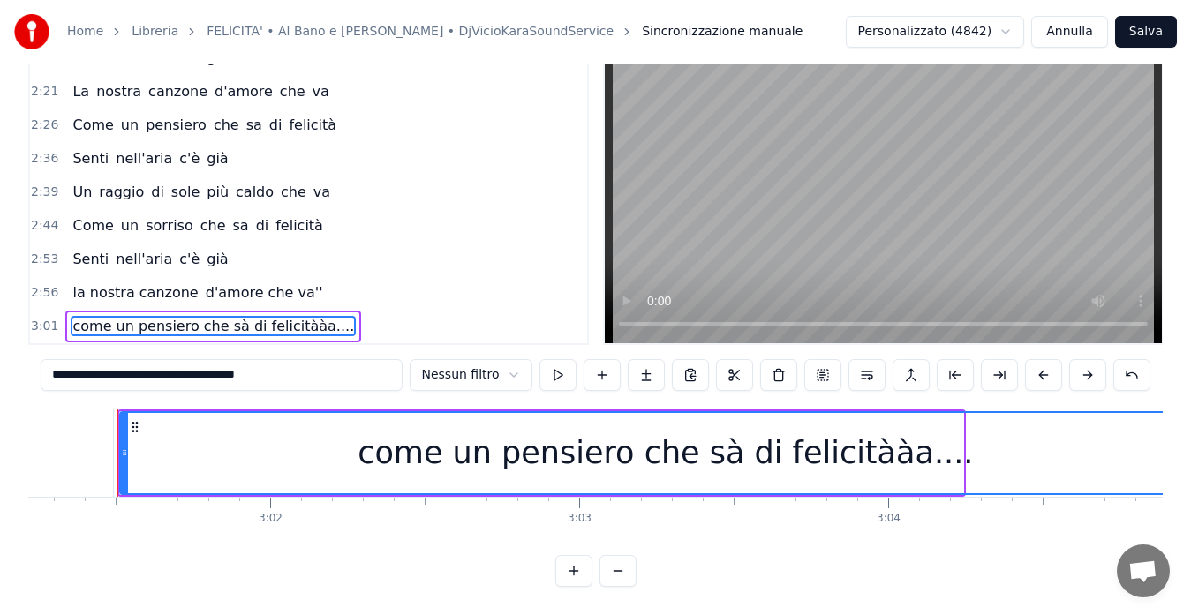
drag, startPoint x: 957, startPoint y: 432, endPoint x: 1205, endPoint y: 425, distance: 248.1
click at [1191, 425] on html "Home Libreria FELICITA' • Al Bano e [PERSON_NAME] • DjVicioKaraSoundService Sin…" at bounding box center [595, 280] width 1191 height 670
click at [617, 570] on button at bounding box center [617, 571] width 37 height 32
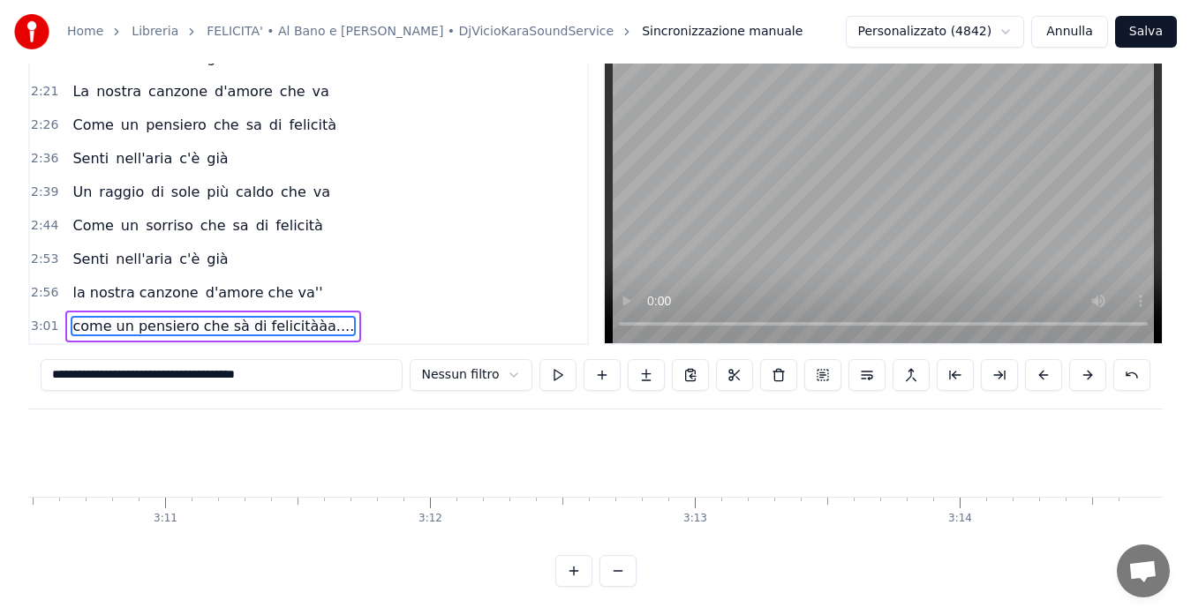
click at [617, 570] on button at bounding box center [617, 571] width 37 height 32
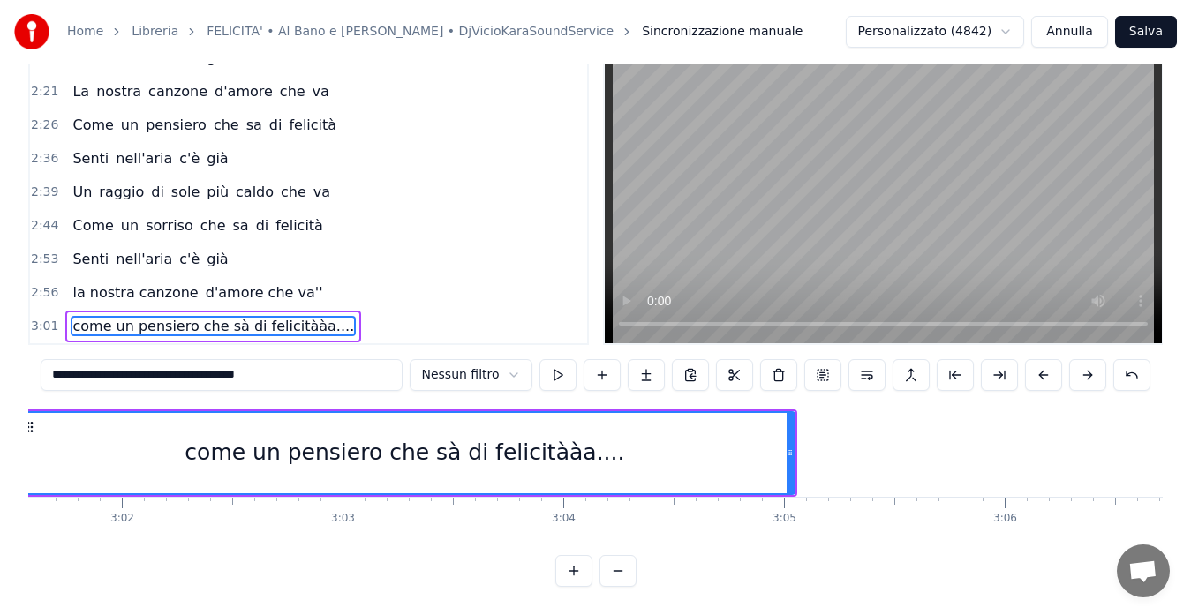
scroll to position [0, 39962]
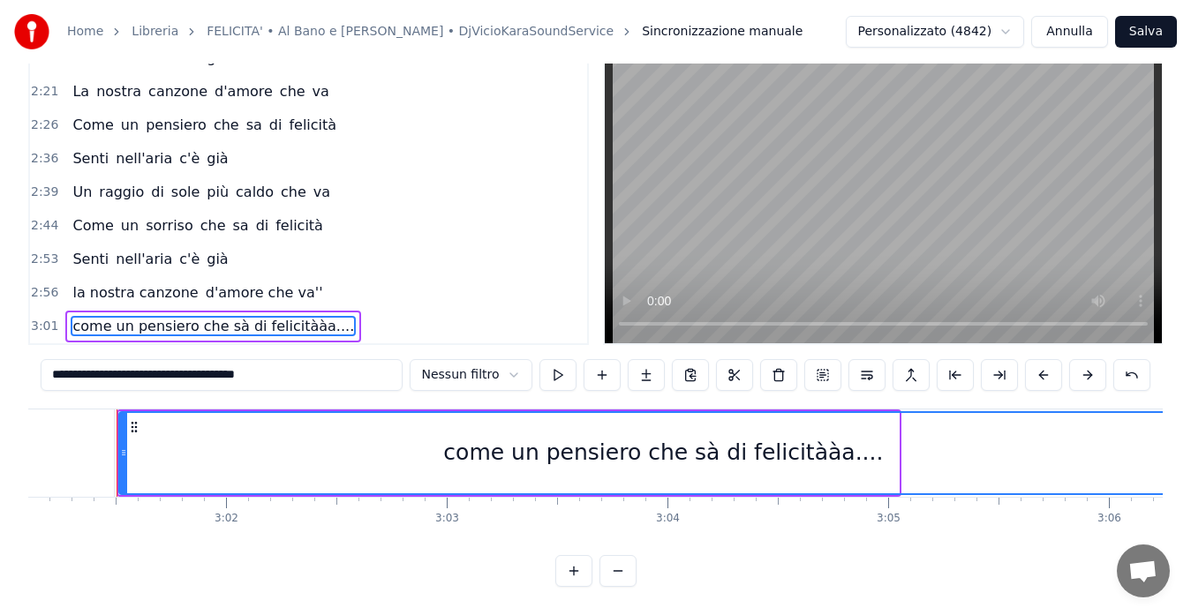
drag, startPoint x: 896, startPoint y: 434, endPoint x: 1205, endPoint y: 444, distance: 309.1
click at [1191, 445] on html "Home Libreria FELICITA' • Al Bano e [PERSON_NAME] • DjVicioKaraSoundService Sin…" at bounding box center [595, 280] width 1191 height 670
click at [41, 150] on span "2:36" at bounding box center [44, 159] width 27 height 18
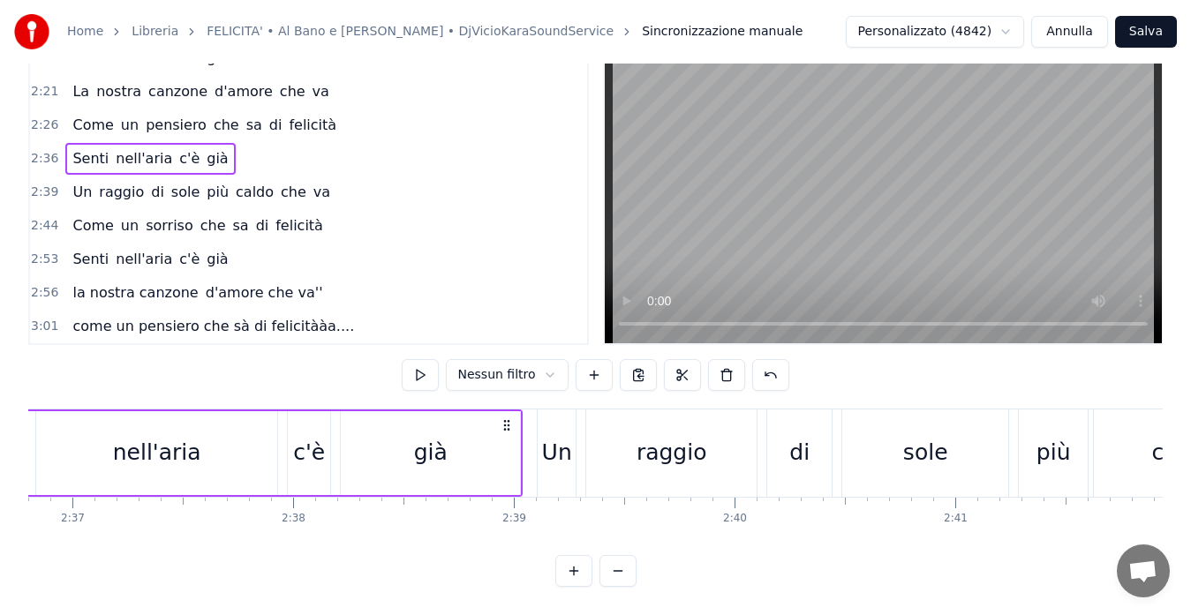
scroll to position [0, 34339]
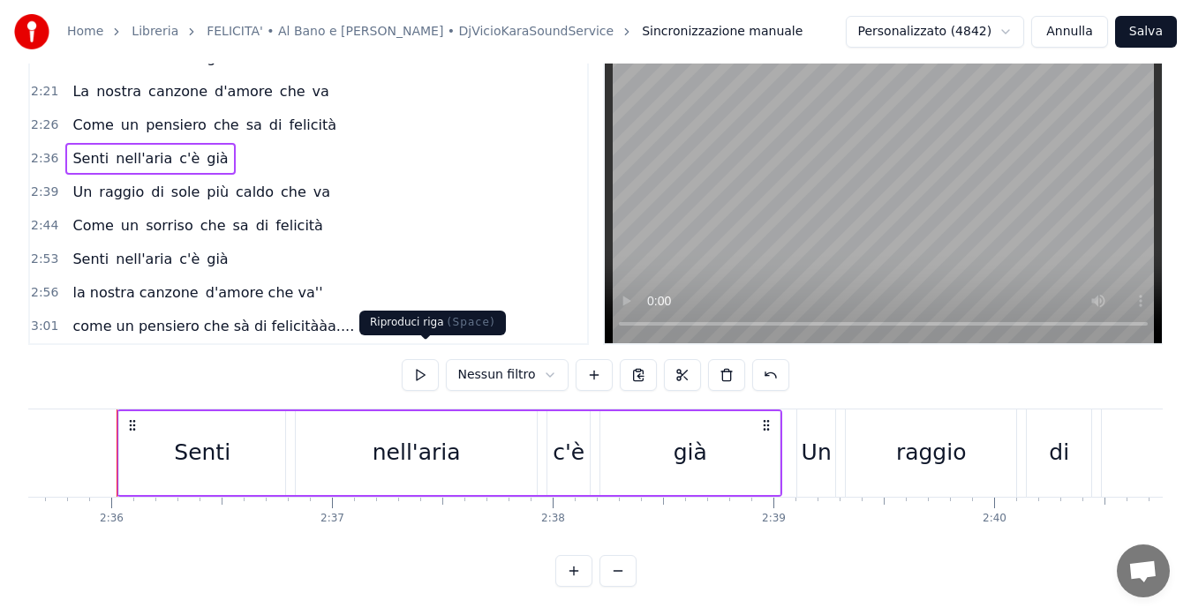
click at [434, 366] on button at bounding box center [420, 375] width 37 height 32
click at [44, 184] on span "2:39" at bounding box center [44, 193] width 27 height 18
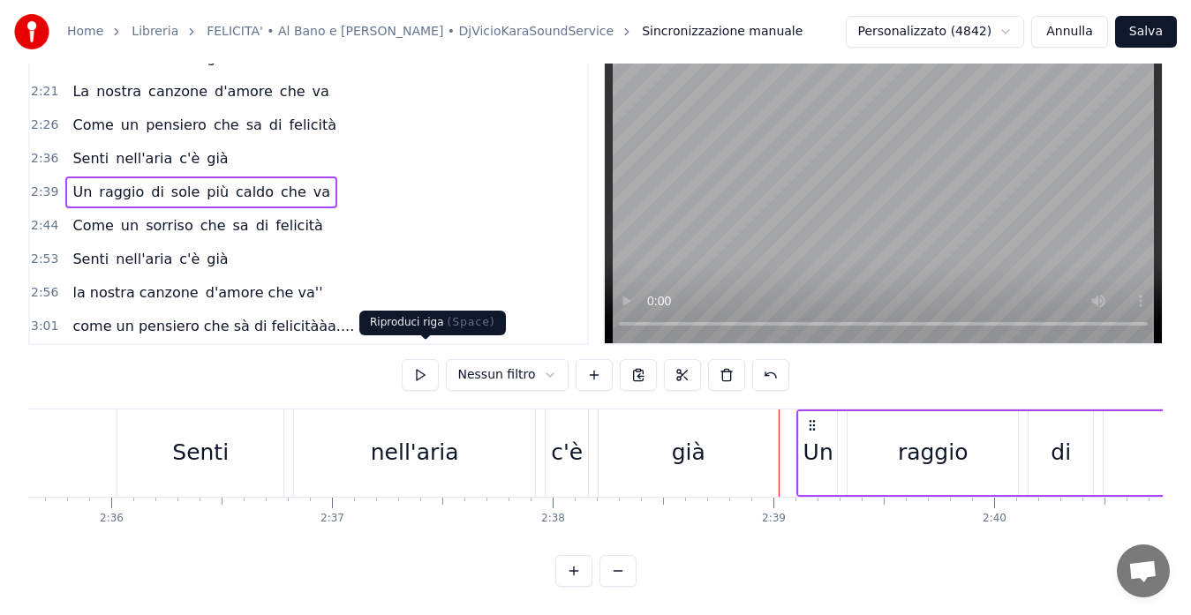
click at [417, 368] on button at bounding box center [420, 375] width 37 height 32
click at [41, 217] on span "2:44" at bounding box center [44, 226] width 27 height 18
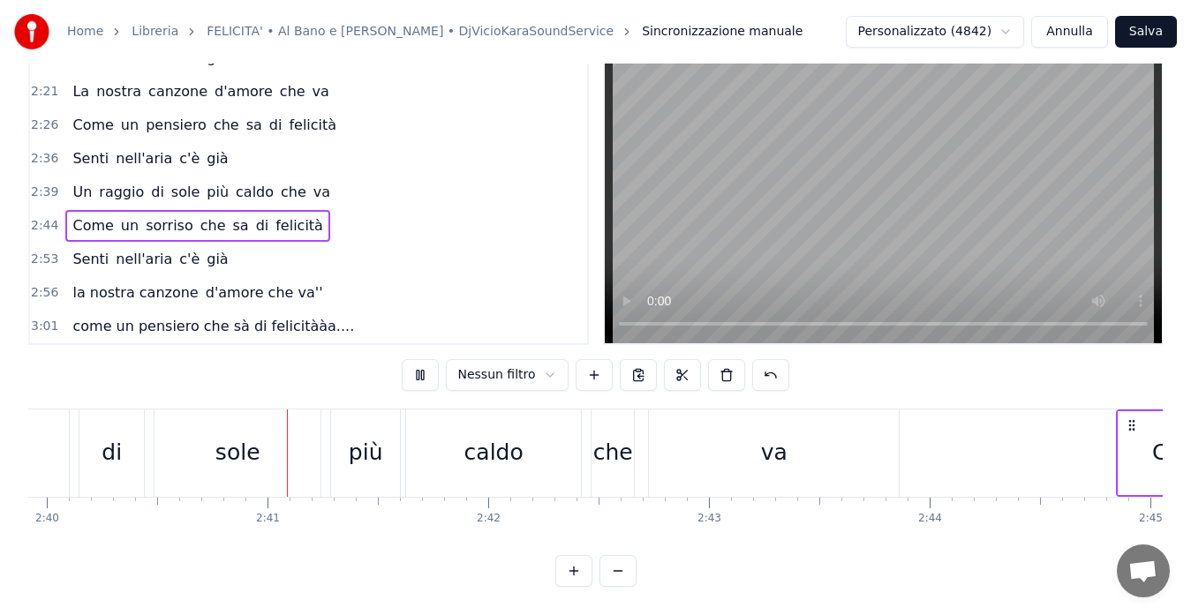
scroll to position [0, 35319]
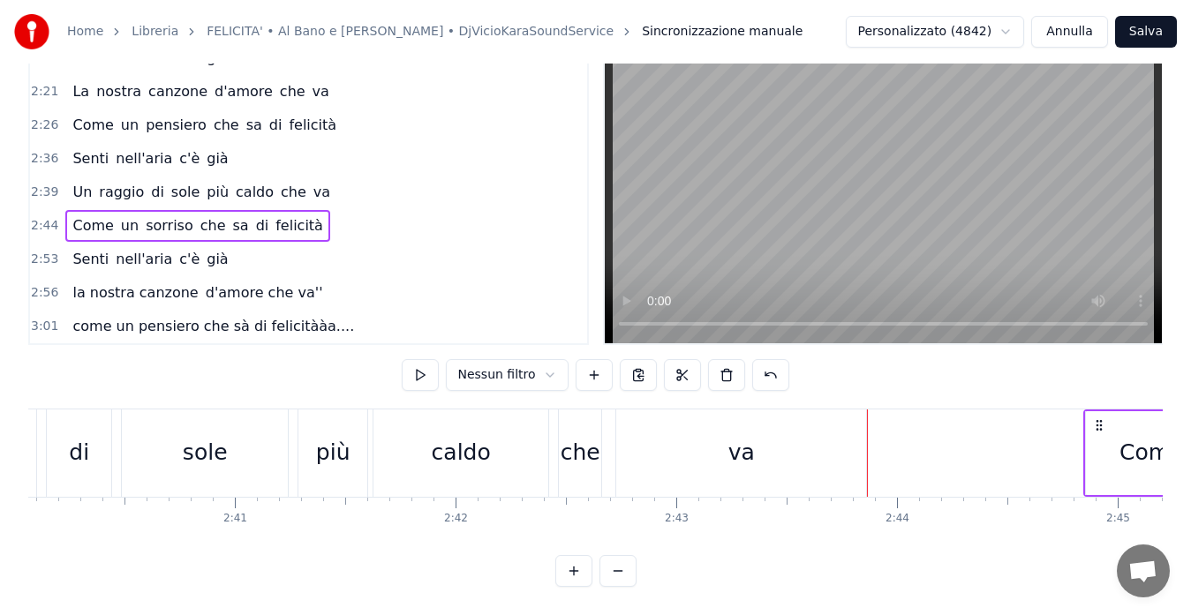
click at [40, 217] on span "2:44" at bounding box center [44, 226] width 27 height 18
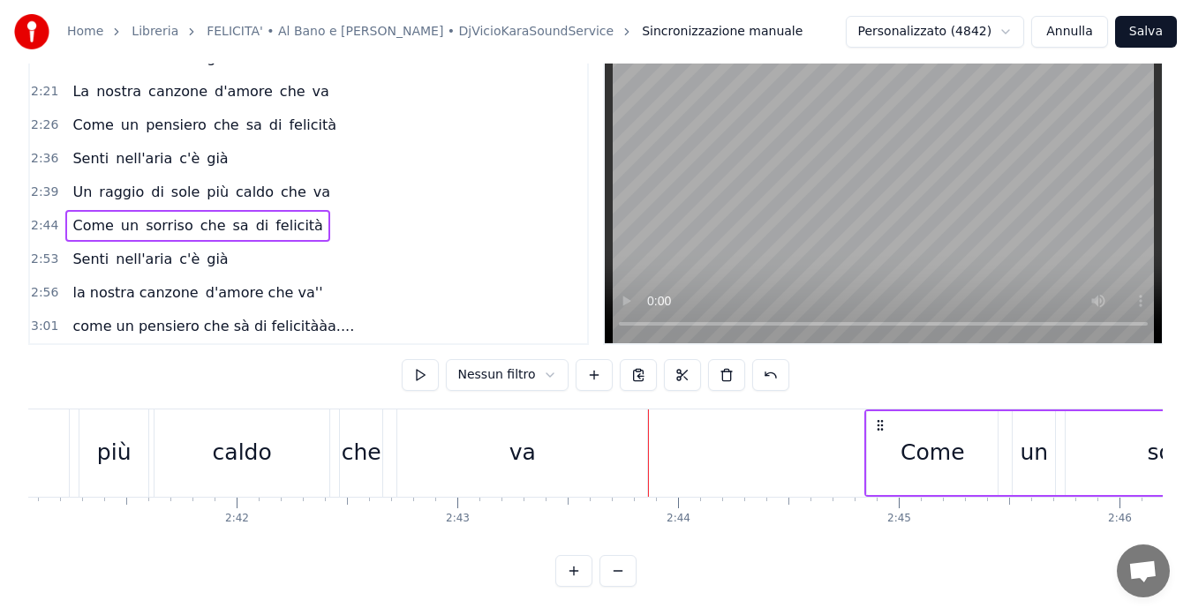
click at [40, 217] on span "2:44" at bounding box center [44, 226] width 27 height 18
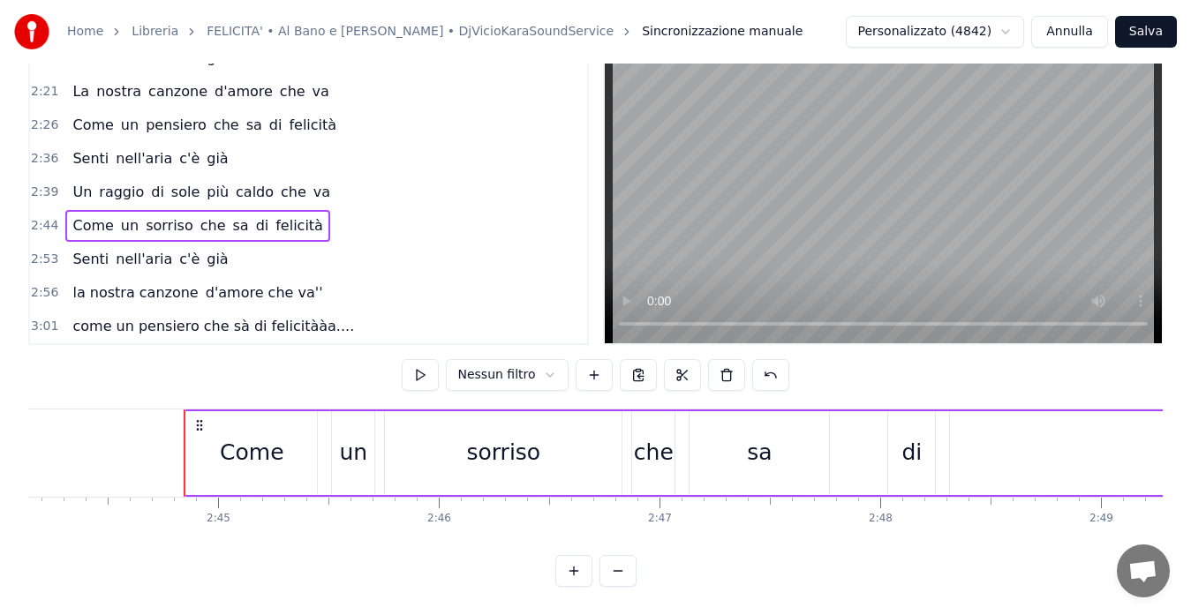
scroll to position [0, 36286]
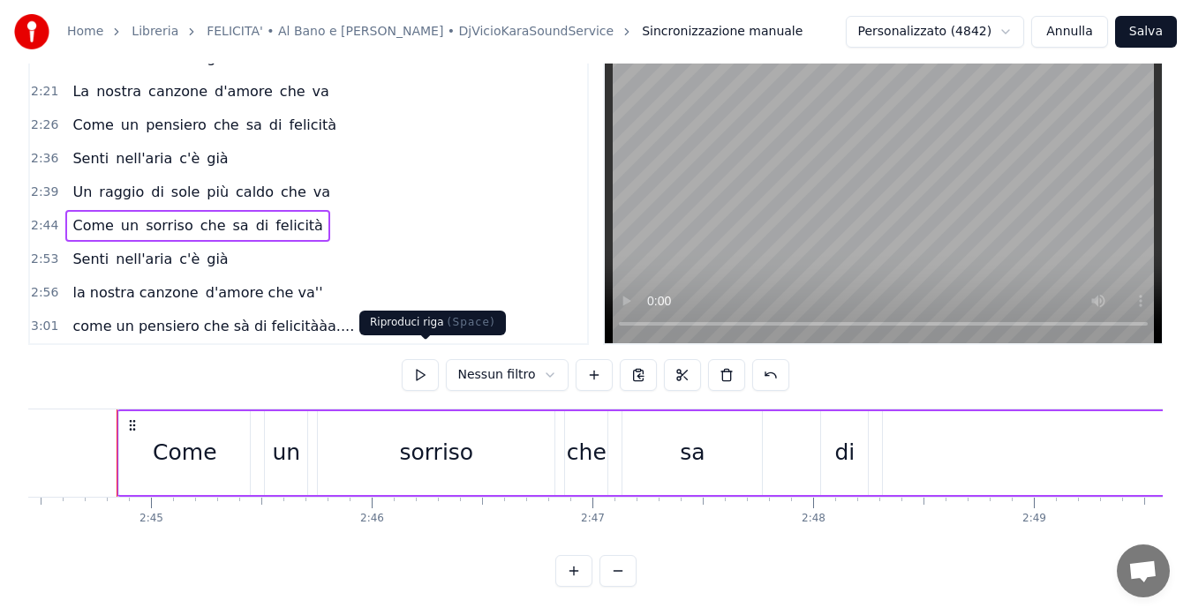
click at [425, 365] on button at bounding box center [420, 375] width 37 height 32
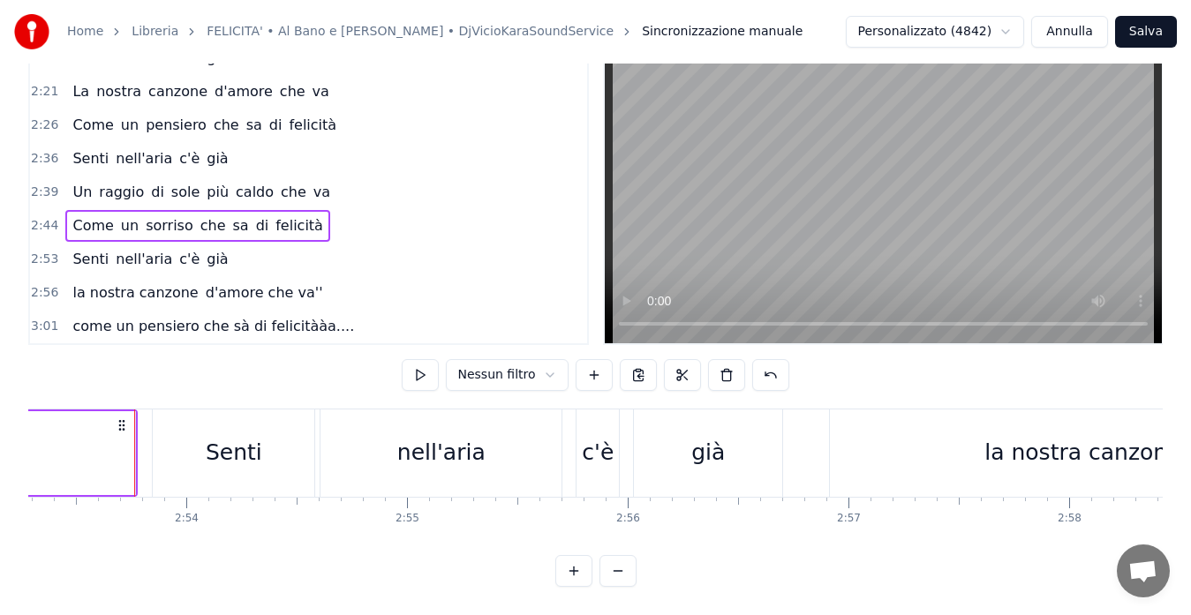
scroll to position [0, 38254]
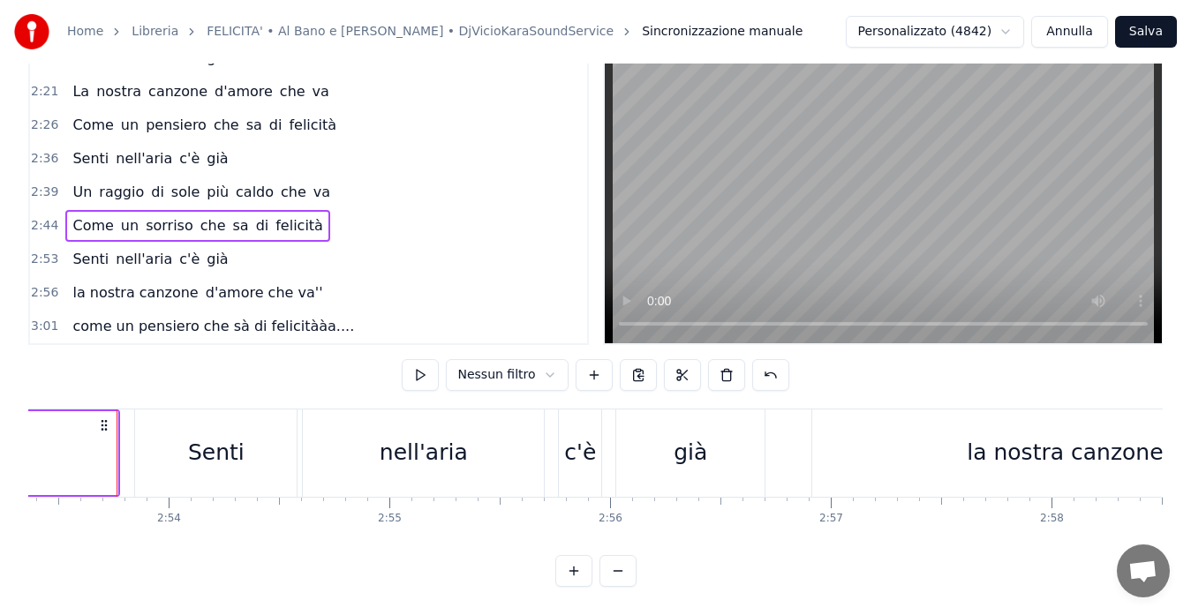
click at [30, 244] on div "2:53 Senti nell'aria c'è già" at bounding box center [308, 260] width 557 height 34
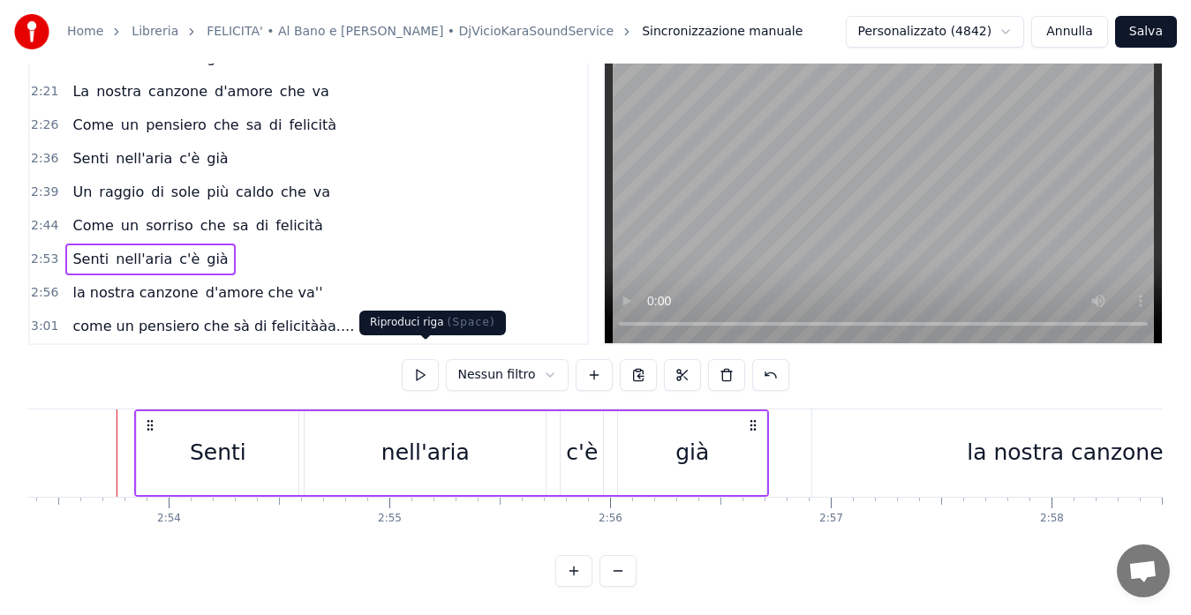
click at [423, 363] on button at bounding box center [420, 375] width 37 height 32
click at [43, 284] on span "2:56" at bounding box center [44, 293] width 27 height 18
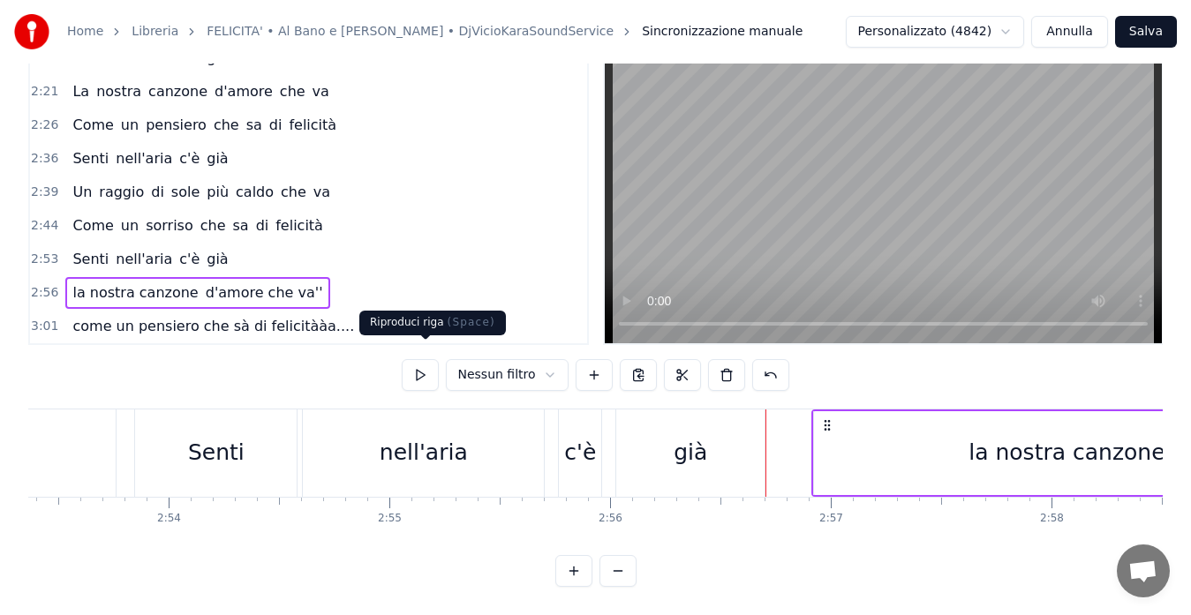
click at [432, 360] on button at bounding box center [420, 375] width 37 height 32
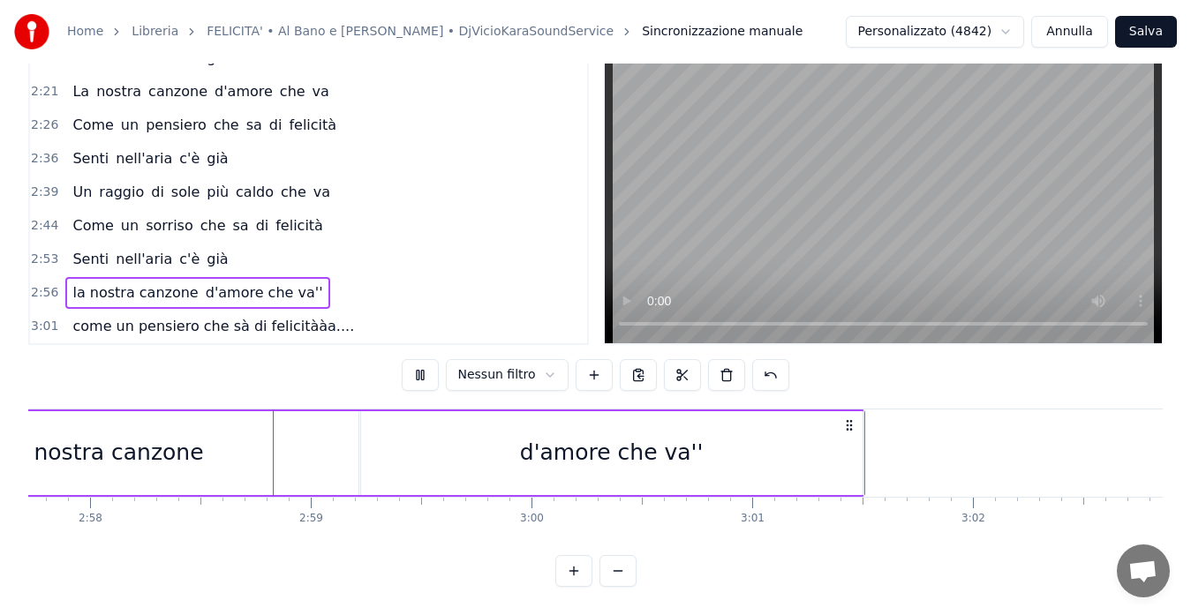
scroll to position [0, 39234]
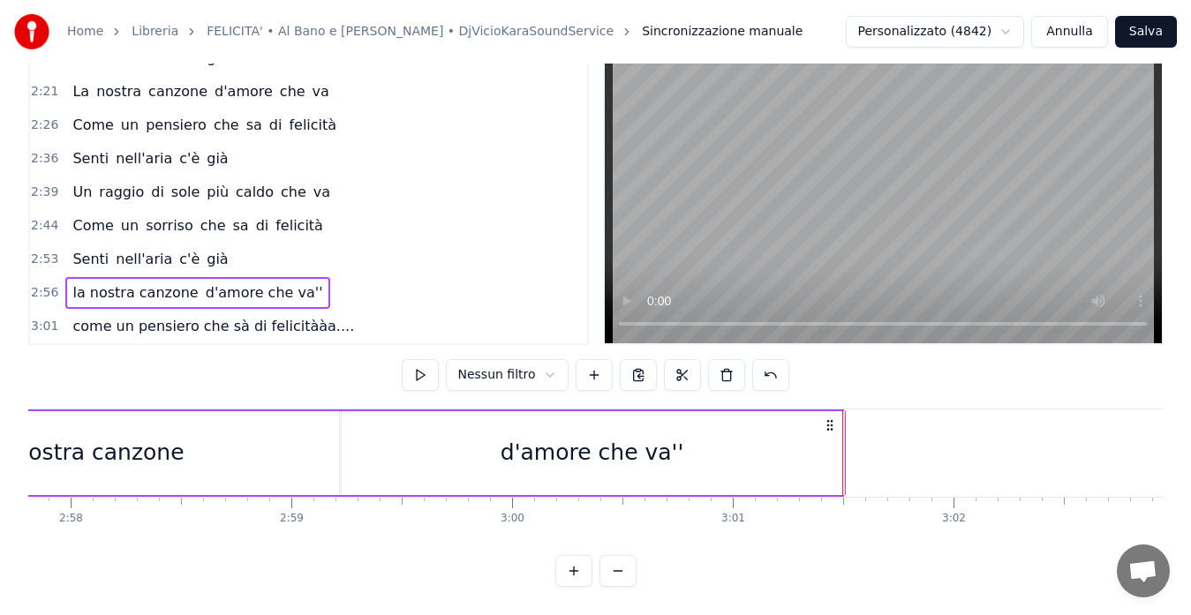
click at [32, 318] on span "3:01" at bounding box center [44, 327] width 27 height 18
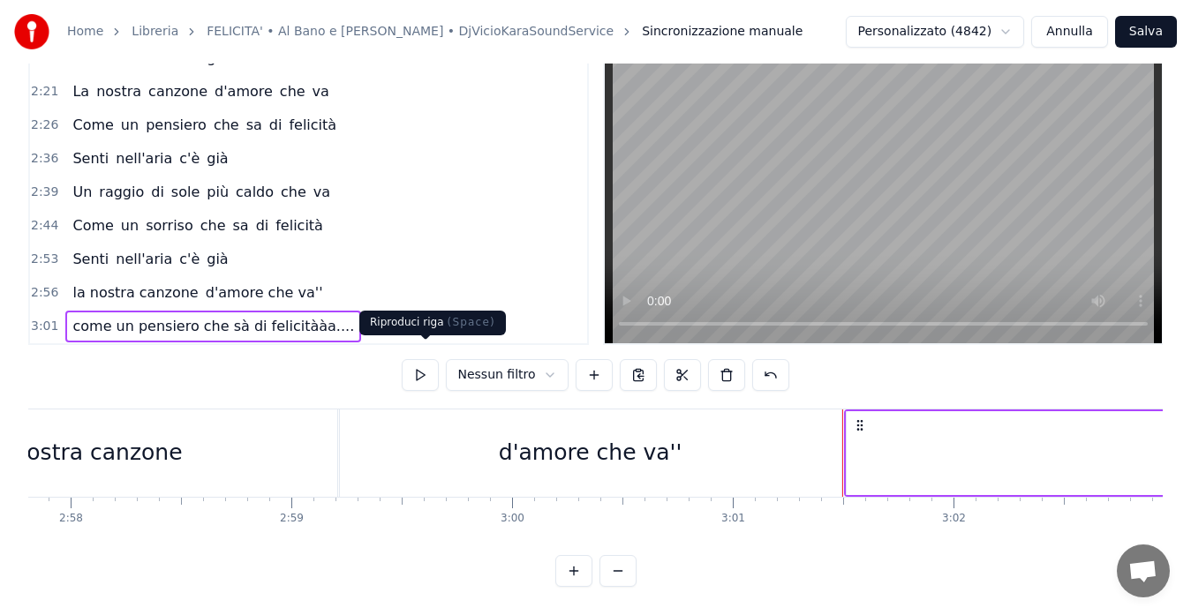
click at [417, 359] on button at bounding box center [420, 375] width 37 height 32
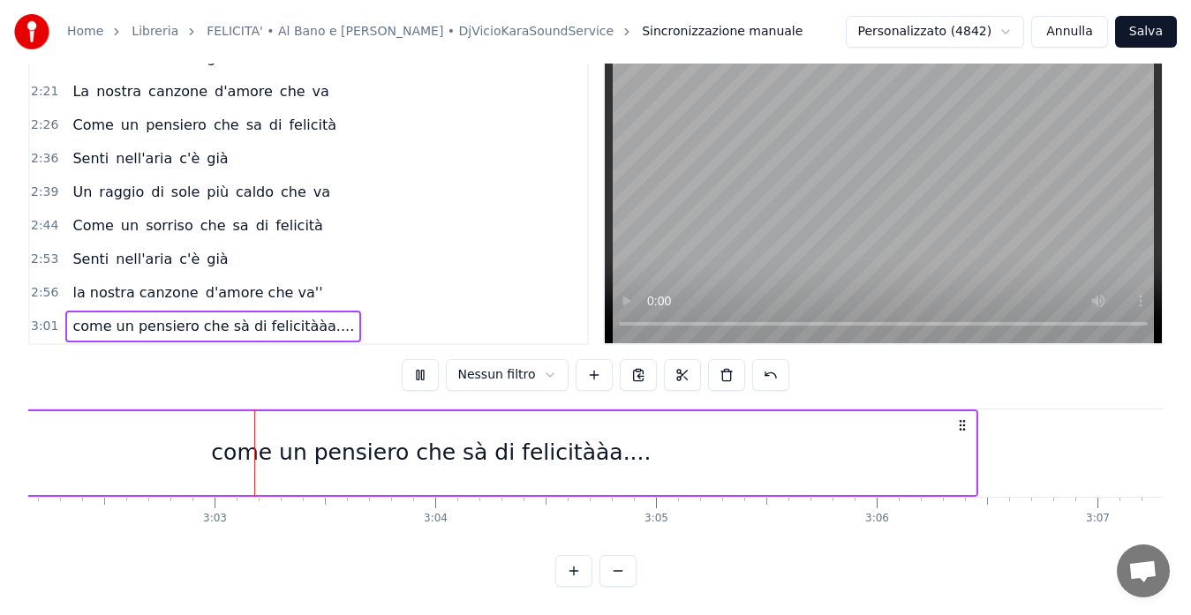
scroll to position [0, 40196]
click at [1165, 34] on button "Salva" at bounding box center [1146, 32] width 62 height 32
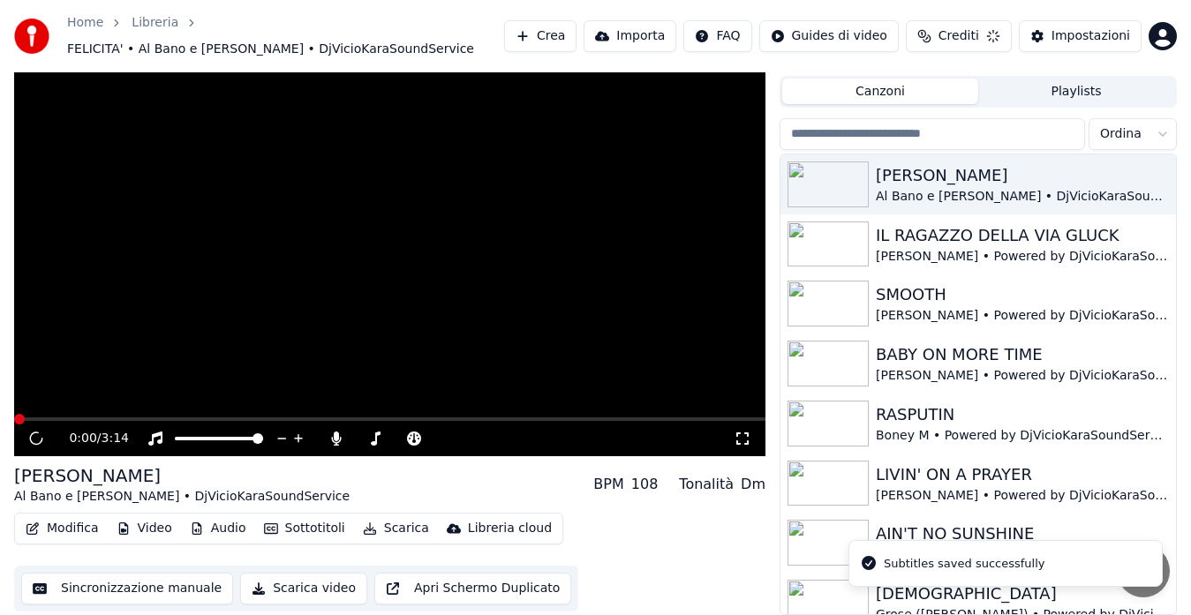
scroll to position [39, 0]
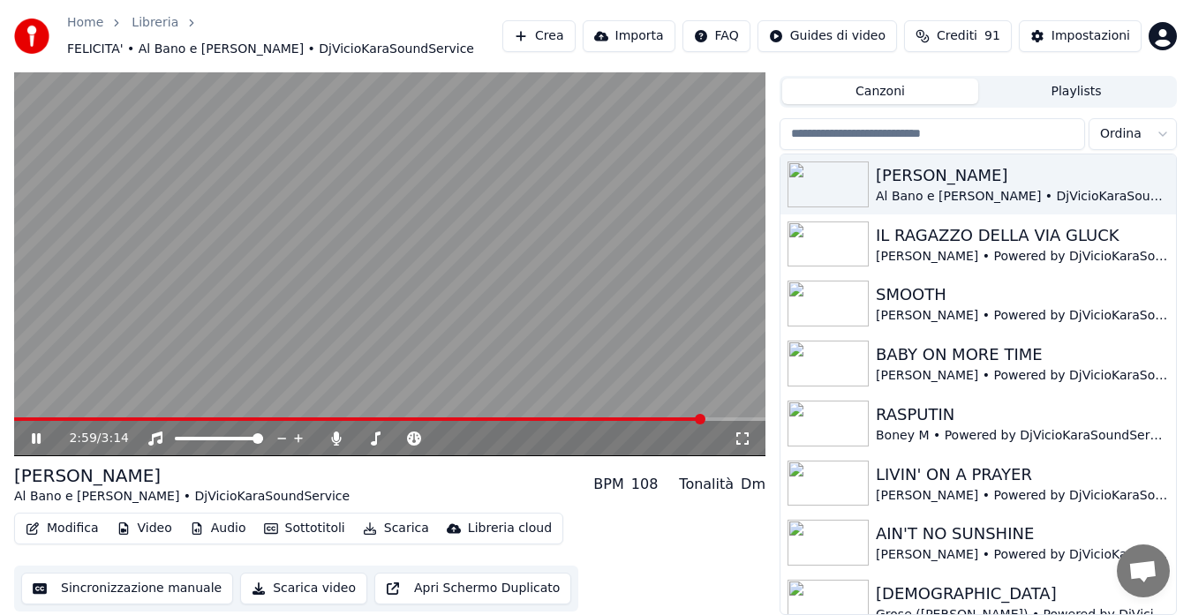
click at [706, 418] on span at bounding box center [389, 419] width 751 height 4
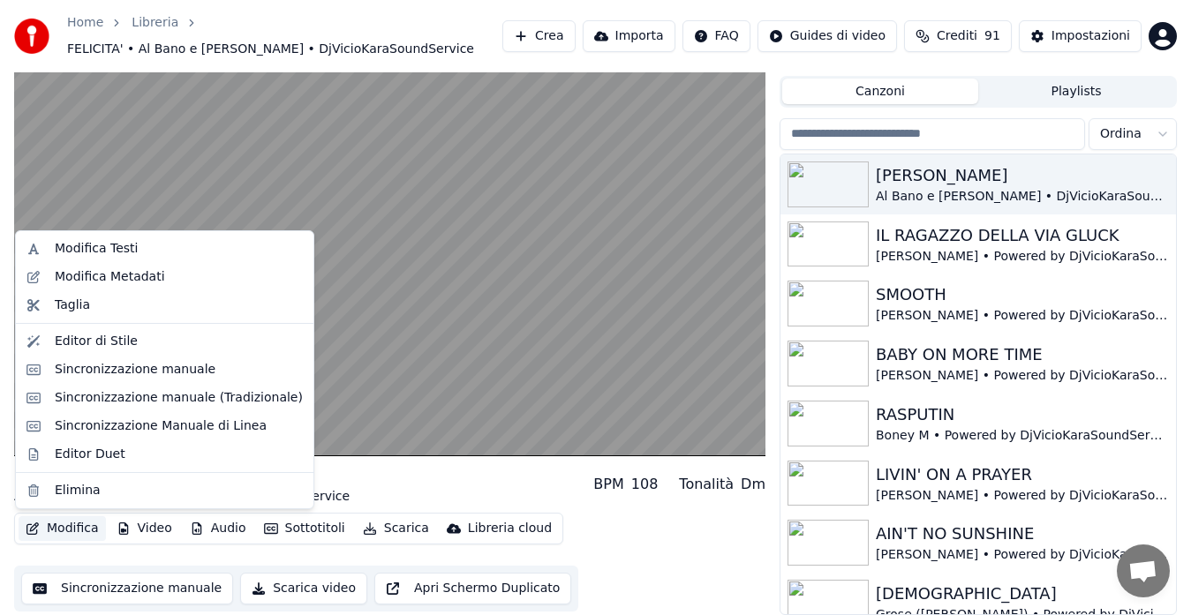
click at [58, 525] on button "Modifica" at bounding box center [62, 528] width 87 height 25
click at [112, 392] on div "Sincronizzazione manuale (Tradizionale)" at bounding box center [179, 398] width 248 height 18
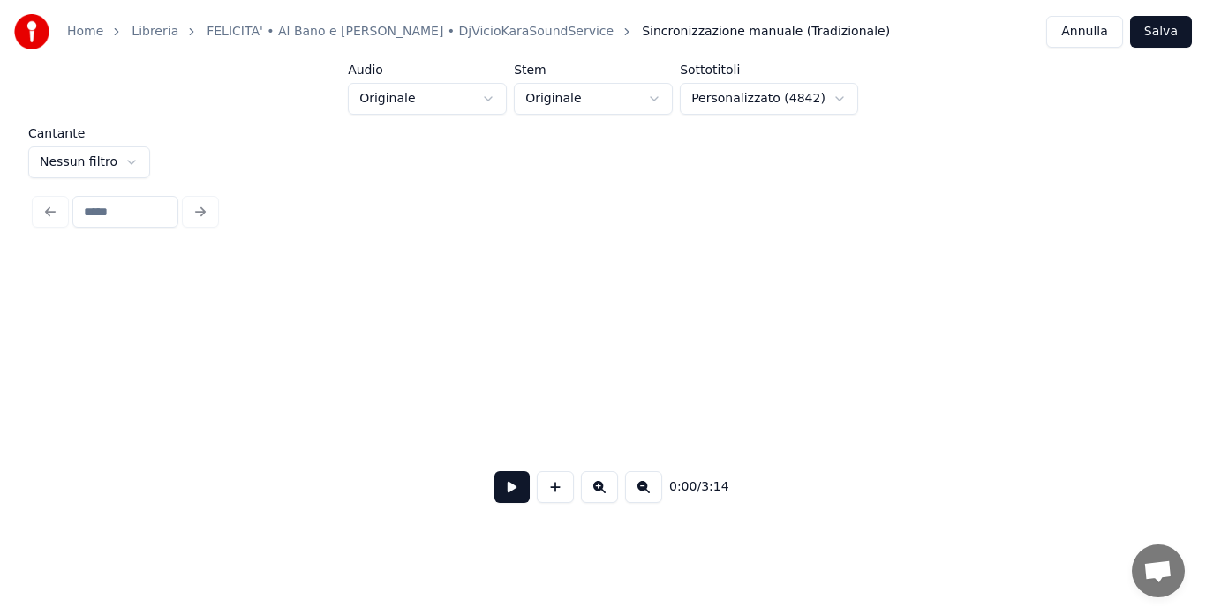
scroll to position [0, 1723]
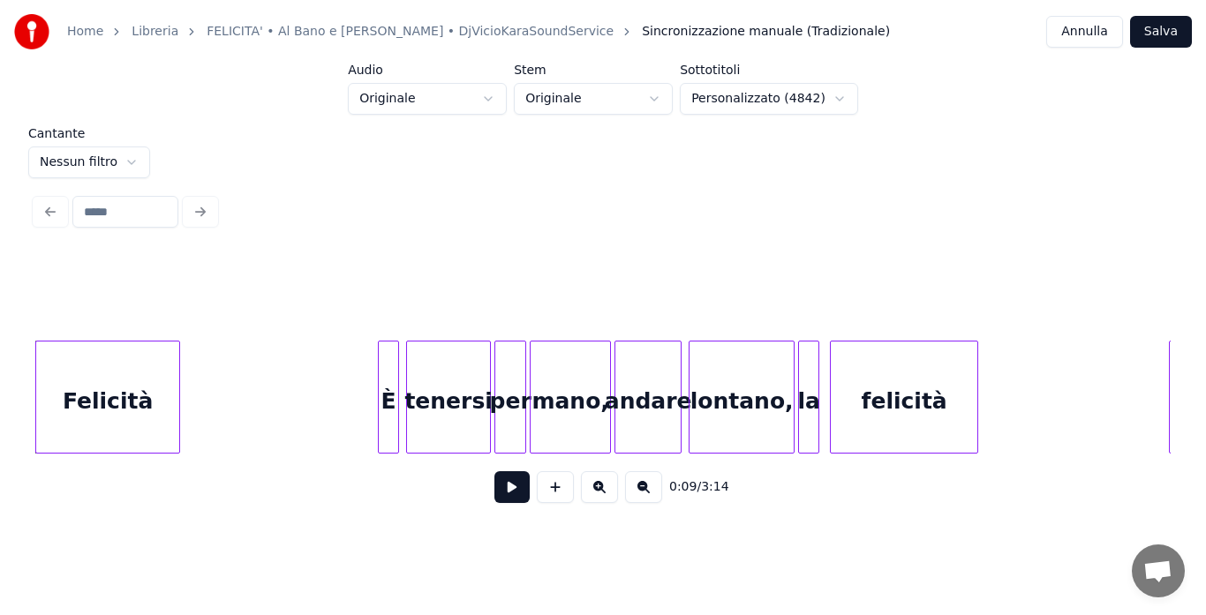
click at [507, 497] on button at bounding box center [511, 487] width 35 height 32
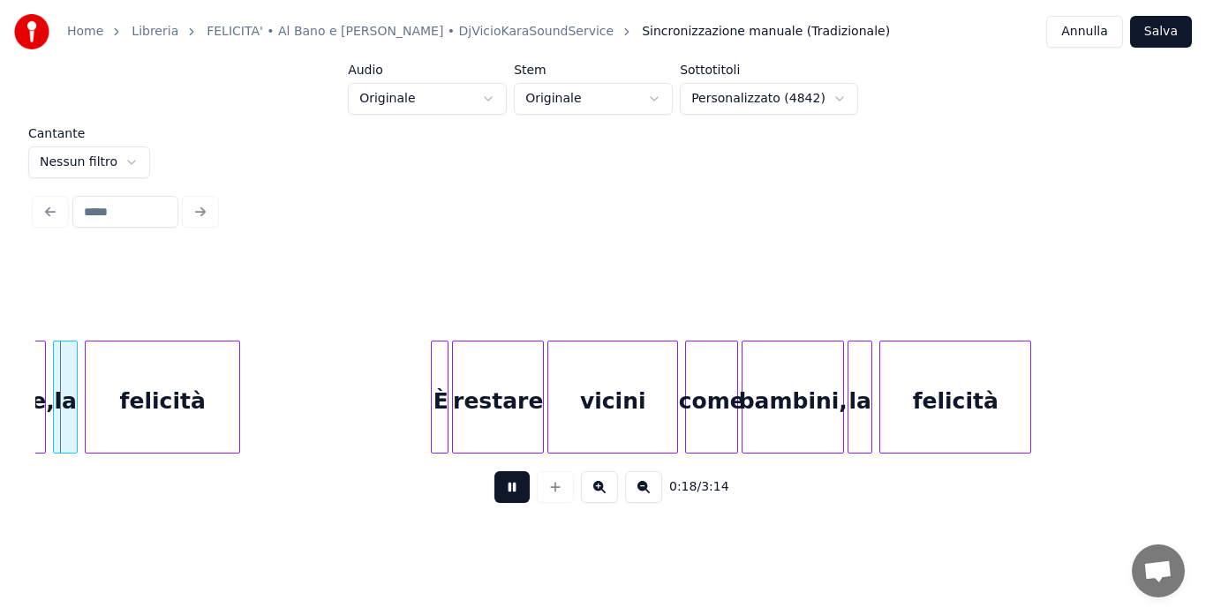
scroll to position [0, 3248]
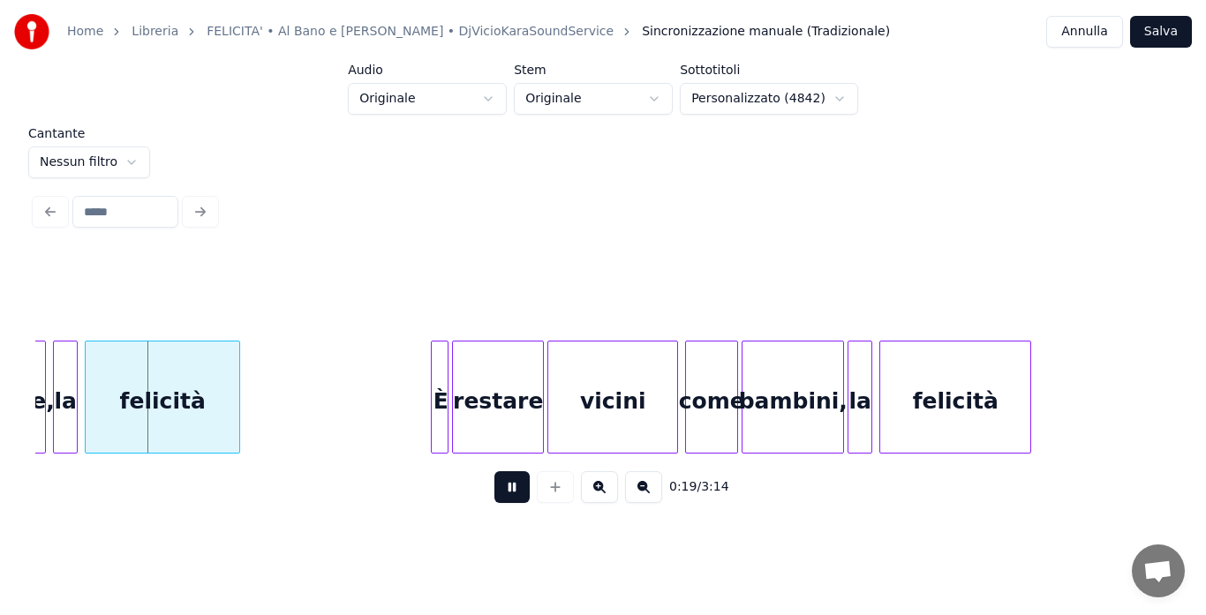
click at [514, 501] on button at bounding box center [511, 487] width 35 height 32
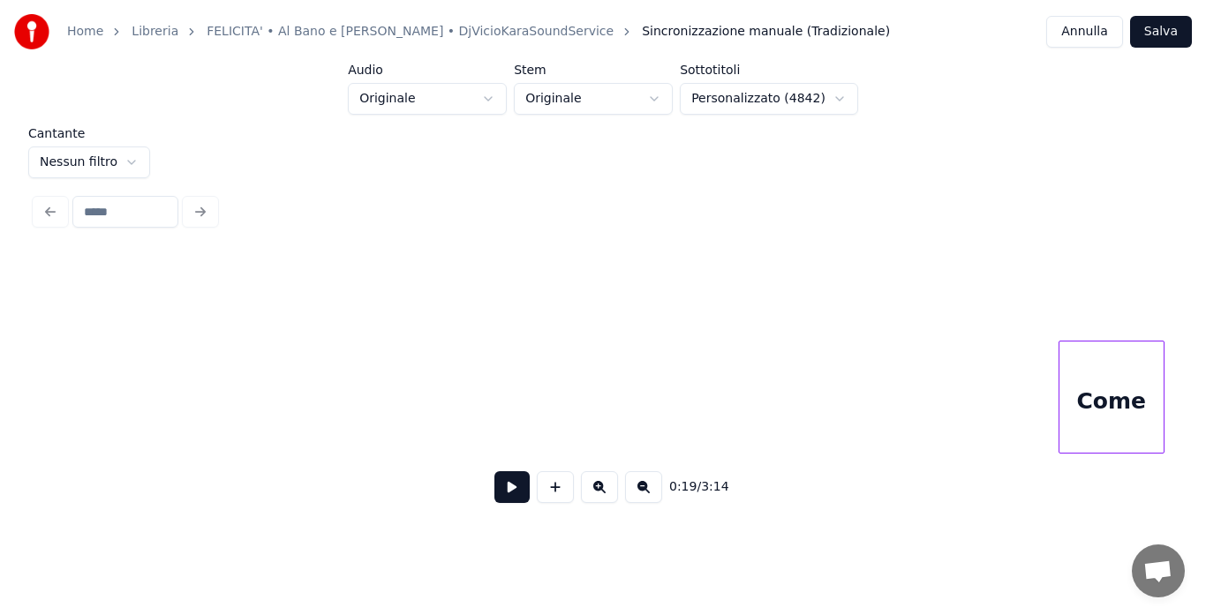
scroll to position [0, 29071]
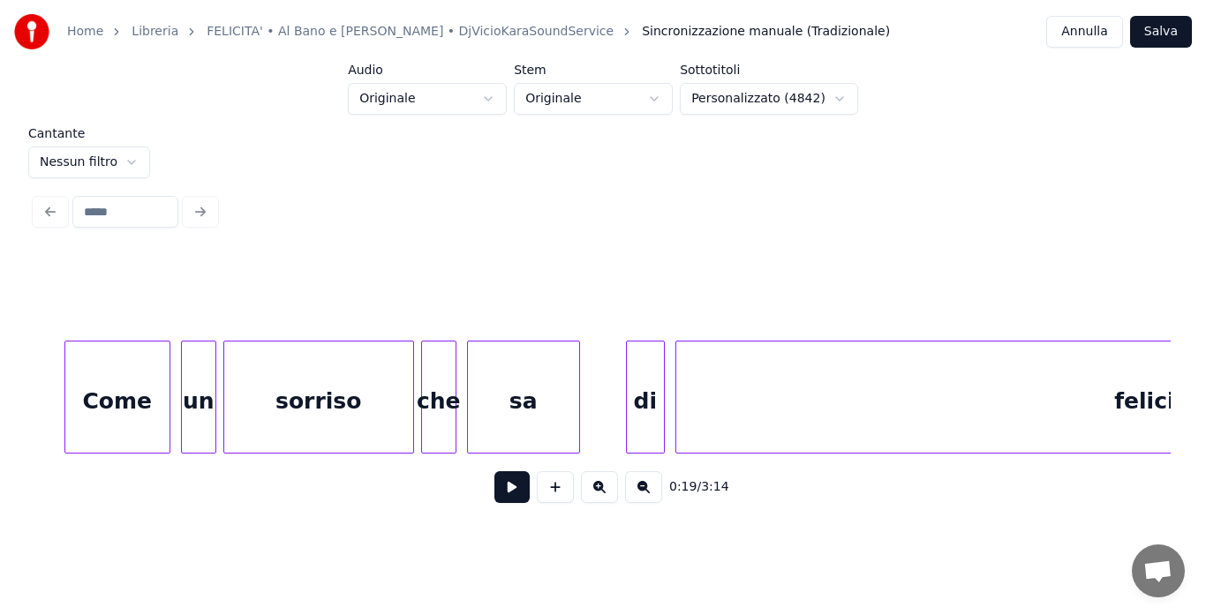
click at [108, 416] on div "Come" at bounding box center [117, 402] width 104 height 120
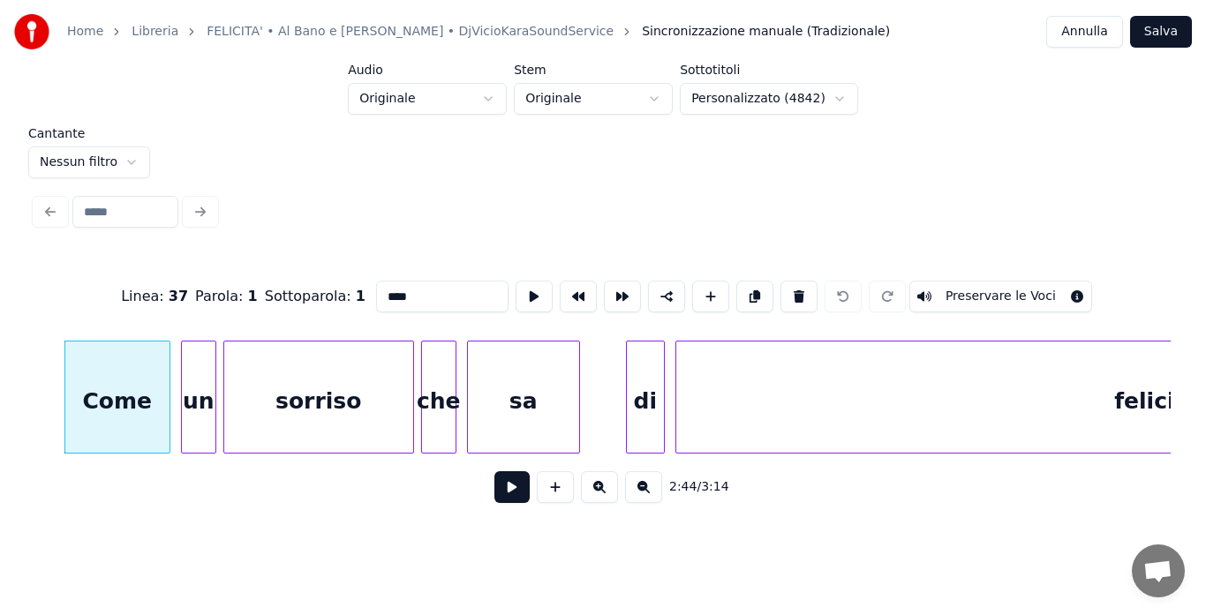
click at [506, 491] on button at bounding box center [511, 487] width 35 height 32
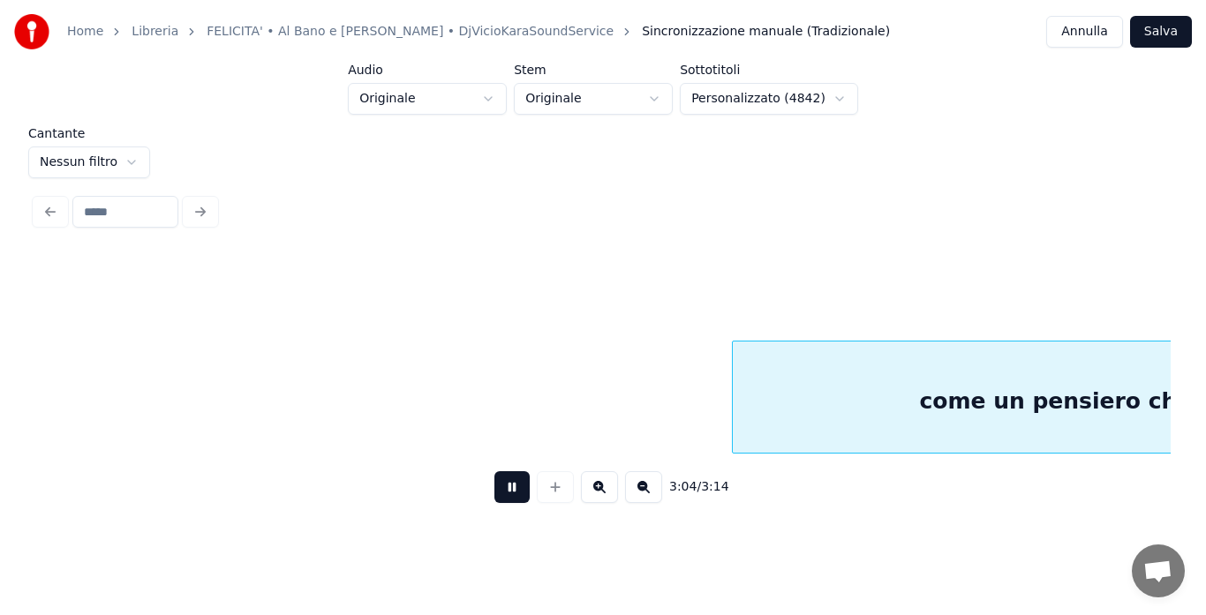
scroll to position [0, 32481]
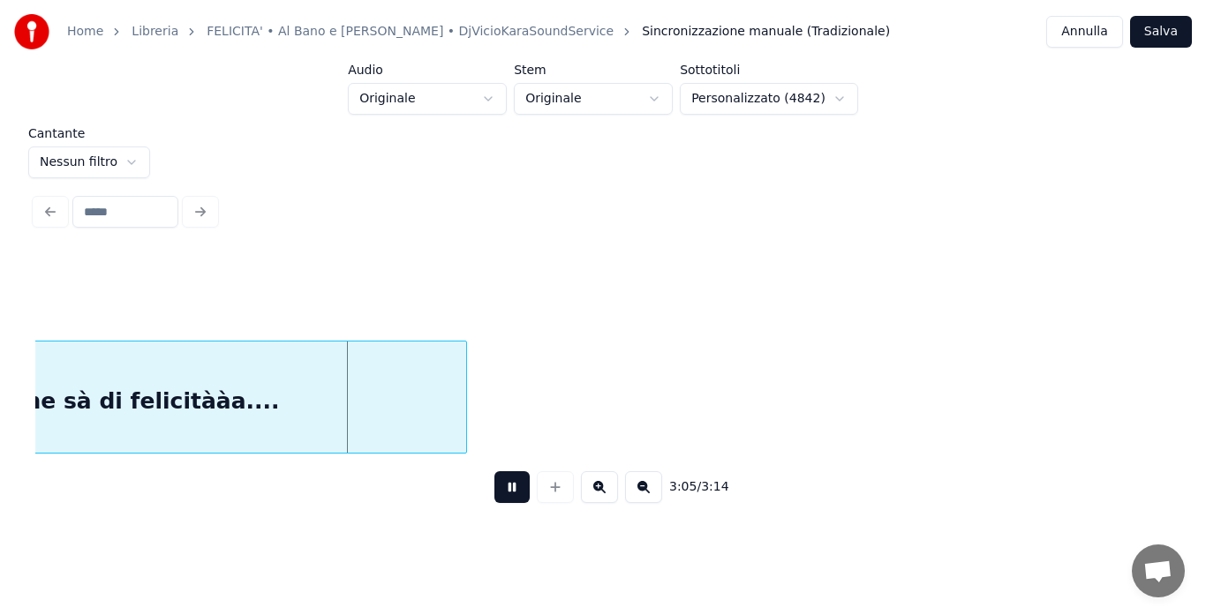
click at [506, 491] on button at bounding box center [511, 487] width 35 height 32
click at [1095, 26] on button "Annulla" at bounding box center [1084, 32] width 77 height 32
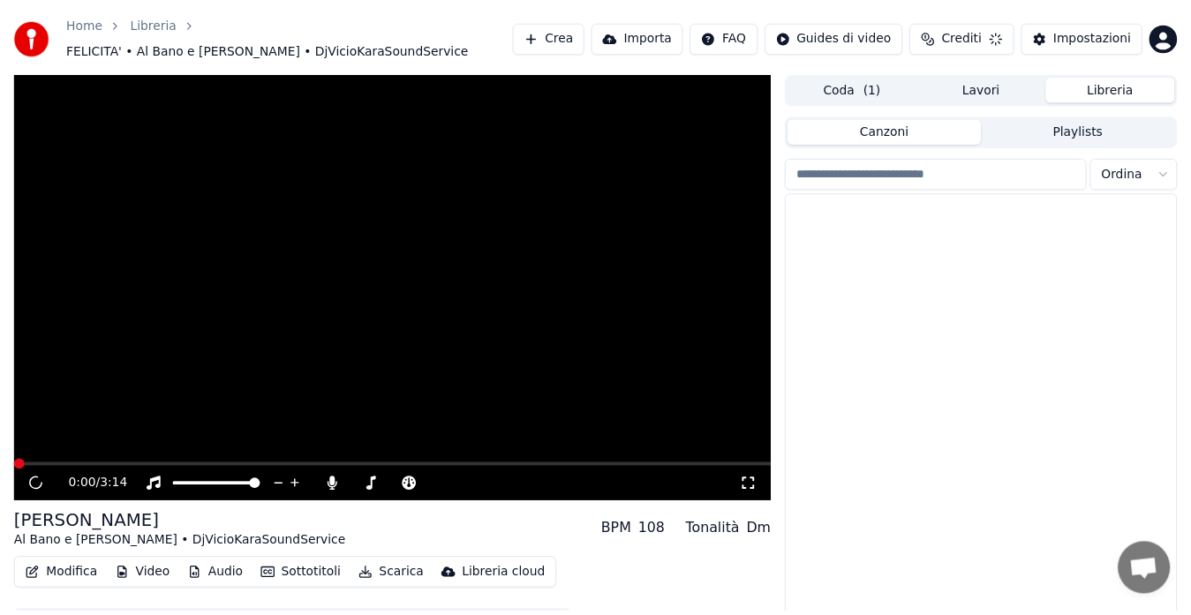
scroll to position [39, 0]
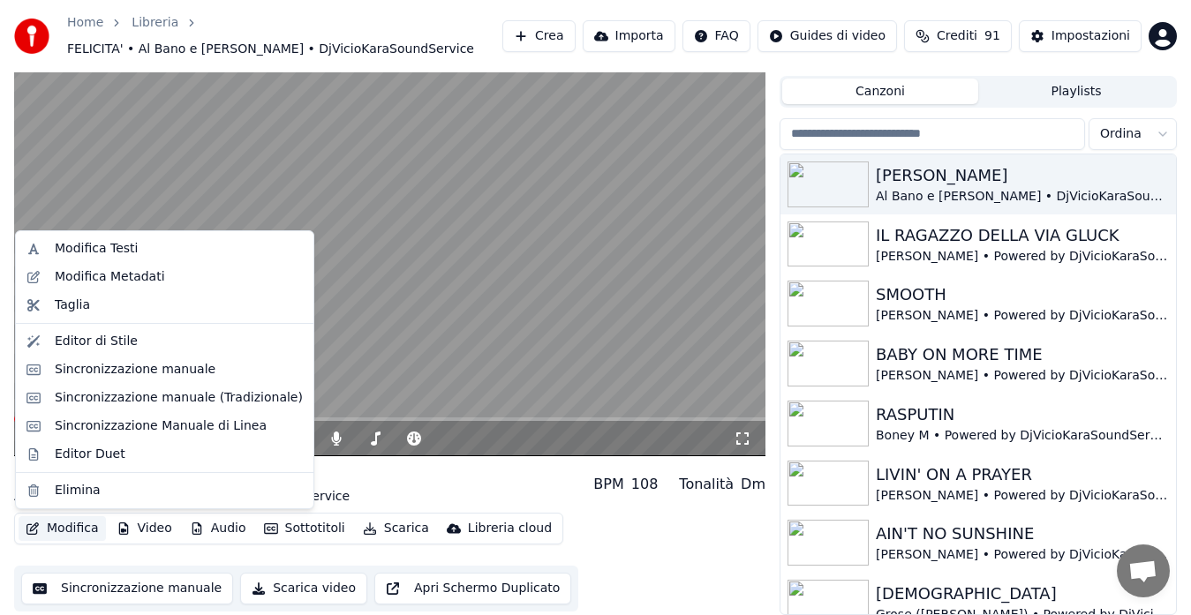
click at [49, 527] on button "Modifica" at bounding box center [62, 528] width 87 height 25
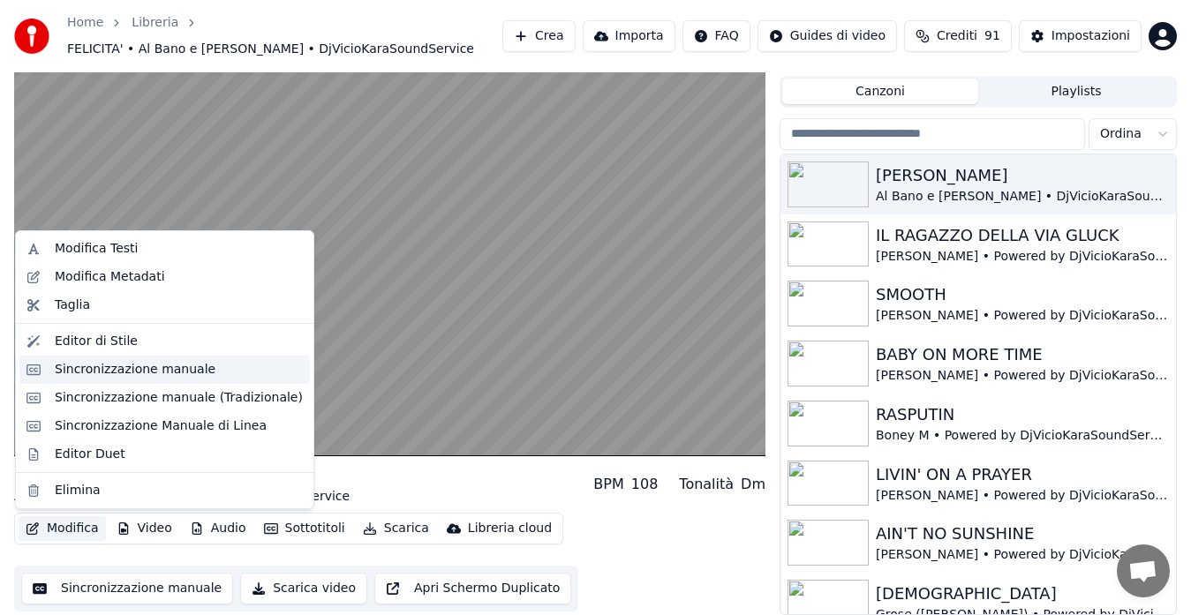
click at [115, 365] on div "Sincronizzazione manuale" at bounding box center [135, 370] width 161 height 18
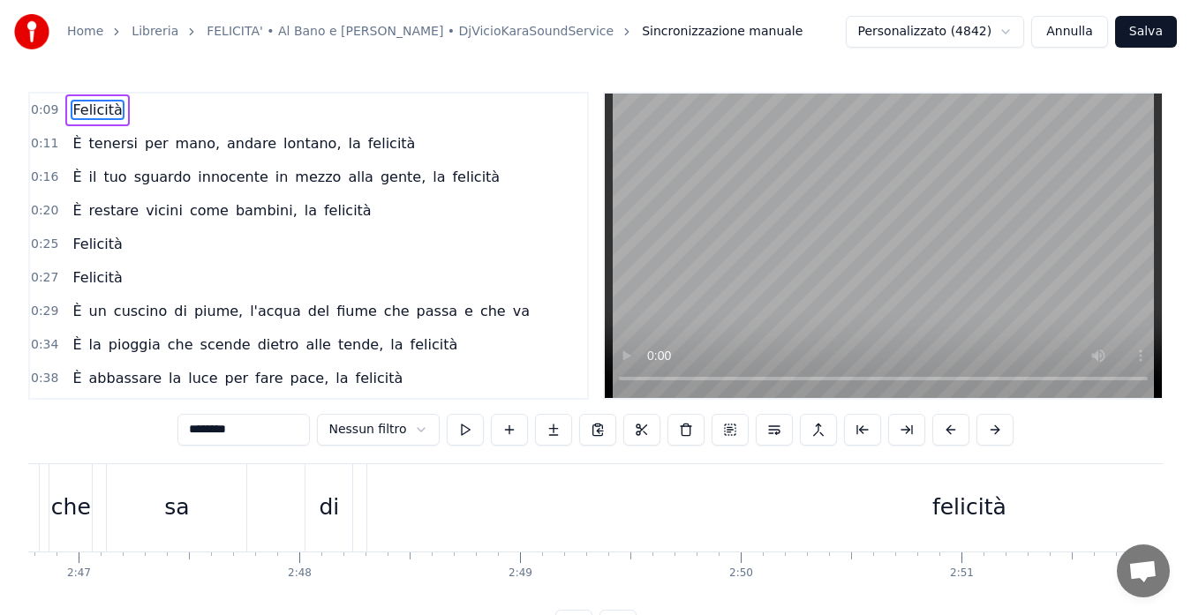
scroll to position [0, 37792]
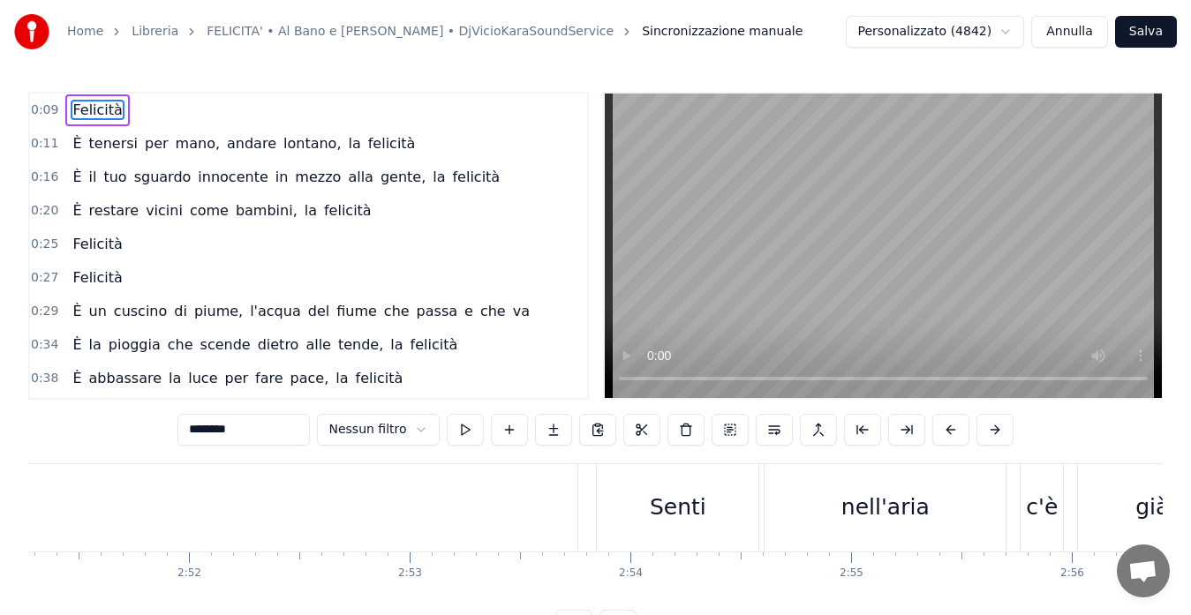
click at [685, 508] on div "Senti" at bounding box center [678, 508] width 56 height 34
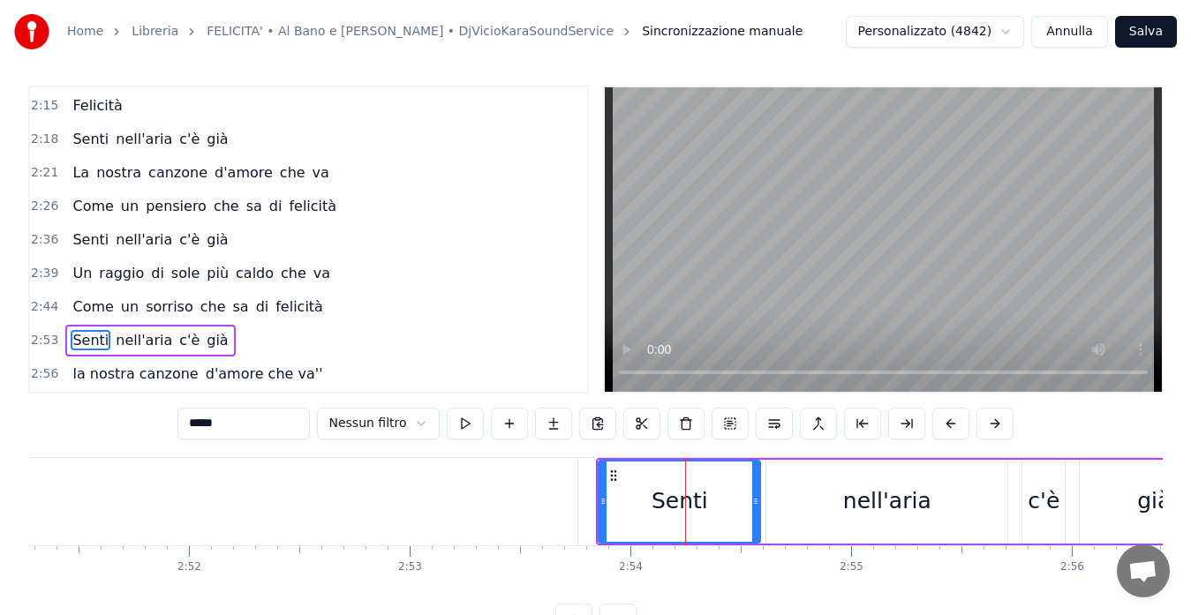
scroll to position [1037, 0]
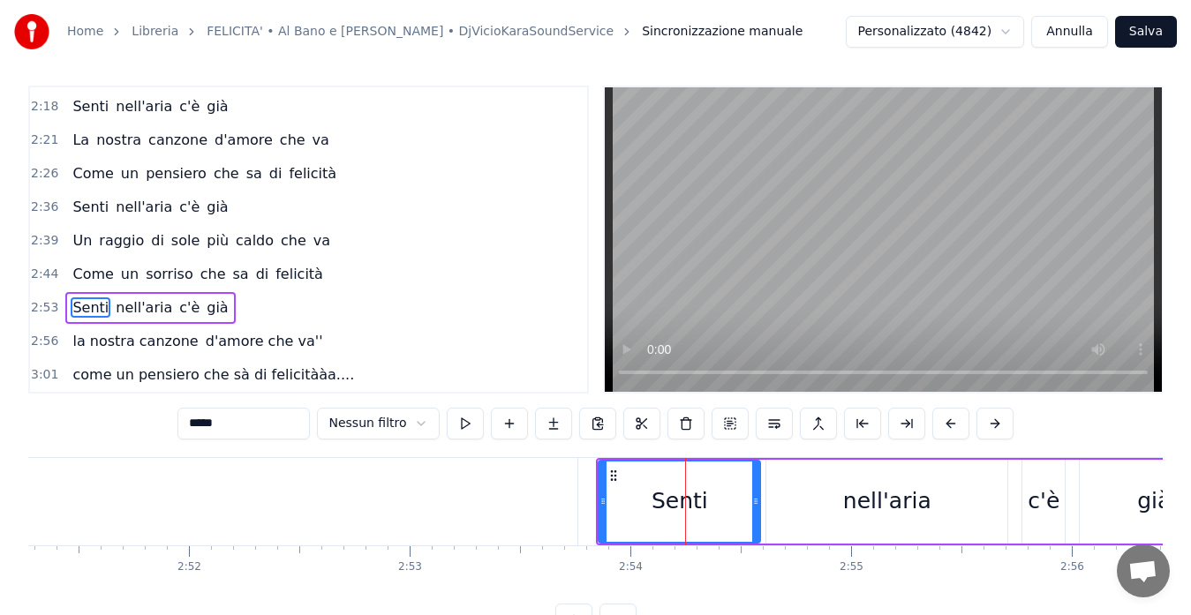
click at [816, 509] on div "nell'aria" at bounding box center [886, 502] width 241 height 84
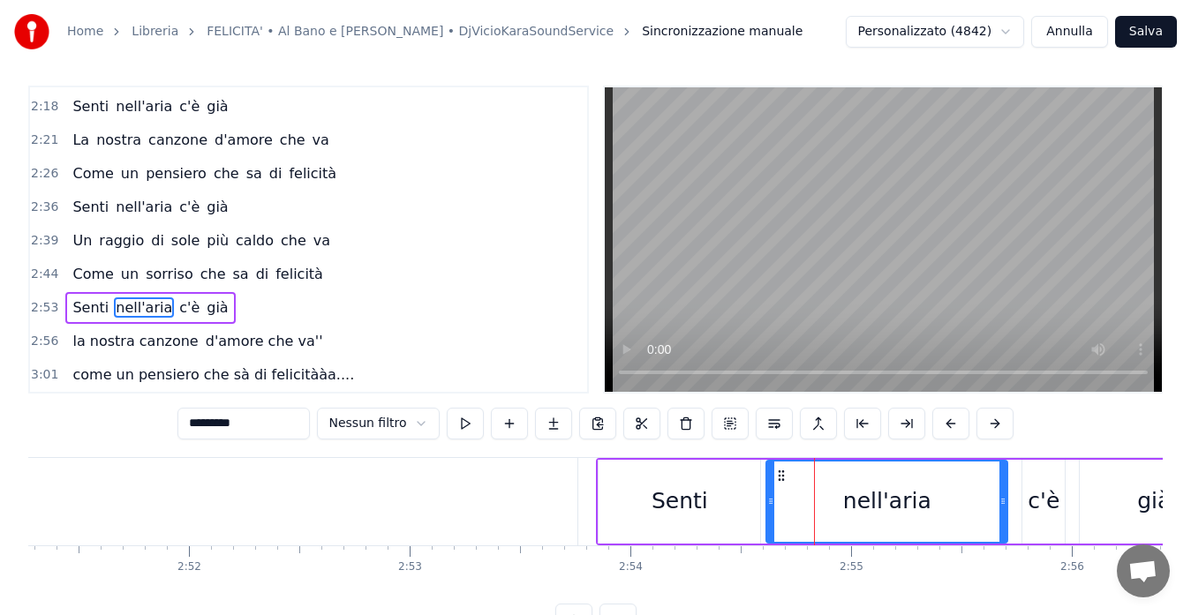
click at [1026, 499] on div "c'è" at bounding box center [1043, 502] width 42 height 84
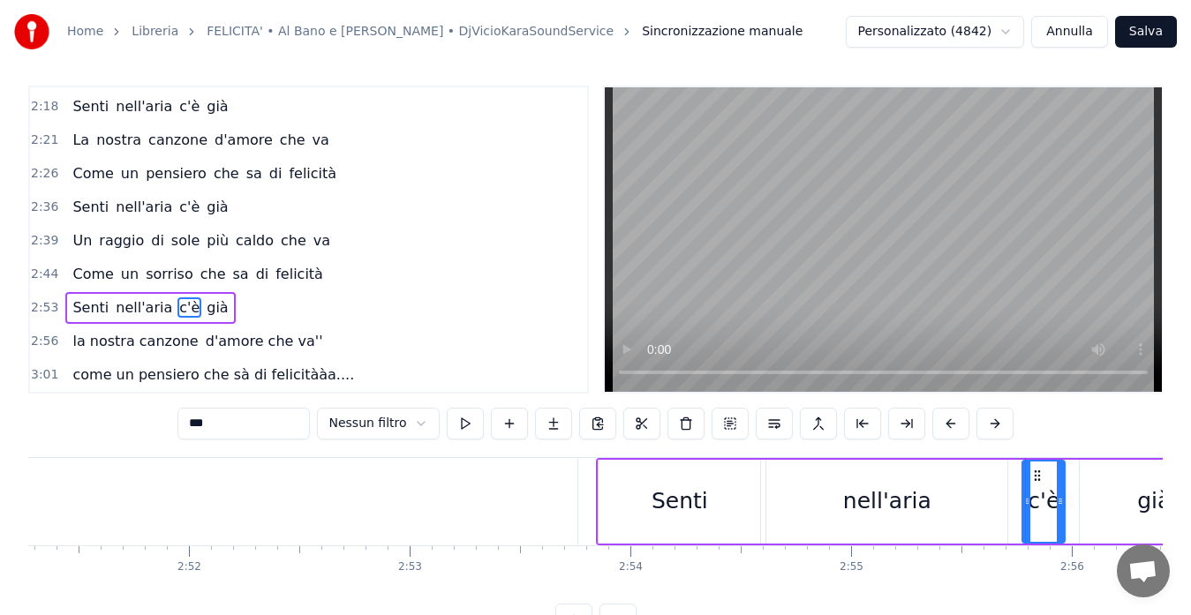
click at [1124, 502] on div "già" at bounding box center [1153, 502] width 148 height 84
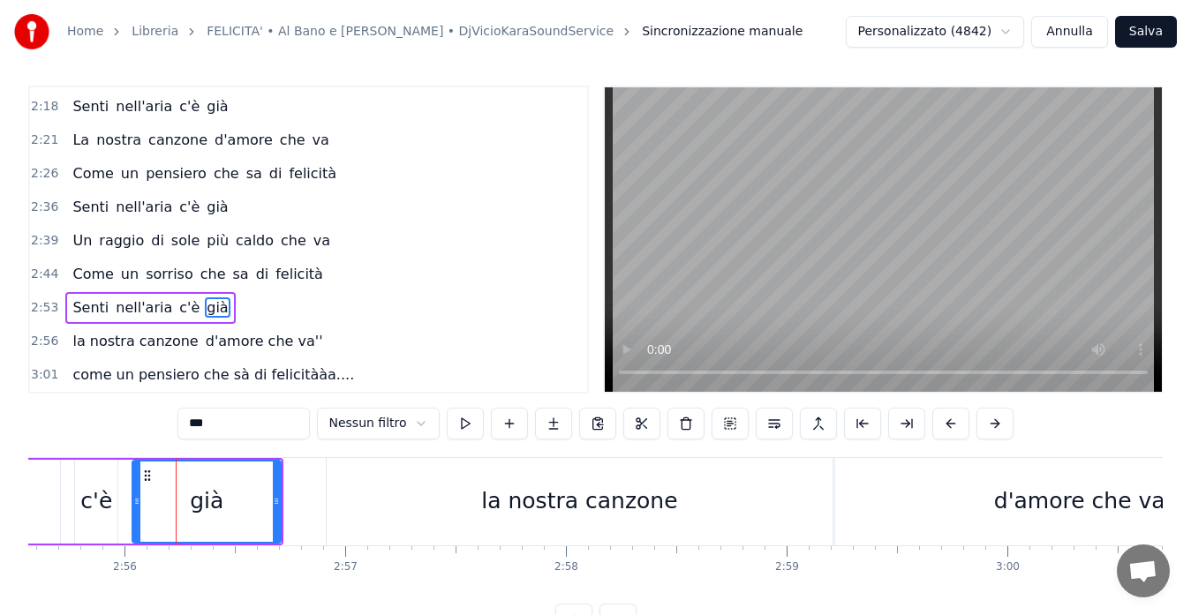
scroll to position [0, 38798]
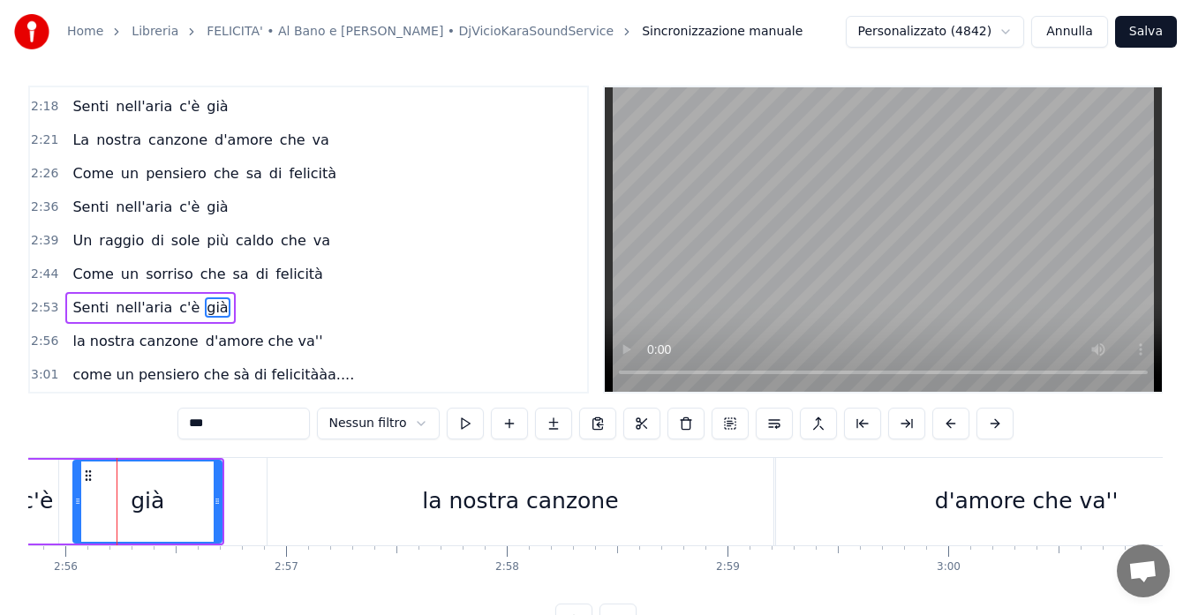
click at [582, 495] on div "la nostra canzone" at bounding box center [520, 502] width 196 height 34
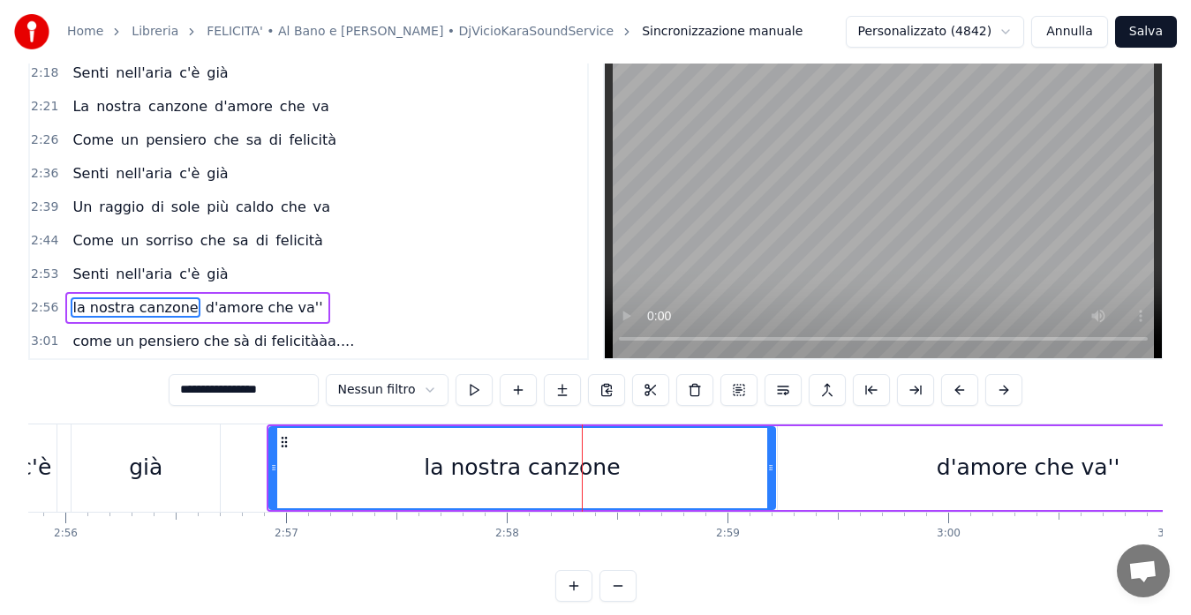
click at [663, 485] on div "la nostra canzone" at bounding box center [522, 468] width 504 height 80
click at [725, 469] on div "la nostra canzone" at bounding box center [522, 468] width 504 height 80
click at [757, 462] on div "la nostra canzone" at bounding box center [522, 468] width 504 height 80
click at [802, 458] on div "d'amore che va''" at bounding box center [1028, 468] width 501 height 84
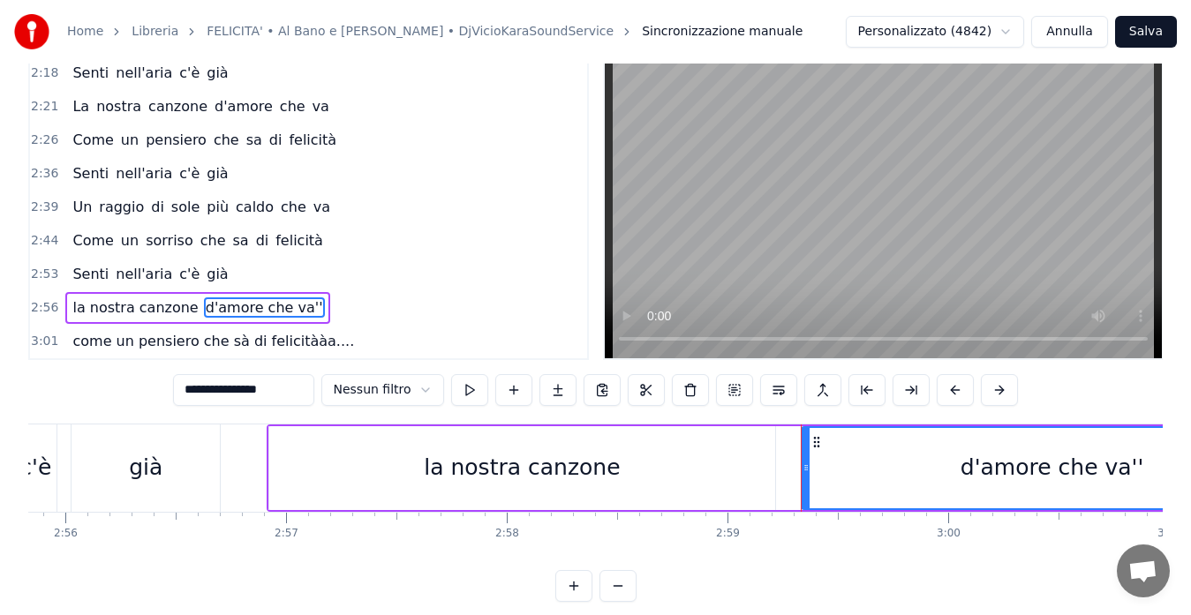
drag, startPoint x: 793, startPoint y: 441, endPoint x: 816, endPoint y: 455, distance: 27.3
click at [816, 455] on div "d'amore che va''" at bounding box center [1052, 468] width 500 height 80
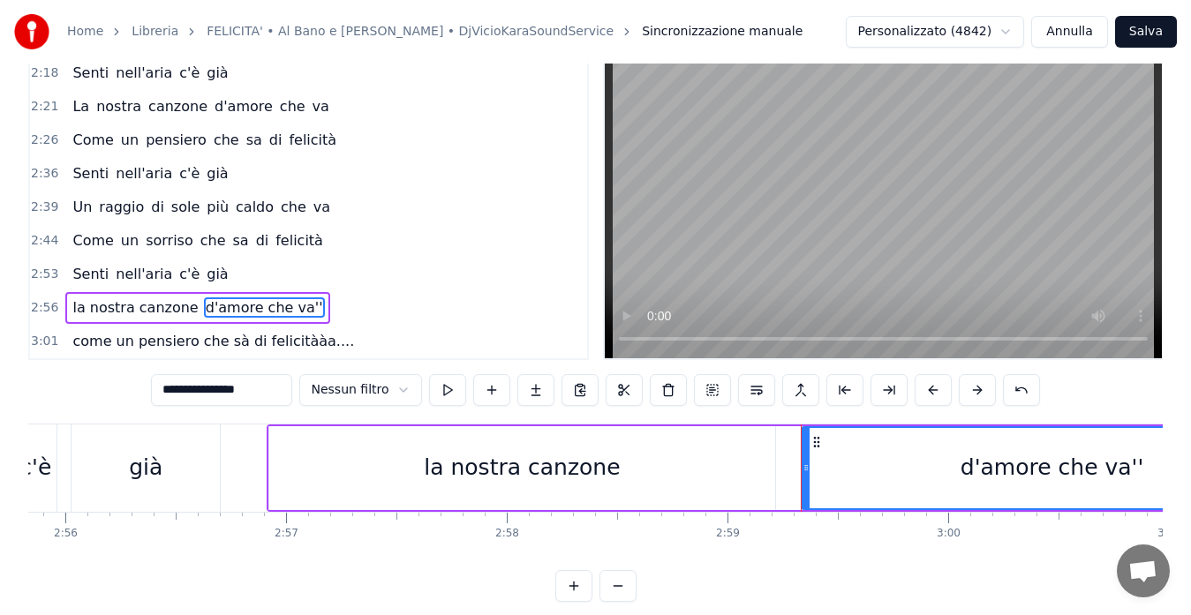
click at [715, 459] on div "la nostra canzone" at bounding box center [522, 468] width 506 height 84
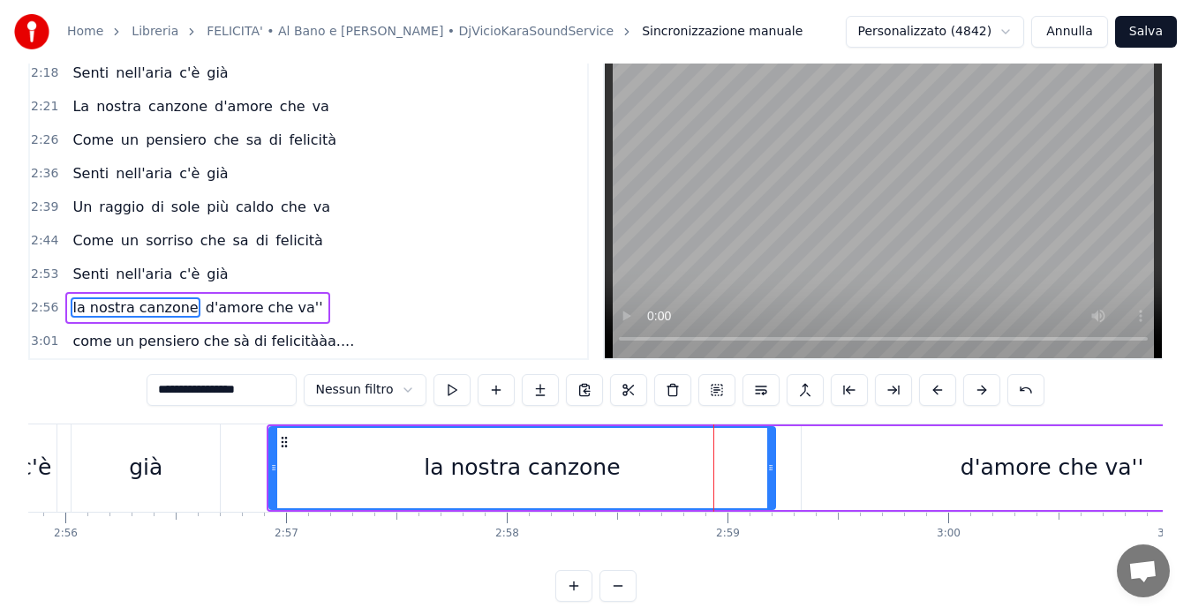
click at [807, 450] on div "d'amore che va''" at bounding box center [1051, 468] width 501 height 84
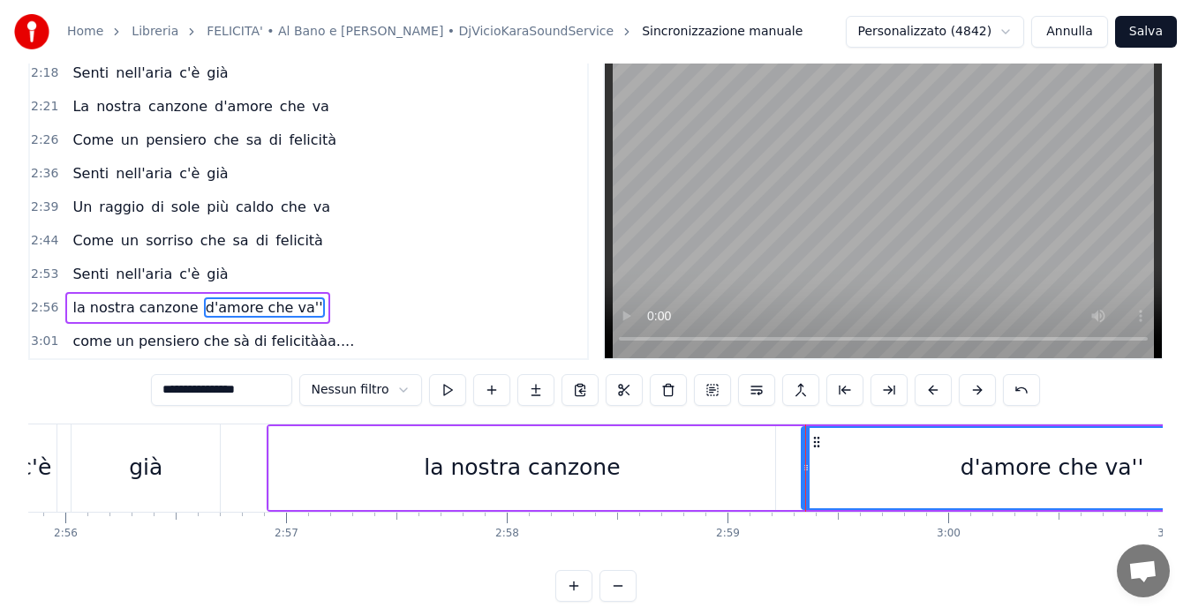
click at [1130, 468] on div "d'amore che va''" at bounding box center [1052, 468] width 184 height 34
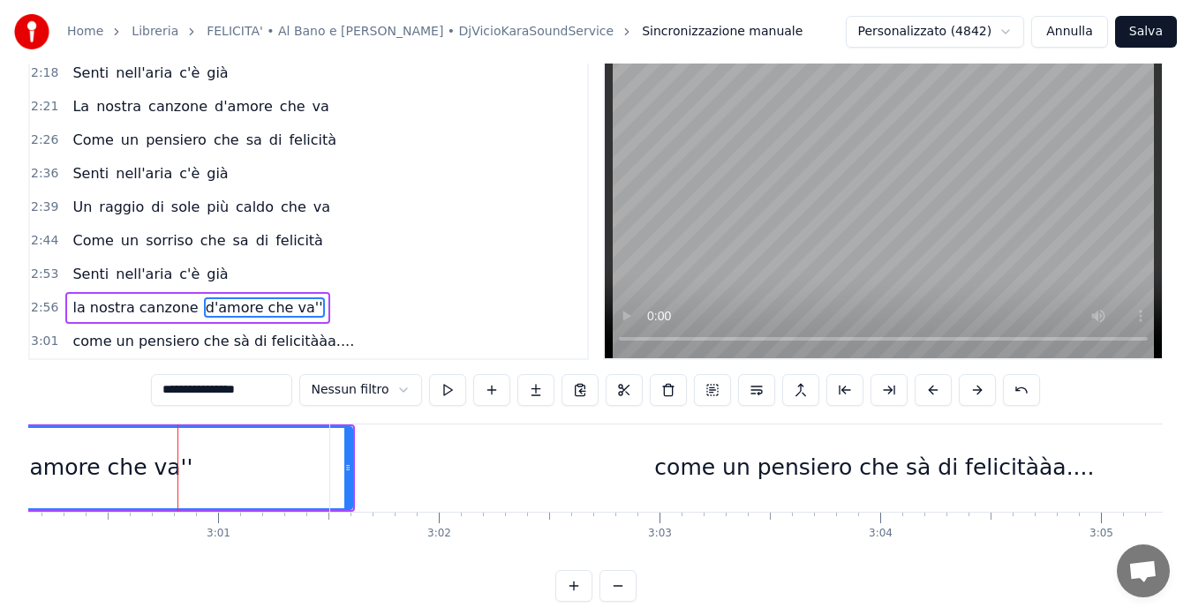
scroll to position [0, 39810]
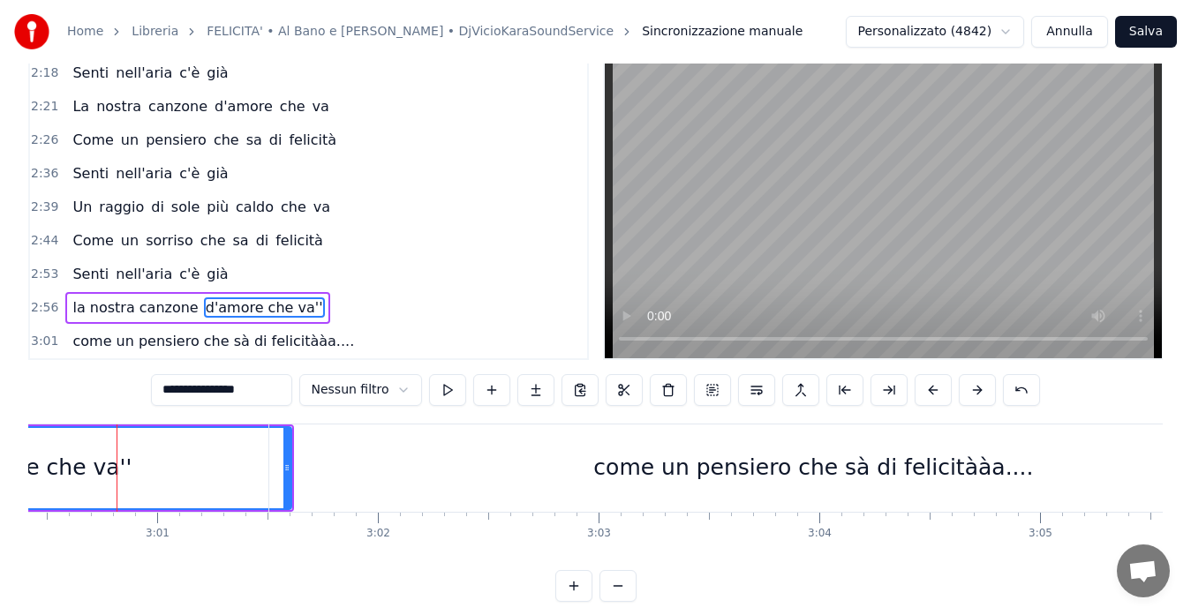
drag, startPoint x: 287, startPoint y: 466, endPoint x: 275, endPoint y: 468, distance: 11.6
click at [275, 468] on div "come un pensiero che sà di felicitààa...." at bounding box center [813, 468] width 1088 height 87
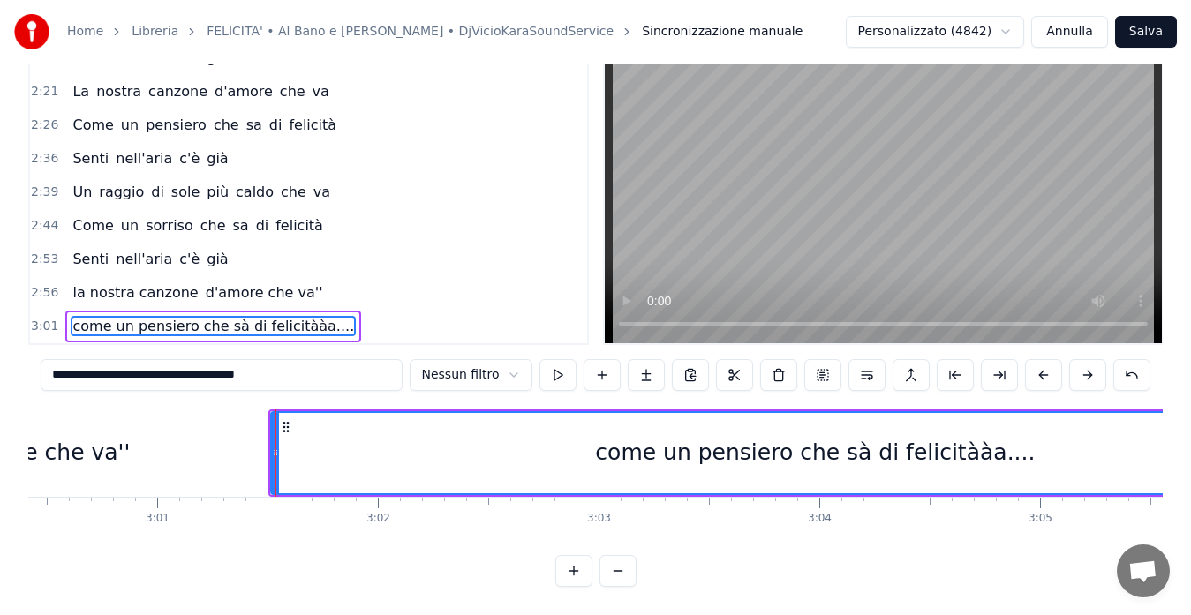
click at [327, 451] on div "come un pensiero che sà di felicitààa...." at bounding box center [815, 453] width 1087 height 80
click at [217, 449] on div "d'amore che va''" at bounding box center [38, 453] width 501 height 87
type input "**********"
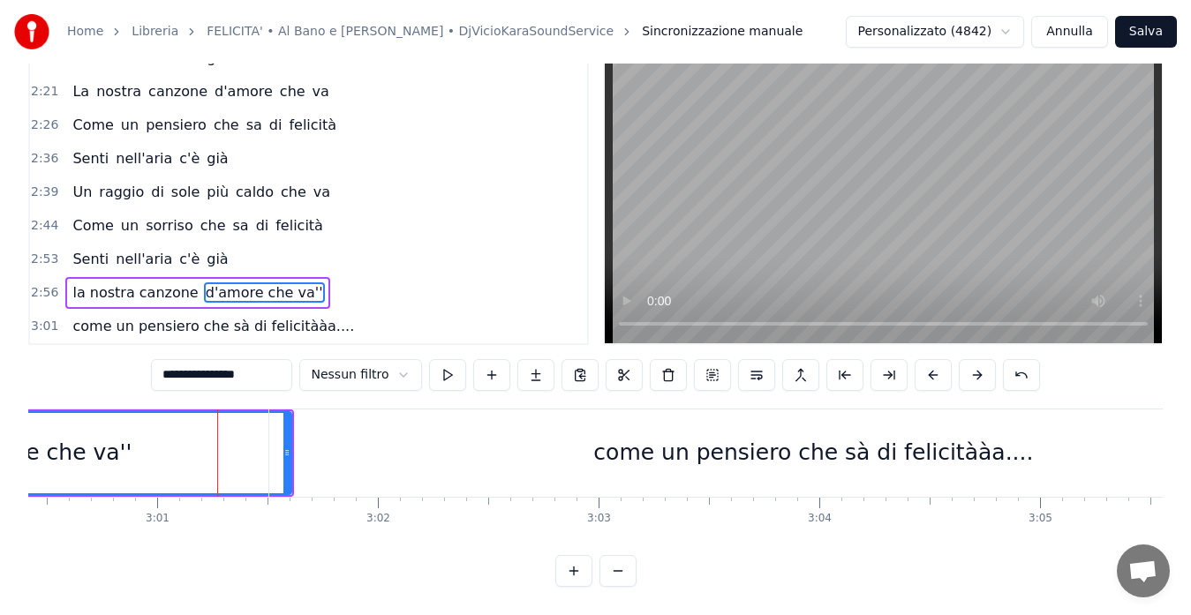
scroll to position [40, 0]
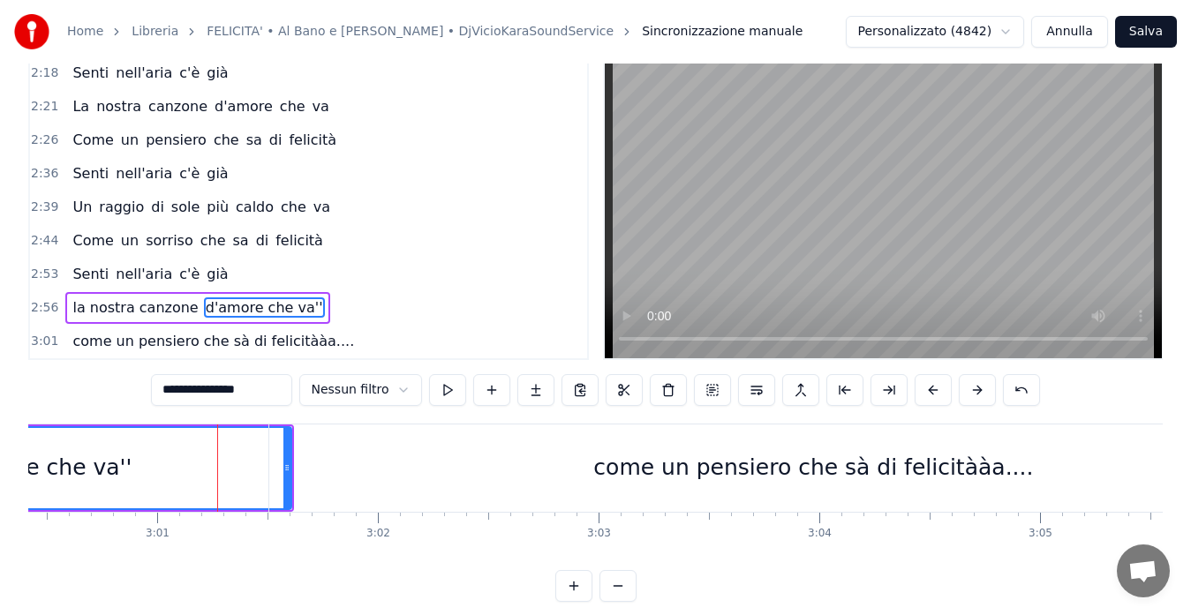
drag, startPoint x: 287, startPoint y: 470, endPoint x: 259, endPoint y: 468, distance: 27.4
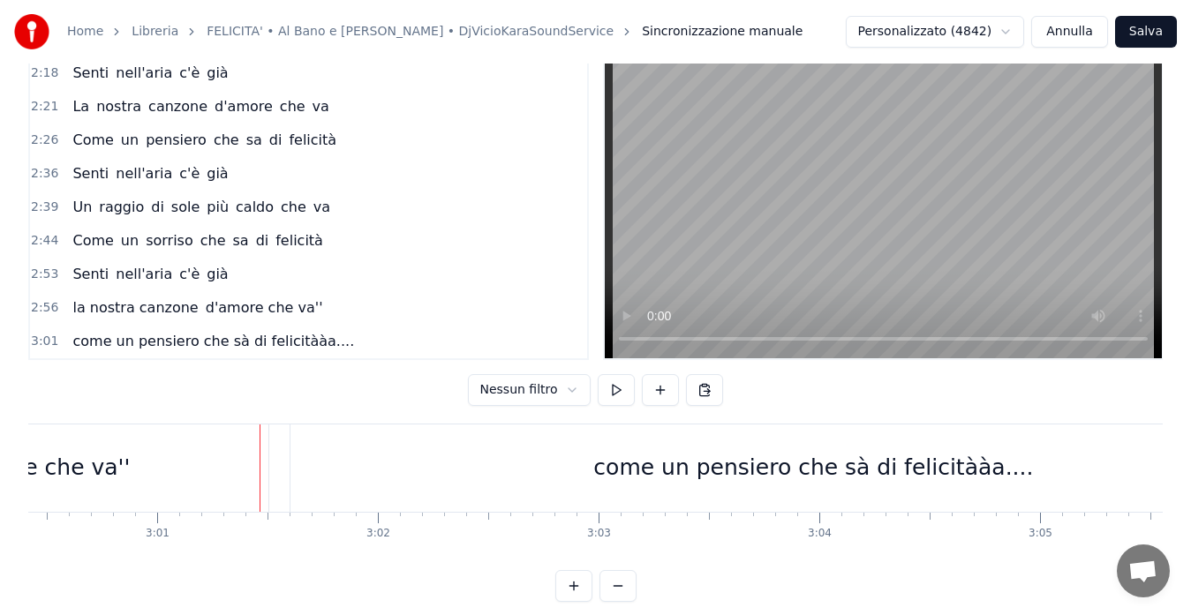
click at [197, 463] on div "d'amore che va''" at bounding box center [38, 468] width 501 height 87
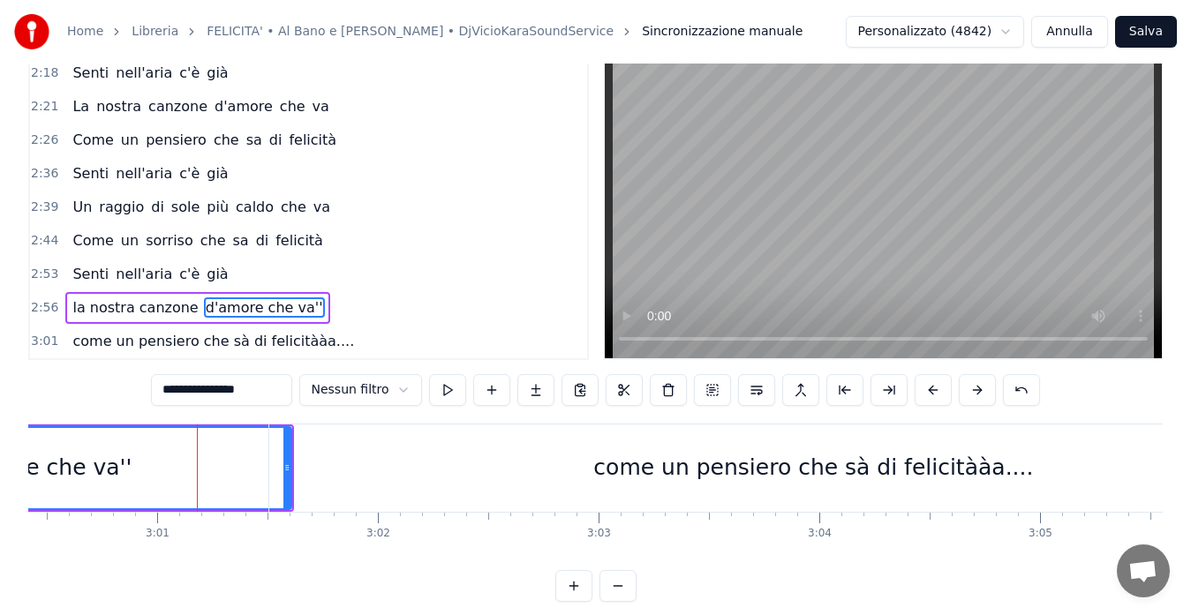
drag, startPoint x: 307, startPoint y: 465, endPoint x: 387, endPoint y: 470, distance: 79.6
click at [387, 470] on div "come un pensiero che sà di felicitààa...." at bounding box center [813, 468] width 1088 height 87
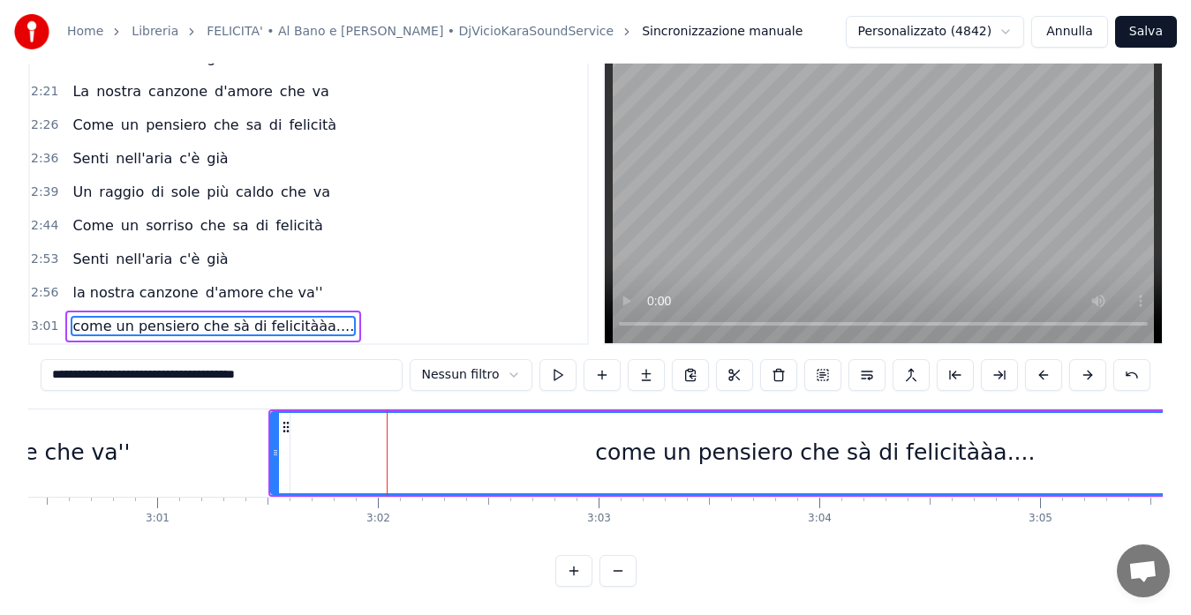
click at [180, 427] on div "d'amore che va''" at bounding box center [38, 453] width 501 height 87
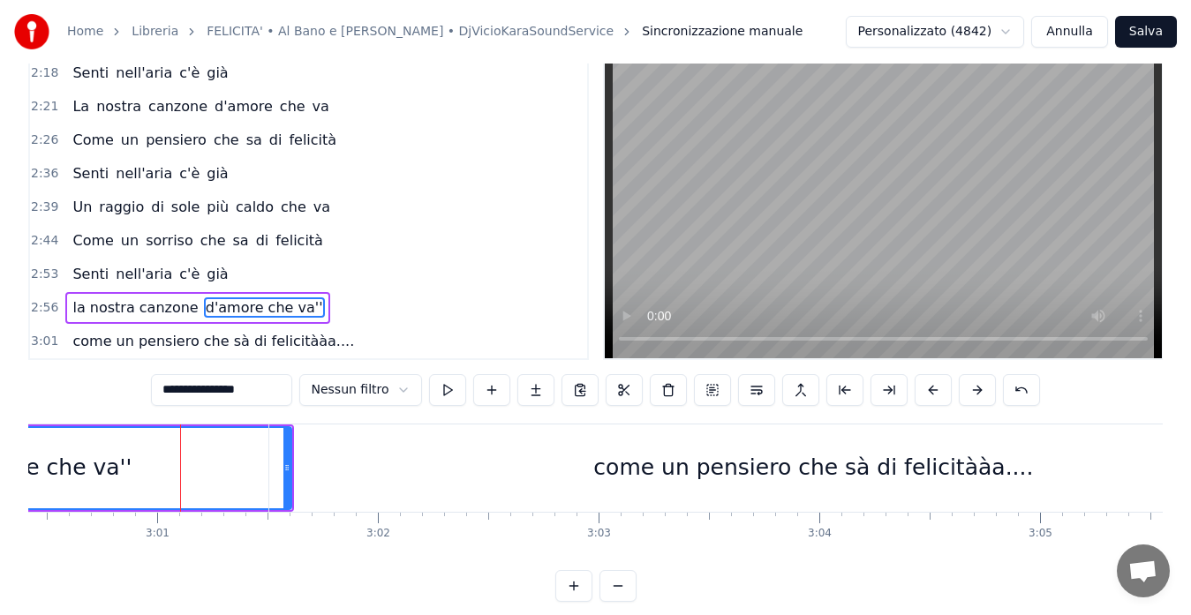
click at [337, 458] on div "come un pensiero che sà di felicitààa...." at bounding box center [813, 468] width 1088 height 87
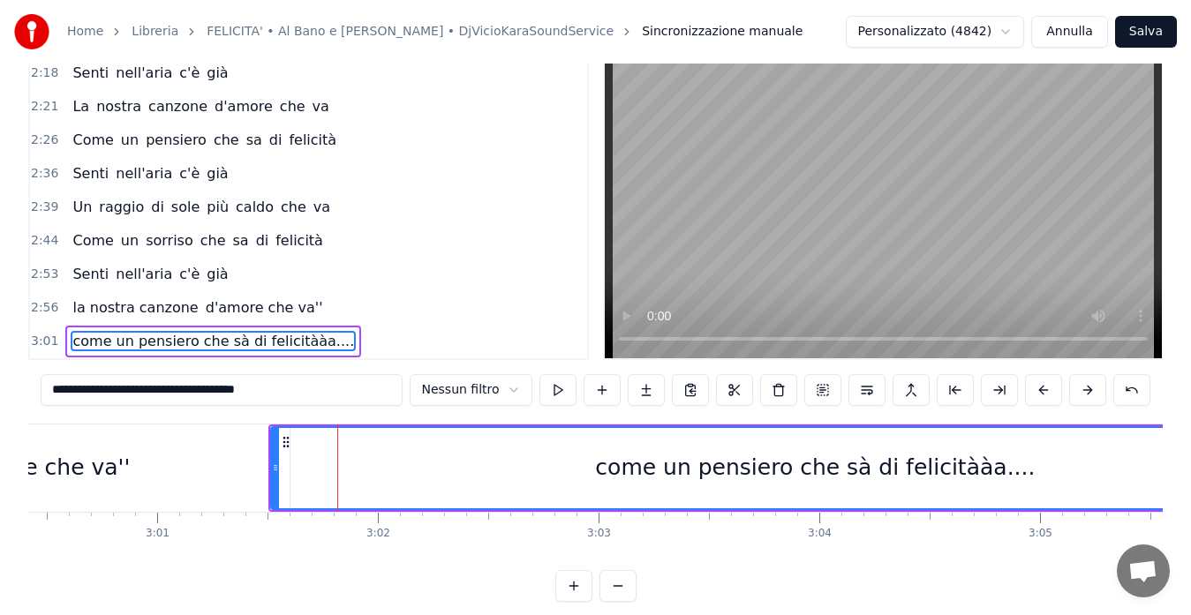
scroll to position [70, 0]
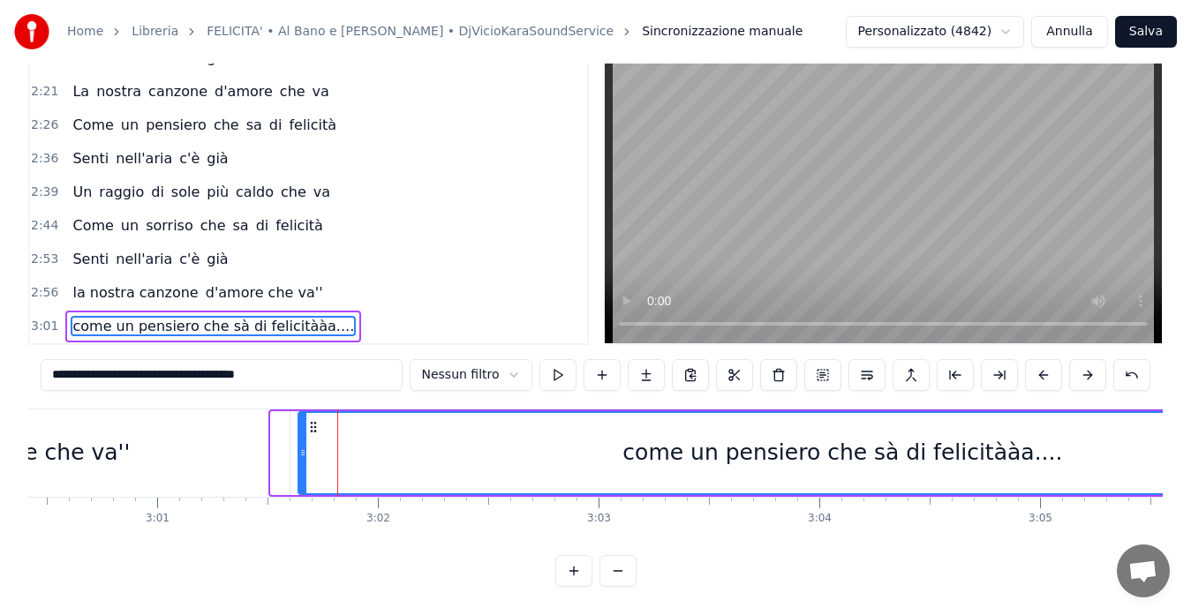
drag, startPoint x: 283, startPoint y: 412, endPoint x: 311, endPoint y: 412, distance: 27.4
click at [311, 426] on circle at bounding box center [311, 426] width 1 height 1
click at [232, 415] on div "d'amore che va''" at bounding box center [38, 453] width 501 height 87
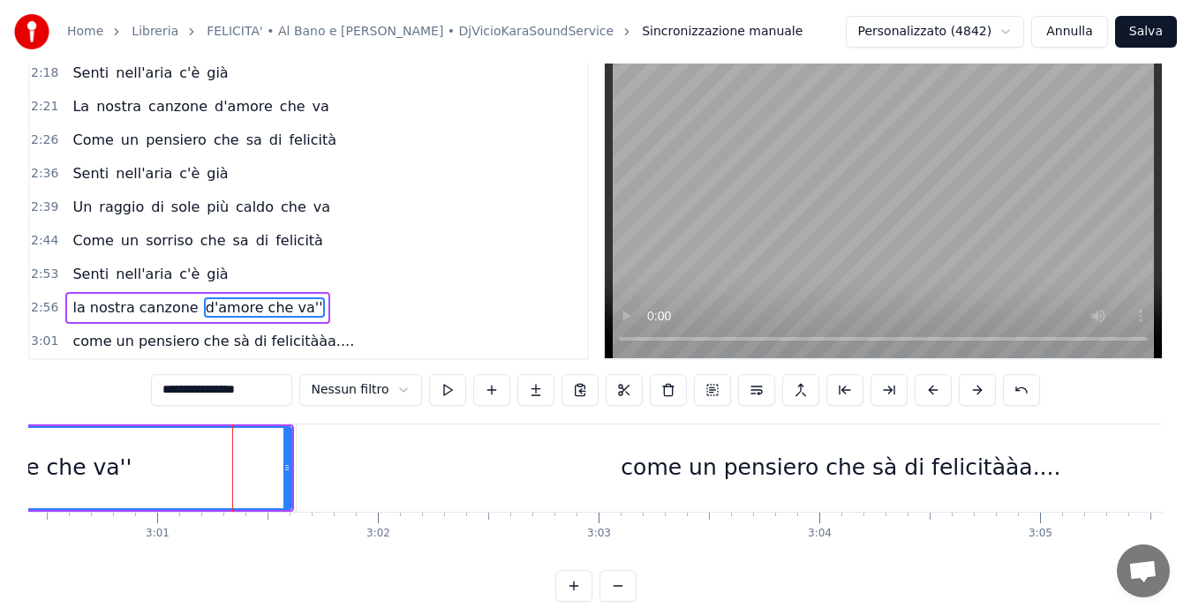
click at [377, 457] on div "come un pensiero che sà di felicitààa...." at bounding box center [841, 468] width 1088 height 87
type input "**********"
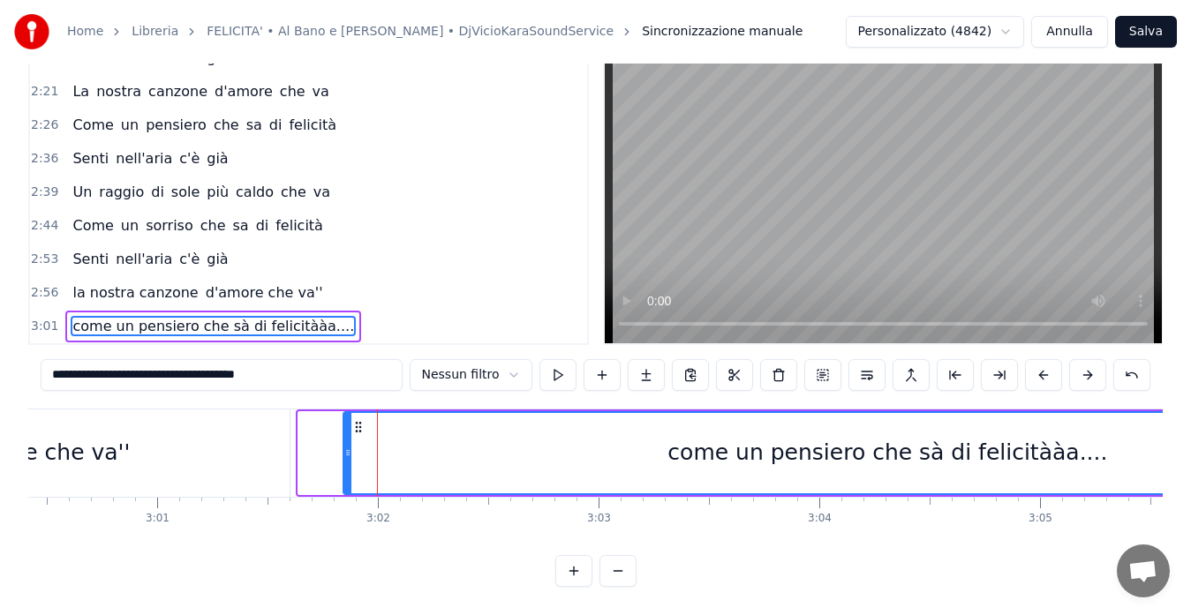
drag, startPoint x: 312, startPoint y: 411, endPoint x: 359, endPoint y: 410, distance: 47.7
click at [359, 420] on icon at bounding box center [358, 427] width 14 height 14
click at [455, 435] on div "come un pensiero che sà di felicitààa...." at bounding box center [890, 453] width 1087 height 80
click at [591, 432] on div "come un pensiero che sà di felicitààa...." at bounding box center [890, 453] width 1087 height 80
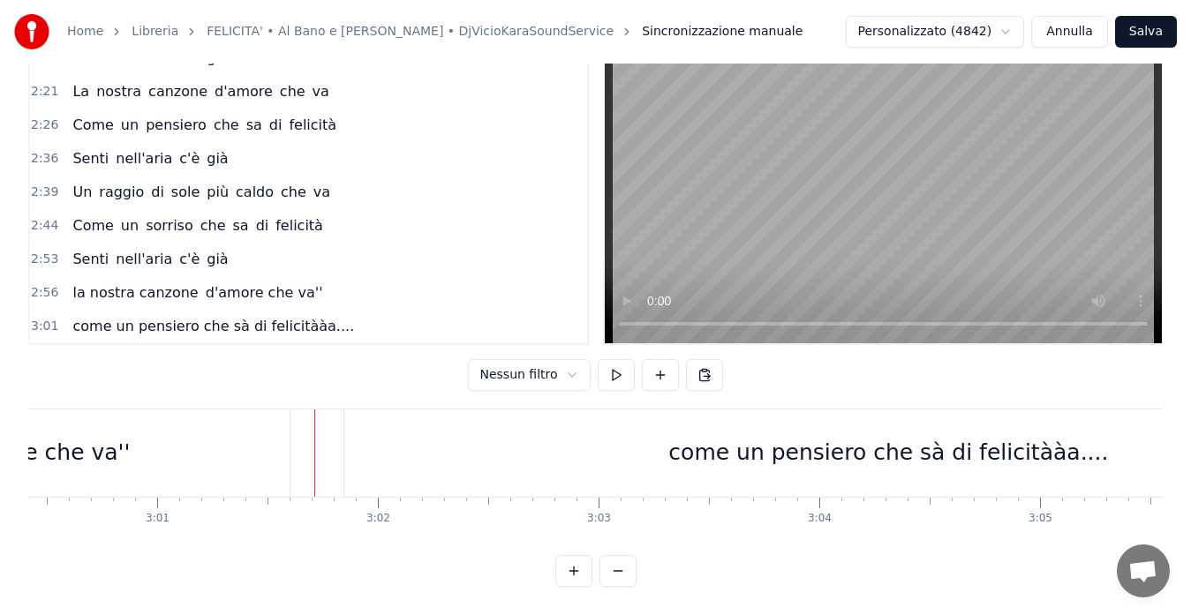
click at [261, 434] on div "d'amore che va''" at bounding box center [38, 453] width 501 height 87
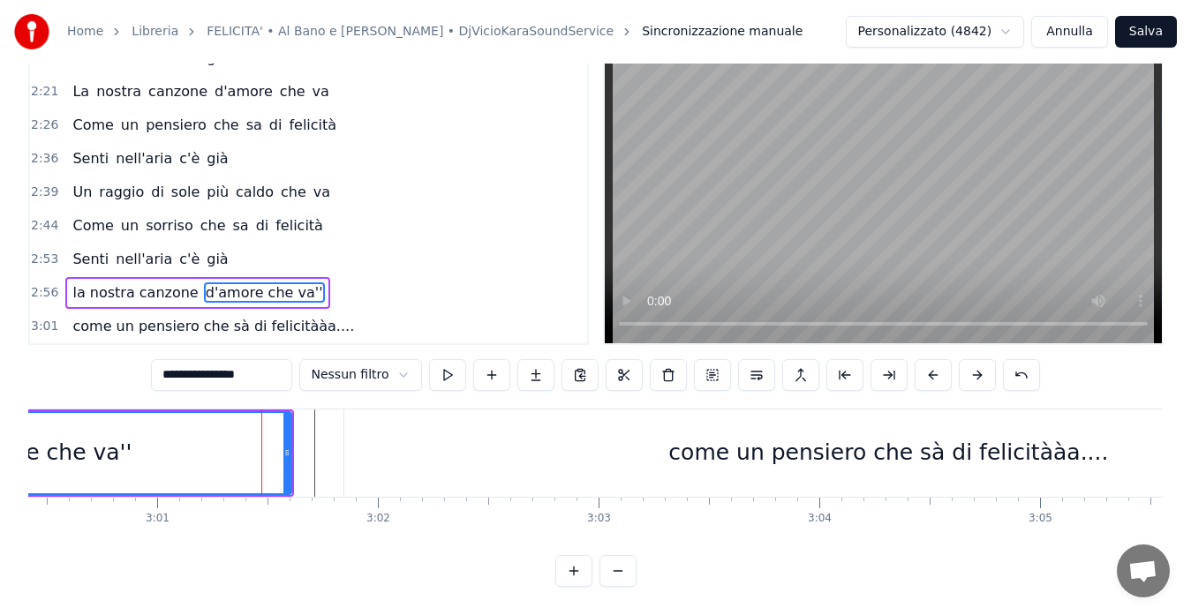
scroll to position [40, 0]
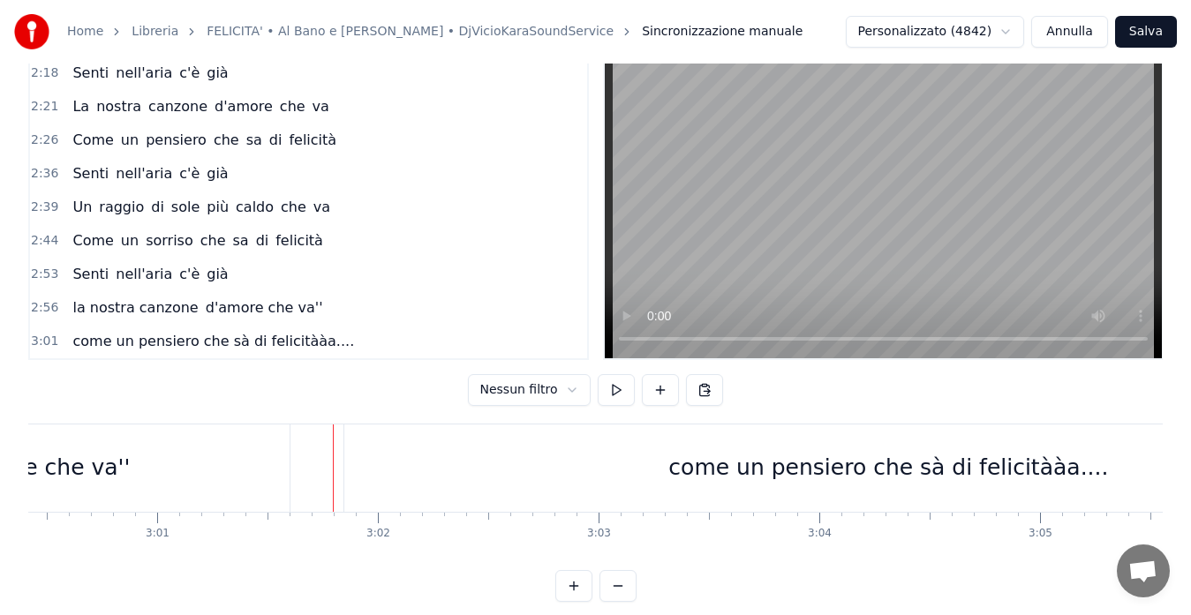
click at [239, 461] on div "d'amore che va''" at bounding box center [38, 468] width 501 height 87
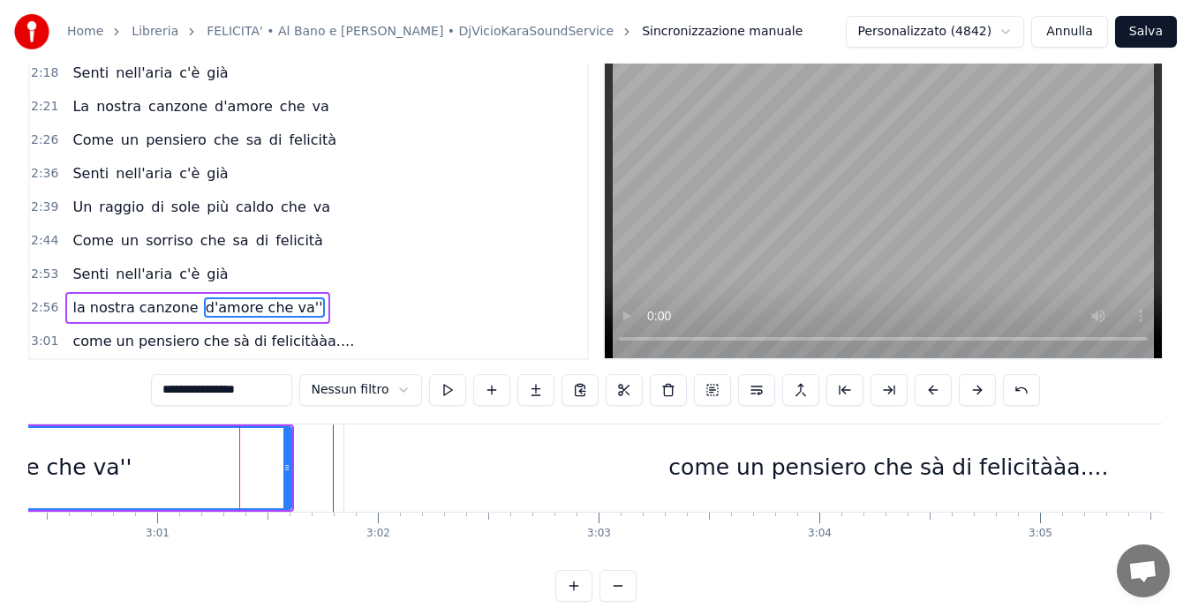
click at [366, 396] on html "Home Libreria FELICITA' • Al Bano e [PERSON_NAME] • DjVicioKaraSoundService Sin…" at bounding box center [595, 295] width 1191 height 670
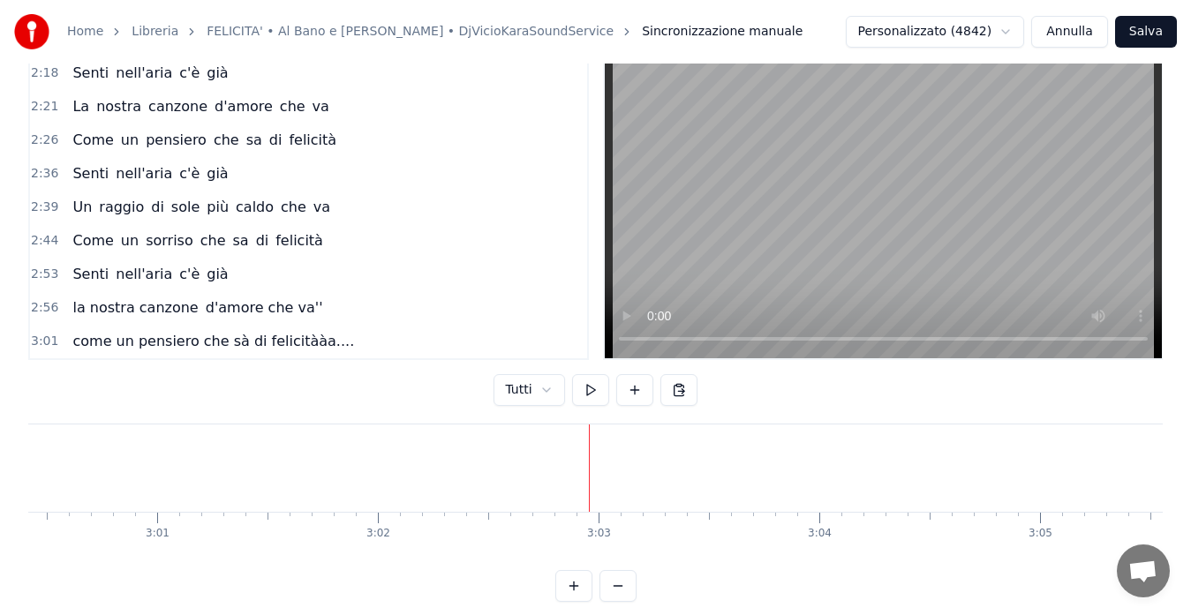
click at [136, 337] on span "come un pensiero che sà di felicitààa...." at bounding box center [213, 341] width 285 height 20
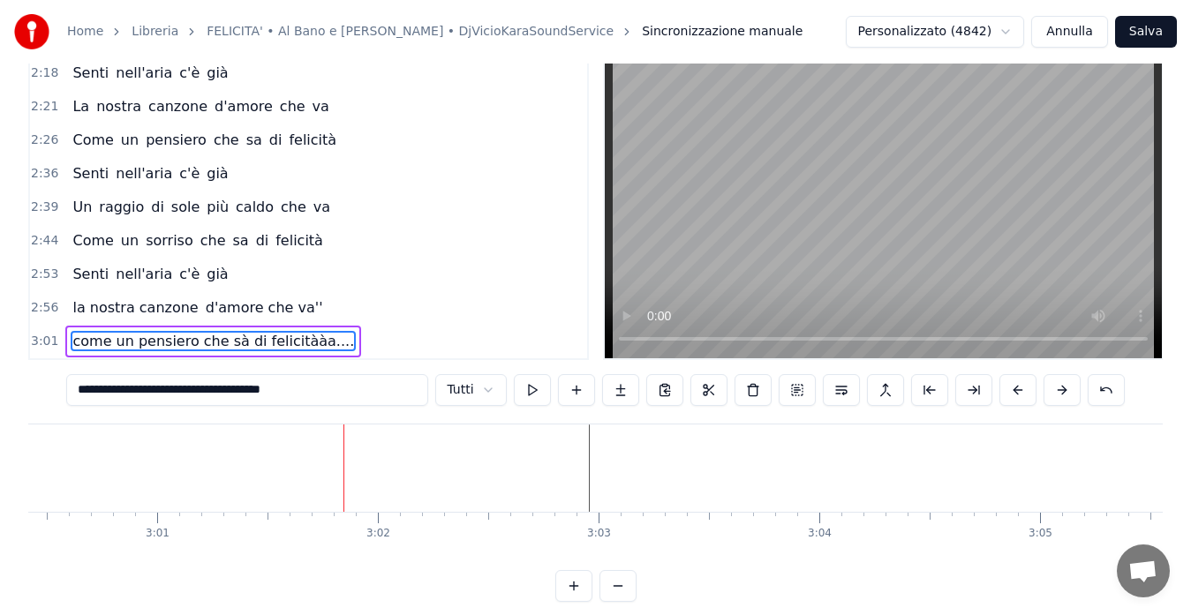
scroll to position [70, 0]
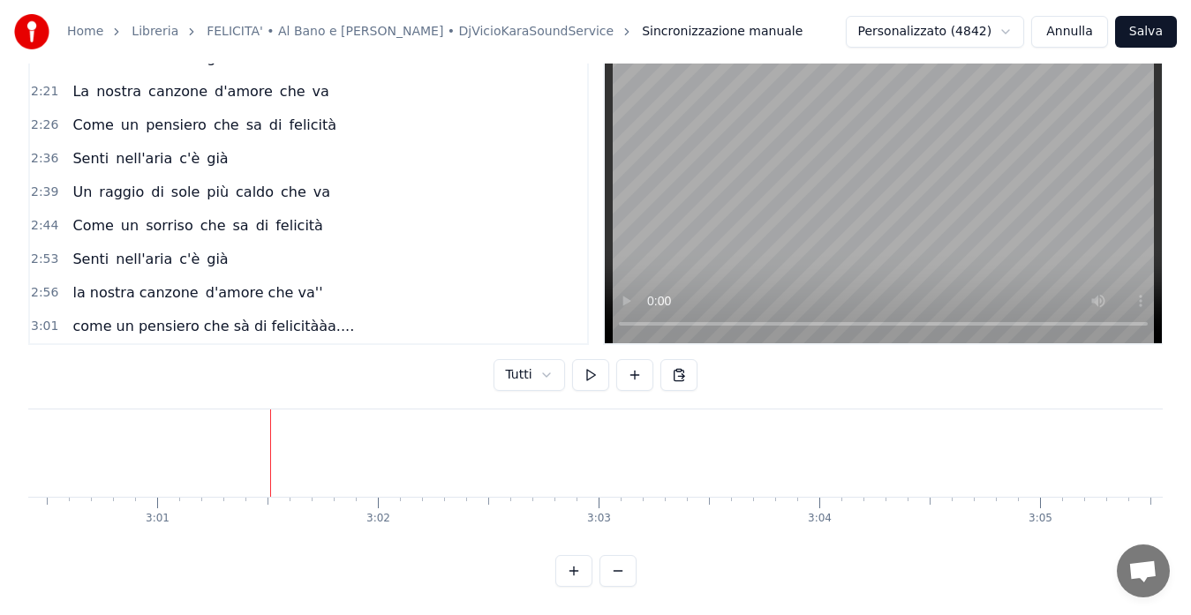
click at [33, 318] on span "3:01" at bounding box center [44, 327] width 27 height 18
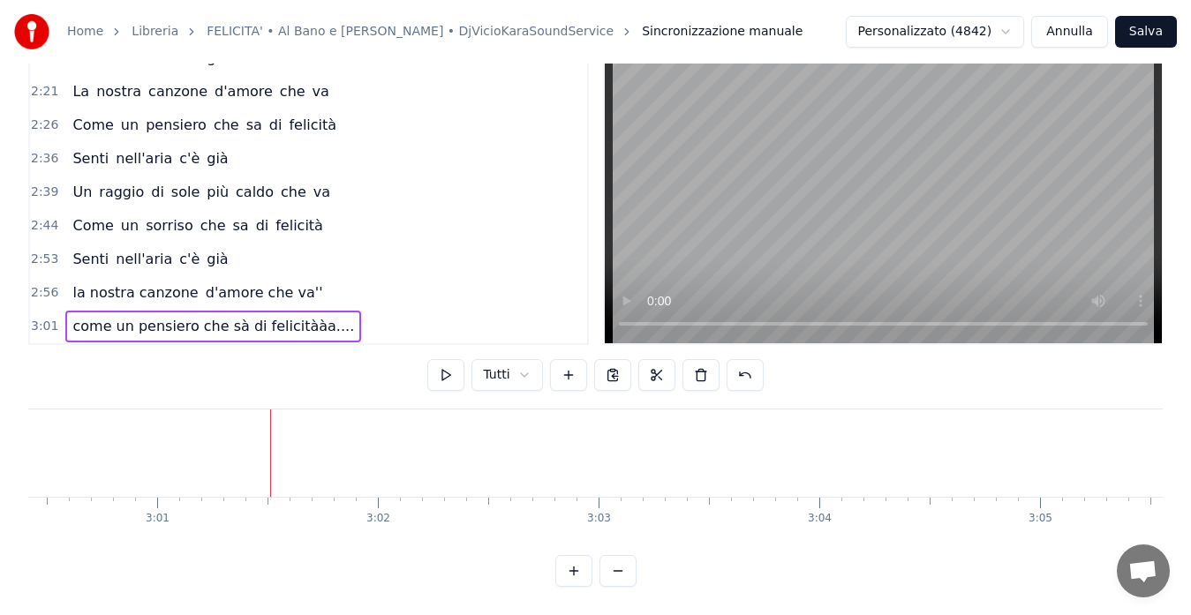
click at [41, 284] on span "2:56" at bounding box center [44, 293] width 27 height 18
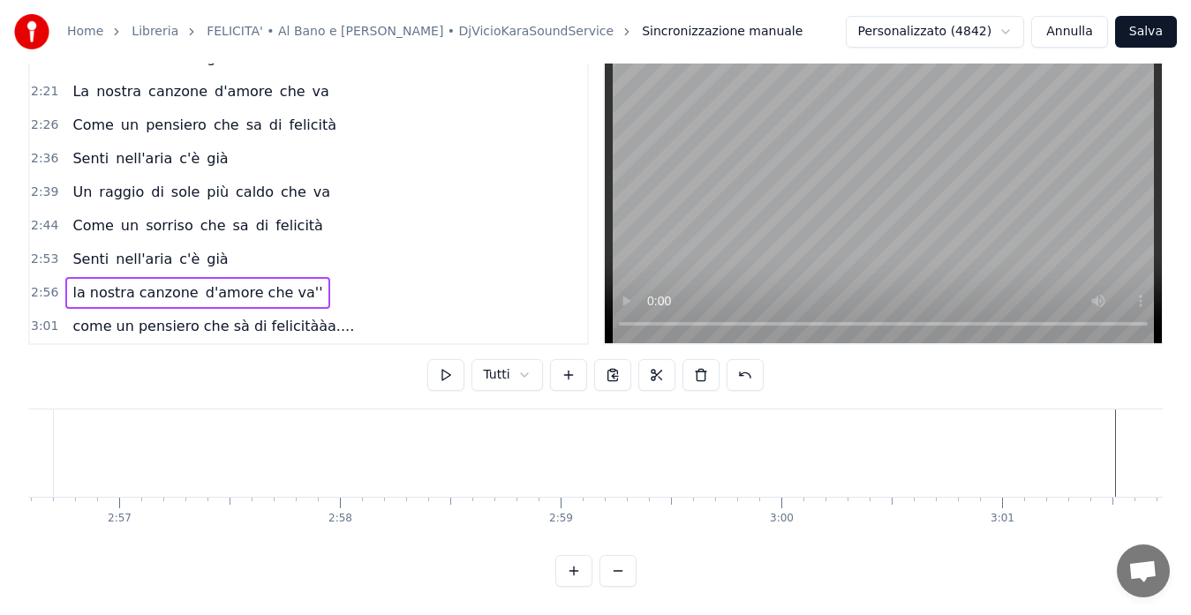
scroll to position [0, 38948]
click at [115, 316] on span "come un pensiero che sà di felicitààa...." at bounding box center [213, 326] width 285 height 20
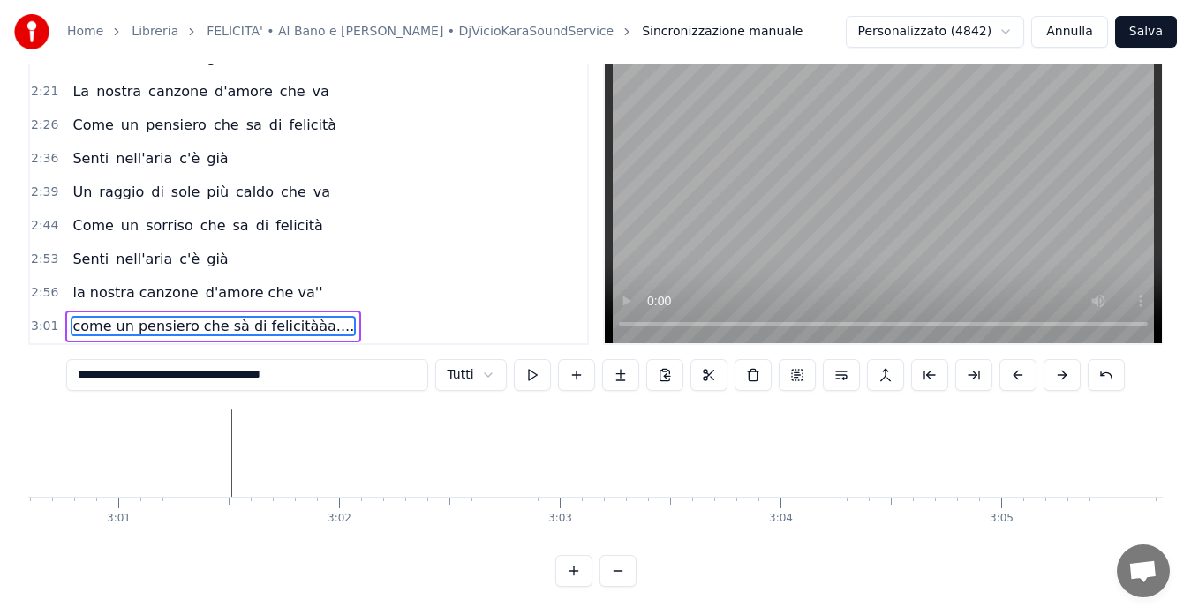
scroll to position [0, 40037]
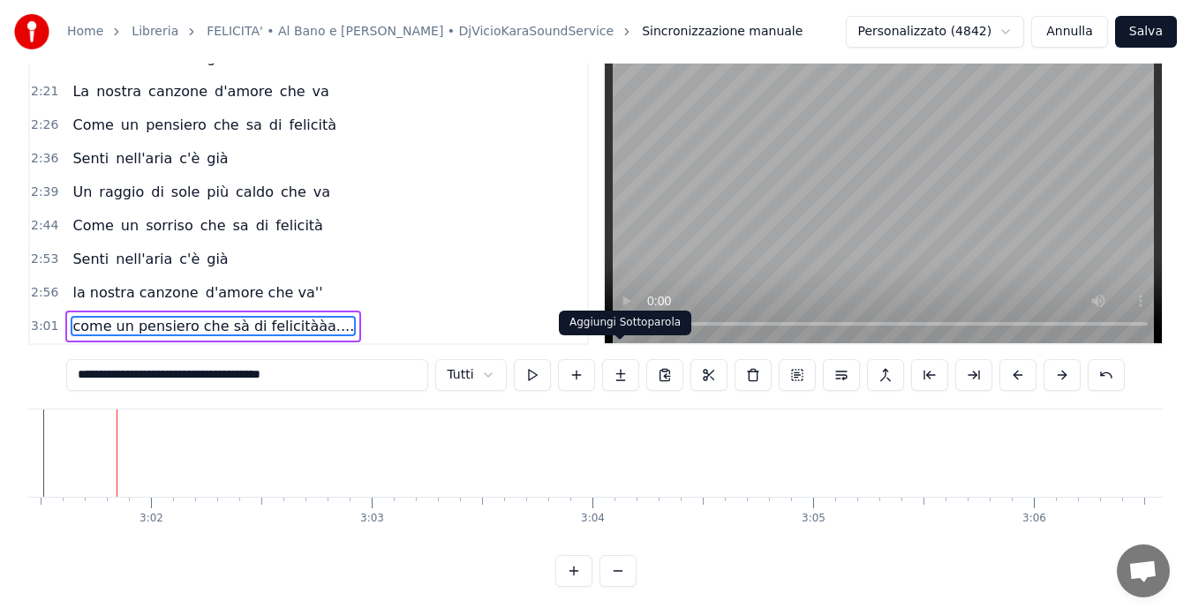
click at [619, 359] on button at bounding box center [620, 375] width 37 height 32
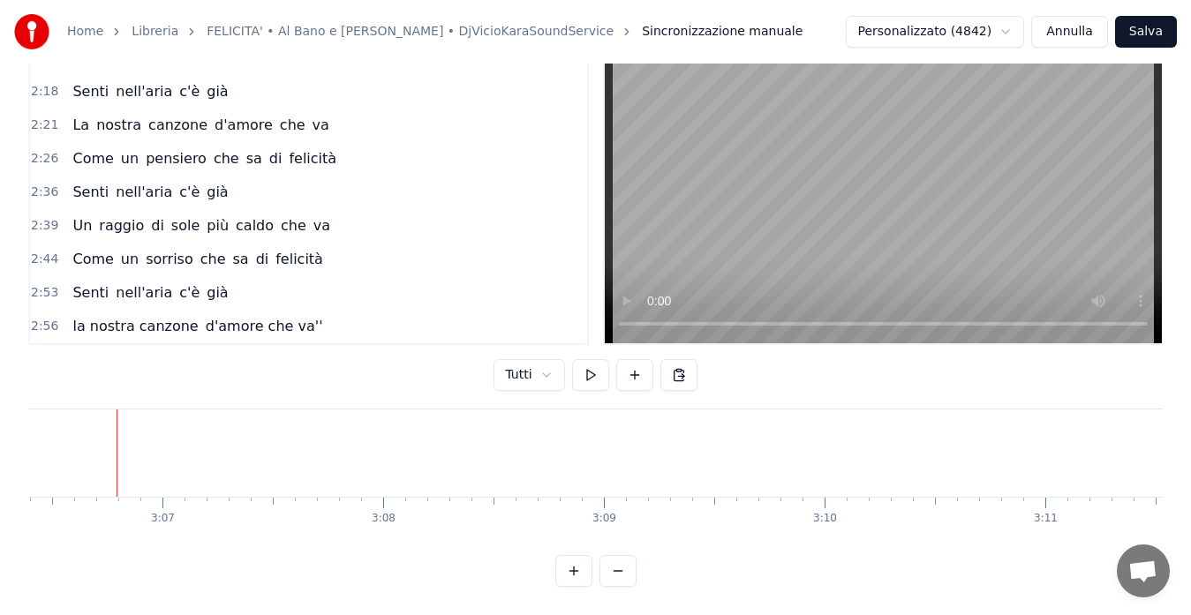
scroll to position [1004, 0]
click at [635, 359] on button at bounding box center [634, 375] width 37 height 32
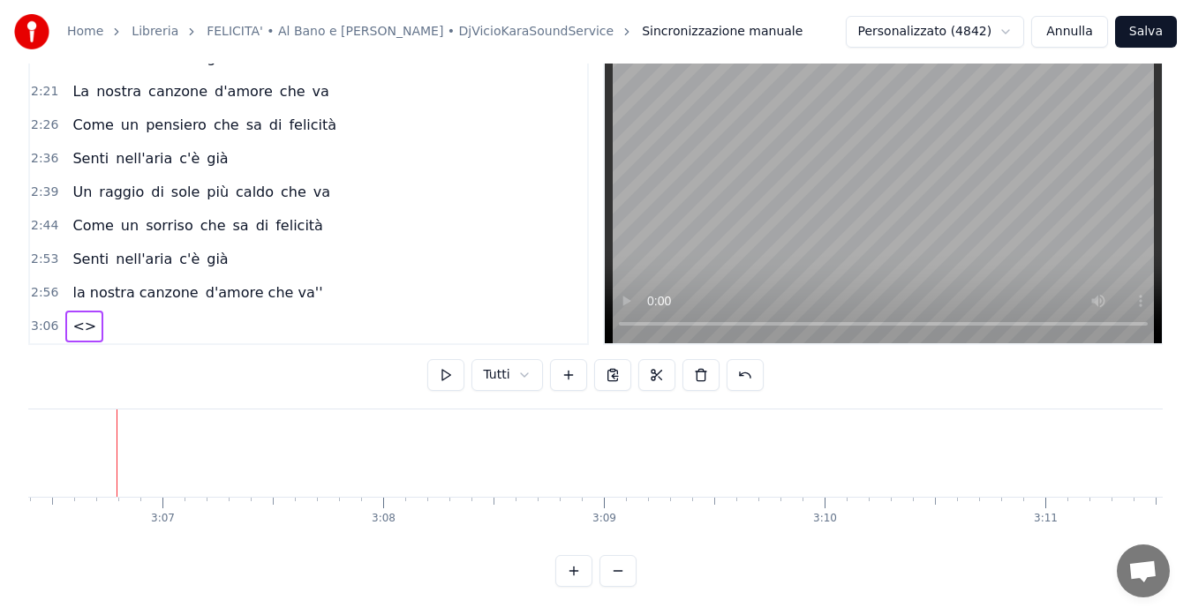
click at [79, 316] on span "<>" at bounding box center [84, 326] width 27 height 20
click at [214, 366] on input "**" at bounding box center [247, 375] width 132 height 32
type input "*"
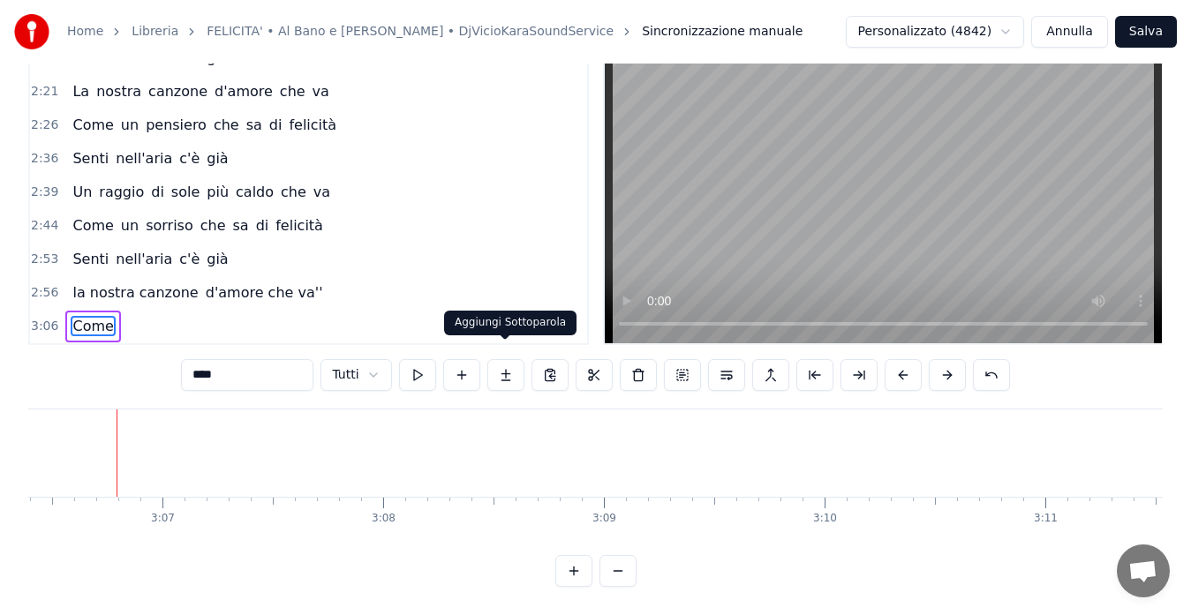
type input "****"
click at [504, 359] on button at bounding box center [505, 375] width 37 height 32
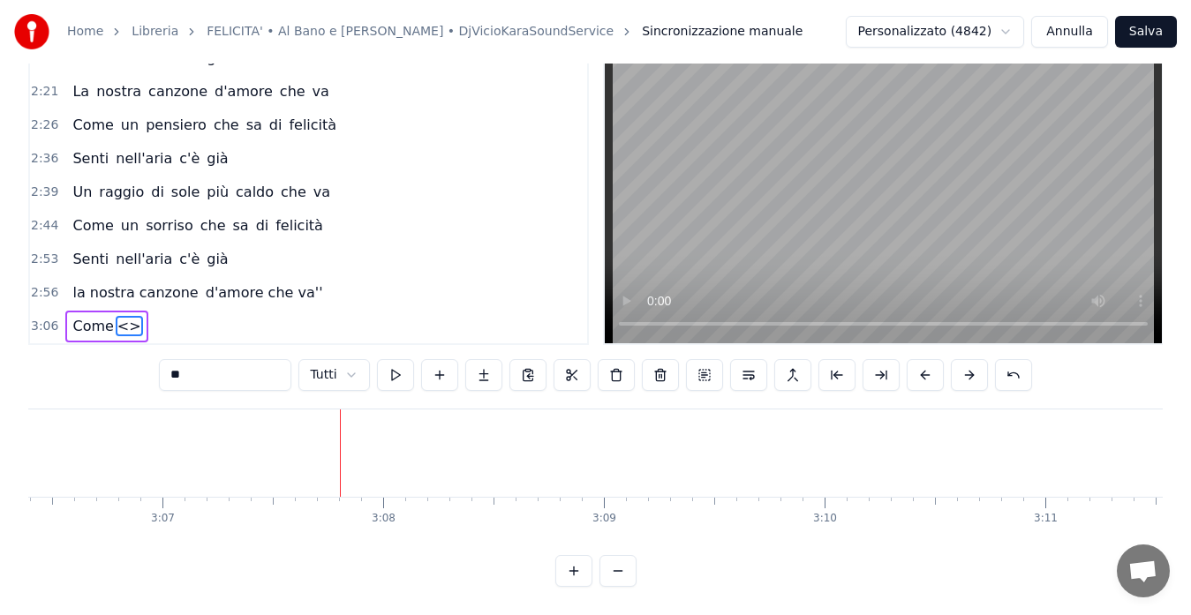
click at [207, 360] on input "**" at bounding box center [225, 375] width 132 height 32
type input "*"
type input "**"
click at [476, 359] on button at bounding box center [483, 375] width 37 height 32
click at [193, 365] on input "**" at bounding box center [225, 375] width 132 height 32
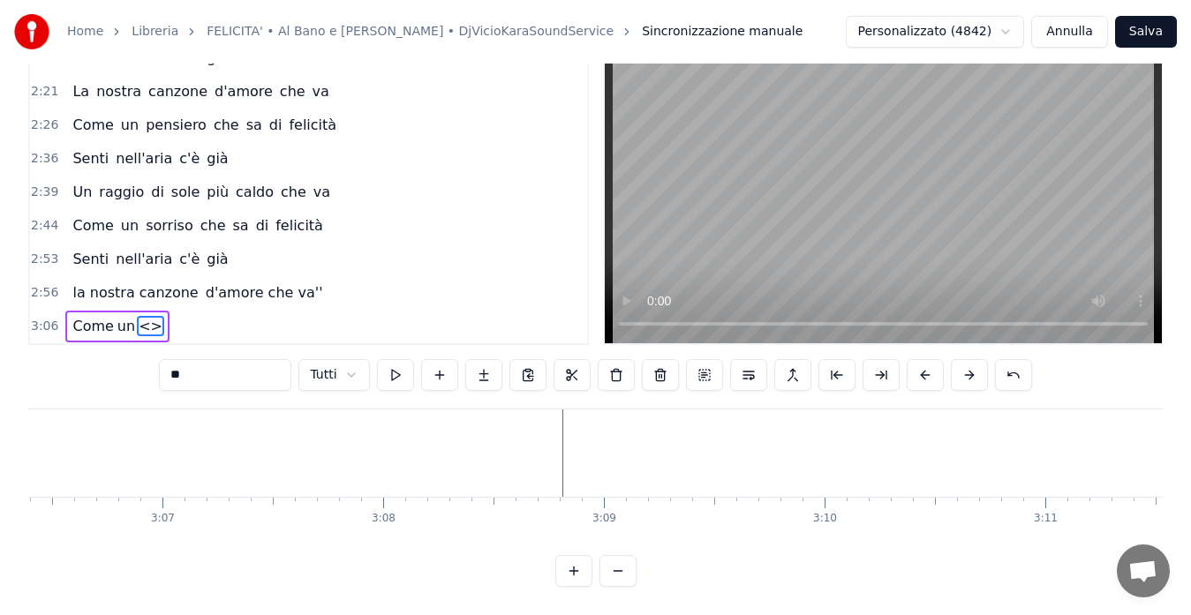
click at [193, 365] on input "**" at bounding box center [225, 375] width 132 height 32
type input "*"
type input "********"
click at [477, 359] on button at bounding box center [483, 375] width 37 height 32
click at [190, 366] on input "**" at bounding box center [225, 375] width 132 height 32
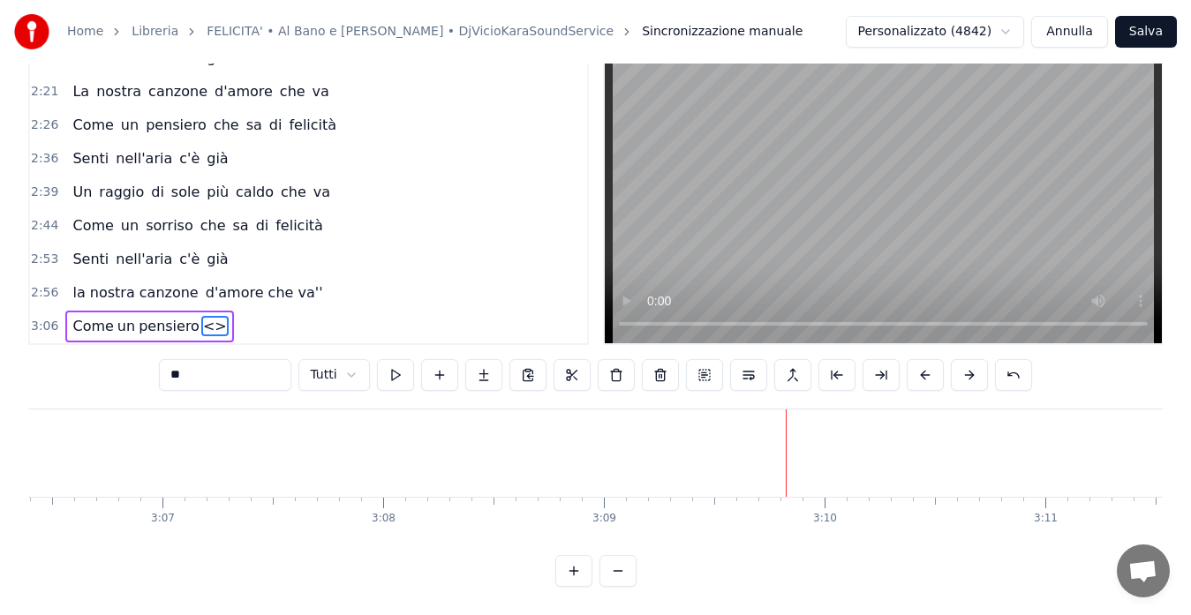
click at [190, 366] on input "**" at bounding box center [225, 375] width 132 height 32
type input "*"
type input "******"
click at [492, 359] on button at bounding box center [483, 375] width 37 height 32
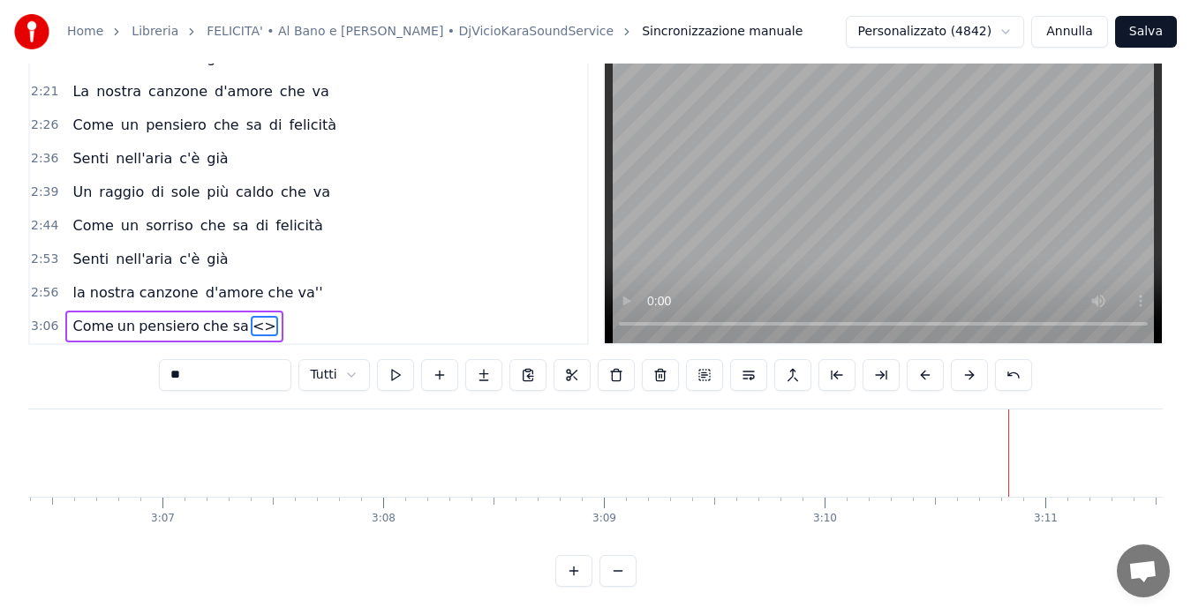
click at [245, 360] on input "**" at bounding box center [225, 375] width 132 height 32
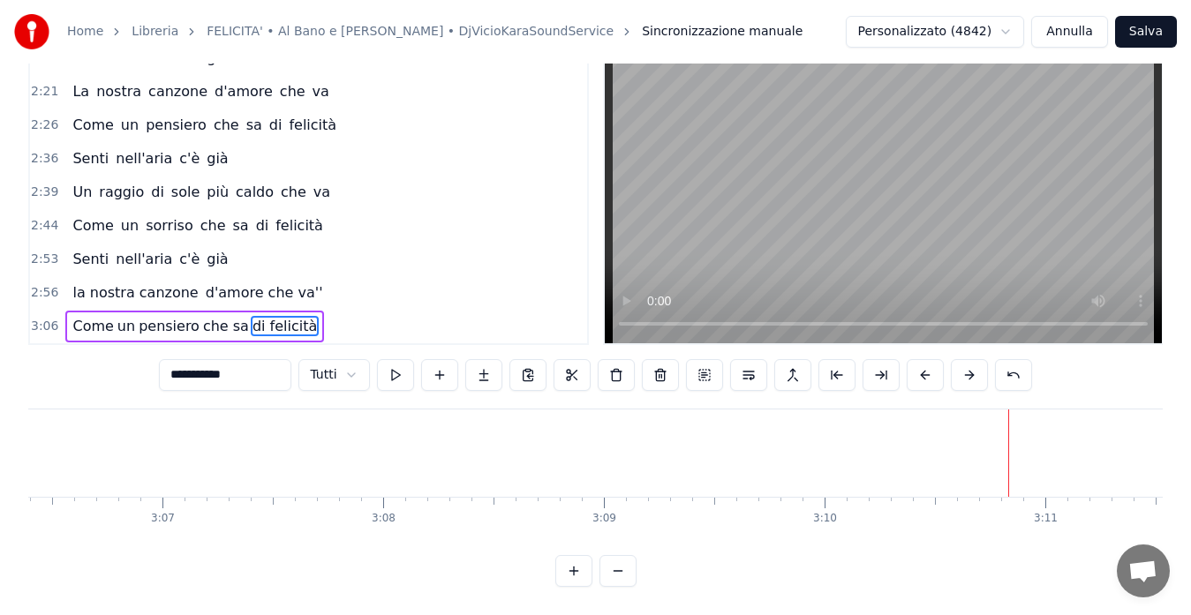
type input "**********"
click at [335, 312] on div "3:06 Come un pensiero che sa di felicità" at bounding box center [308, 327] width 557 height 34
click at [34, 251] on span "2:53" at bounding box center [44, 260] width 27 height 18
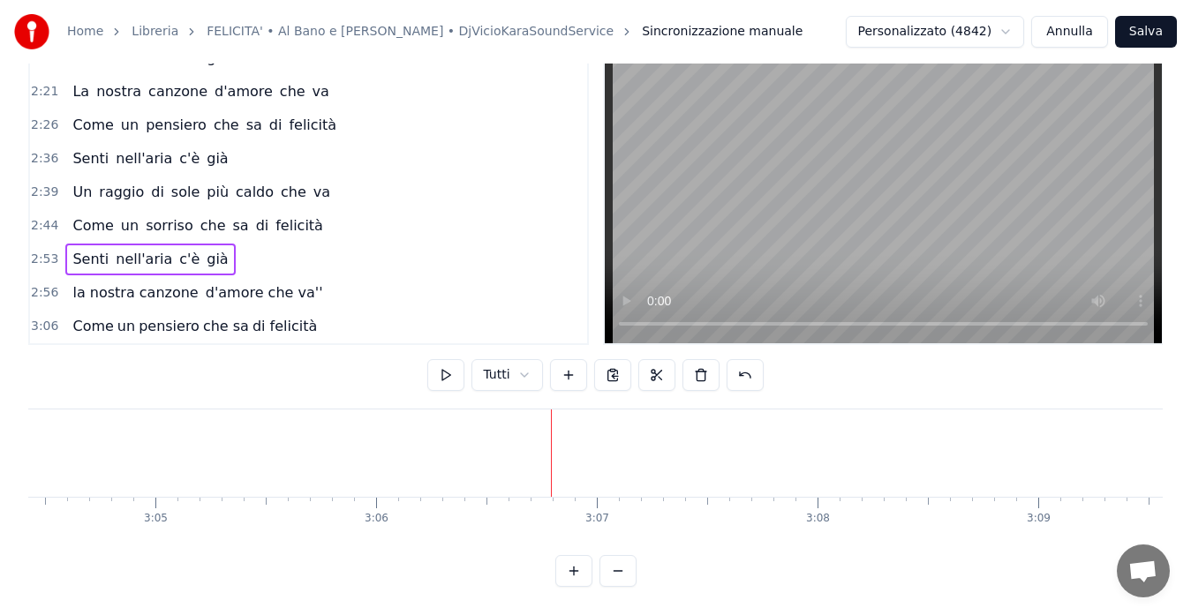
click at [34, 251] on span "2:53" at bounding box center [44, 260] width 27 height 18
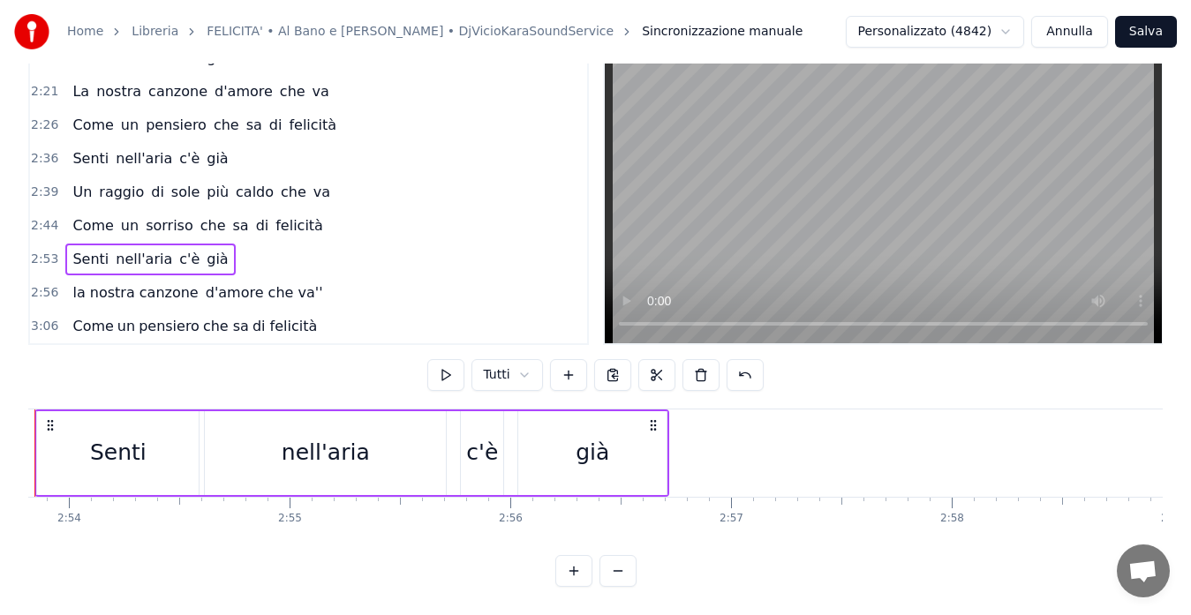
scroll to position [0, 38271]
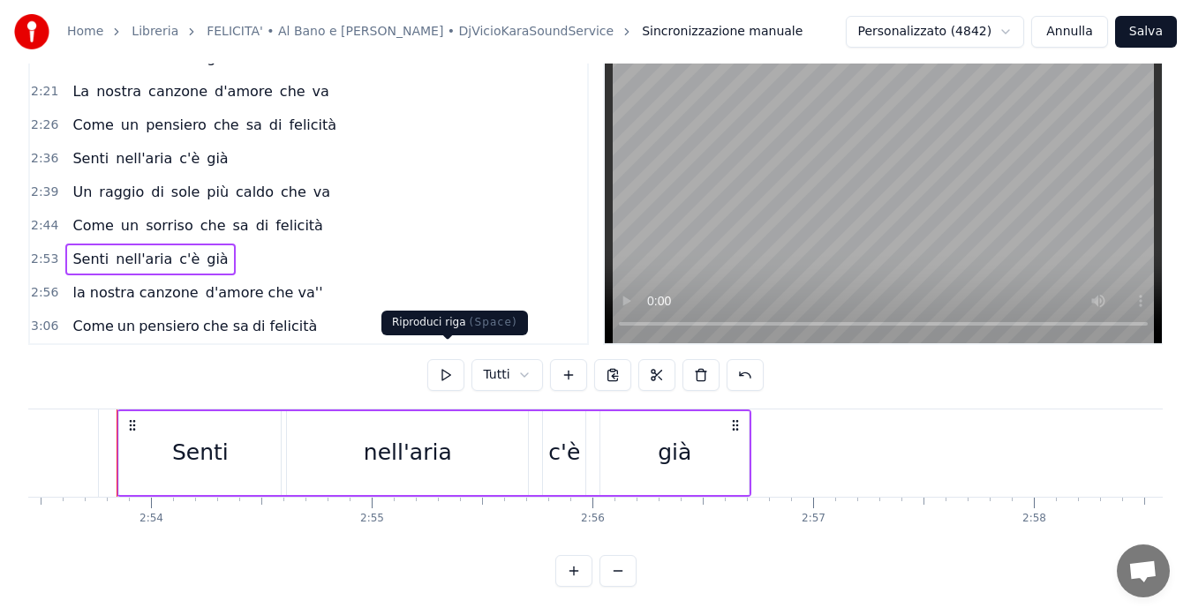
click at [443, 359] on button at bounding box center [445, 375] width 37 height 32
click at [36, 284] on span "2:56" at bounding box center [44, 293] width 27 height 18
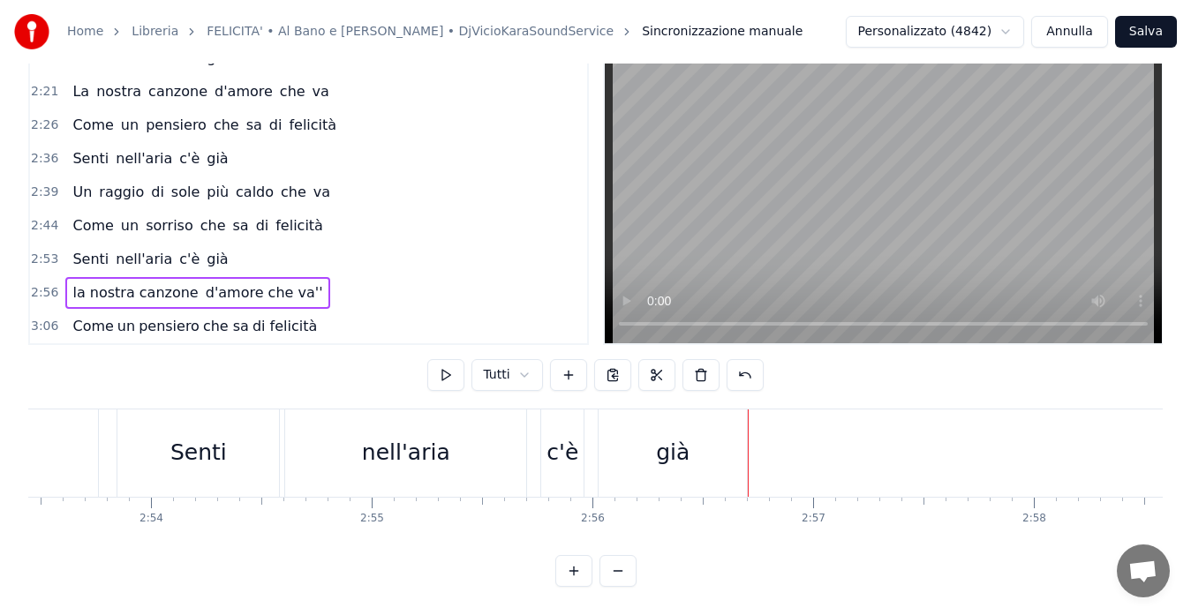
click at [36, 284] on span "2:56" at bounding box center [44, 293] width 27 height 18
click at [439, 363] on button at bounding box center [445, 375] width 37 height 32
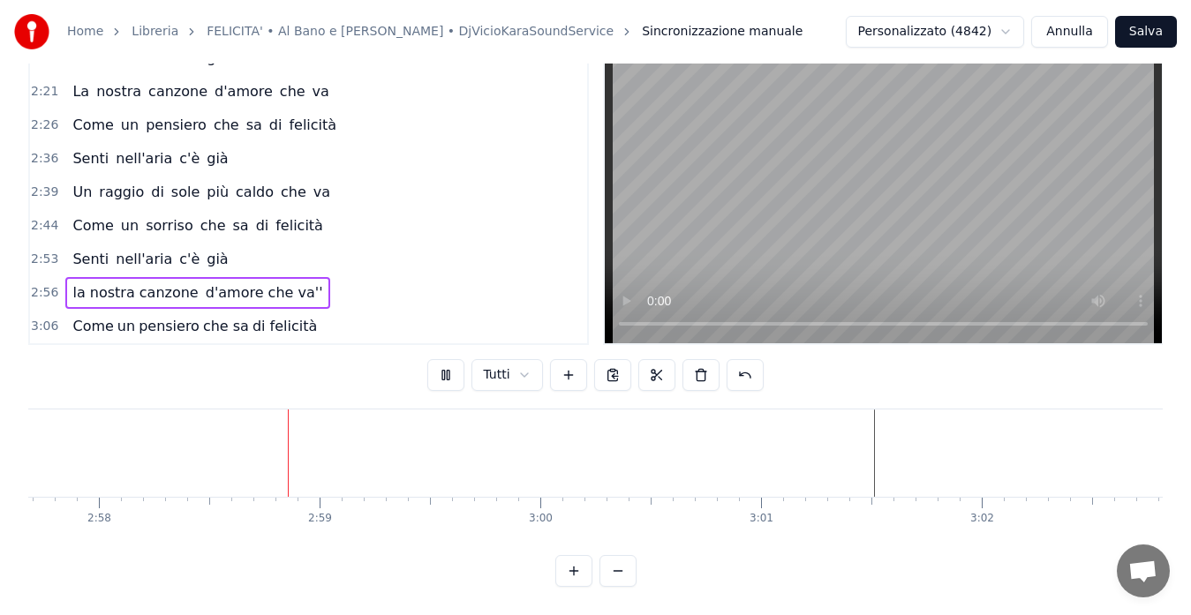
scroll to position [0, 39235]
click at [43, 318] on span "3:06" at bounding box center [44, 327] width 27 height 18
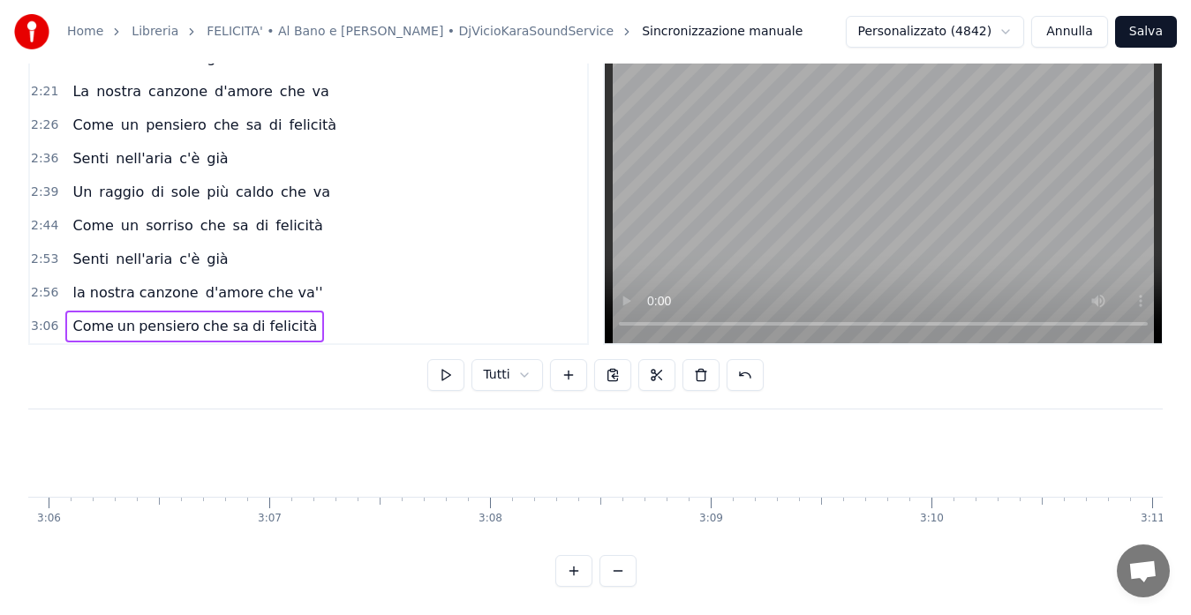
scroll to position [0, 41129]
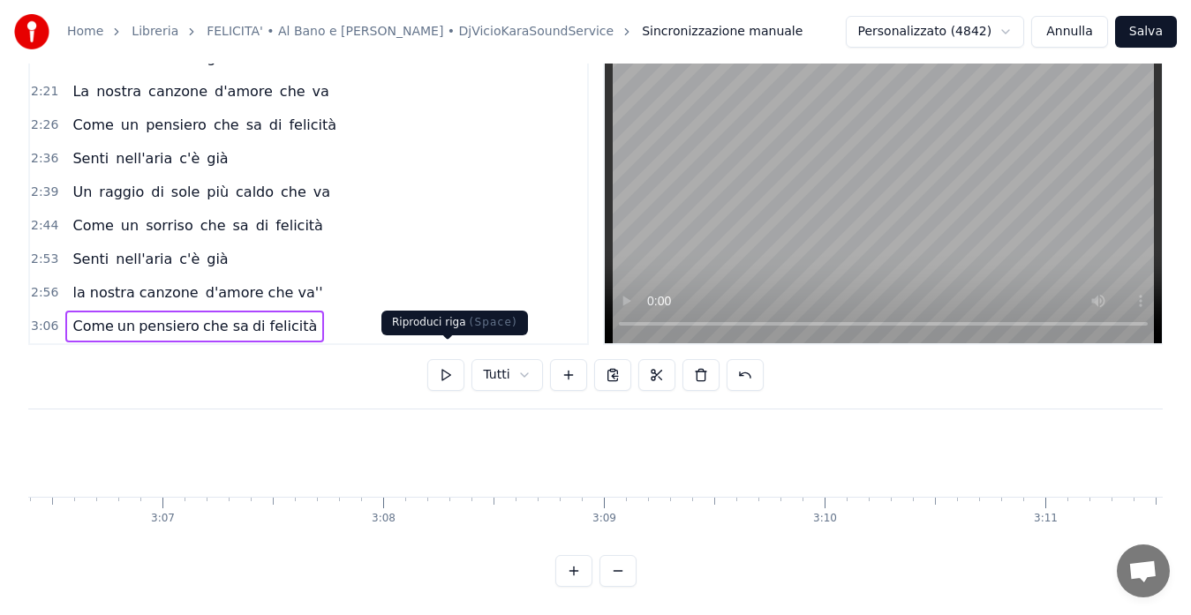
click at [441, 359] on button at bounding box center [445, 375] width 37 height 32
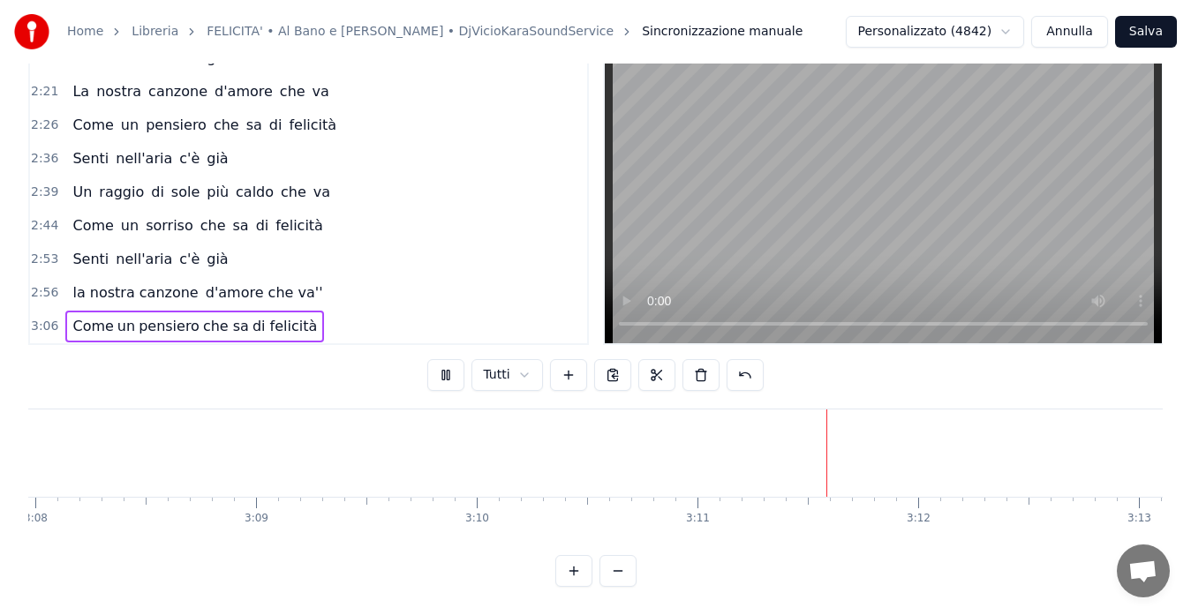
scroll to position [0, 41843]
click at [35, 117] on span "2:26" at bounding box center [44, 126] width 27 height 18
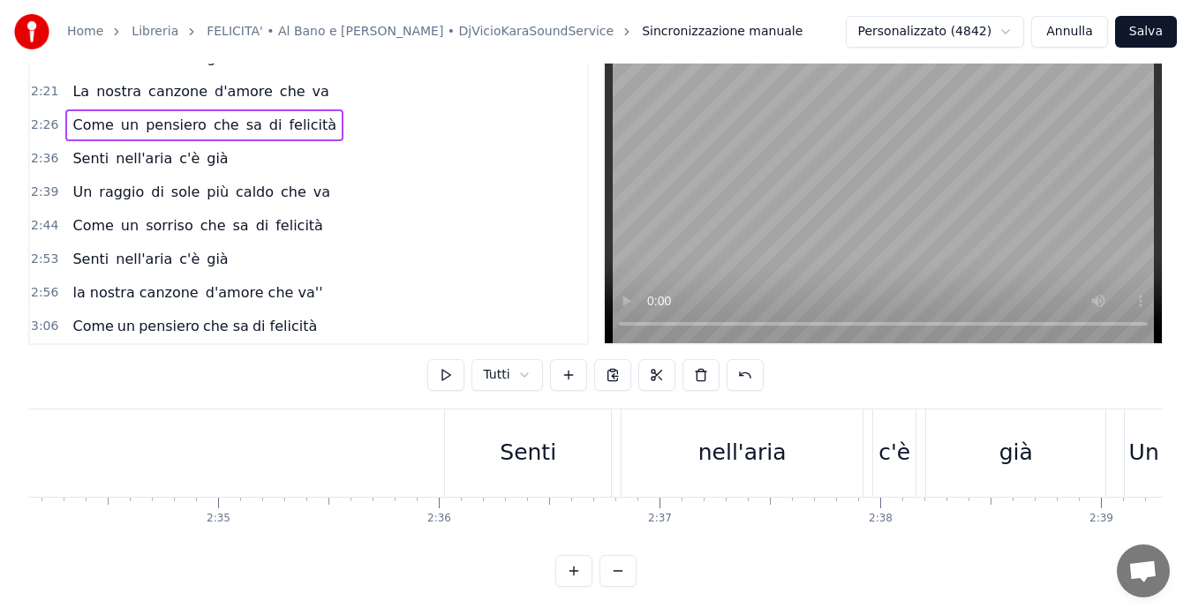
scroll to position [0, 32345]
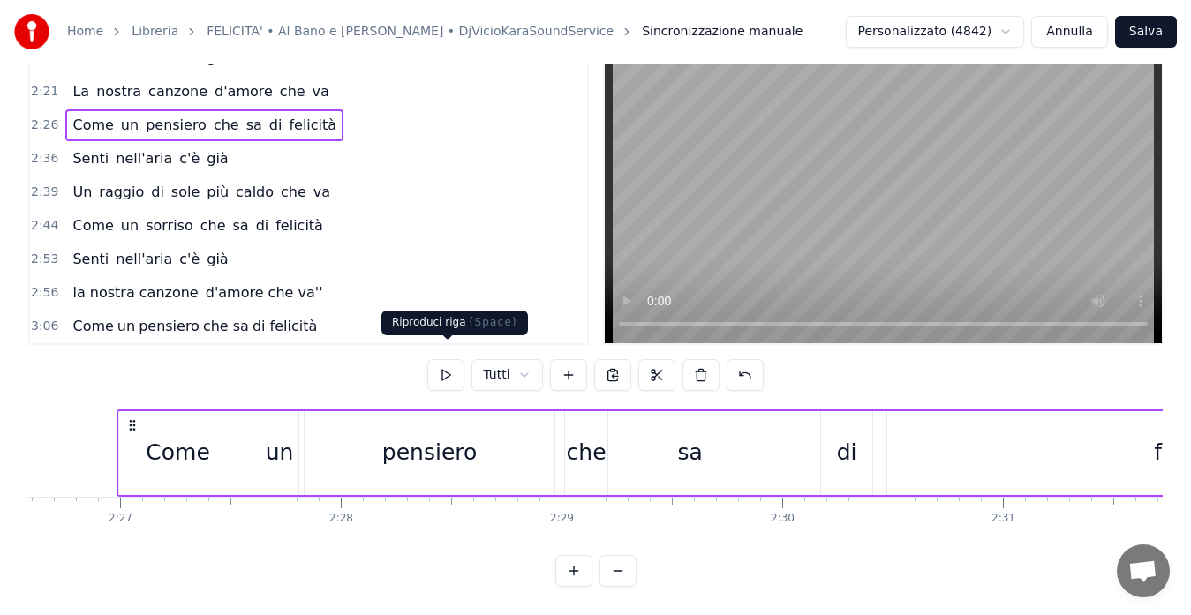
click at [443, 366] on button at bounding box center [445, 375] width 37 height 32
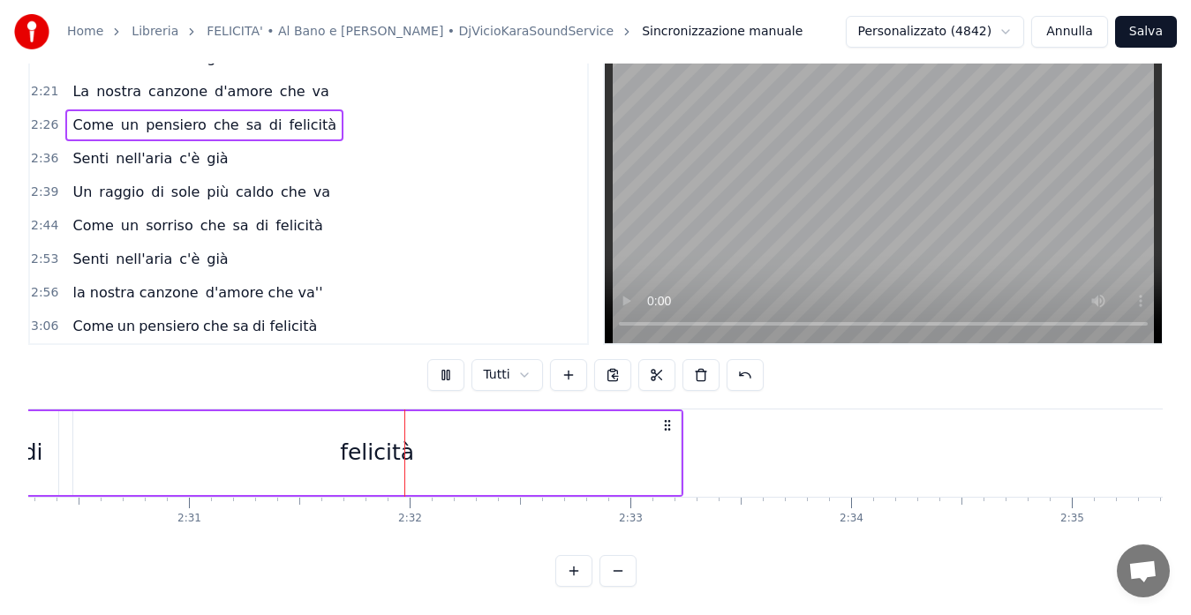
scroll to position [0, 33310]
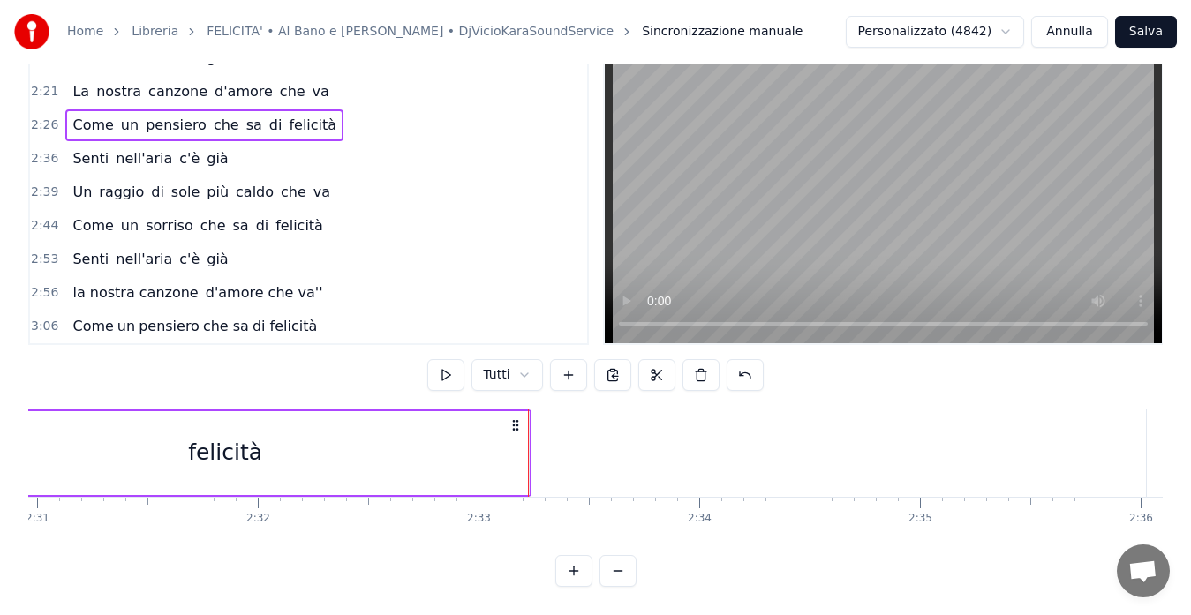
click at [446, 359] on button at bounding box center [445, 375] width 37 height 32
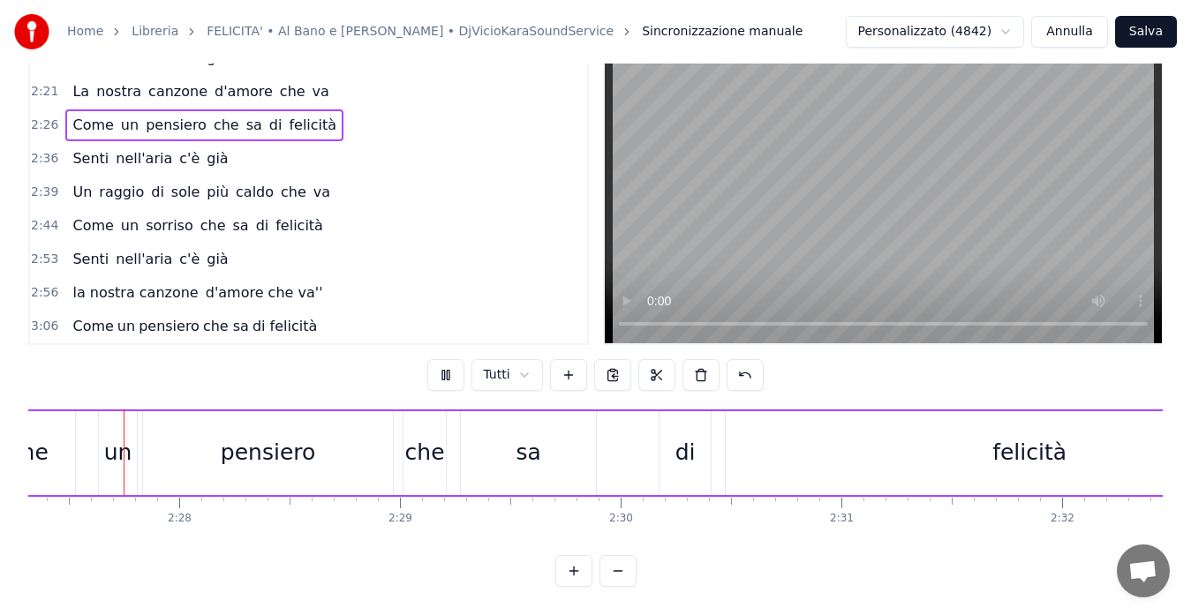
scroll to position [0, 32455]
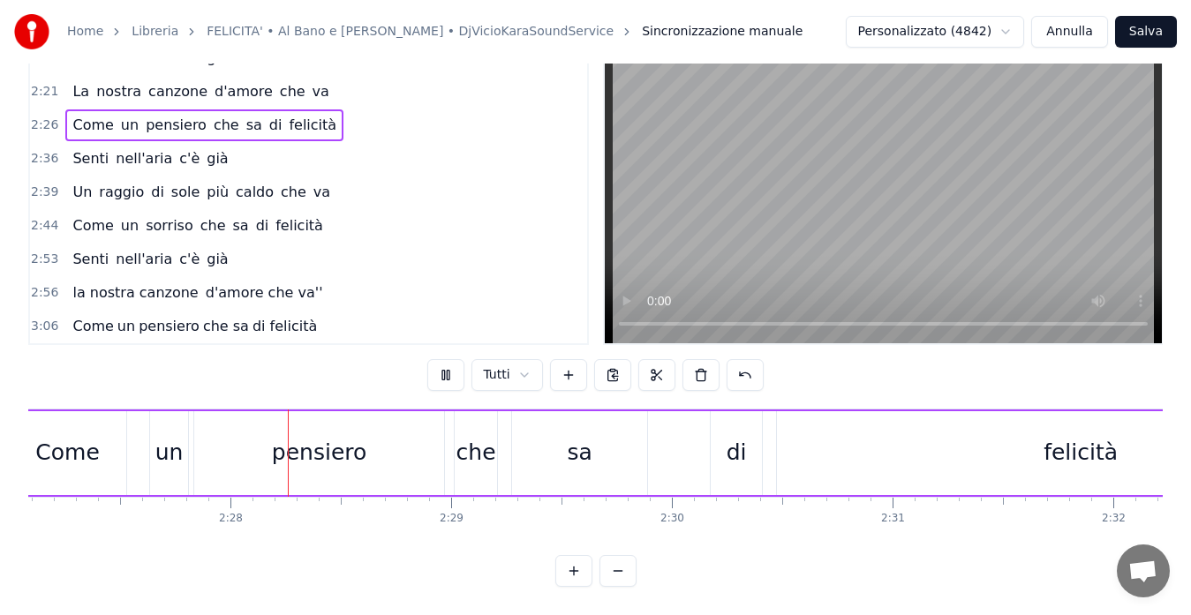
click at [38, 150] on span "2:36" at bounding box center [44, 159] width 27 height 18
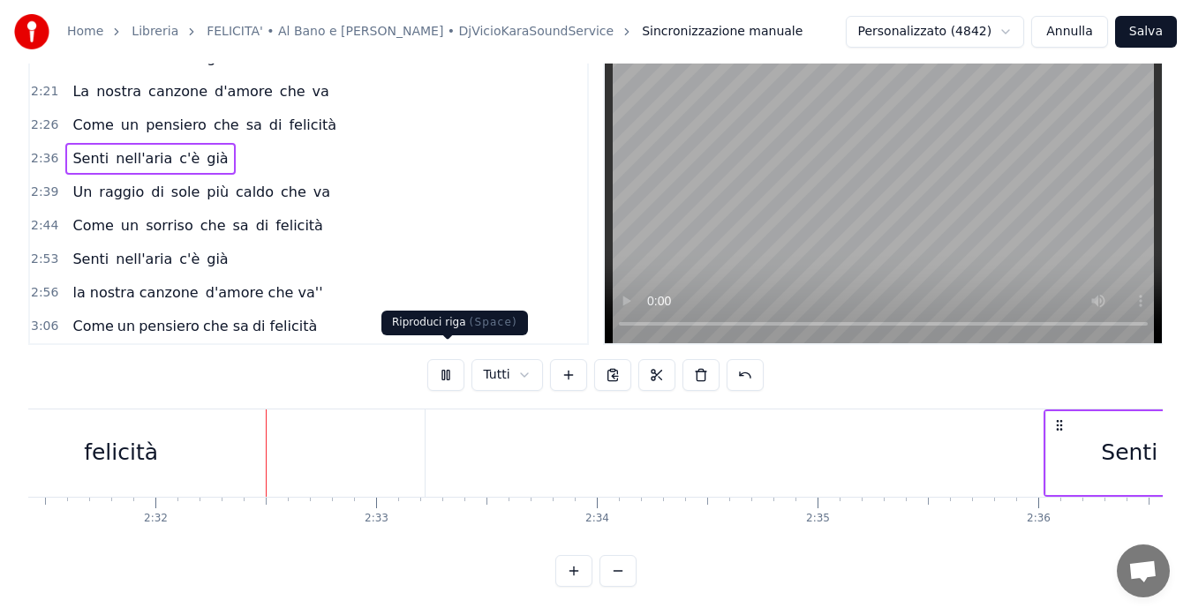
scroll to position [0, 33421]
click at [443, 361] on button at bounding box center [445, 375] width 37 height 32
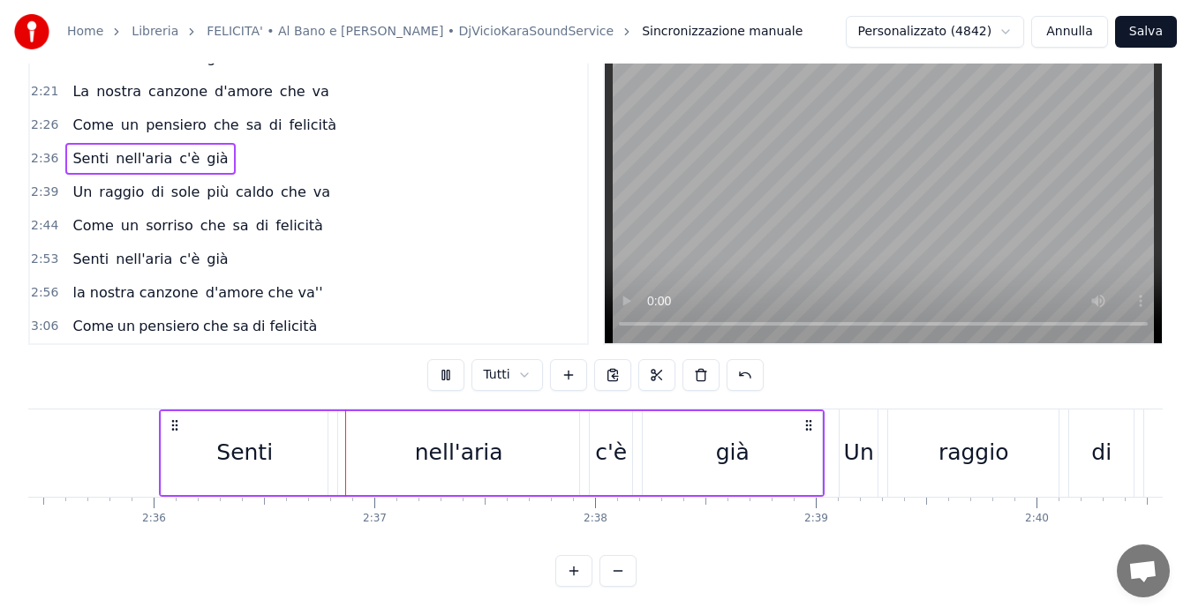
scroll to position [0, 34389]
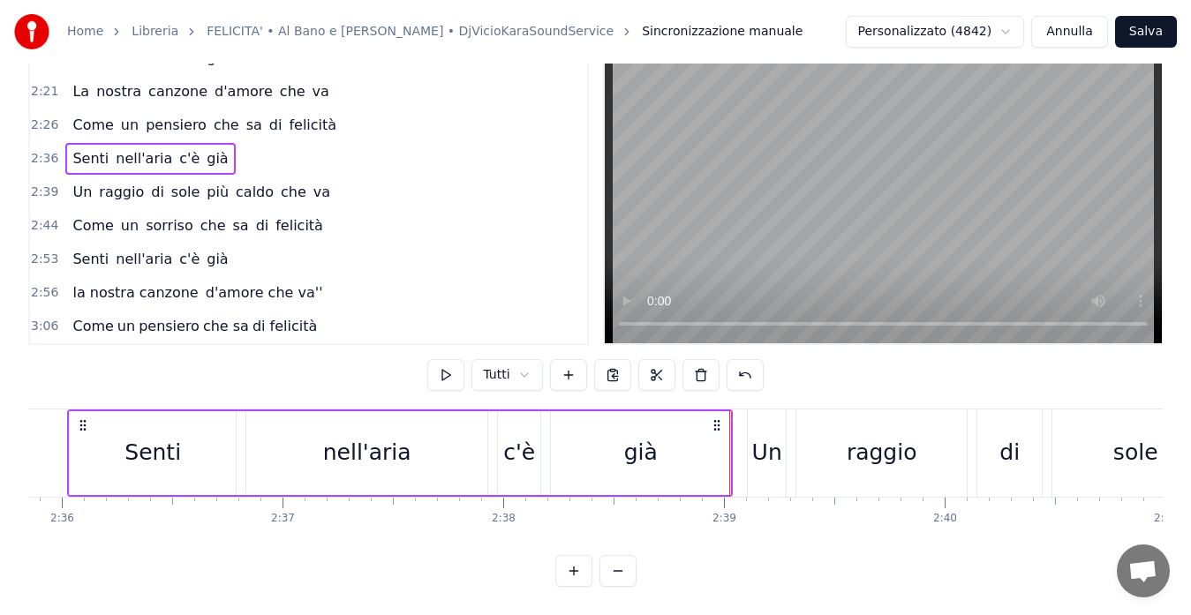
click at [40, 184] on span "2:39" at bounding box center [44, 193] width 27 height 18
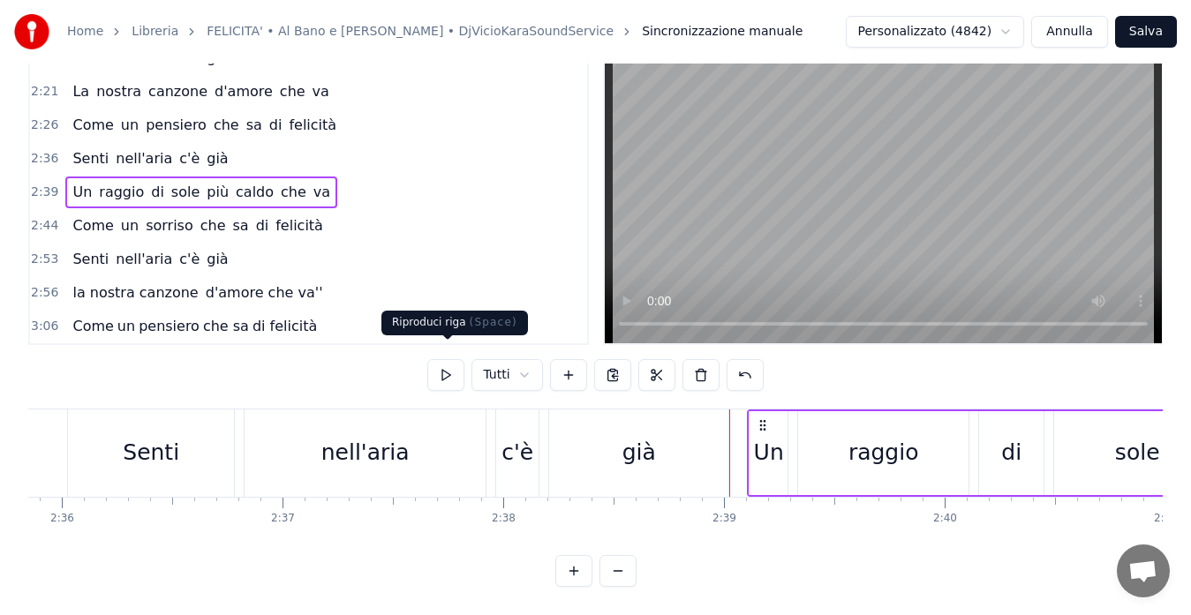
click at [434, 359] on button at bounding box center [445, 375] width 37 height 32
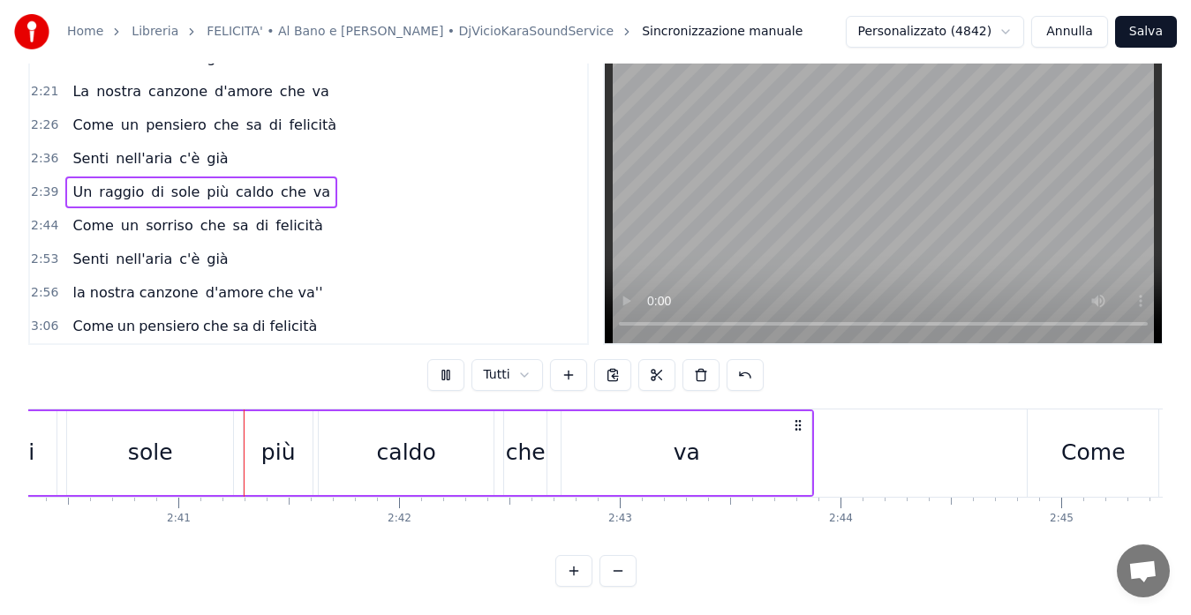
scroll to position [0, 35380]
click at [35, 217] on span "2:44" at bounding box center [44, 226] width 27 height 18
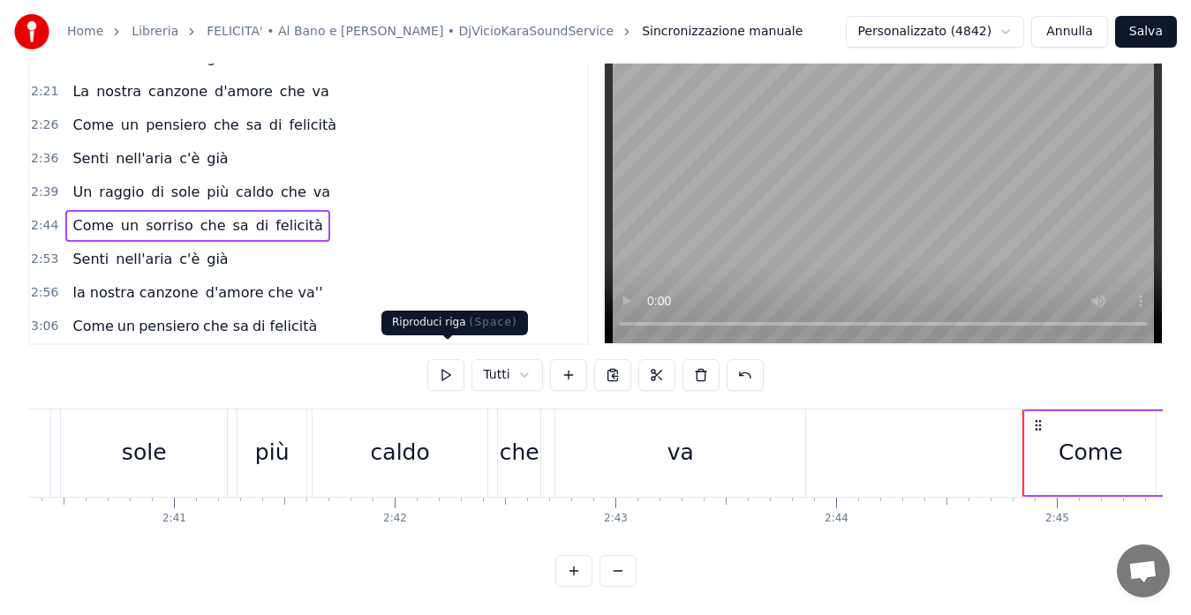
click at [442, 359] on button at bounding box center [445, 375] width 37 height 32
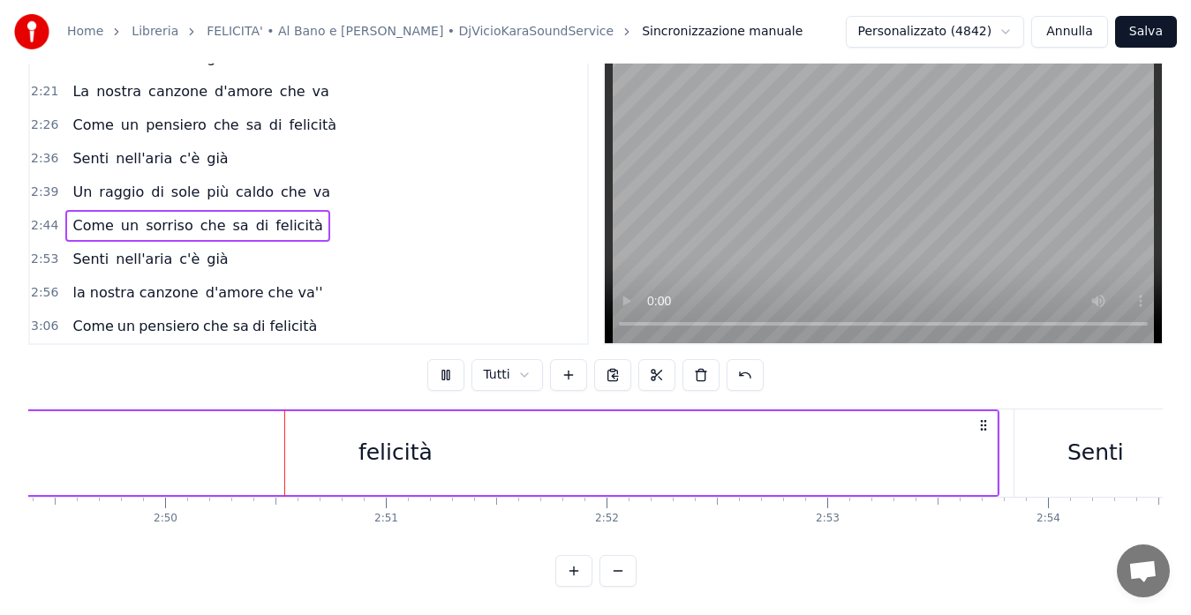
scroll to position [0, 37403]
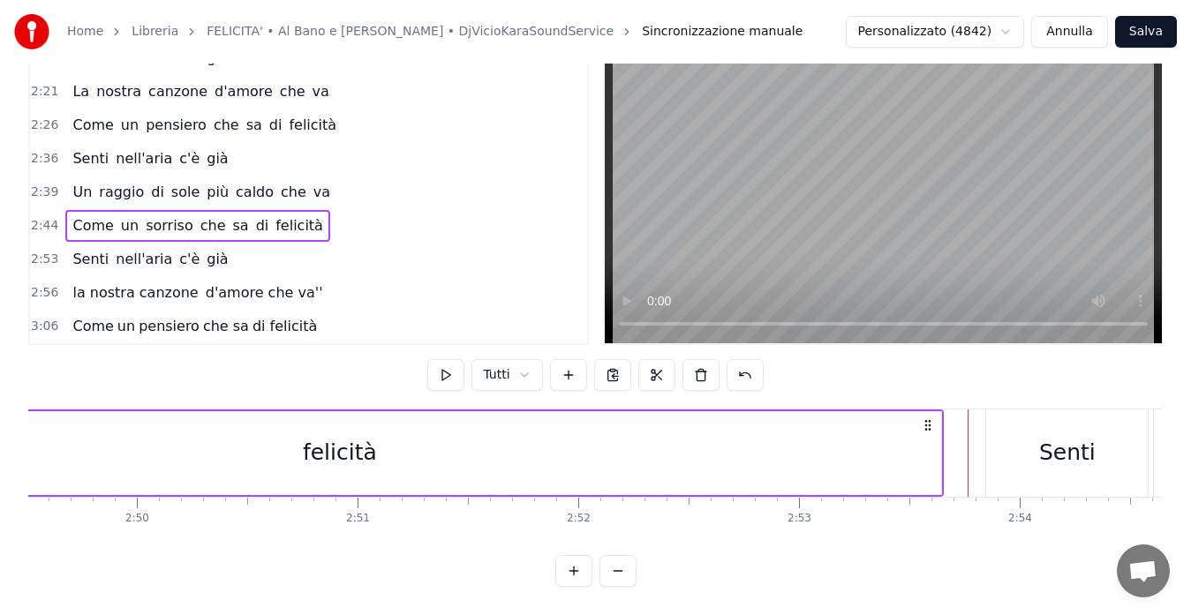
drag, startPoint x: 955, startPoint y: 411, endPoint x: 928, endPoint y: 417, distance: 27.9
click at [928, 418] on icon at bounding box center [928, 425] width 14 height 14
click at [404, 437] on div "felicità" at bounding box center [339, 453] width 1203 height 84
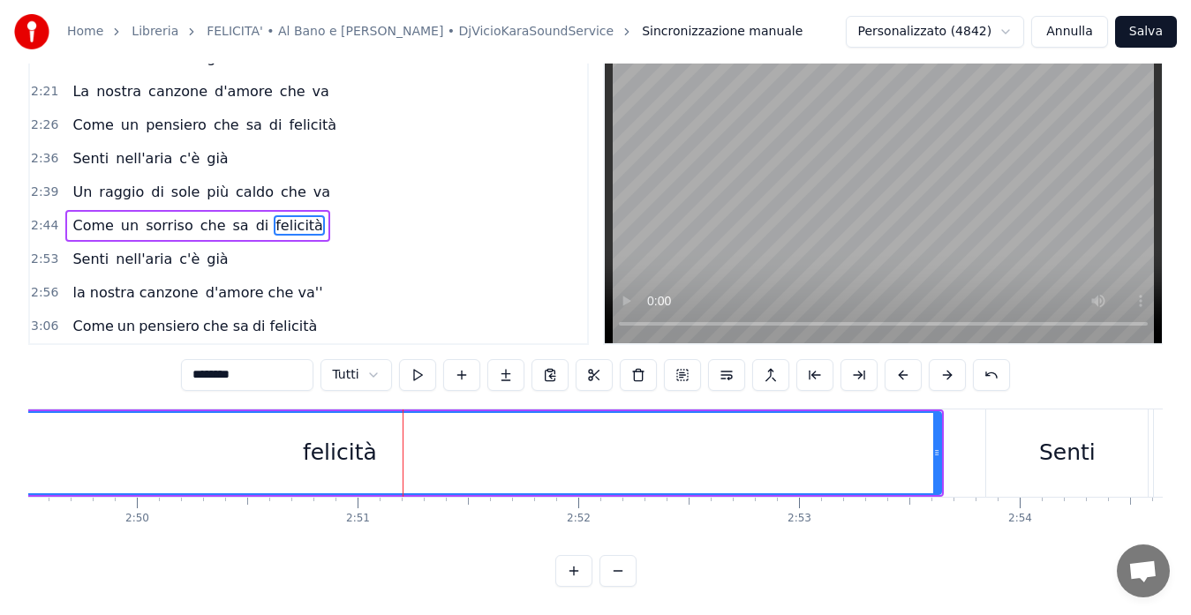
scroll to position [0, 0]
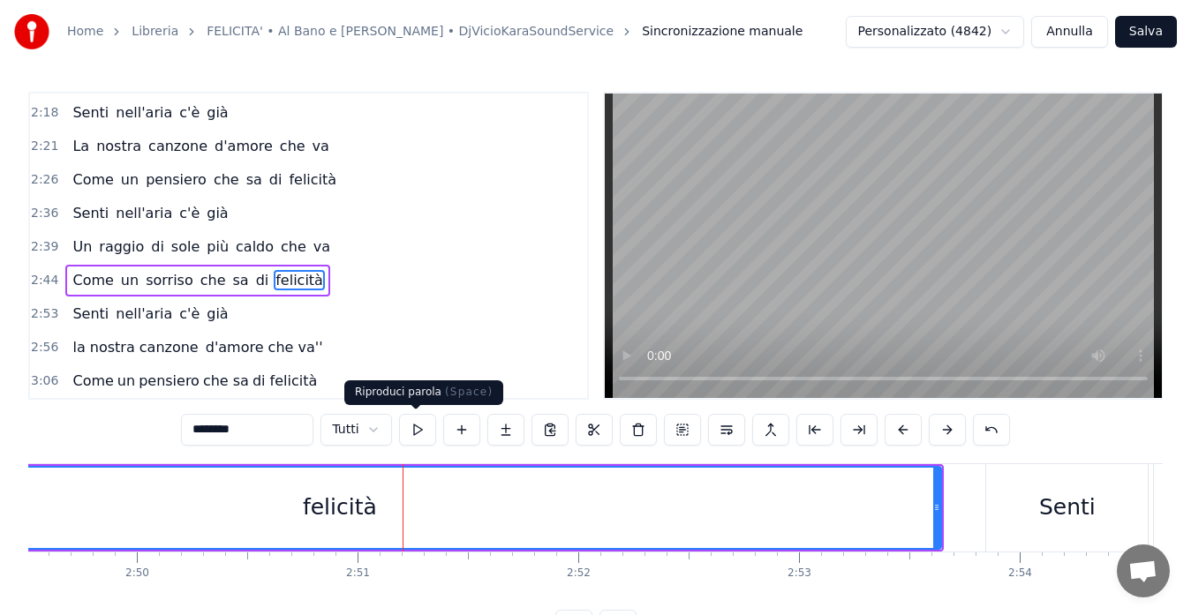
click at [419, 434] on button at bounding box center [417, 430] width 37 height 32
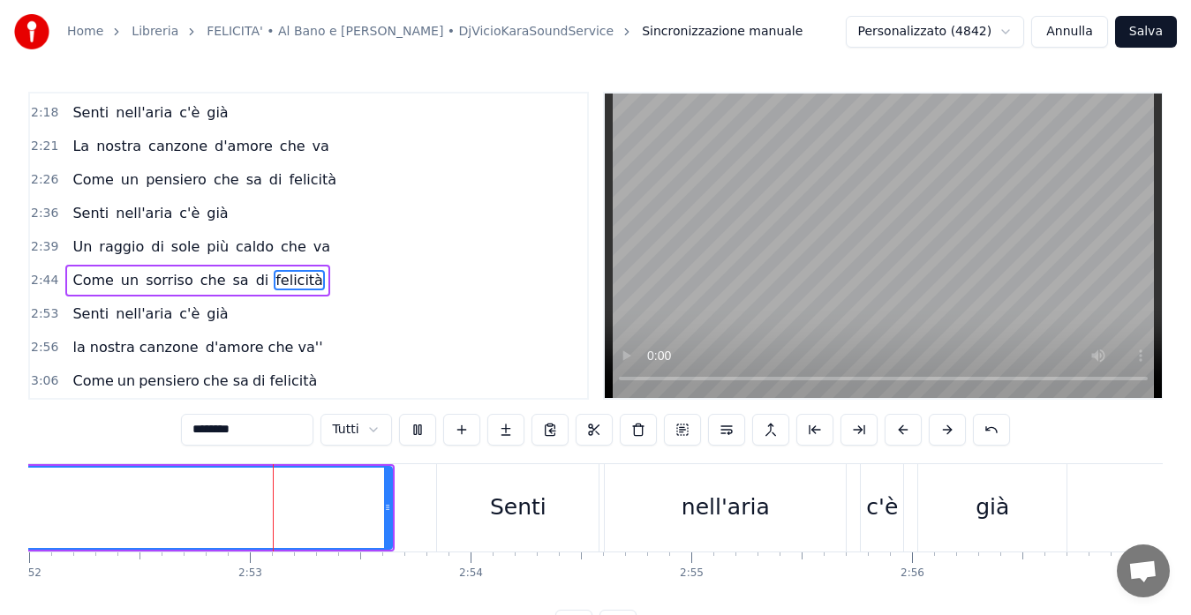
scroll to position [0, 38000]
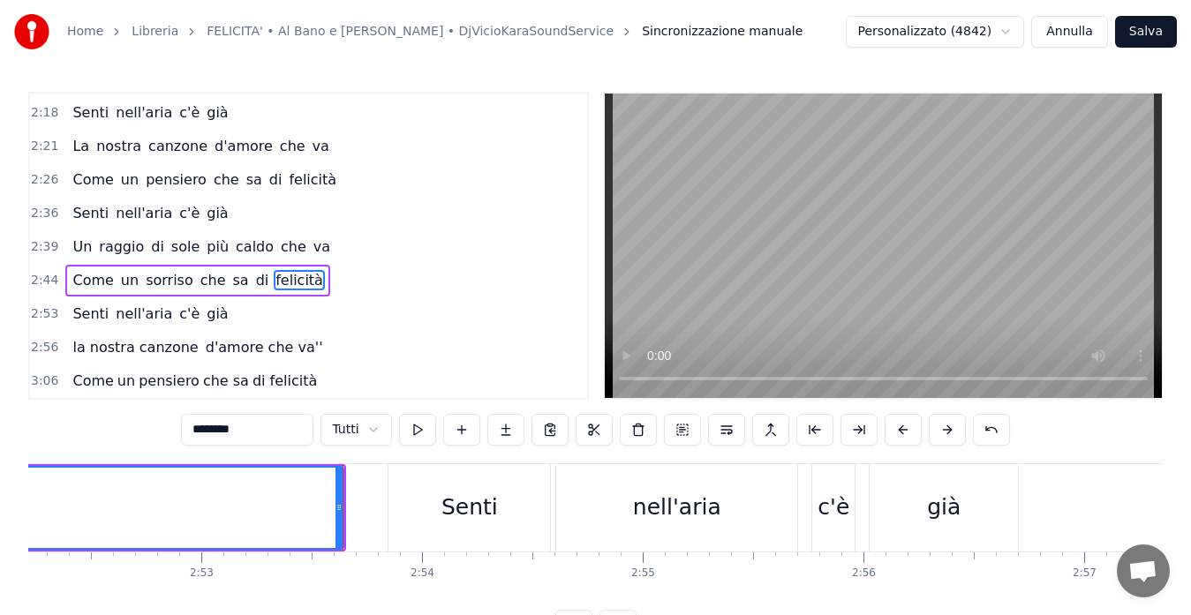
click at [34, 310] on span "2:53" at bounding box center [44, 314] width 27 height 18
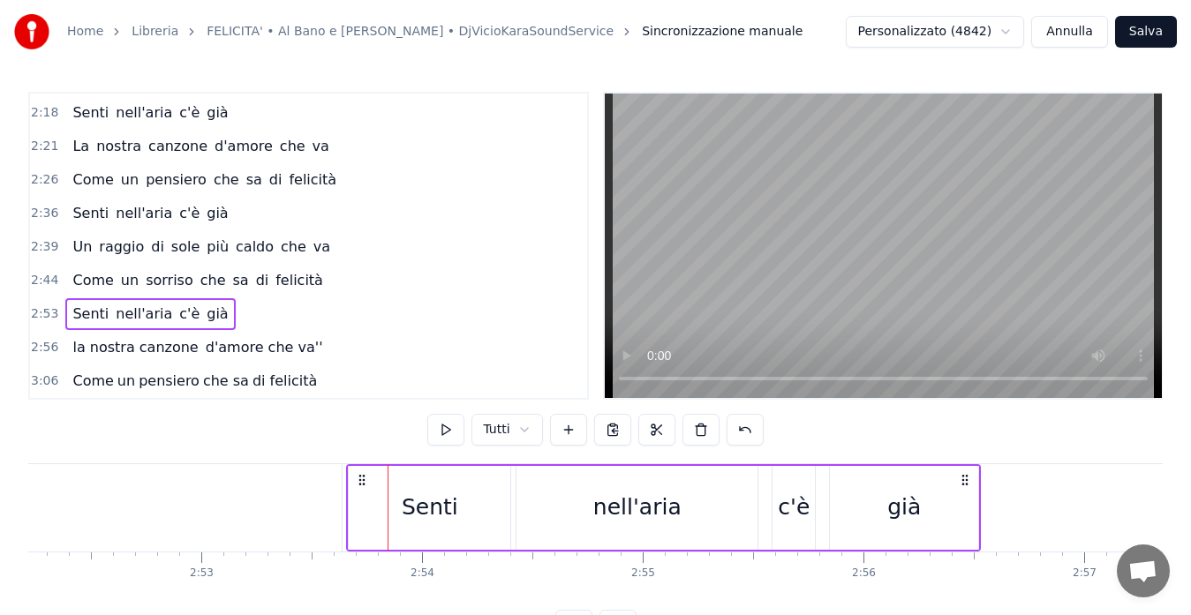
drag, startPoint x: 401, startPoint y: 478, endPoint x: 359, endPoint y: 483, distance: 41.7
click at [359, 483] on icon at bounding box center [362, 480] width 14 height 14
click at [453, 425] on button at bounding box center [445, 430] width 37 height 32
click at [42, 343] on span "2:56" at bounding box center [44, 348] width 27 height 18
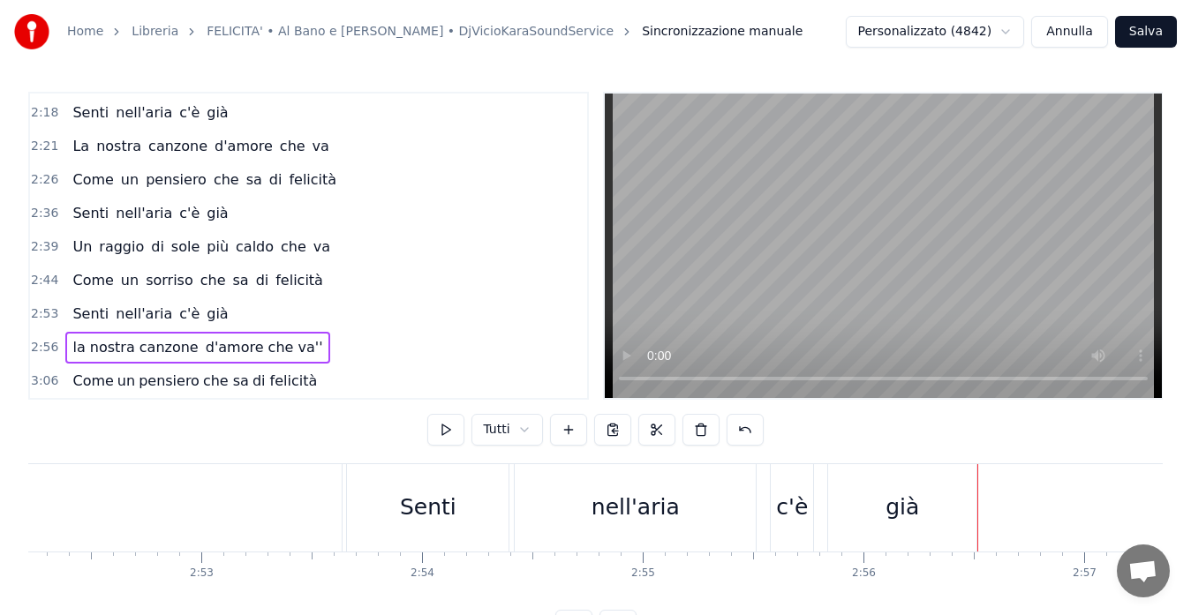
click at [42, 343] on span "2:56" at bounding box center [44, 348] width 27 height 18
click at [441, 425] on button at bounding box center [445, 430] width 37 height 32
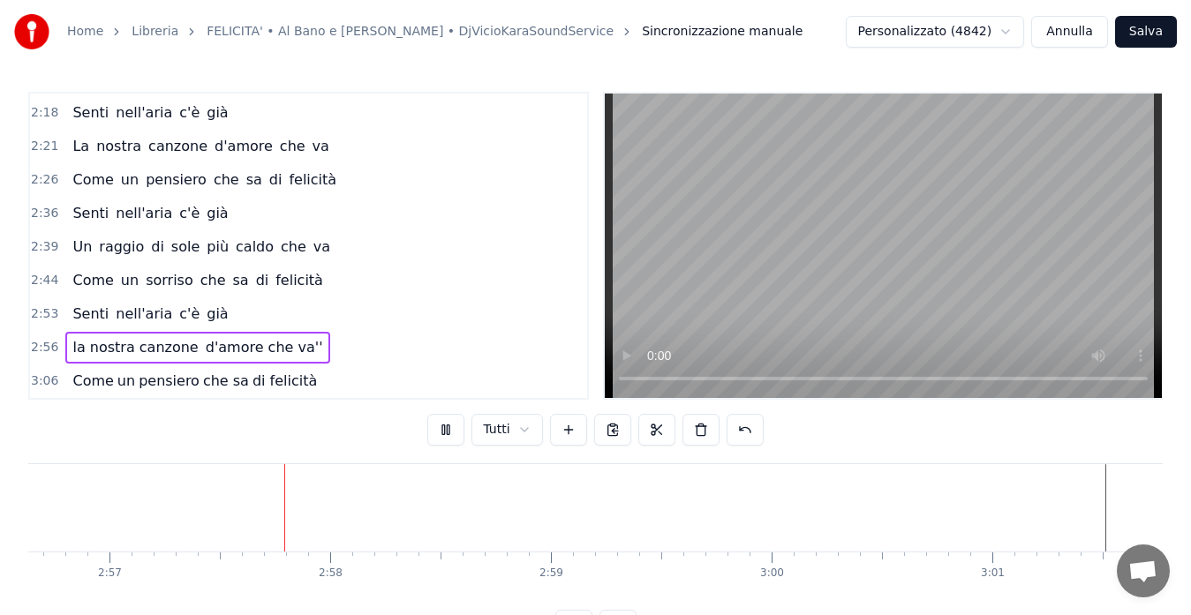
scroll to position [0, 38999]
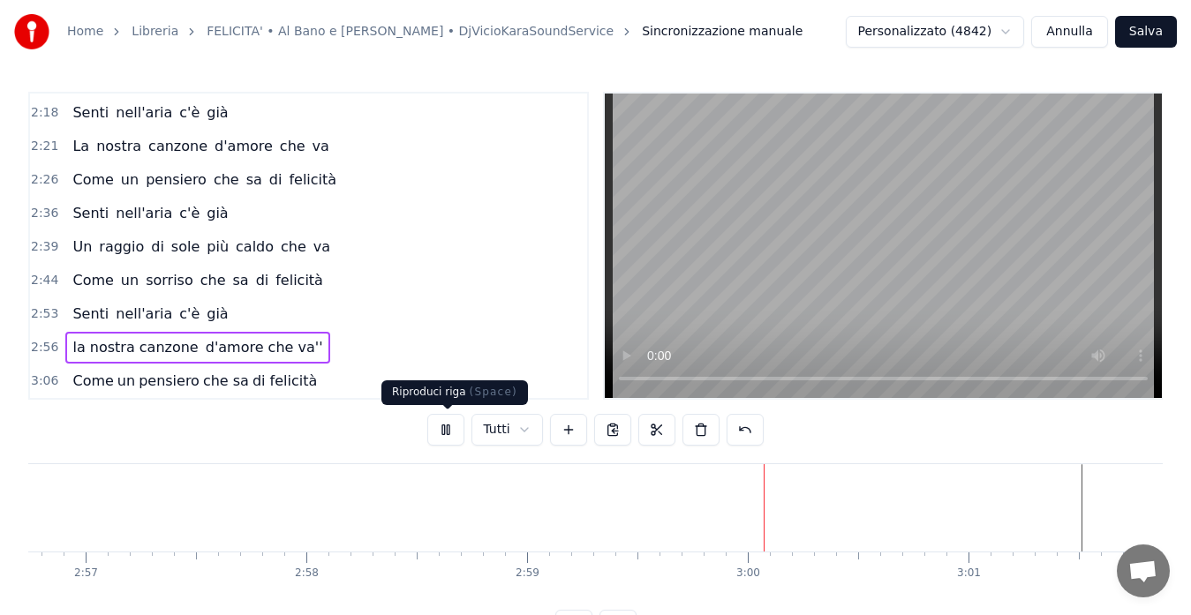
click at [449, 426] on button at bounding box center [445, 430] width 37 height 32
click at [40, 348] on span "2:56" at bounding box center [44, 348] width 27 height 18
click at [448, 433] on button at bounding box center [445, 430] width 37 height 32
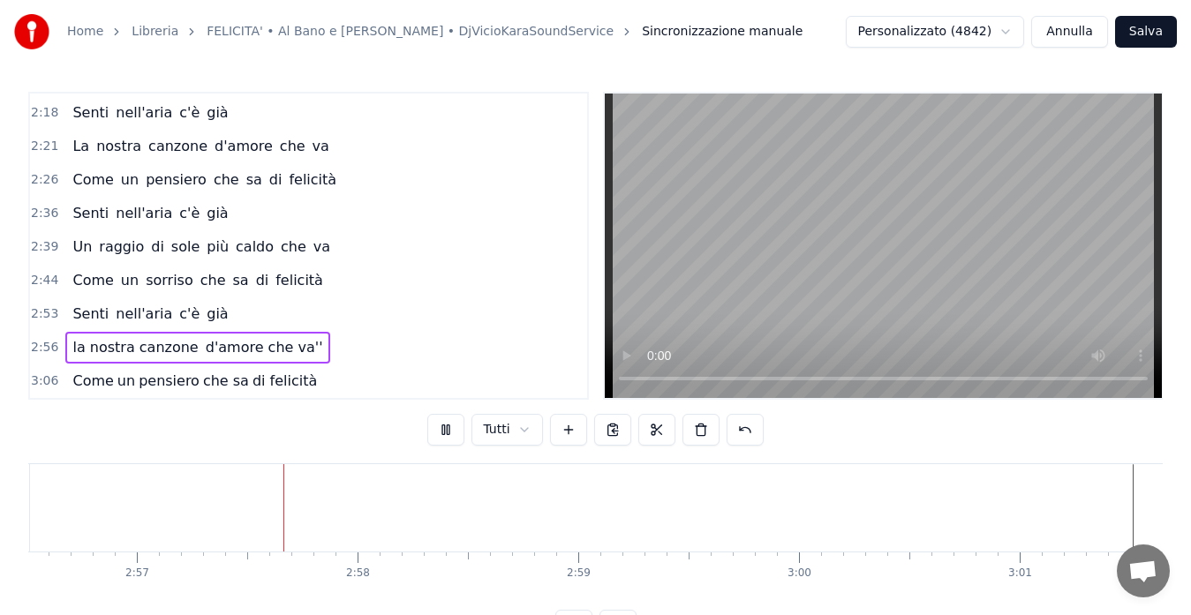
click at [448, 433] on button at bounding box center [445, 430] width 37 height 32
drag, startPoint x: 448, startPoint y: 433, endPoint x: 499, endPoint y: 432, distance: 50.3
click at [499, 432] on div "Tutti" at bounding box center [594, 430] width 335 height 32
click at [522, 429] on html "Home Libreria FELICITA' • Al Bano e [PERSON_NAME] • DjVicioKaraSoundService Sin…" at bounding box center [595, 335] width 1191 height 670
click at [443, 424] on button at bounding box center [445, 430] width 37 height 32
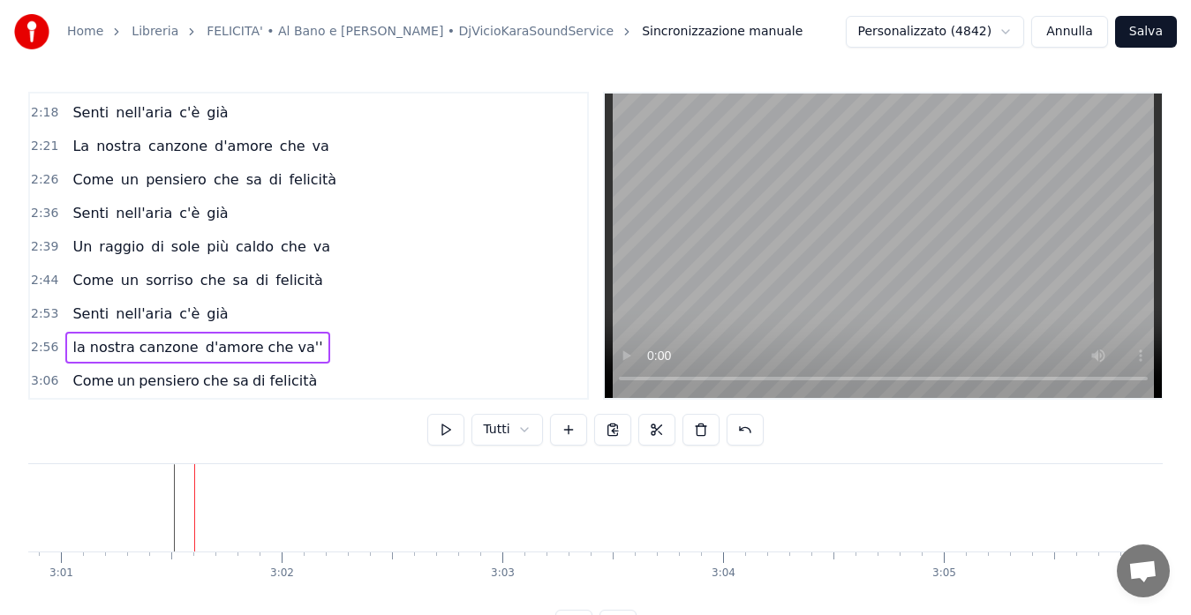
scroll to position [0, 39944]
click at [34, 378] on span "3:06" at bounding box center [44, 381] width 27 height 18
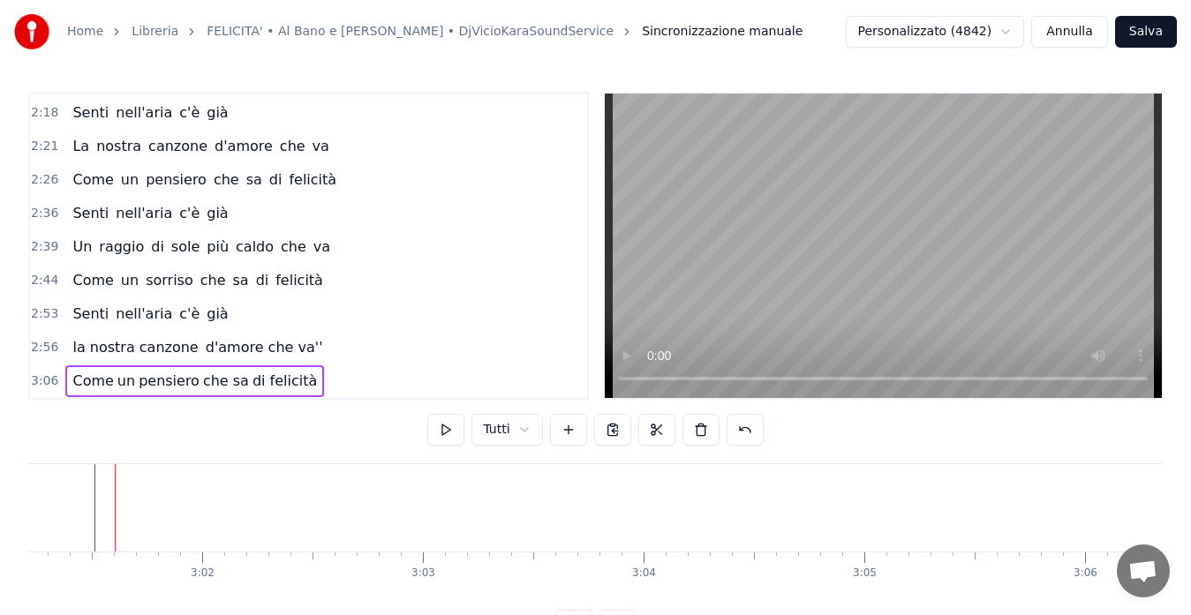
scroll to position [0, 39983]
click at [440, 428] on button at bounding box center [445, 430] width 37 height 32
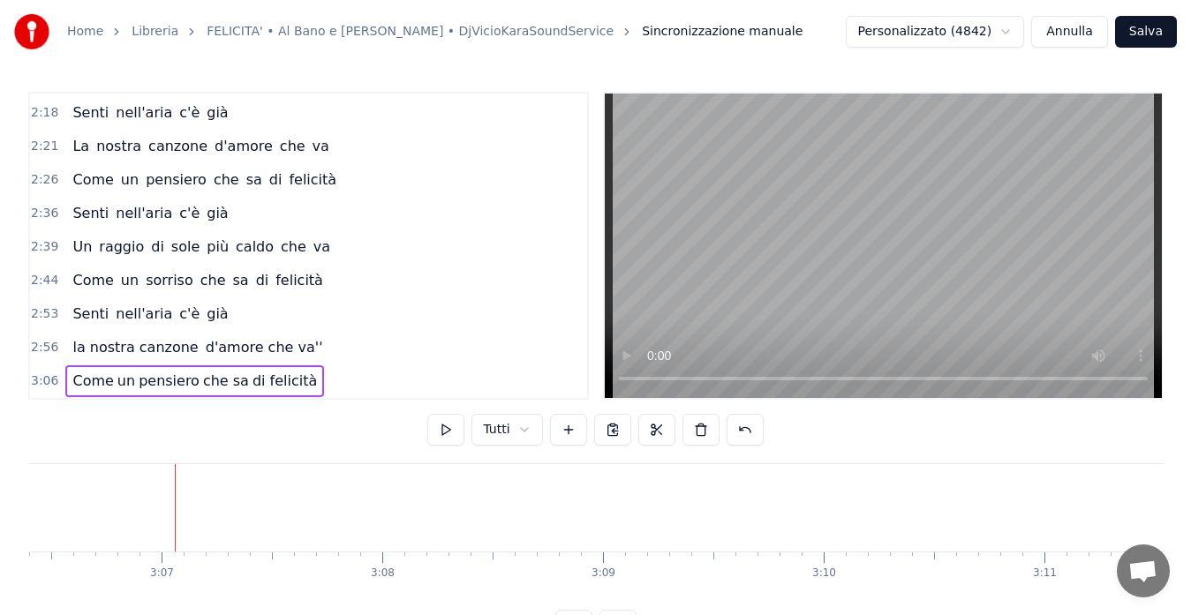
click at [440, 428] on button at bounding box center [445, 430] width 37 height 32
click at [33, 377] on span "3:06" at bounding box center [44, 381] width 27 height 18
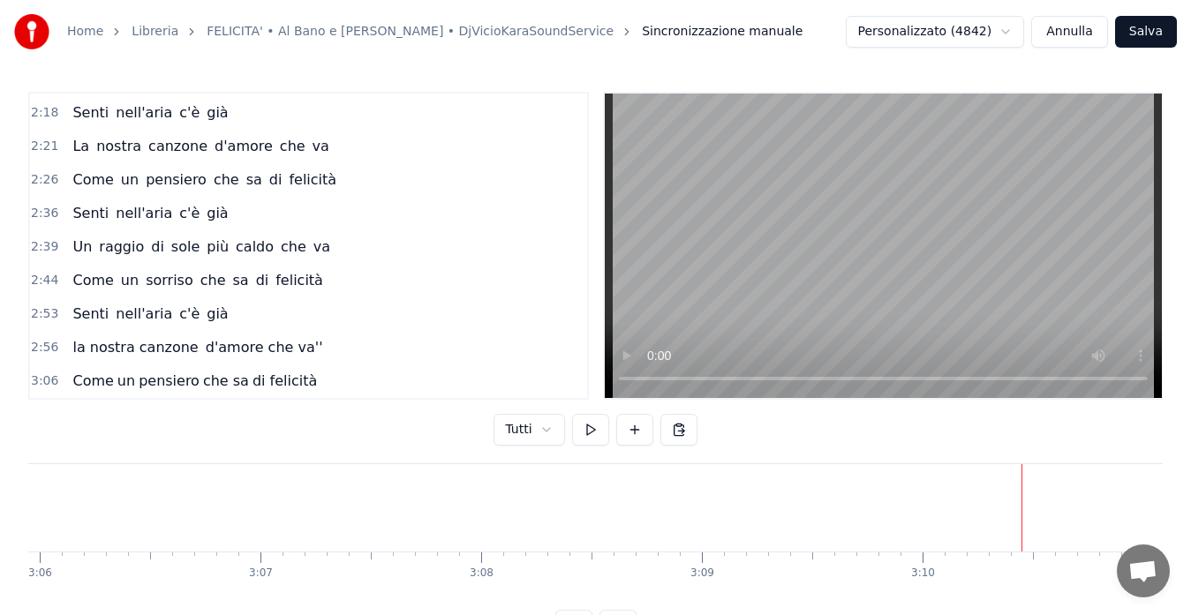
scroll to position [0, 40995]
click at [39, 378] on span "3:06" at bounding box center [44, 381] width 27 height 18
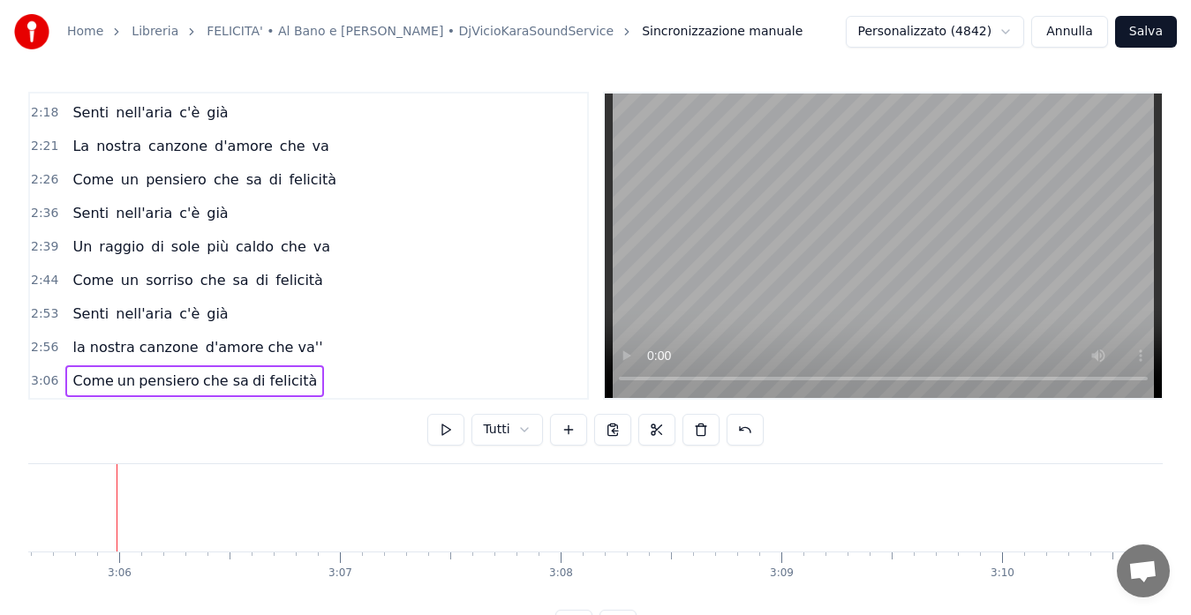
click at [100, 381] on span "Come" at bounding box center [93, 381] width 44 height 20
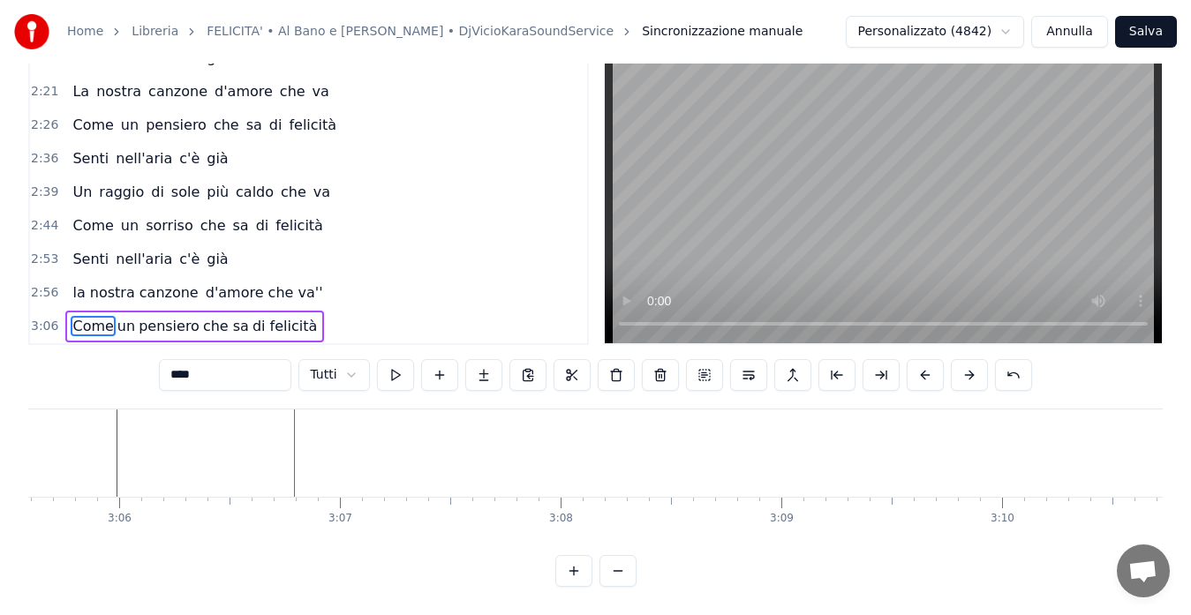
scroll to position [70, 0]
click at [202, 365] on input "****" at bounding box center [225, 375] width 132 height 32
click at [121, 316] on span "un" at bounding box center [126, 326] width 21 height 20
click at [182, 365] on input "**" at bounding box center [225, 375] width 132 height 32
click at [187, 359] on input "**" at bounding box center [225, 375] width 132 height 32
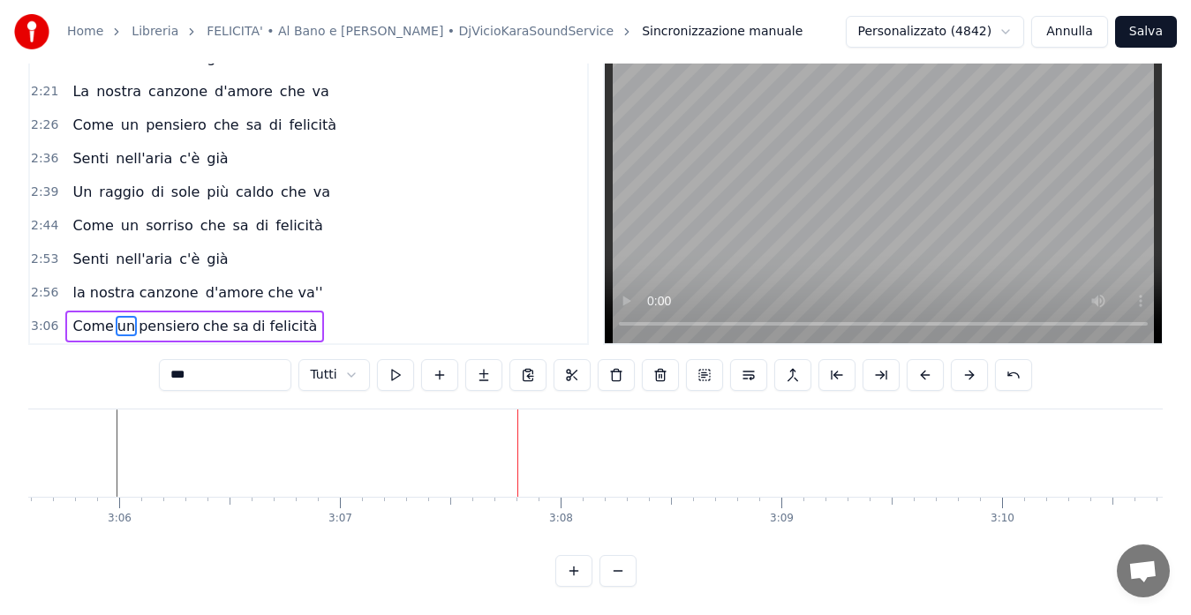
click at [162, 316] on span "pensiero" at bounding box center [169, 326] width 64 height 20
click at [236, 361] on input "********" at bounding box center [225, 375] width 132 height 32
click at [203, 316] on span "che sa" at bounding box center [225, 326] width 49 height 20
click at [222, 359] on input "******" at bounding box center [225, 375] width 132 height 32
click at [253, 316] on span "di felicità" at bounding box center [285, 326] width 68 height 20
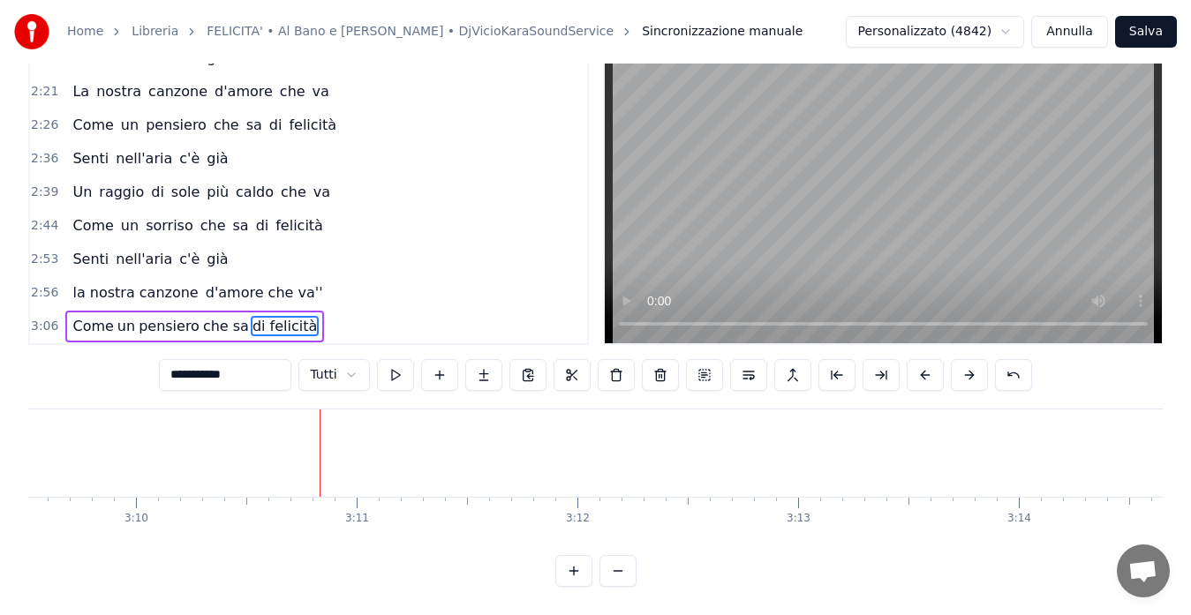
scroll to position [0, 41843]
click at [231, 359] on input "**********" at bounding box center [225, 375] width 132 height 32
type input "**********"
click at [390, 310] on div "3:06 Come un pensiero che sa di felicità" at bounding box center [308, 327] width 557 height 34
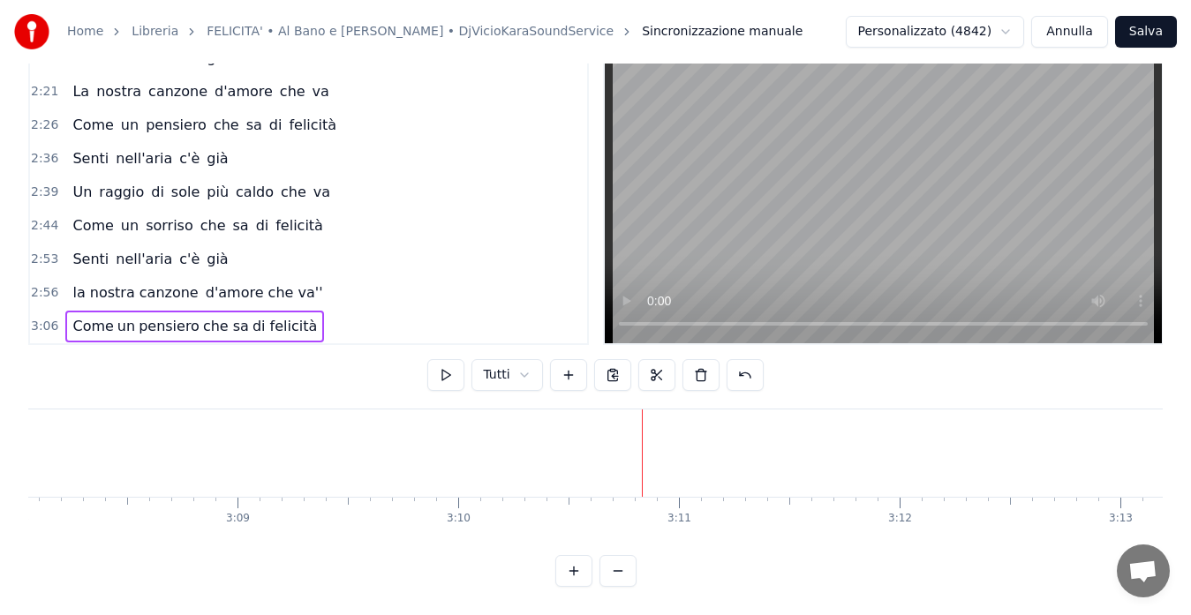
scroll to position [0, 41129]
click at [39, 318] on span "3:06" at bounding box center [44, 327] width 27 height 18
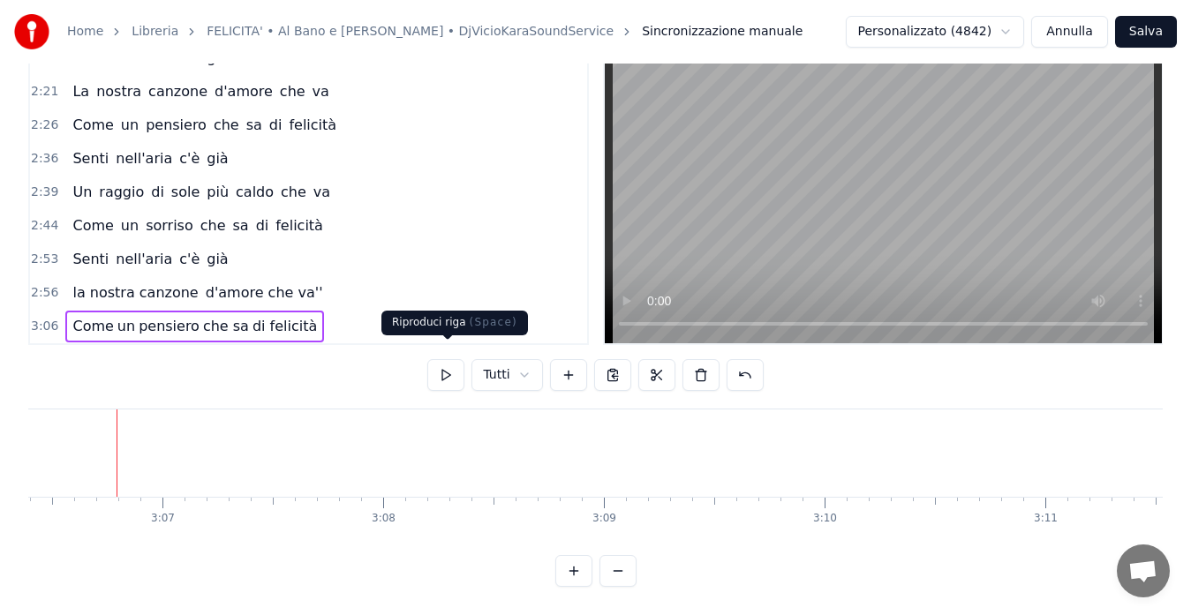
click at [446, 359] on button at bounding box center [445, 375] width 37 height 32
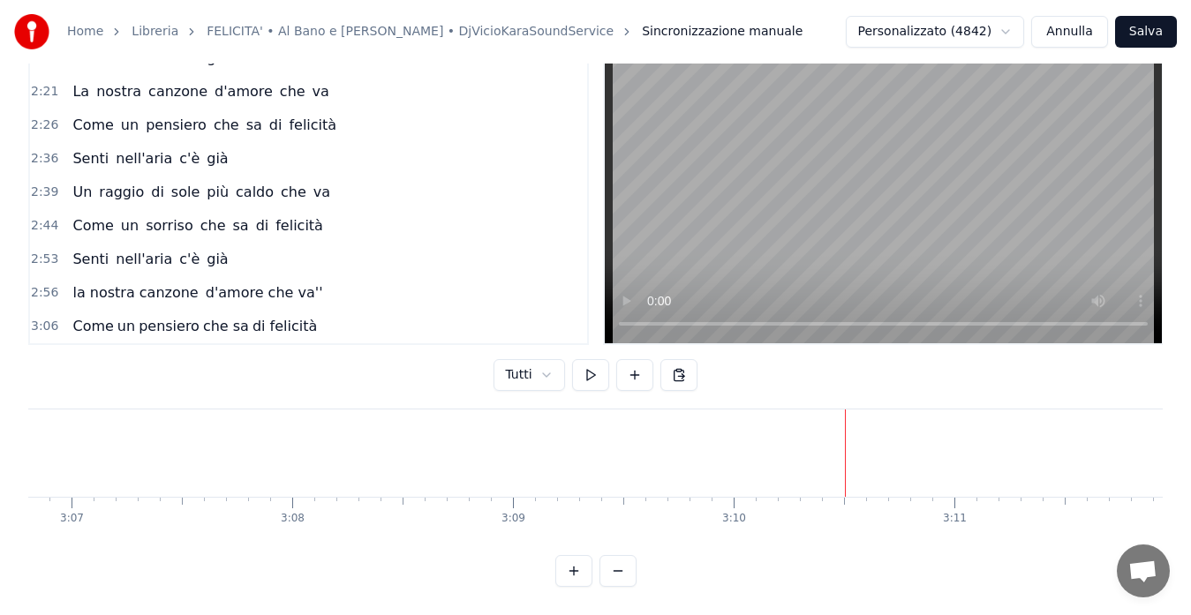
scroll to position [0, 41207]
click at [37, 284] on span "2:56" at bounding box center [44, 293] width 27 height 18
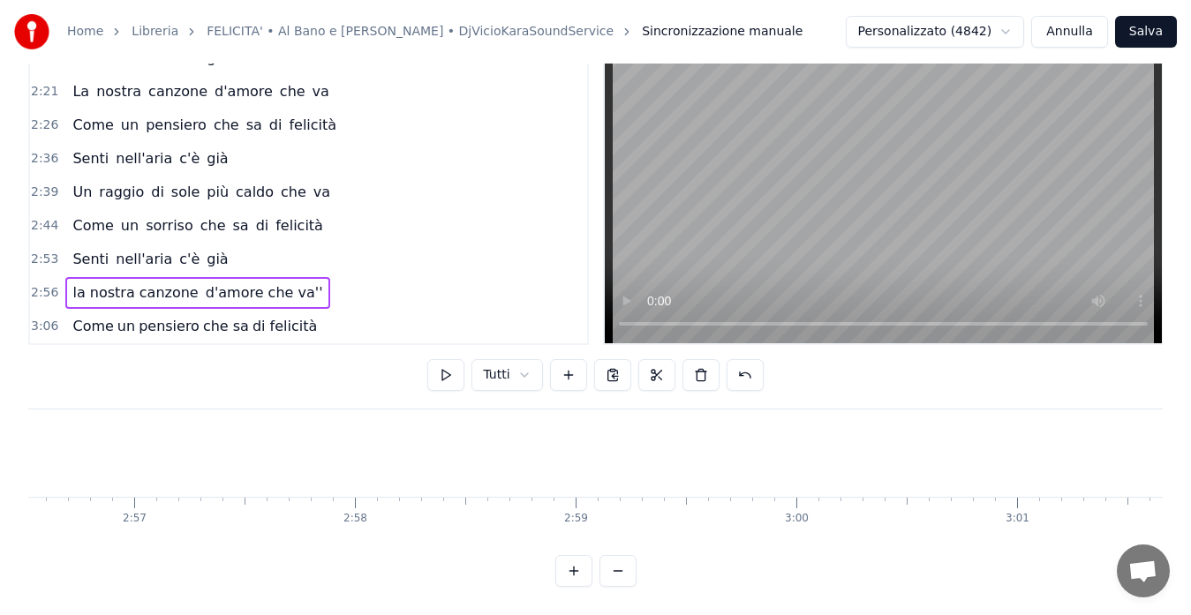
scroll to position [0, 38948]
click at [452, 359] on button at bounding box center [445, 375] width 37 height 32
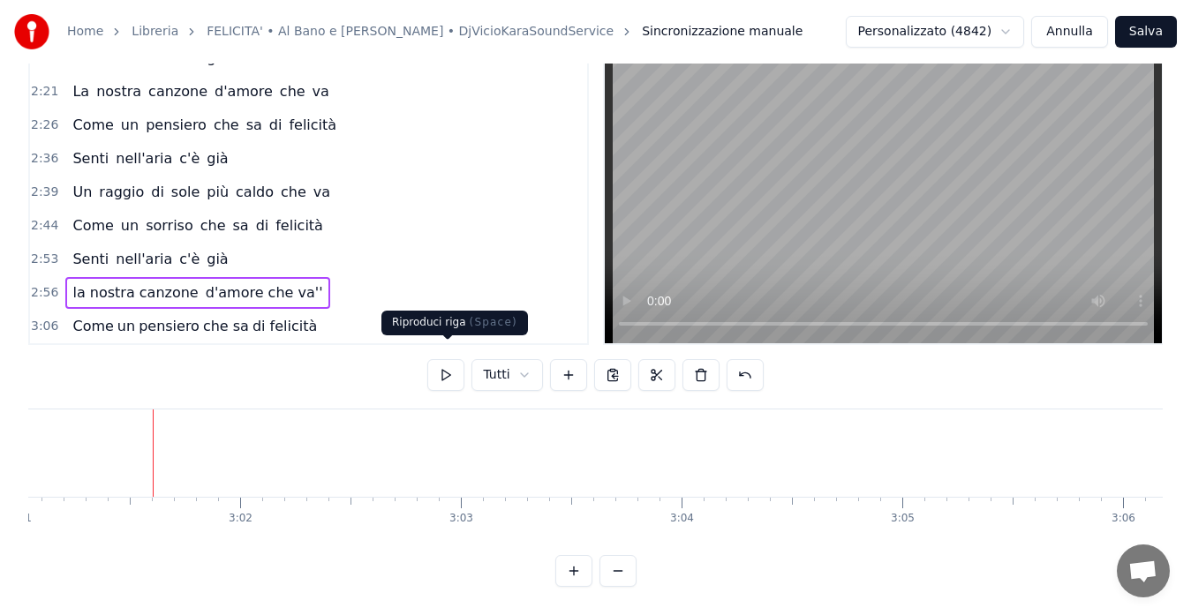
click at [445, 359] on button at bounding box center [445, 375] width 37 height 32
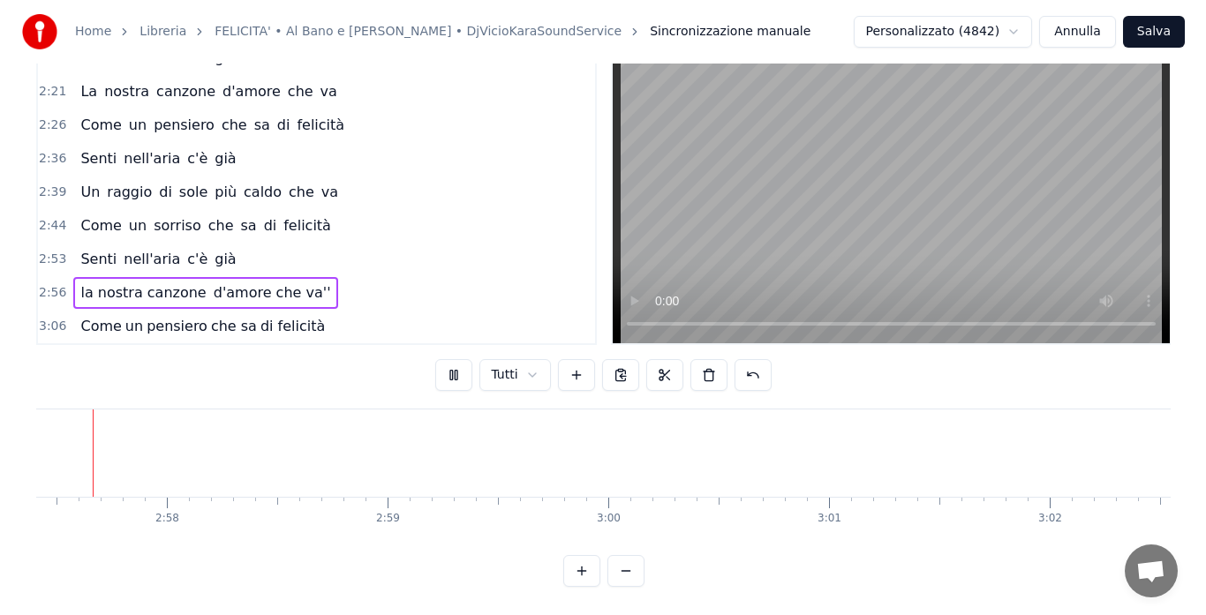
scroll to position [0, 39059]
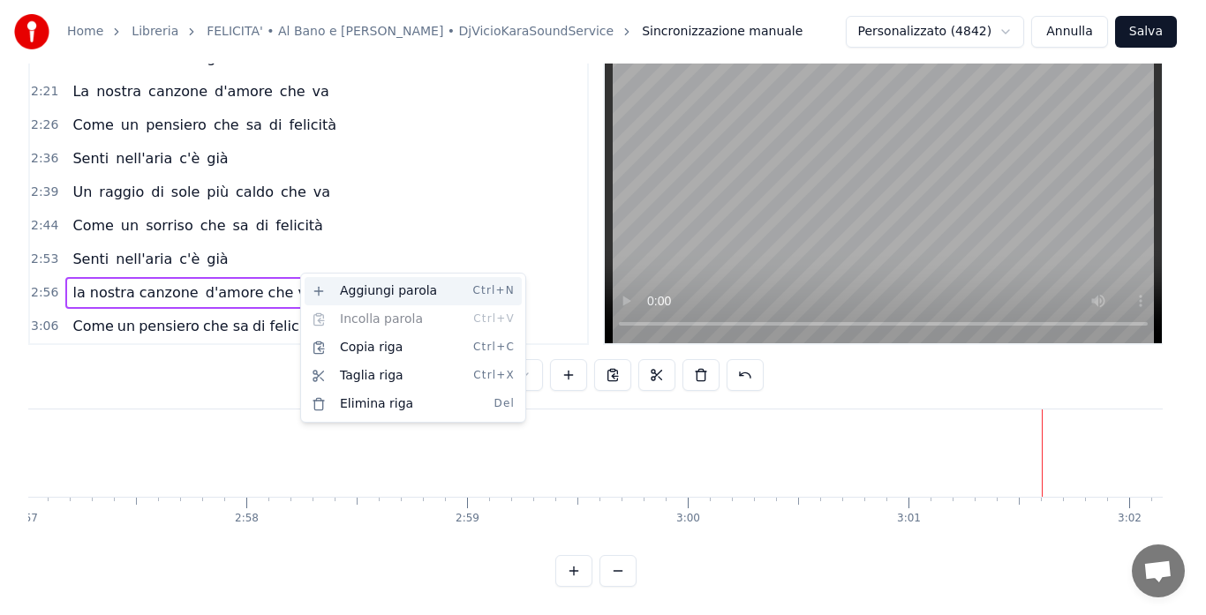
click at [321, 284] on div "Aggiungi parola Ctrl+N" at bounding box center [413, 291] width 217 height 28
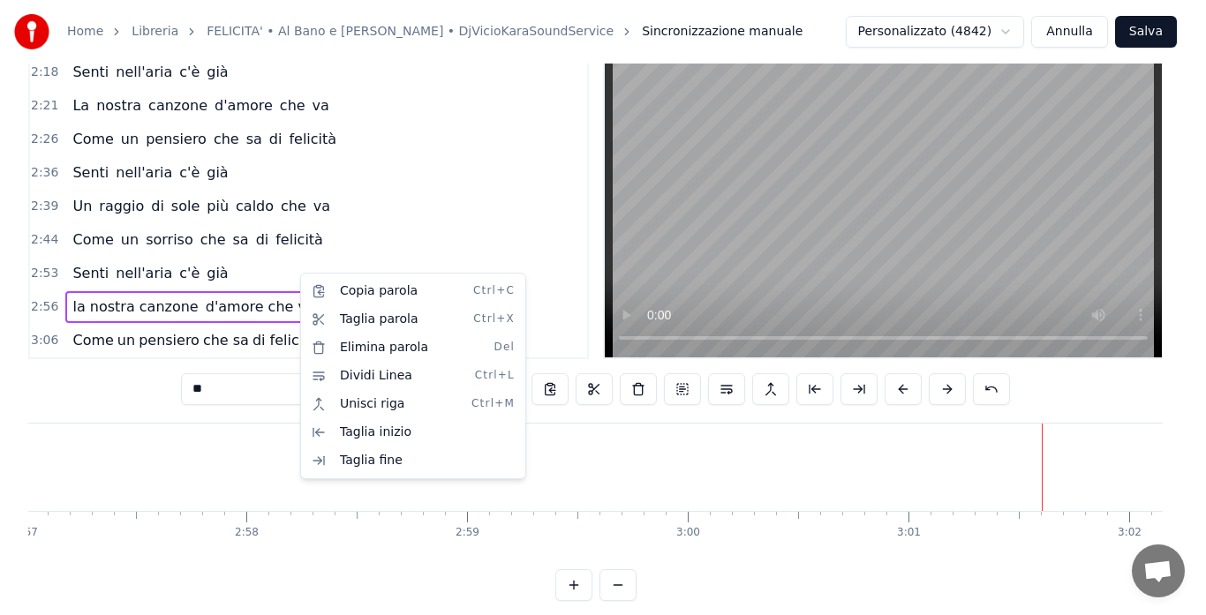
scroll to position [40, 0]
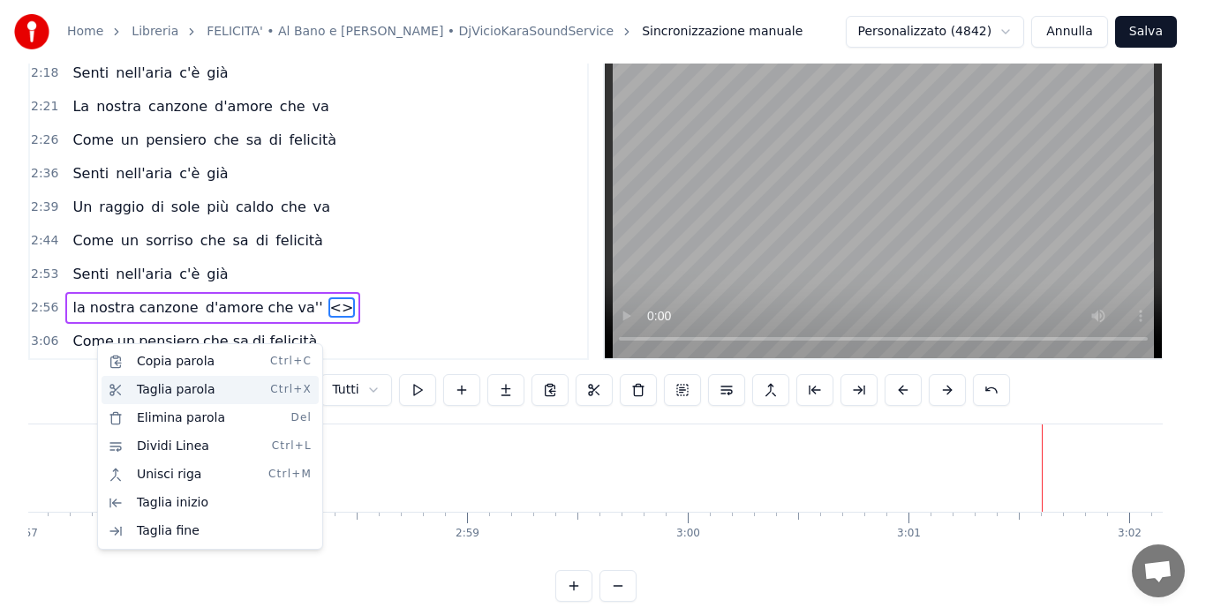
click at [118, 385] on div "Taglia parola Ctrl+X" at bounding box center [210, 390] width 217 height 28
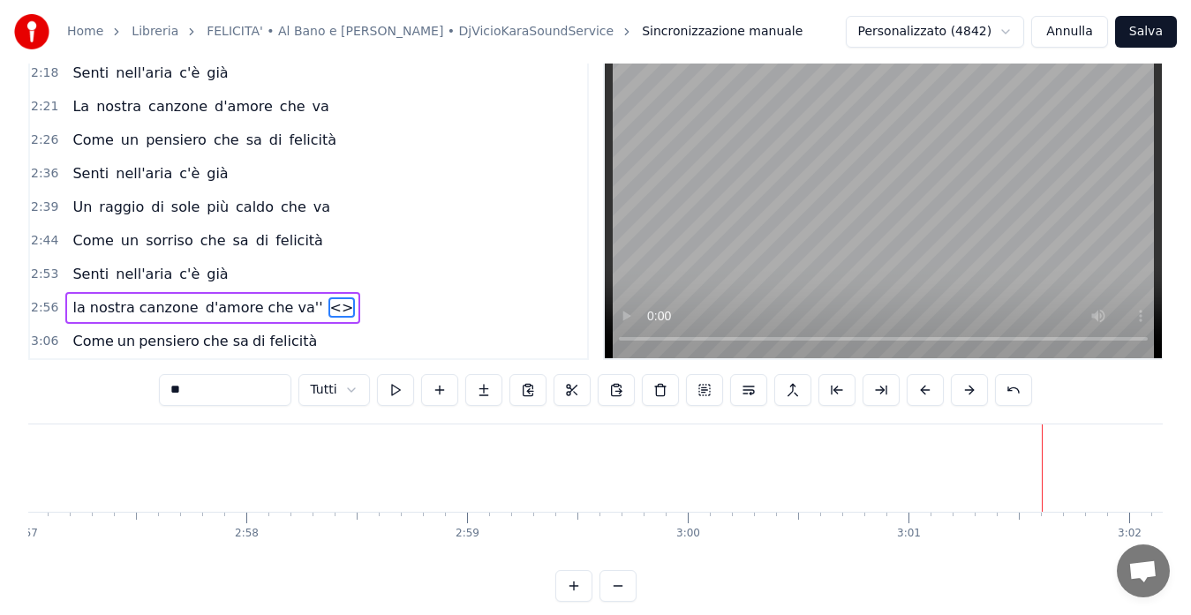
click at [328, 312] on span "<>" at bounding box center [341, 307] width 27 height 20
click at [226, 393] on input "**" at bounding box center [225, 390] width 132 height 32
click at [184, 391] on input "**" at bounding box center [225, 390] width 132 height 32
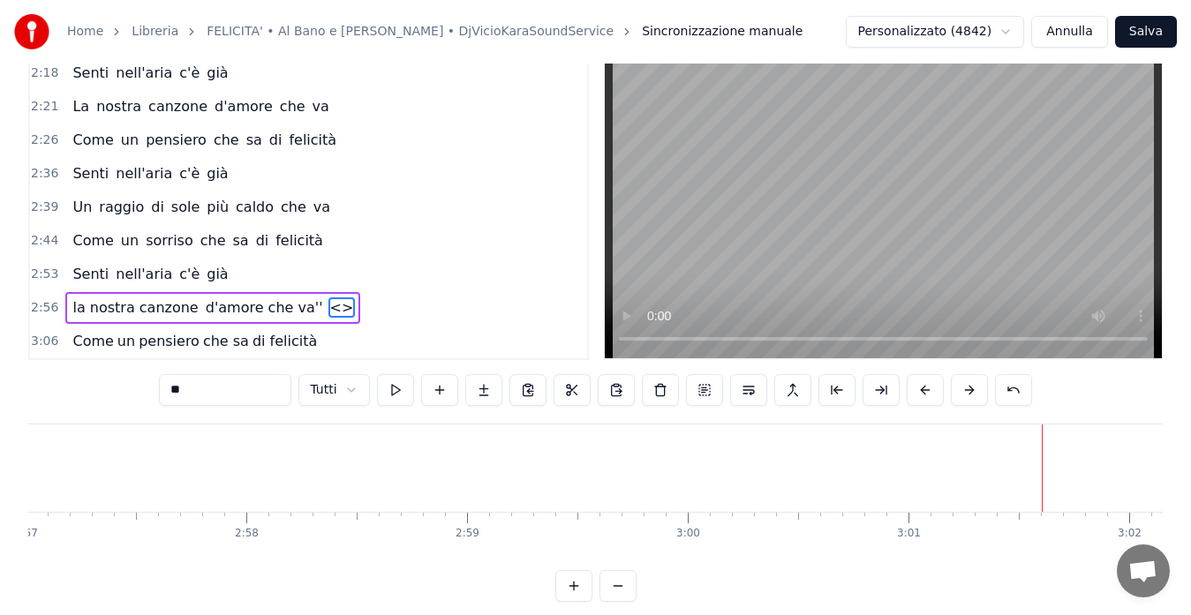
click at [184, 392] on input "**" at bounding box center [225, 390] width 132 height 32
click at [328, 313] on span "<>" at bounding box center [341, 307] width 27 height 20
click at [328, 311] on span "<>" at bounding box center [341, 307] width 27 height 20
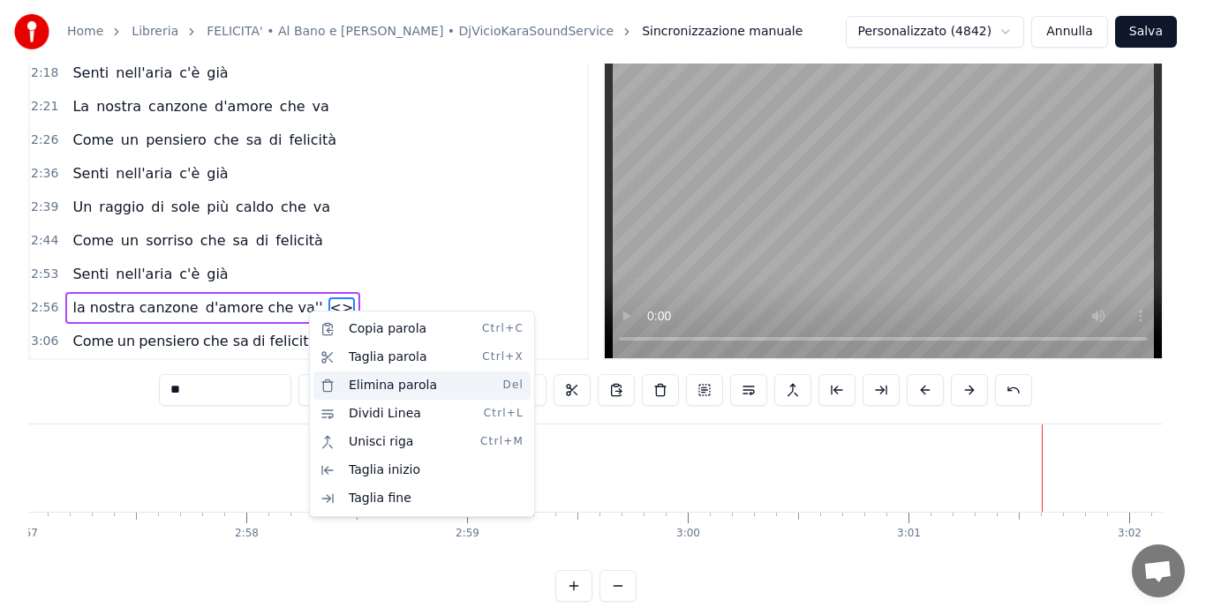
click at [428, 379] on div "Elimina parola Del" at bounding box center [421, 386] width 217 height 28
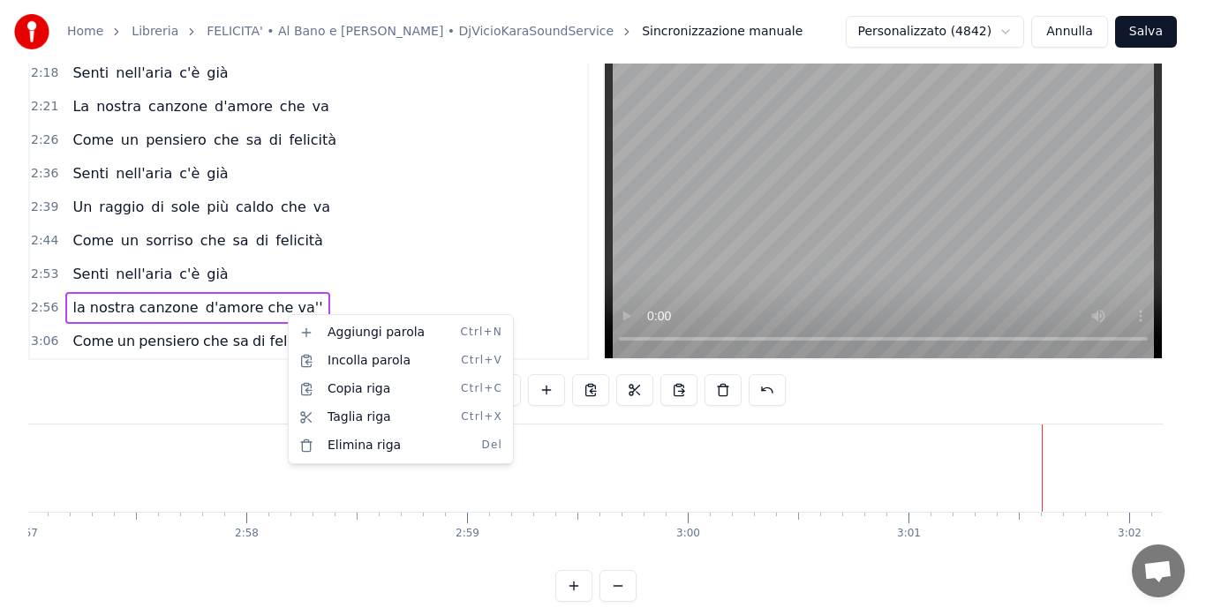
click at [299, 308] on html "Home Libreria FELICITA' • Al Bano e [PERSON_NAME] • DjVicioKaraSoundService Sin…" at bounding box center [603, 295] width 1206 height 670
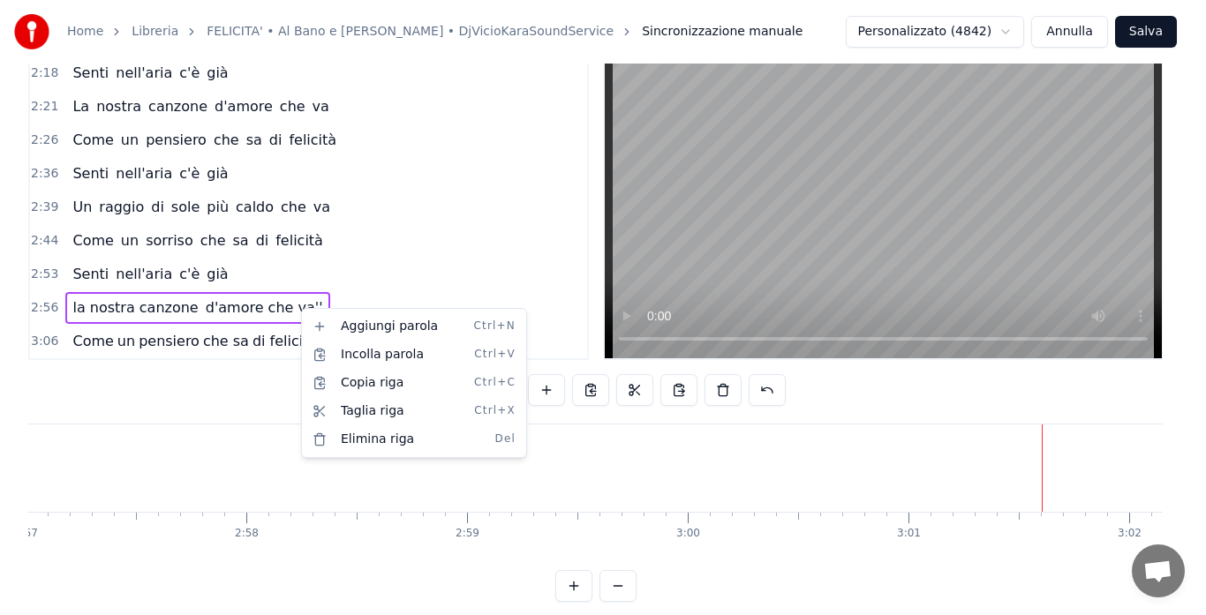
click at [44, 343] on span "3:06" at bounding box center [44, 342] width 27 height 18
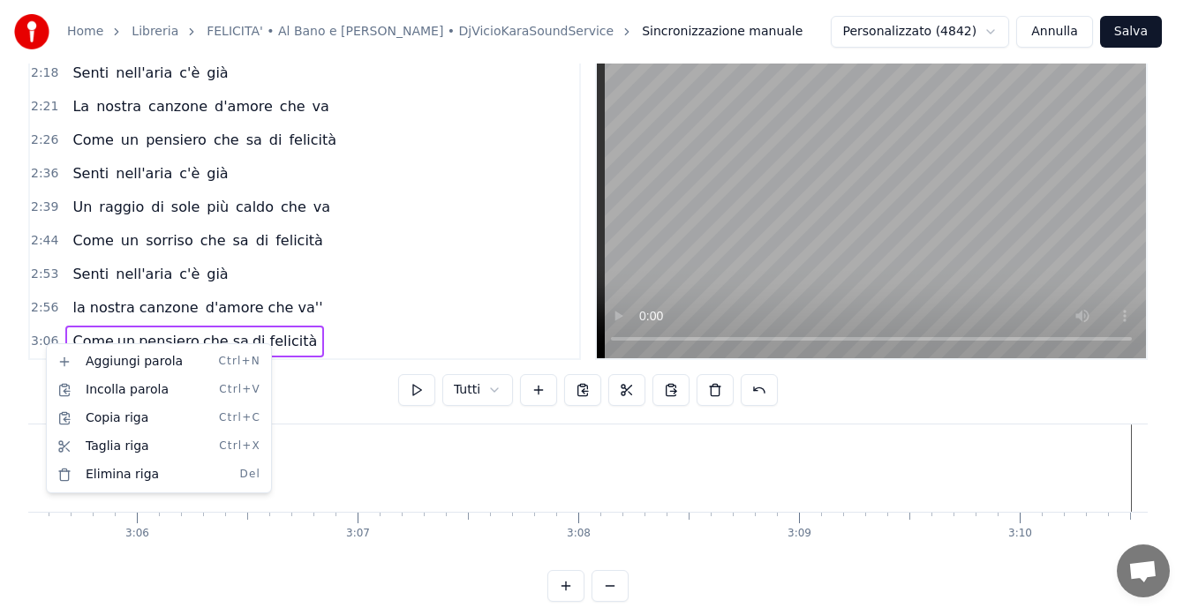
scroll to position [0, 41129]
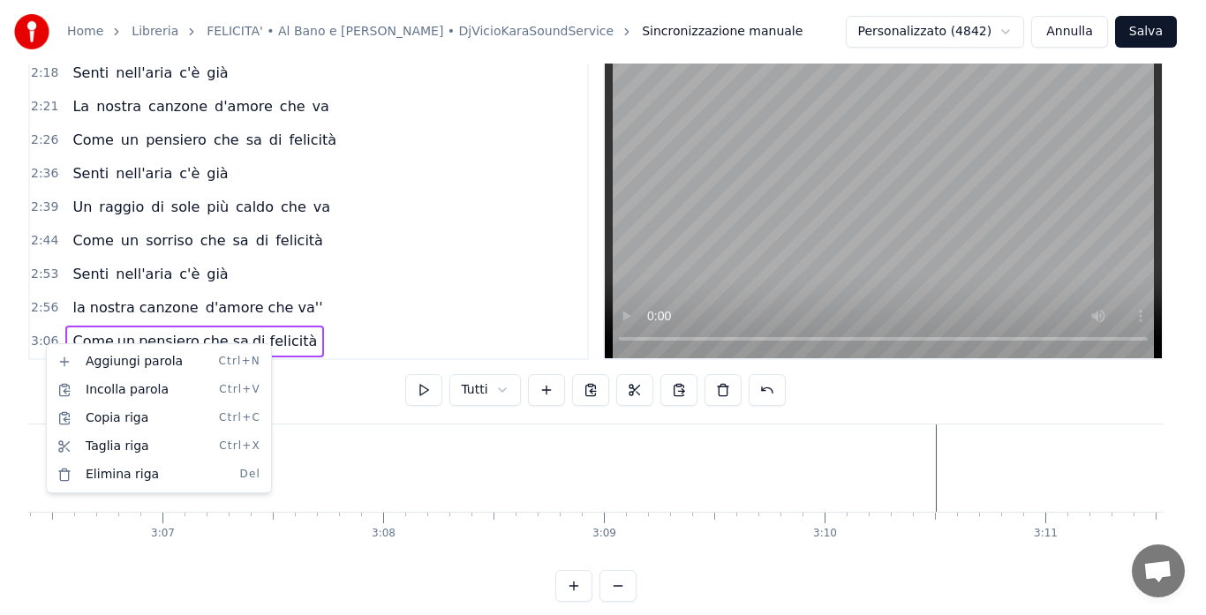
click at [184, 311] on html "Home Libreria FELICITA' • Al Bano e [PERSON_NAME] • DjVicioKaraSoundService Sin…" at bounding box center [603, 295] width 1206 height 670
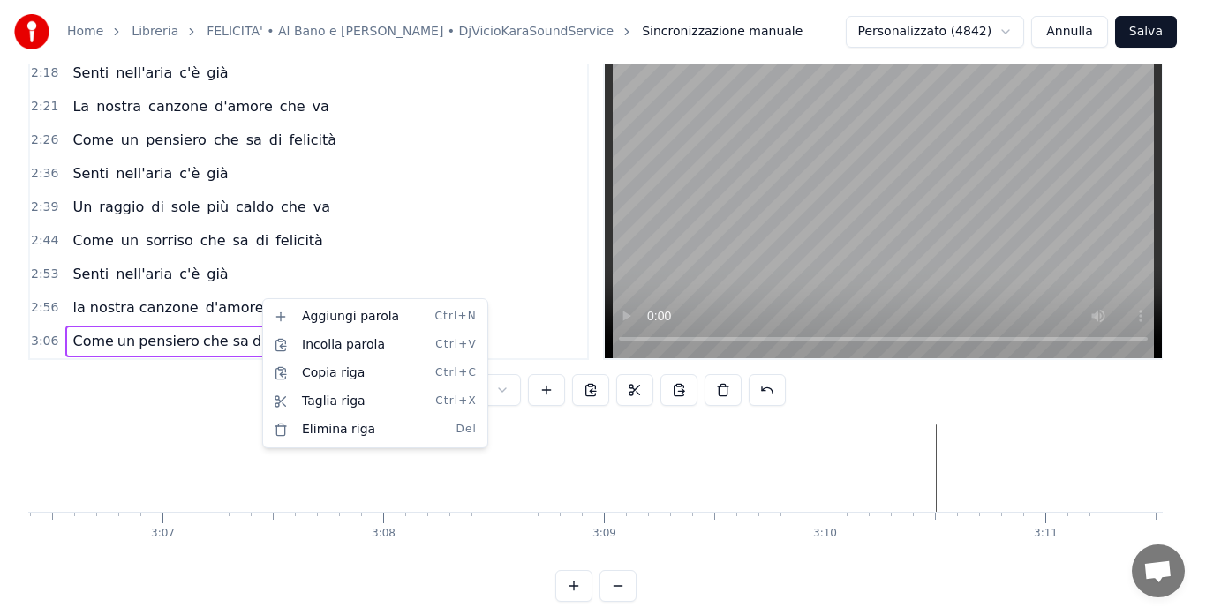
click at [366, 297] on html "Home Libreria FELICITA' • Al Bano e [PERSON_NAME] • DjVicioKaraSoundService Sin…" at bounding box center [603, 295] width 1206 height 670
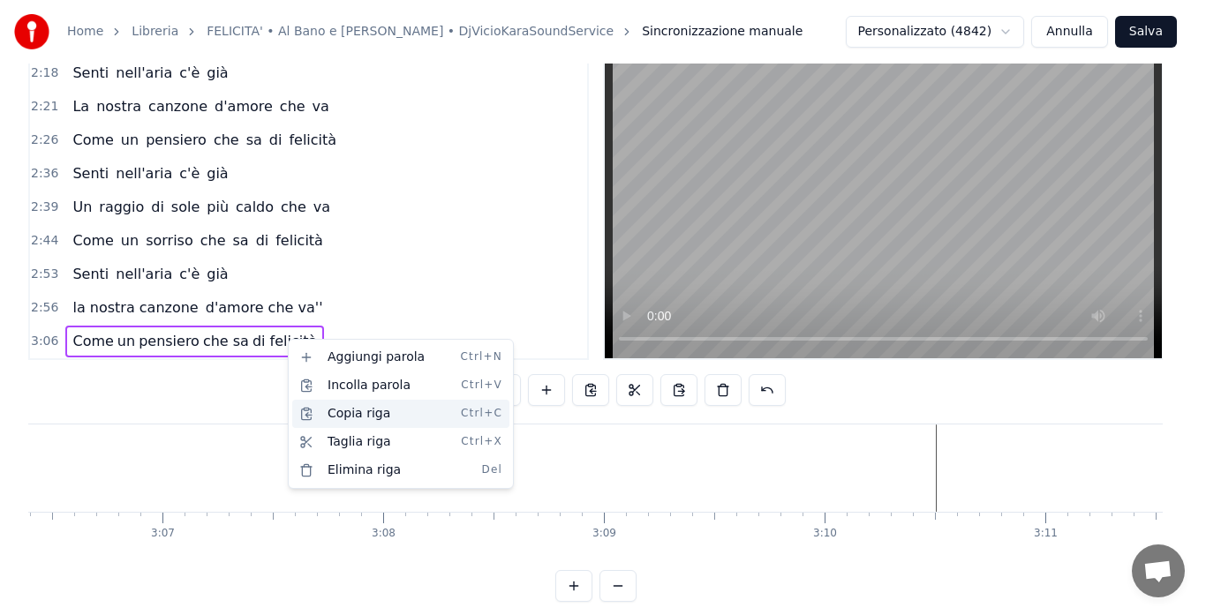
click at [371, 410] on div "Copia riga Ctrl+C" at bounding box center [400, 414] width 217 height 28
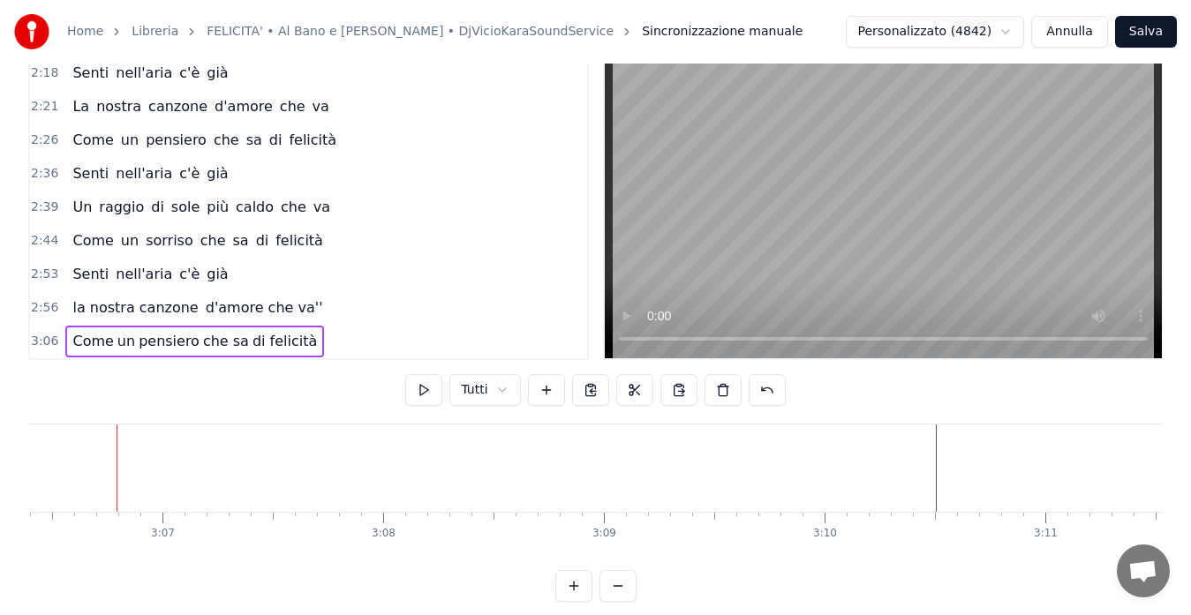
click at [284, 308] on span "d'amore che va''" at bounding box center [264, 307] width 121 height 20
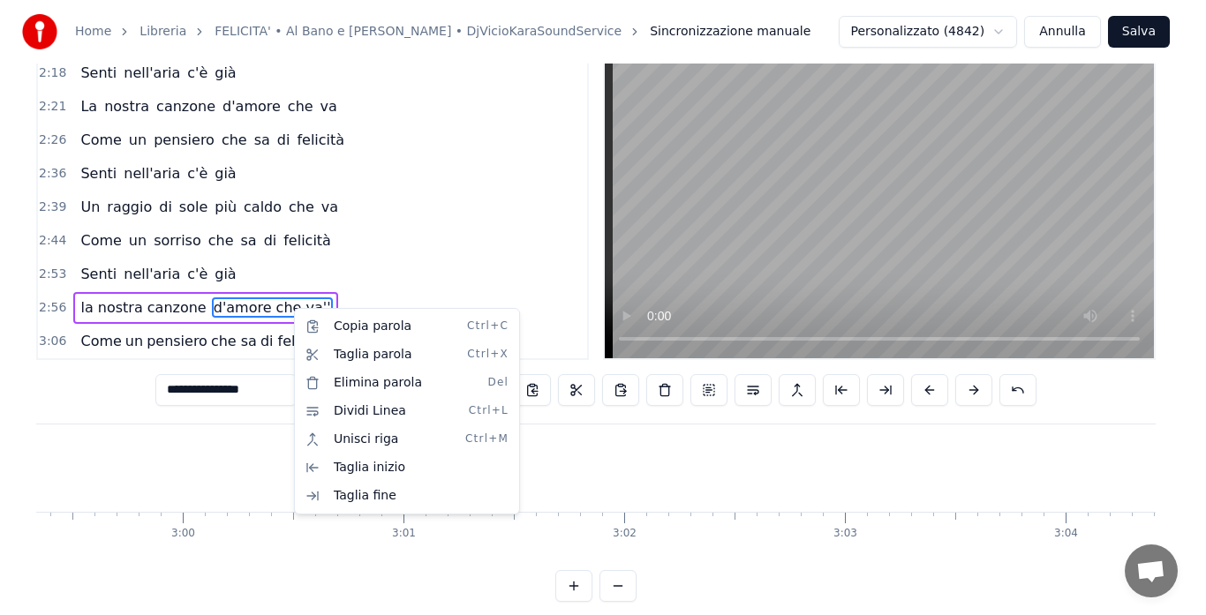
scroll to position [0, 39480]
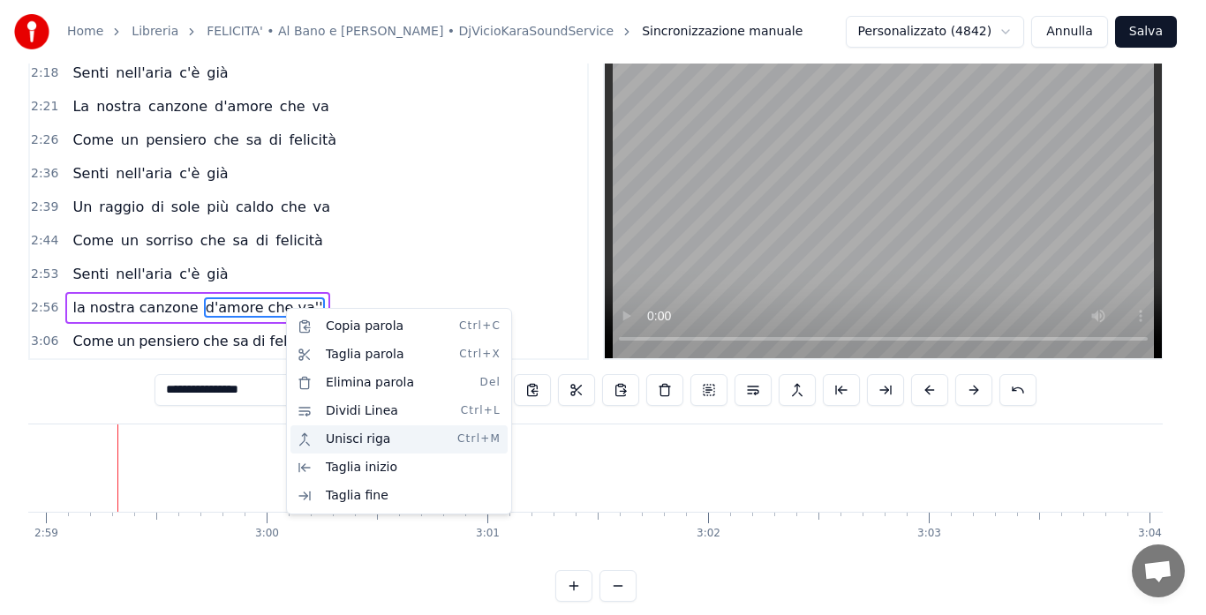
click at [343, 436] on div "Unisci riga Ctrl+M" at bounding box center [398, 439] width 217 height 28
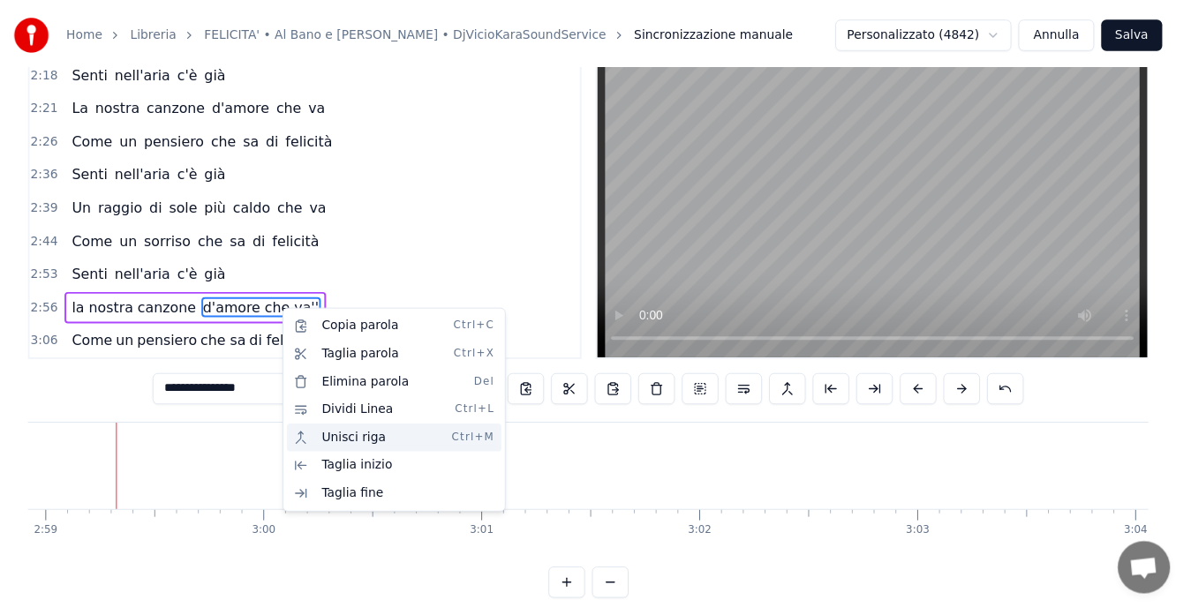
scroll to position [1004, 0]
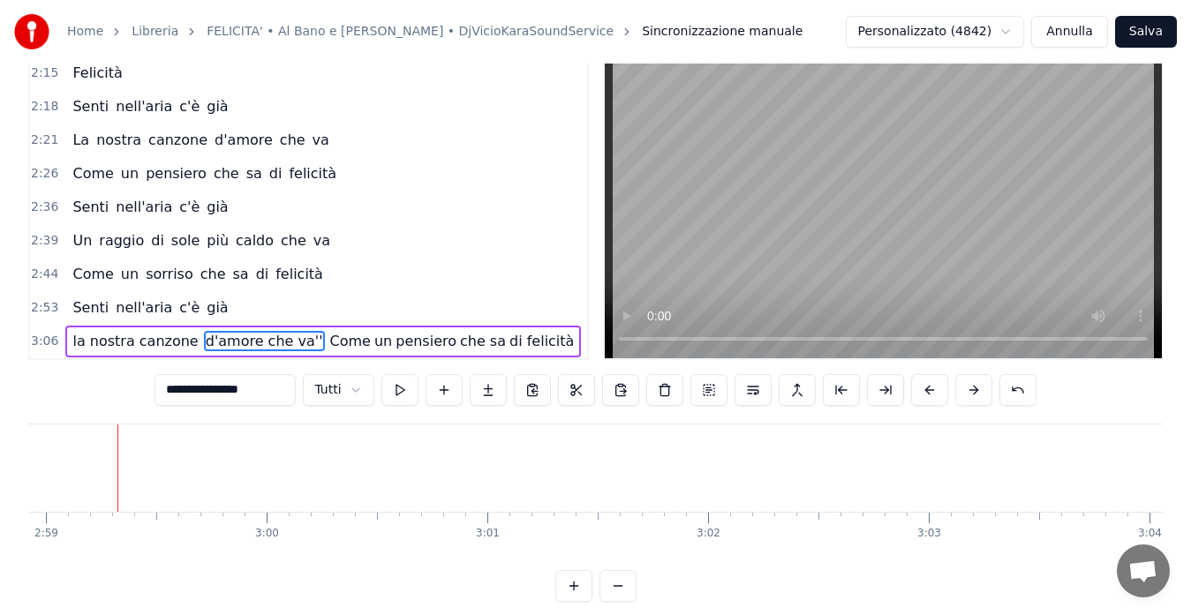
click at [46, 303] on span "2:53" at bounding box center [44, 308] width 27 height 18
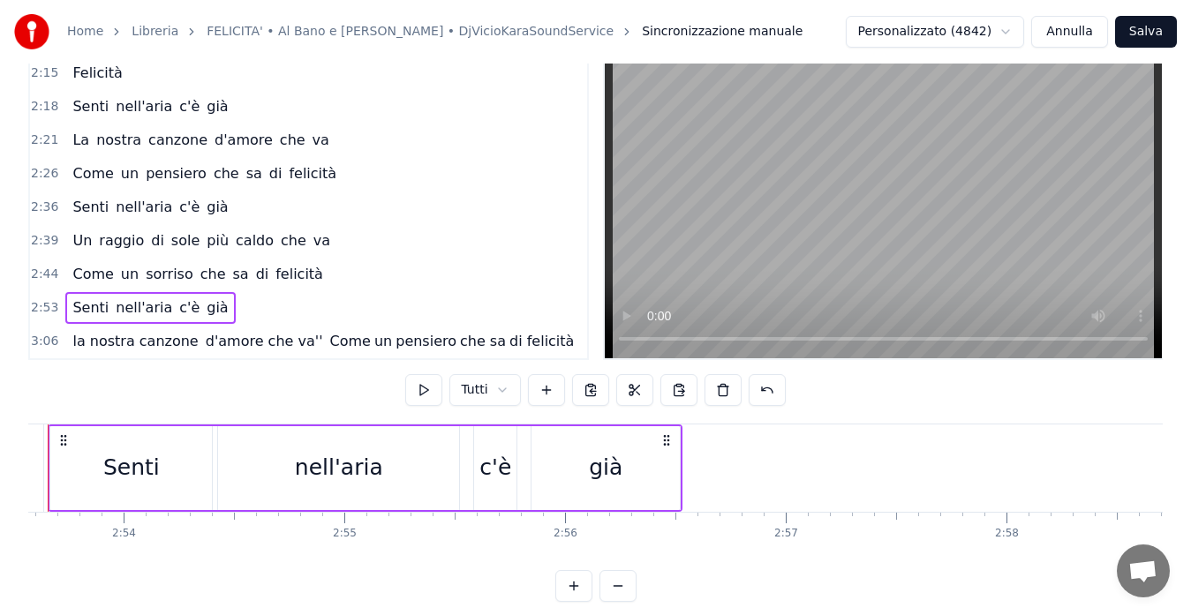
scroll to position [0, 38230]
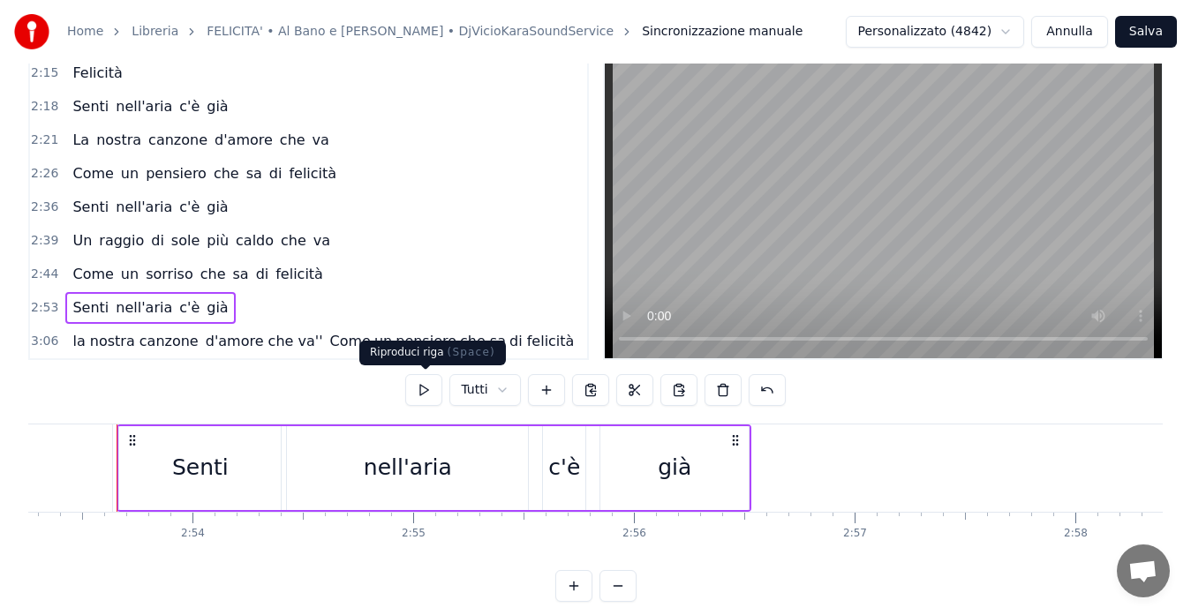
click at [417, 392] on button at bounding box center [423, 390] width 37 height 32
click at [46, 337] on span "3:06" at bounding box center [44, 342] width 27 height 18
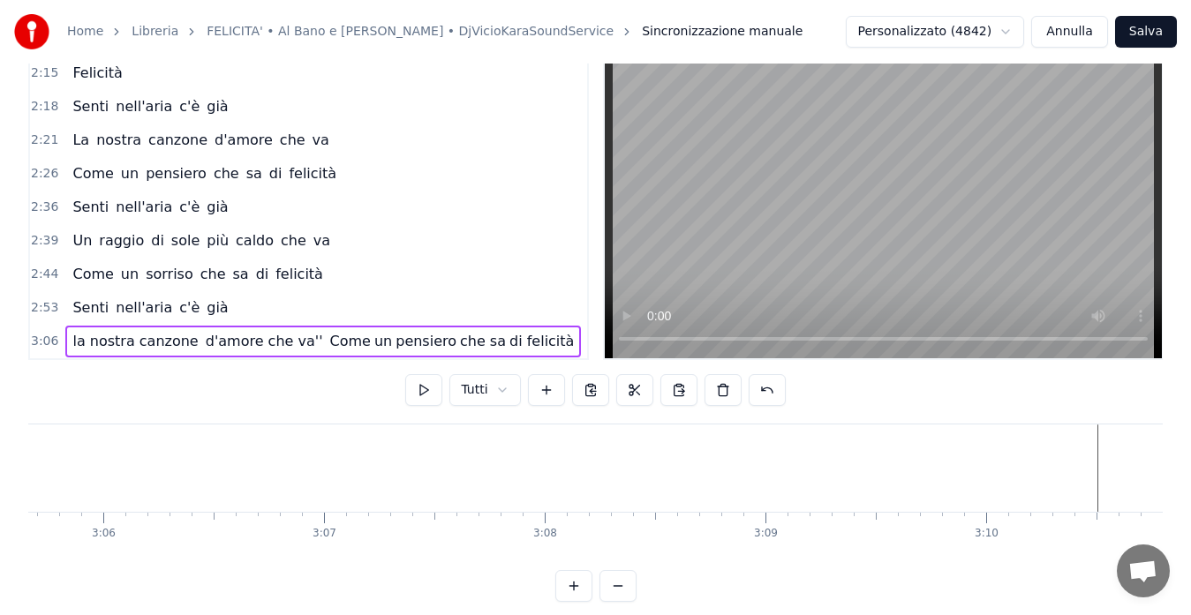
scroll to position [0, 41129]
click at [419, 388] on button at bounding box center [423, 390] width 37 height 32
click at [30, 342] on div "3:06 la nostra canzone d'amore che va'' Come un pensiero che sa di felicità" at bounding box center [308, 342] width 557 height 34
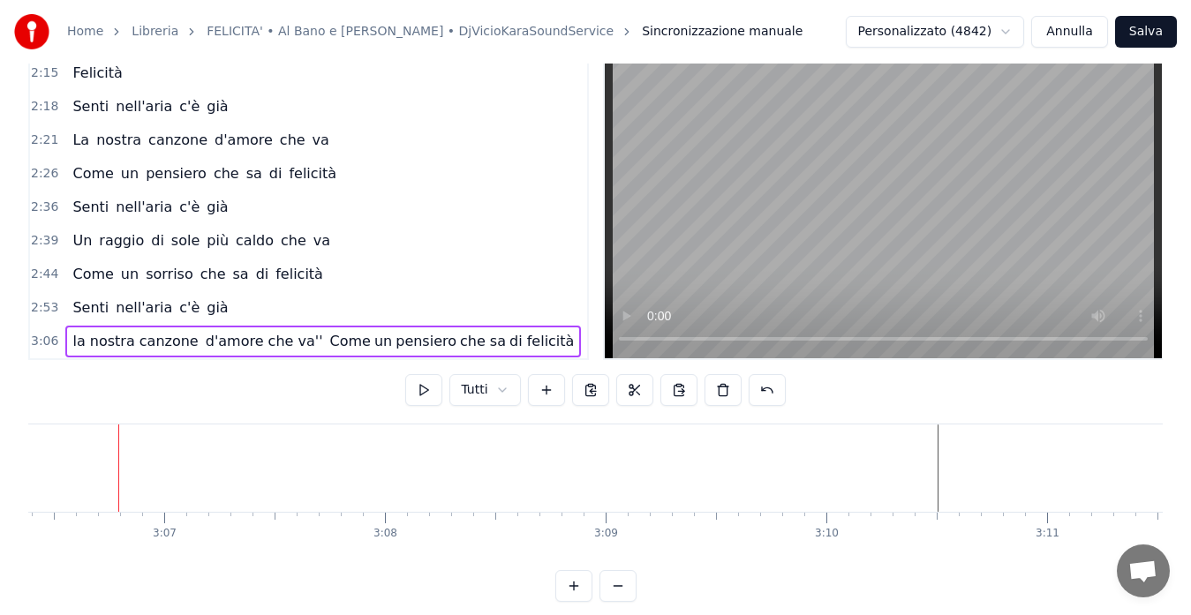
scroll to position [0, 41129]
click at [419, 391] on button at bounding box center [423, 390] width 37 height 32
click at [37, 305] on span "2:53" at bounding box center [44, 308] width 27 height 18
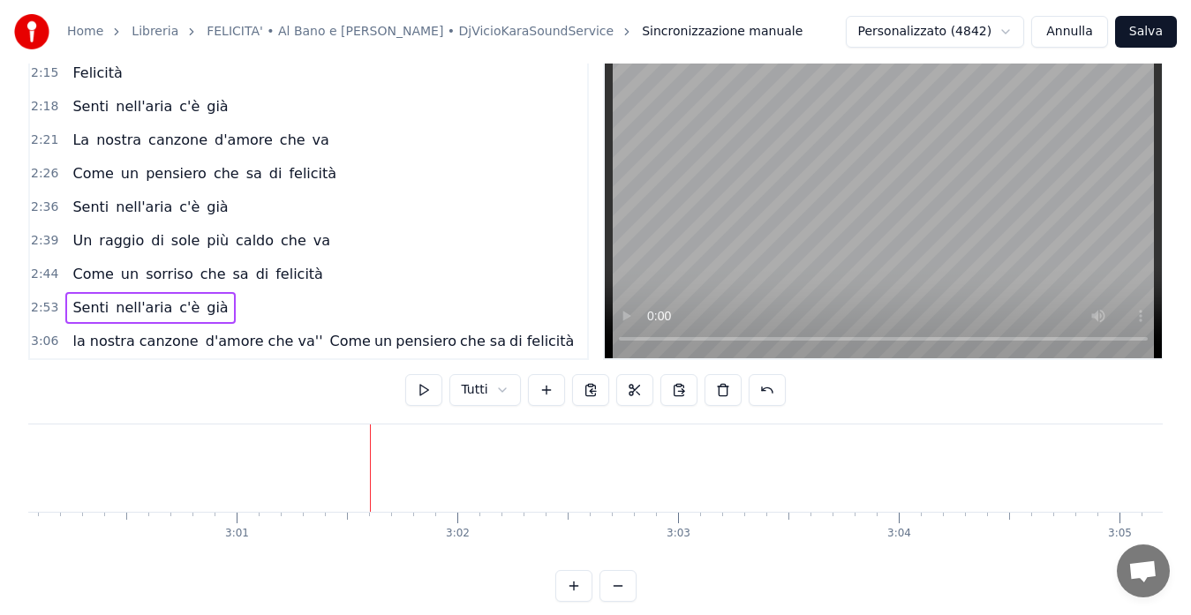
click at [37, 305] on span "2:53" at bounding box center [44, 308] width 27 height 18
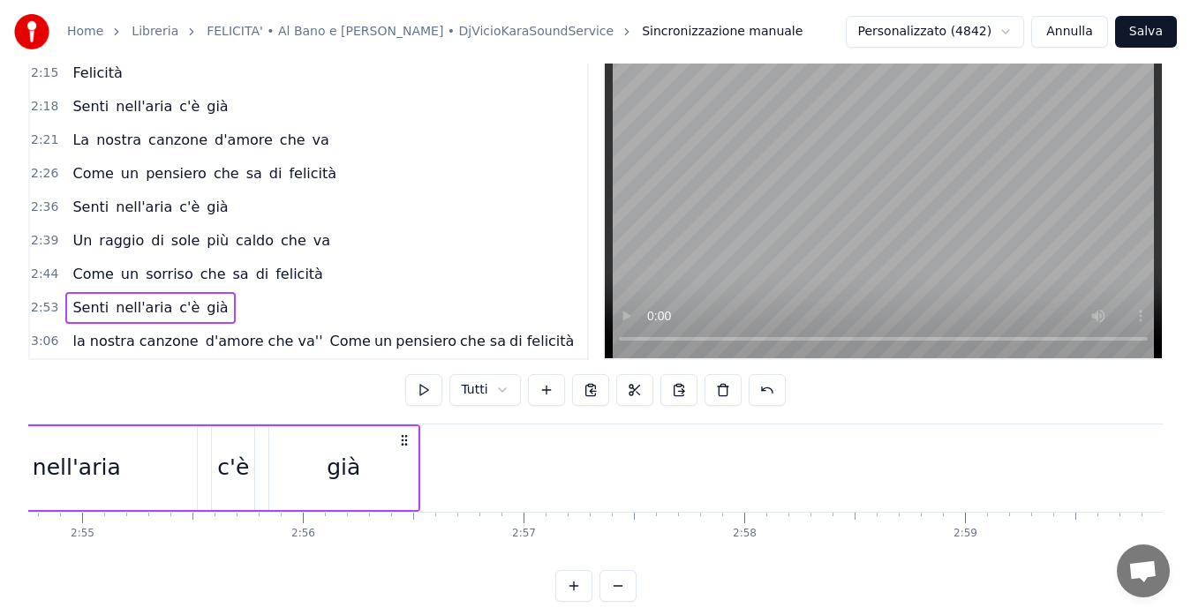
scroll to position [0, 38230]
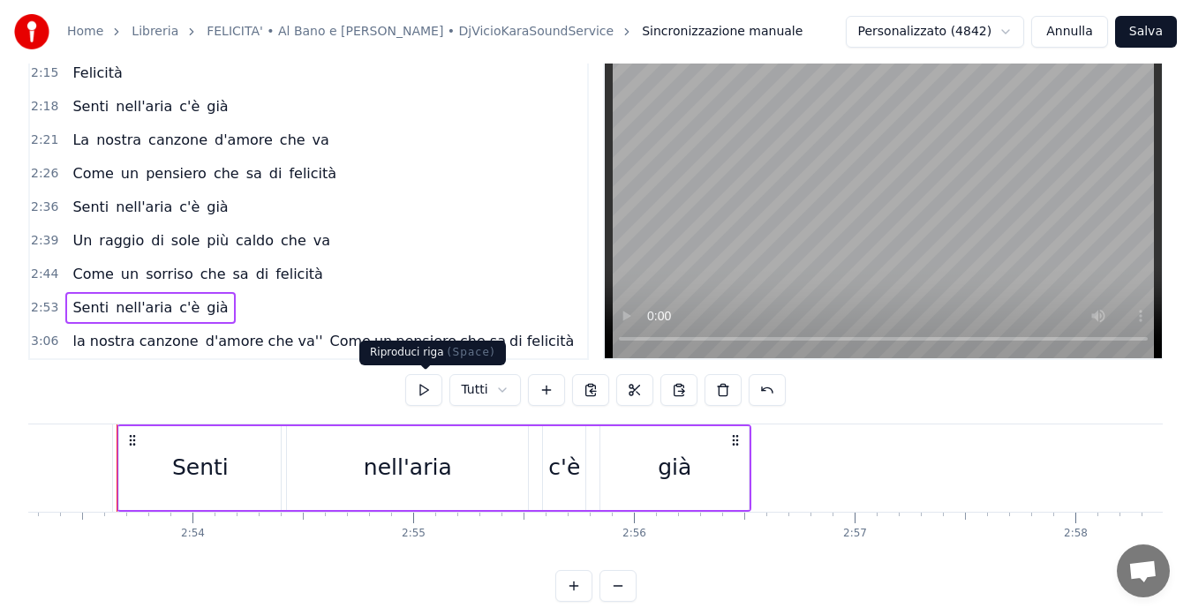
click at [418, 382] on button at bounding box center [423, 390] width 37 height 32
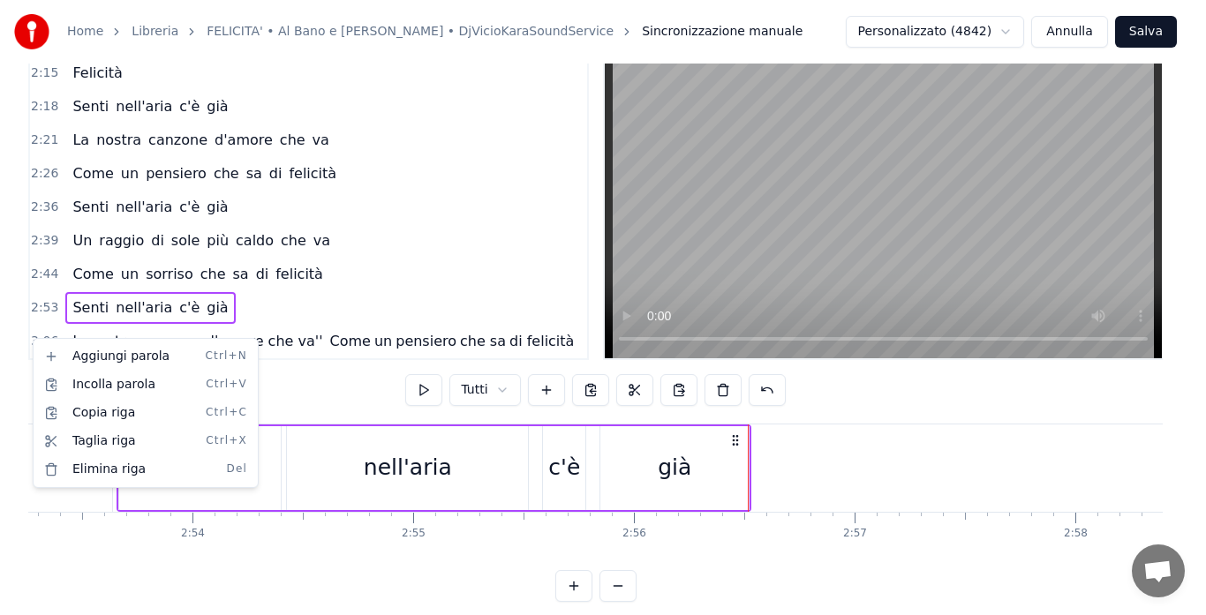
click at [34, 335] on html "Home Libreria FELICITA' • Al Bano e [PERSON_NAME] • DjVicioKaraSoundService Sin…" at bounding box center [603, 295] width 1206 height 670
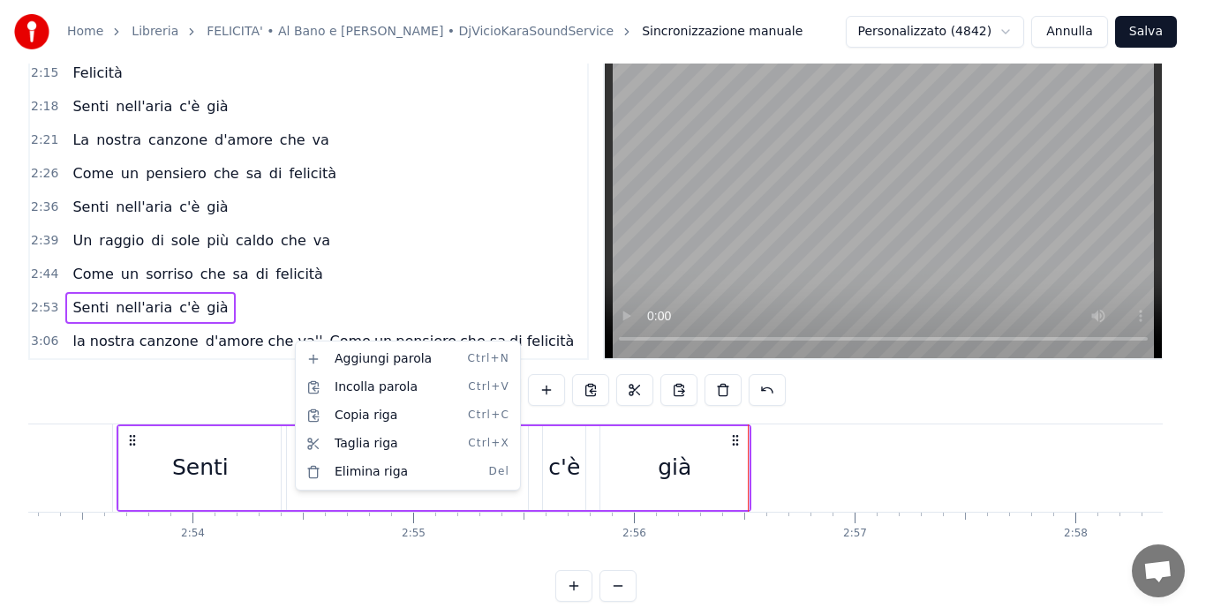
click at [292, 340] on html "Home Libreria FELICITA' • Al Bano e [PERSON_NAME] • DjVicioKaraSoundService Sin…" at bounding box center [603, 295] width 1206 height 670
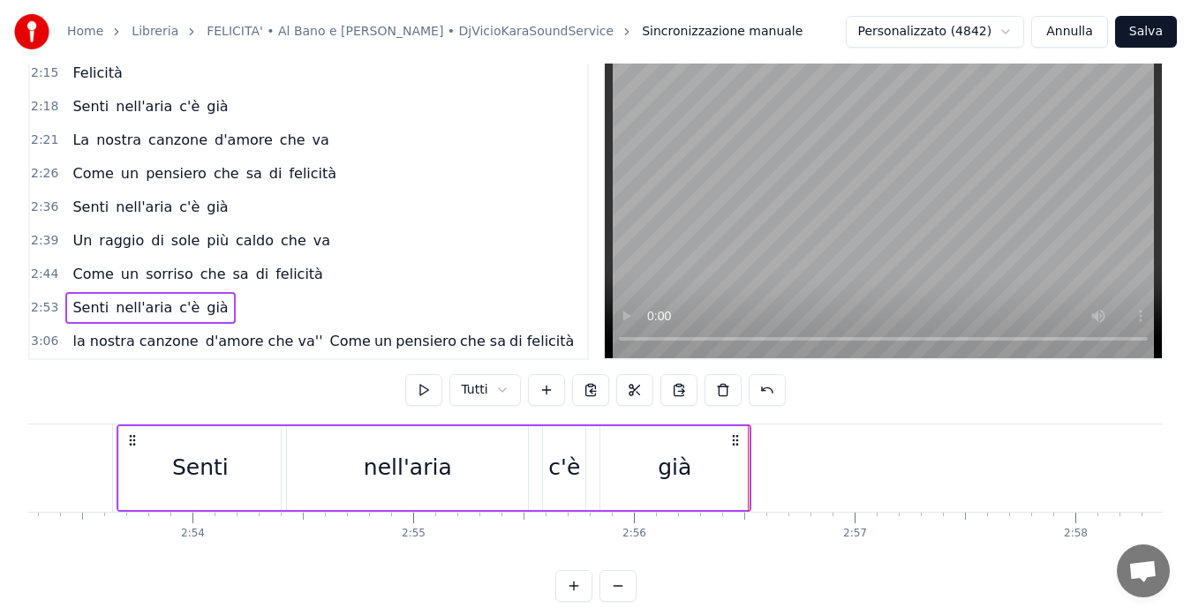
click at [328, 340] on span "Come" at bounding box center [350, 341] width 44 height 20
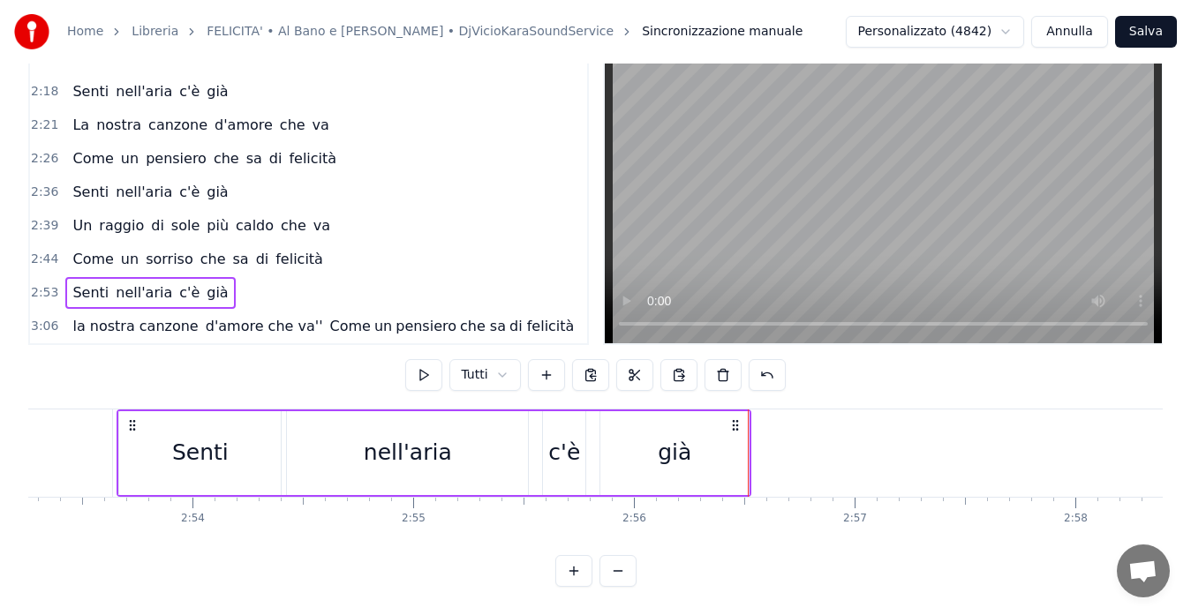
click at [292, 340] on div "0:09 Felicità 0:11 È tenersi per mano, andare lontano, la felicità 0:16 È il tu…" at bounding box center [595, 312] width 1134 height 550
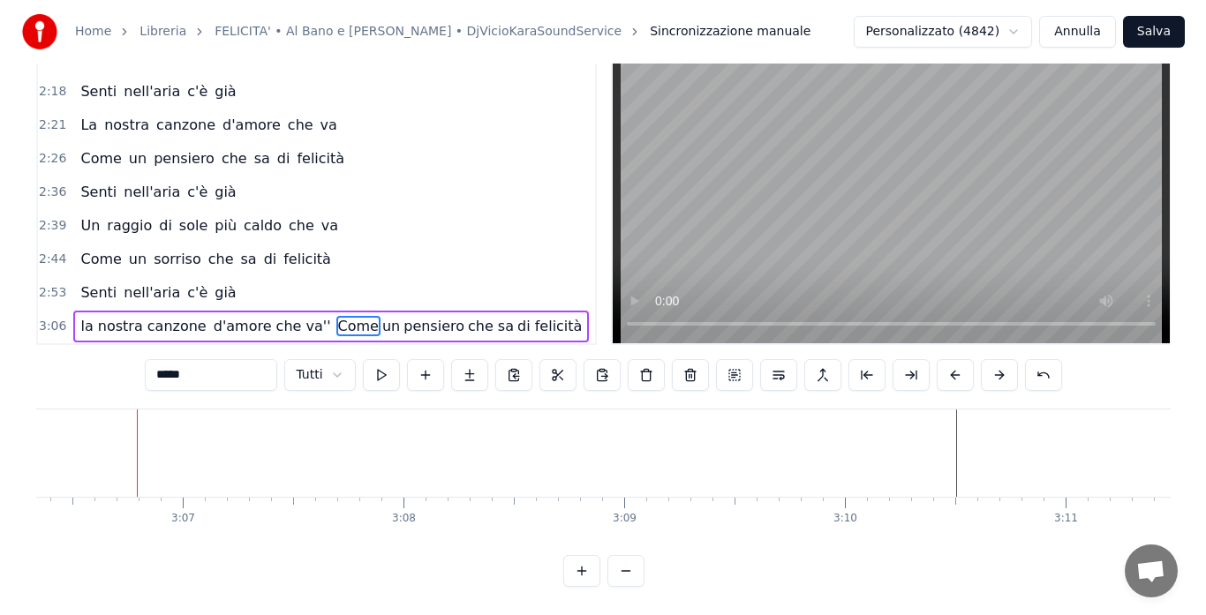
scroll to position [0, 41129]
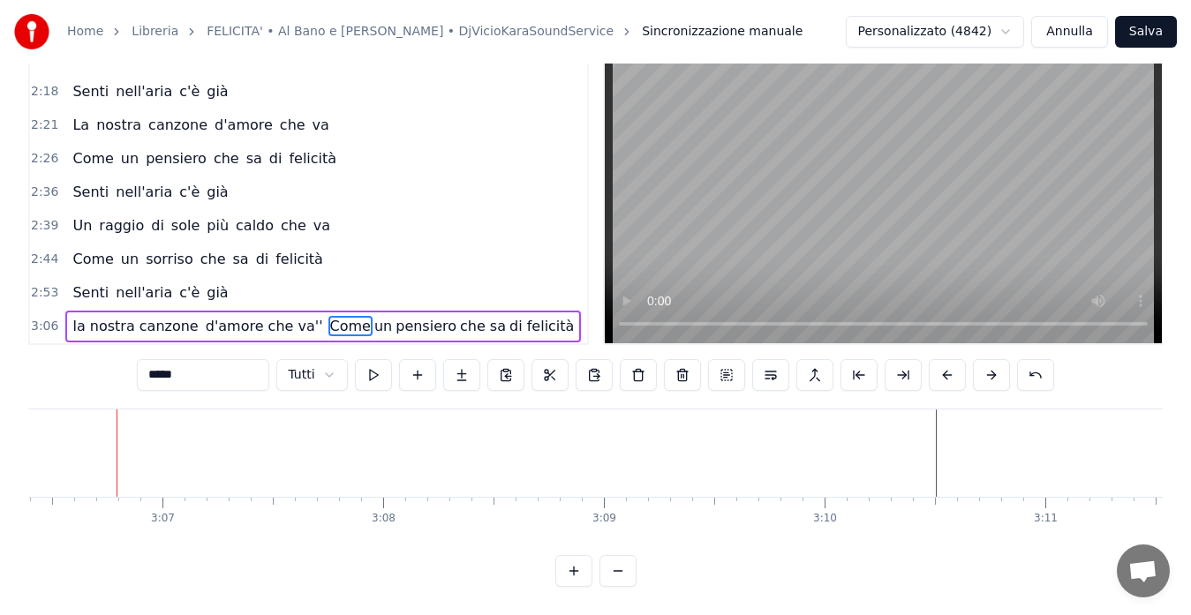
drag, startPoint x: 303, startPoint y: 308, endPoint x: 318, endPoint y: 312, distance: 15.4
click at [328, 316] on span "Come" at bounding box center [350, 326] width 44 height 20
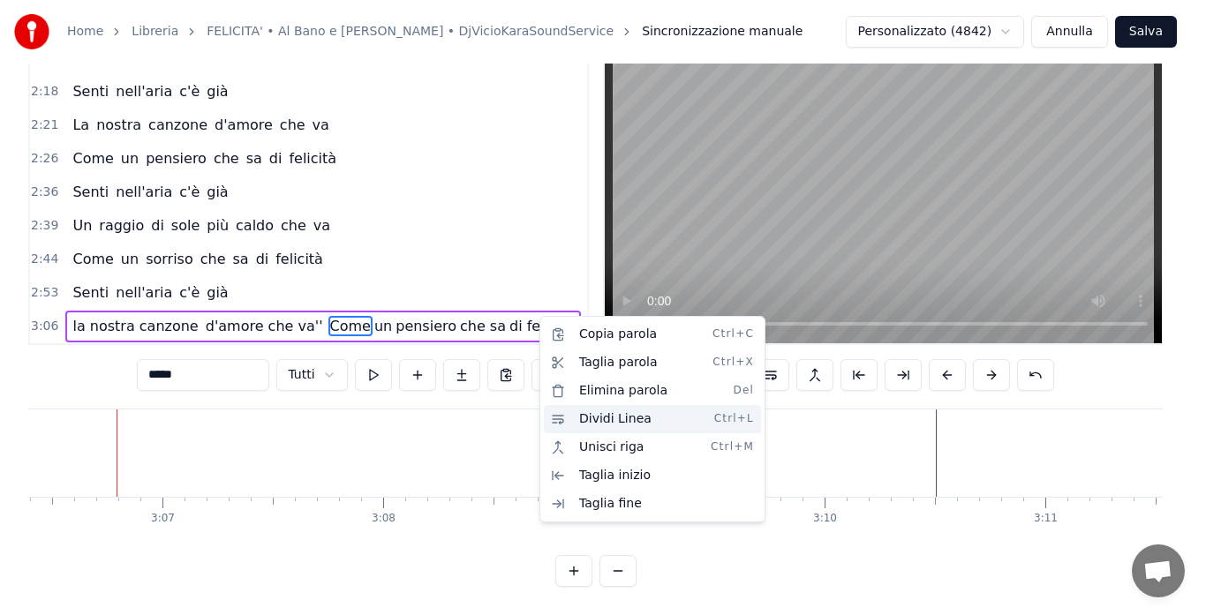
click at [582, 419] on div "Dividi Linea Ctrl+L" at bounding box center [652, 419] width 217 height 28
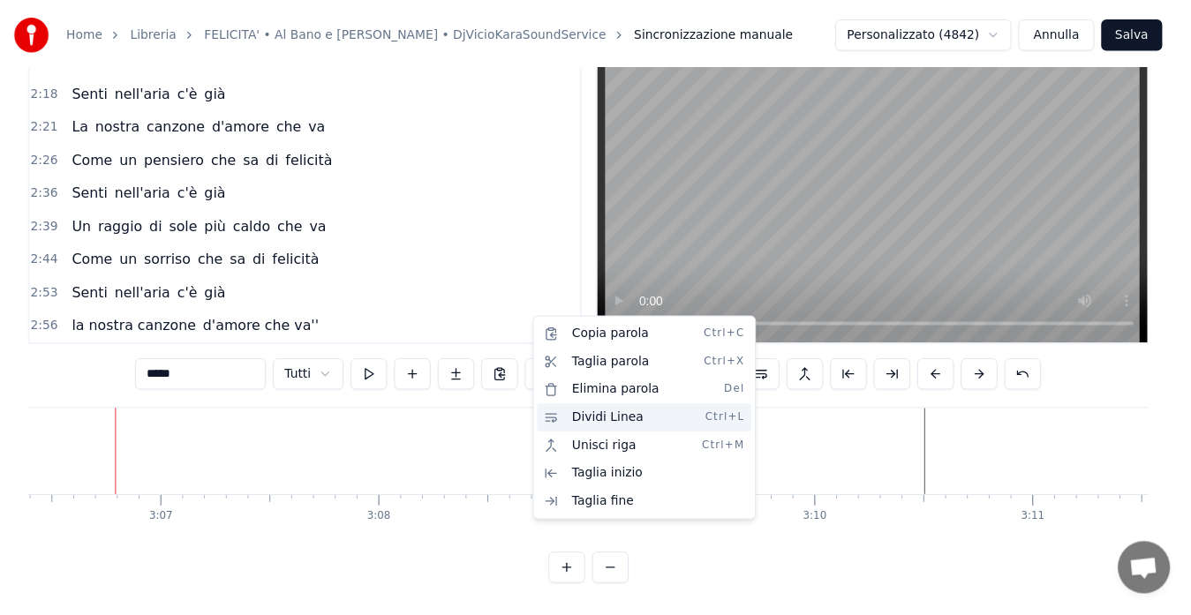
scroll to position [1037, 0]
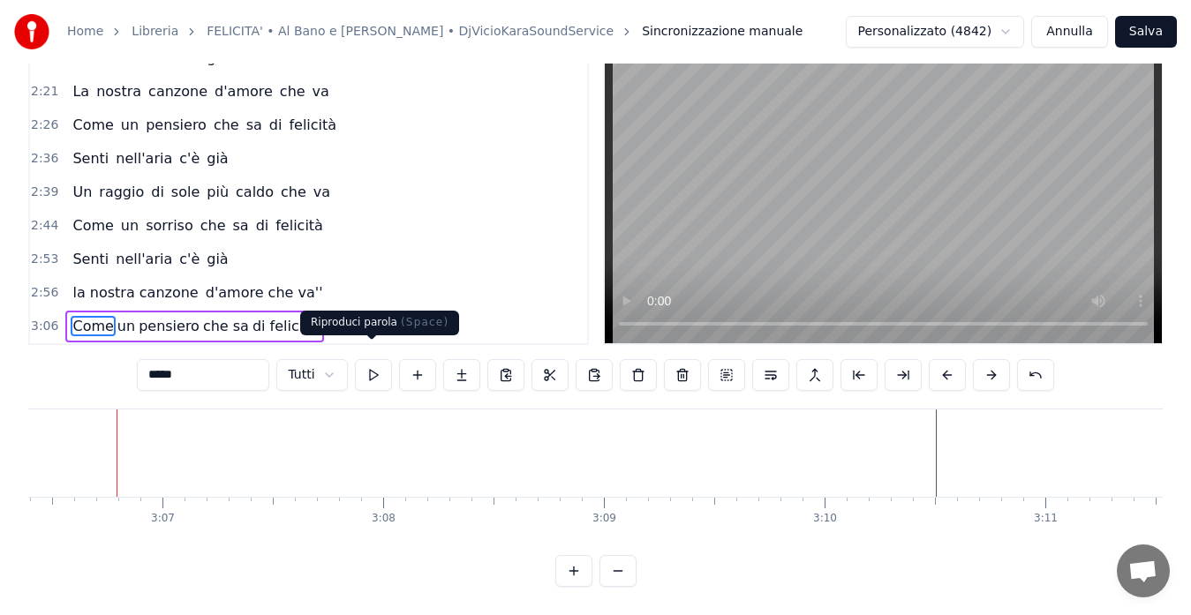
click at [365, 363] on button at bounding box center [373, 375] width 37 height 32
click at [41, 284] on span "2:56" at bounding box center [44, 293] width 27 height 18
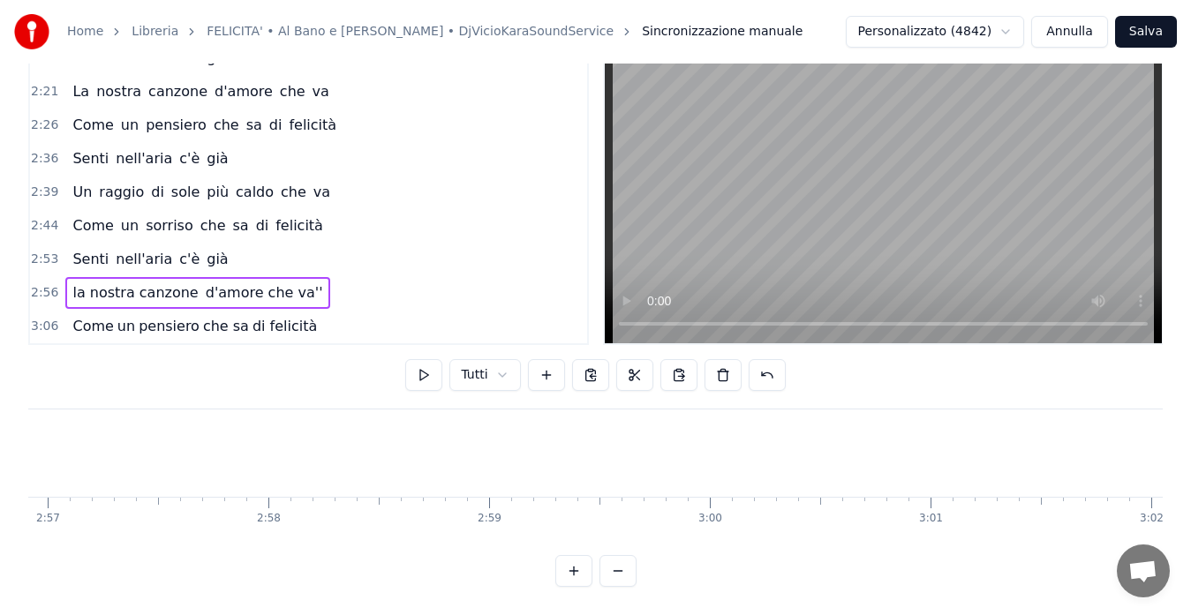
scroll to position [0, 38948]
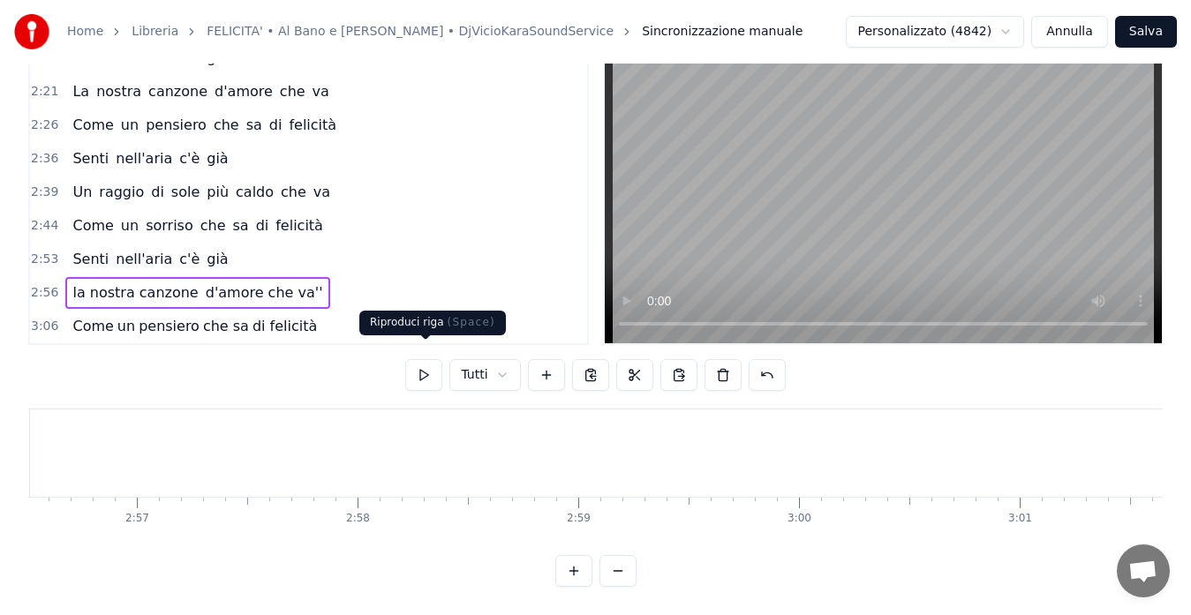
click at [428, 362] on button at bounding box center [423, 375] width 37 height 32
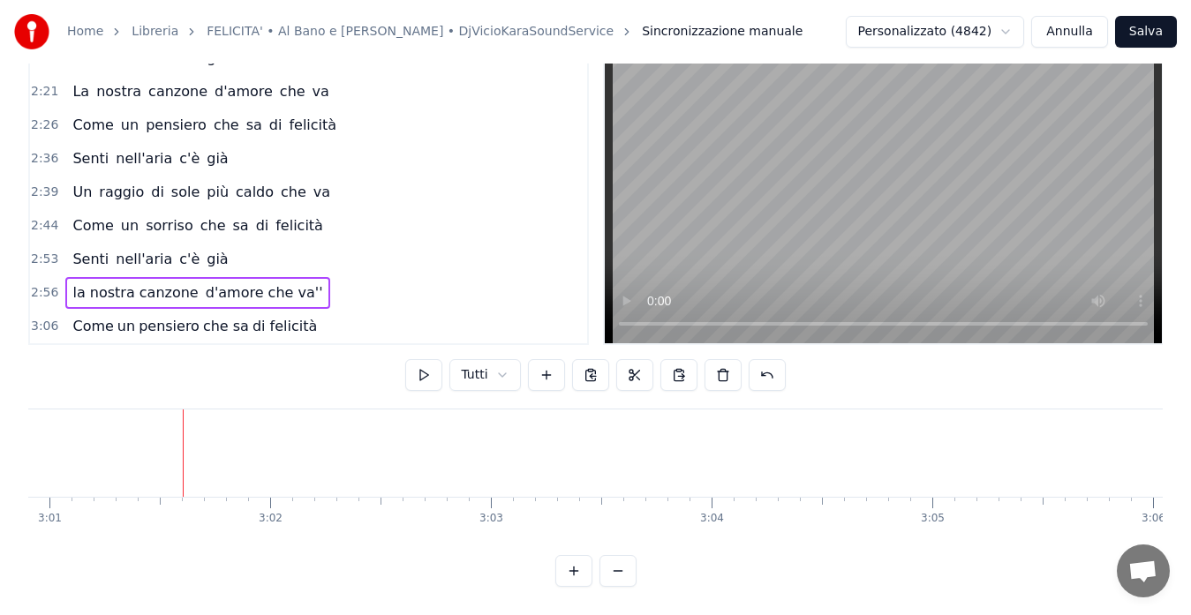
scroll to position [0, 39940]
click at [428, 362] on button at bounding box center [423, 375] width 37 height 32
click at [41, 318] on span "3:06" at bounding box center [44, 327] width 27 height 18
click at [43, 284] on span "2:56" at bounding box center [44, 293] width 27 height 18
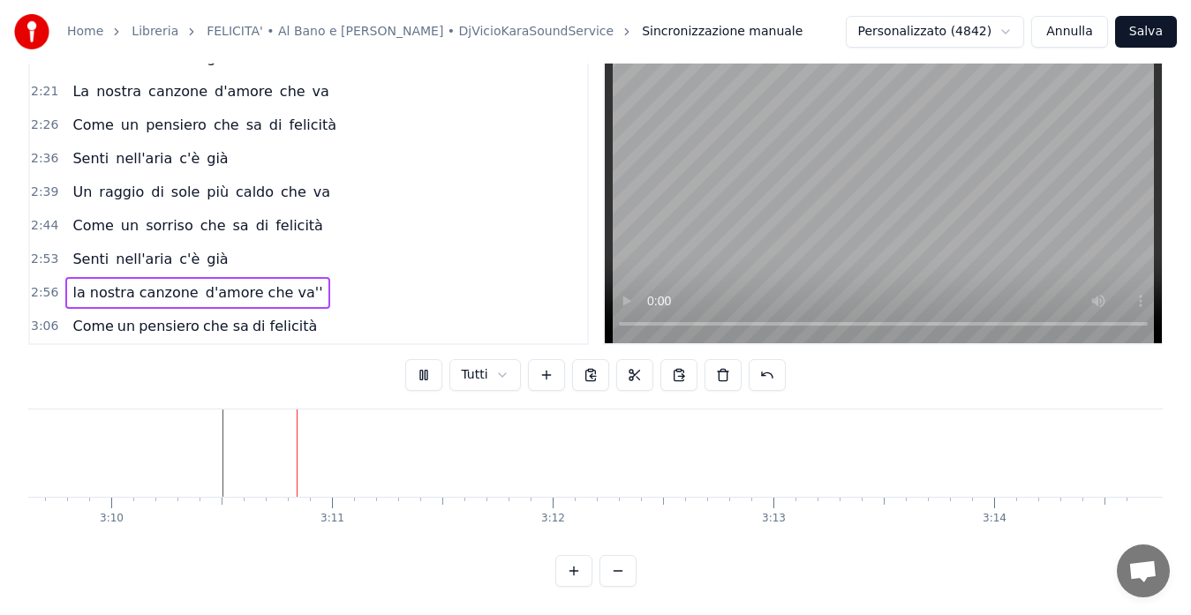
scroll to position [0, 41843]
click at [1155, 27] on button "Salva" at bounding box center [1146, 32] width 62 height 32
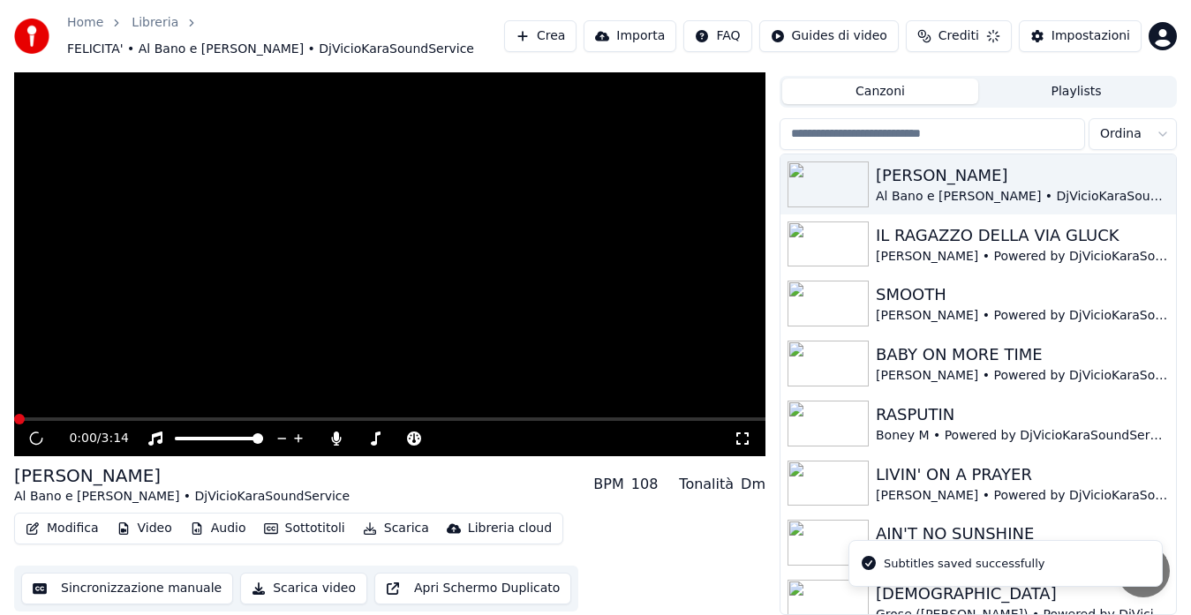
scroll to position [39, 0]
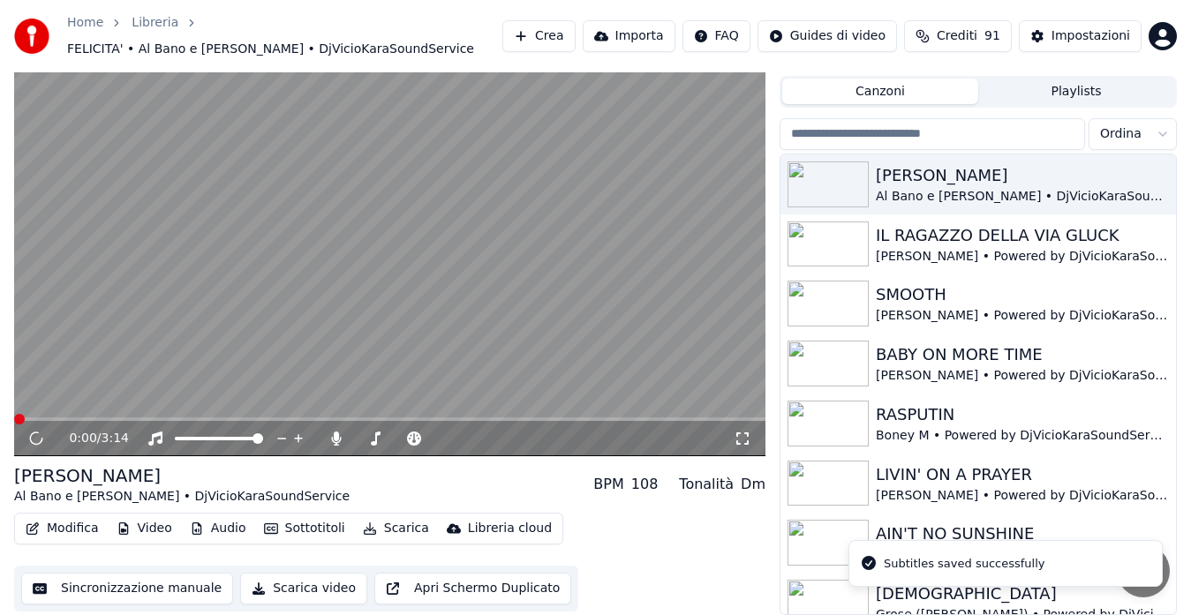
click at [48, 533] on button "Modifica" at bounding box center [62, 528] width 87 height 25
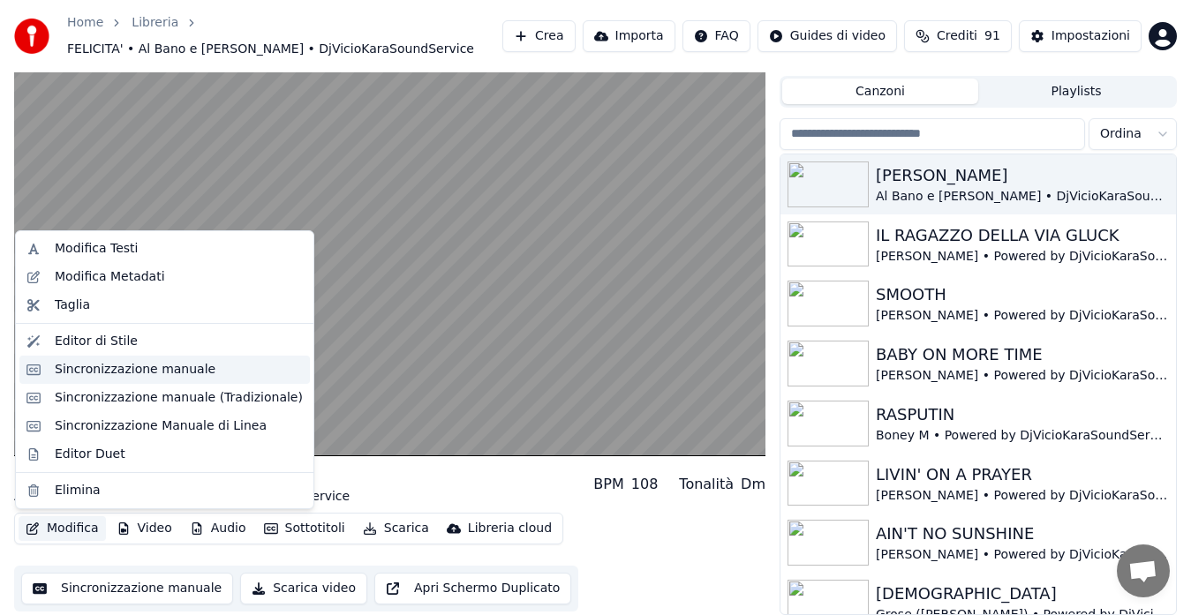
click at [84, 371] on div "Sincronizzazione manuale" at bounding box center [135, 370] width 161 height 18
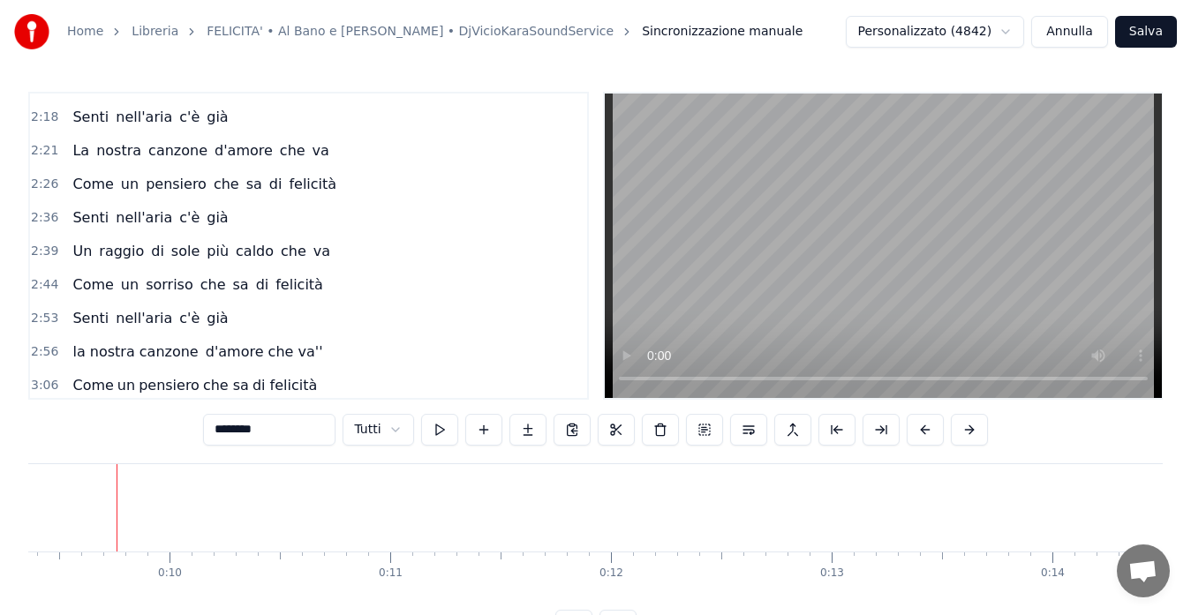
scroll to position [1037, 0]
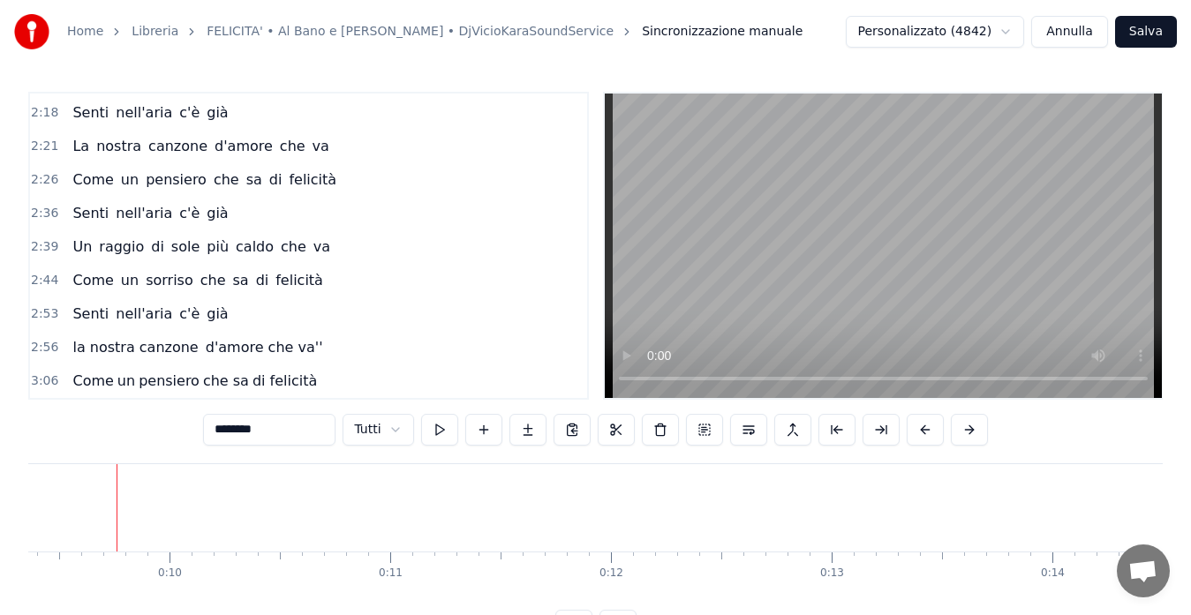
click at [1097, 30] on button "Annulla" at bounding box center [1069, 32] width 77 height 32
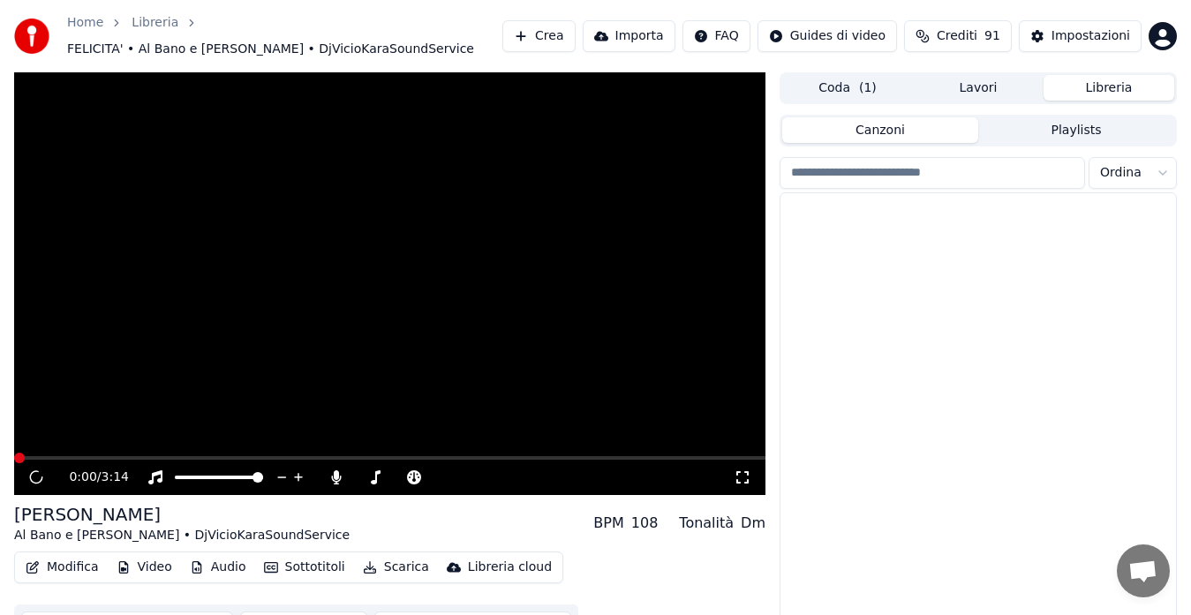
scroll to position [39, 0]
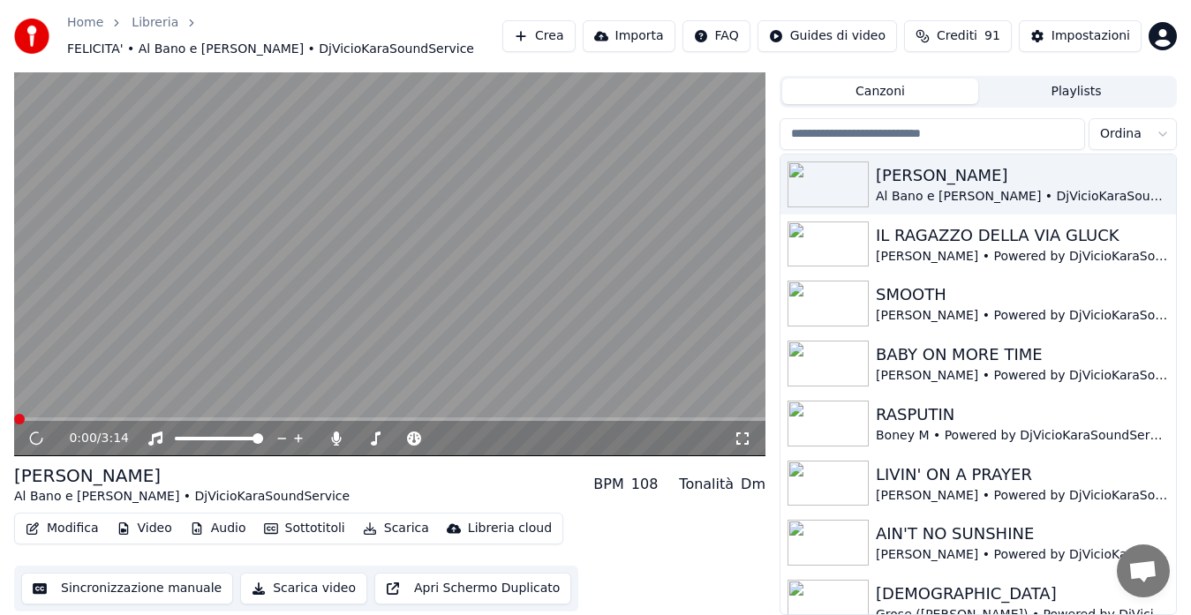
click at [55, 528] on button "Modifica" at bounding box center [62, 528] width 87 height 25
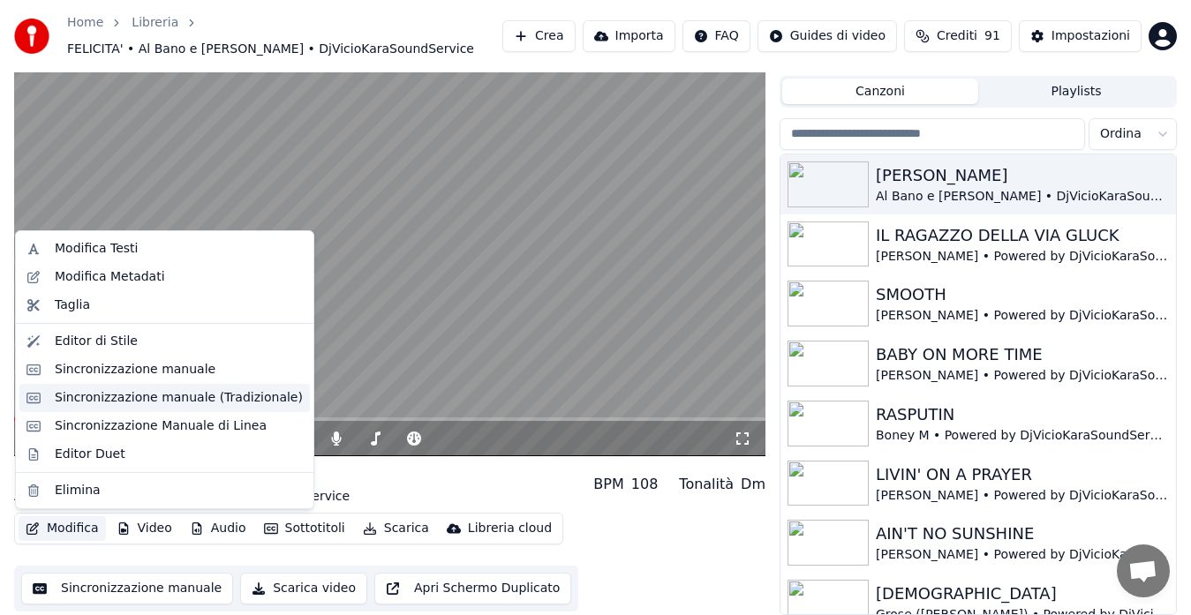
click at [60, 396] on div "Sincronizzazione manuale (Tradizionale)" at bounding box center [179, 398] width 248 height 18
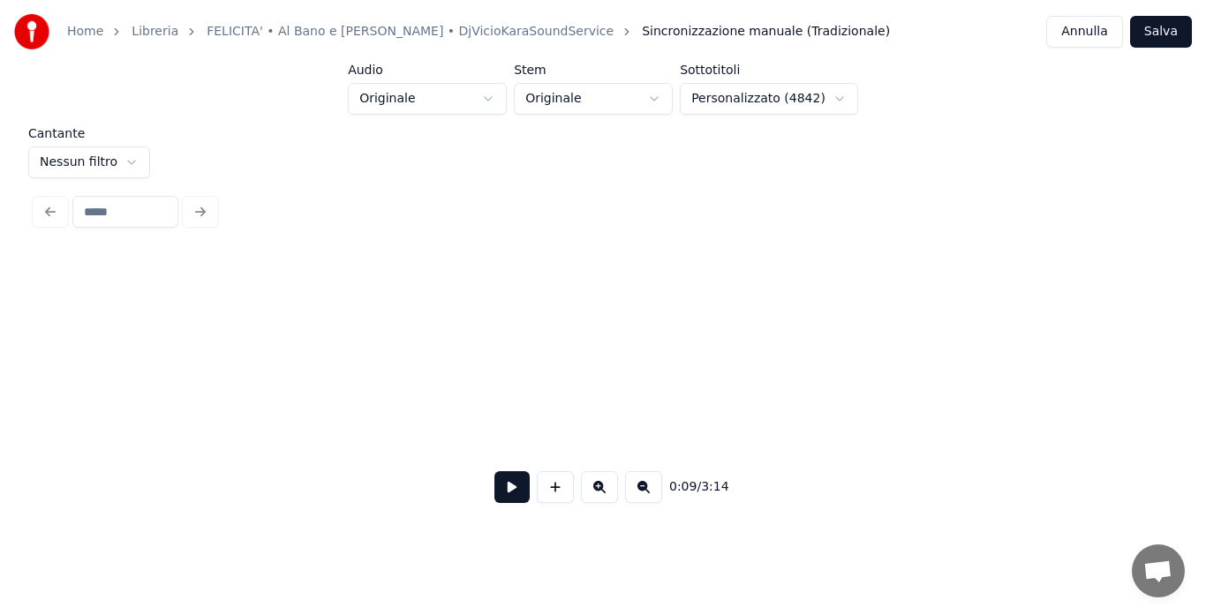
scroll to position [0, 1723]
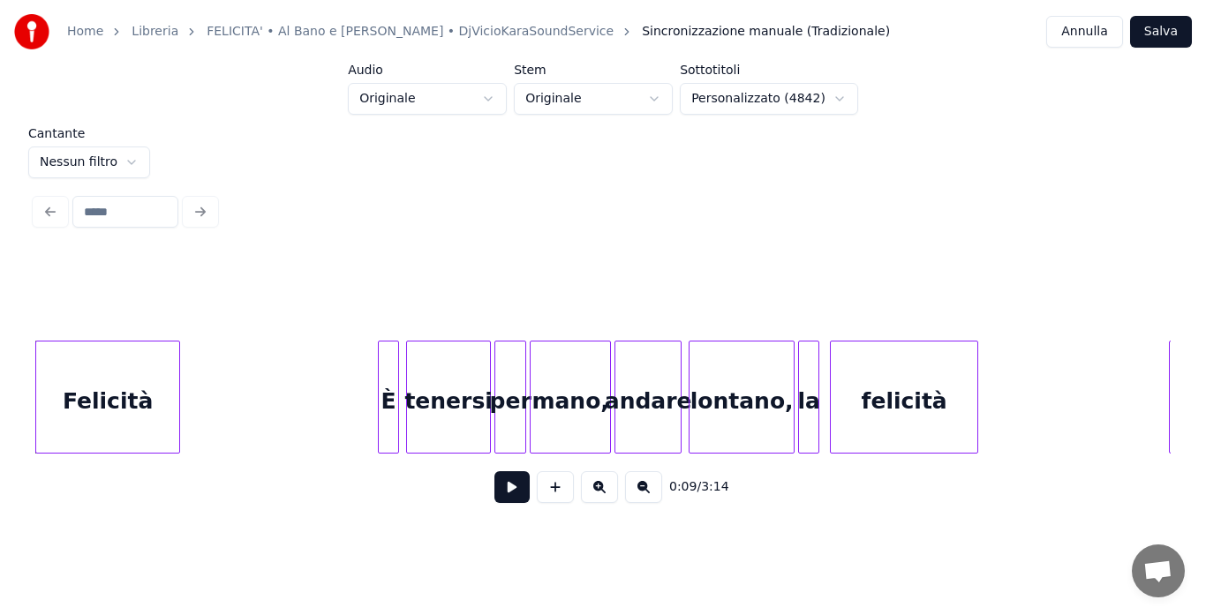
click at [521, 485] on button at bounding box center [511, 487] width 35 height 32
click at [512, 494] on button at bounding box center [511, 487] width 35 height 32
click at [1100, 34] on button "Annulla" at bounding box center [1084, 32] width 77 height 32
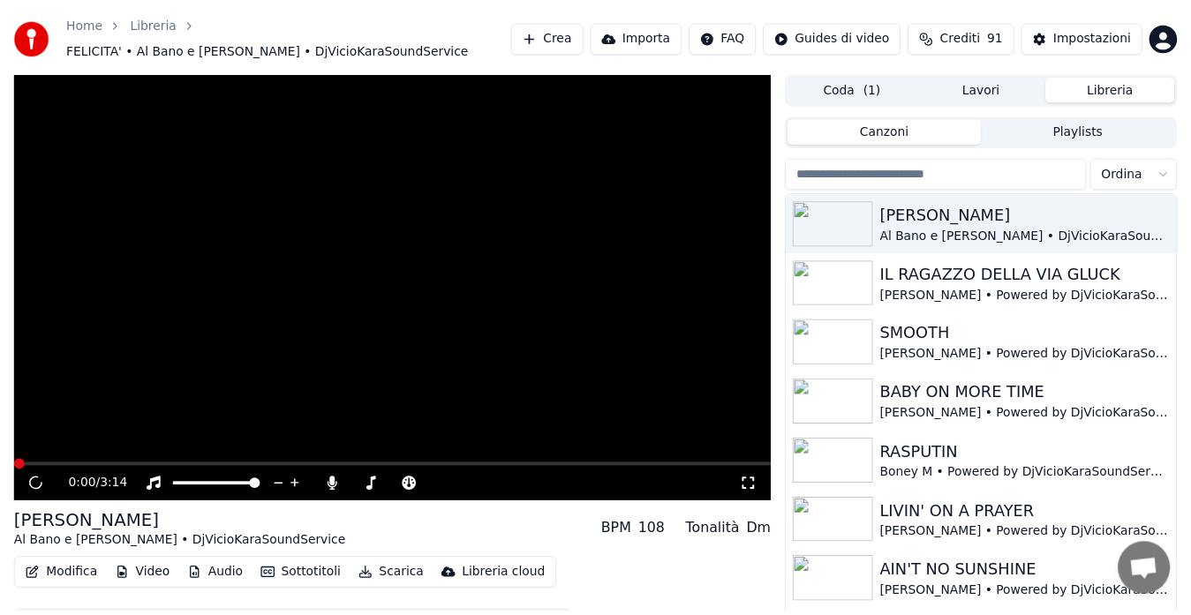
scroll to position [39, 0]
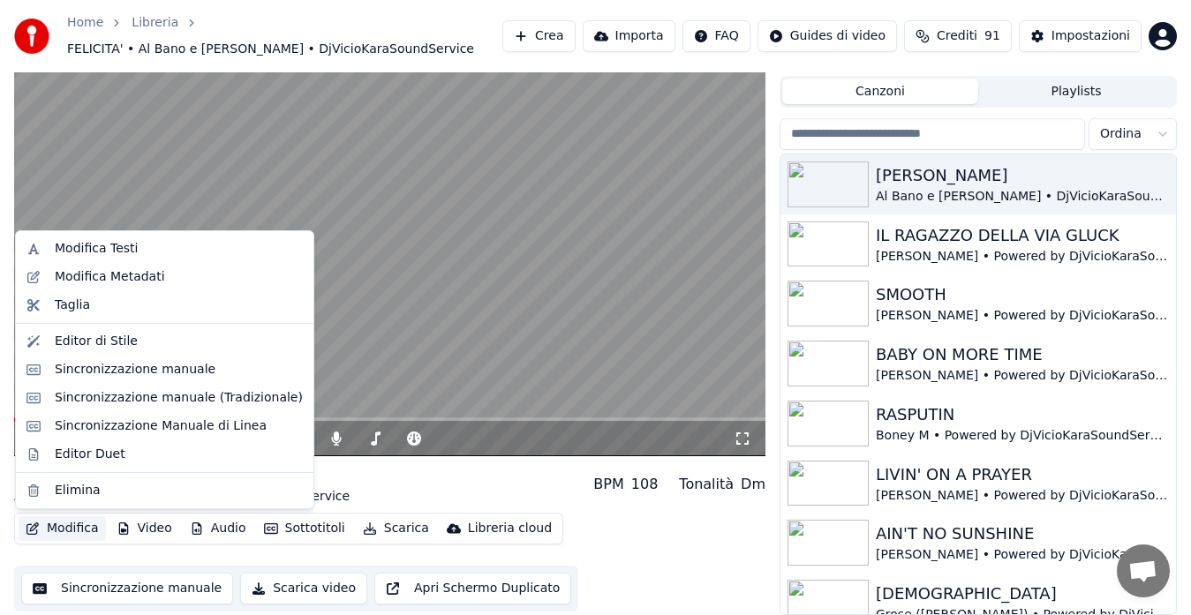
click at [45, 527] on button "Modifica" at bounding box center [62, 528] width 87 height 25
click at [424, 322] on video at bounding box center [389, 245] width 751 height 423
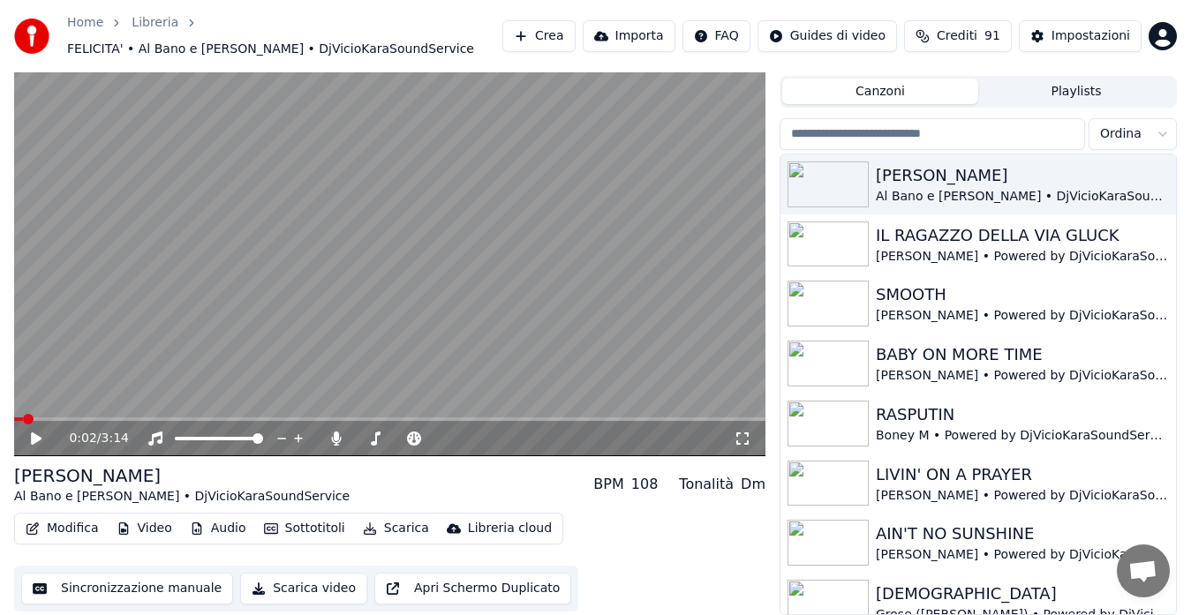
click at [51, 532] on button "Modifica" at bounding box center [62, 528] width 87 height 25
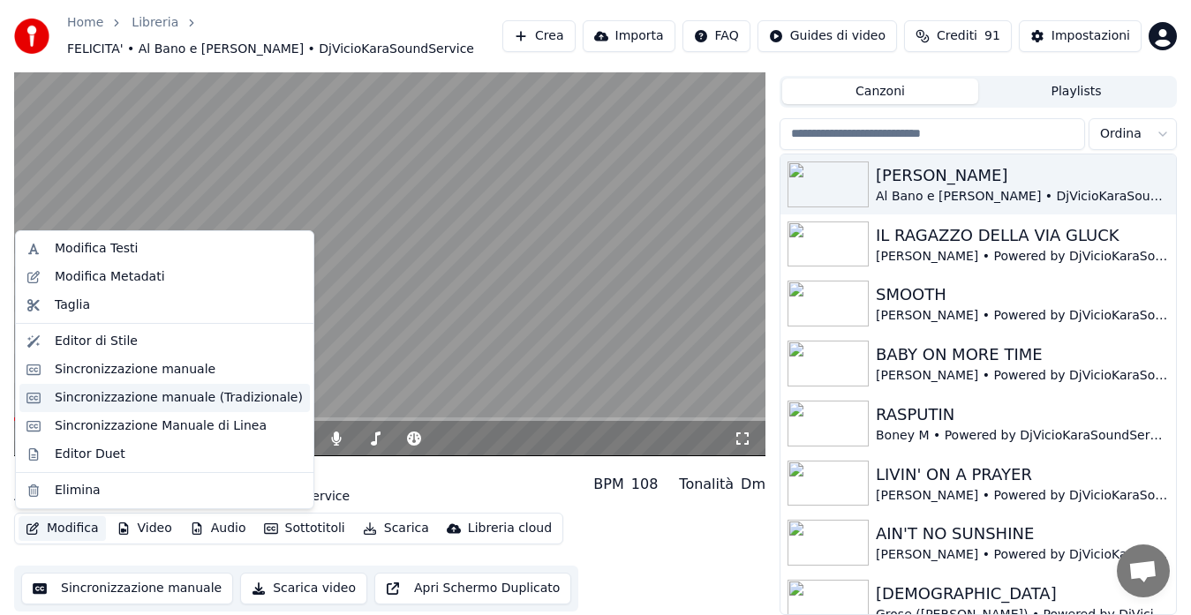
click at [117, 395] on div "Sincronizzazione manuale (Tradizionale)" at bounding box center [179, 398] width 248 height 18
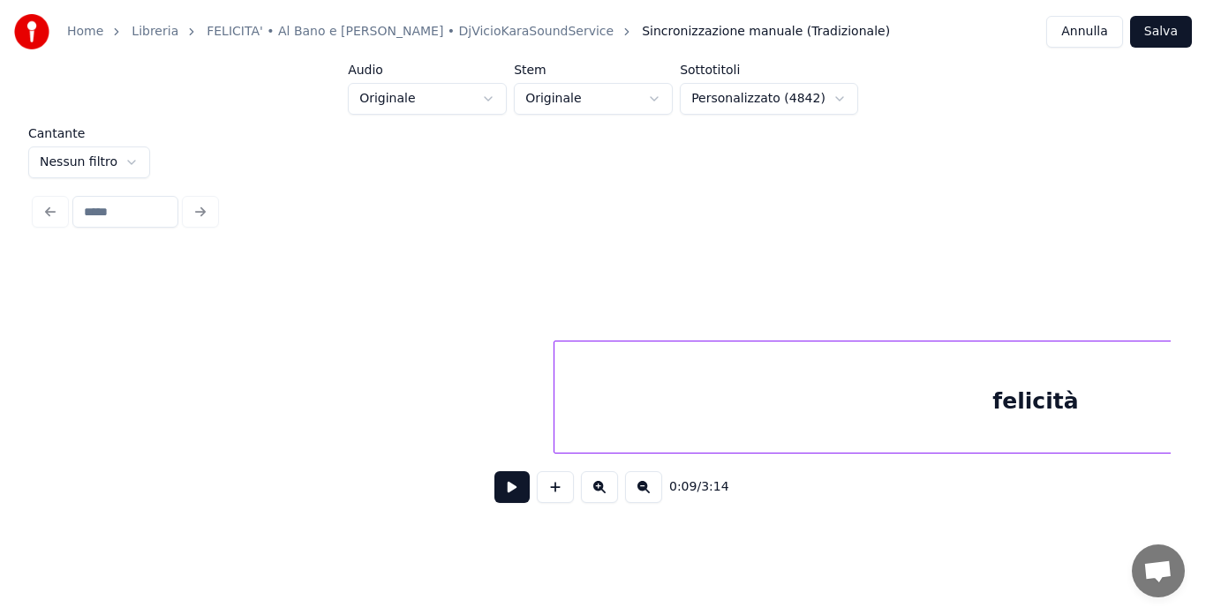
scroll to position [0, 32511]
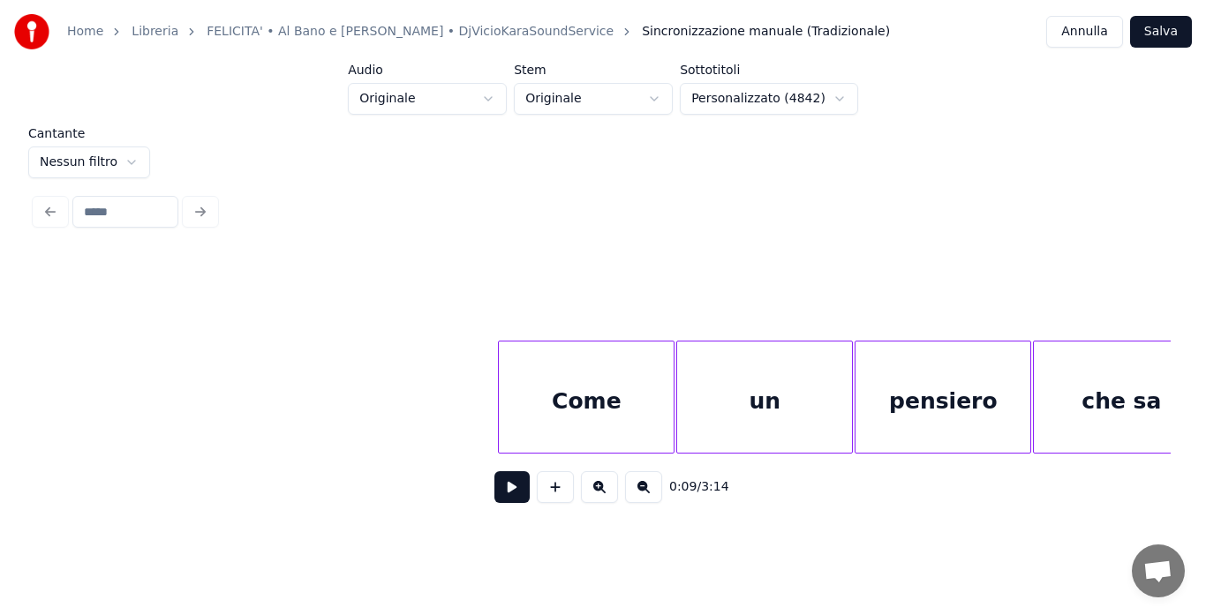
click at [1084, 402] on div "che sa" at bounding box center [1121, 402] width 175 height 120
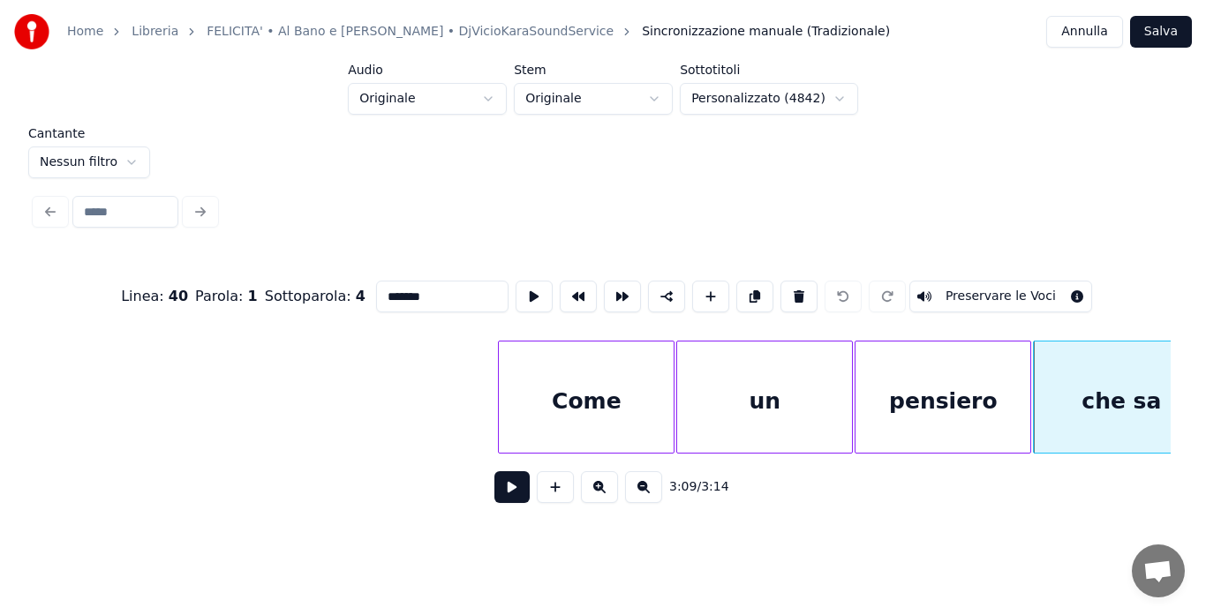
click at [544, 410] on div "Come" at bounding box center [586, 402] width 175 height 120
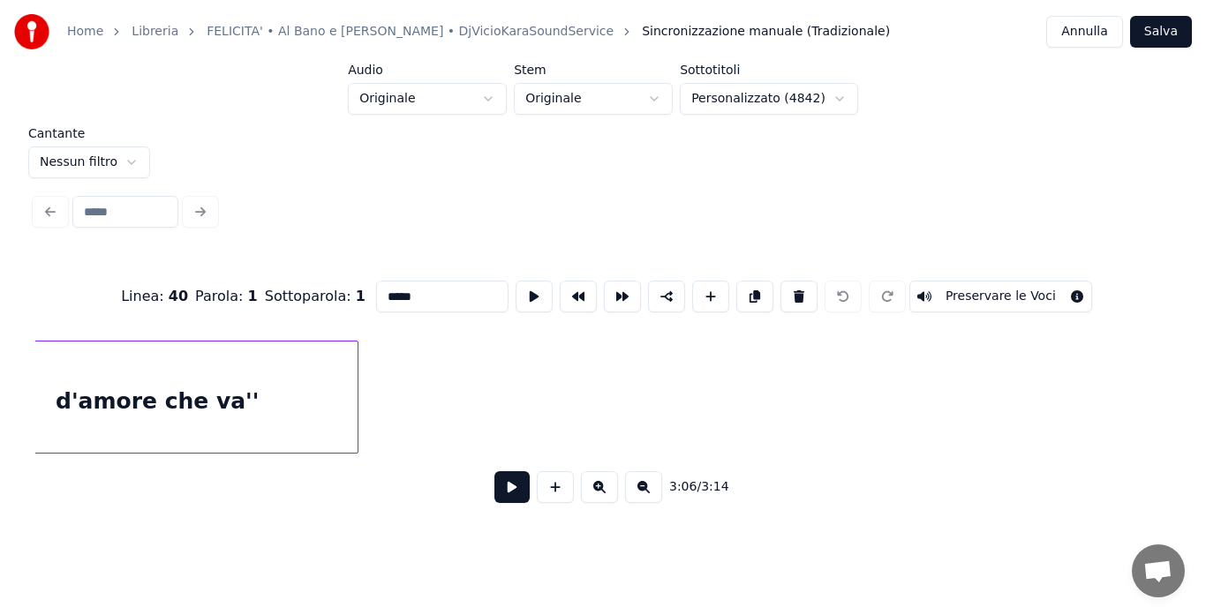
click at [161, 378] on div "d'amore che va''" at bounding box center [157, 402] width 401 height 120
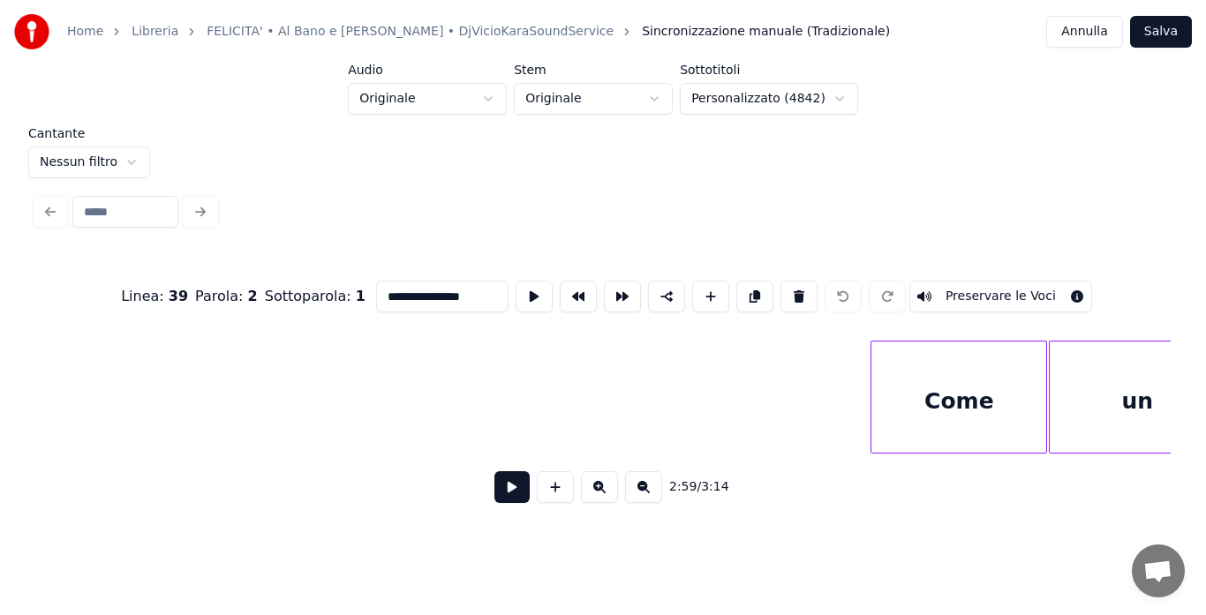
scroll to position [0, 32150]
click at [959, 384] on div "Come" at bounding box center [948, 402] width 175 height 120
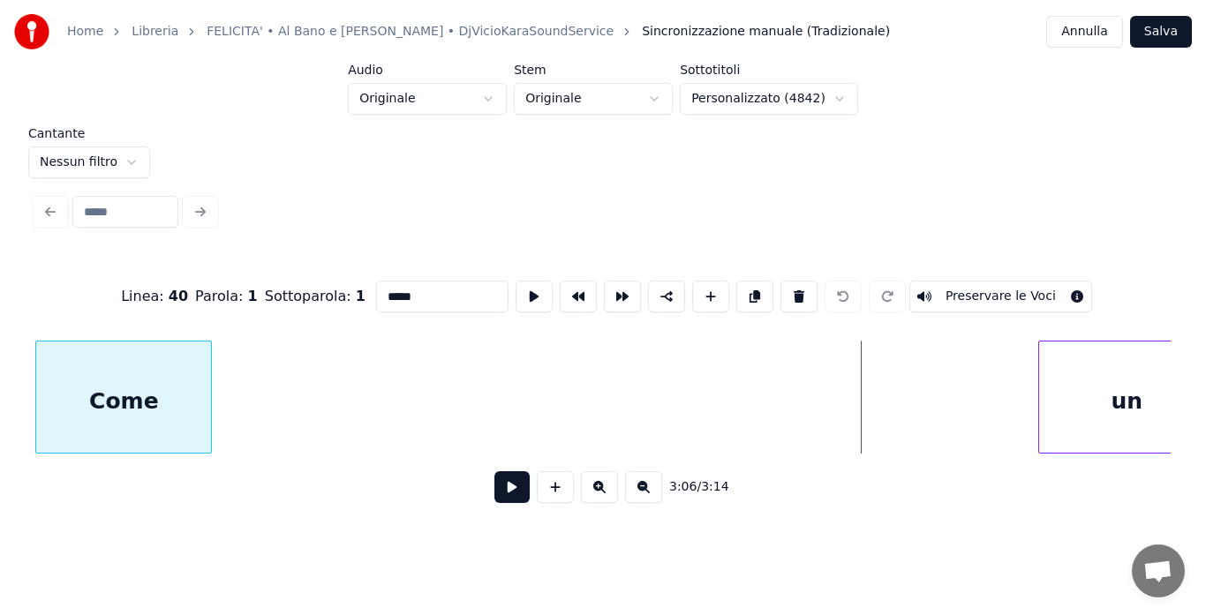
click at [135, 419] on div "Come" at bounding box center [123, 402] width 175 height 120
click at [640, 496] on button at bounding box center [643, 487] width 37 height 32
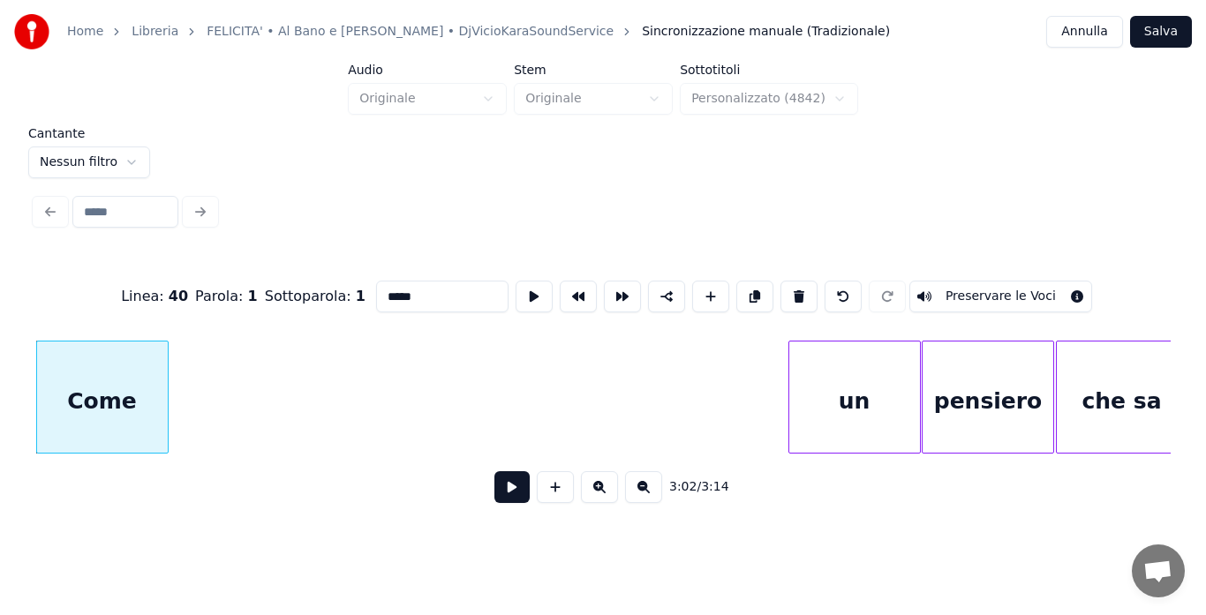
click at [640, 496] on button at bounding box center [643, 487] width 37 height 32
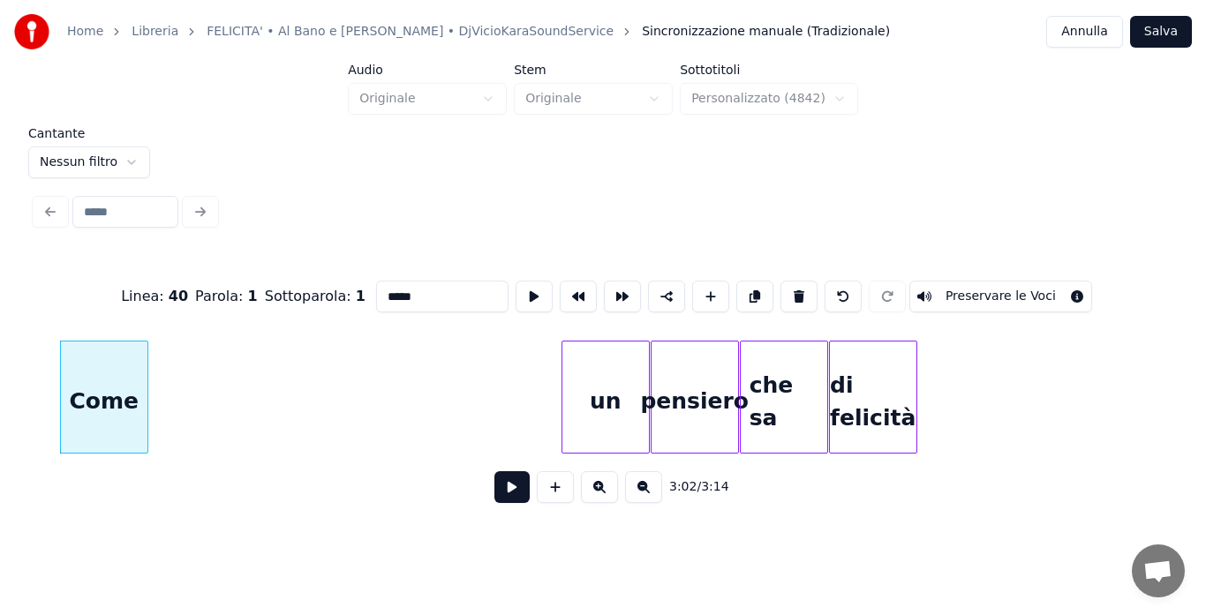
click at [640, 496] on button at bounding box center [643, 487] width 37 height 32
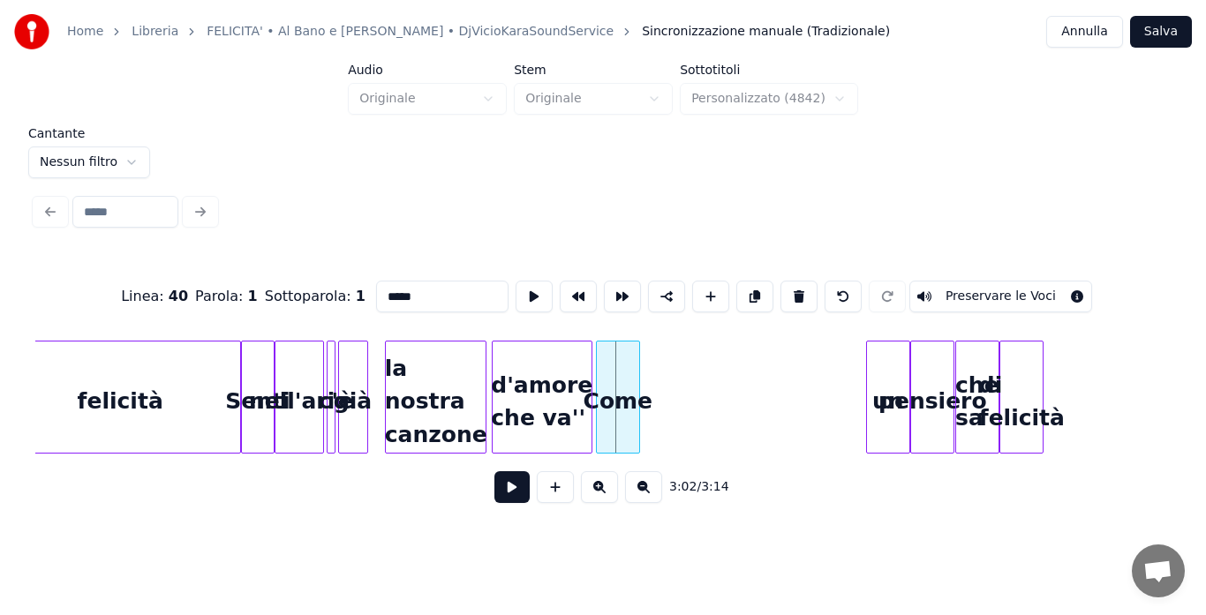
click at [619, 423] on div "Come" at bounding box center [618, 402] width 42 height 120
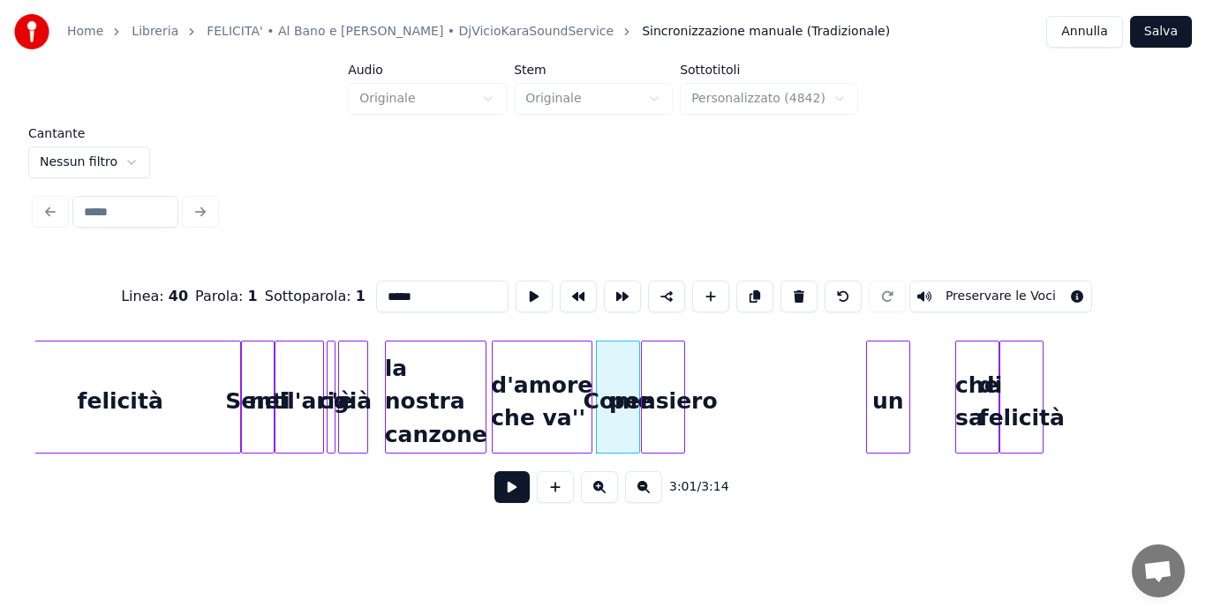
click at [623, 451] on div "Come un pensiero che sa di felicità felicità Senti nell'aria c'è già la nostra …" at bounding box center [602, 397] width 1135 height 113
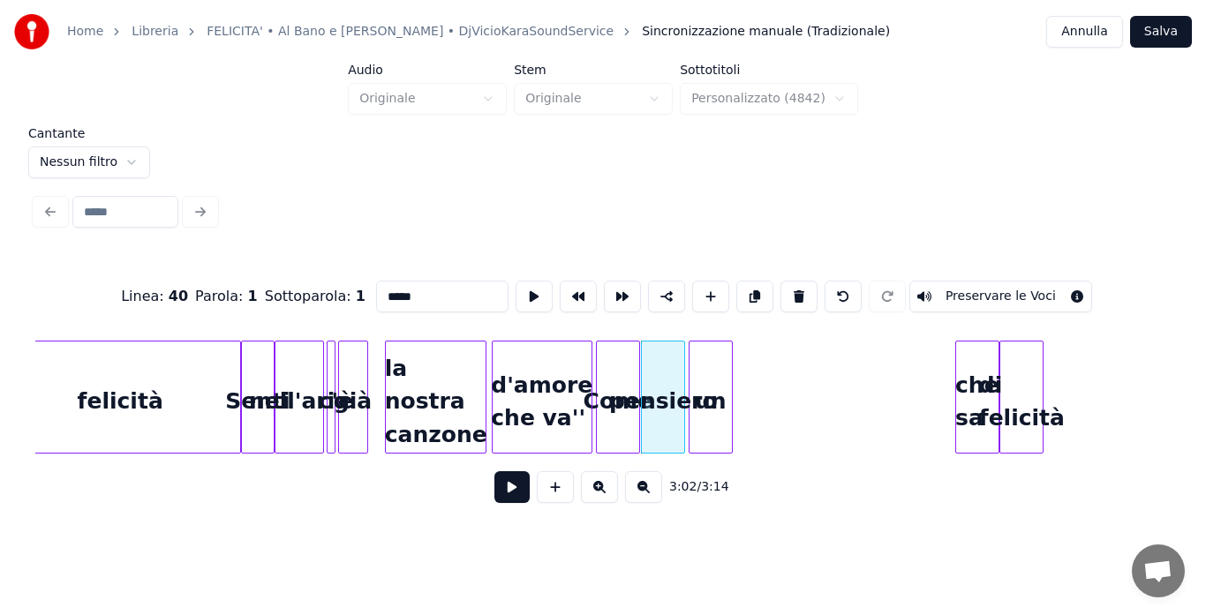
click at [709, 416] on div "un" at bounding box center [710, 402] width 42 height 120
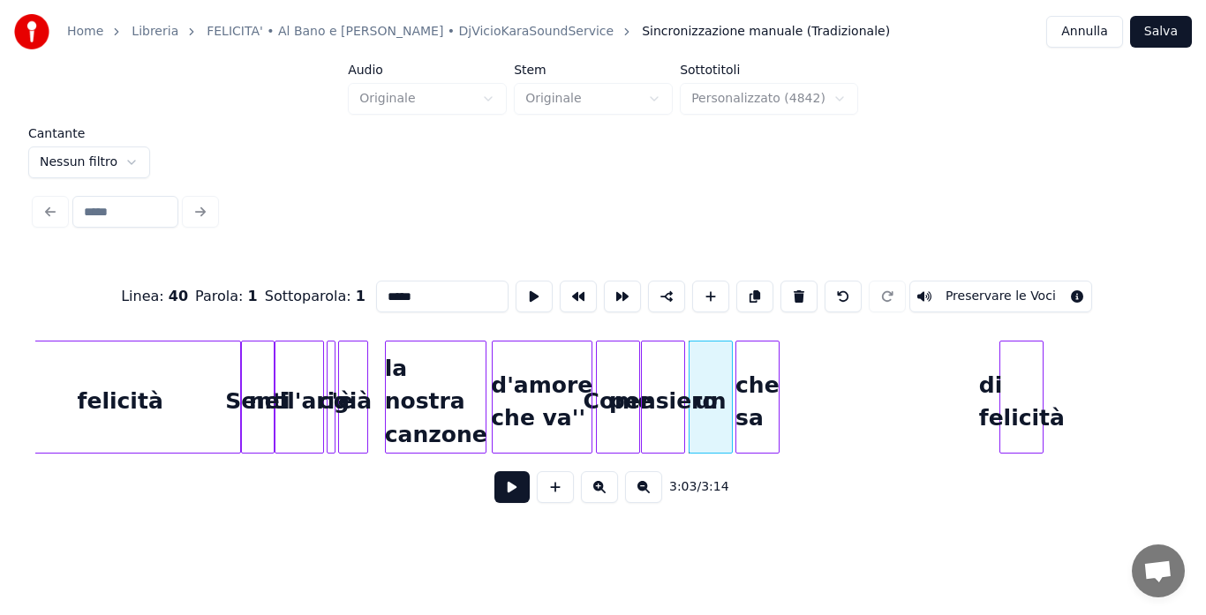
click at [749, 437] on div "che sa" at bounding box center [757, 402] width 42 height 120
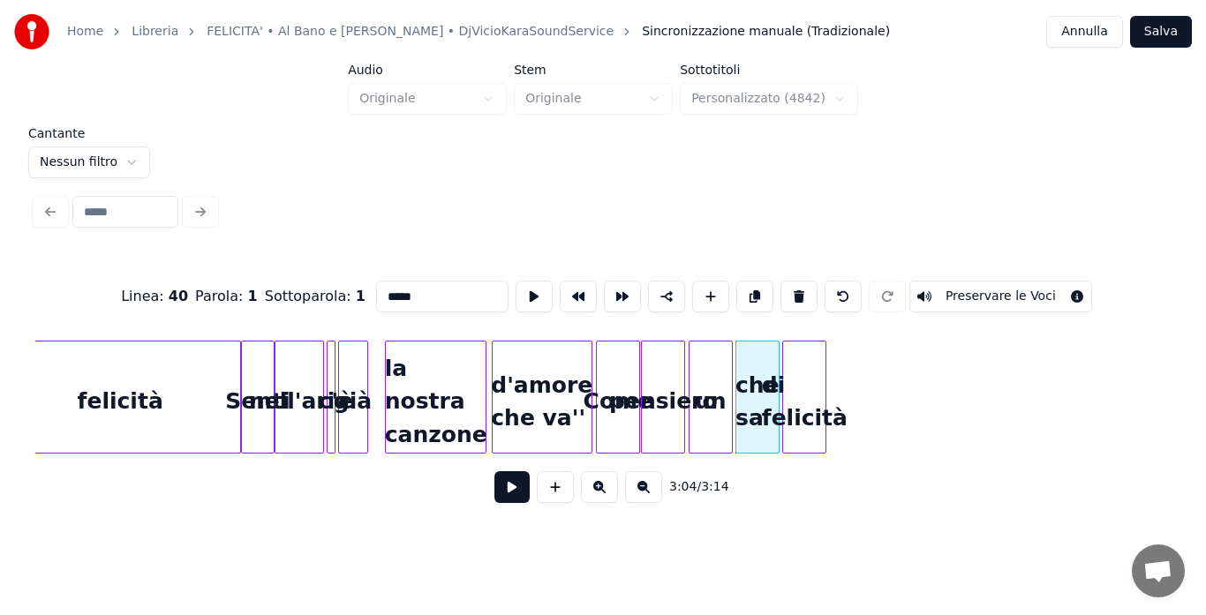
click at [815, 417] on div "di felicità" at bounding box center [804, 402] width 42 height 120
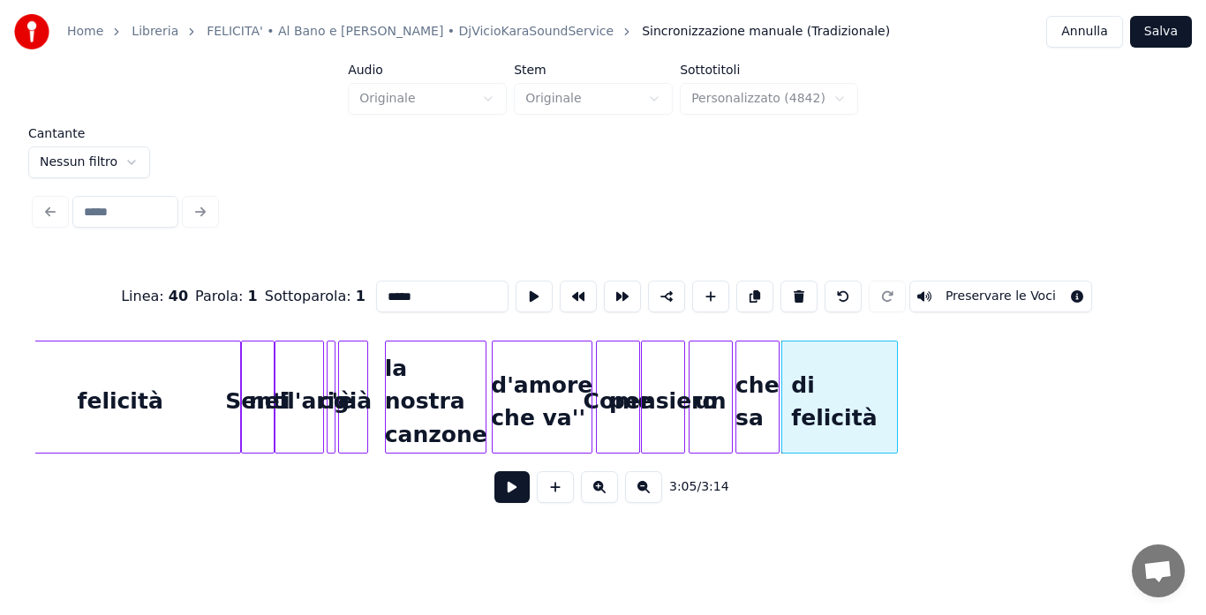
click at [894, 390] on div at bounding box center [893, 397] width 5 height 111
click at [598, 494] on button at bounding box center [599, 487] width 37 height 32
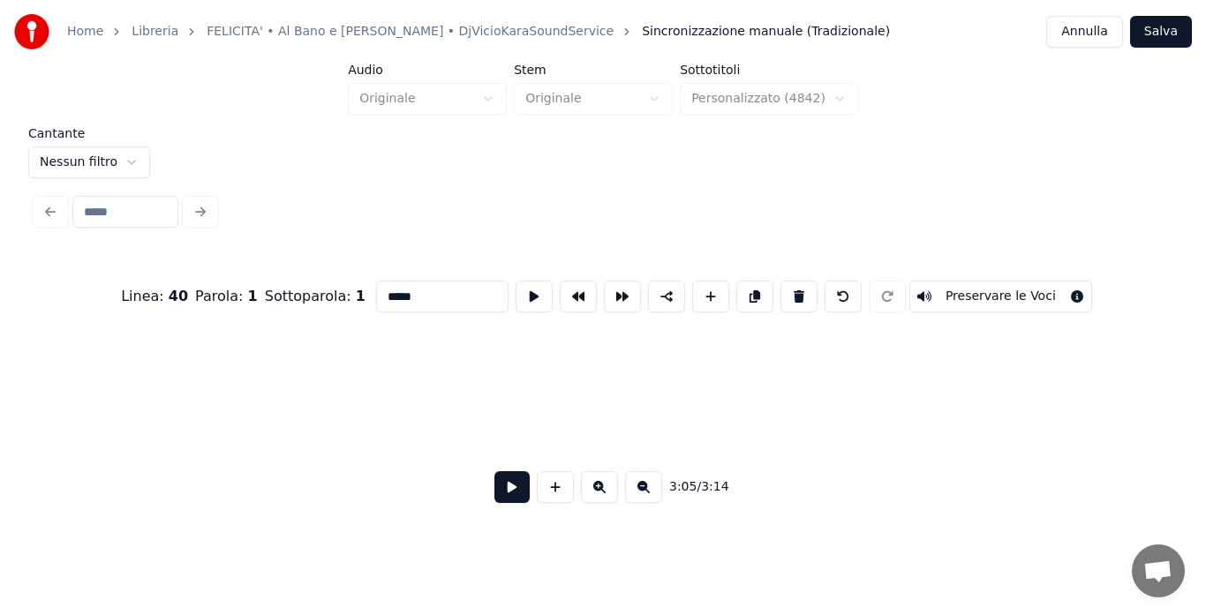
scroll to position [0, 15661]
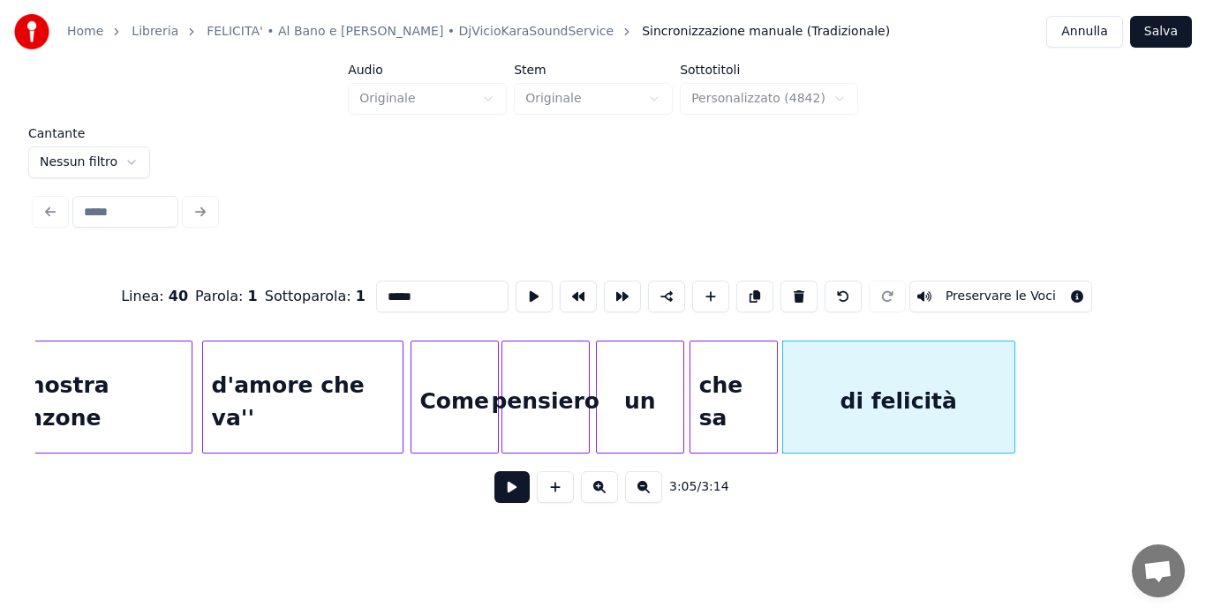
click at [598, 494] on button at bounding box center [599, 487] width 37 height 32
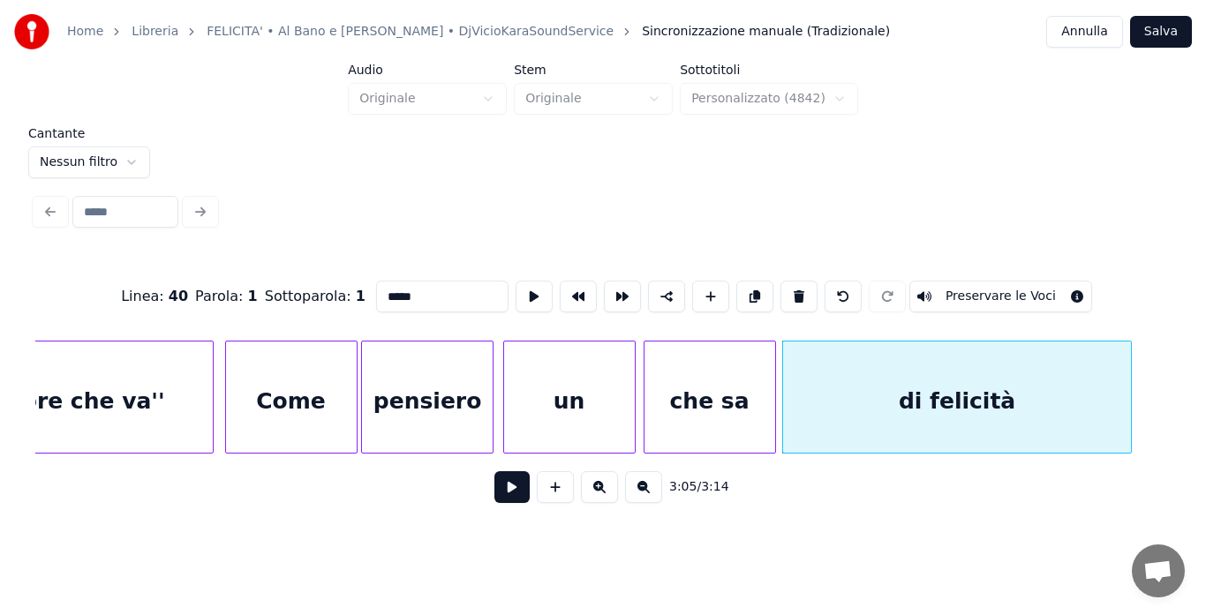
click at [165, 412] on div "d'amore che va''" at bounding box center [63, 402] width 300 height 120
type input "**********"
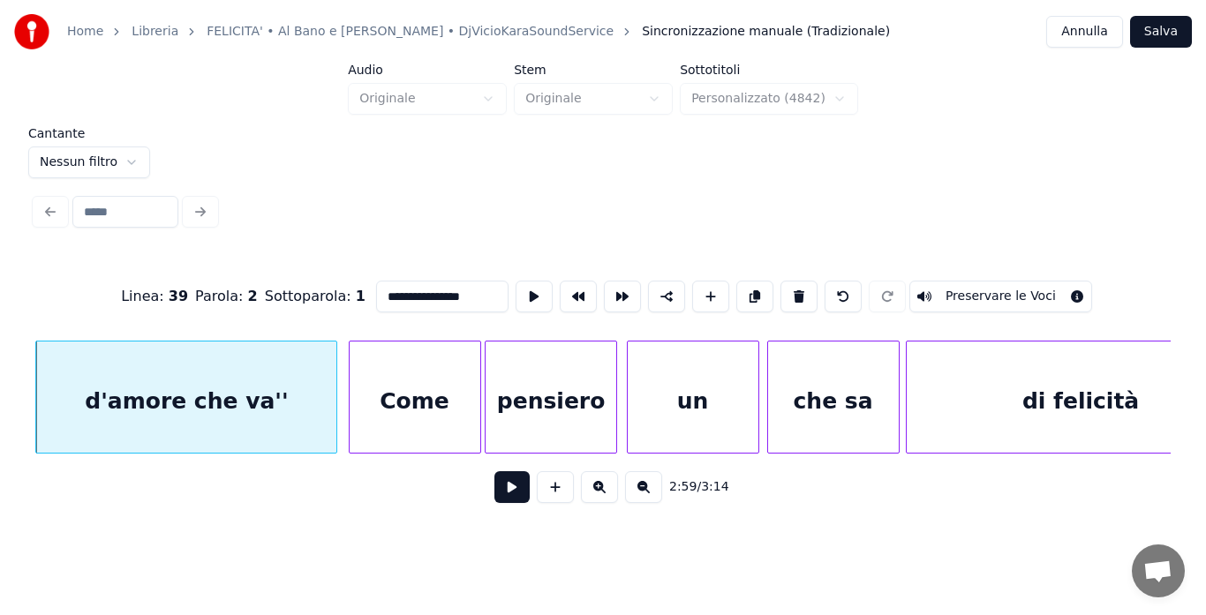
click at [505, 502] on button at bounding box center [511, 487] width 35 height 32
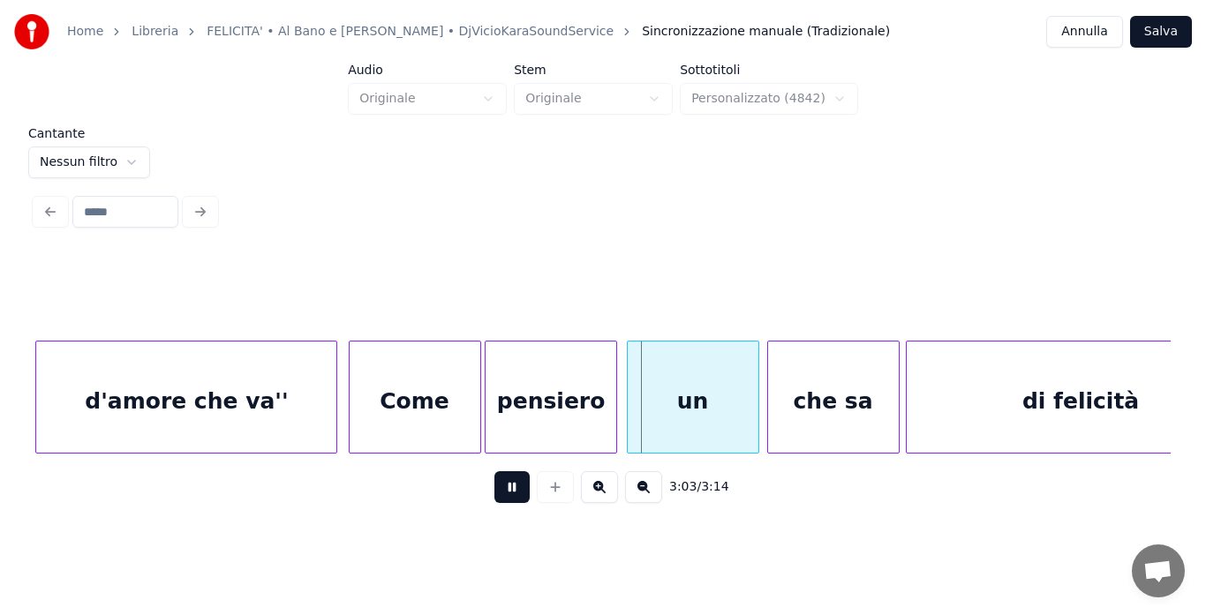
click at [505, 502] on button at bounding box center [511, 487] width 35 height 32
click at [458, 404] on div "Come" at bounding box center [458, 402] width 131 height 120
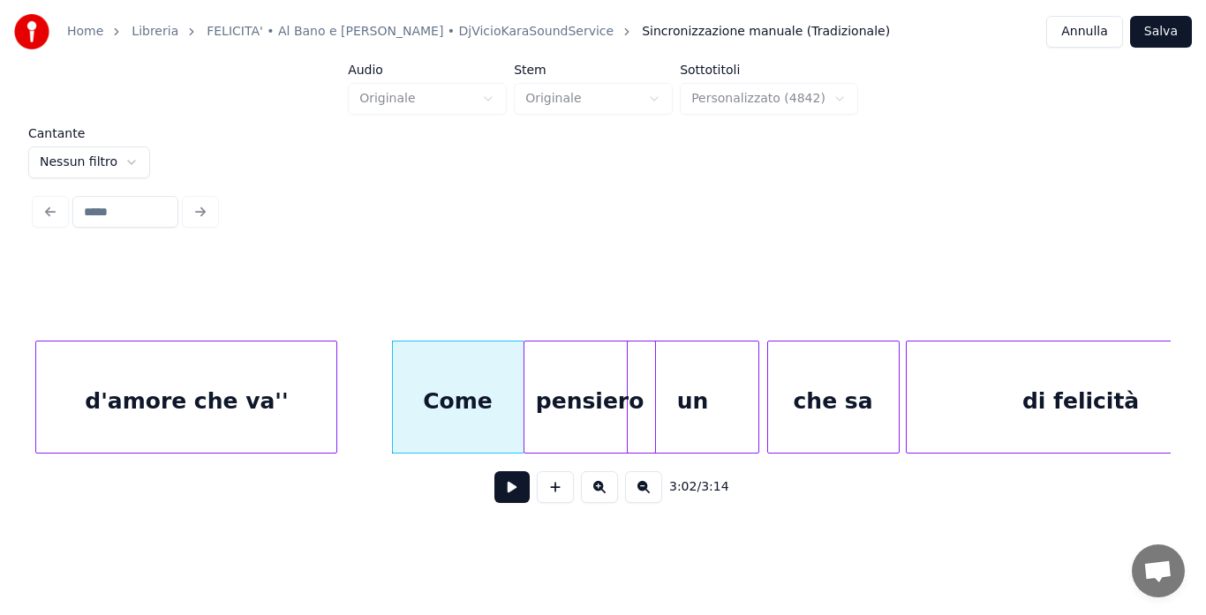
click at [587, 406] on div "pensiero" at bounding box center [589, 402] width 131 height 120
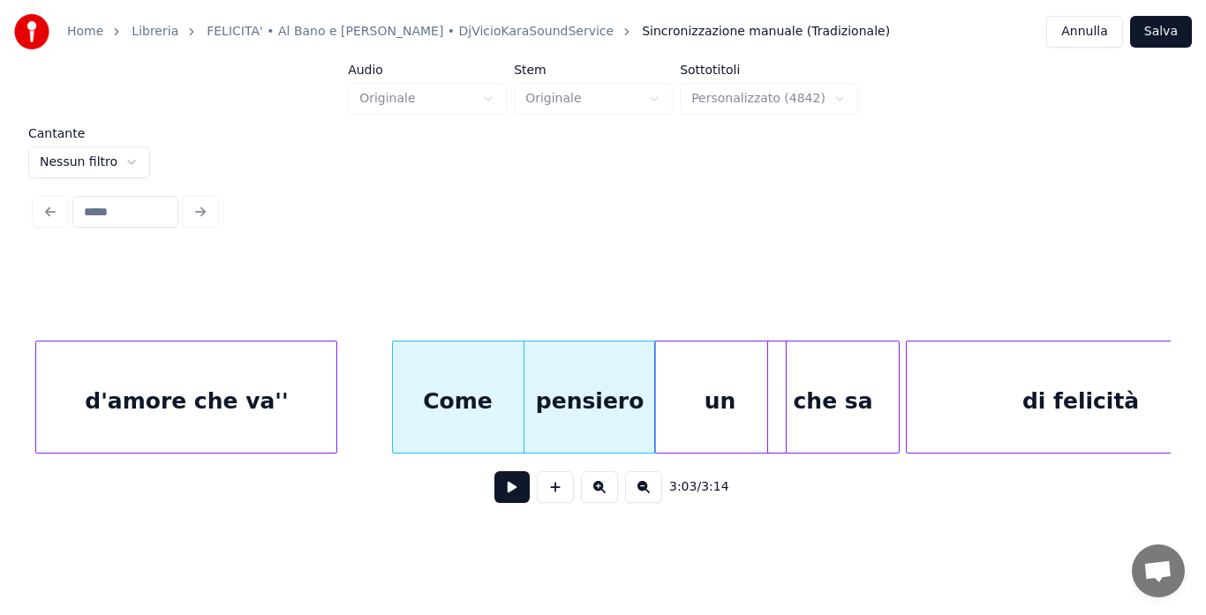
click at [711, 396] on div "un" at bounding box center [720, 402] width 131 height 120
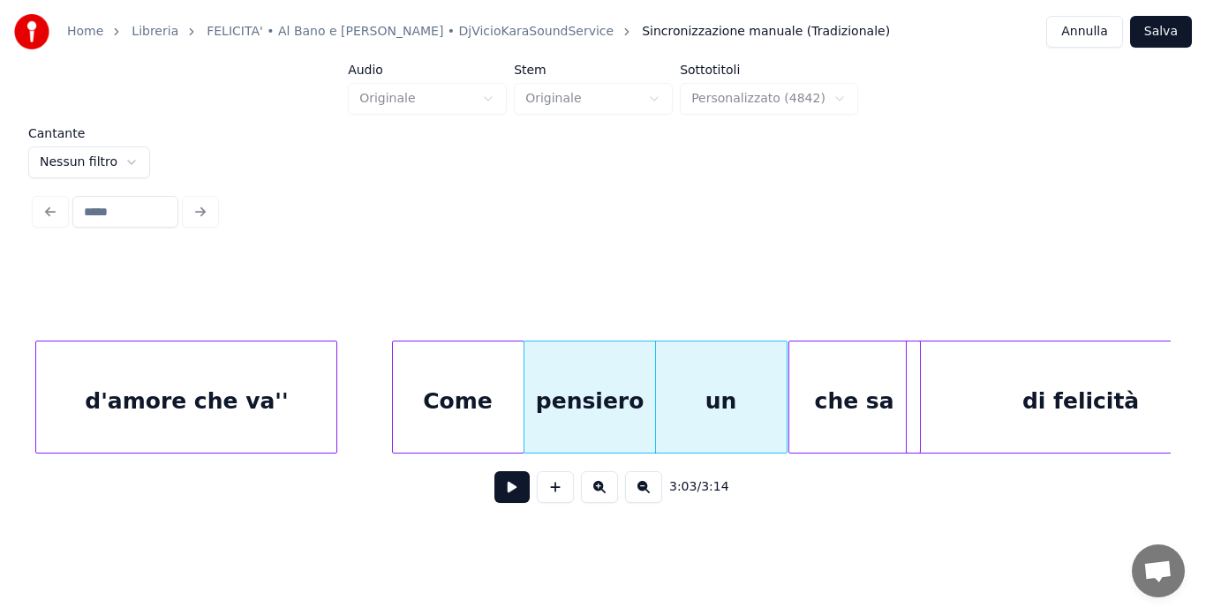
click at [833, 385] on div "che sa" at bounding box center [854, 402] width 131 height 120
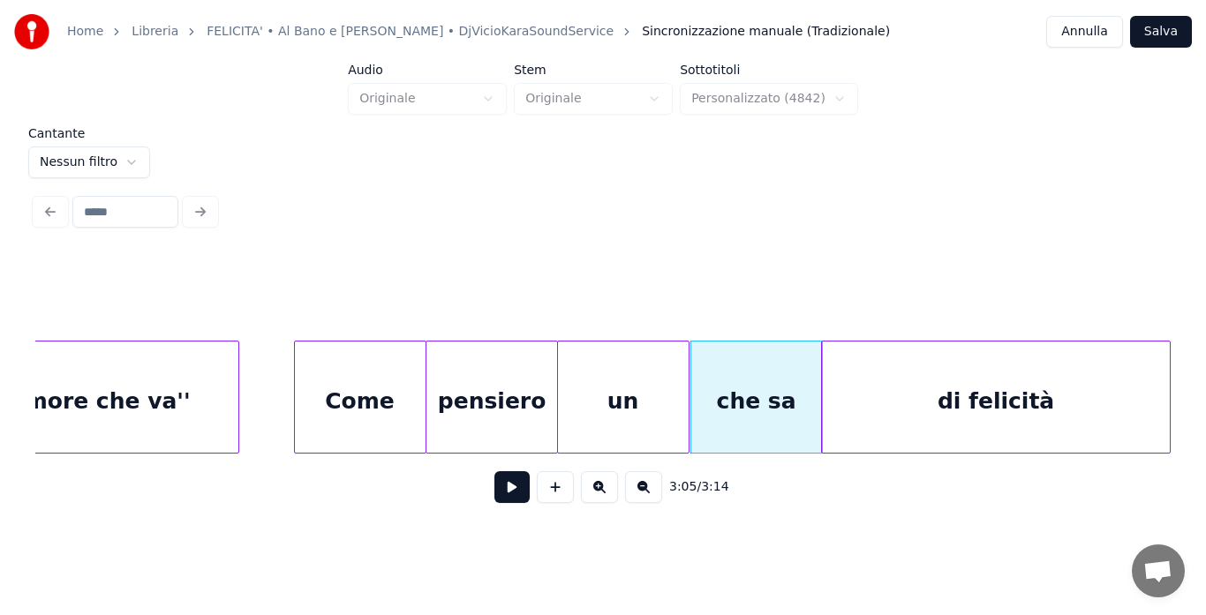
scroll to position [0, 23841]
click at [960, 379] on div "di felicità" at bounding box center [996, 402] width 348 height 120
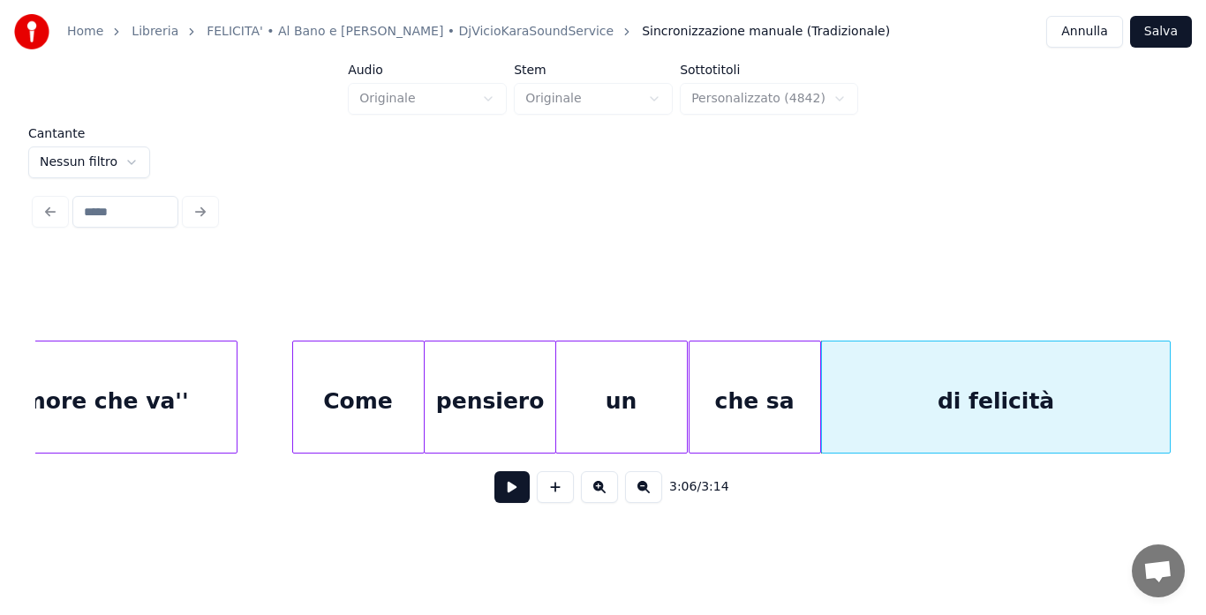
click at [124, 396] on div "d'amore che va''" at bounding box center [86, 402] width 300 height 120
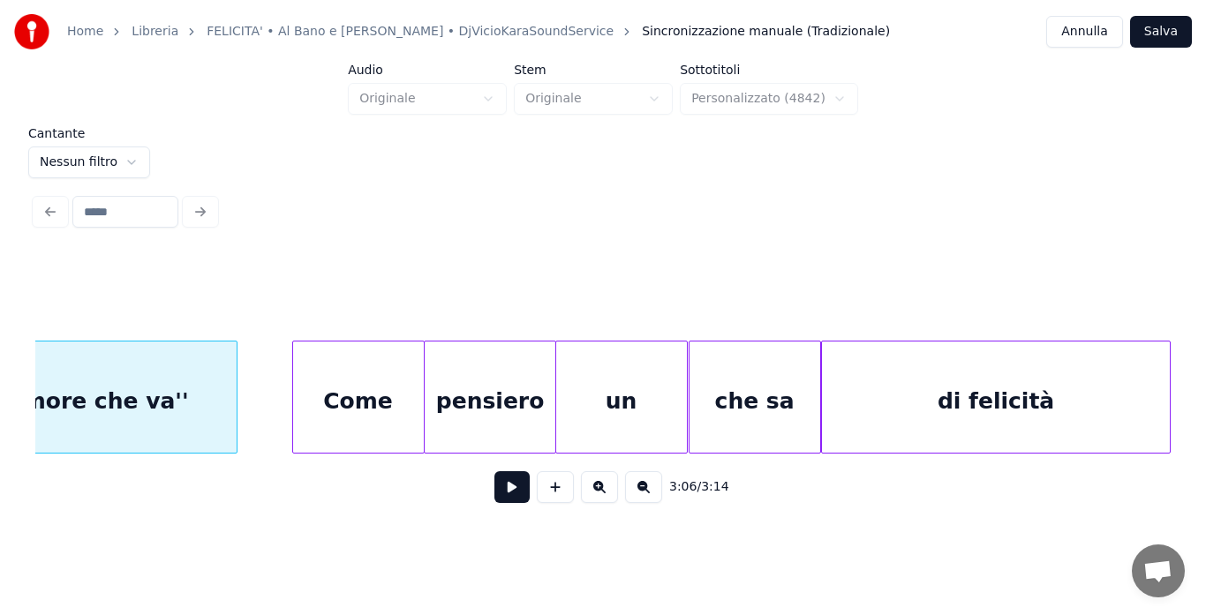
scroll to position [0, 23741]
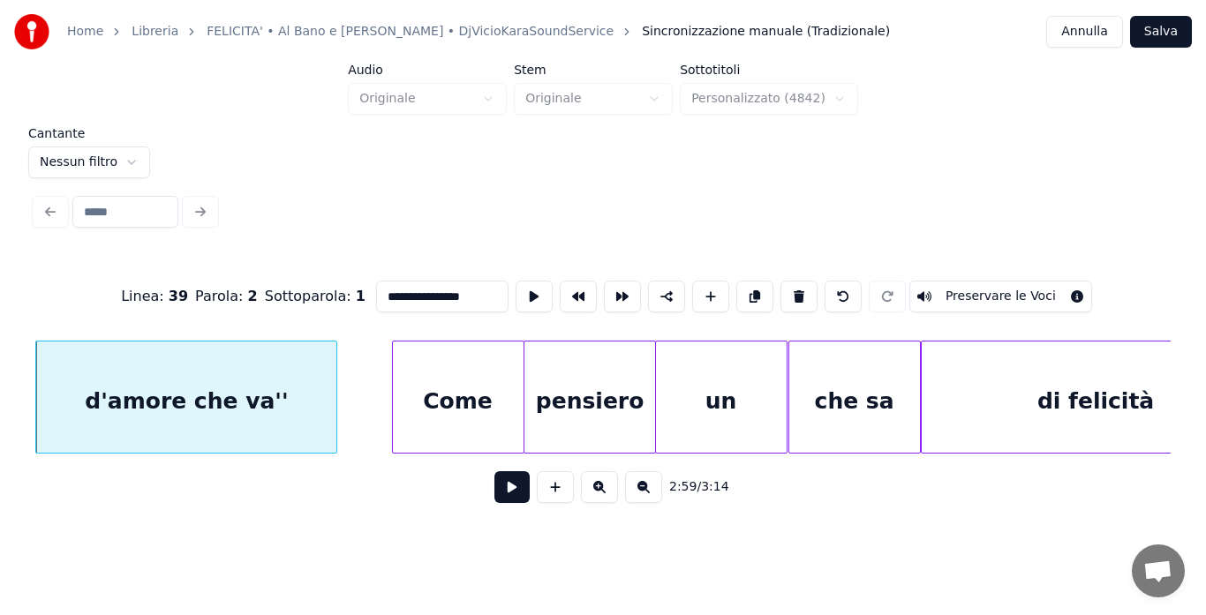
click at [498, 488] on button at bounding box center [511, 487] width 35 height 32
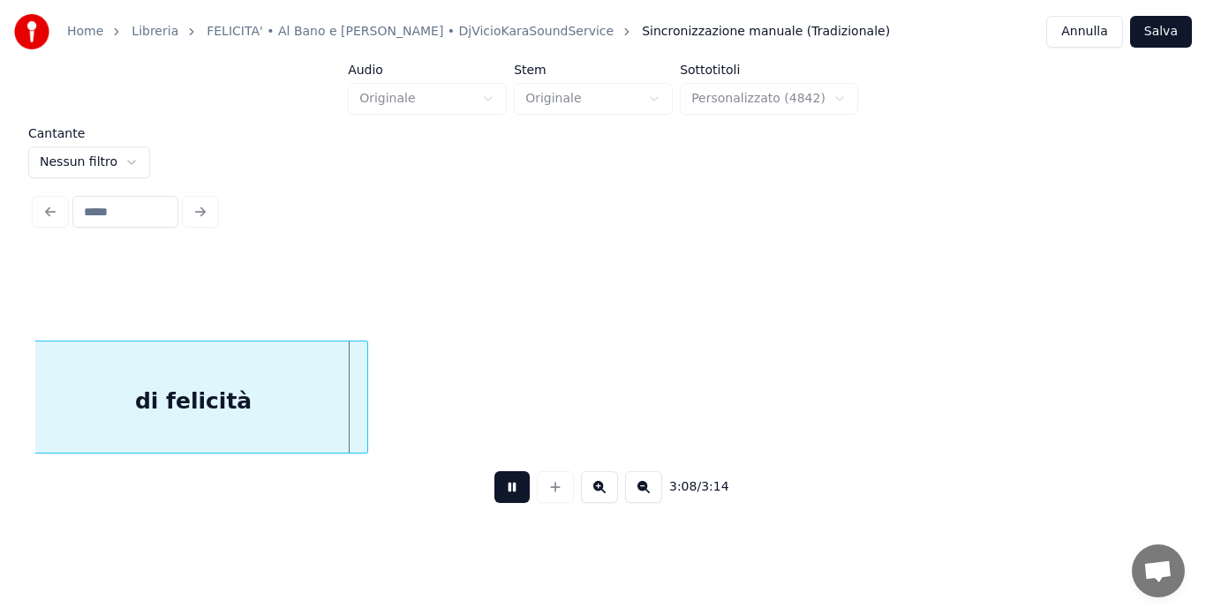
scroll to position [0, 24240]
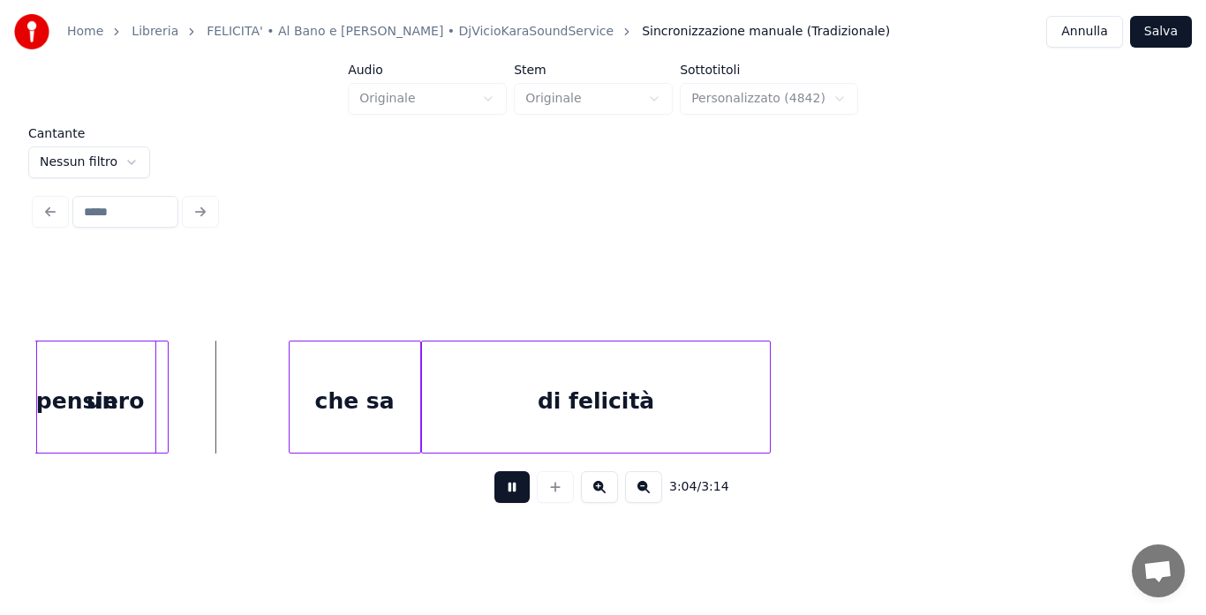
click at [502, 495] on button at bounding box center [511, 487] width 35 height 32
click at [106, 408] on div "pensiero" at bounding box center [90, 402] width 131 height 120
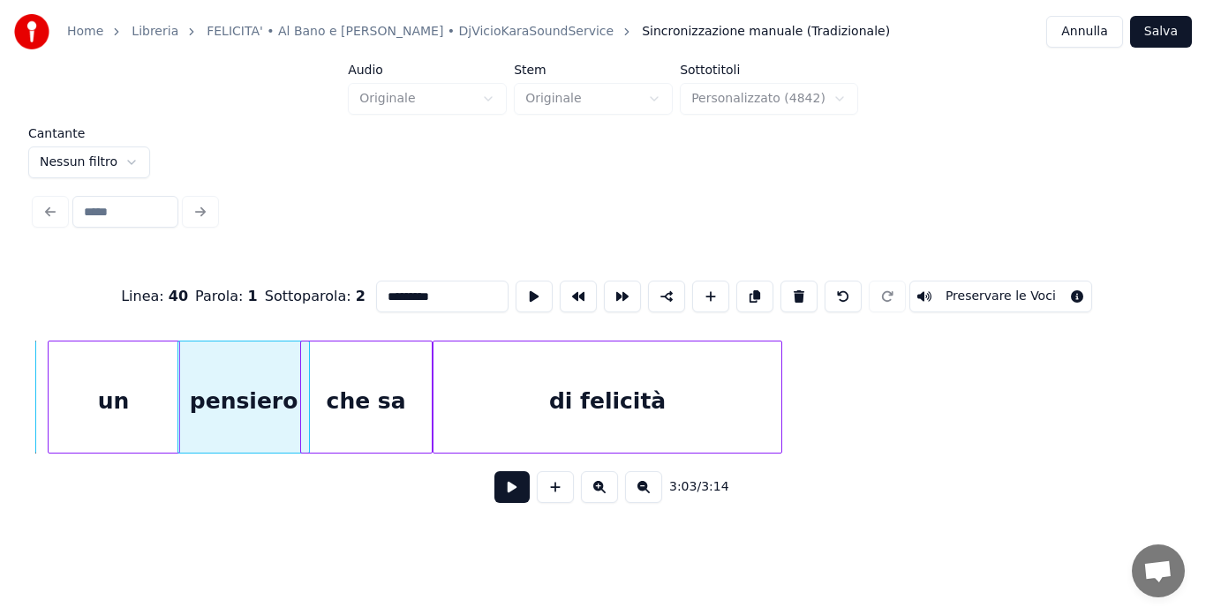
click at [248, 412] on div "pensiero" at bounding box center [243, 402] width 131 height 120
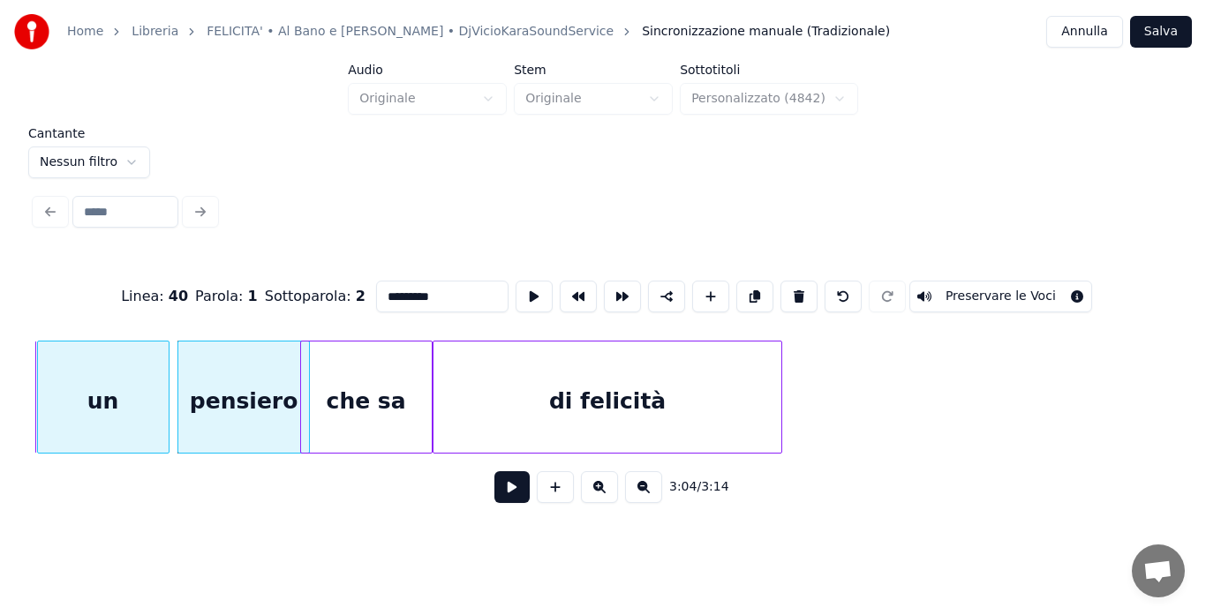
click at [112, 402] on div "un" at bounding box center [103, 402] width 131 height 120
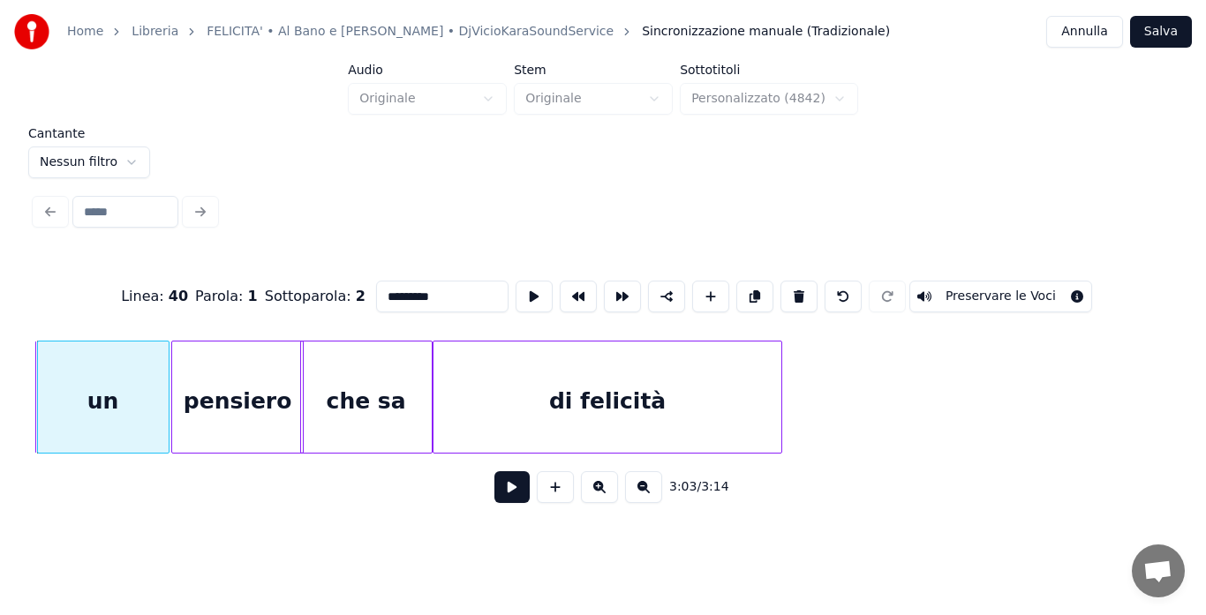
click at [195, 399] on div "pensiero" at bounding box center [237, 402] width 131 height 120
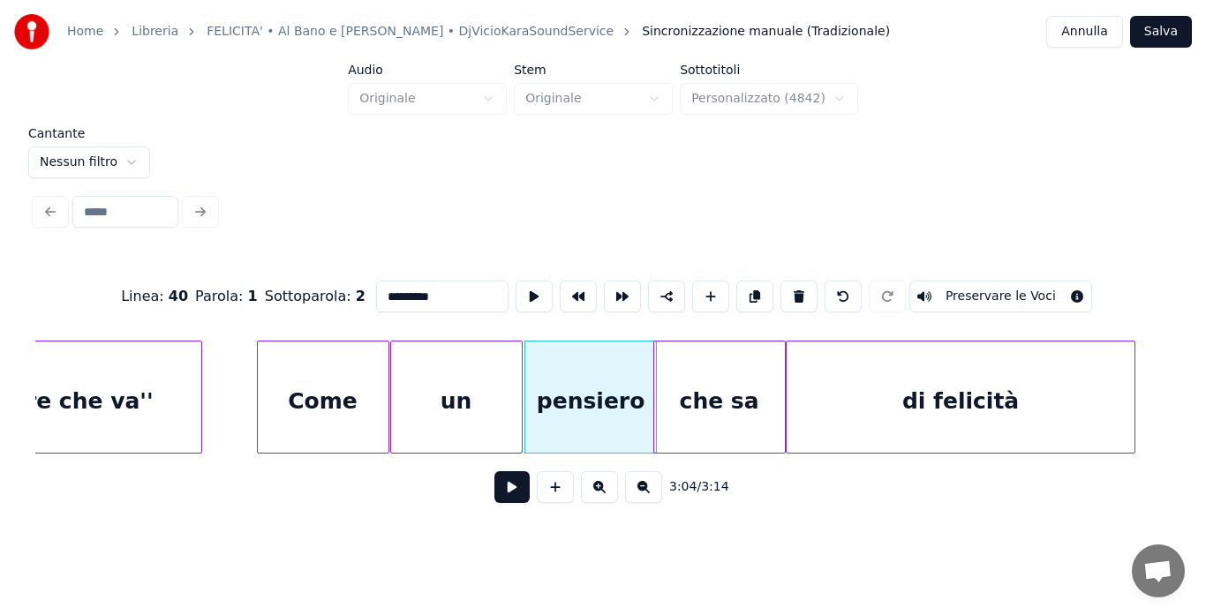
click at [94, 402] on div "d'amore che va''" at bounding box center [51, 402] width 300 height 120
type input "**********"
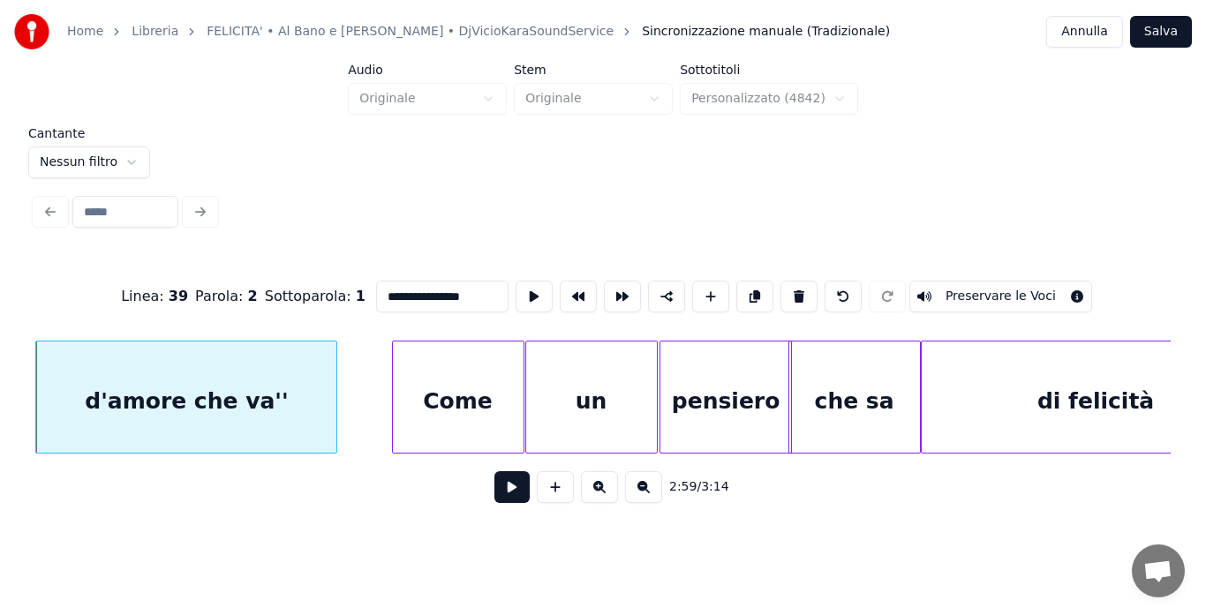
click at [515, 499] on button at bounding box center [511, 487] width 35 height 32
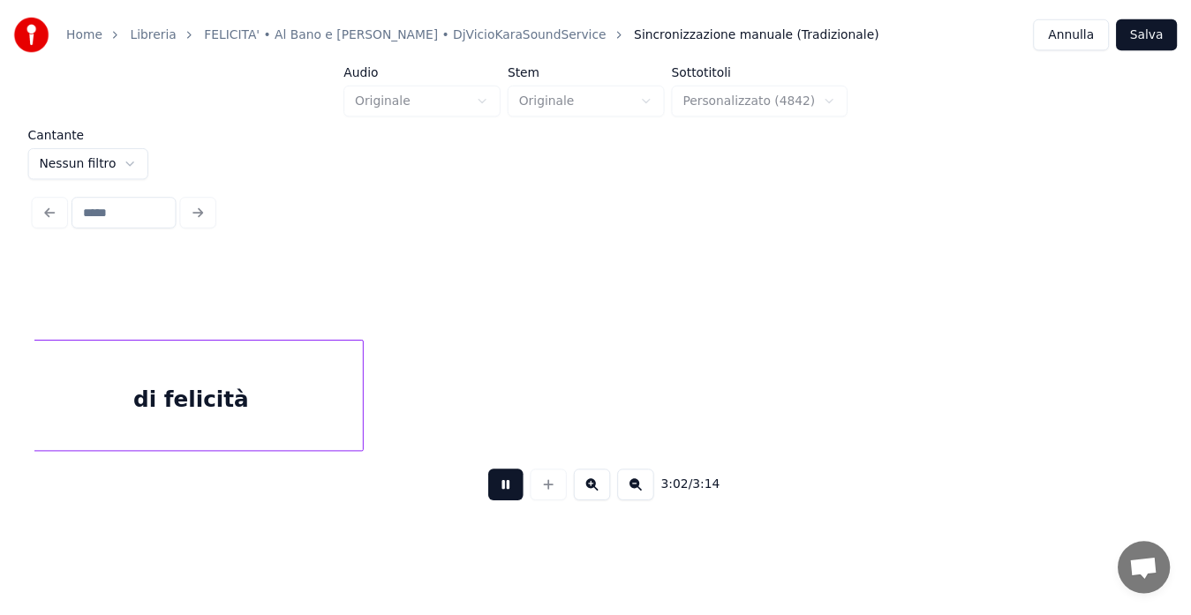
scroll to position [0, 24207]
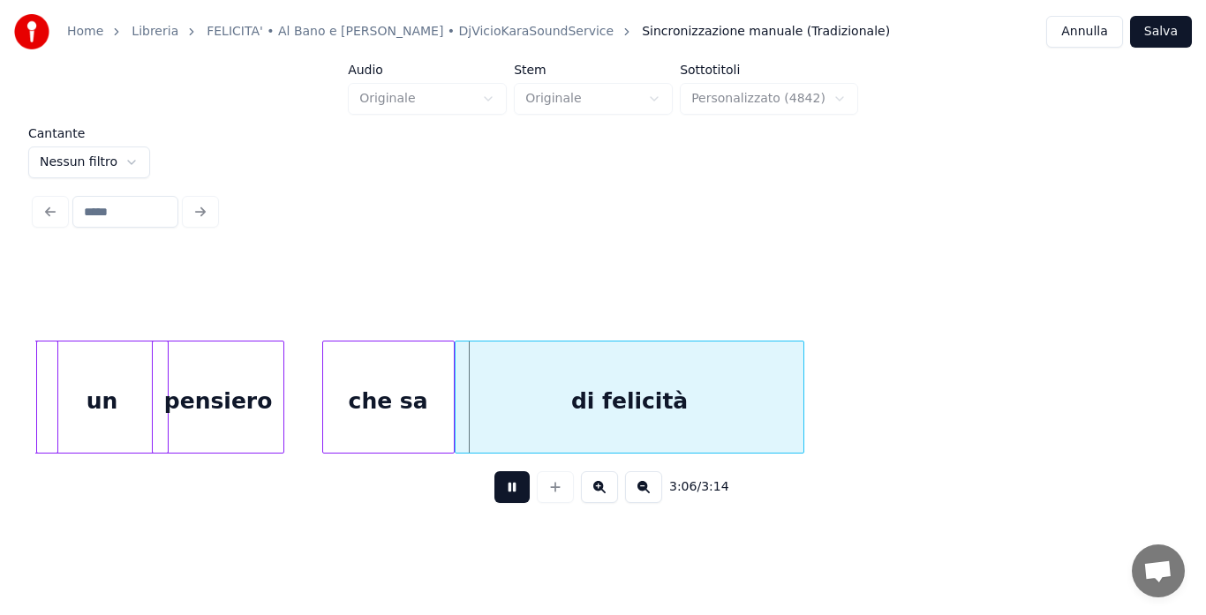
click at [252, 414] on div "pensiero" at bounding box center [218, 402] width 131 height 120
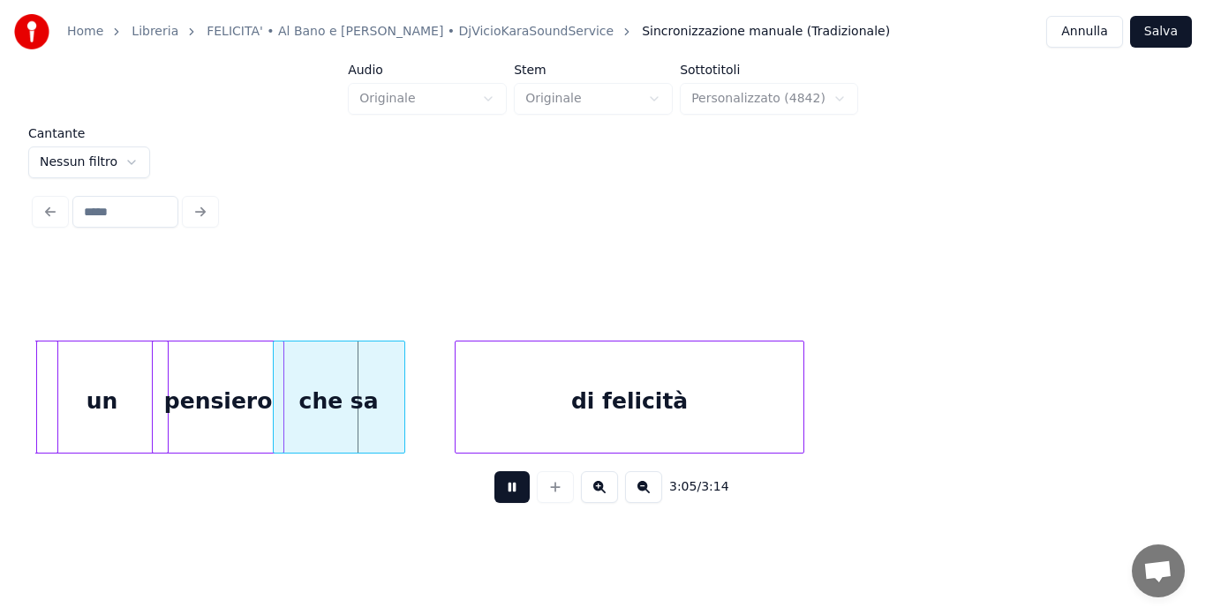
click at [323, 410] on div "che sa" at bounding box center [339, 402] width 131 height 120
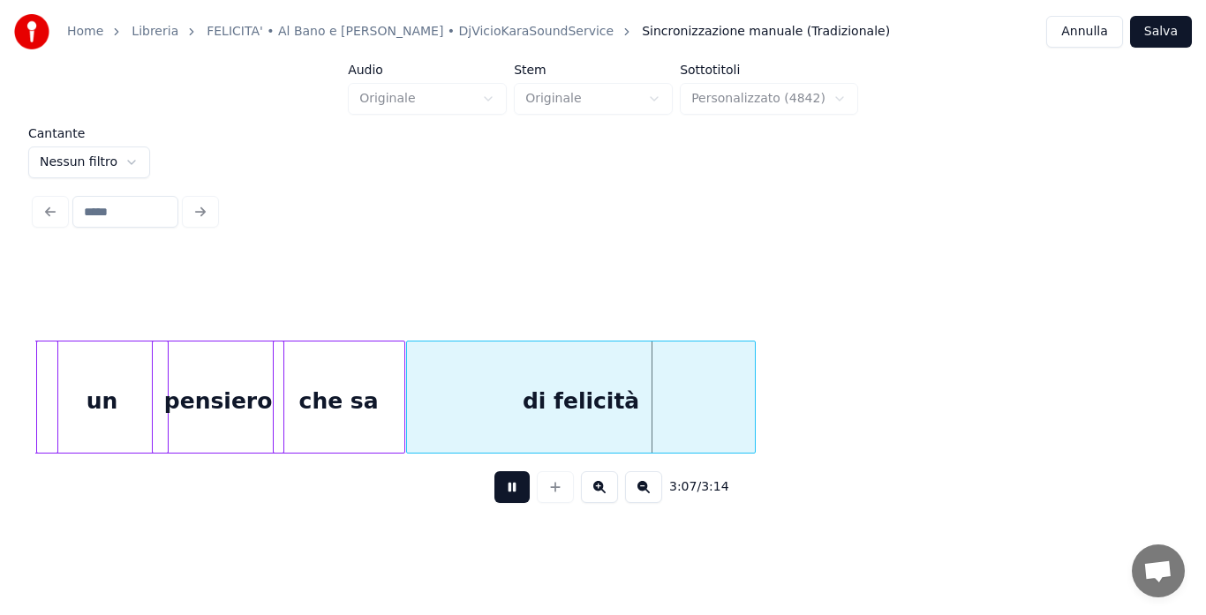
click at [493, 432] on div "di felicità" at bounding box center [581, 402] width 348 height 120
click at [1172, 37] on button "Salva" at bounding box center [1161, 32] width 62 height 32
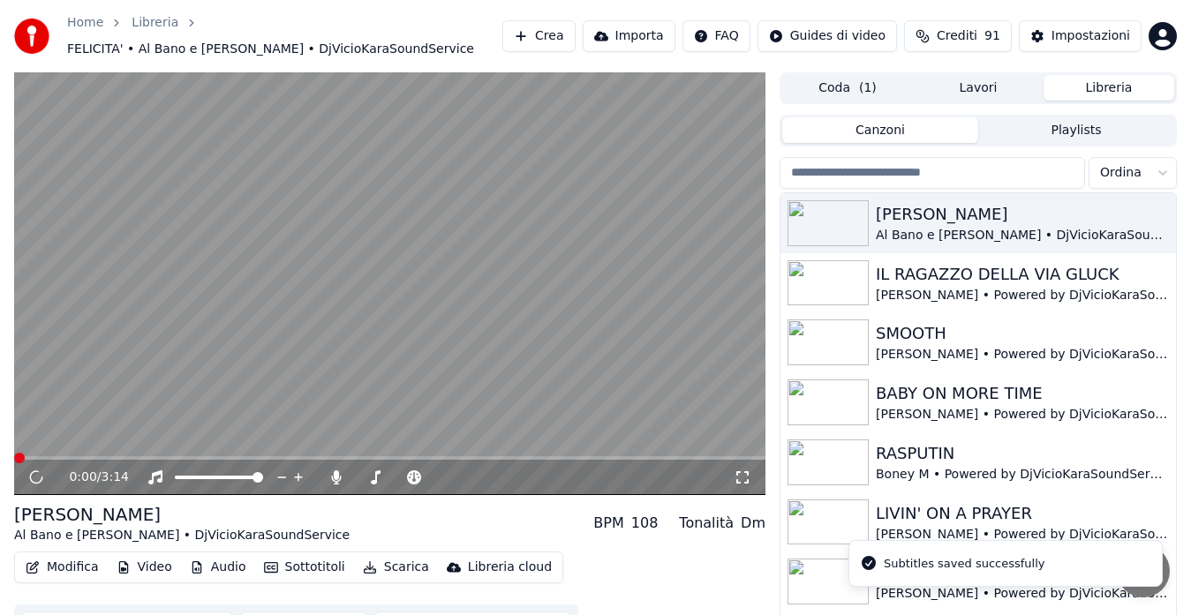
click at [78, 569] on button "Modifica" at bounding box center [62, 567] width 87 height 25
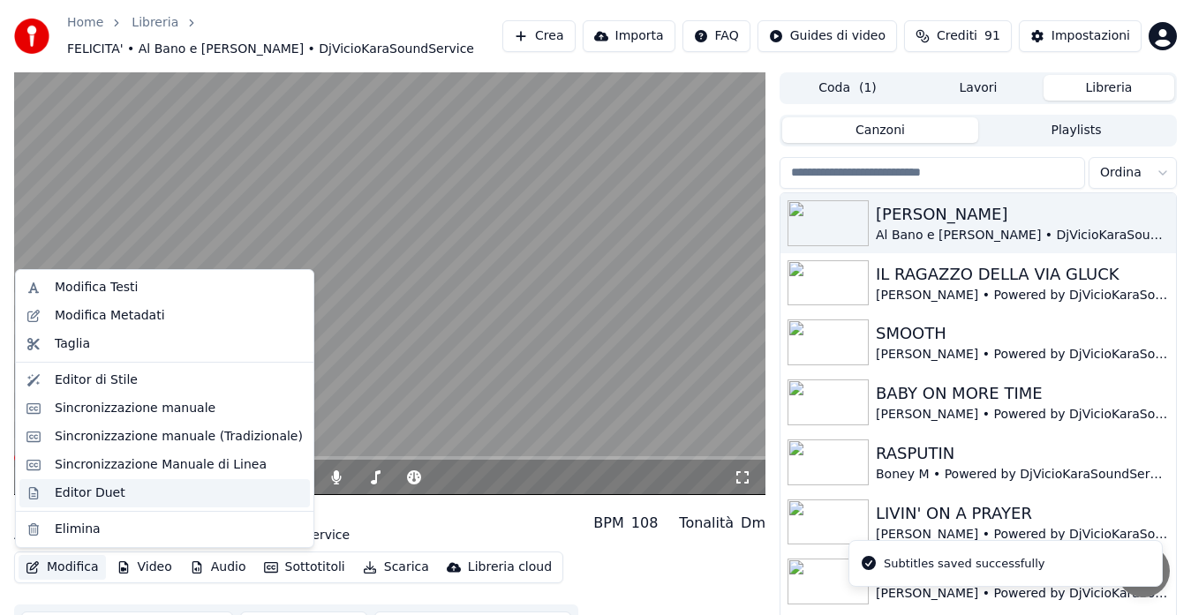
click at [85, 494] on div "Editor Duet" at bounding box center [90, 494] width 71 height 18
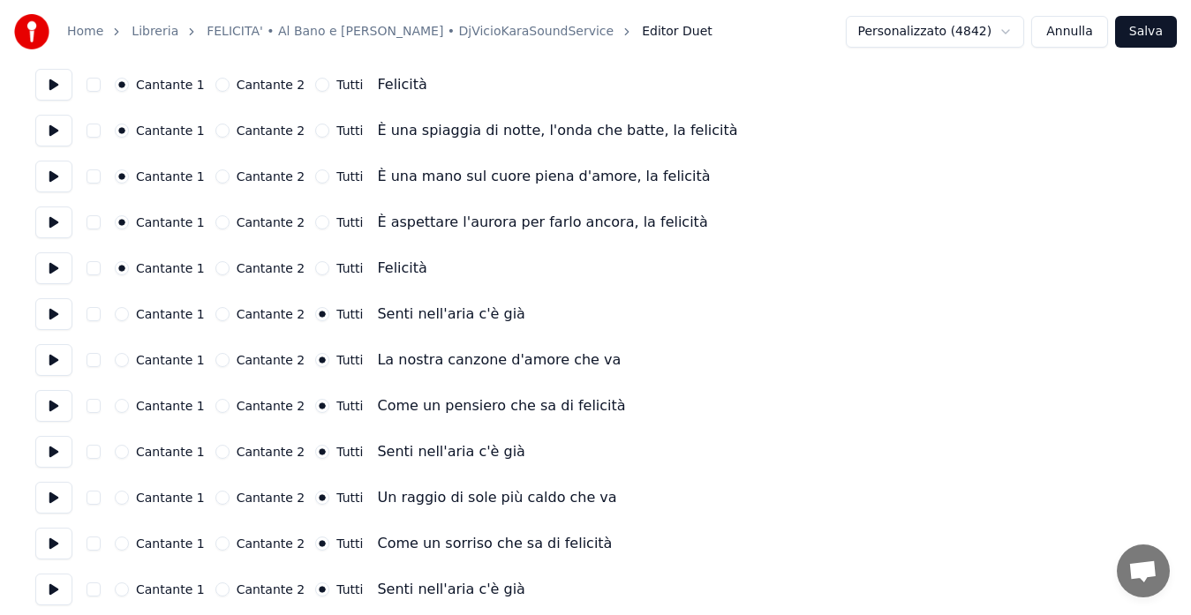
scroll to position [1443, 0]
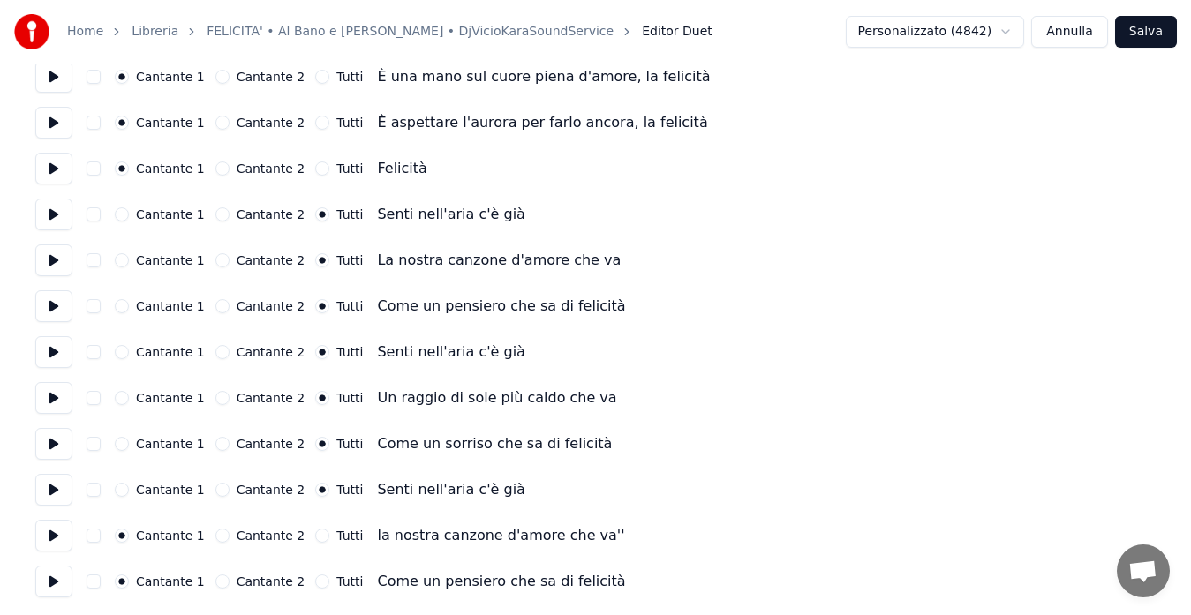
click at [315, 538] on button "Tutti" at bounding box center [322, 536] width 14 height 14
drag, startPoint x: 304, startPoint y: 583, endPoint x: 338, endPoint y: 579, distance: 34.7
click at [315, 583] on button "Tutti" at bounding box center [322, 582] width 14 height 14
click at [1145, 25] on button "Salva" at bounding box center [1146, 32] width 62 height 32
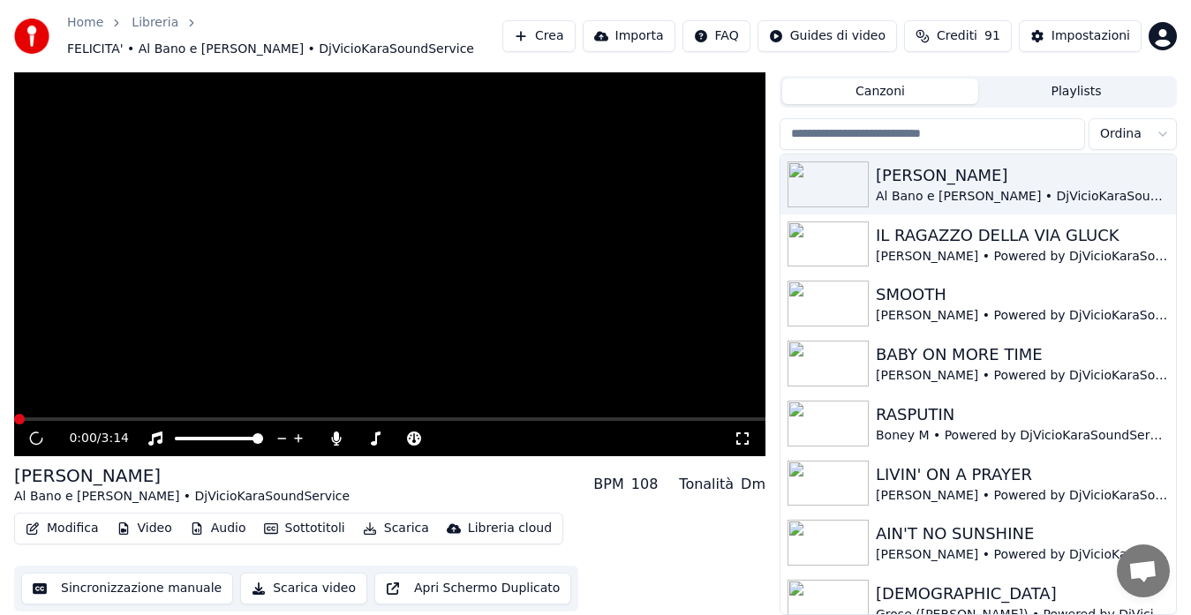
scroll to position [39, 0]
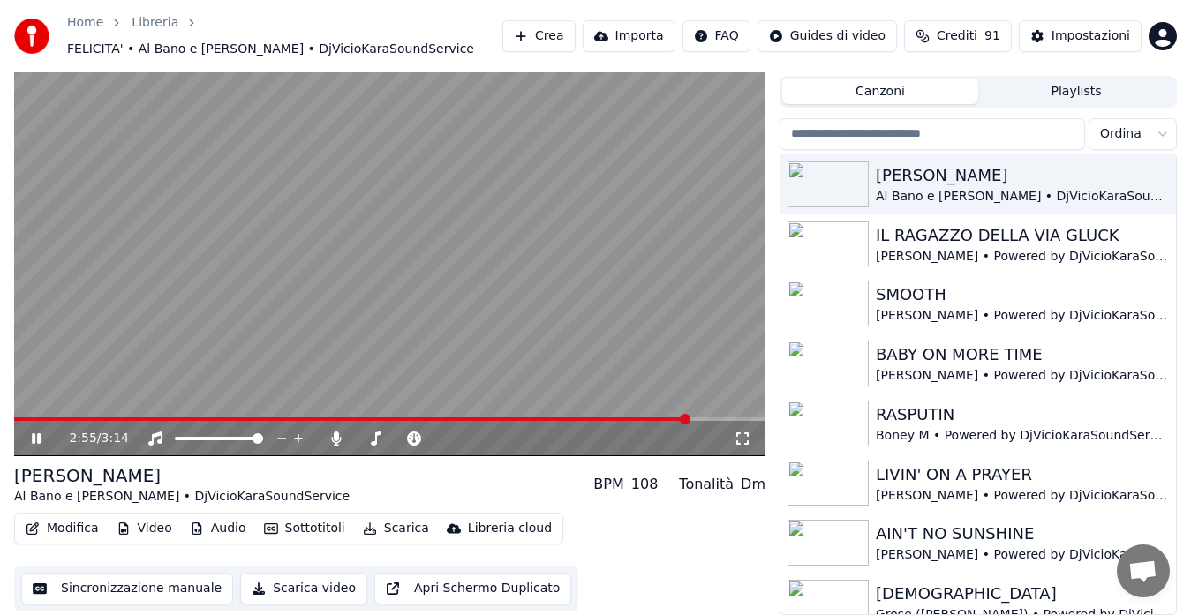
click at [690, 418] on span at bounding box center [389, 419] width 751 height 4
click at [573, 314] on video at bounding box center [389, 245] width 751 height 423
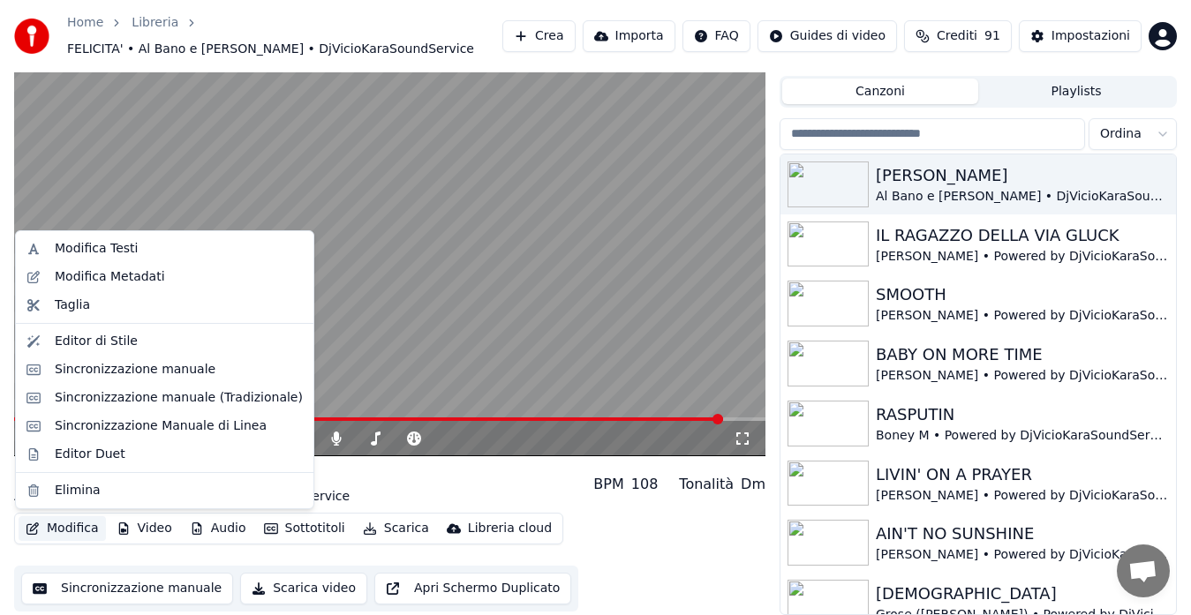
click at [68, 529] on button "Modifica" at bounding box center [62, 528] width 87 height 25
click at [108, 405] on div "Sincronizzazione manuale (Tradizionale)" at bounding box center [179, 398] width 248 height 18
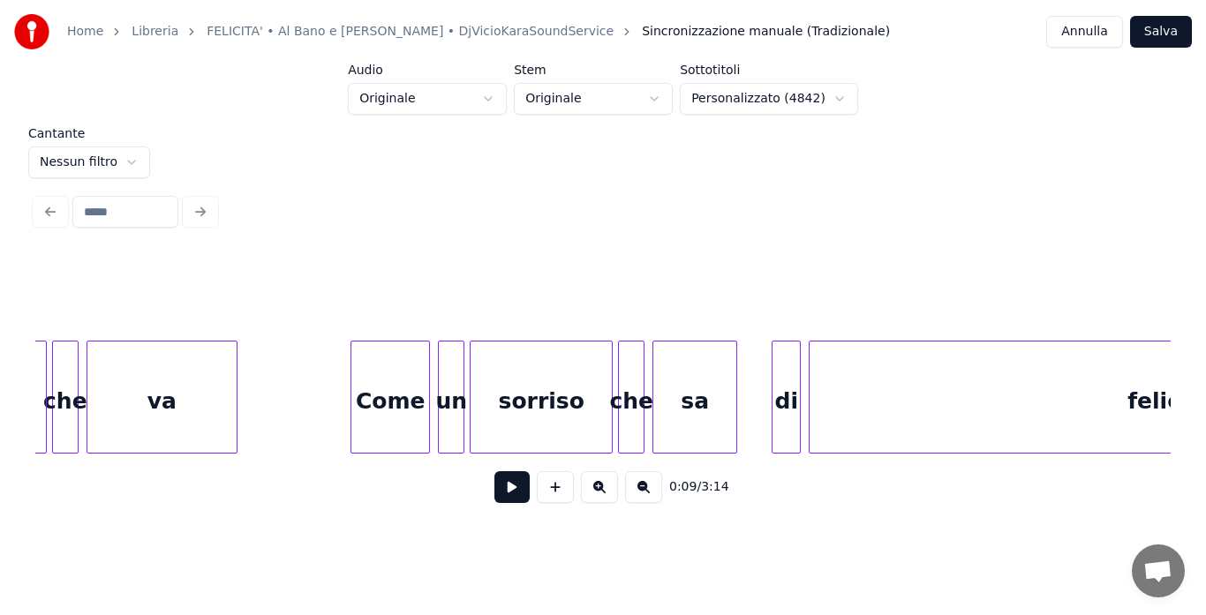
scroll to position [0, 21452]
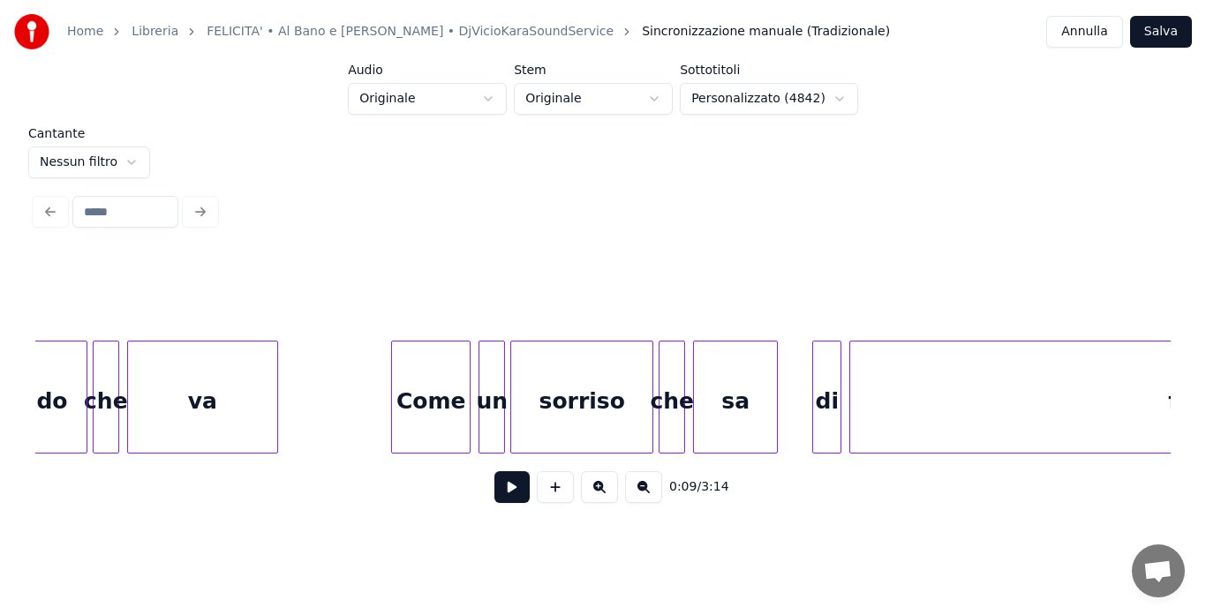
click at [227, 421] on div "va" at bounding box center [202, 402] width 149 height 120
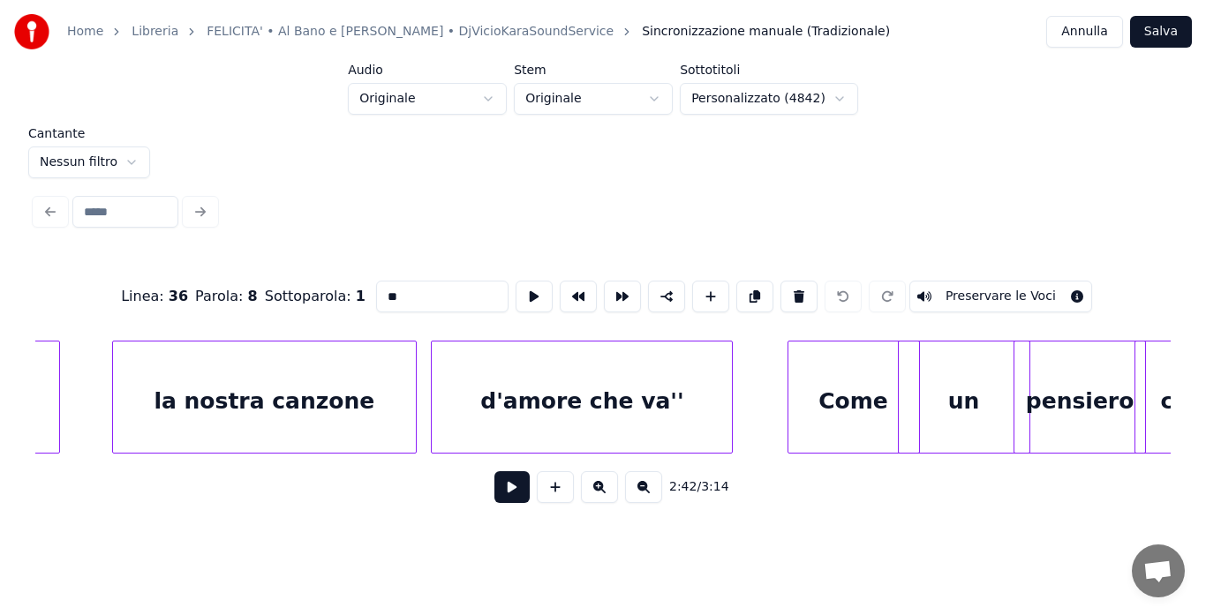
scroll to position [0, 23346]
click at [830, 420] on div "Come" at bounding box center [852, 402] width 131 height 120
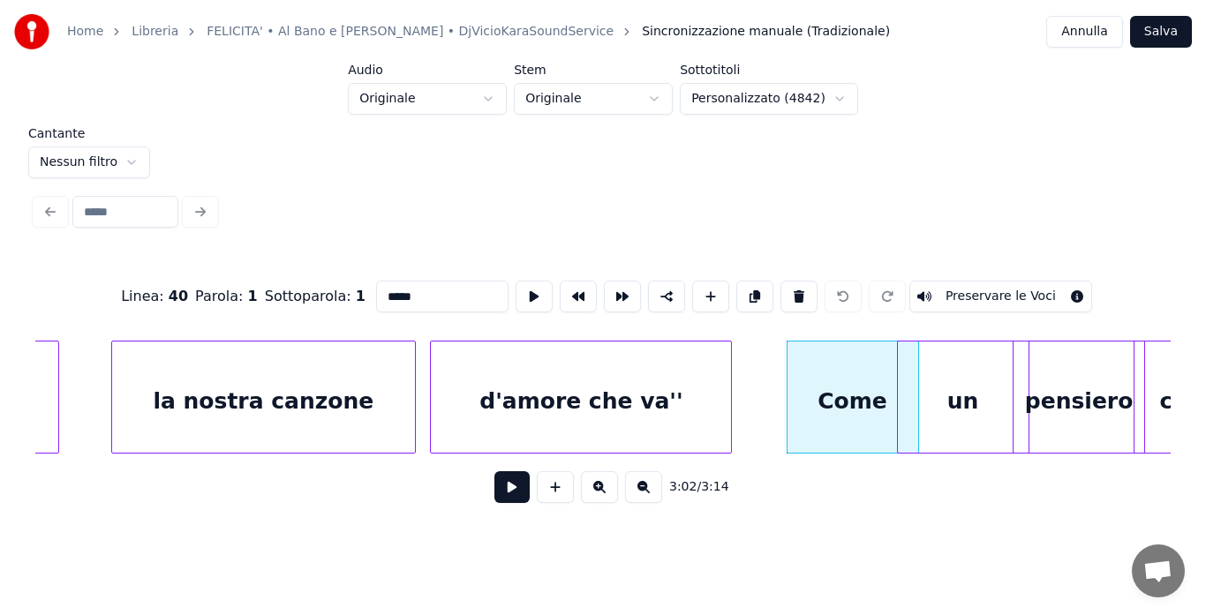
click at [702, 395] on div "d'amore che va''" at bounding box center [581, 402] width 300 height 120
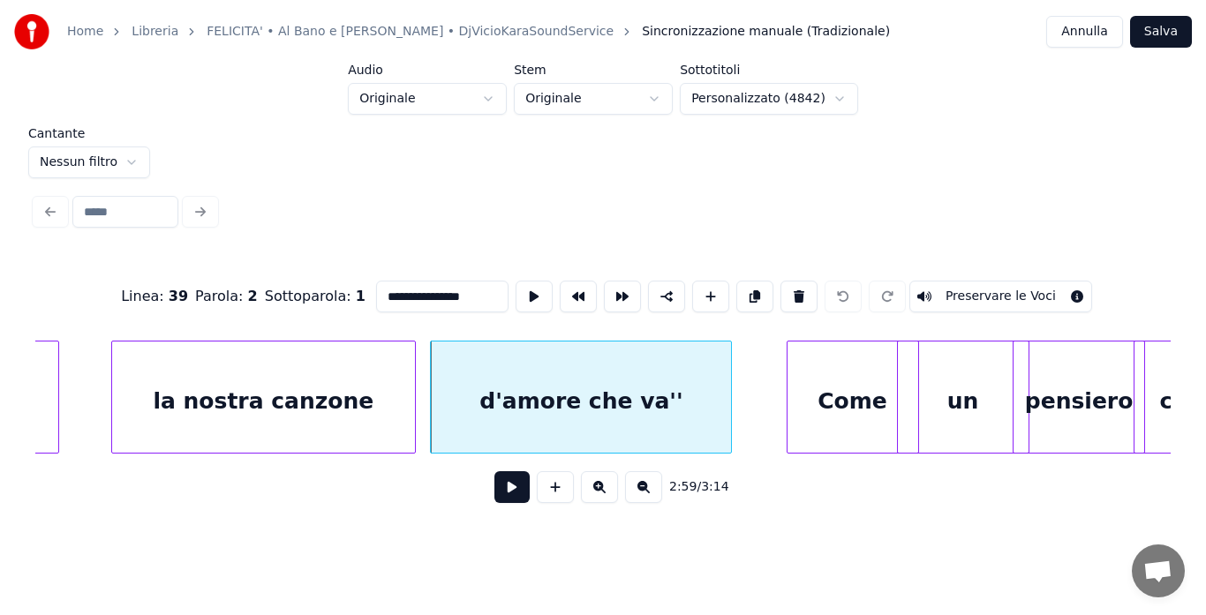
click at [275, 387] on div "la nostra canzone" at bounding box center [263, 402] width 303 height 120
type input "**********"
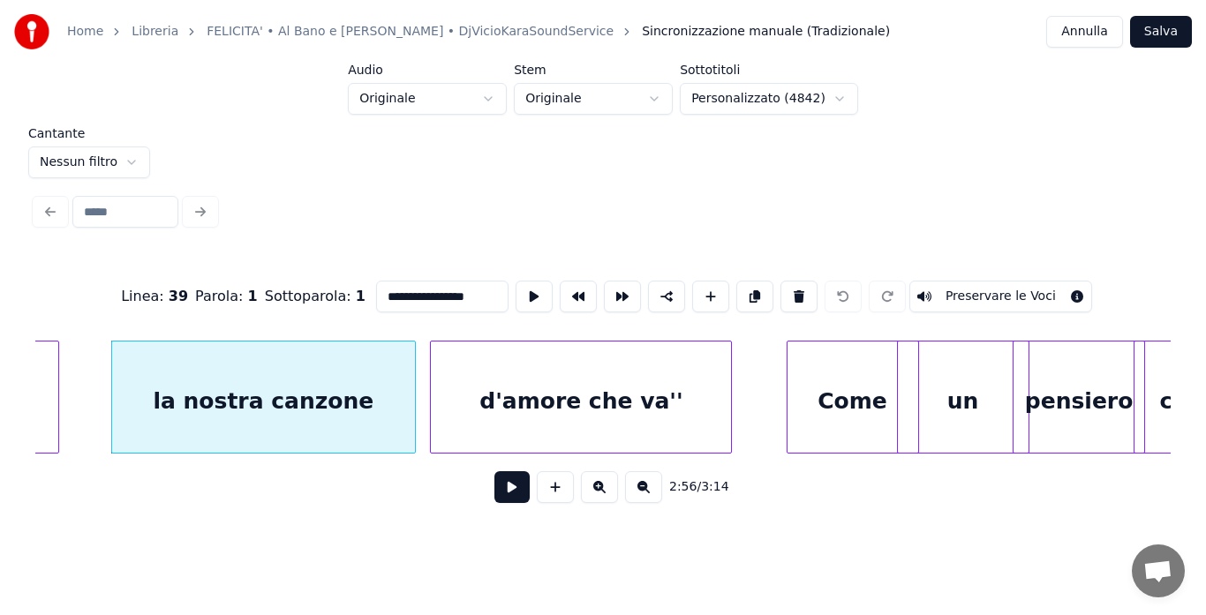
click at [508, 493] on button at bounding box center [511, 487] width 35 height 32
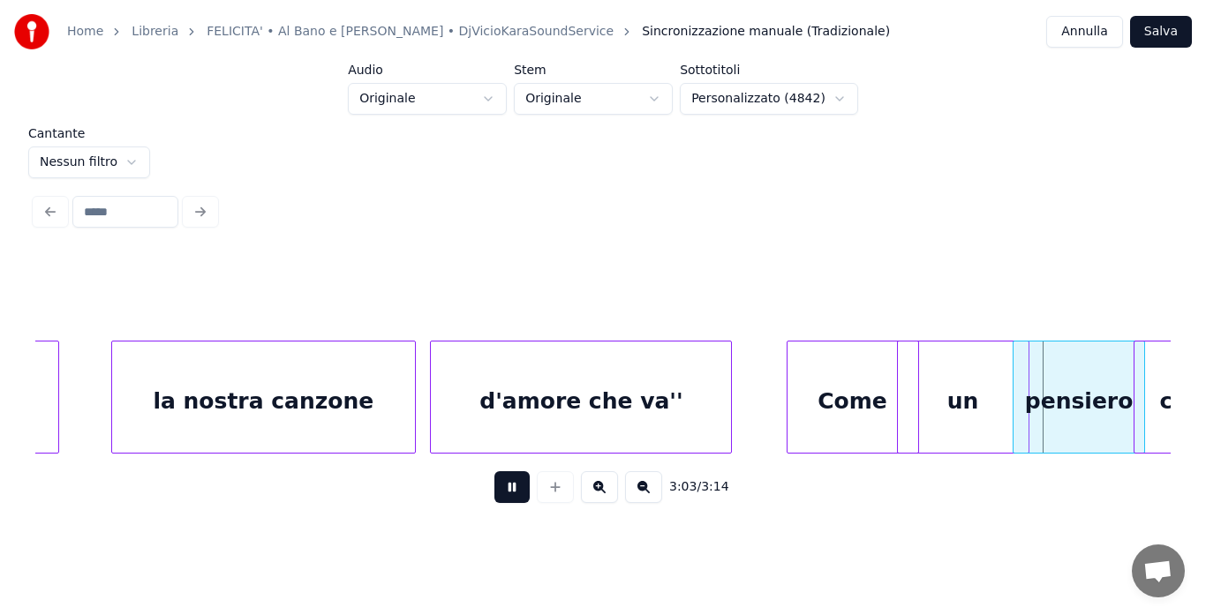
click at [494, 499] on button at bounding box center [511, 487] width 35 height 32
click at [783, 410] on div "Come" at bounding box center [817, 402] width 131 height 120
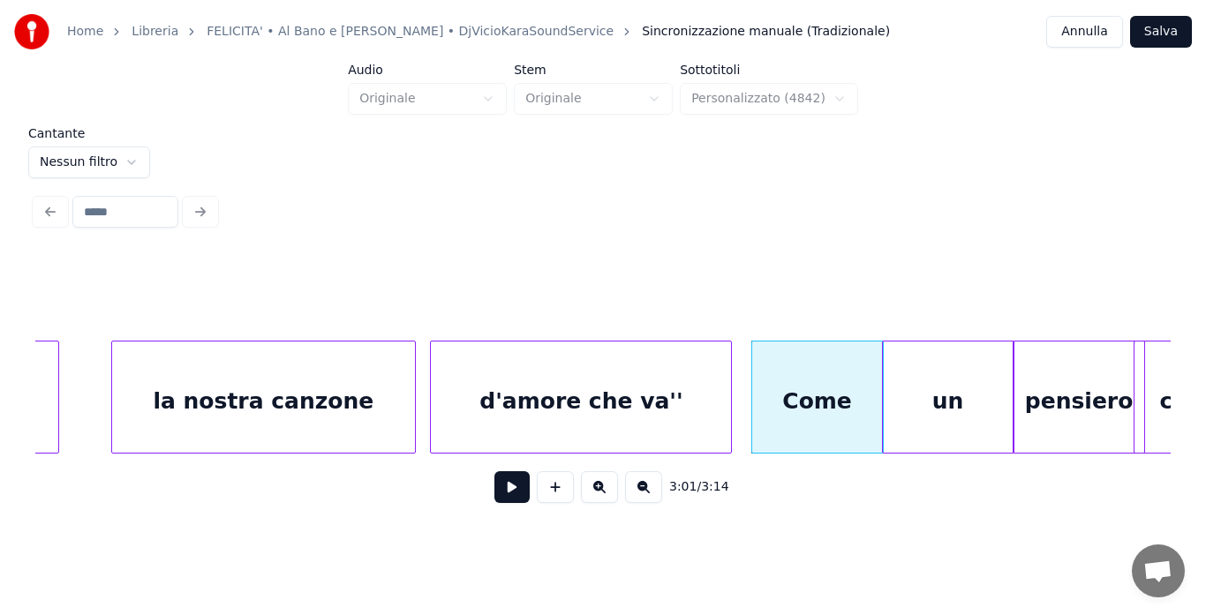
click at [920, 414] on div "un" at bounding box center [948, 402] width 131 height 120
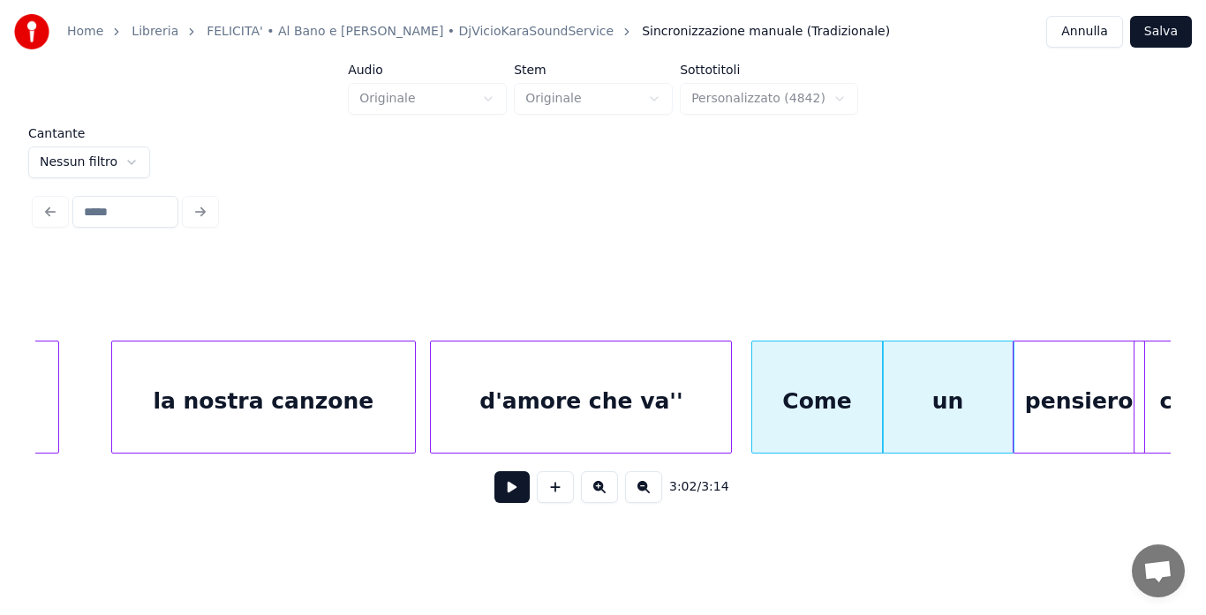
click at [1118, 410] on div "pensiero" at bounding box center [1078, 402] width 131 height 120
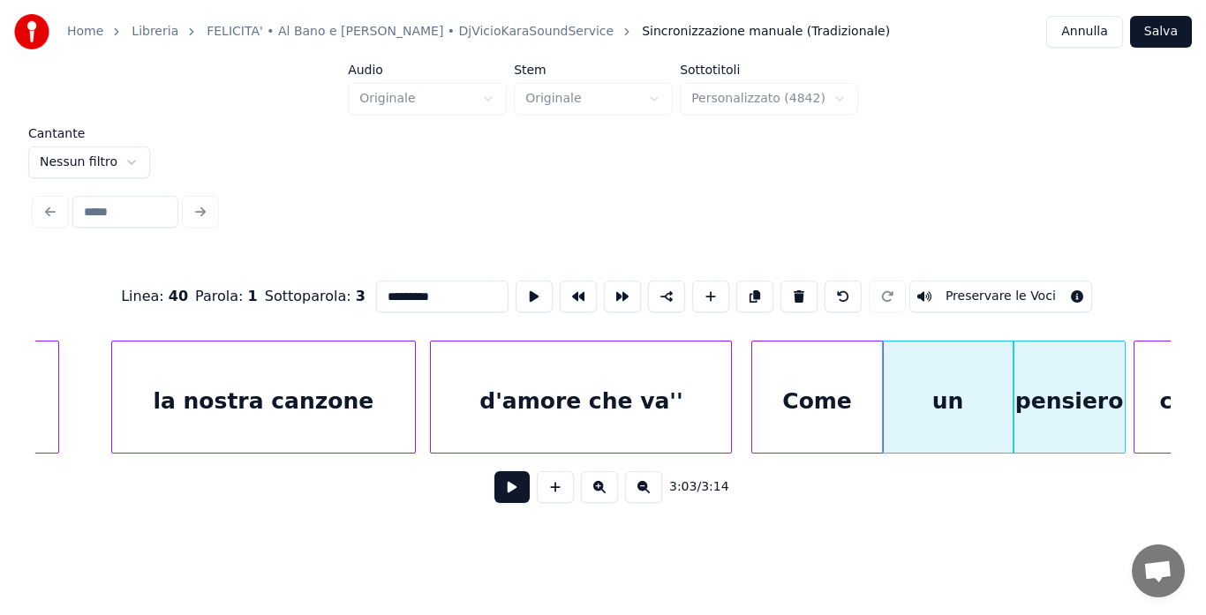
click at [1120, 414] on div at bounding box center [1121, 397] width 5 height 111
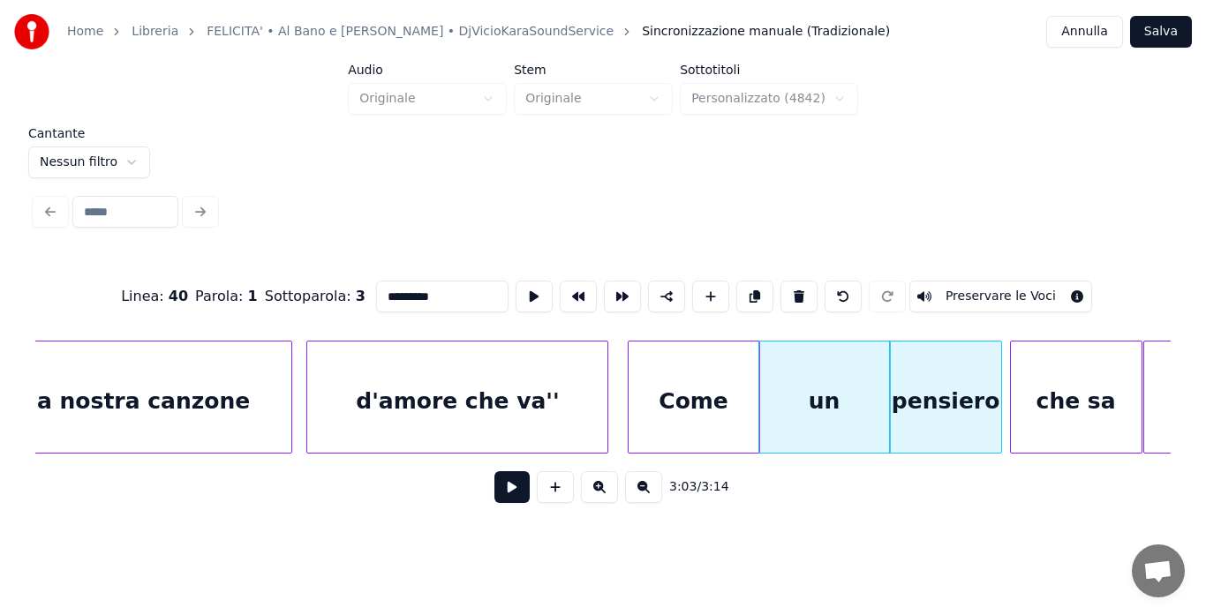
scroll to position [0, 23593]
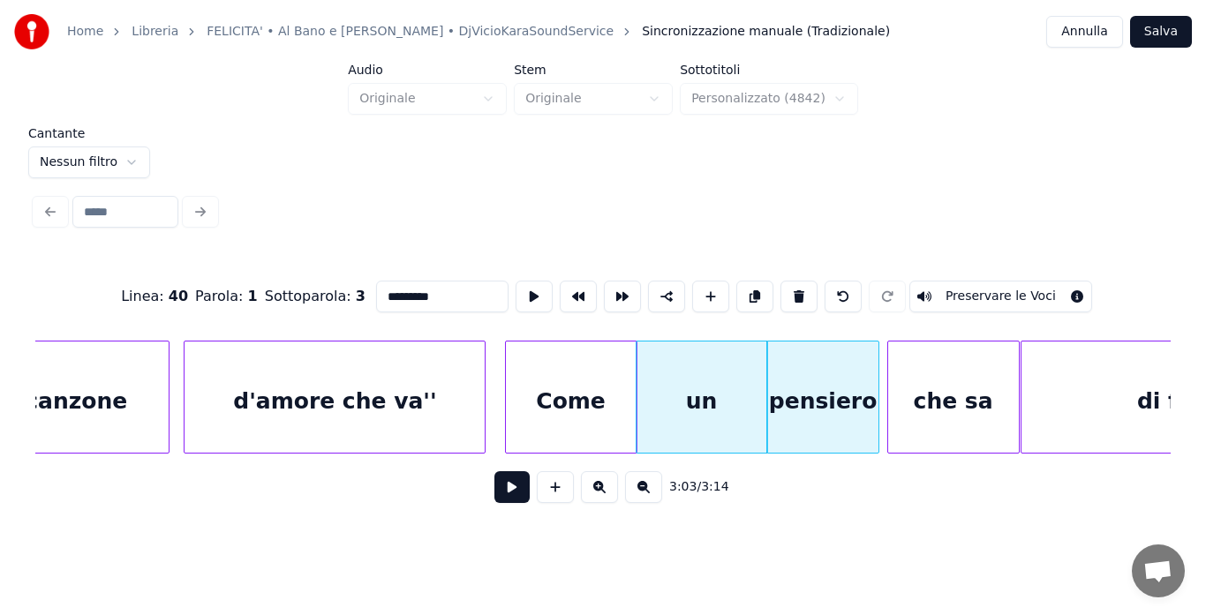
click at [972, 402] on div "che sa" at bounding box center [953, 402] width 131 height 120
type input "******"
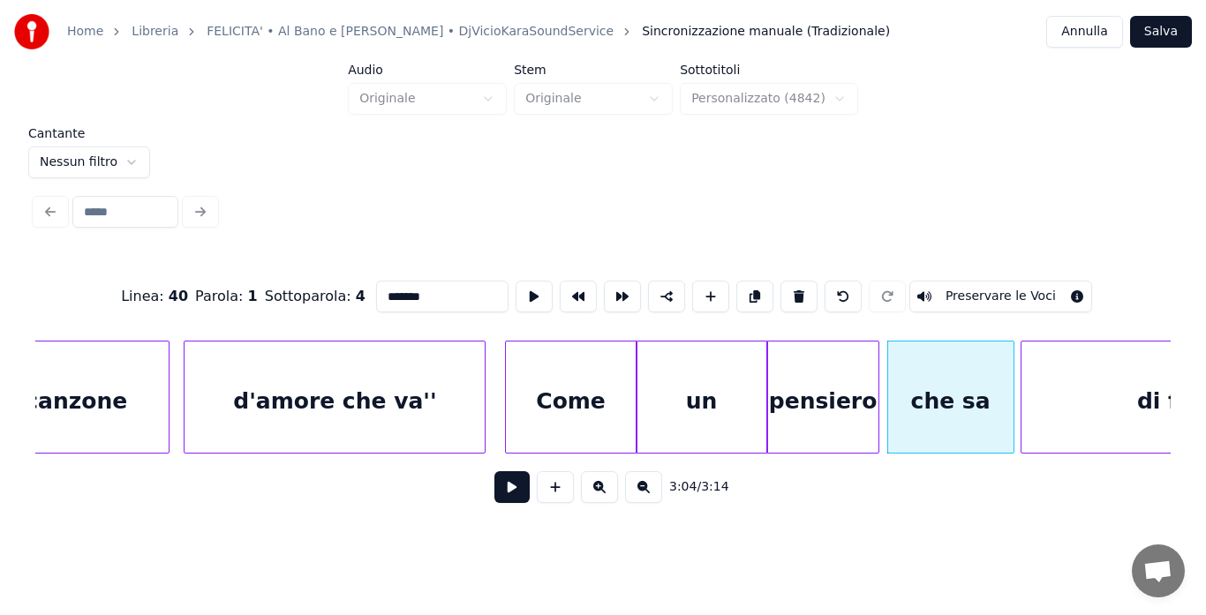
click at [1011, 393] on div at bounding box center [1010, 397] width 5 height 111
click at [1154, 30] on button "Salva" at bounding box center [1161, 32] width 62 height 32
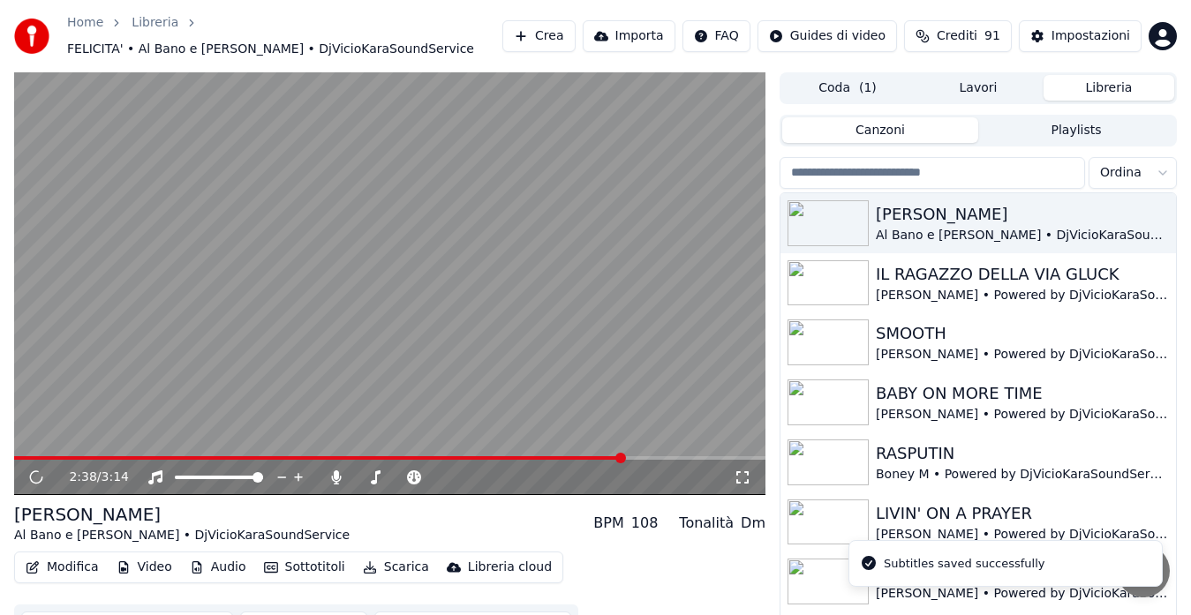
click at [624, 458] on span at bounding box center [389, 458] width 751 height 4
click at [672, 456] on span at bounding box center [389, 458] width 751 height 4
click at [672, 456] on span at bounding box center [343, 458] width 659 height 4
click at [31, 476] on icon at bounding box center [48, 477] width 41 height 14
click at [59, 565] on button "Modifica" at bounding box center [62, 567] width 87 height 25
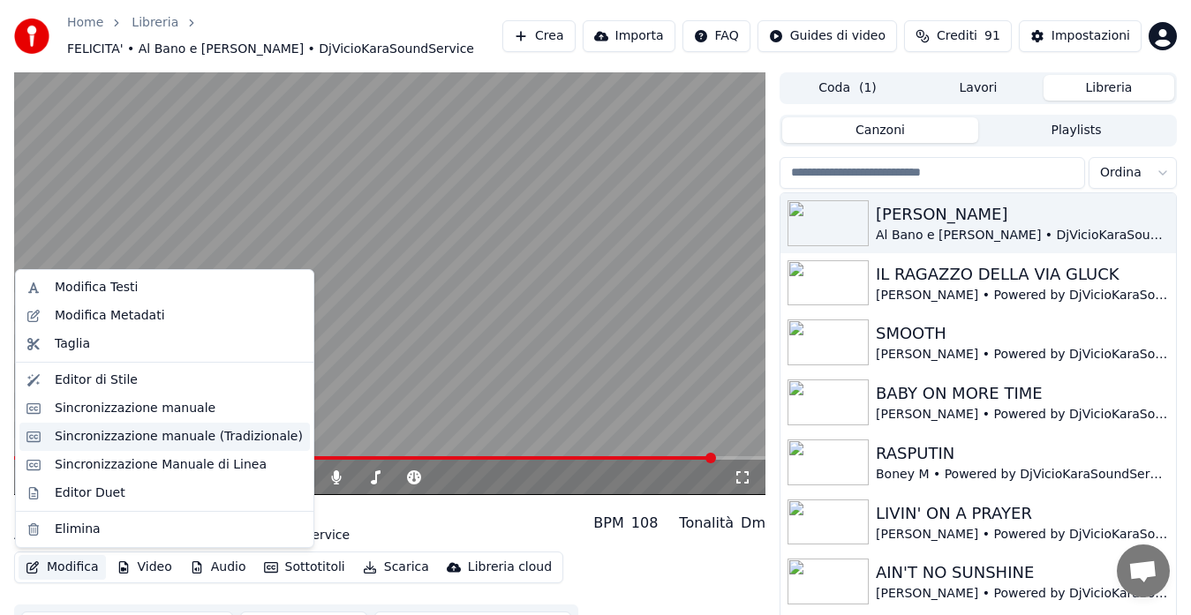
click at [109, 434] on div "Sincronizzazione manuale (Tradizionale)" at bounding box center [179, 437] width 248 height 18
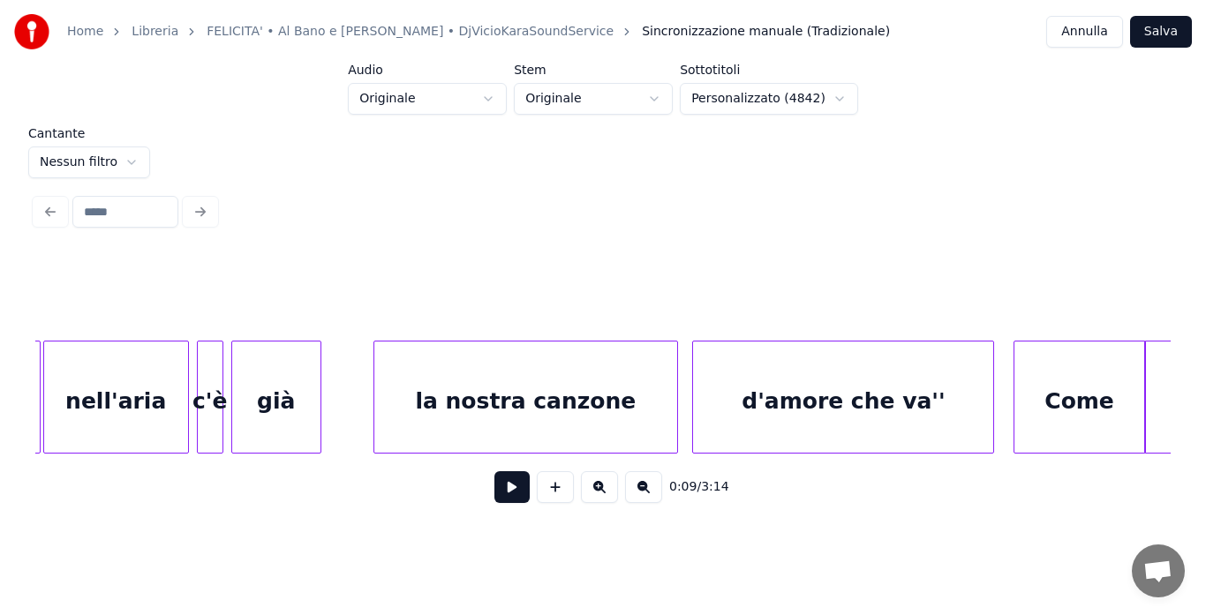
scroll to position [0, 24135]
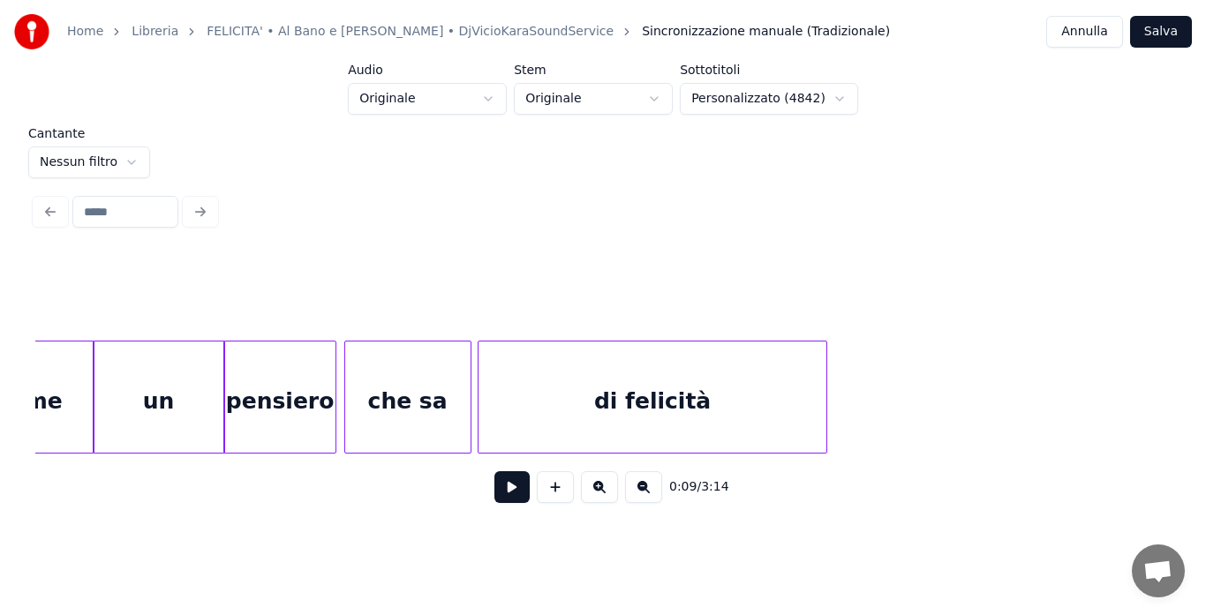
click at [1082, 454] on div "Come un pensiero che sa di felicità" at bounding box center [602, 397] width 1135 height 113
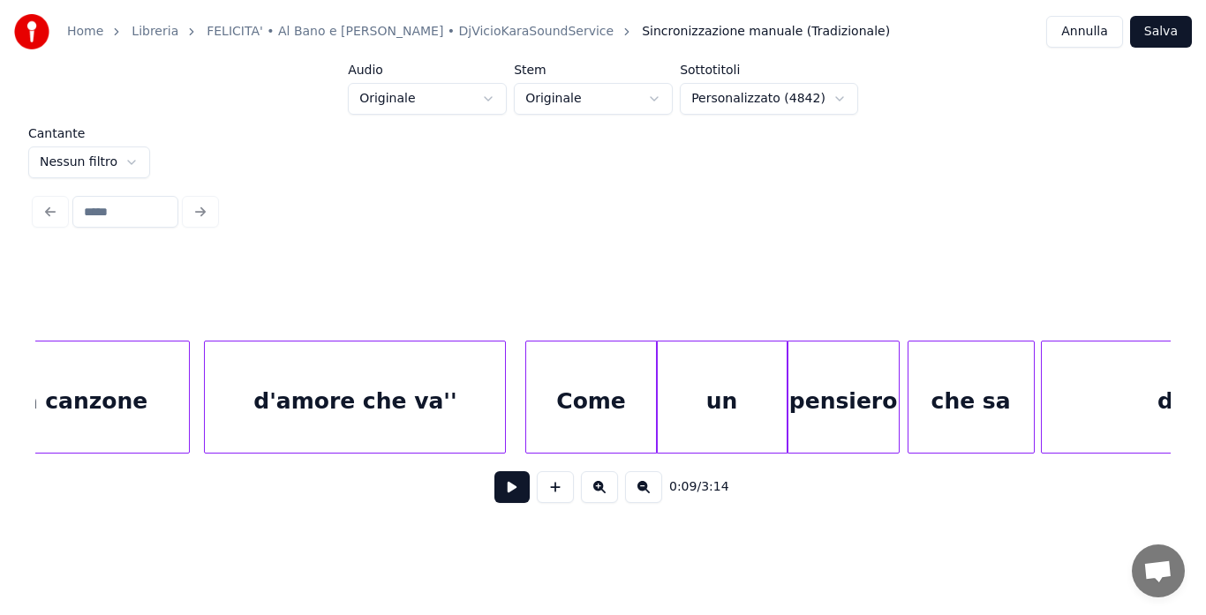
scroll to position [0, 23387]
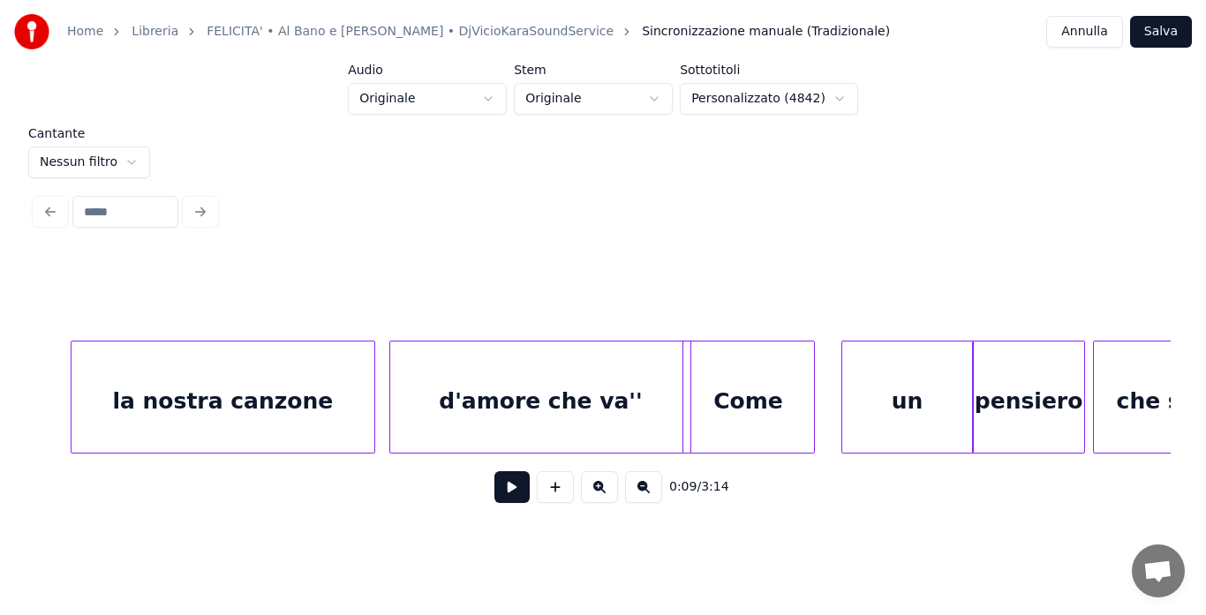
click at [783, 429] on div "Come" at bounding box center [748, 402] width 131 height 120
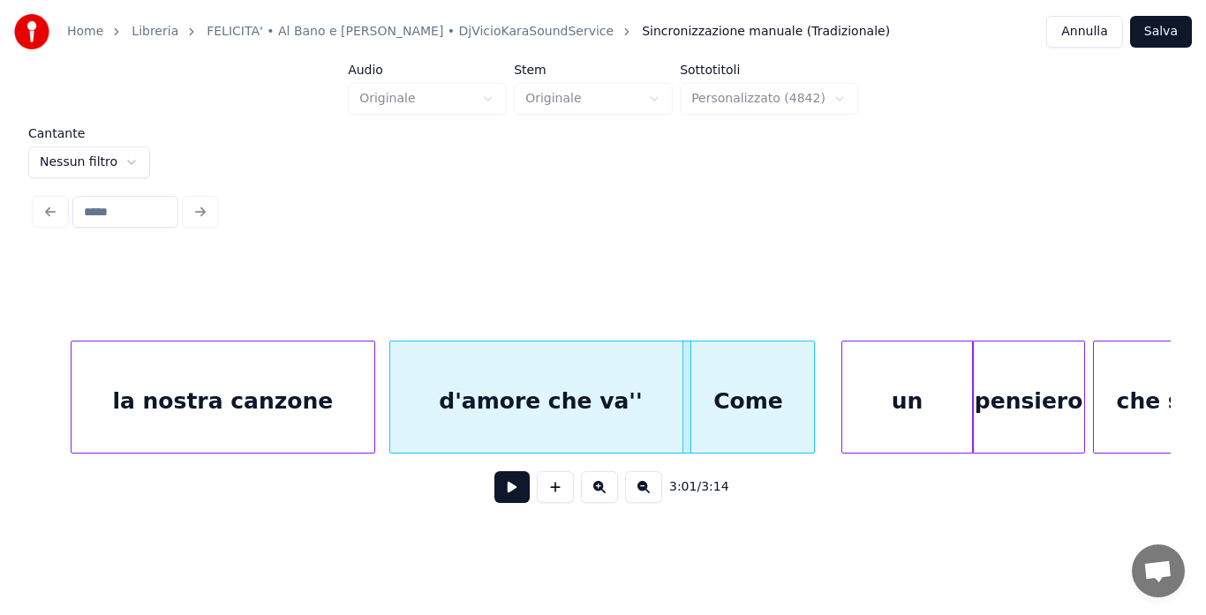
click at [1158, 35] on button "Salva" at bounding box center [1161, 32] width 62 height 32
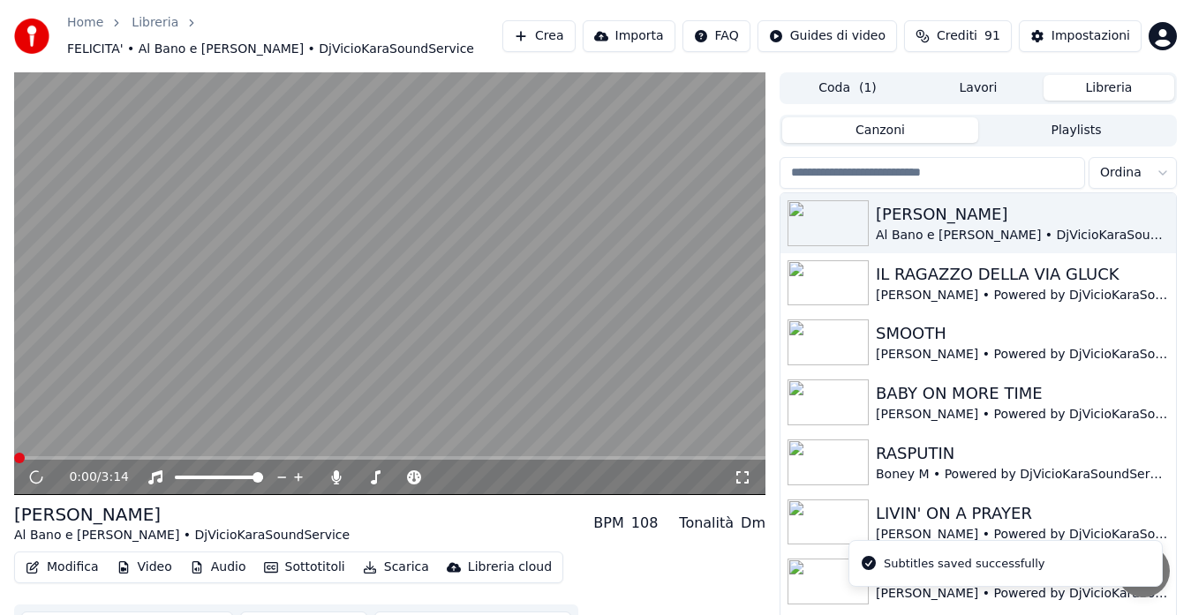
click at [677, 459] on span at bounding box center [389, 458] width 751 height 4
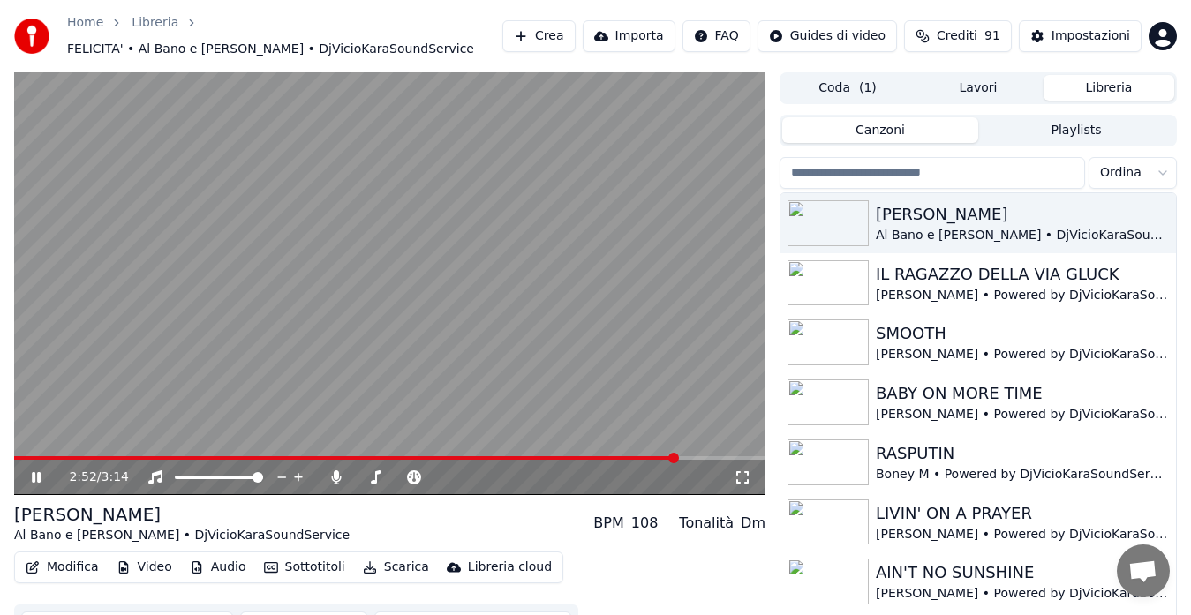
click at [677, 459] on span at bounding box center [389, 458] width 751 height 4
click at [531, 342] on video at bounding box center [389, 283] width 751 height 423
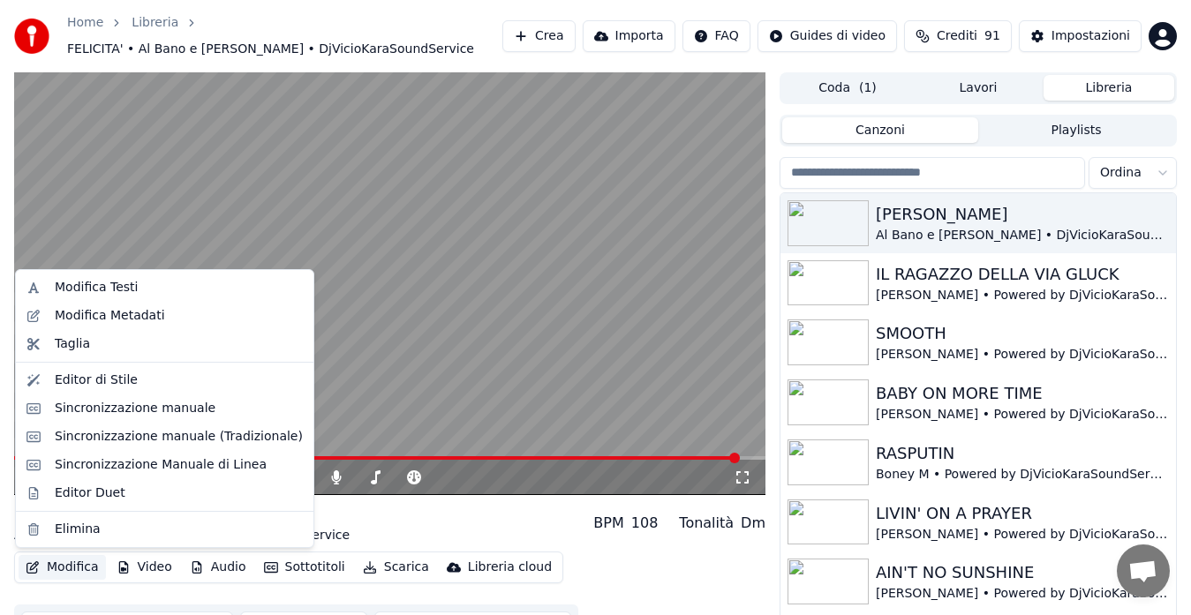
click at [90, 562] on button "Modifica" at bounding box center [62, 567] width 87 height 25
click at [152, 436] on div "Sincronizzazione manuale (Tradizionale)" at bounding box center [179, 437] width 248 height 18
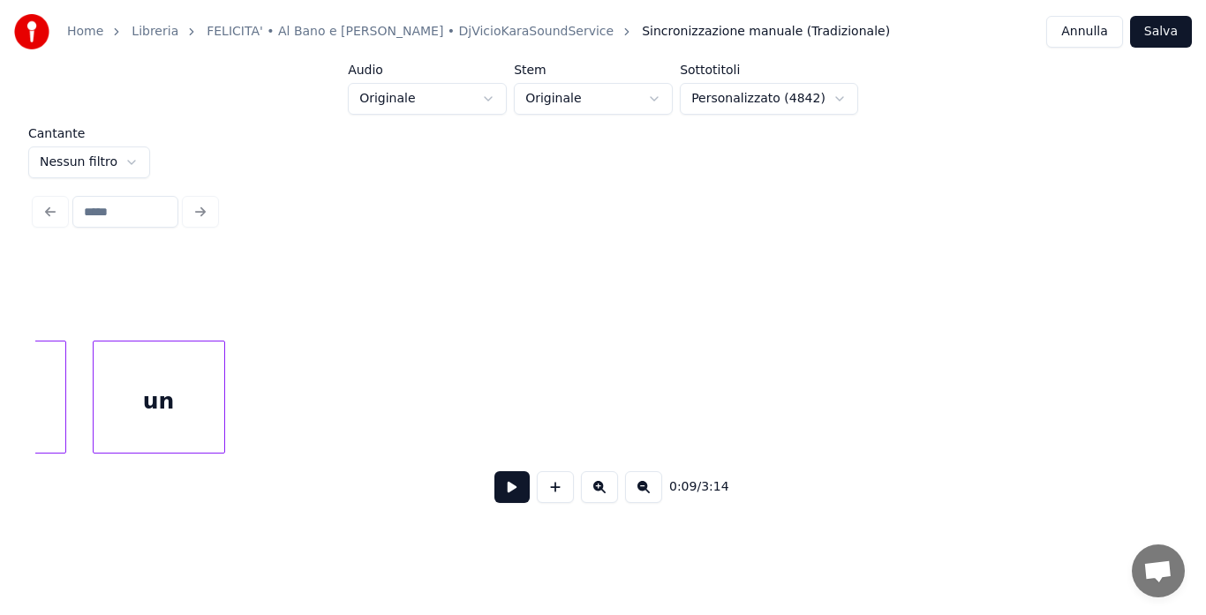
scroll to position [0, 23142]
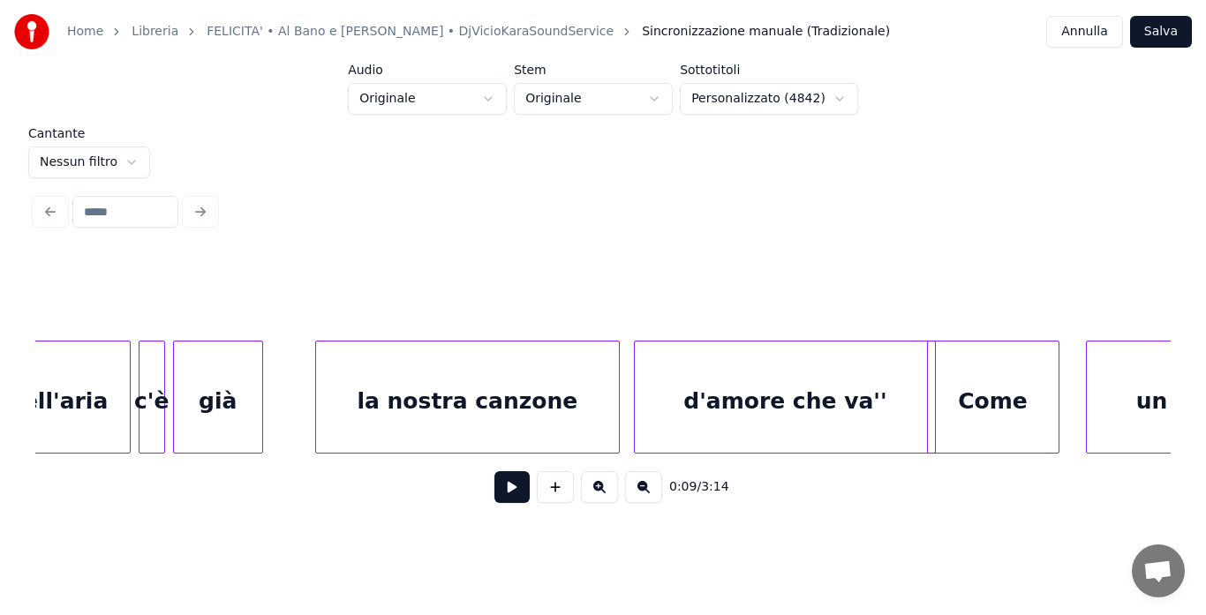
click at [899, 413] on div "d'amore che va''" at bounding box center [785, 402] width 300 height 120
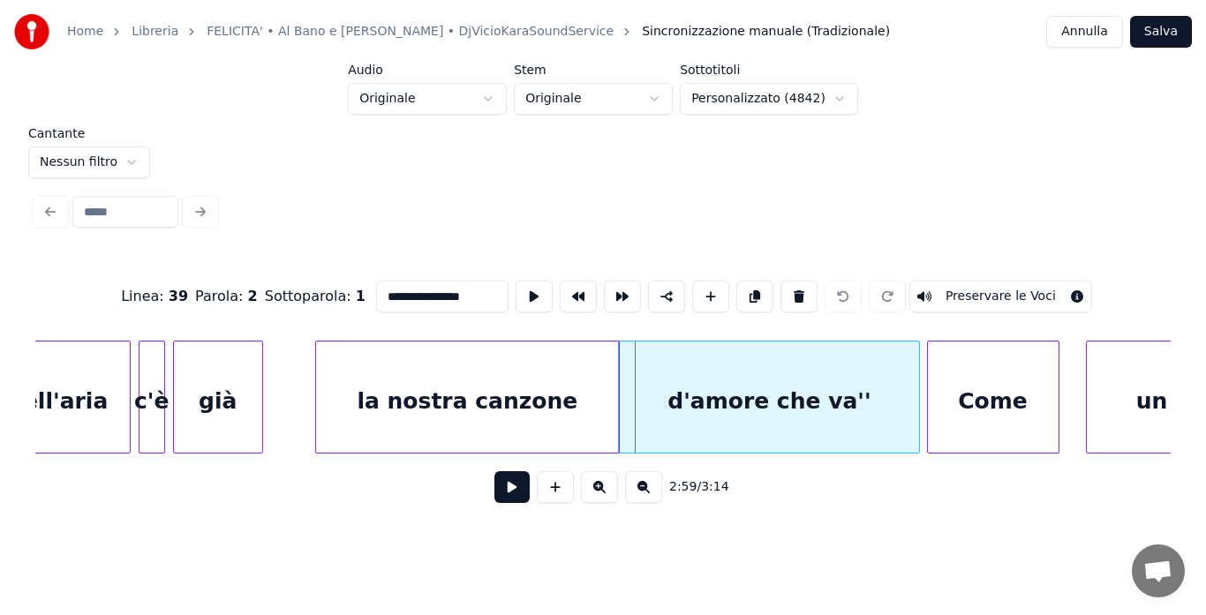
click at [920, 416] on div "d'amore che va''" at bounding box center [769, 397] width 302 height 113
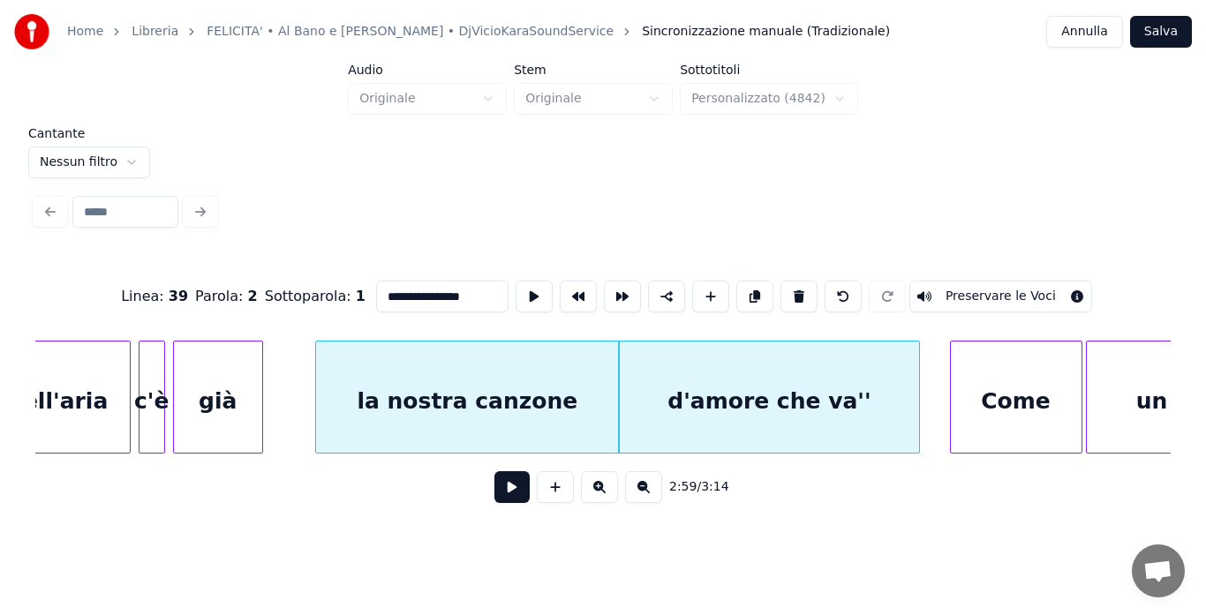
click at [977, 403] on div "Come" at bounding box center [1016, 402] width 131 height 120
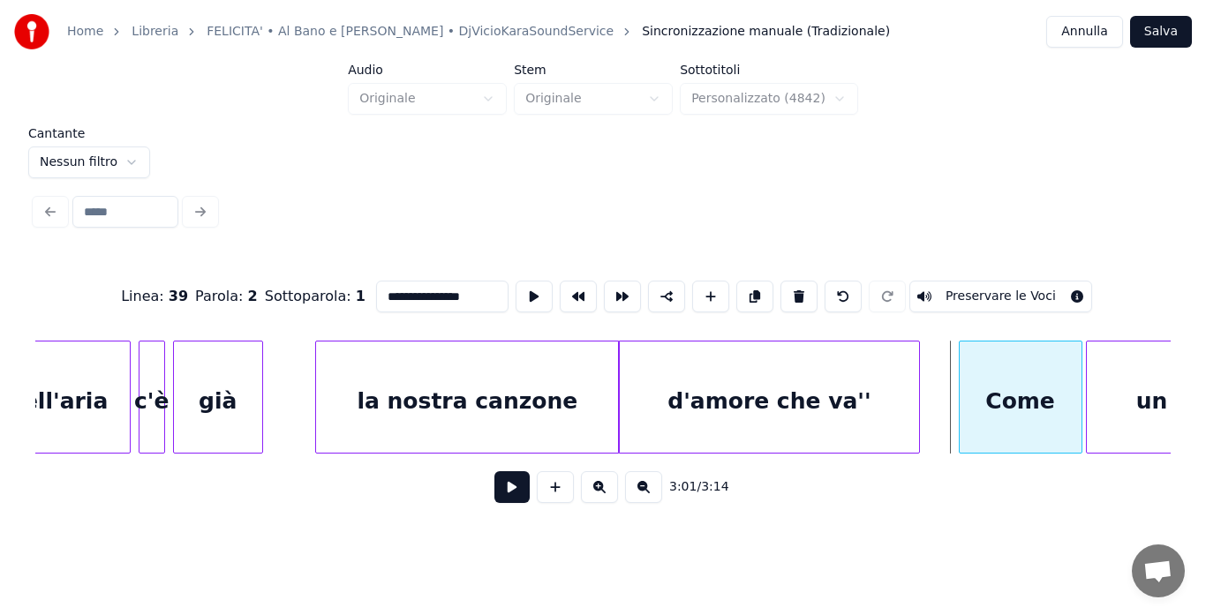
click at [961, 421] on div at bounding box center [961, 397] width 5 height 111
click at [969, 419] on div at bounding box center [968, 397] width 5 height 111
click at [997, 288] on button "Preservare le Voci" at bounding box center [1000, 297] width 183 height 32
click at [1053, 286] on button "Preservare le Voci" at bounding box center [1000, 297] width 183 height 32
click at [1003, 285] on button "Preservare le Voci" at bounding box center [1000, 297] width 183 height 32
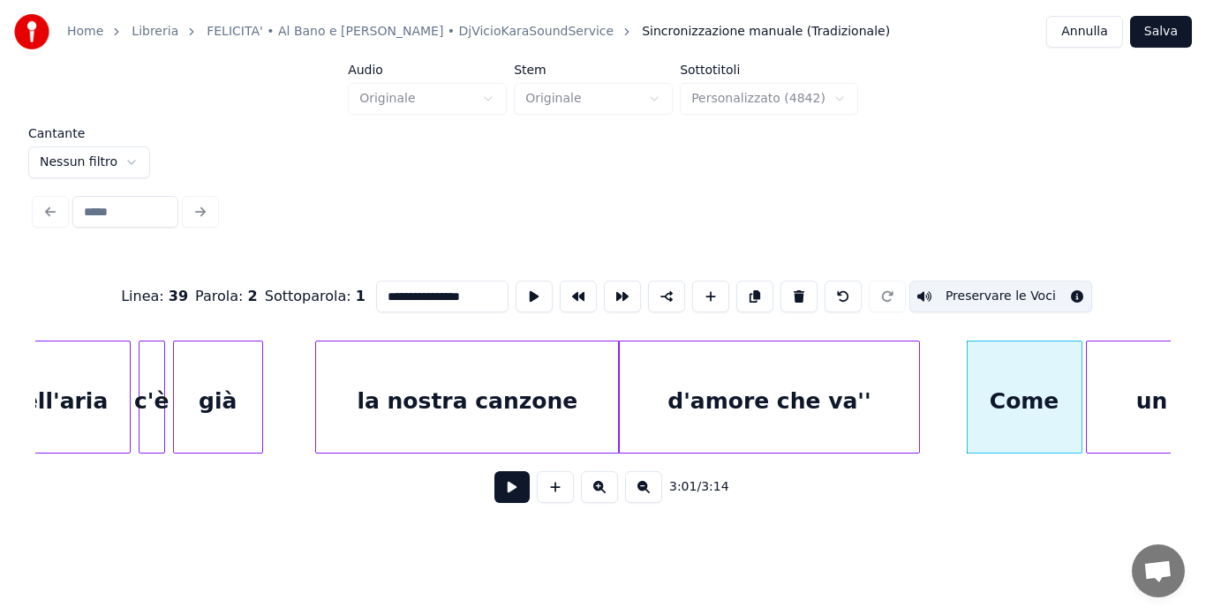
click at [1149, 31] on button "Salva" at bounding box center [1161, 32] width 62 height 32
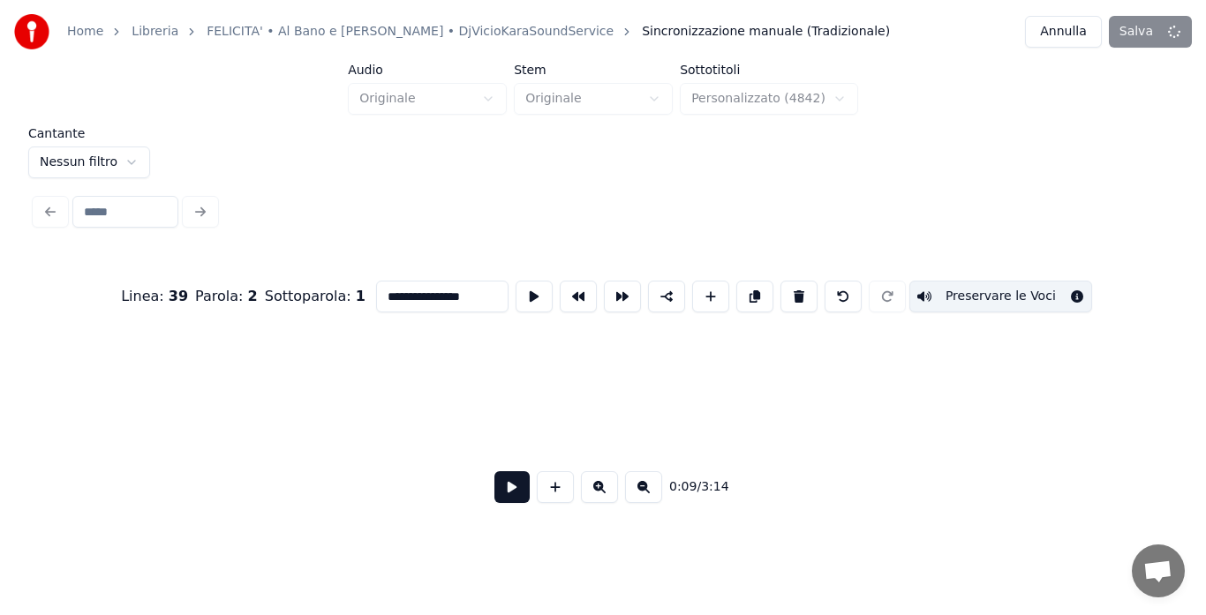
scroll to position [0, 1292]
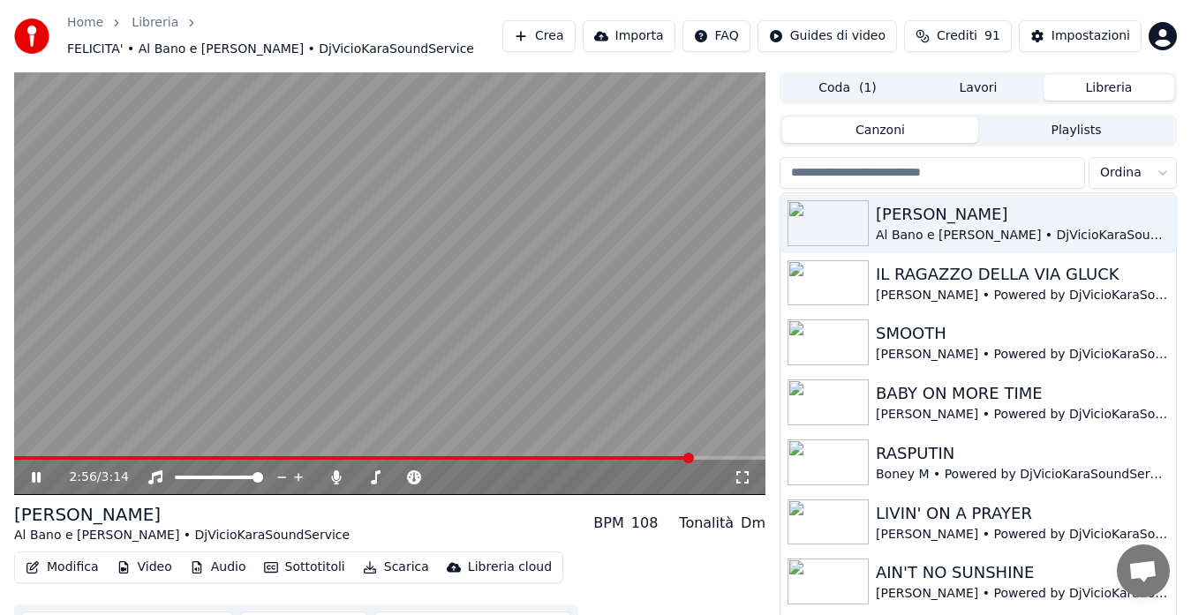
click at [691, 459] on span at bounding box center [389, 458] width 751 height 4
click at [660, 457] on span at bounding box center [338, 458] width 648 height 4
click at [29, 474] on icon at bounding box center [48, 477] width 41 height 14
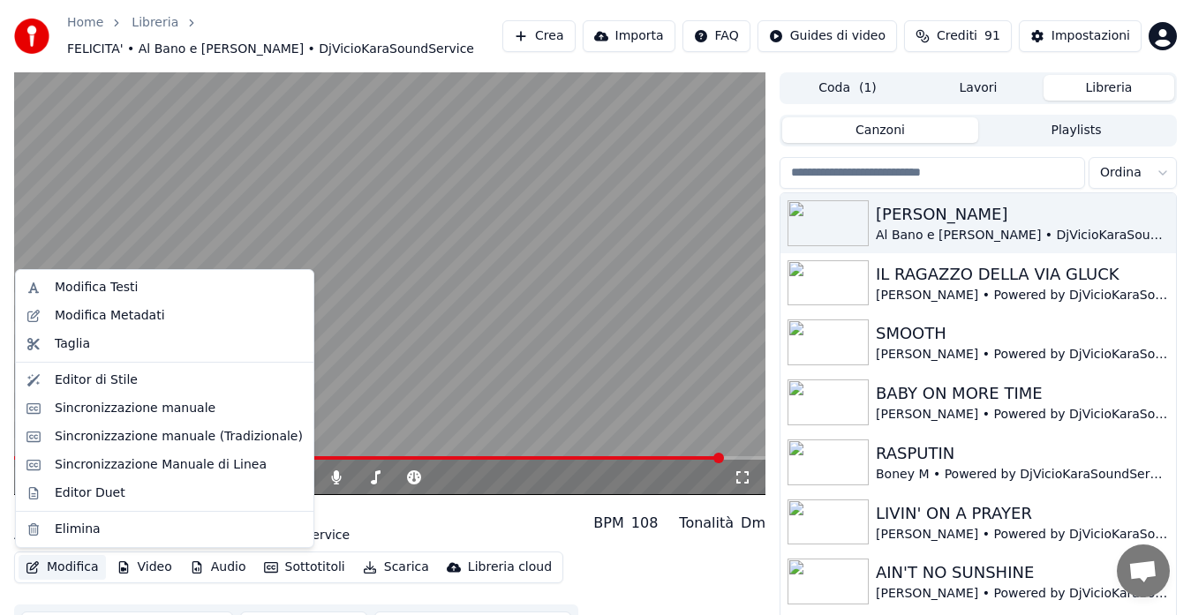
click at [67, 562] on button "Modifica" at bounding box center [62, 567] width 87 height 25
click at [161, 433] on div "Sincronizzazione manuale (Tradizionale)" at bounding box center [179, 437] width 248 height 18
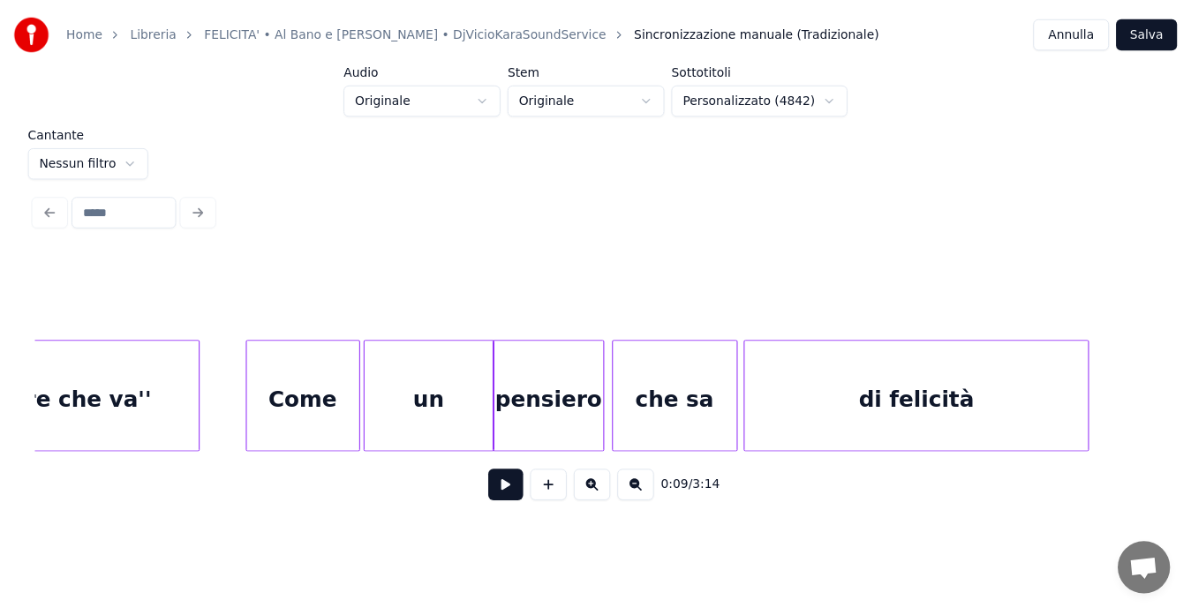
scroll to position [0, 23840]
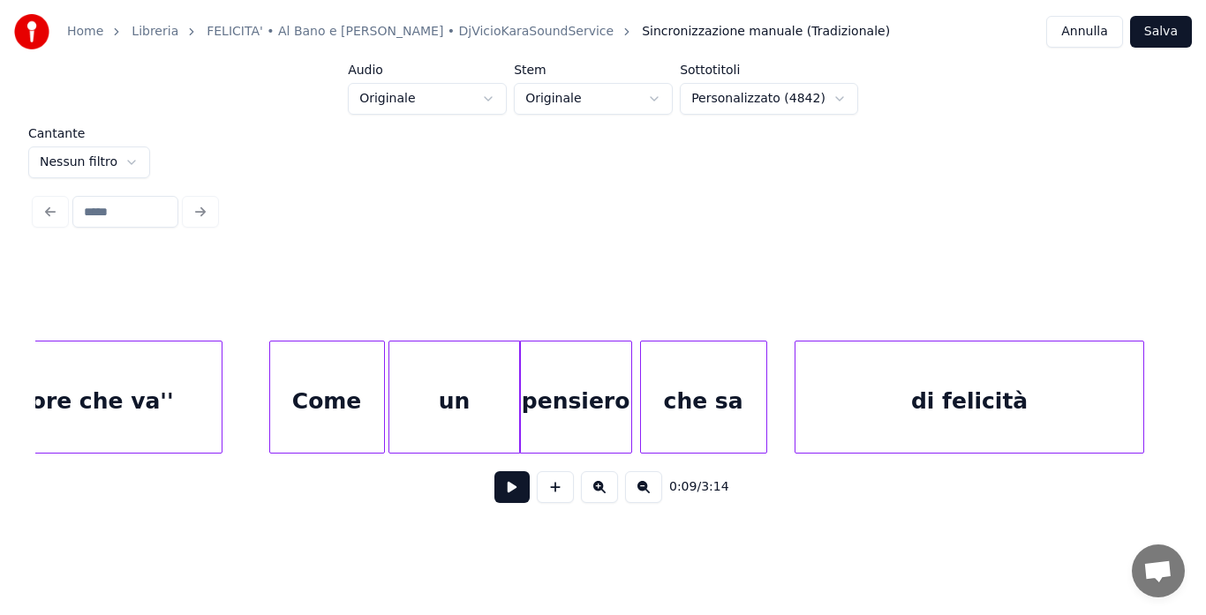
click at [1029, 387] on div "di felicità" at bounding box center [969, 402] width 348 height 120
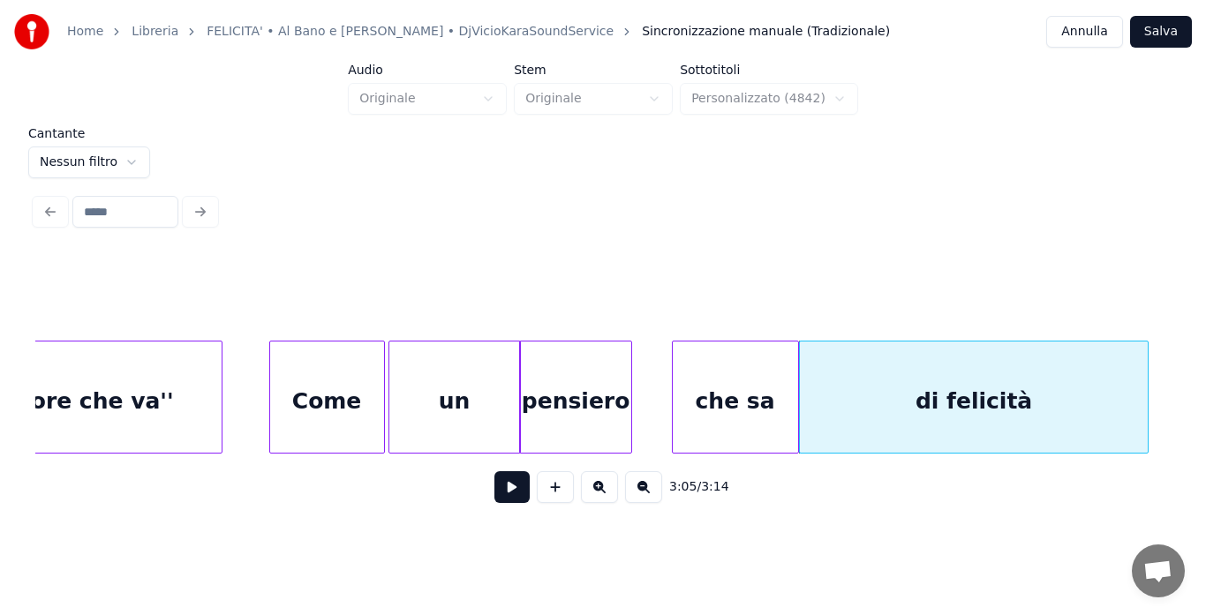
click at [766, 409] on div "che sa" at bounding box center [735, 402] width 125 height 120
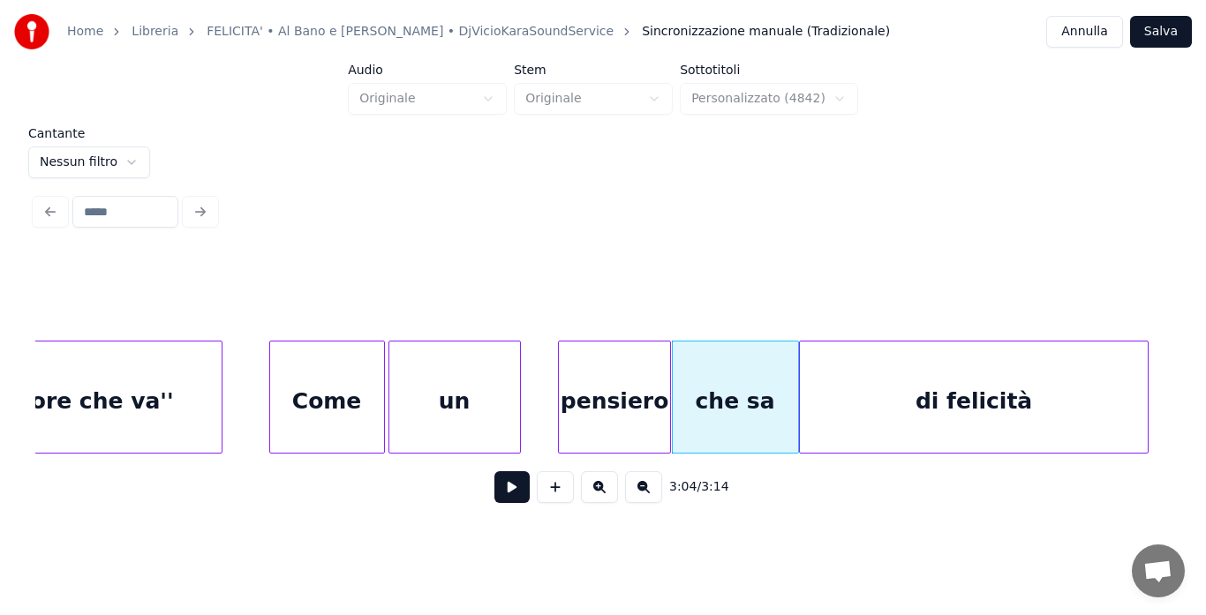
click at [644, 398] on div "pensiero" at bounding box center [614, 402] width 111 height 120
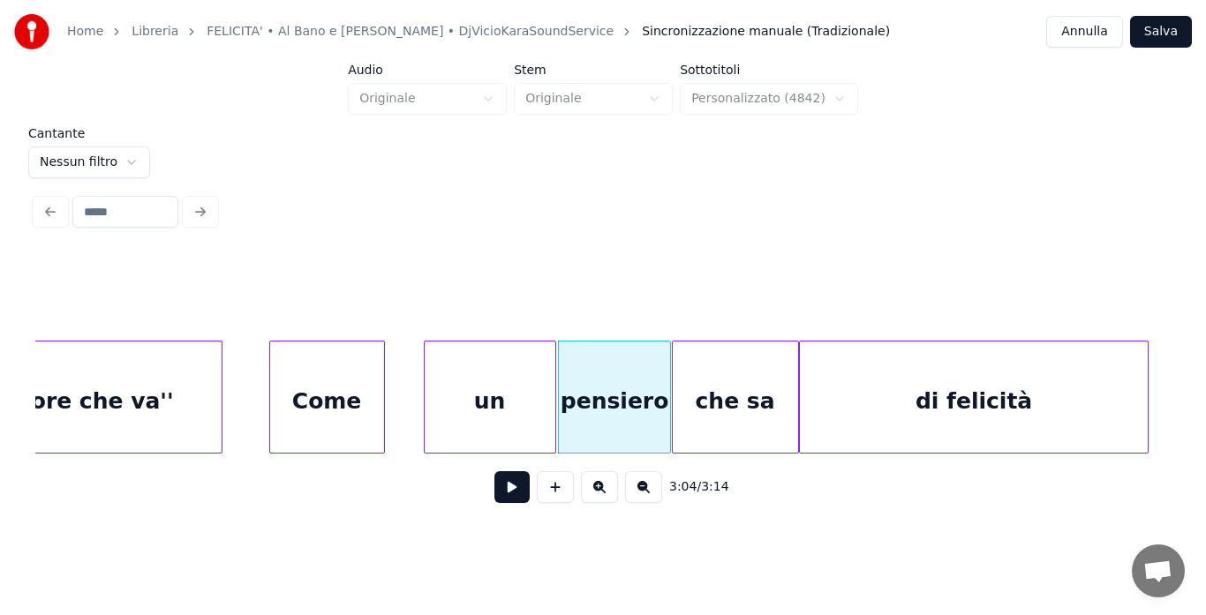
click at [504, 386] on div "un" at bounding box center [490, 402] width 131 height 120
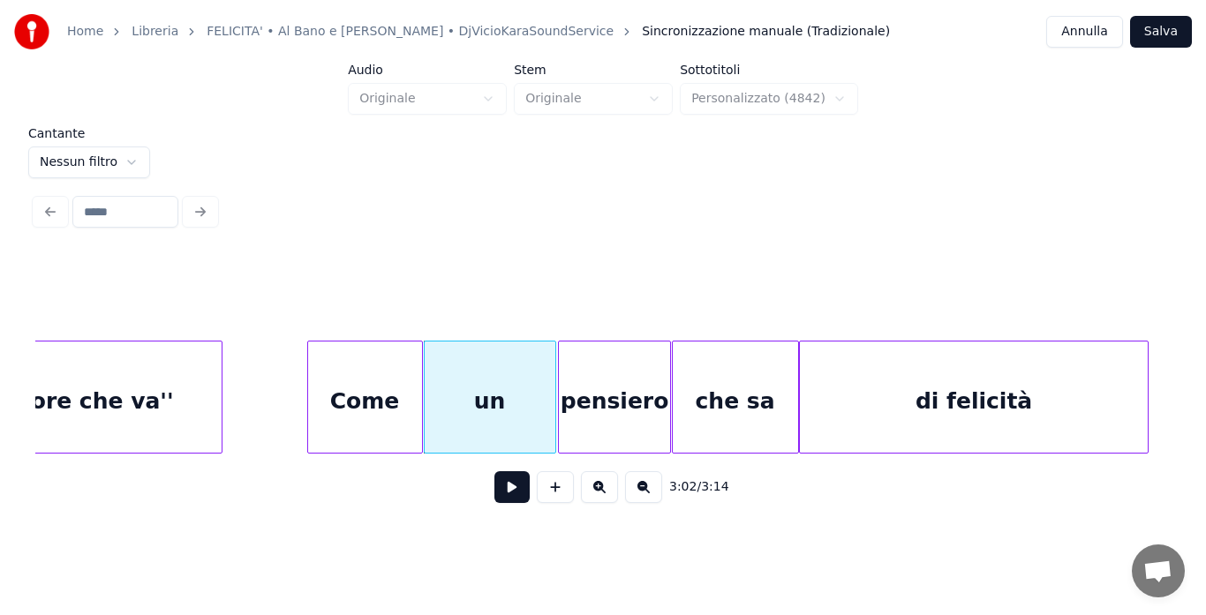
click at [397, 386] on div "Come" at bounding box center [365, 402] width 114 height 120
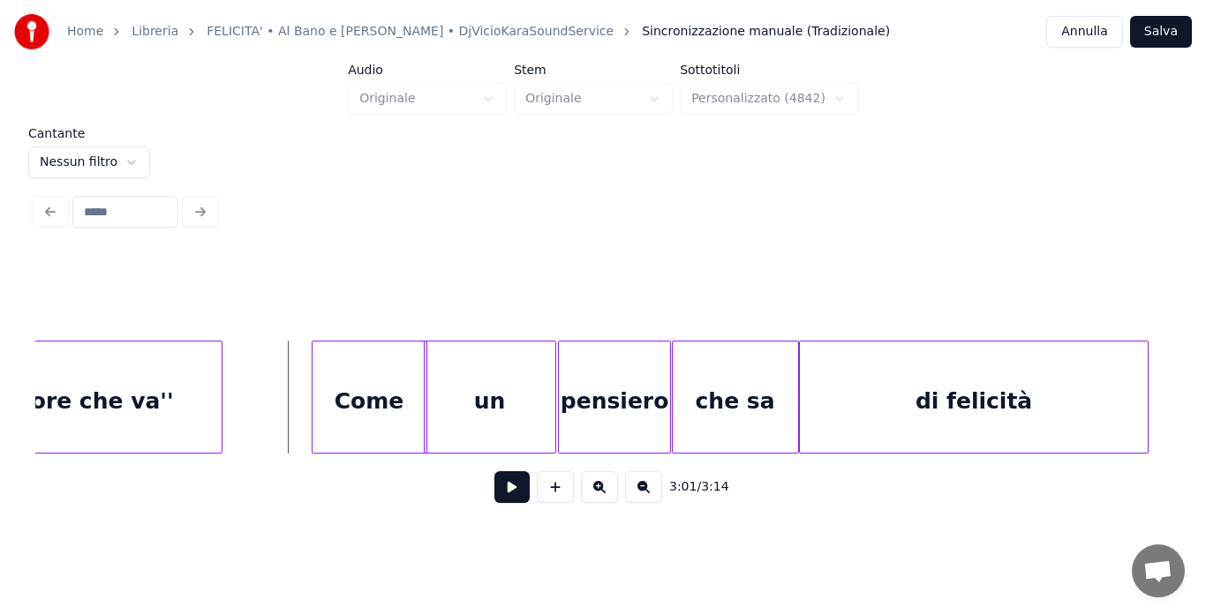
click at [343, 387] on div "Come" at bounding box center [369, 402] width 114 height 120
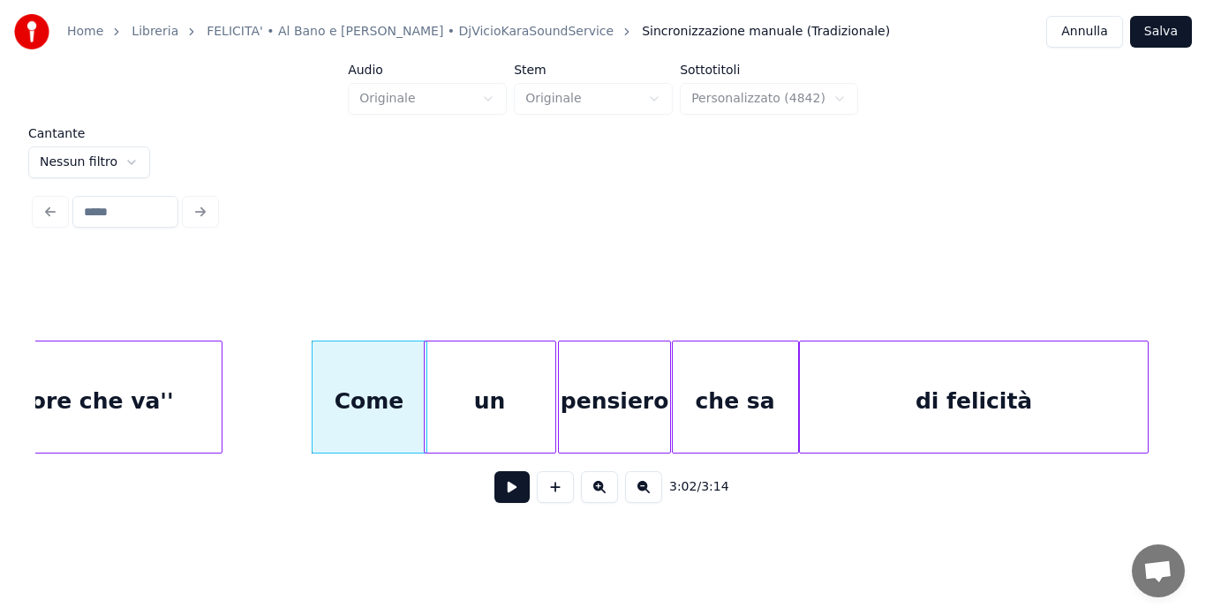
click at [1124, 117] on div "Home Libreria FELICITA' • Al Bano e [PERSON_NAME] • DjVicioKaraSoundService Sin…" at bounding box center [603, 256] width 1206 height 512
click at [1149, 27] on button "Salva" at bounding box center [1161, 32] width 62 height 32
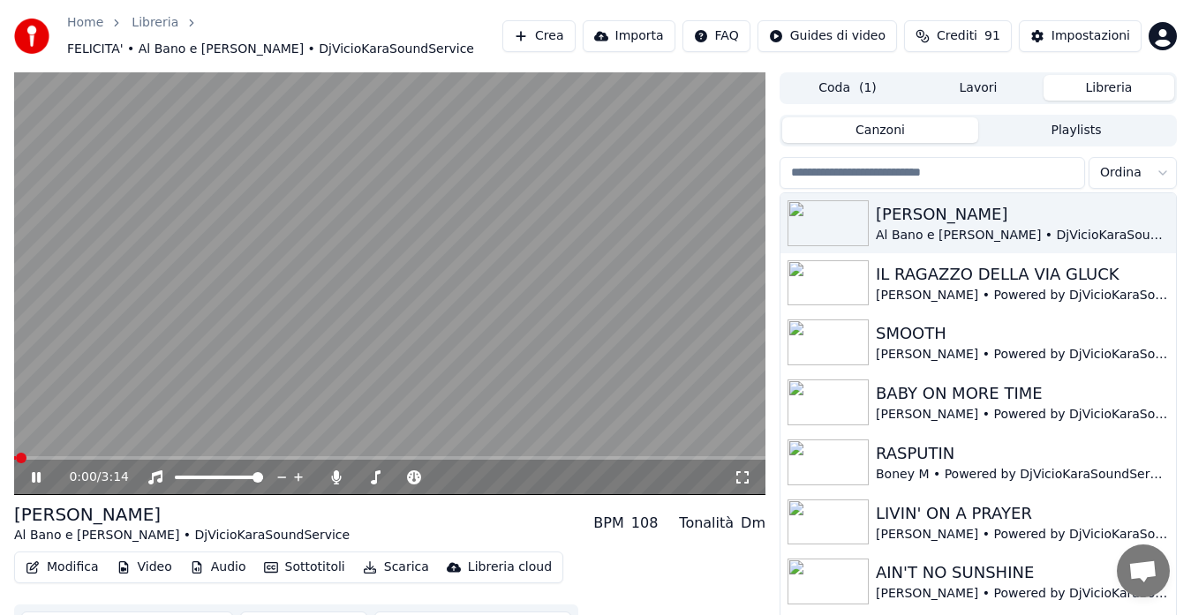
click at [711, 459] on span at bounding box center [389, 458] width 751 height 4
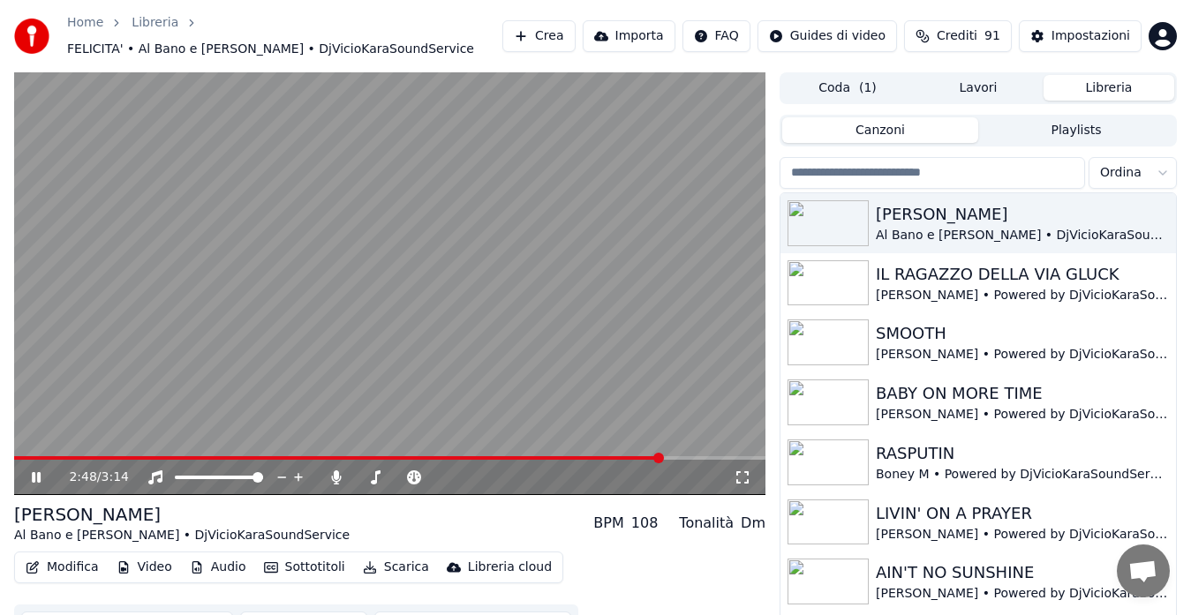
click at [660, 457] on span at bounding box center [338, 458] width 648 height 4
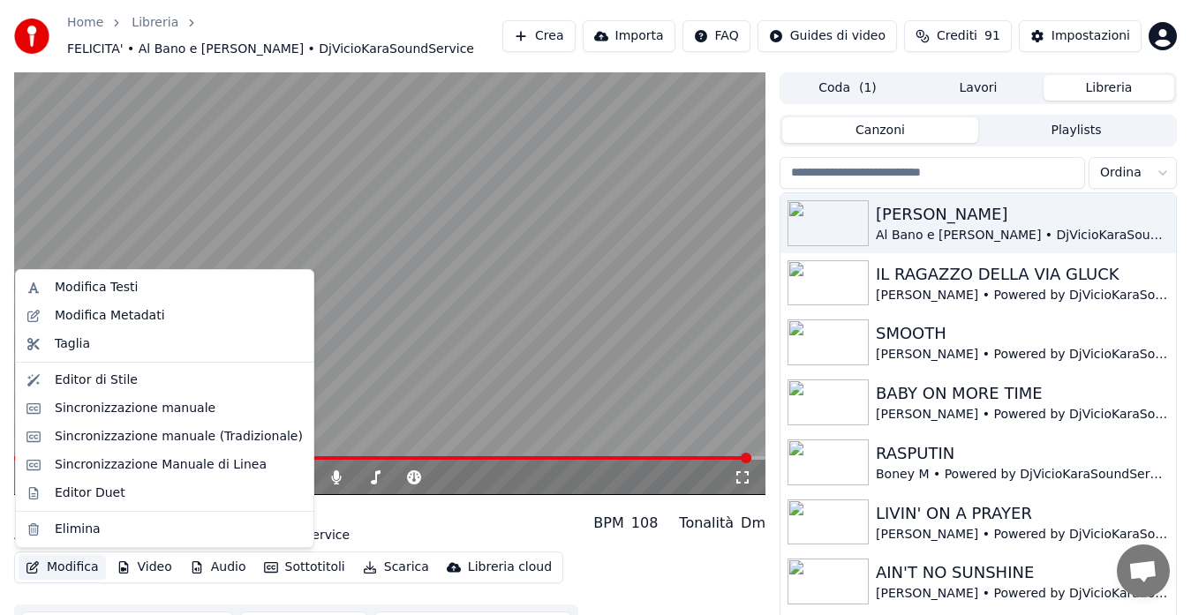
click at [47, 556] on button "Modifica" at bounding box center [62, 567] width 87 height 25
click at [111, 403] on div "Sincronizzazione manuale" at bounding box center [135, 409] width 161 height 18
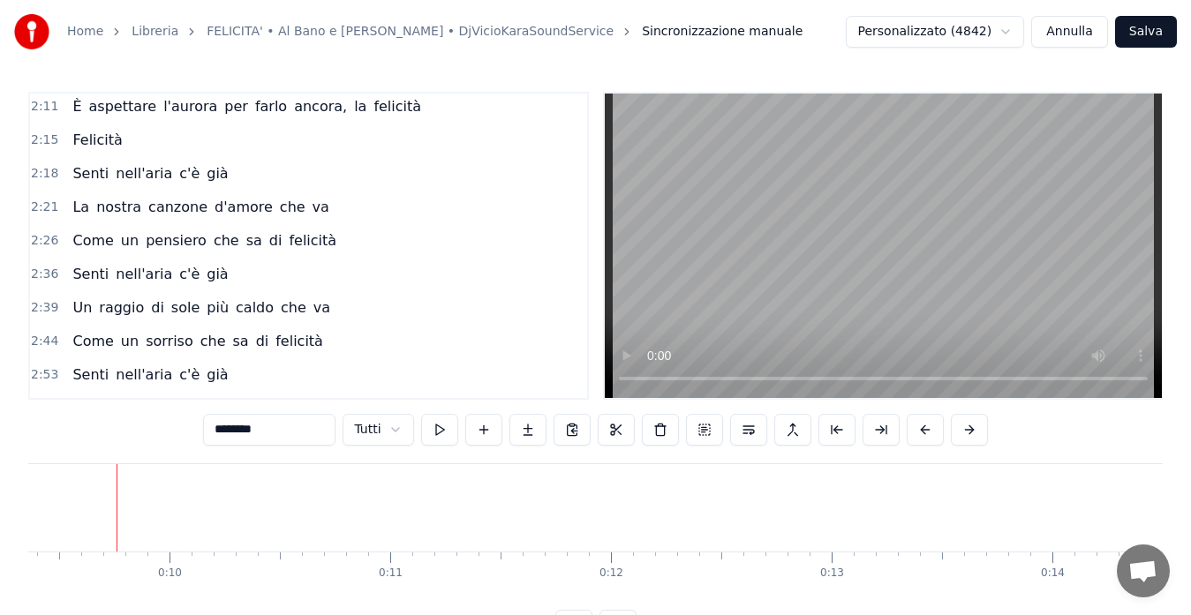
scroll to position [1037, 0]
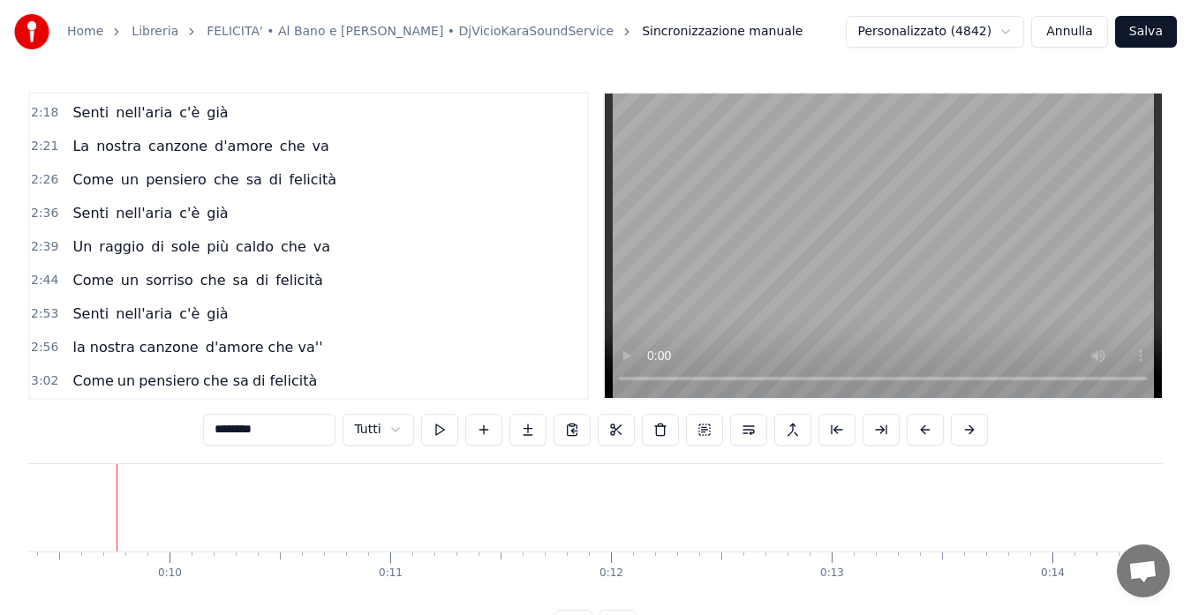
click at [39, 315] on span "2:53" at bounding box center [44, 314] width 27 height 18
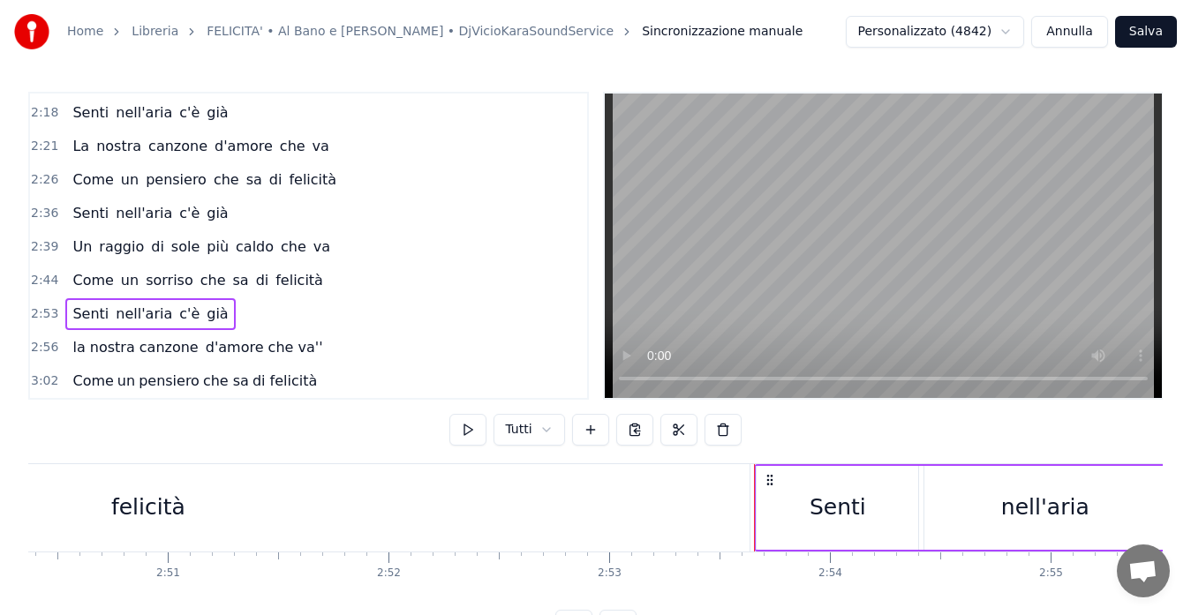
scroll to position [0, 38230]
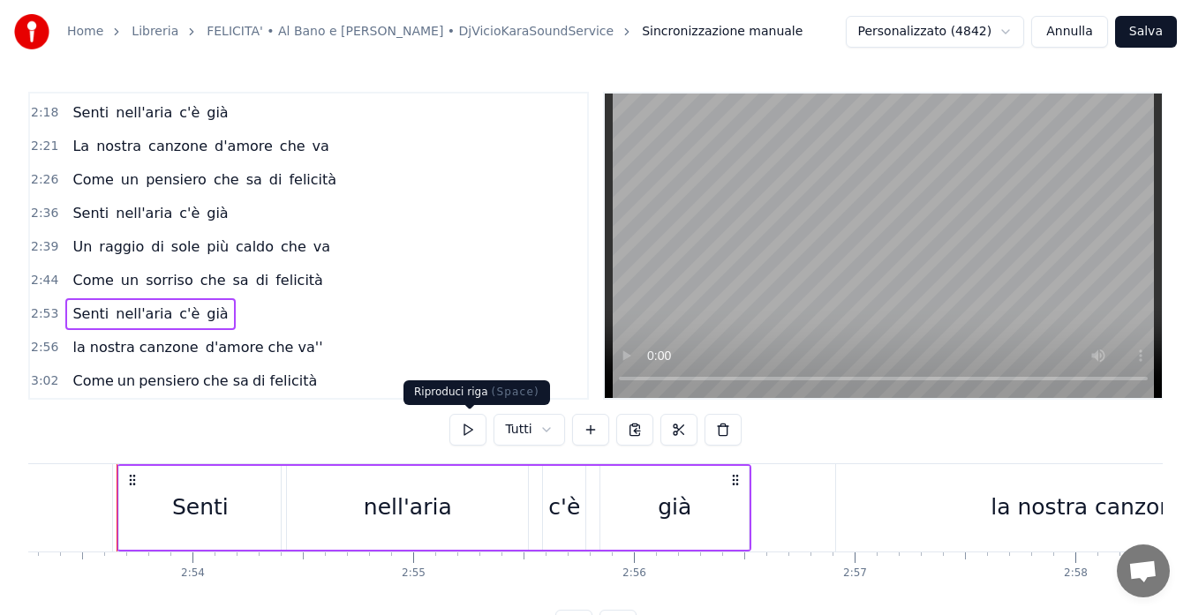
click at [470, 421] on button at bounding box center [467, 430] width 37 height 32
click at [71, 349] on span "la nostra canzone" at bounding box center [135, 347] width 129 height 20
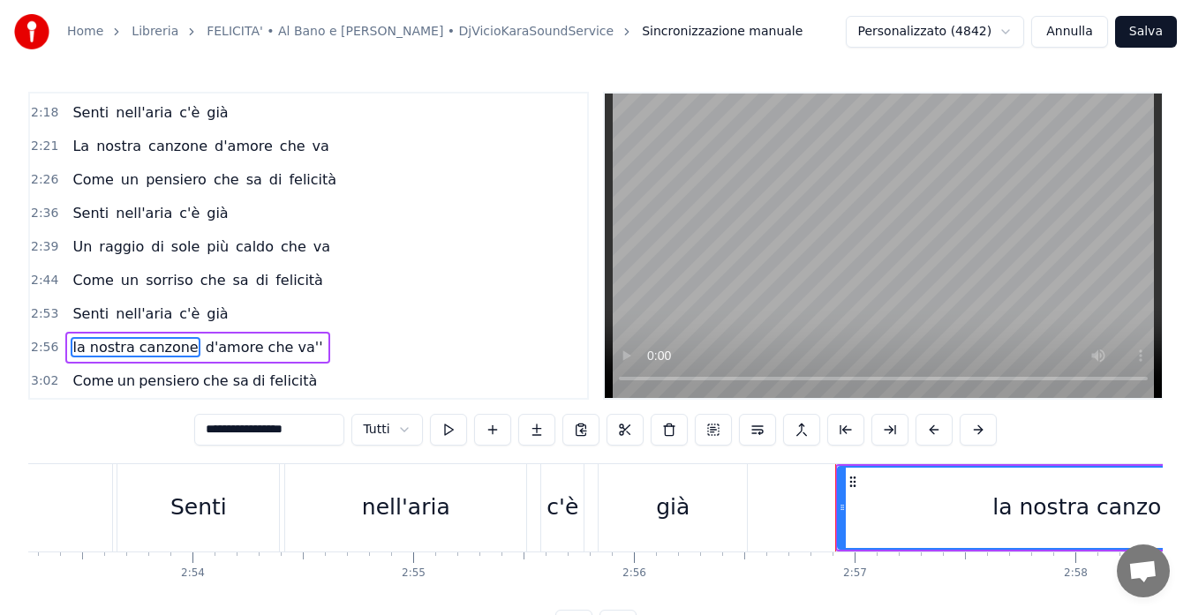
scroll to position [40, 0]
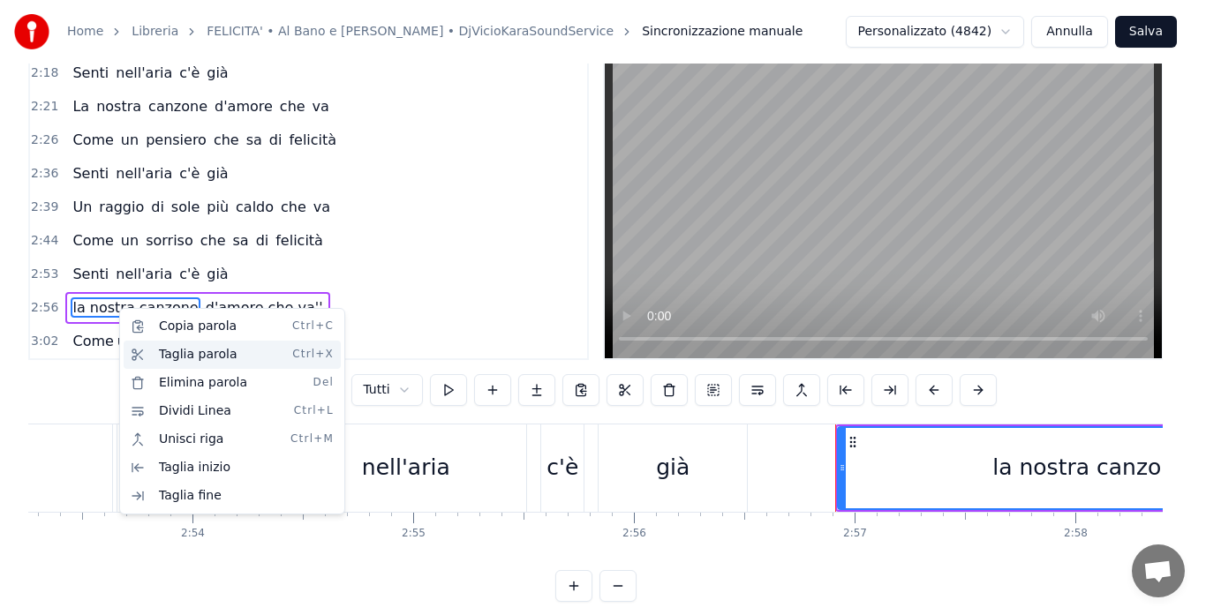
click at [163, 353] on div "Taglia parola Ctrl+X" at bounding box center [232, 355] width 217 height 28
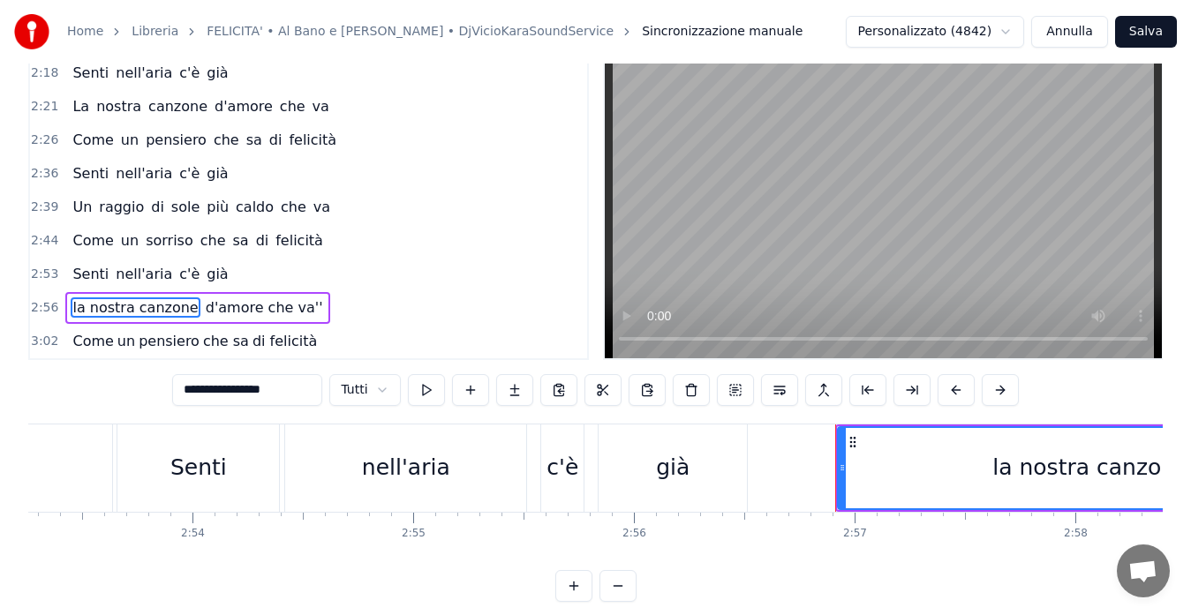
click at [207, 282] on div "Senti nell'aria c'è già" at bounding box center [149, 275] width 169 height 32
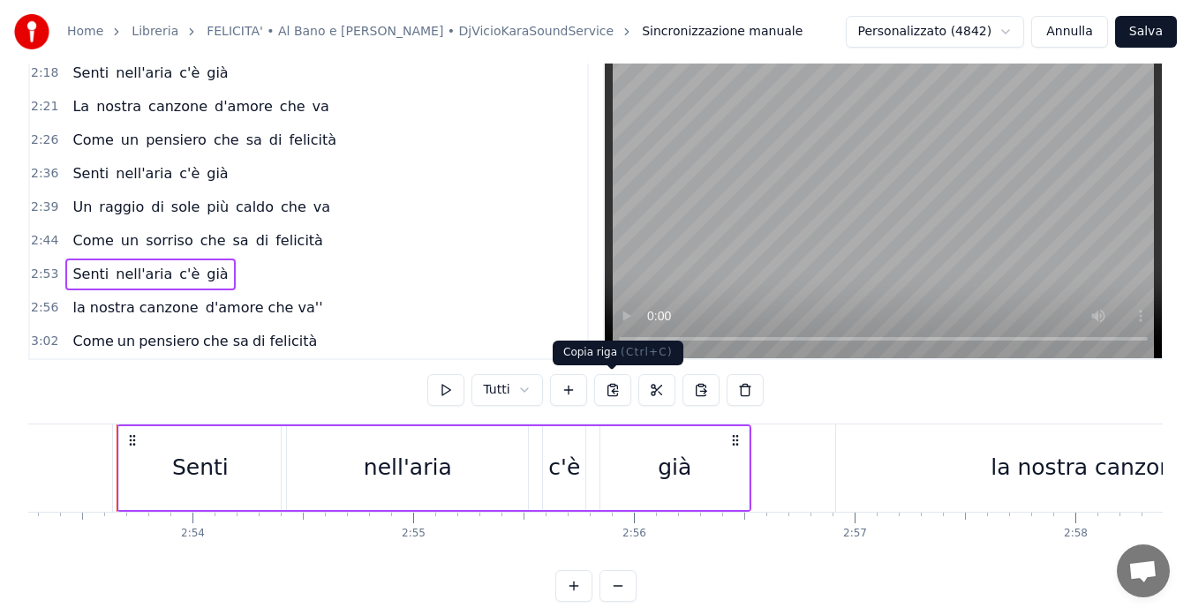
click at [613, 395] on button at bounding box center [612, 390] width 37 height 32
click at [205, 274] on span "già" at bounding box center [217, 274] width 25 height 20
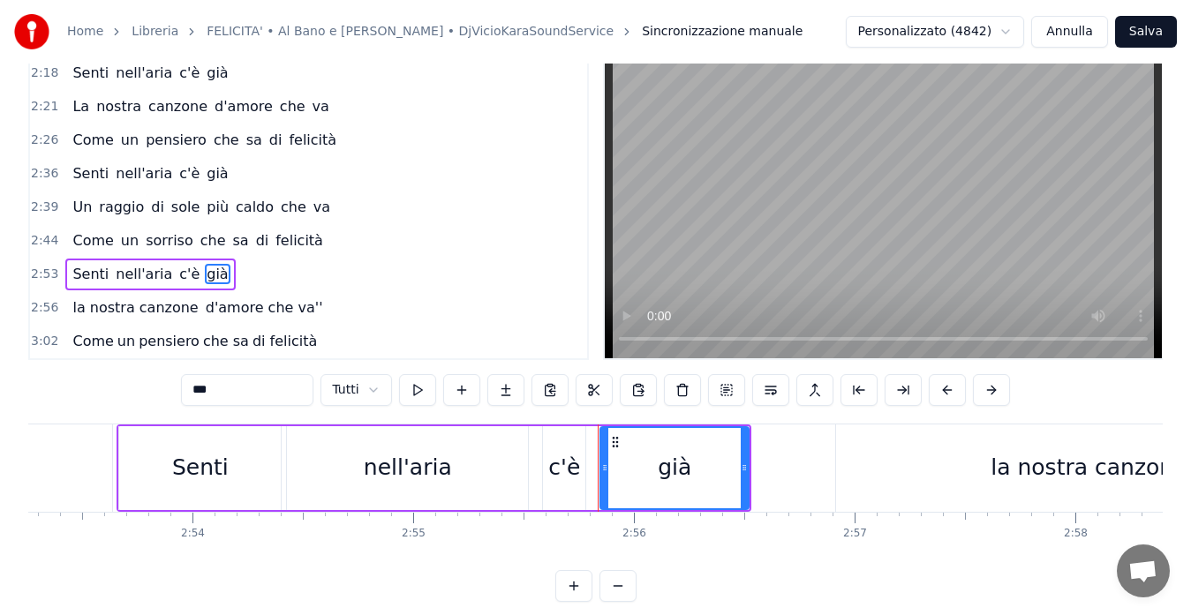
scroll to position [6, 0]
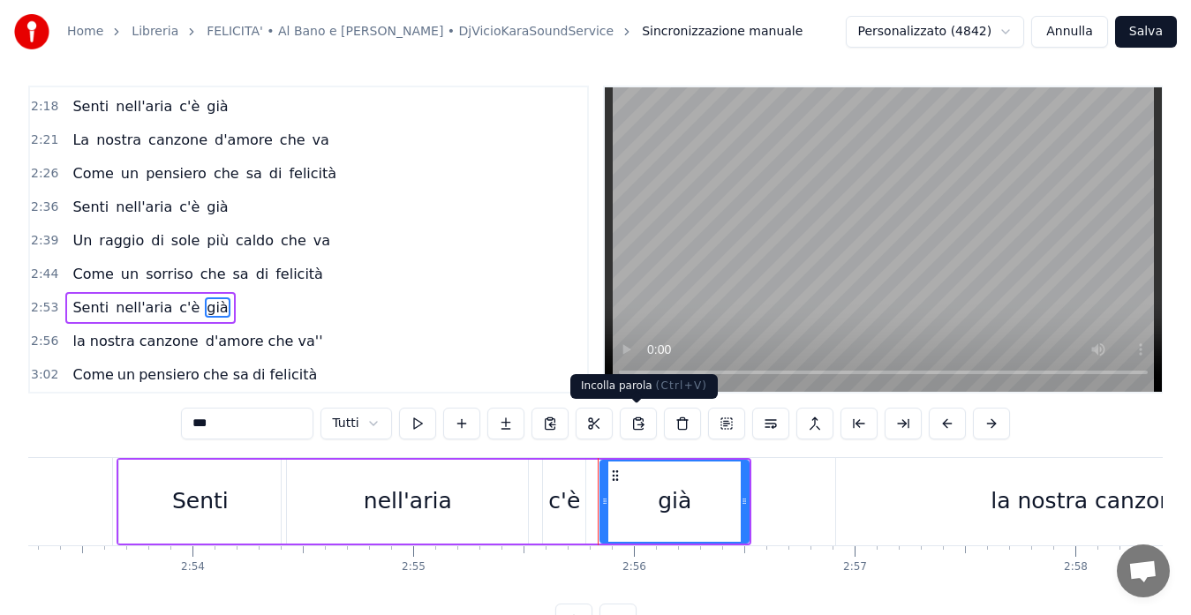
click at [635, 423] on button at bounding box center [638, 424] width 37 height 32
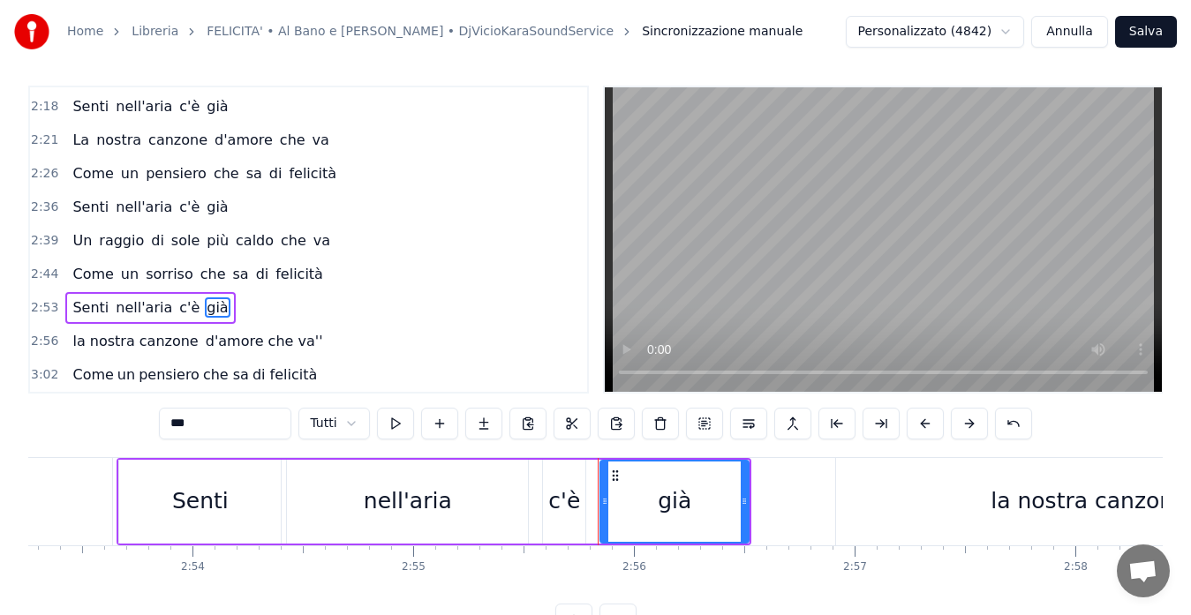
click at [49, 306] on span "2:53" at bounding box center [44, 308] width 27 height 18
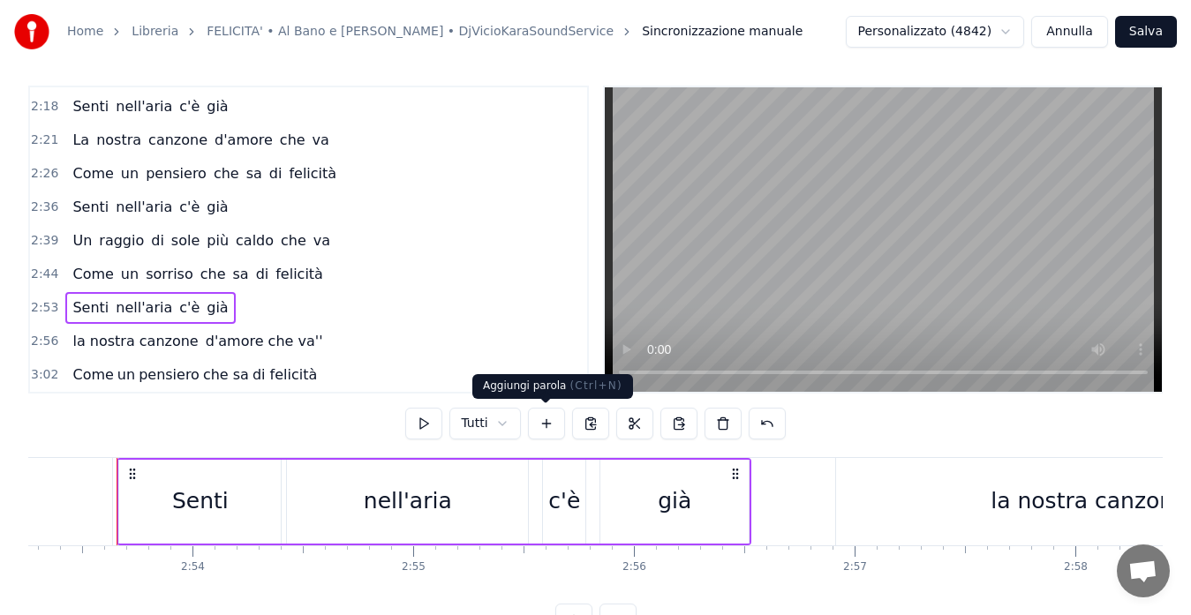
click at [546, 429] on button at bounding box center [546, 424] width 37 height 32
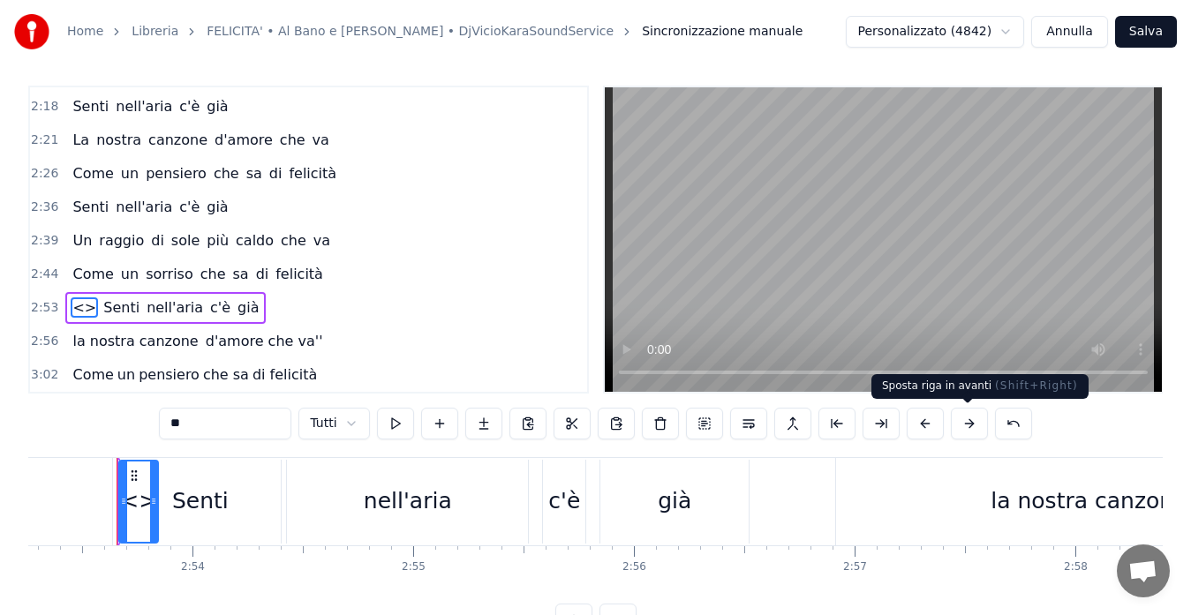
click at [959, 430] on button at bounding box center [969, 424] width 37 height 32
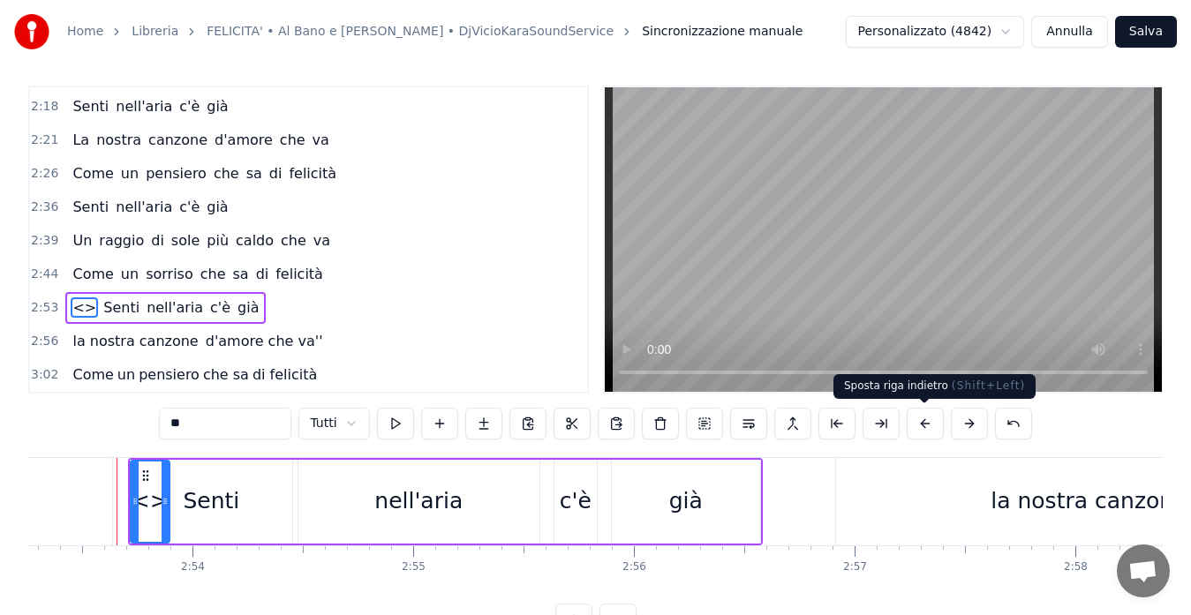
click at [918, 424] on button at bounding box center [924, 424] width 37 height 32
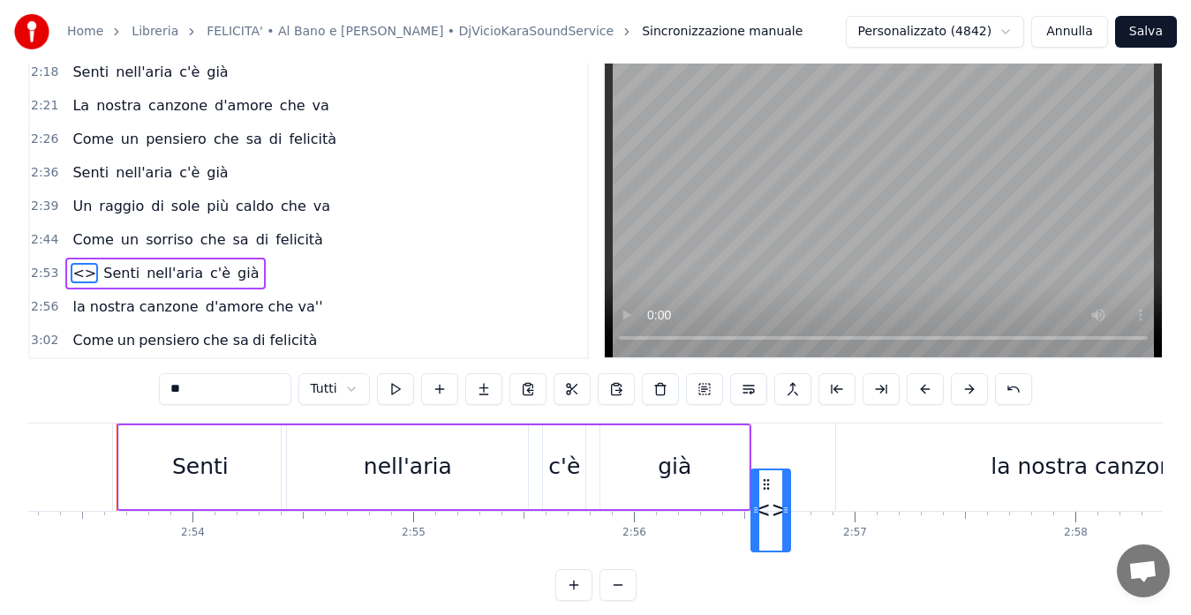
scroll to position [56, 0]
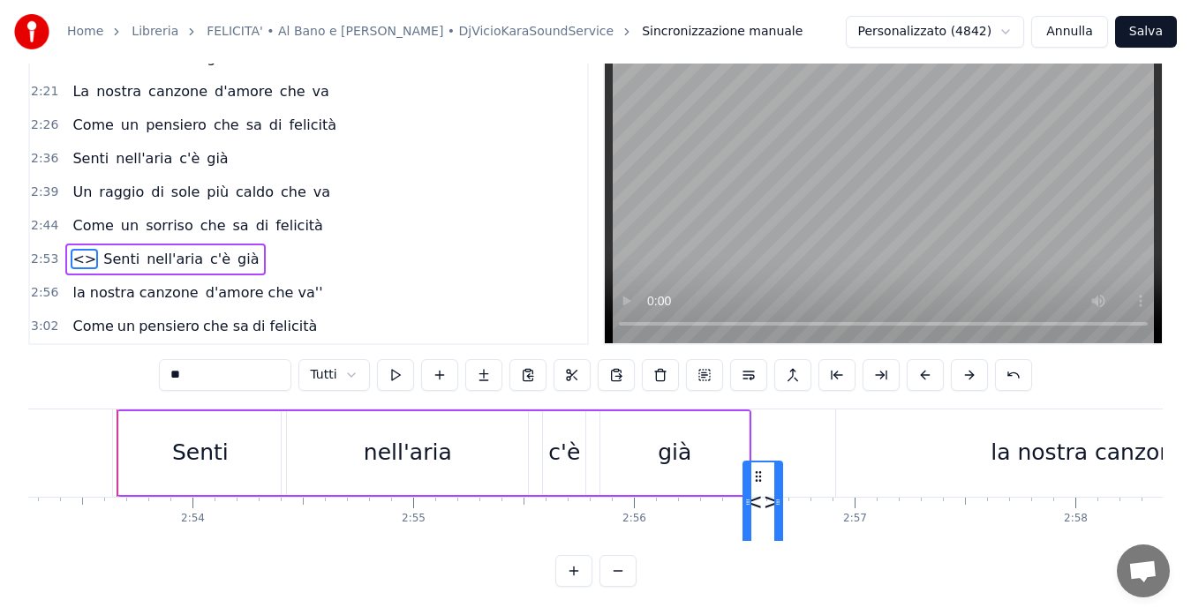
drag, startPoint x: 136, startPoint y: 472, endPoint x: 760, endPoint y: 406, distance: 627.5
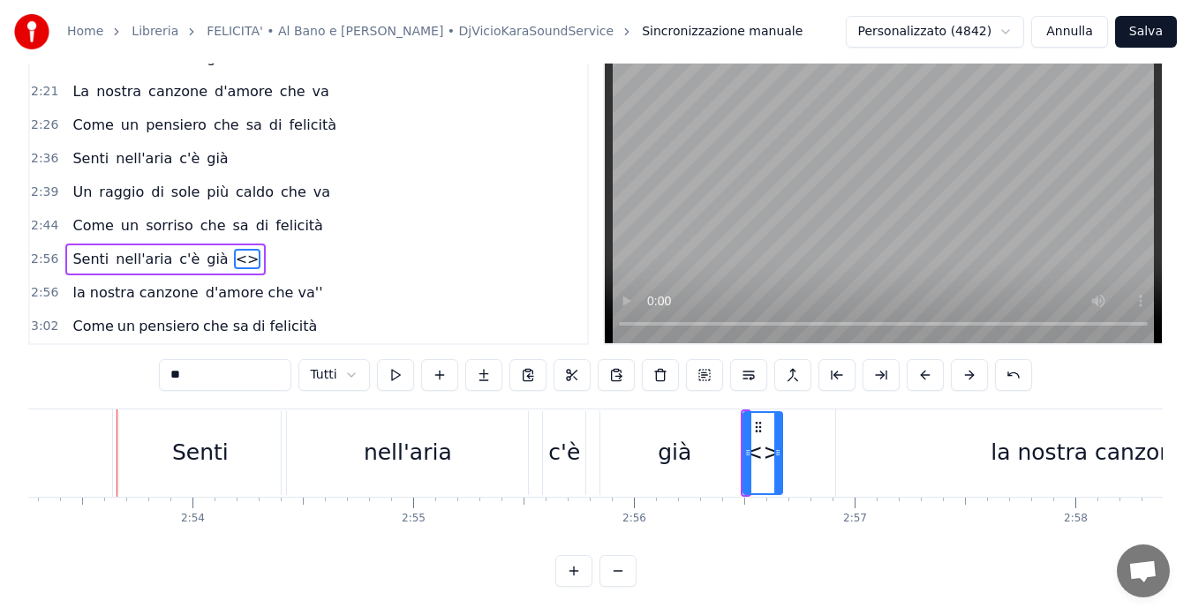
click at [234, 257] on span "<>" at bounding box center [247, 259] width 27 height 20
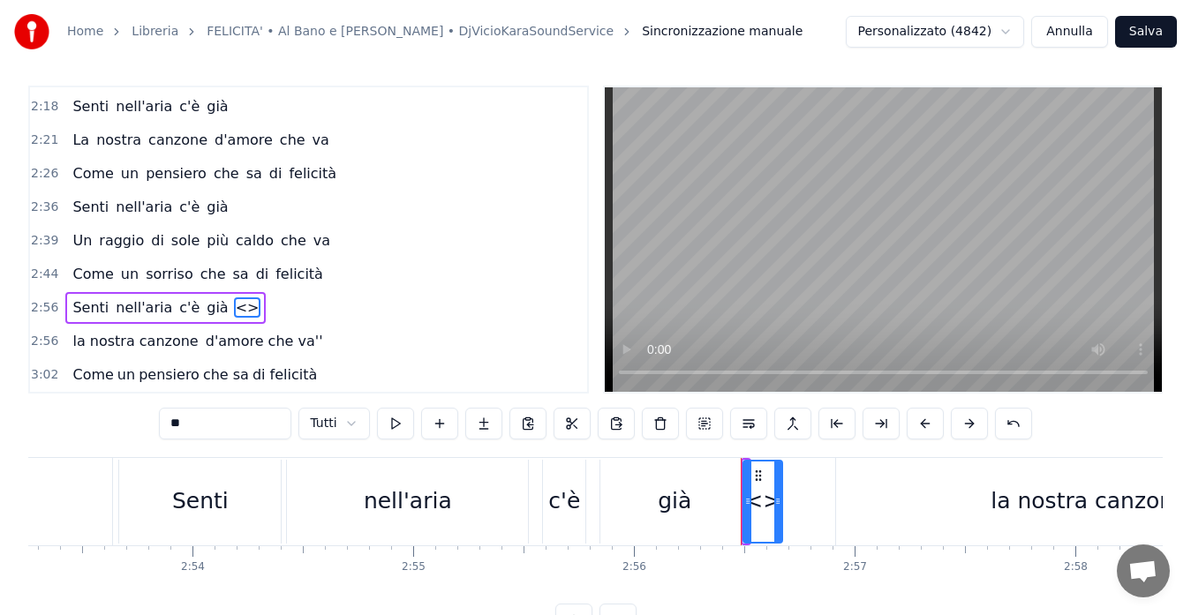
click at [241, 425] on input "**" at bounding box center [225, 424] width 132 height 32
click at [187, 425] on input "**" at bounding box center [225, 424] width 132 height 32
click at [179, 426] on input "**" at bounding box center [225, 424] width 132 height 32
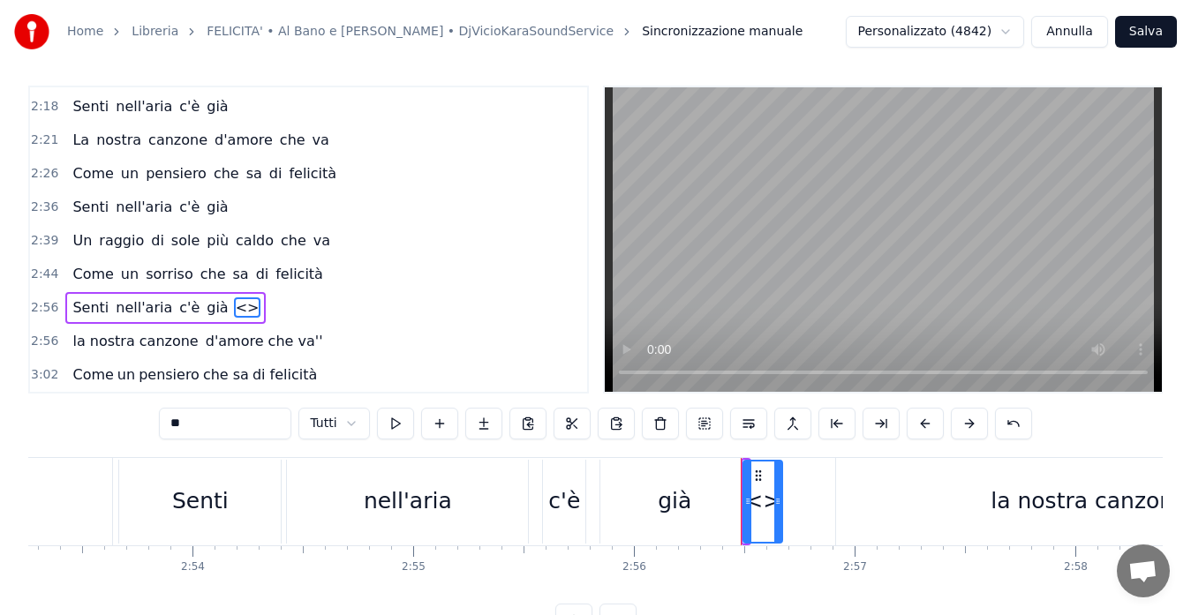
click at [179, 426] on input "**" at bounding box center [225, 424] width 132 height 32
type input "**********"
click at [414, 306] on div "2:56 Senti nell'aria c'è già la nostra" at bounding box center [308, 308] width 557 height 34
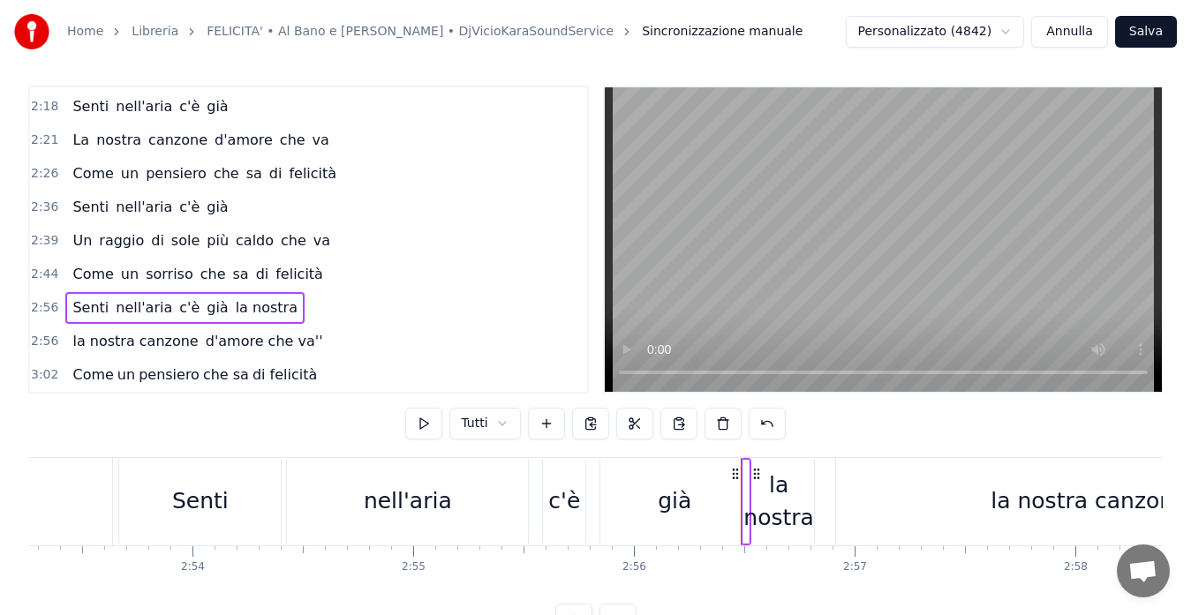
click at [104, 342] on span "la nostra canzone" at bounding box center [135, 341] width 129 height 20
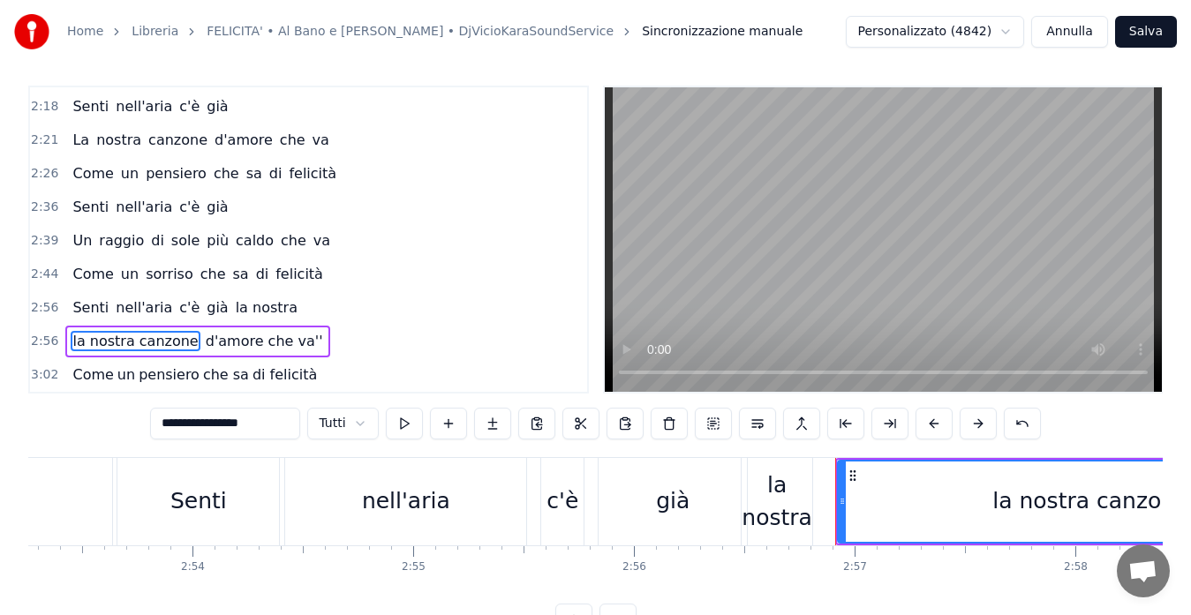
scroll to position [40, 0]
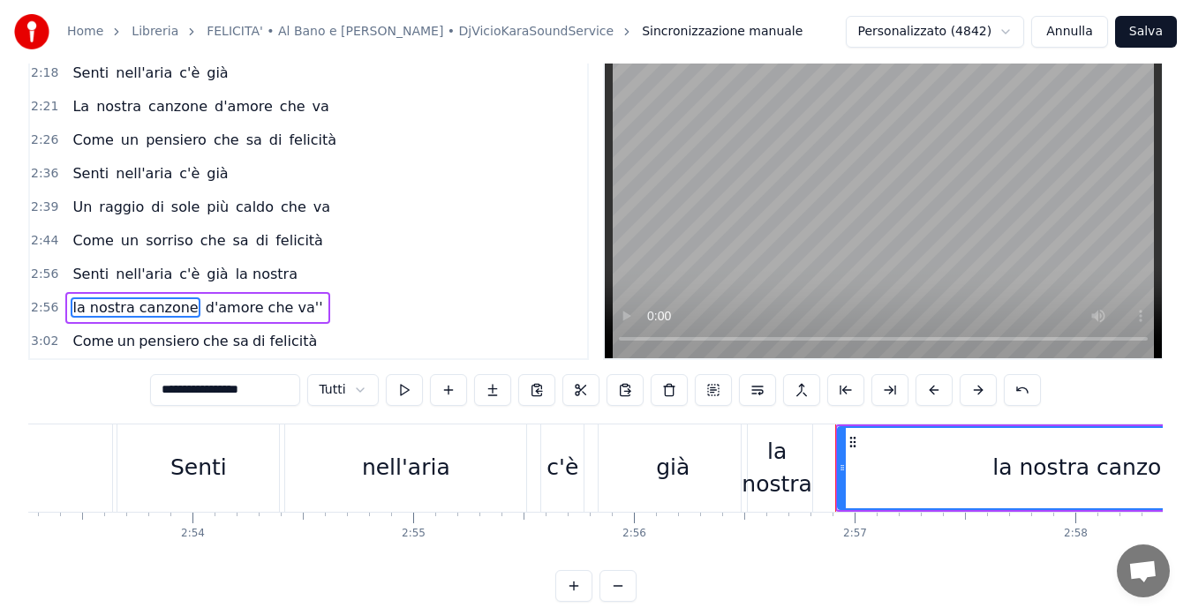
click at [212, 387] on input "**********" at bounding box center [225, 390] width 150 height 32
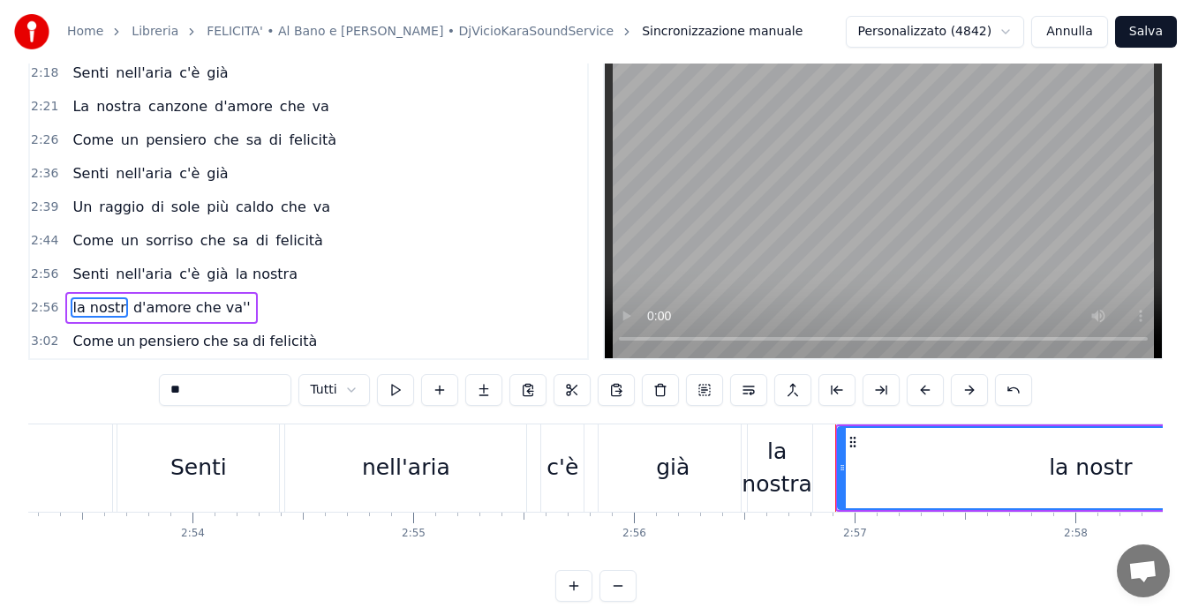
type input "*"
type input "*******"
click at [39, 238] on span "2:44" at bounding box center [44, 241] width 27 height 18
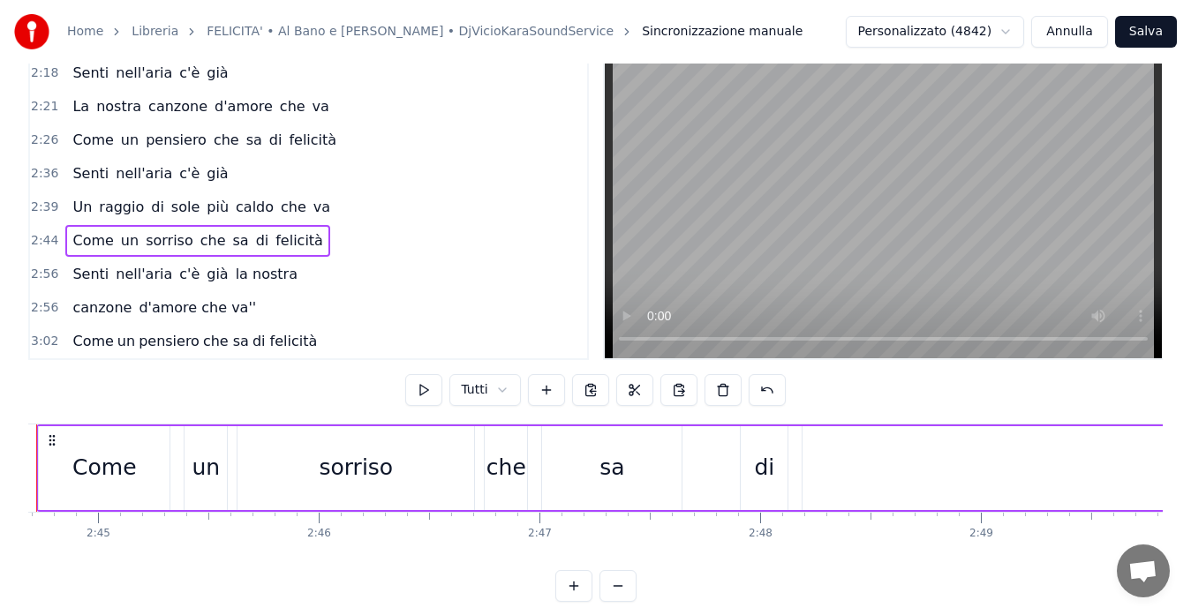
scroll to position [0, 36258]
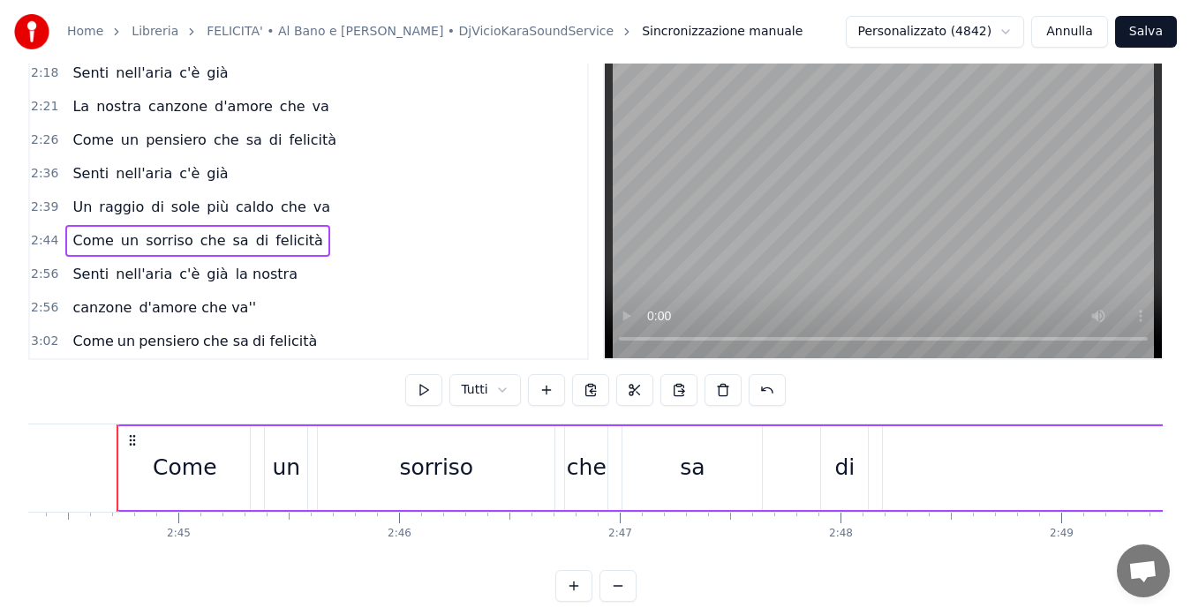
click at [422, 399] on button at bounding box center [423, 390] width 37 height 32
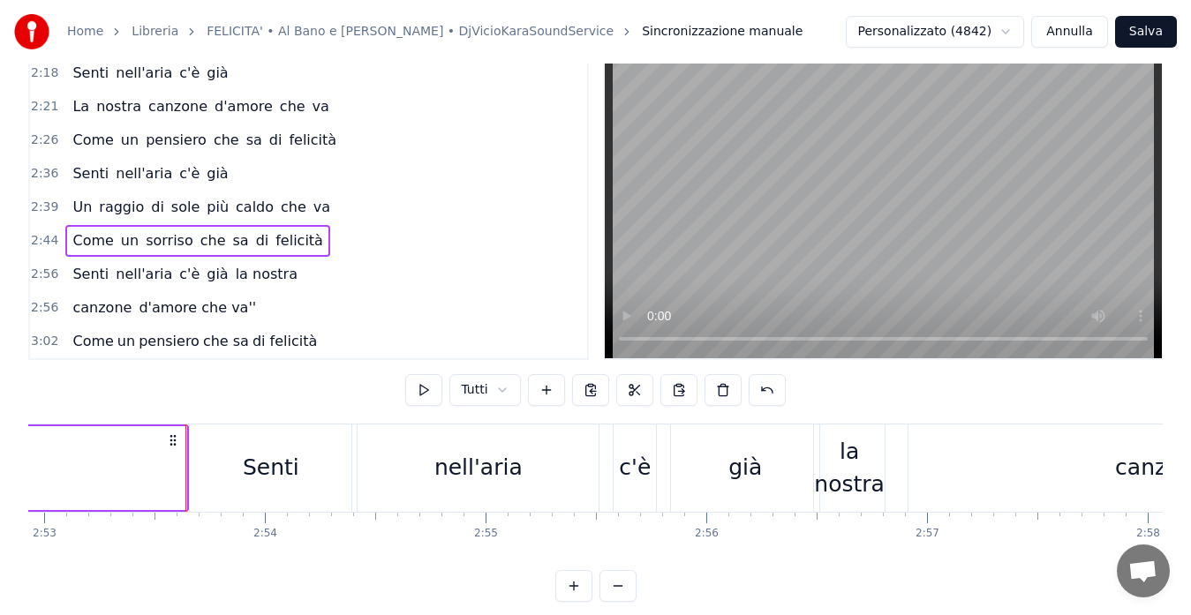
scroll to position [0, 38226]
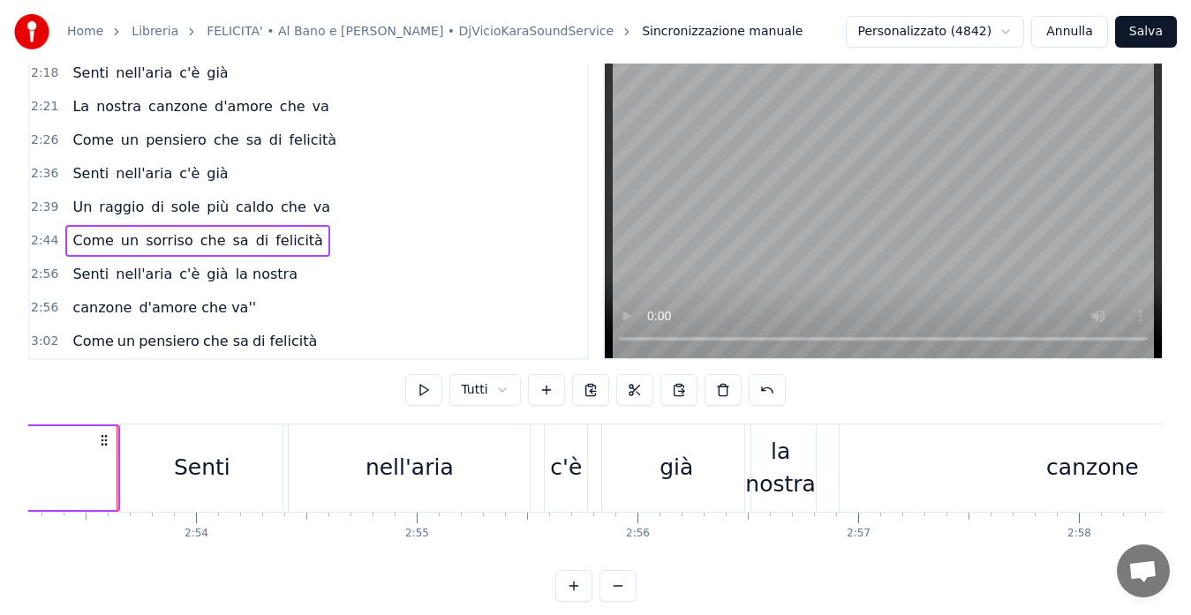
click at [26, 271] on div "Home Libreria FELICITA' • Al Bano e [PERSON_NAME] • DjVicioKaraSoundService Sin…" at bounding box center [595, 281] width 1191 height 642
click at [40, 271] on span "2:56" at bounding box center [44, 275] width 27 height 18
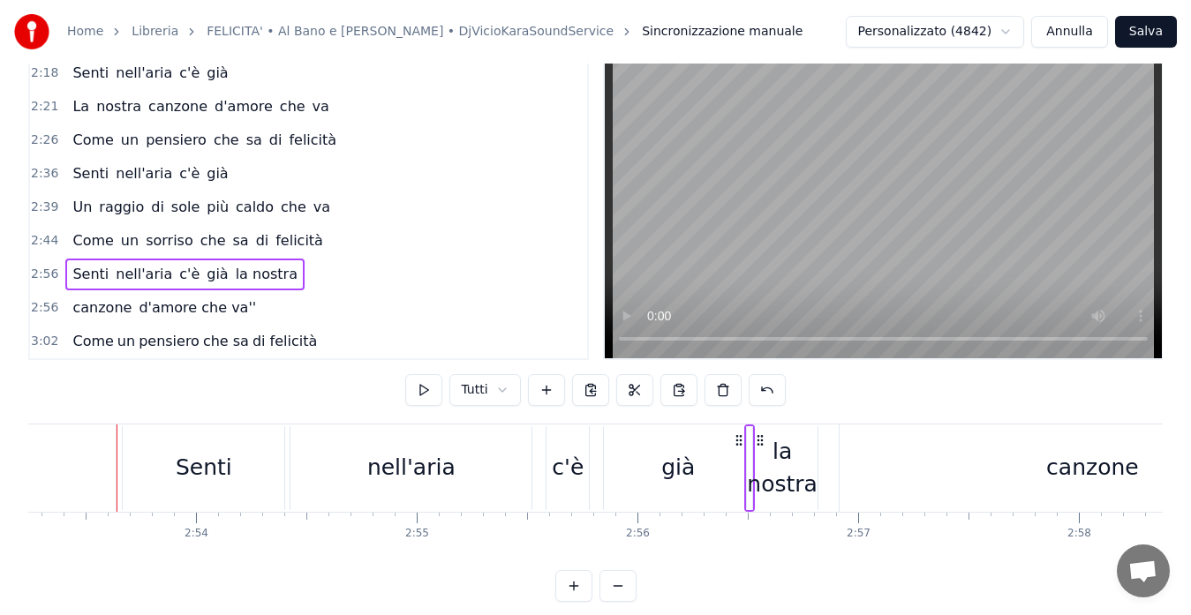
click at [40, 271] on span "2:56" at bounding box center [44, 275] width 27 height 18
click at [419, 395] on button at bounding box center [423, 390] width 37 height 32
click at [86, 274] on span "Senti" at bounding box center [91, 274] width 40 height 20
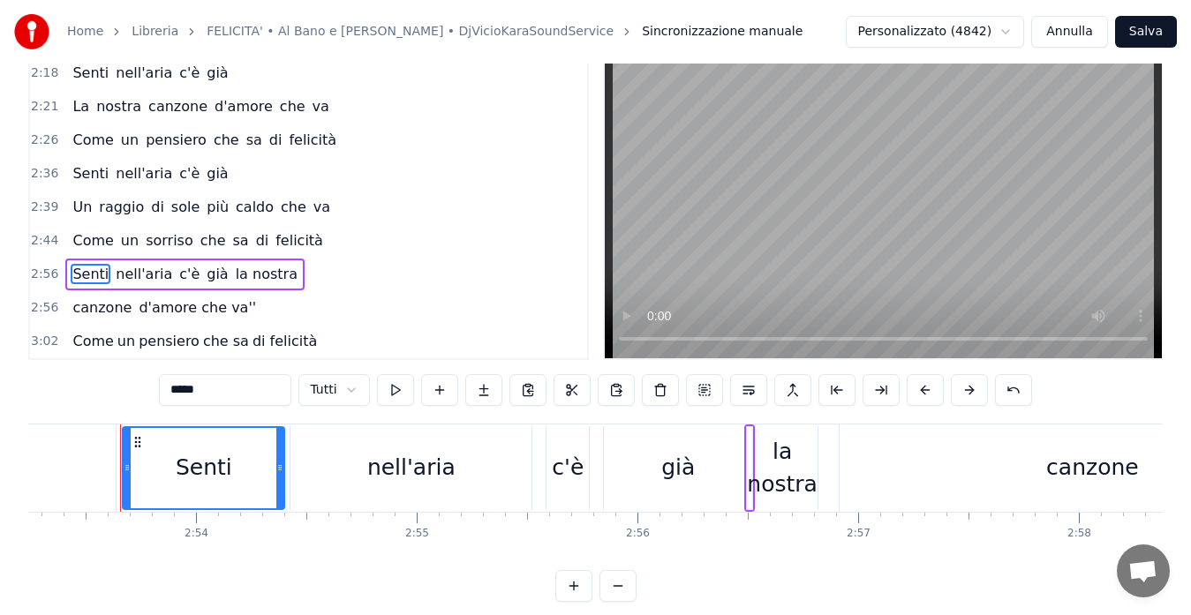
scroll to position [6, 0]
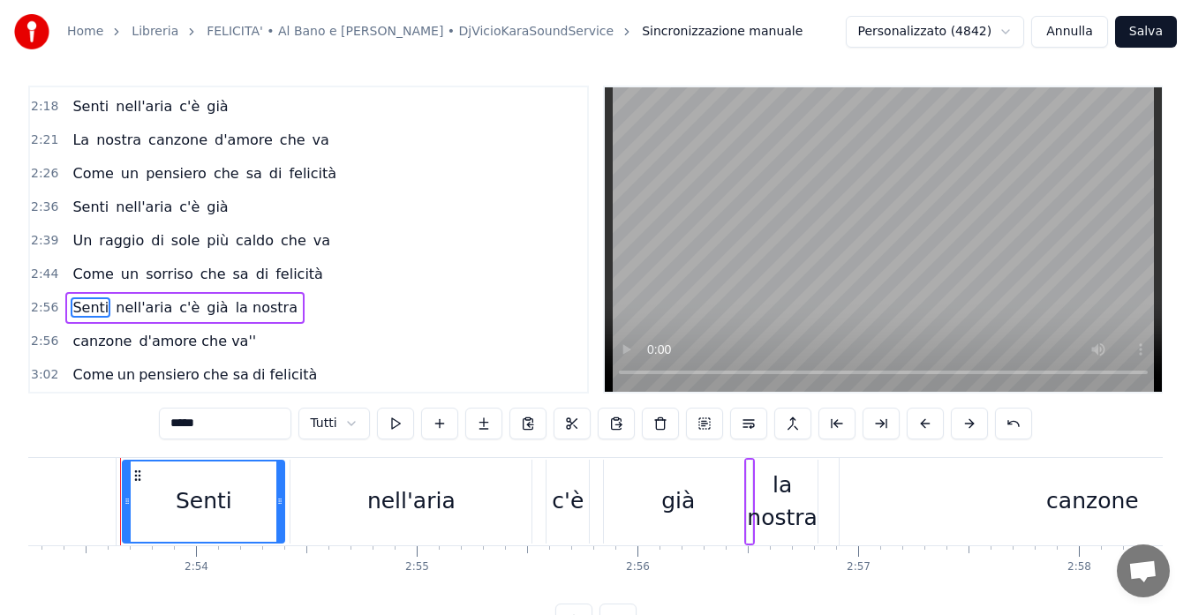
click at [398, 425] on button at bounding box center [395, 424] width 37 height 32
click at [144, 312] on span "nell'aria" at bounding box center [144, 307] width 60 height 20
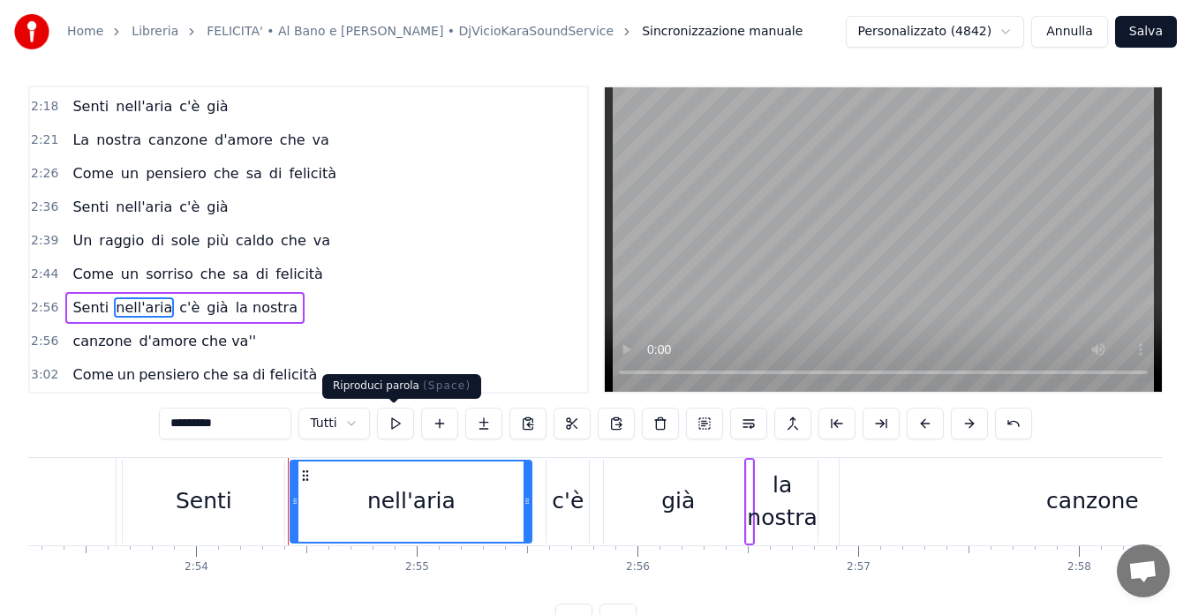
click at [393, 421] on button at bounding box center [395, 424] width 37 height 32
click at [177, 302] on span "c'è" at bounding box center [189, 307] width 24 height 20
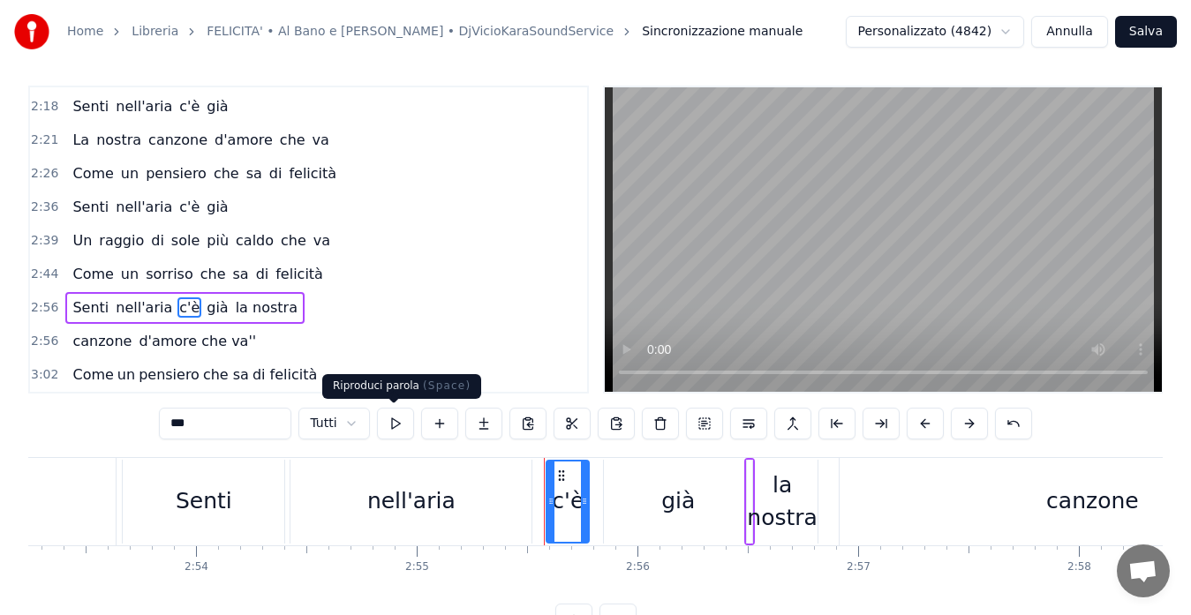
click at [393, 428] on button at bounding box center [395, 424] width 37 height 32
click at [205, 312] on span "già" at bounding box center [217, 307] width 25 height 20
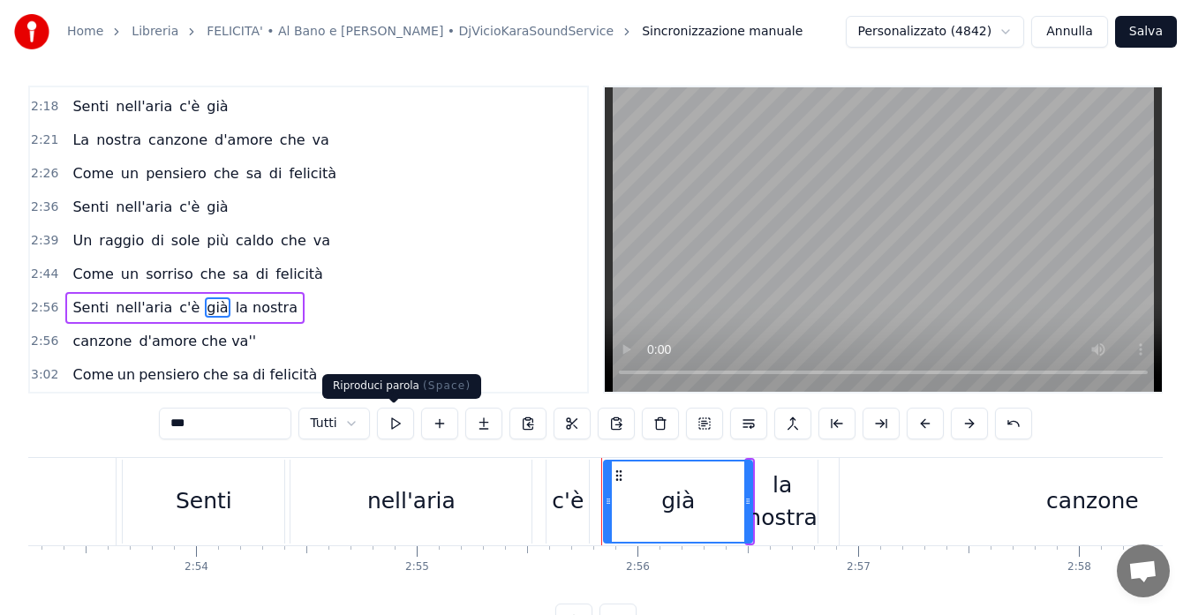
click at [395, 425] on button at bounding box center [395, 424] width 37 height 32
click at [242, 311] on span "la nostra" at bounding box center [266, 307] width 65 height 20
type input "**********"
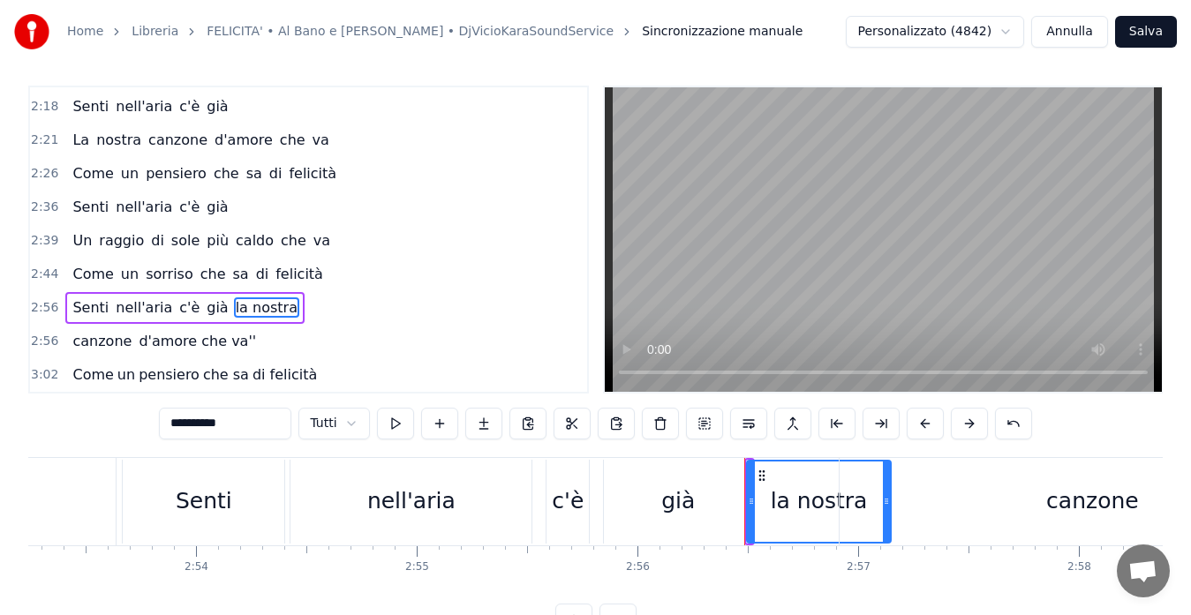
drag, startPoint x: 807, startPoint y: 504, endPoint x: 955, endPoint y: 510, distance: 148.4
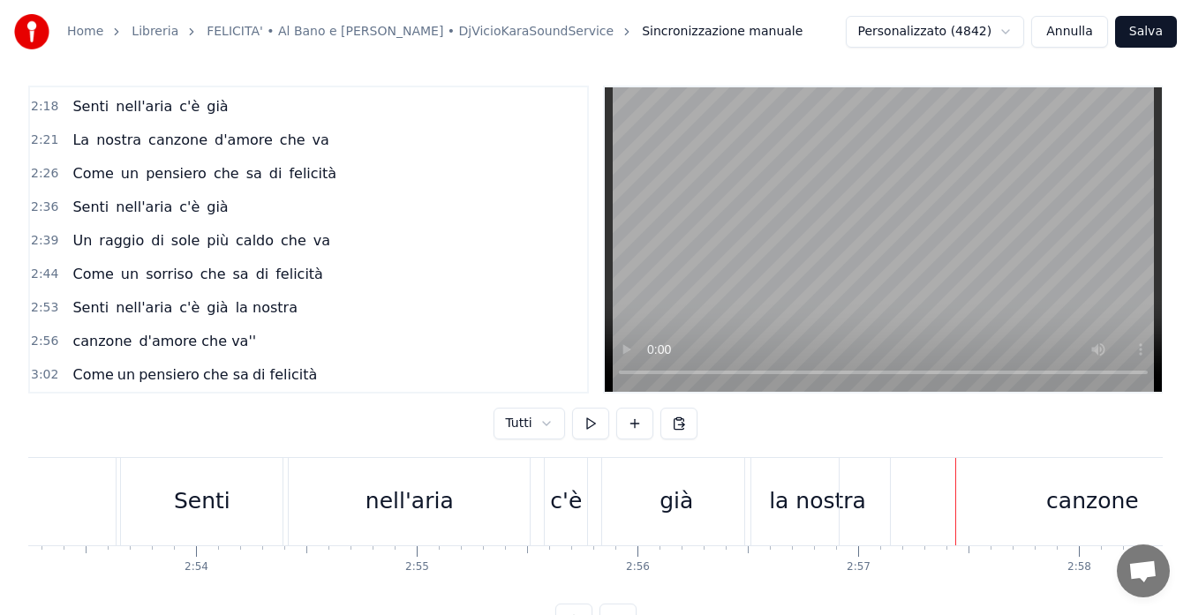
click at [234, 307] on span "la nostra" at bounding box center [266, 307] width 65 height 20
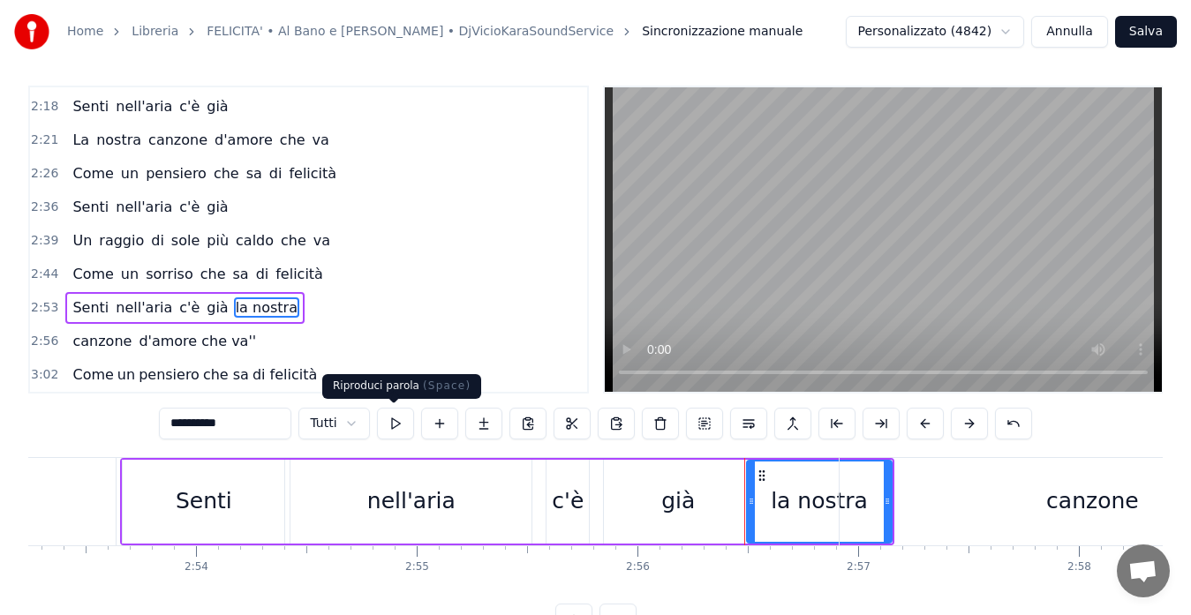
click at [395, 418] on button at bounding box center [395, 424] width 37 height 32
click at [103, 343] on span "canzone" at bounding box center [102, 341] width 63 height 20
type input "*******"
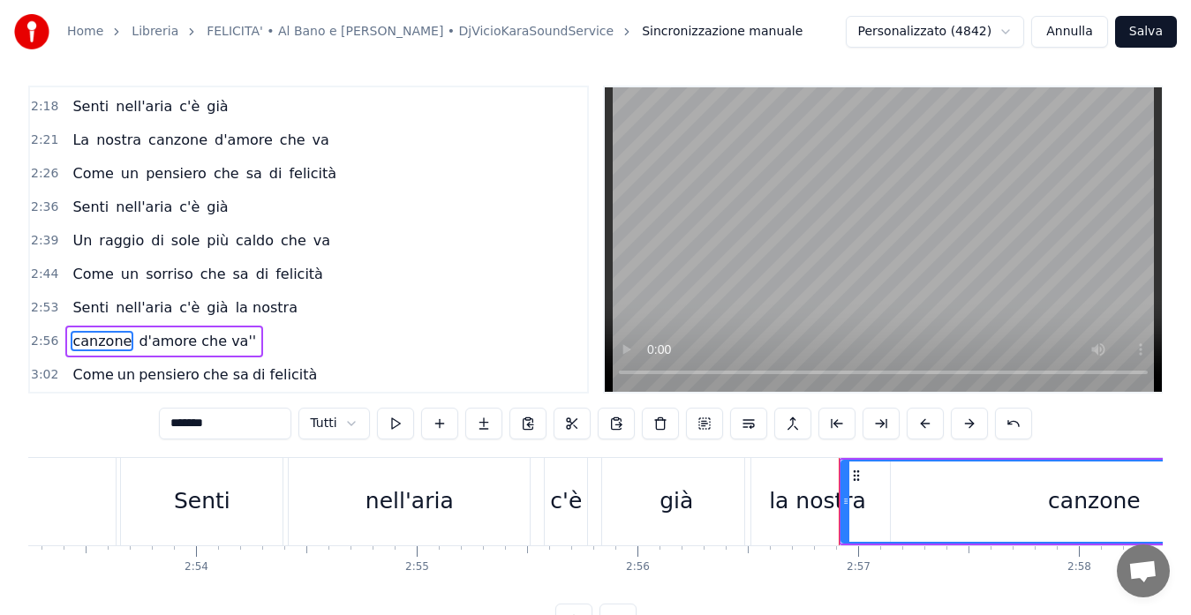
scroll to position [40, 0]
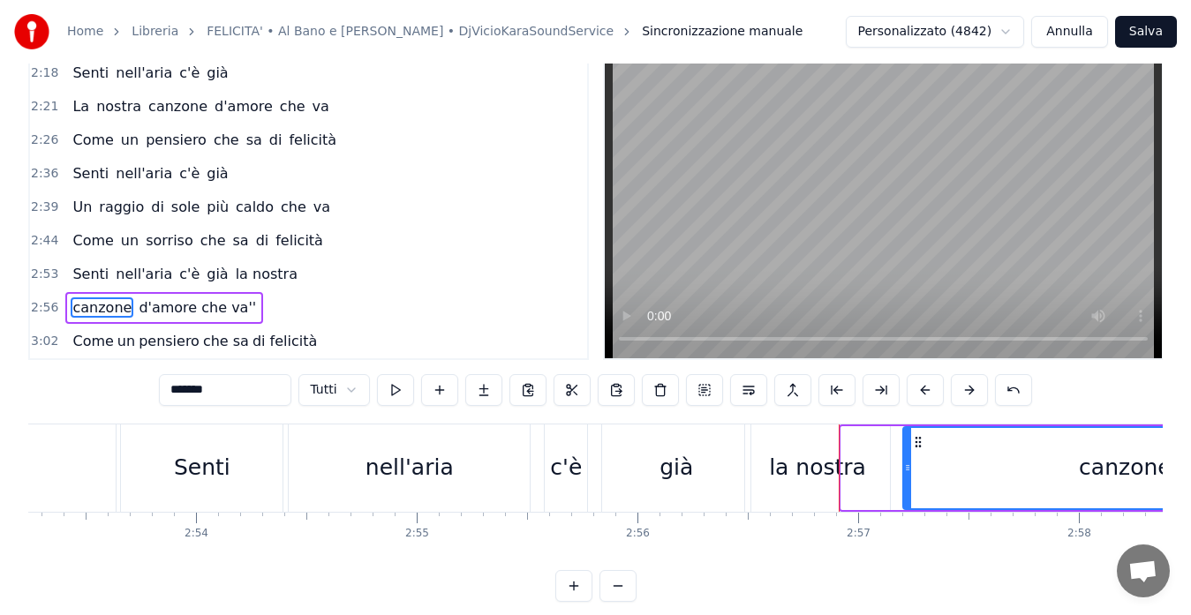
drag, startPoint x: 845, startPoint y: 466, endPoint x: 906, endPoint y: 472, distance: 62.1
click at [906, 472] on icon at bounding box center [907, 468] width 7 height 14
drag, startPoint x: 904, startPoint y: 466, endPoint x: 927, endPoint y: 466, distance: 22.9
click at [927, 466] on icon at bounding box center [924, 468] width 7 height 14
click at [47, 305] on span "2:57" at bounding box center [44, 308] width 27 height 18
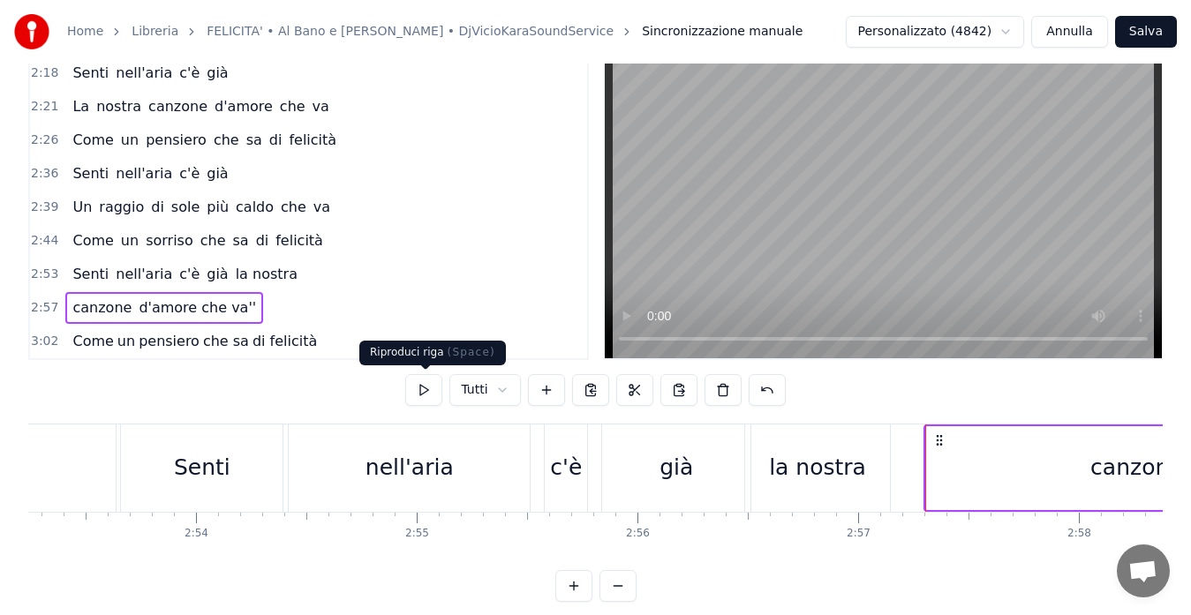
click at [422, 396] on button at bounding box center [423, 390] width 37 height 32
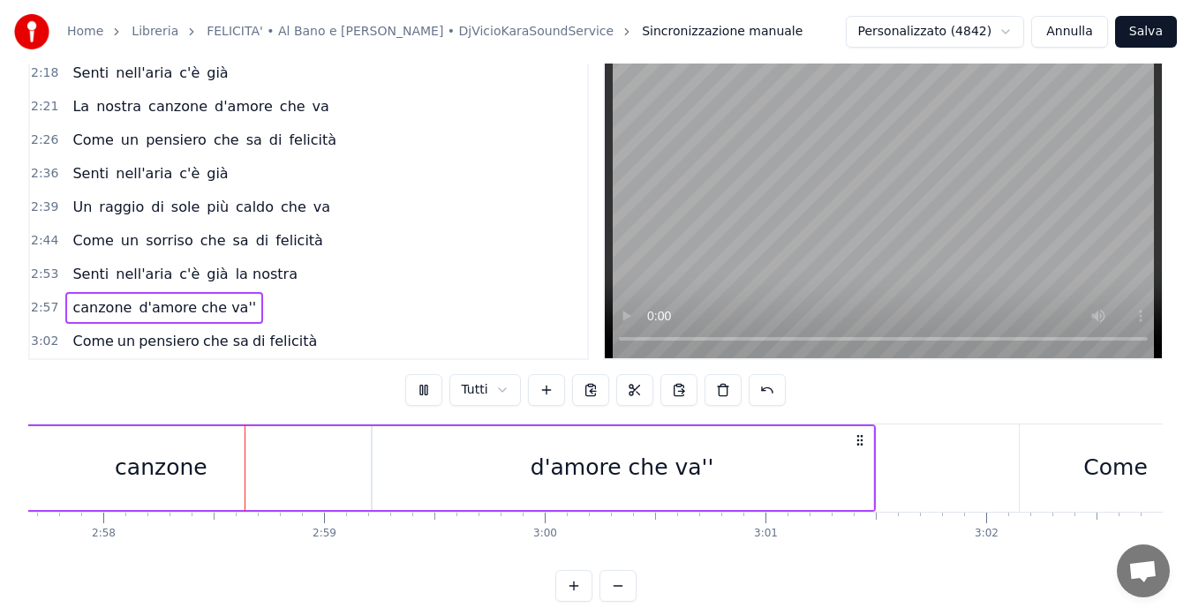
scroll to position [0, 39226]
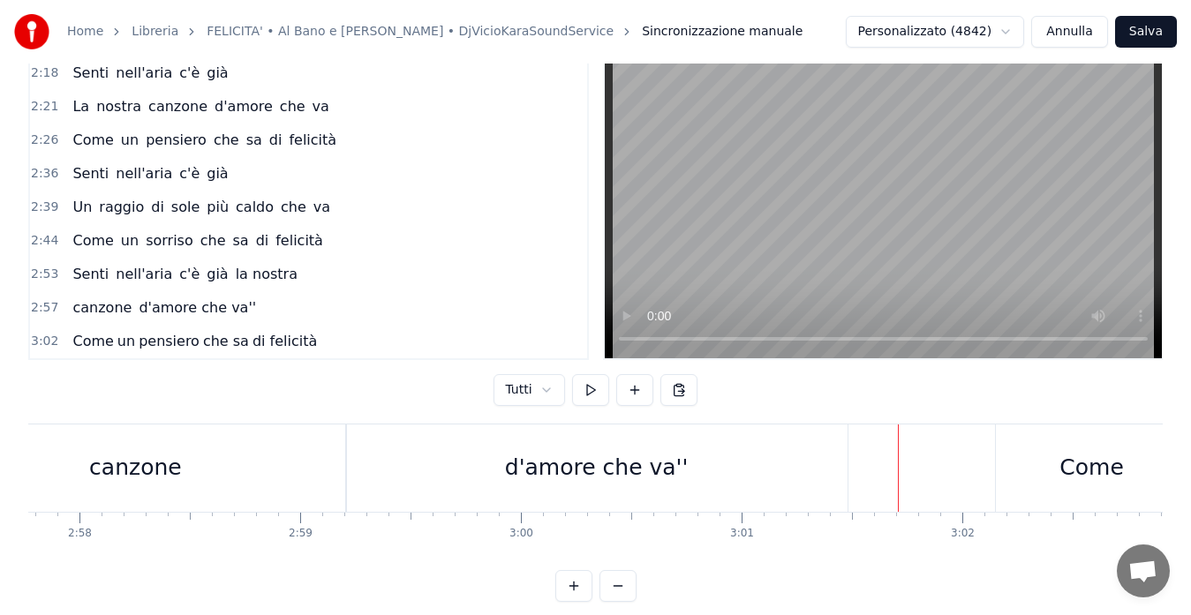
click at [849, 470] on div "canzone d'amore che va''" at bounding box center [388, 468] width 928 height 87
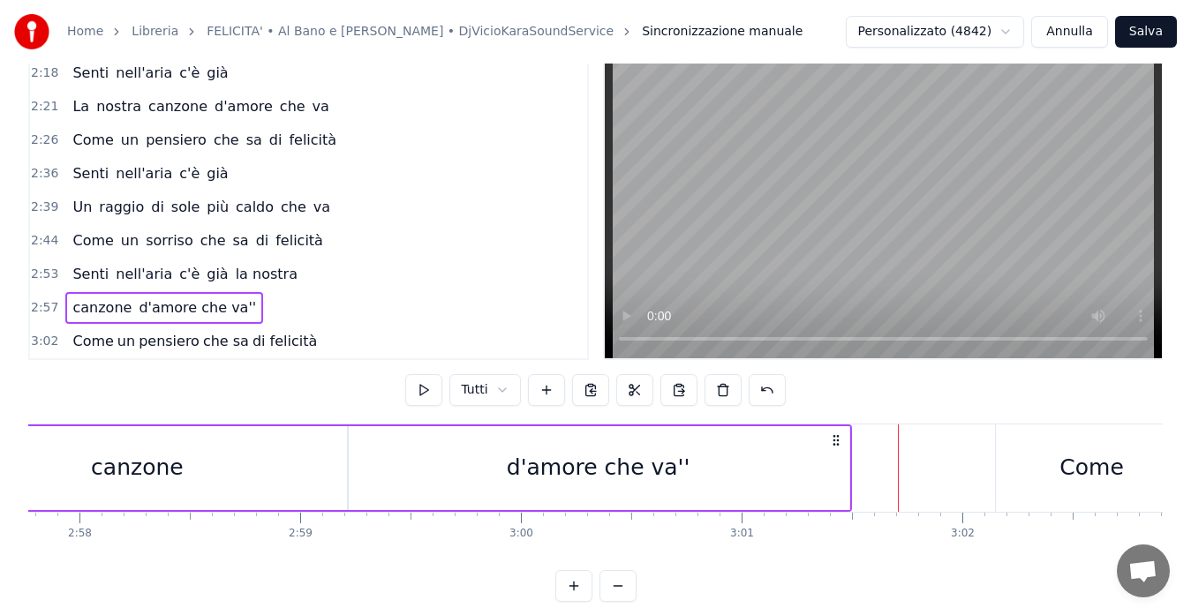
drag, startPoint x: 1061, startPoint y: 472, endPoint x: 999, endPoint y: 477, distance: 61.9
click at [999, 477] on div "Come" at bounding box center [1091, 468] width 191 height 87
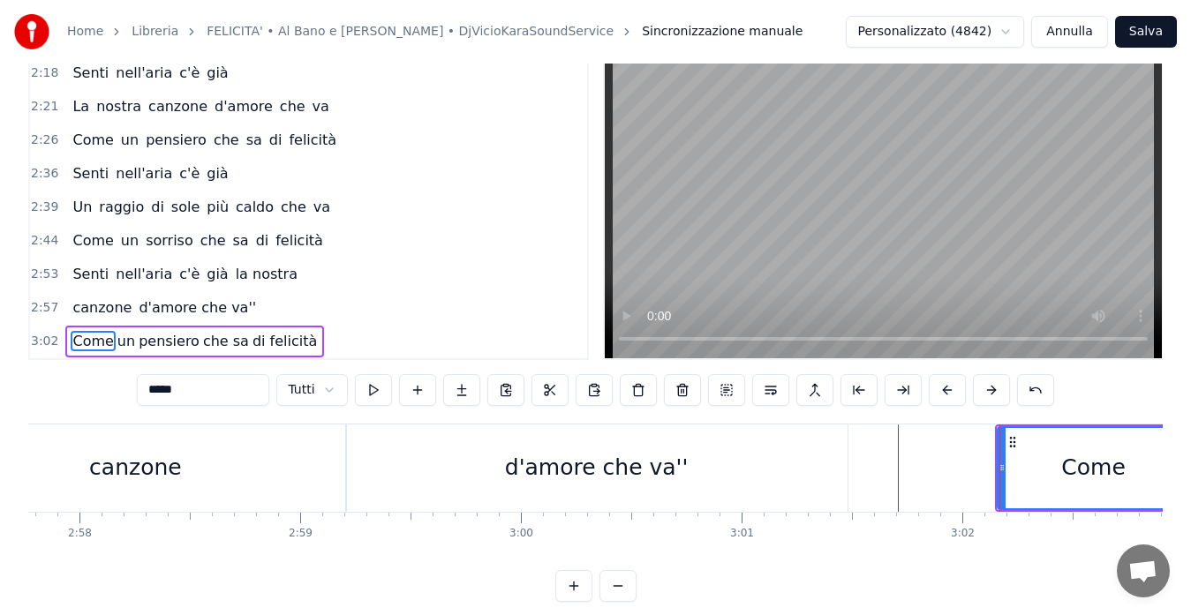
scroll to position [70, 0]
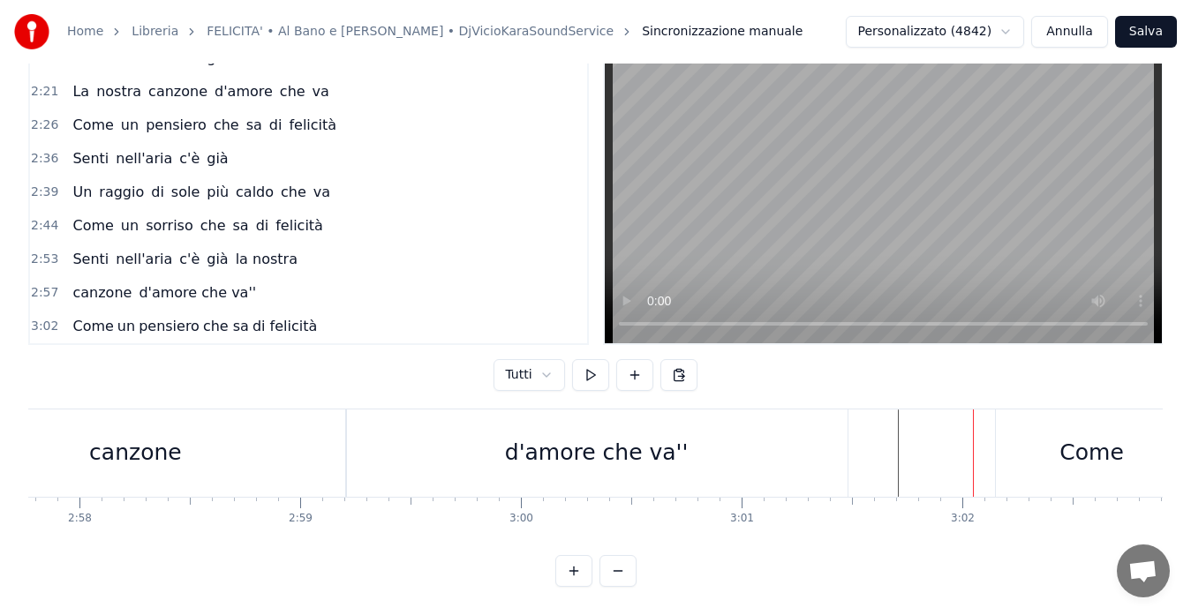
click at [1078, 436] on div "Come" at bounding box center [1091, 453] width 64 height 34
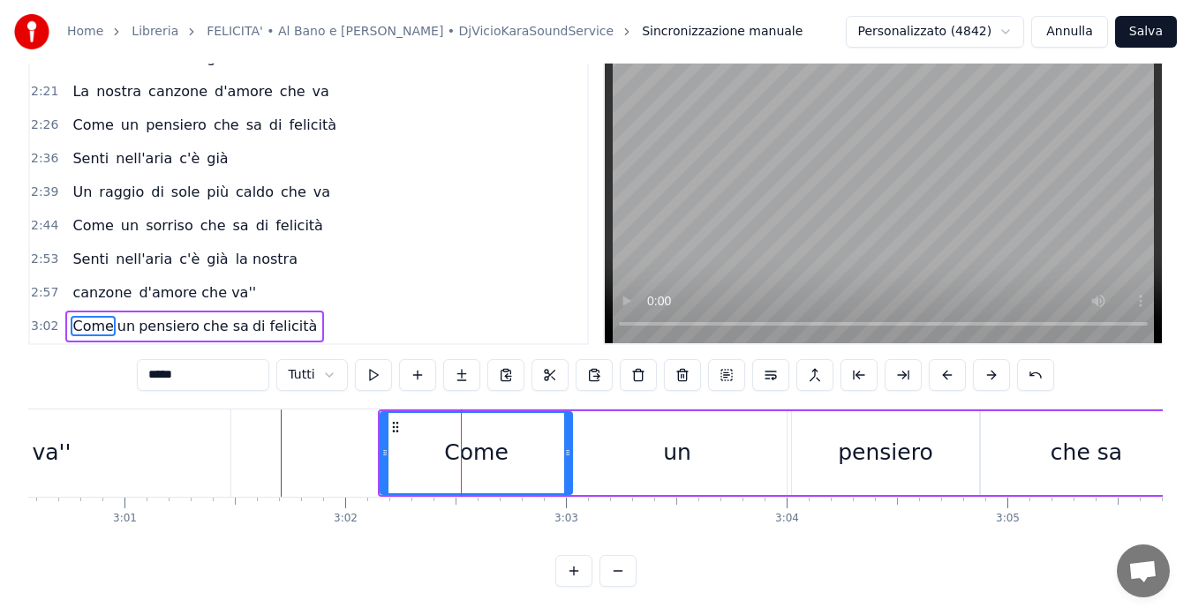
scroll to position [0, 39834]
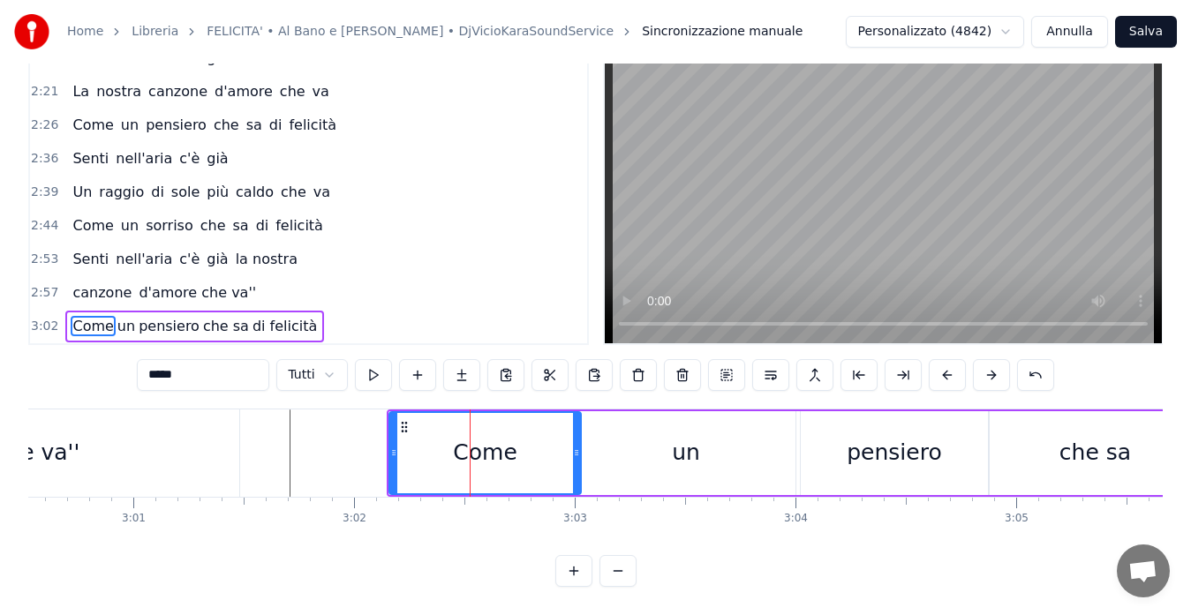
type input "**********"
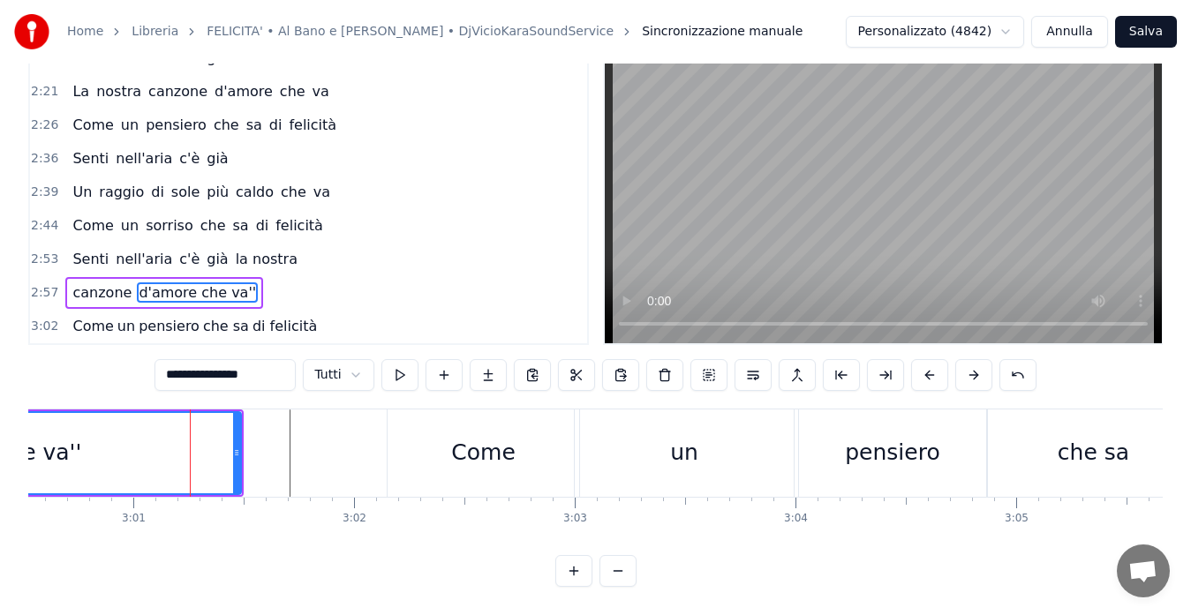
scroll to position [40, 0]
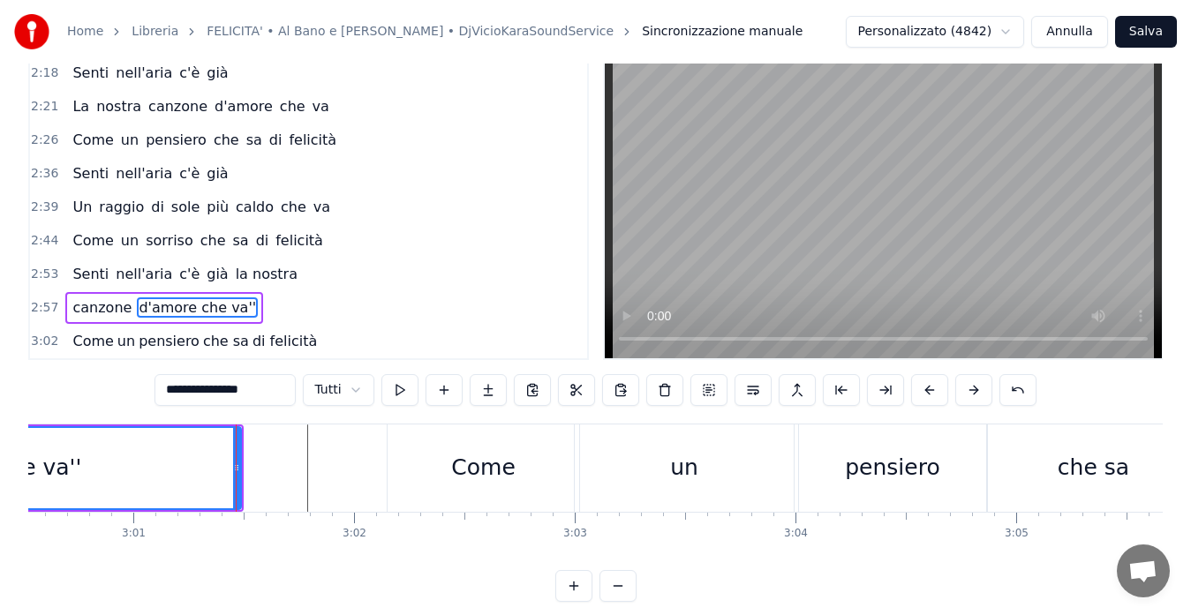
click at [405, 440] on div "Come" at bounding box center [482, 468] width 191 height 87
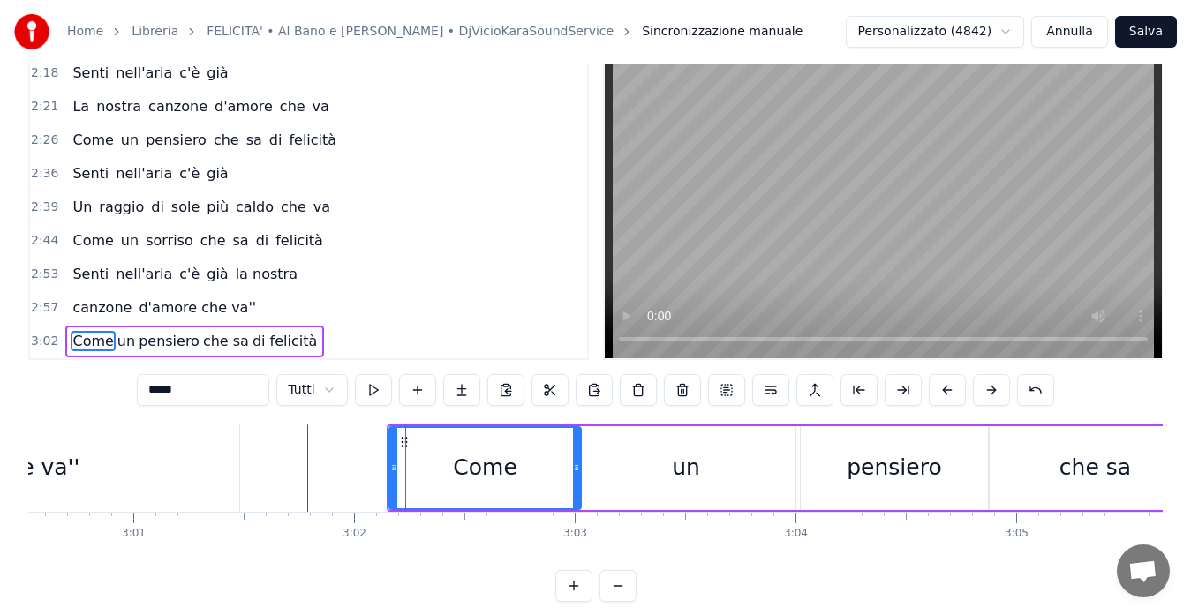
scroll to position [70, 0]
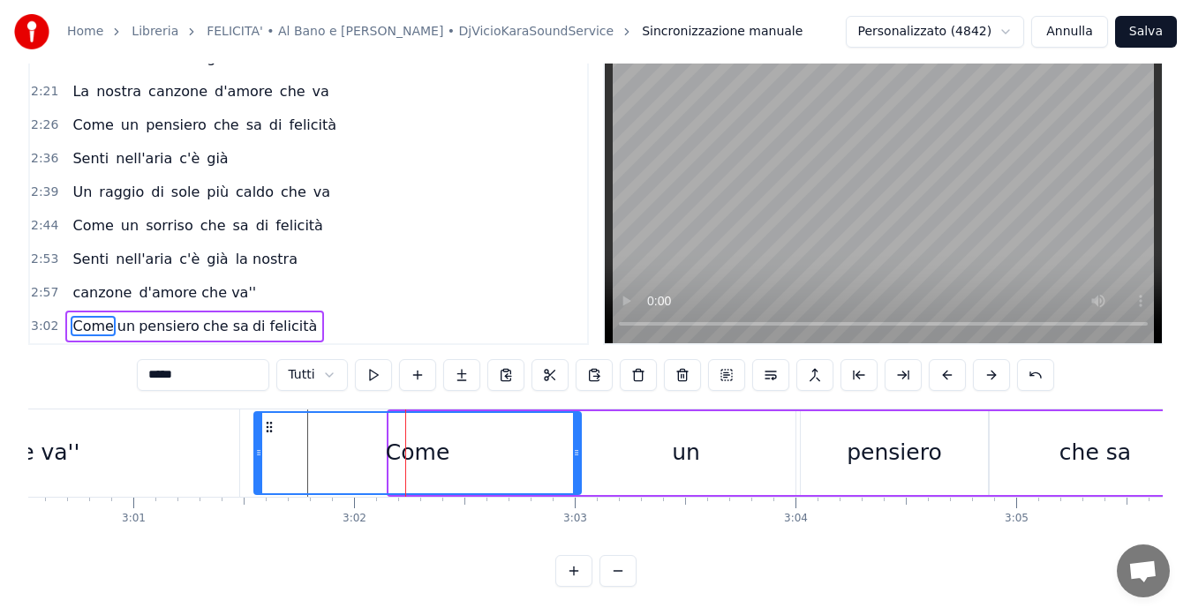
drag, startPoint x: 392, startPoint y: 425, endPoint x: 259, endPoint y: 437, distance: 133.8
click at [259, 437] on div at bounding box center [258, 453] width 7 height 80
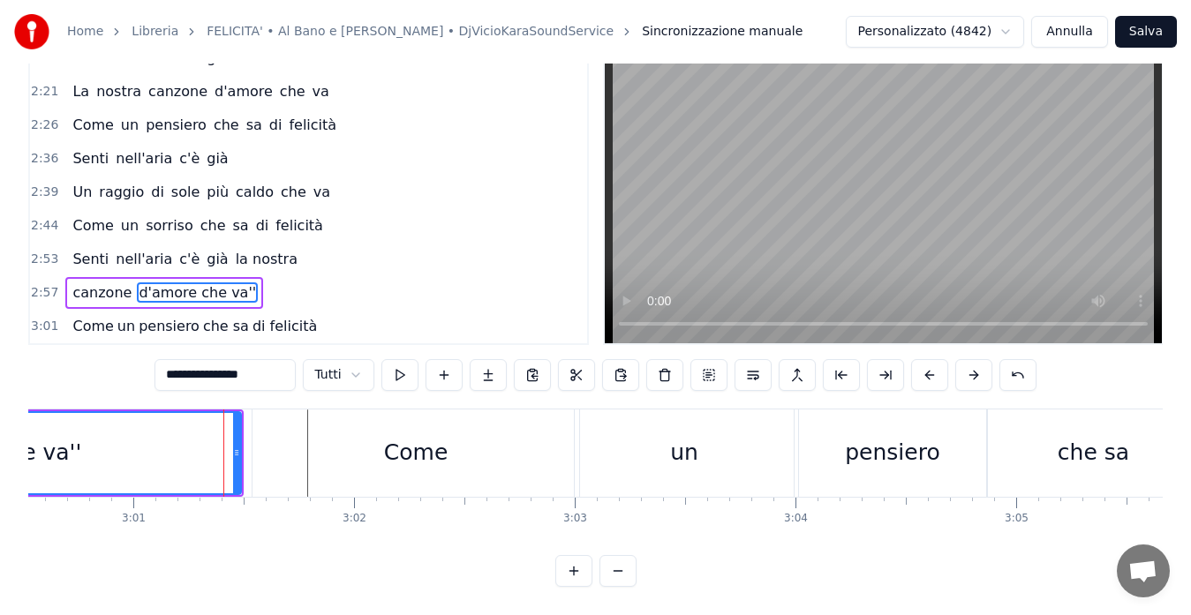
scroll to position [40, 0]
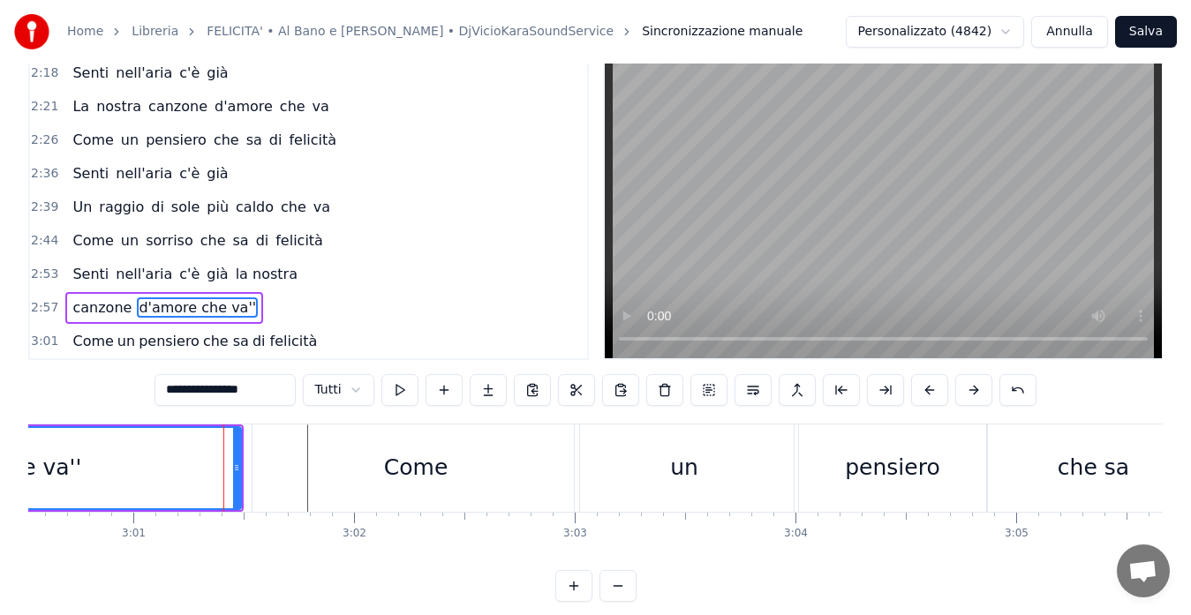
click at [376, 458] on div "Come" at bounding box center [415, 468] width 326 height 87
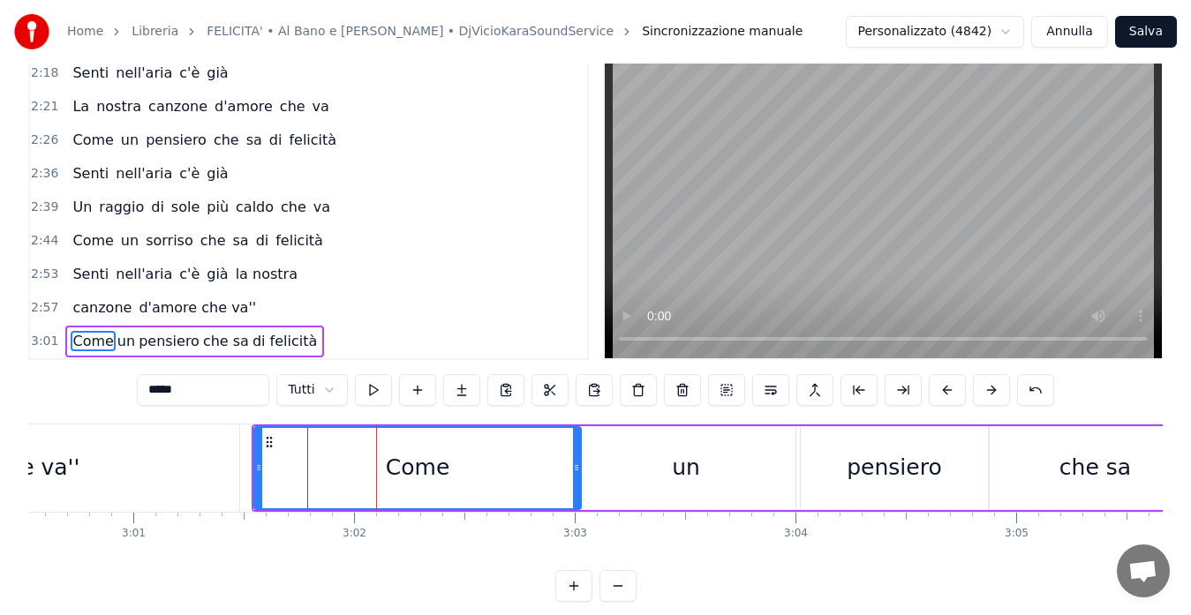
scroll to position [70, 0]
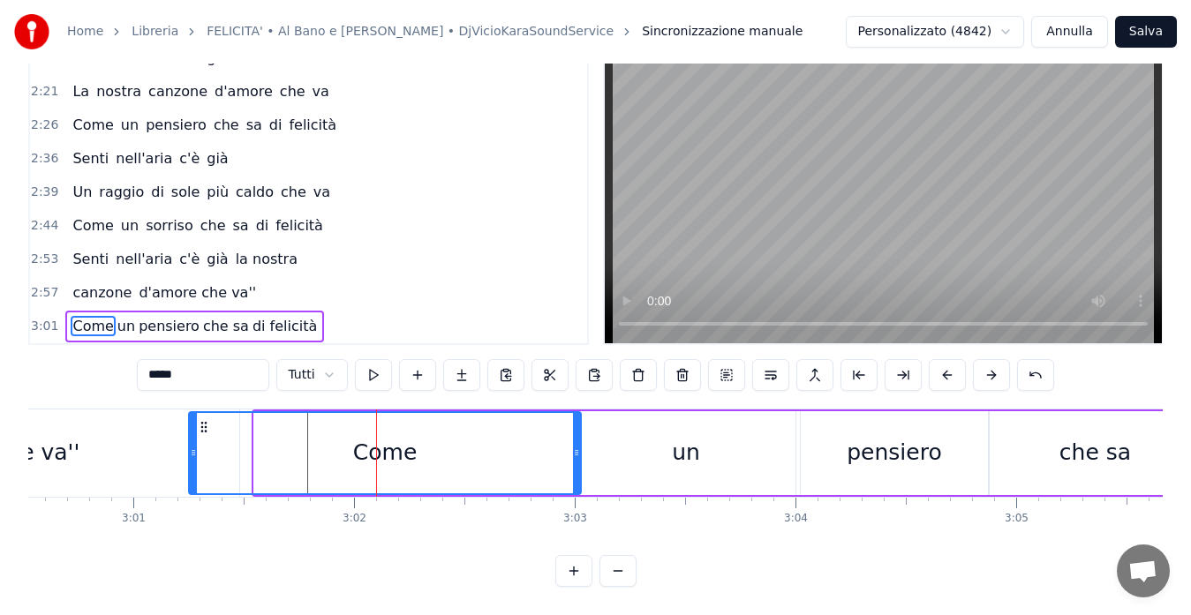
drag, startPoint x: 258, startPoint y: 420, endPoint x: 192, endPoint y: 427, distance: 65.7
click at [192, 427] on div at bounding box center [193, 453] width 7 height 80
type input "**********"
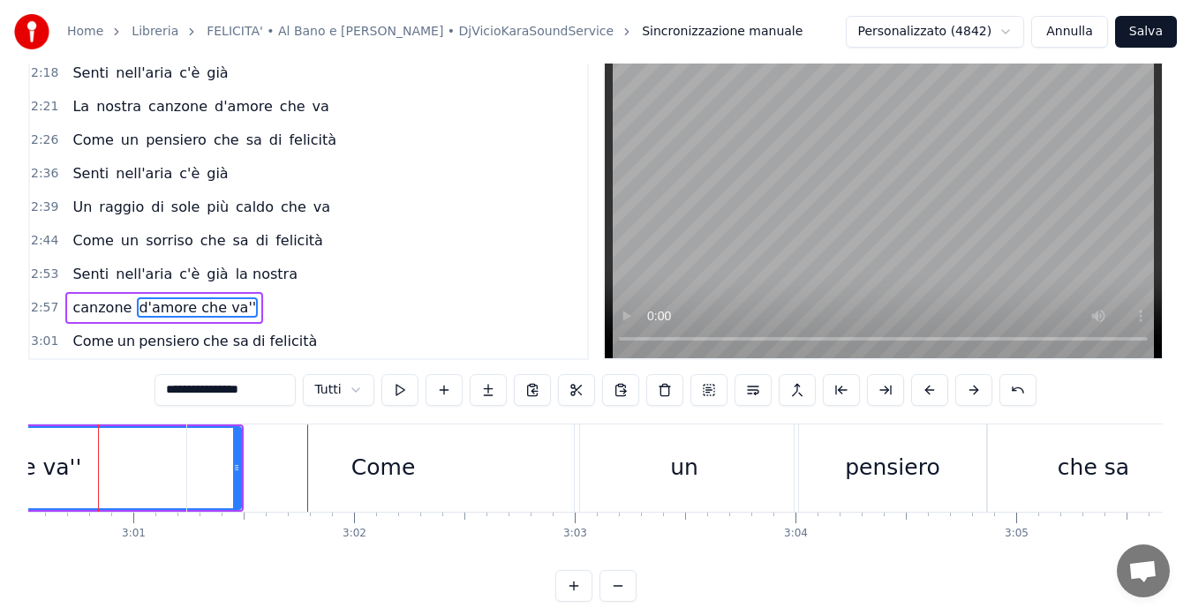
scroll to position [0, 39815]
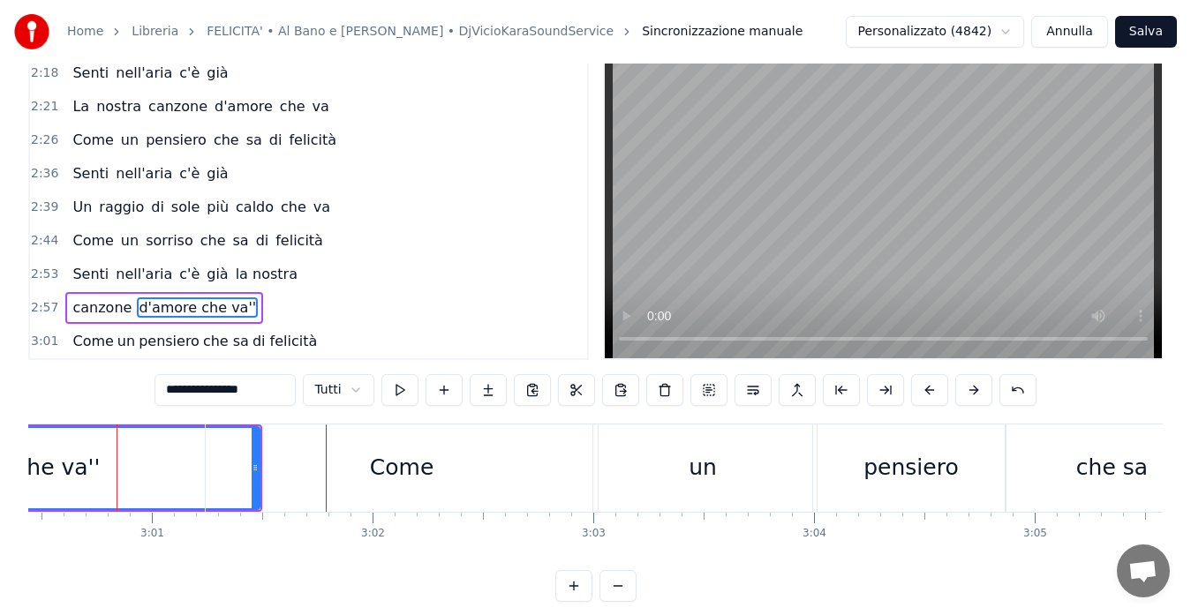
click at [41, 274] on span "2:53" at bounding box center [44, 275] width 27 height 18
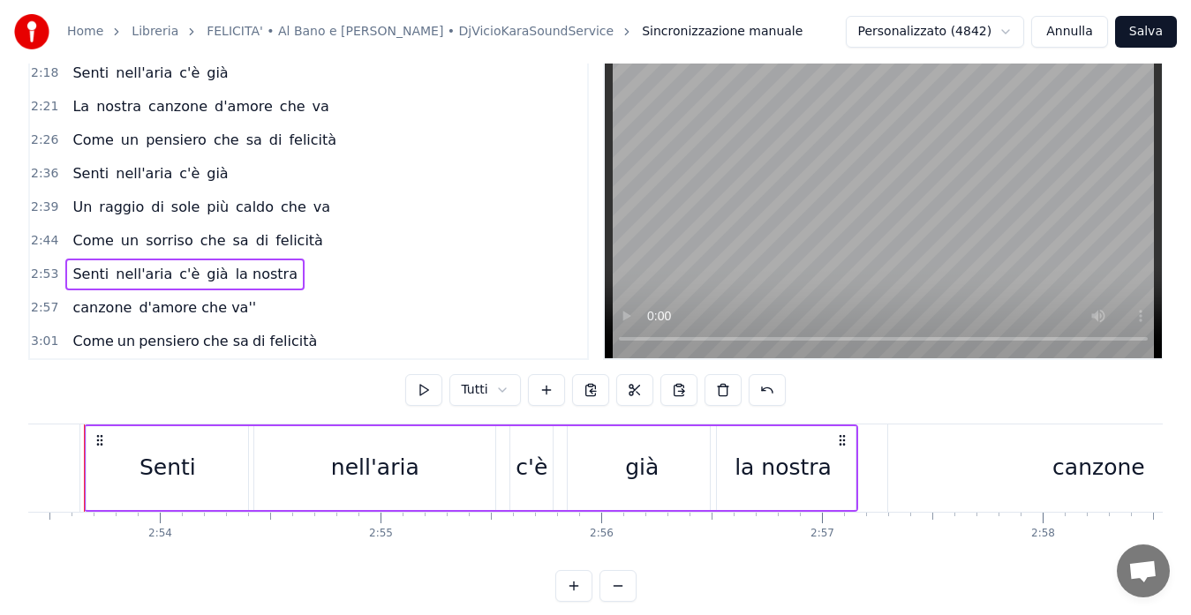
scroll to position [0, 38230]
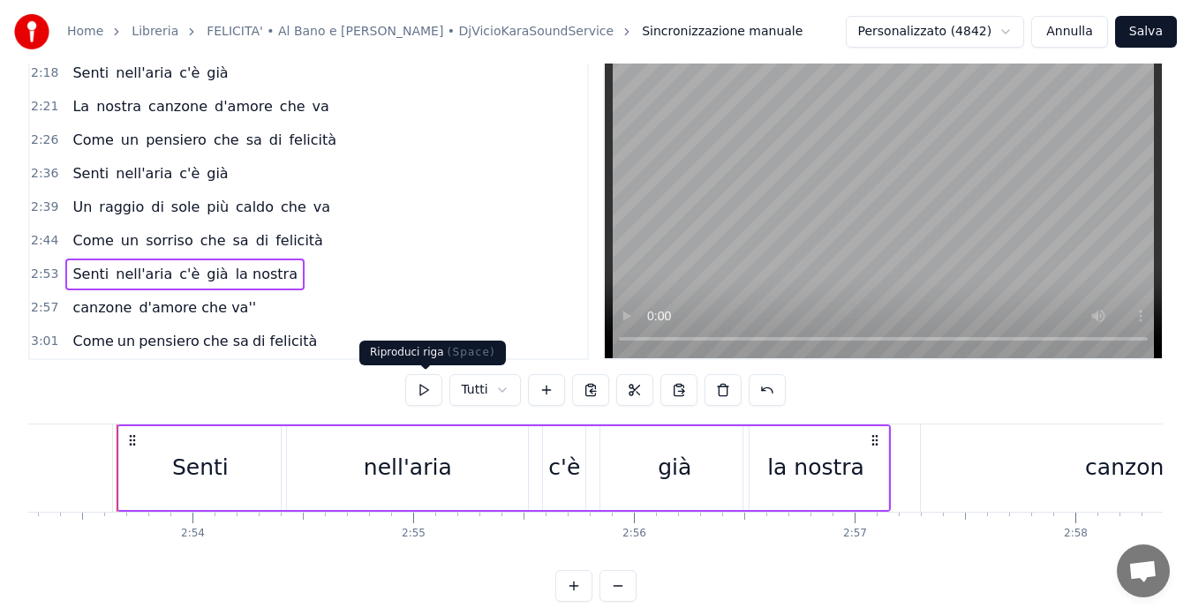
click at [425, 393] on button at bounding box center [423, 390] width 37 height 32
click at [845, 454] on div "la nostra" at bounding box center [815, 468] width 97 height 34
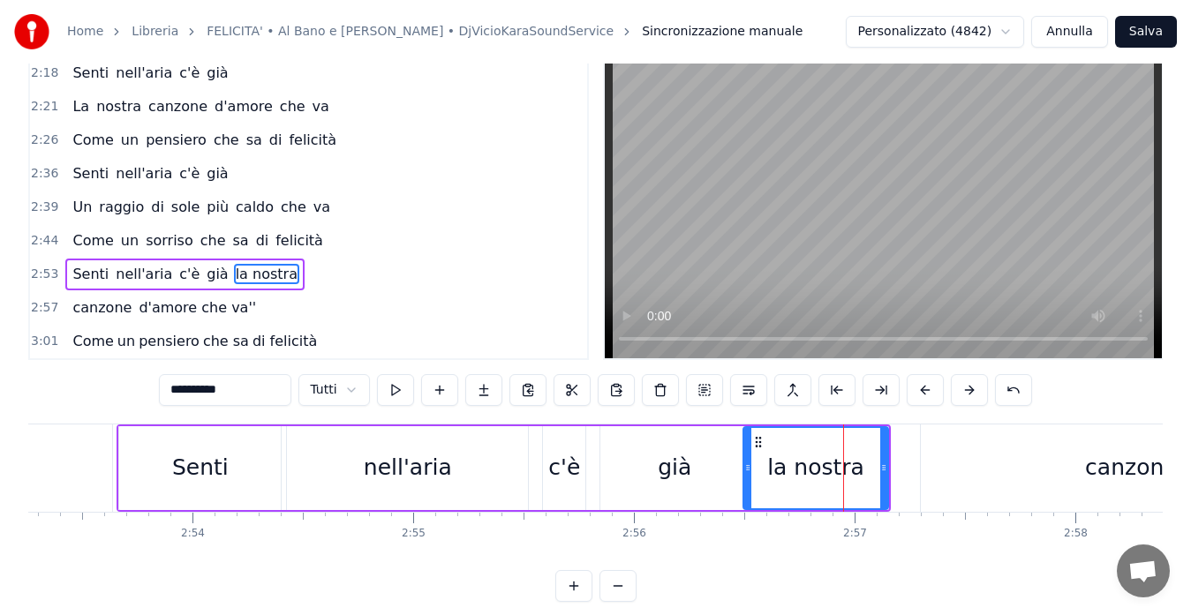
scroll to position [6, 0]
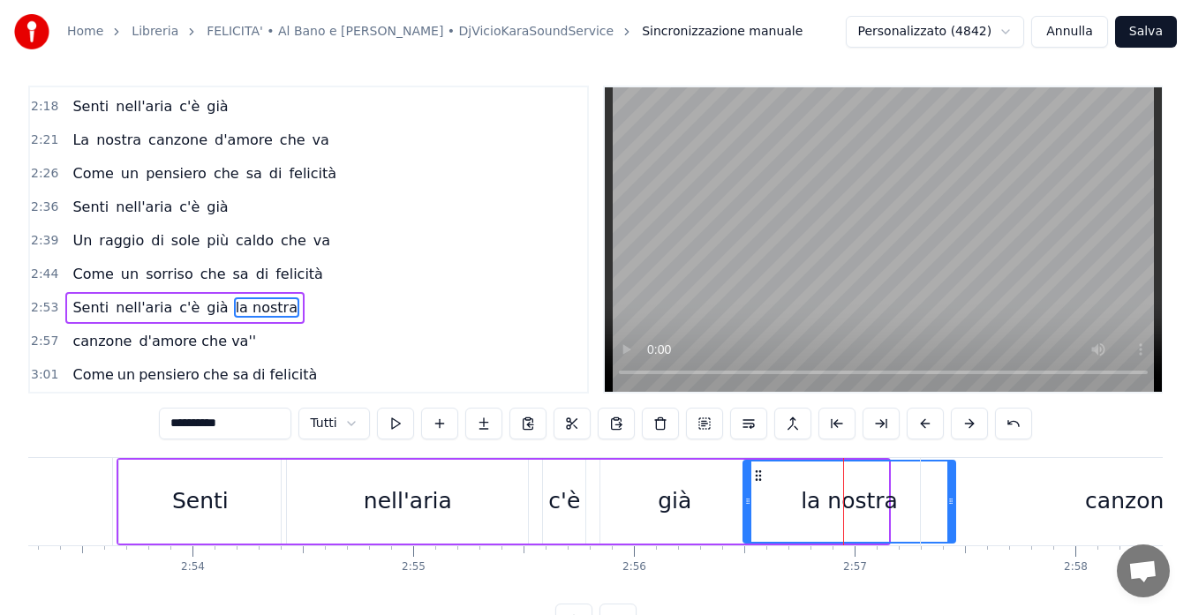
drag, startPoint x: 885, startPoint y: 500, endPoint x: 952, endPoint y: 500, distance: 67.1
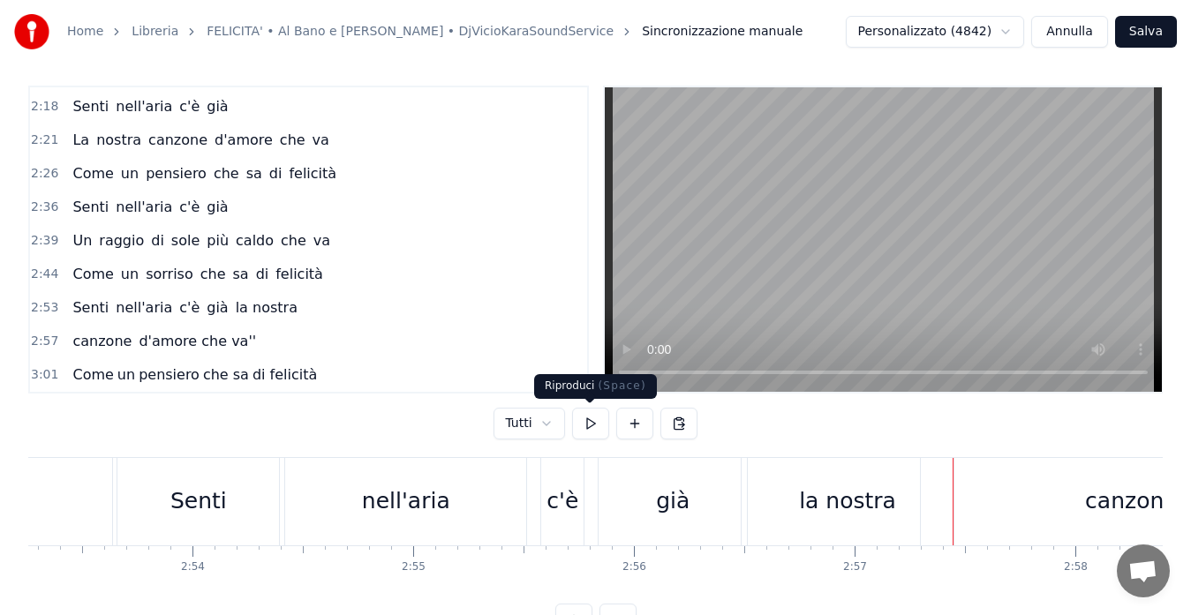
click at [586, 424] on button at bounding box center [590, 424] width 37 height 32
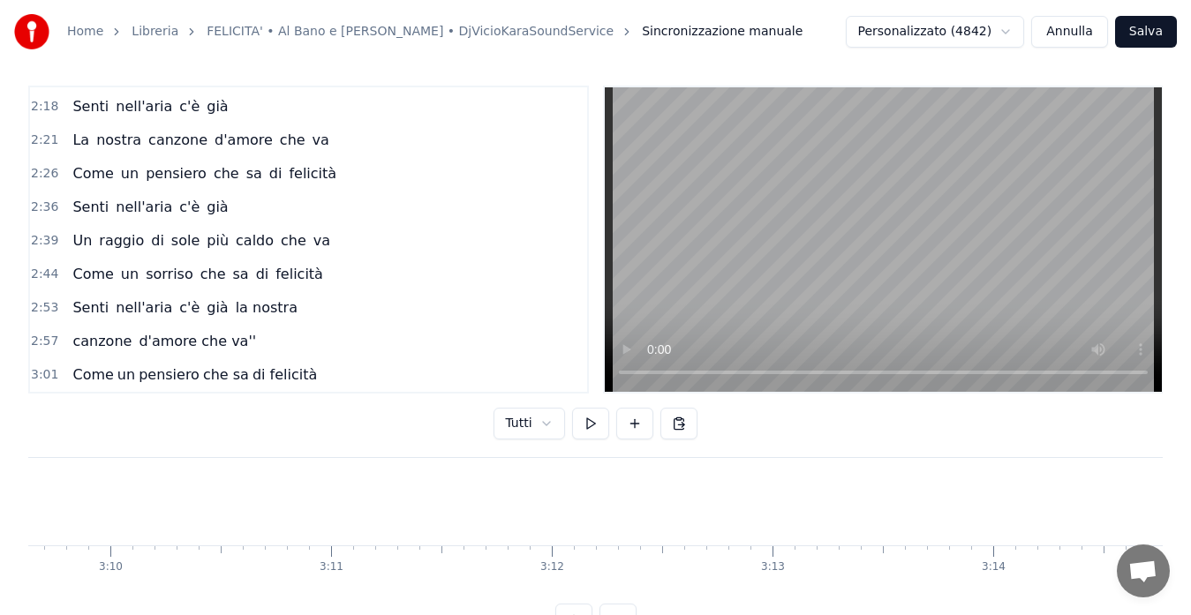
scroll to position [0, 41843]
click at [43, 237] on span "2:39" at bounding box center [44, 241] width 27 height 18
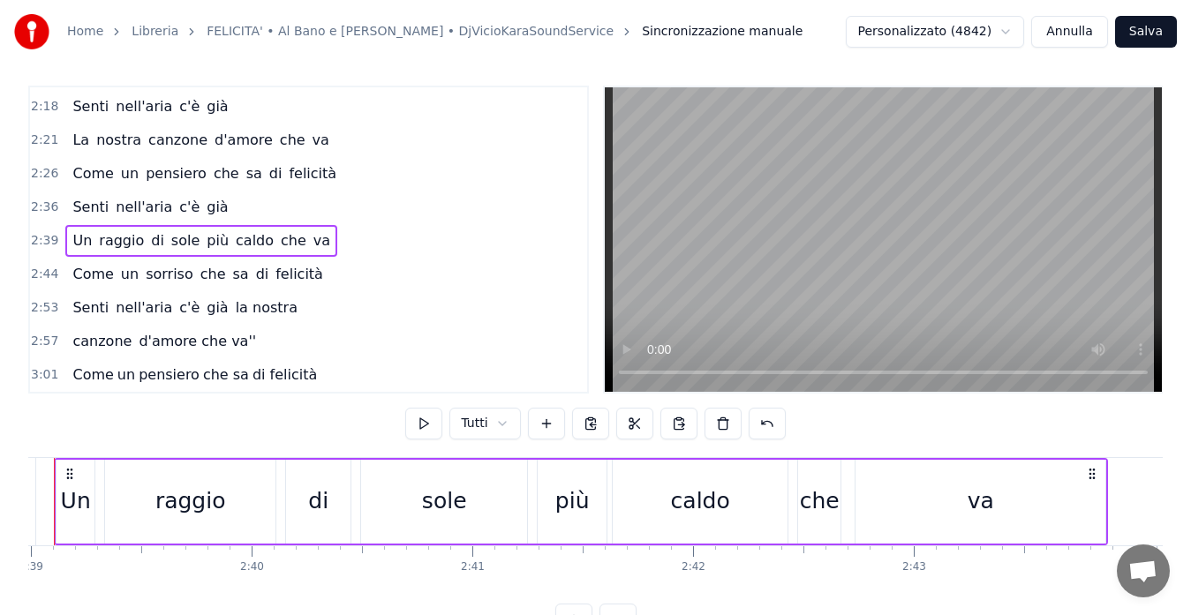
scroll to position [0, 35019]
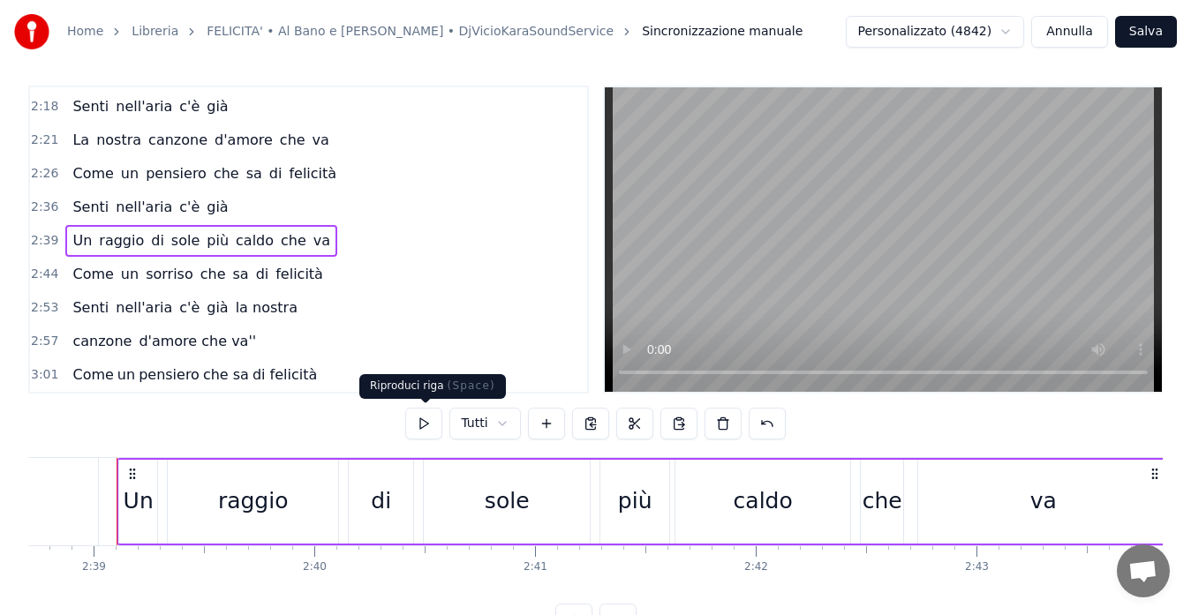
click at [420, 421] on button at bounding box center [423, 424] width 37 height 32
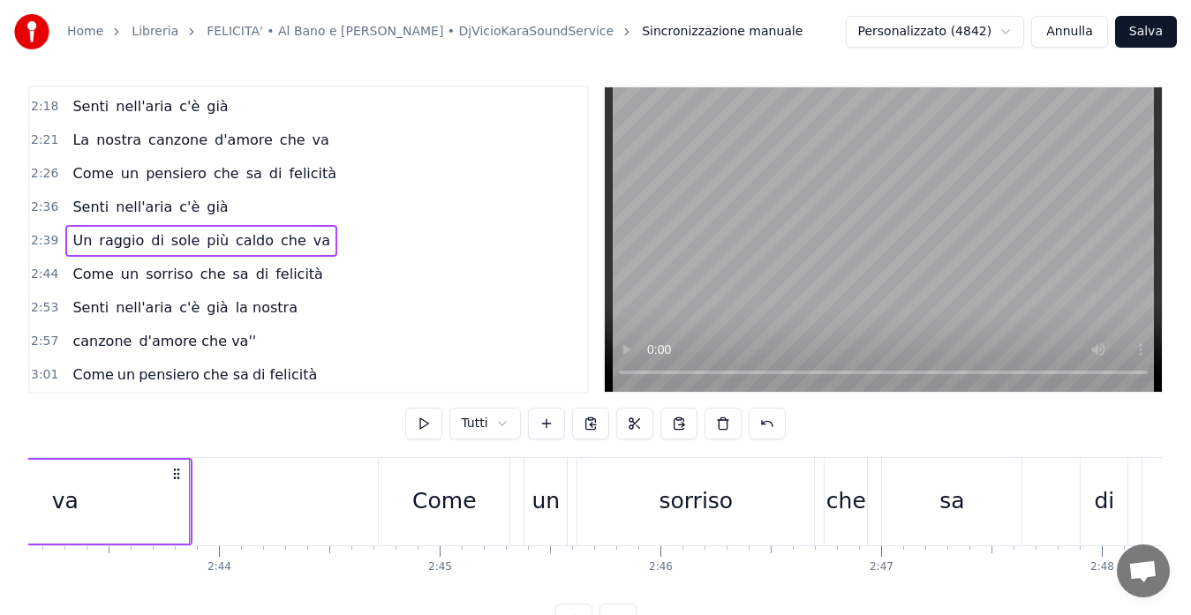
scroll to position [0, 36000]
click at [48, 276] on span "2:44" at bounding box center [44, 275] width 27 height 18
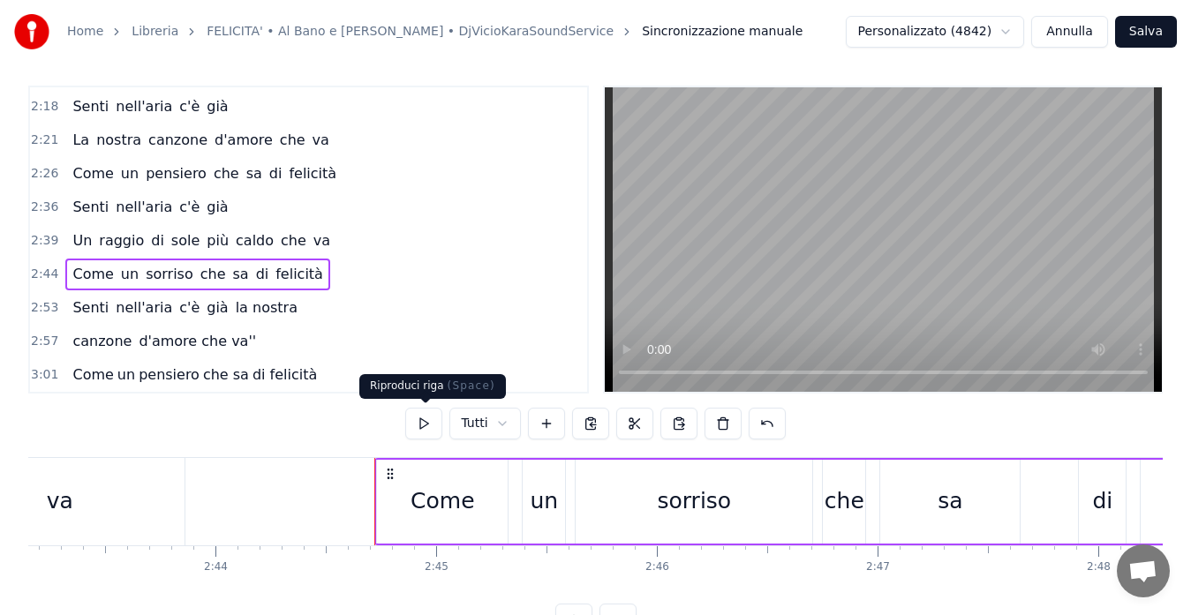
click at [417, 421] on button at bounding box center [423, 424] width 37 height 32
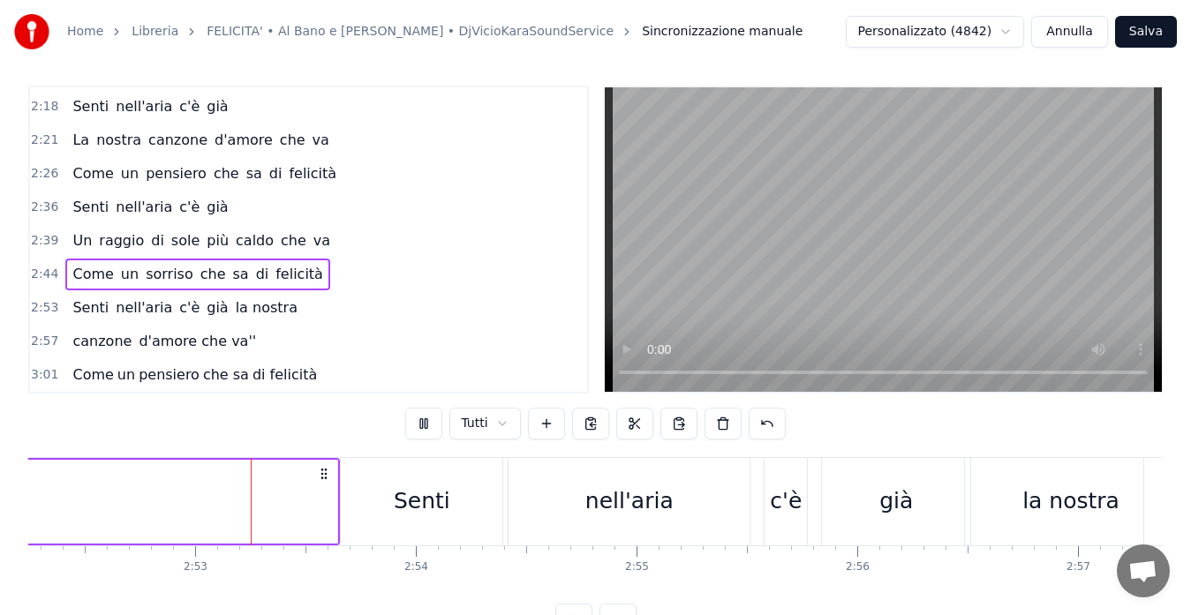
scroll to position [0, 38019]
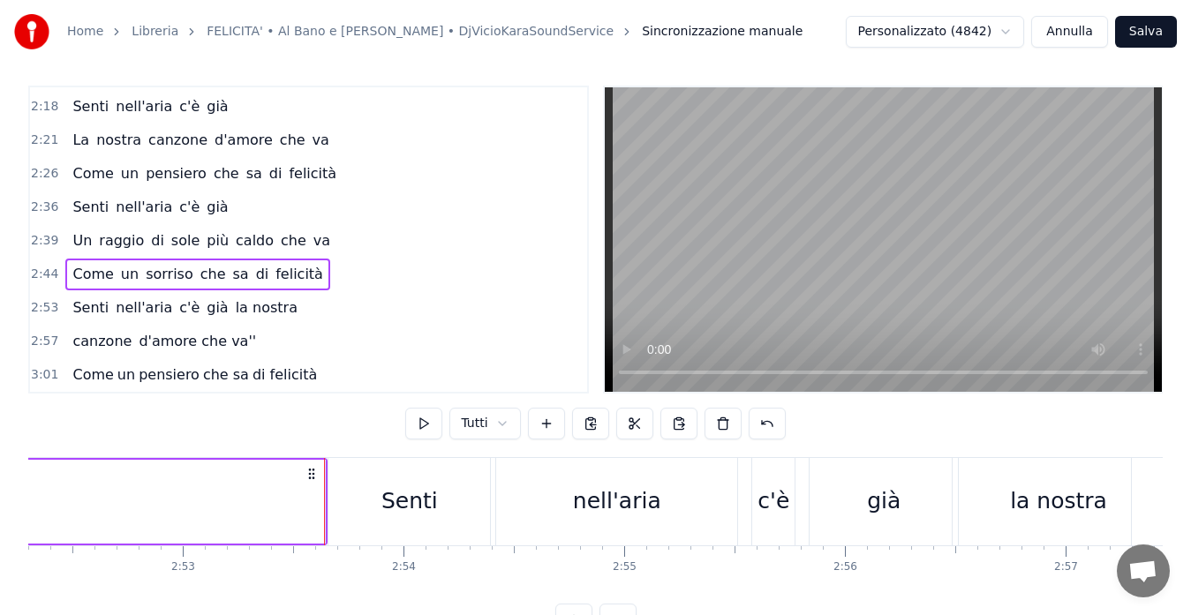
click at [44, 310] on span "2:53" at bounding box center [44, 308] width 27 height 18
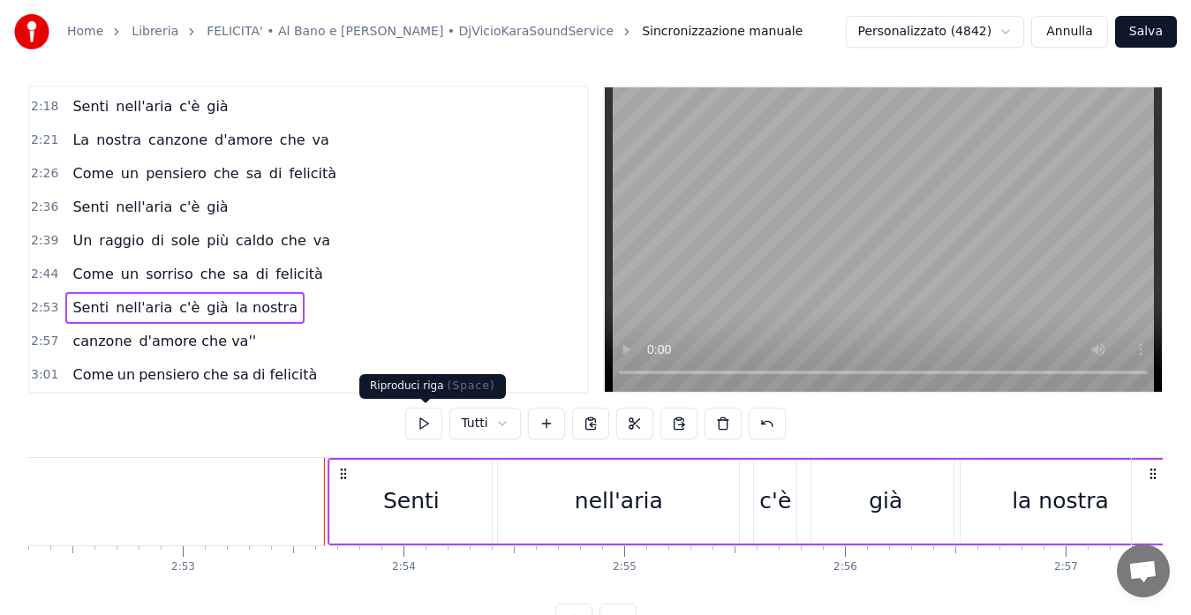
click at [422, 425] on button at bounding box center [423, 424] width 37 height 32
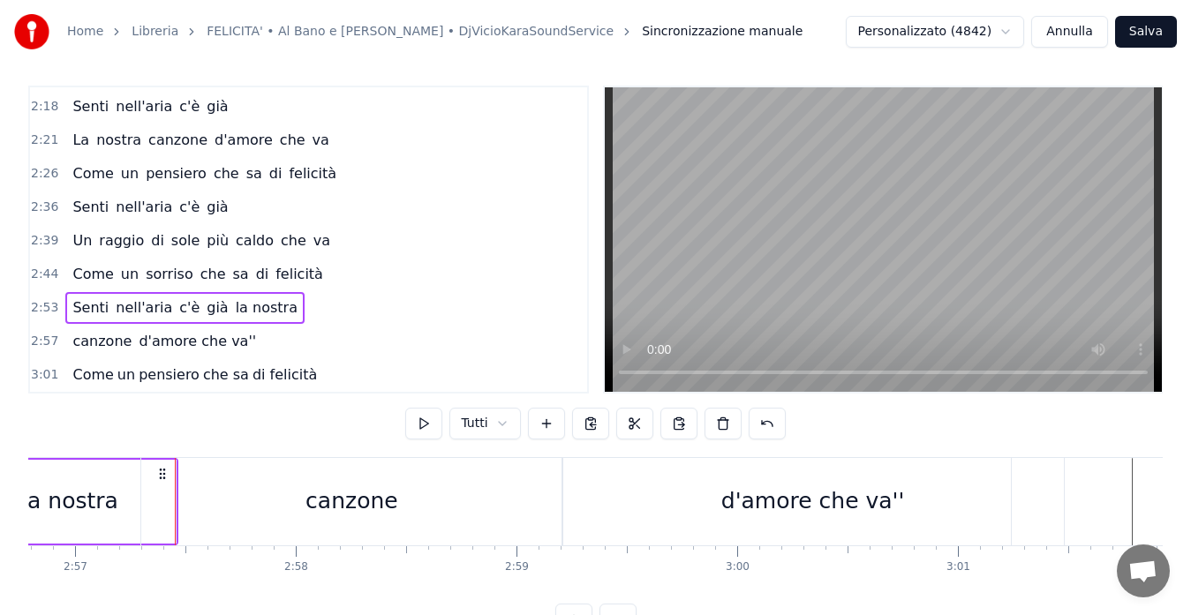
scroll to position [0, 39014]
click at [327, 493] on div "canzone" at bounding box center [347, 502] width 93 height 34
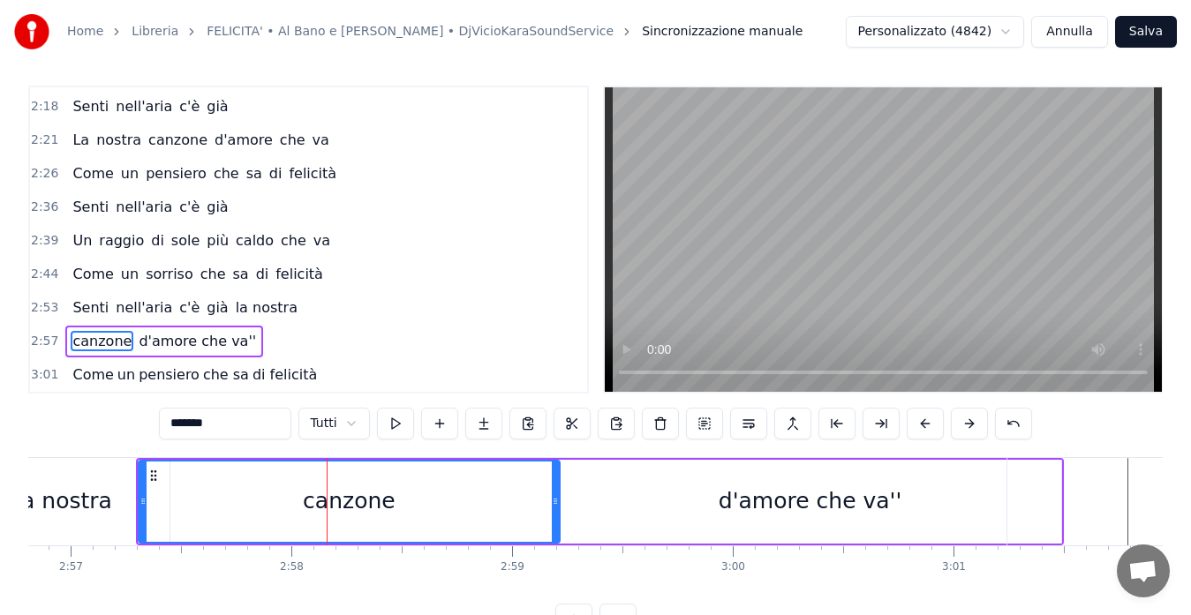
scroll to position [40, 0]
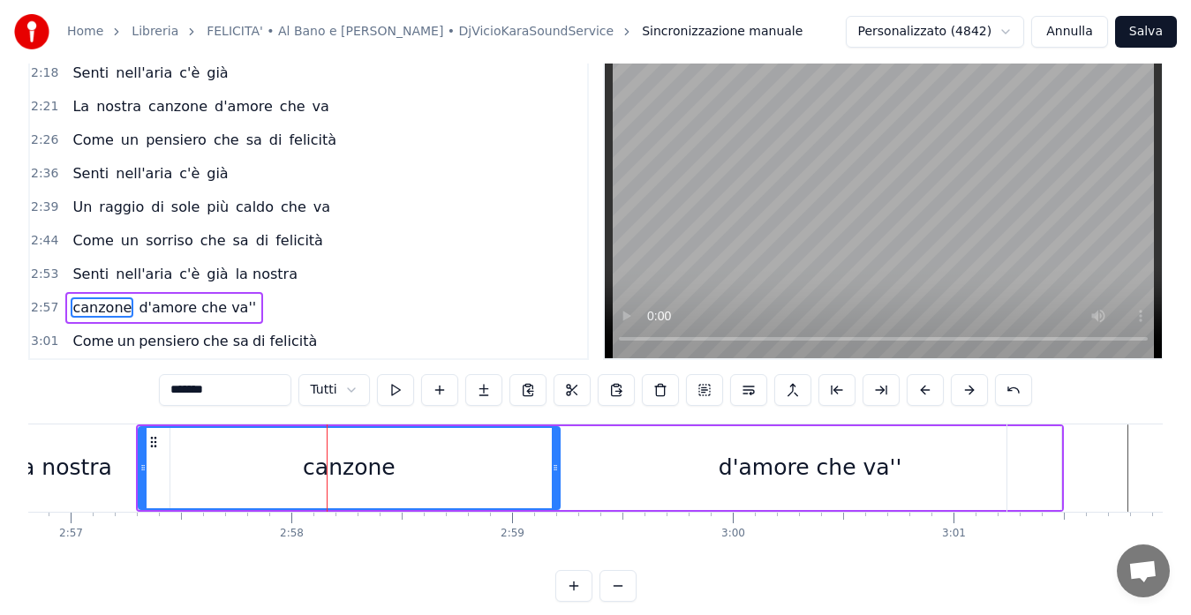
click at [105, 462] on div "la nostra" at bounding box center [63, 468] width 97 height 34
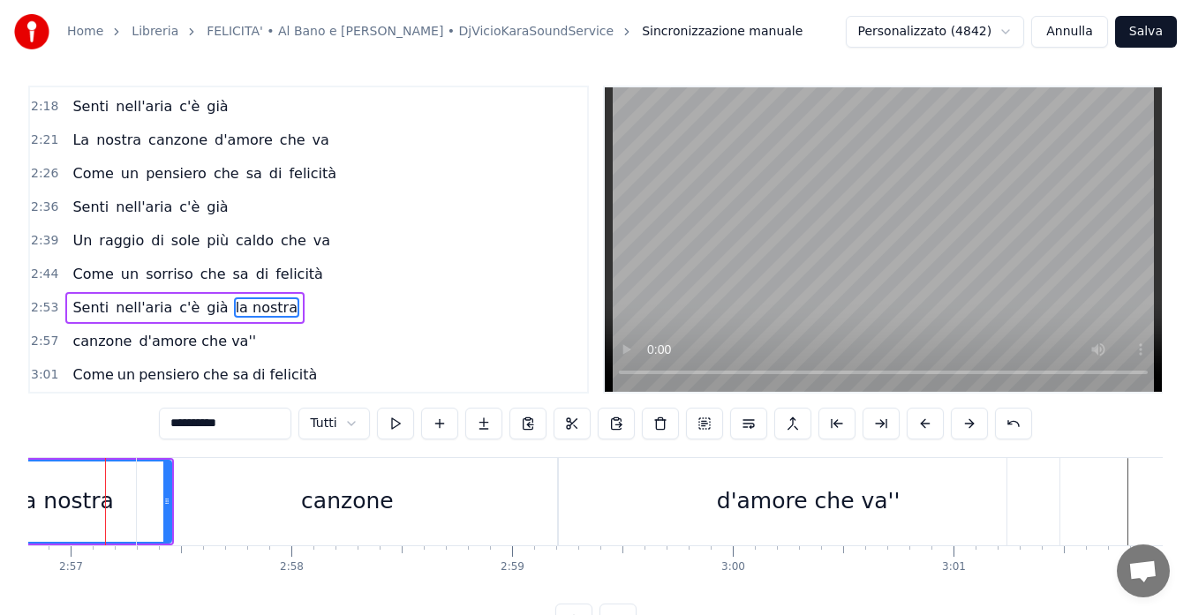
scroll to position [0, 39002]
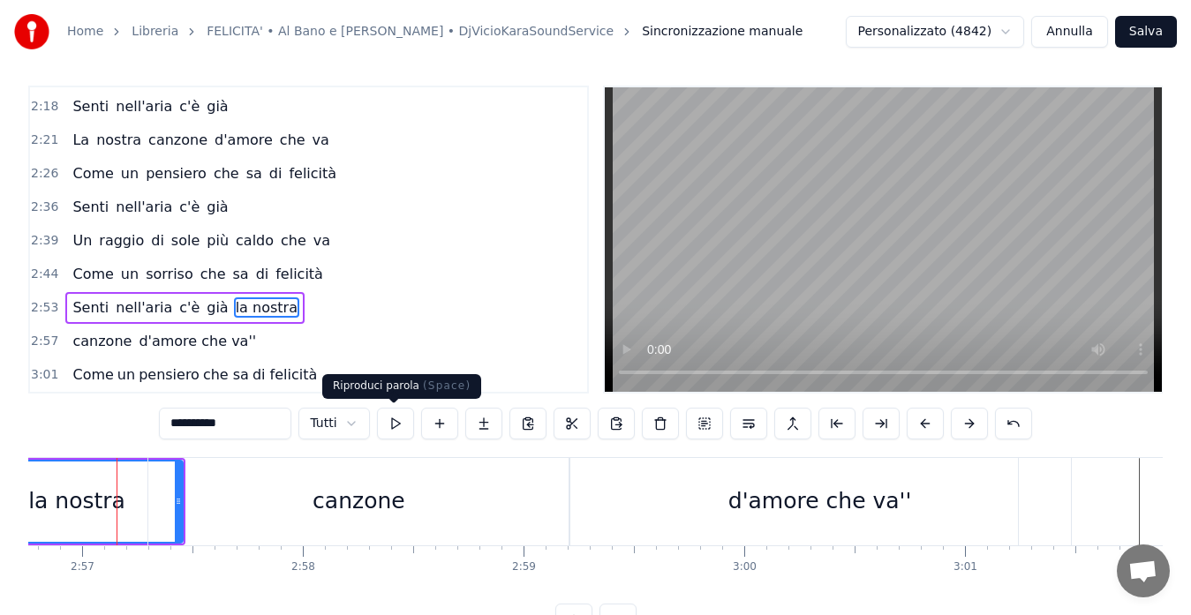
click at [390, 416] on button at bounding box center [395, 424] width 37 height 32
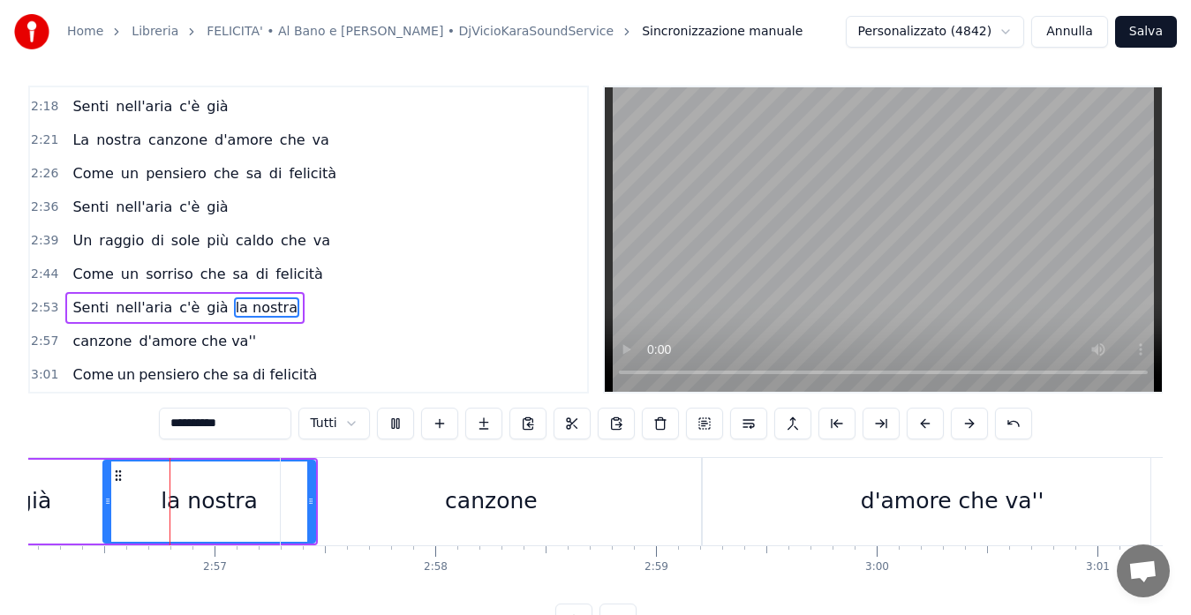
scroll to position [0, 38854]
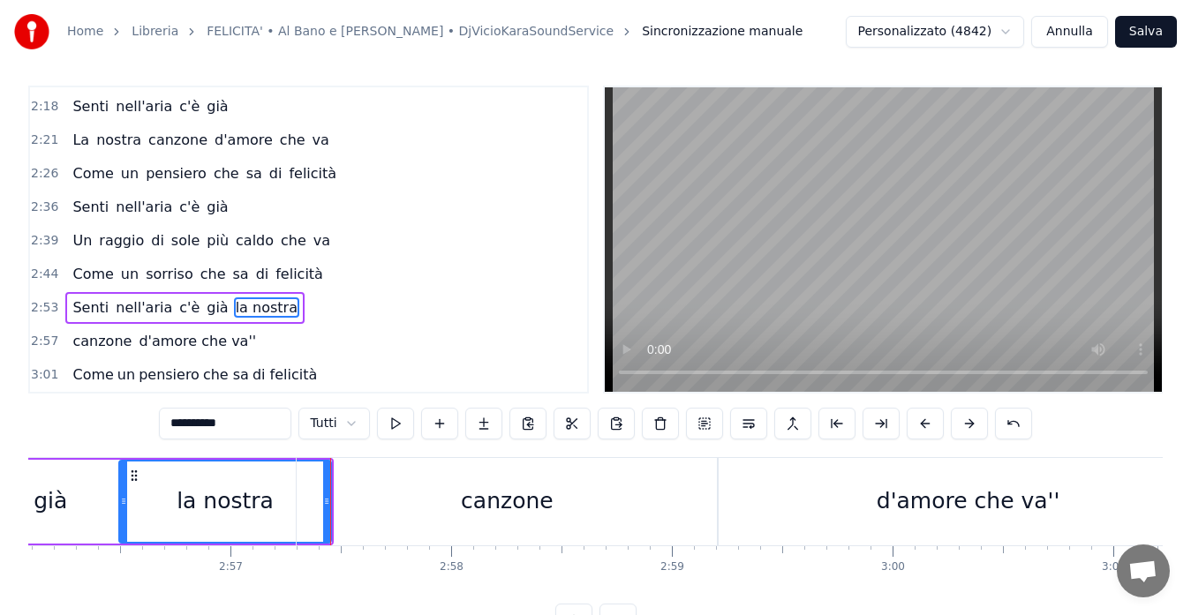
click at [395, 508] on div "canzone" at bounding box center [507, 501] width 421 height 87
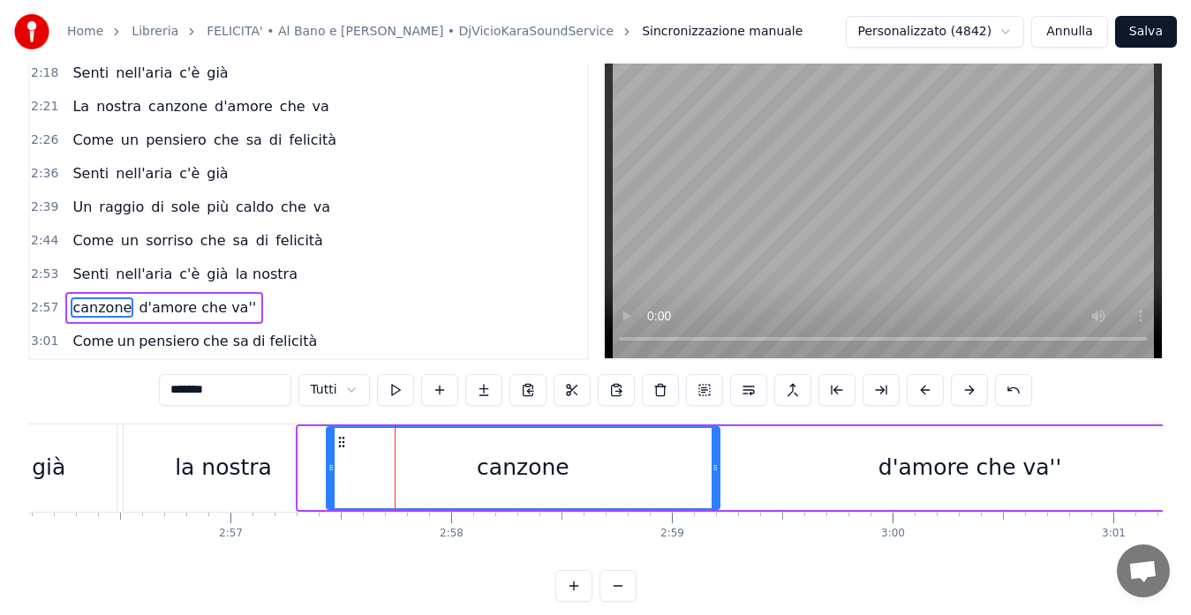
drag, startPoint x: 300, startPoint y: 467, endPoint x: 328, endPoint y: 468, distance: 28.3
click at [328, 468] on icon at bounding box center [330, 468] width 7 height 14
click at [255, 462] on div "la nostra" at bounding box center [223, 468] width 97 height 34
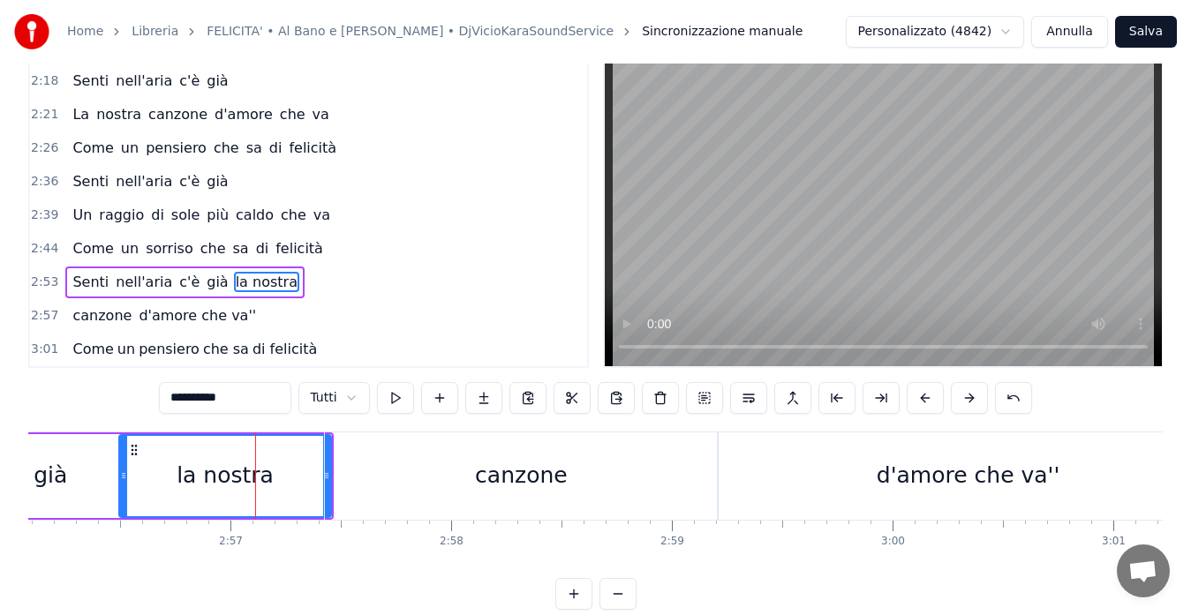
scroll to position [6, 0]
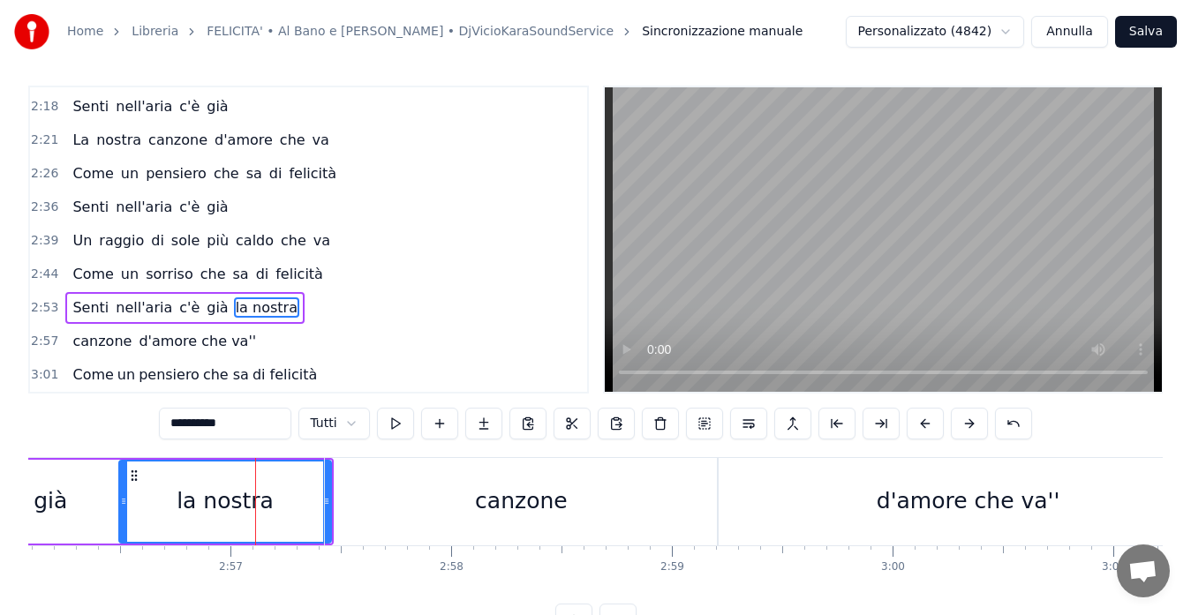
click at [401, 508] on div "canzone" at bounding box center [521, 501] width 393 height 87
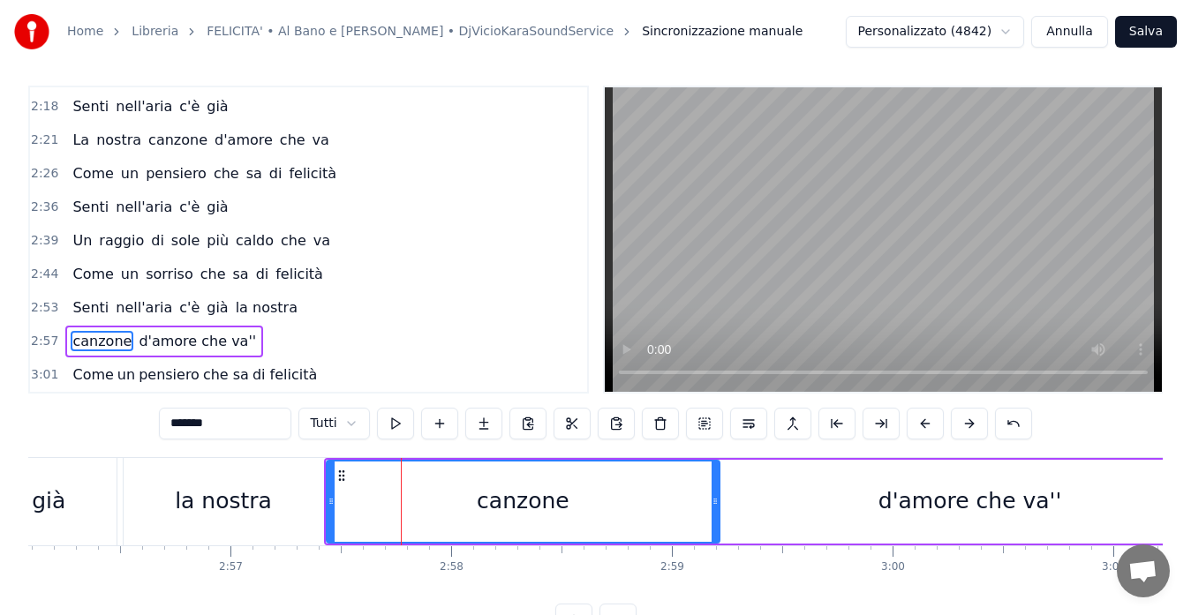
scroll to position [40, 0]
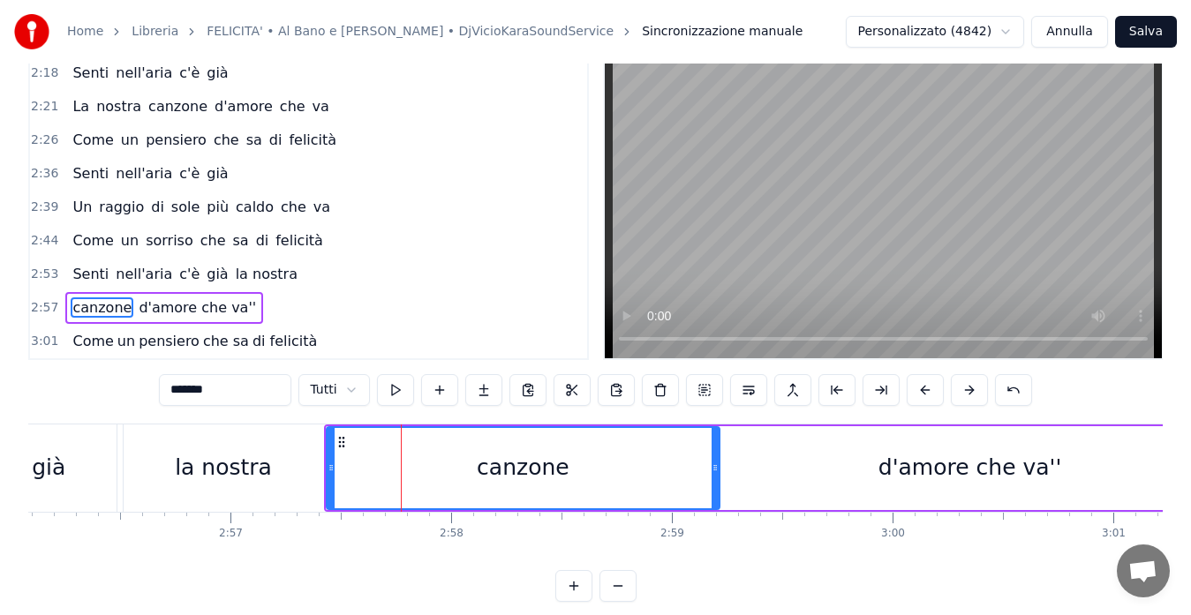
click at [244, 461] on div "la nostra" at bounding box center [223, 468] width 97 height 34
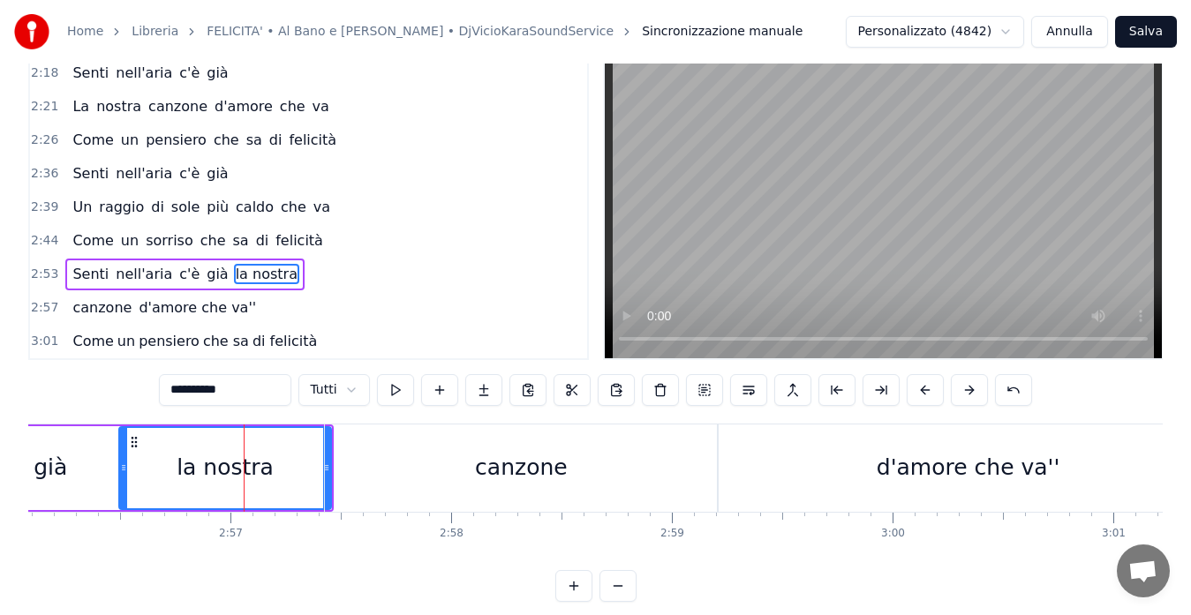
scroll to position [6, 0]
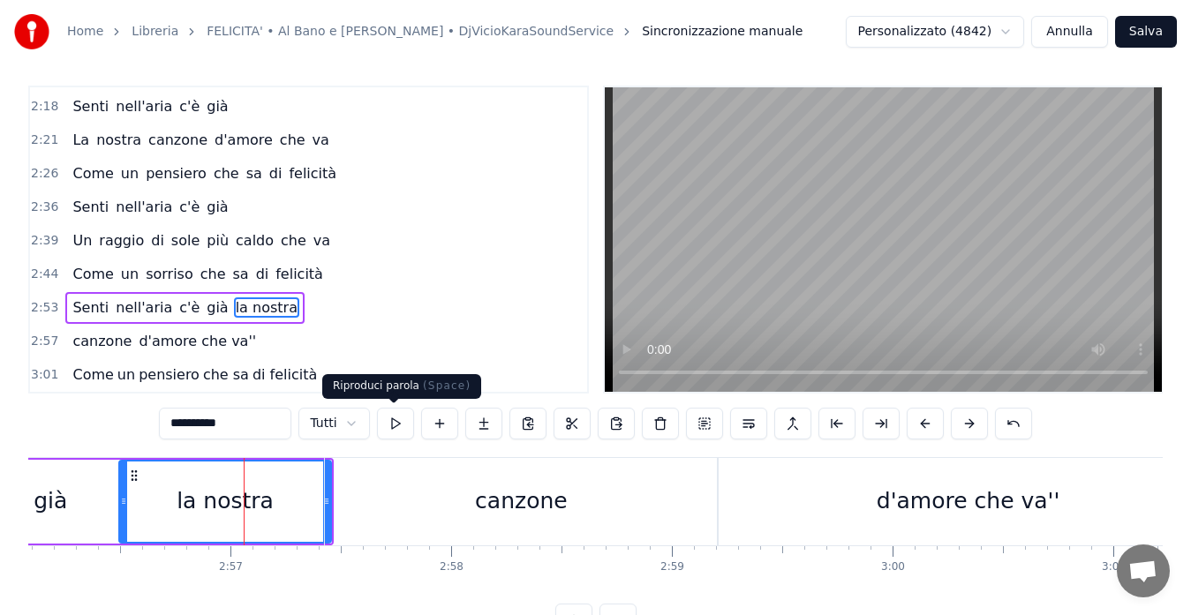
click at [393, 417] on button at bounding box center [395, 424] width 37 height 32
click at [416, 491] on div "canzone" at bounding box center [521, 501] width 393 height 87
type input "*******"
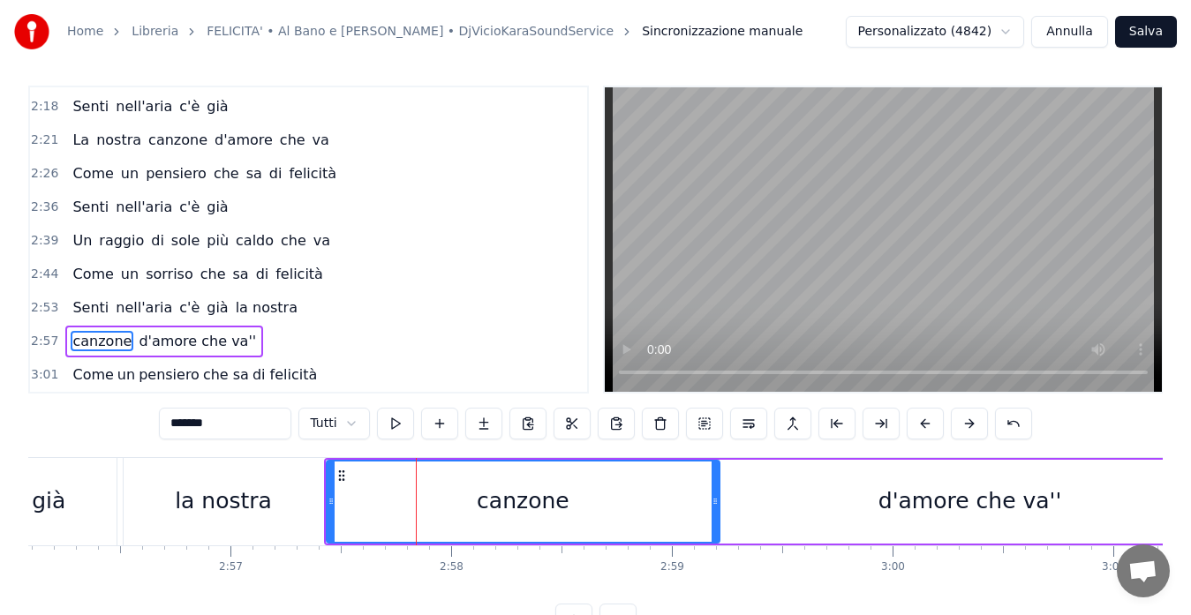
scroll to position [40, 0]
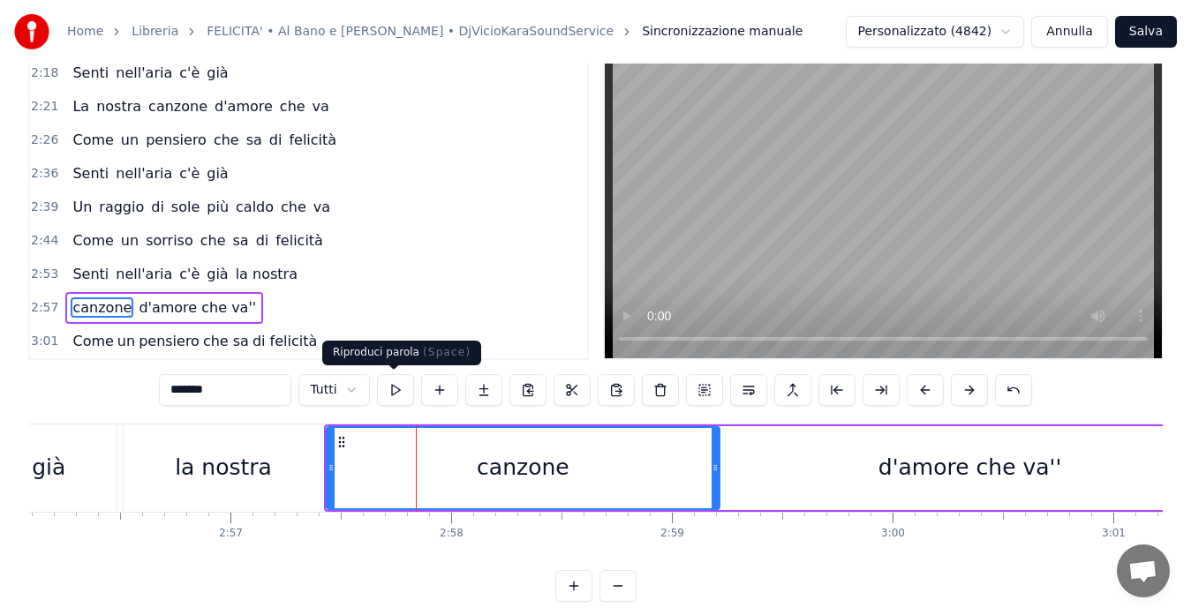
click at [388, 387] on button at bounding box center [395, 390] width 37 height 32
click at [40, 268] on span "2:53" at bounding box center [44, 275] width 27 height 18
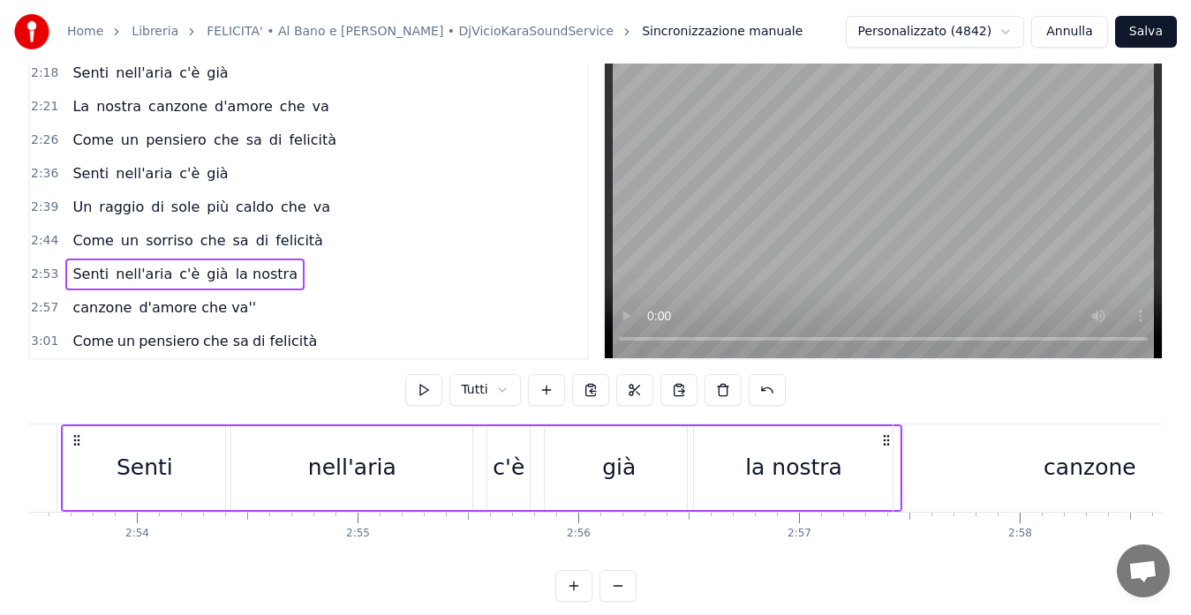
scroll to position [0, 38230]
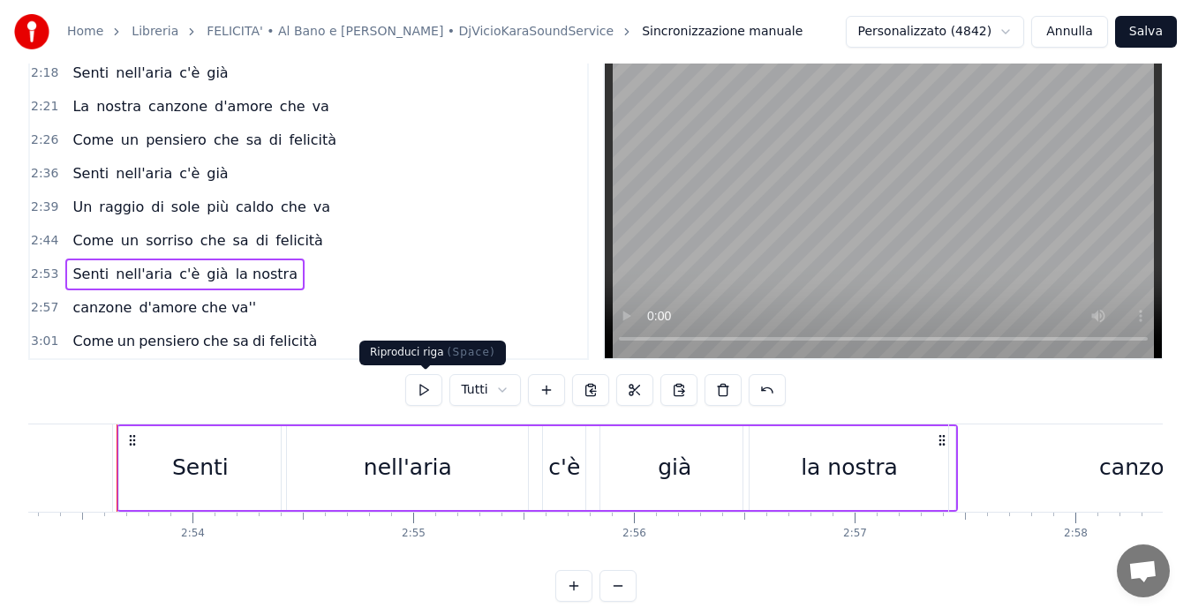
click at [425, 387] on button at bounding box center [423, 390] width 37 height 32
click at [431, 391] on button at bounding box center [423, 390] width 37 height 32
click at [41, 311] on span "2:57" at bounding box center [44, 308] width 27 height 18
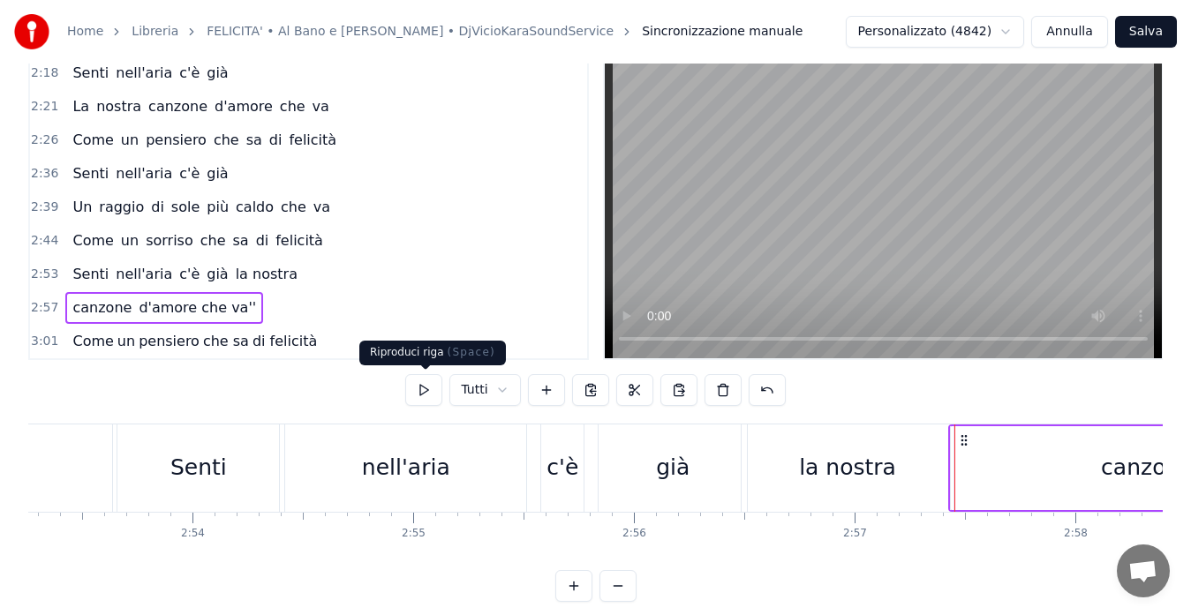
click at [417, 395] on button at bounding box center [423, 390] width 37 height 32
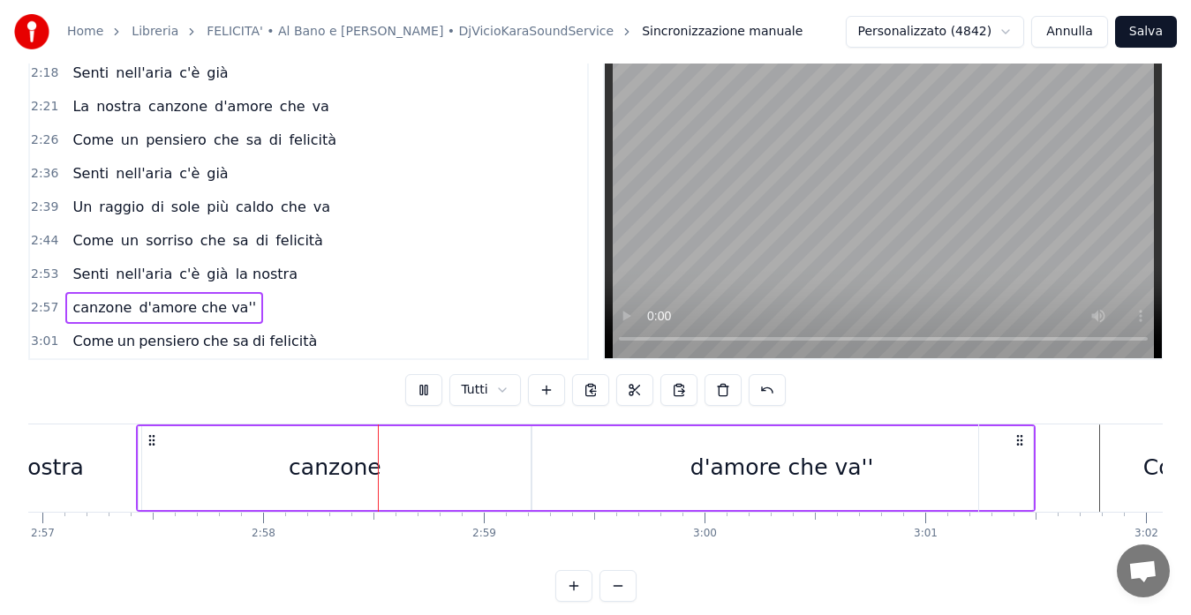
scroll to position [0, 39189]
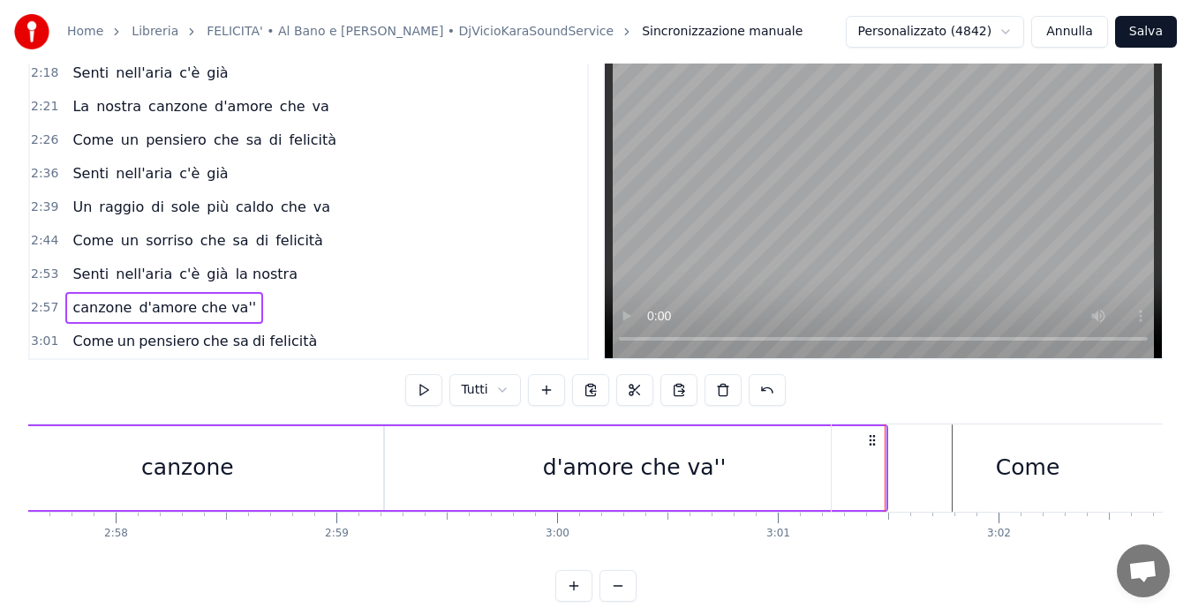
click at [225, 306] on span "d'amore che va''" at bounding box center [197, 307] width 121 height 20
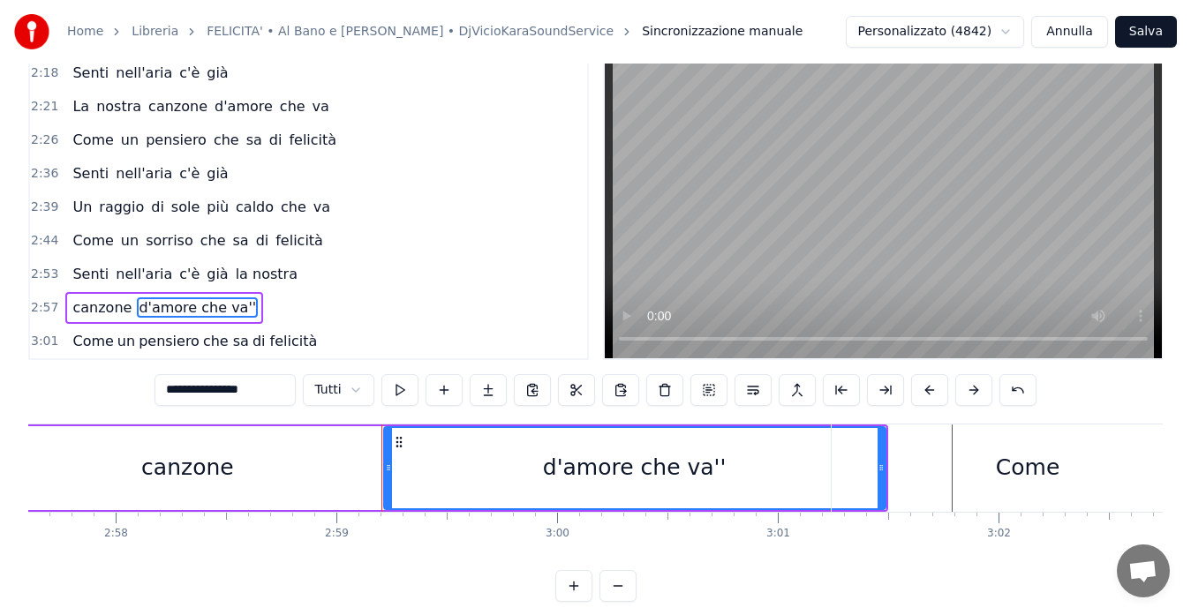
click at [260, 388] on input "**********" at bounding box center [224, 390] width 141 height 32
type input "**********"
click at [32, 307] on span "2:57" at bounding box center [44, 308] width 27 height 18
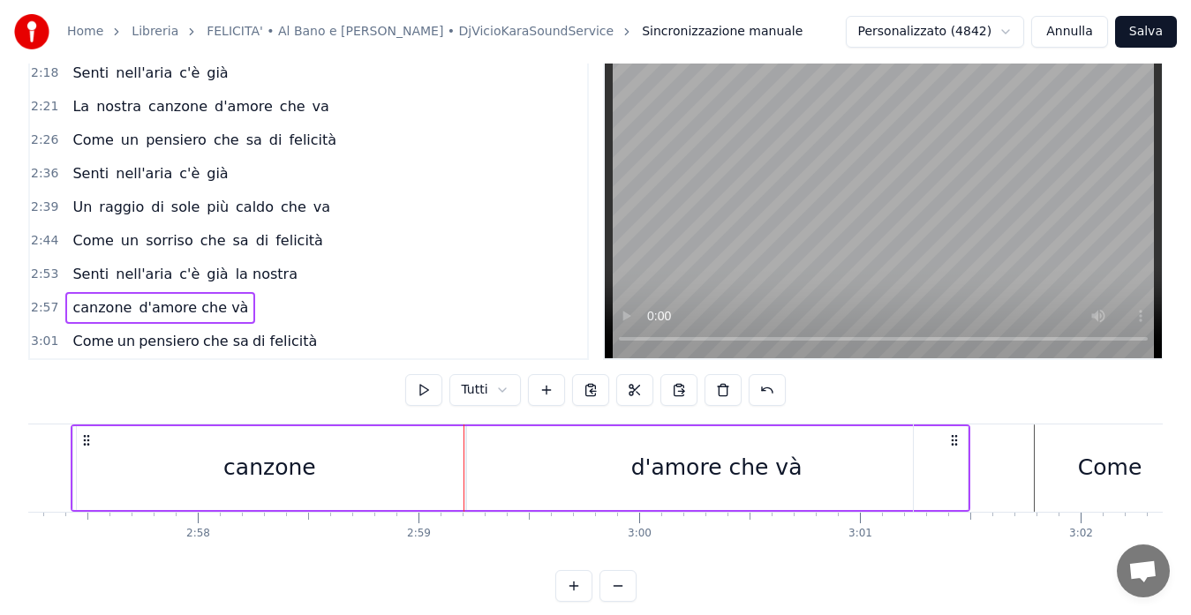
scroll to position [0, 39061]
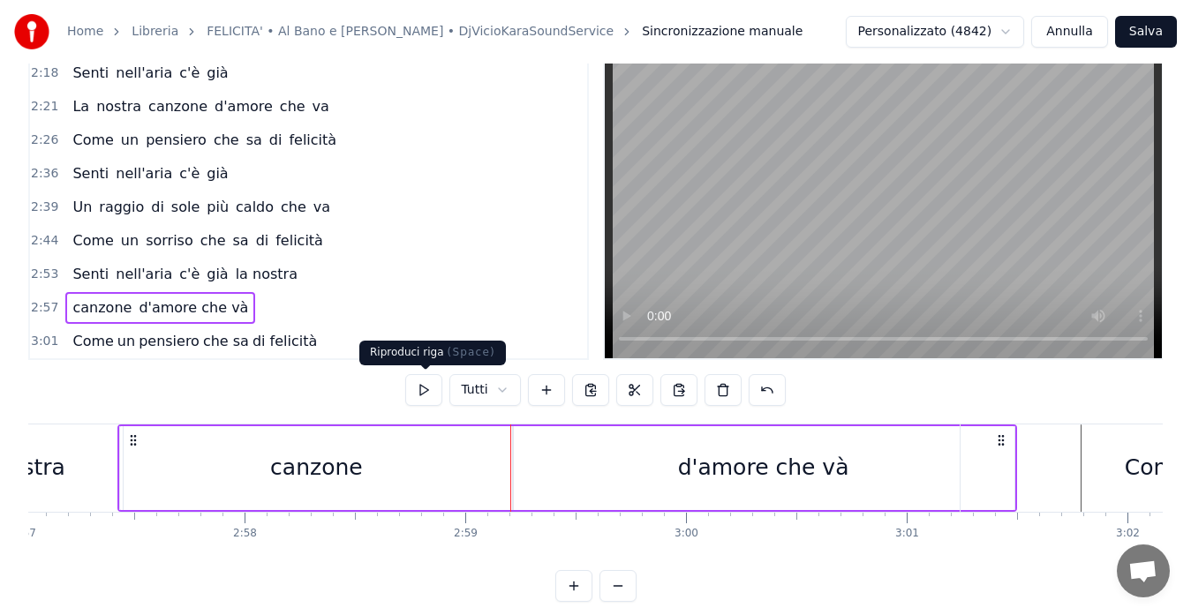
click at [412, 392] on button at bounding box center [423, 390] width 37 height 32
click at [46, 345] on span "3:01" at bounding box center [44, 342] width 27 height 18
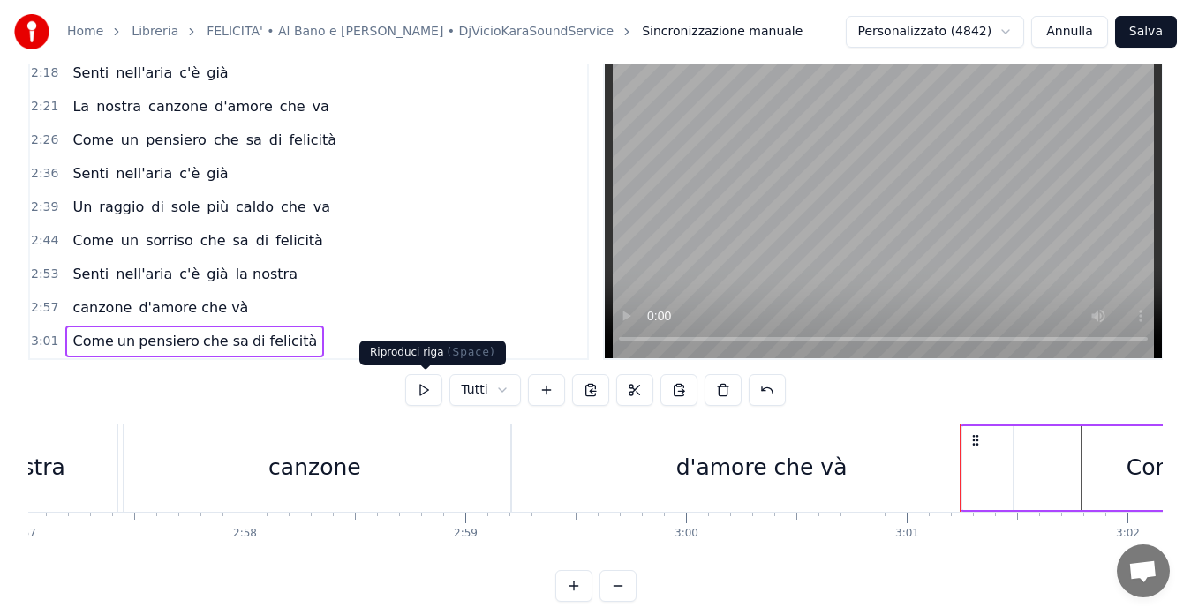
click at [423, 397] on button at bounding box center [423, 390] width 37 height 32
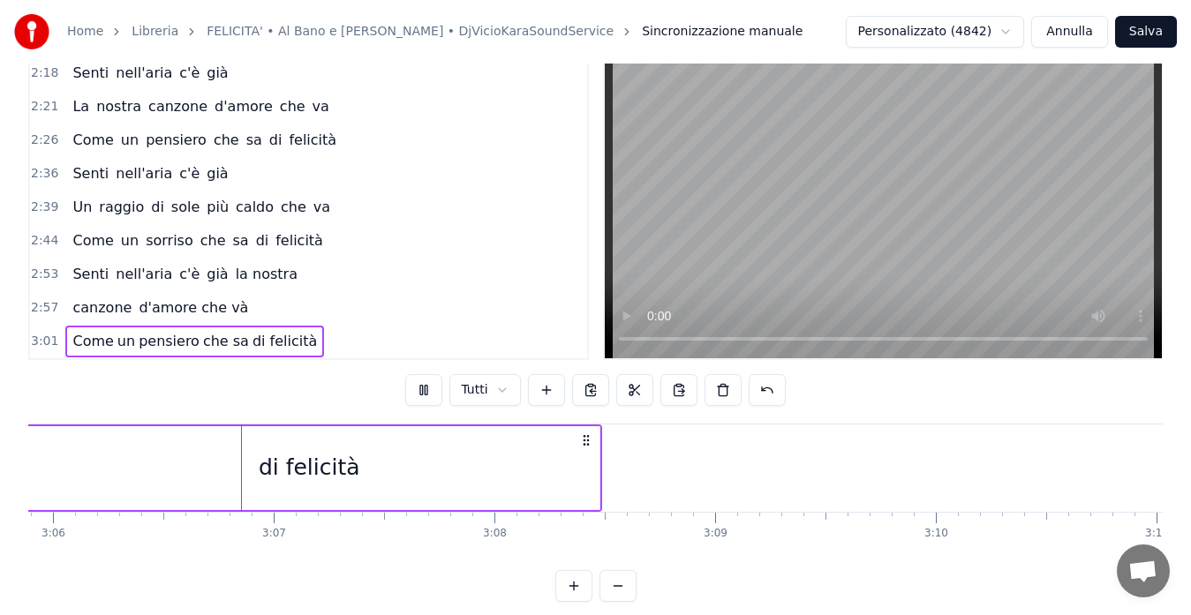
scroll to position [0, 41022]
click at [1159, 26] on button "Salva" at bounding box center [1146, 32] width 62 height 32
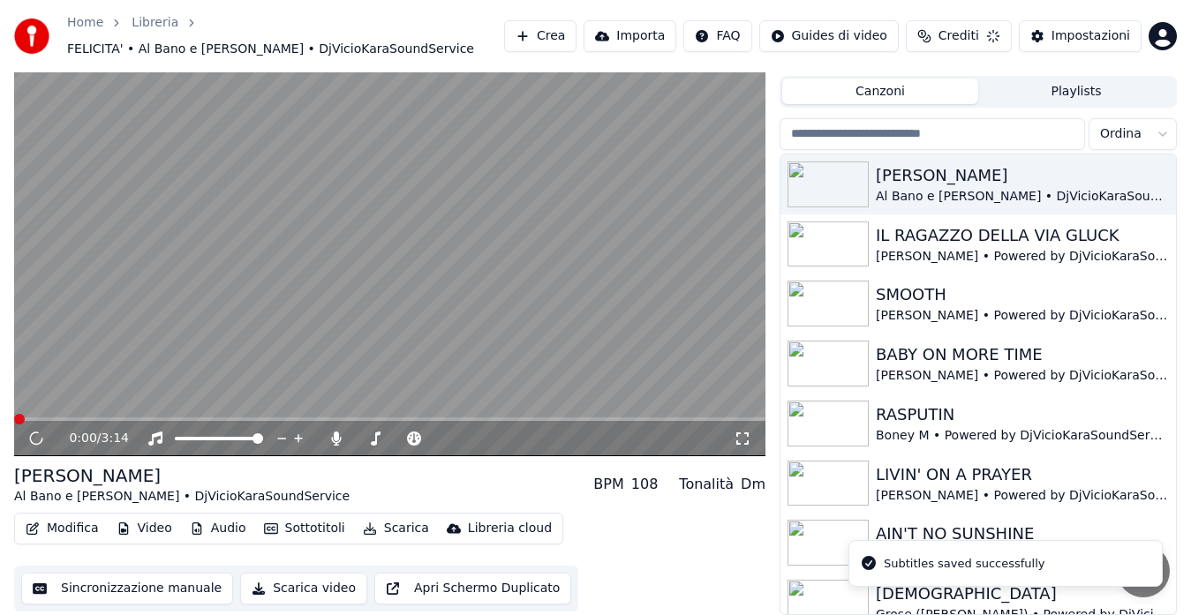
scroll to position [39, 0]
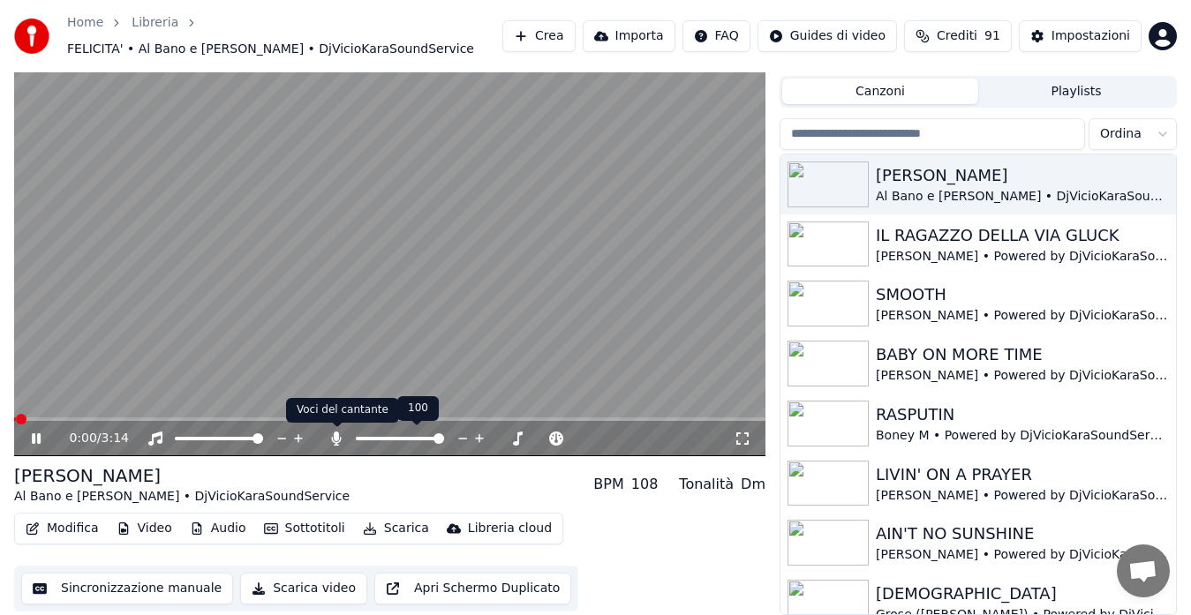
click at [330, 434] on icon at bounding box center [336, 439] width 18 height 14
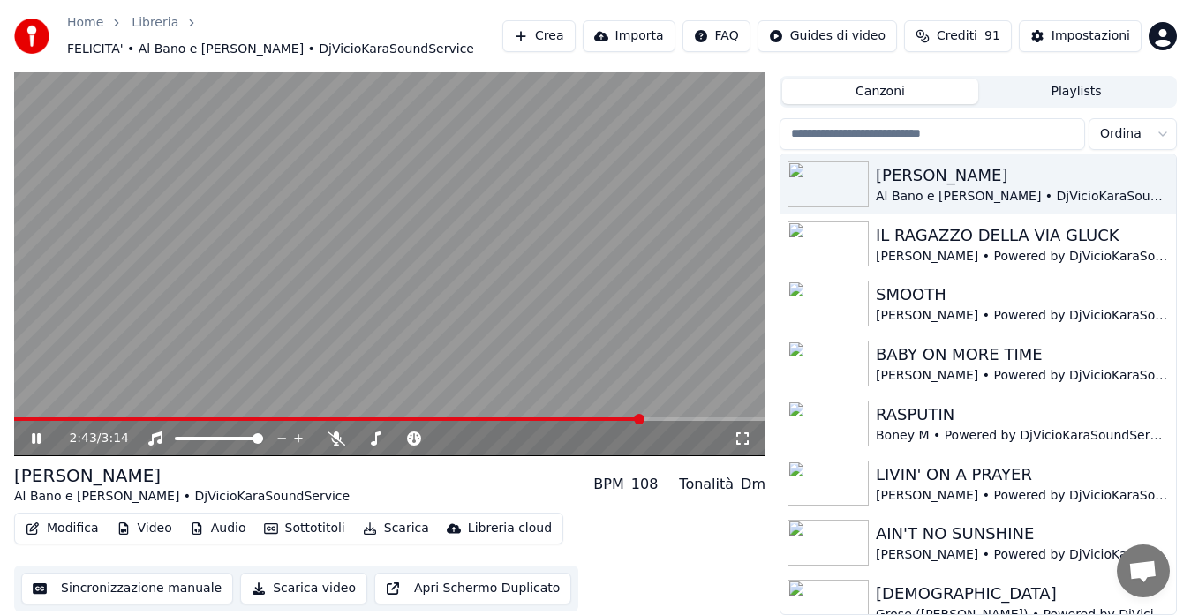
click at [643, 418] on span at bounding box center [389, 419] width 751 height 4
click at [673, 418] on span at bounding box center [389, 419] width 751 height 4
click at [683, 421] on div "2:49 / 3:14" at bounding box center [389, 438] width 751 height 35
click at [696, 417] on span at bounding box center [389, 419] width 751 height 4
click at [670, 418] on span at bounding box center [342, 419] width 656 height 4
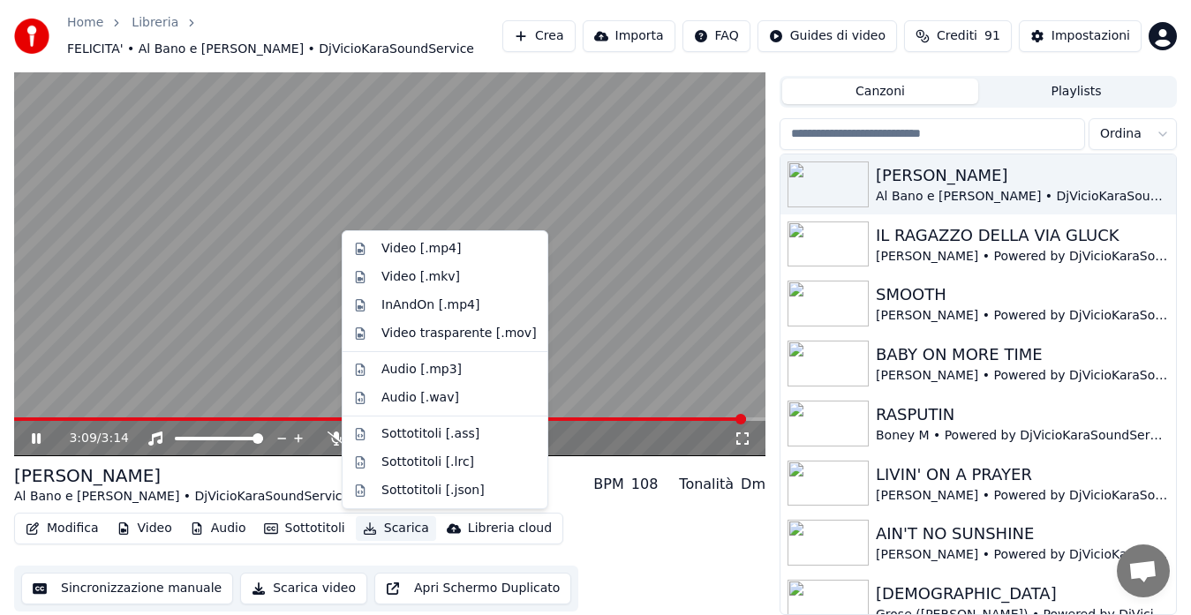
click at [372, 529] on button "Scarica" at bounding box center [396, 528] width 80 height 25
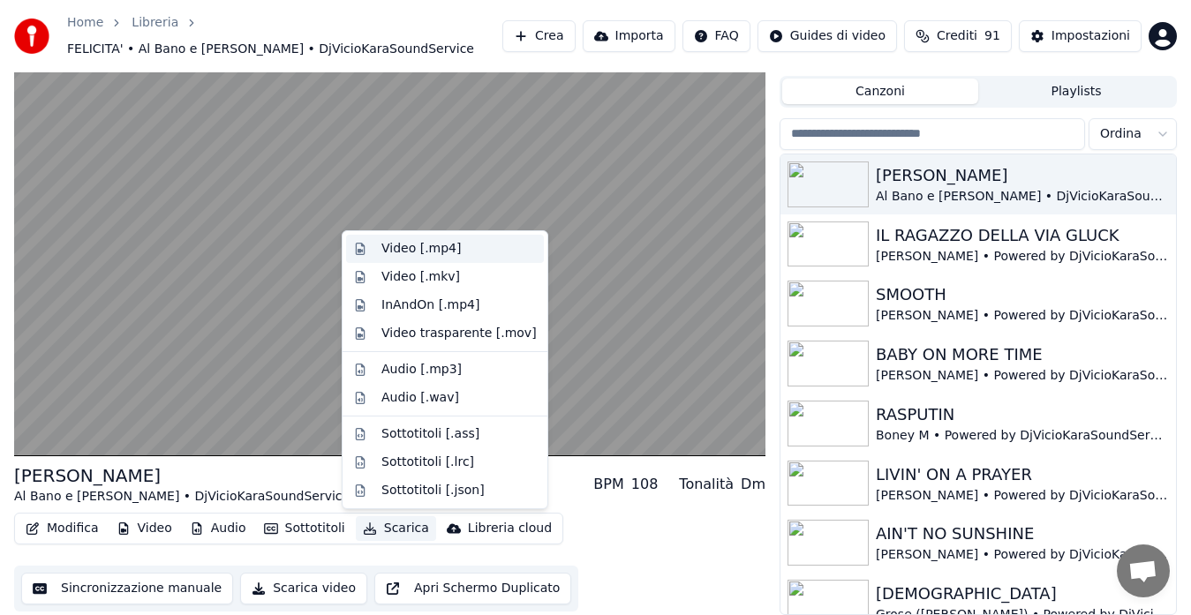
click at [425, 256] on div "Video [.mp4]" at bounding box center [420, 249] width 79 height 18
